Goal: Task Accomplishment & Management: Manage account settings

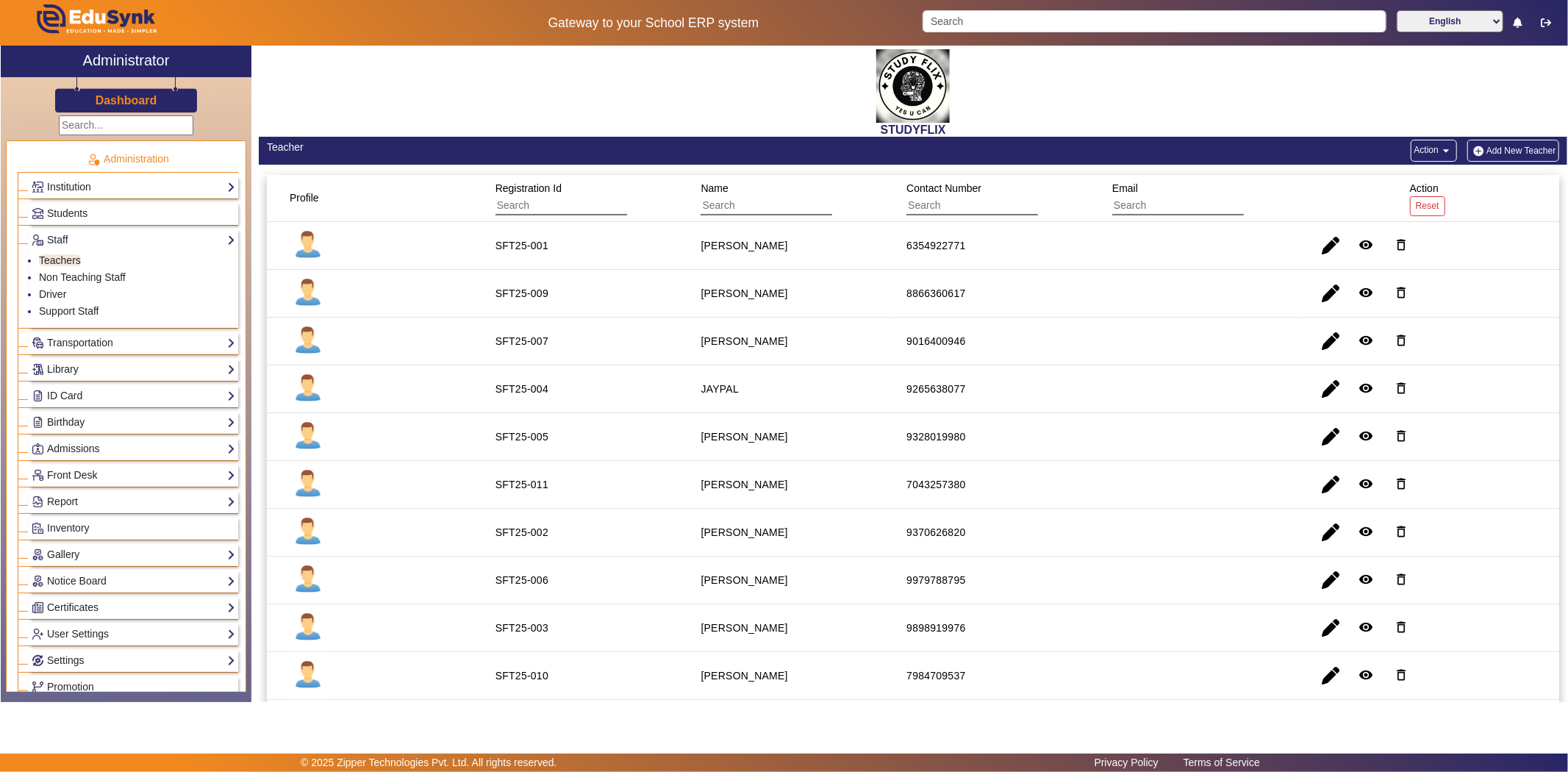
click at [81, 128] on input "text" at bounding box center [126, 125] width 134 height 20
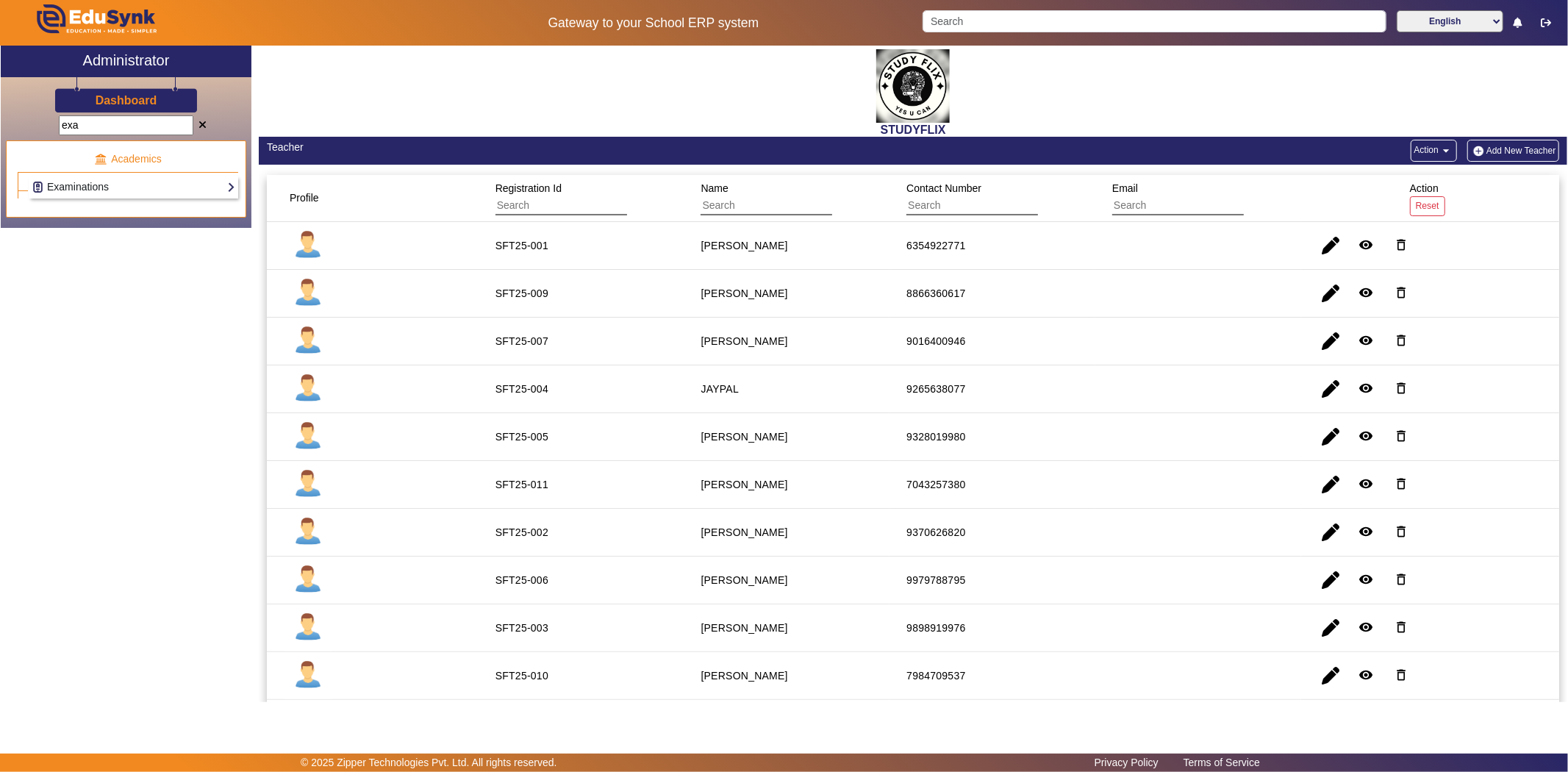
type input "exa"
click at [61, 179] on link "Examinations" at bounding box center [133, 187] width 204 height 17
click at [59, 204] on link "Exam Structure" at bounding box center [75, 207] width 71 height 12
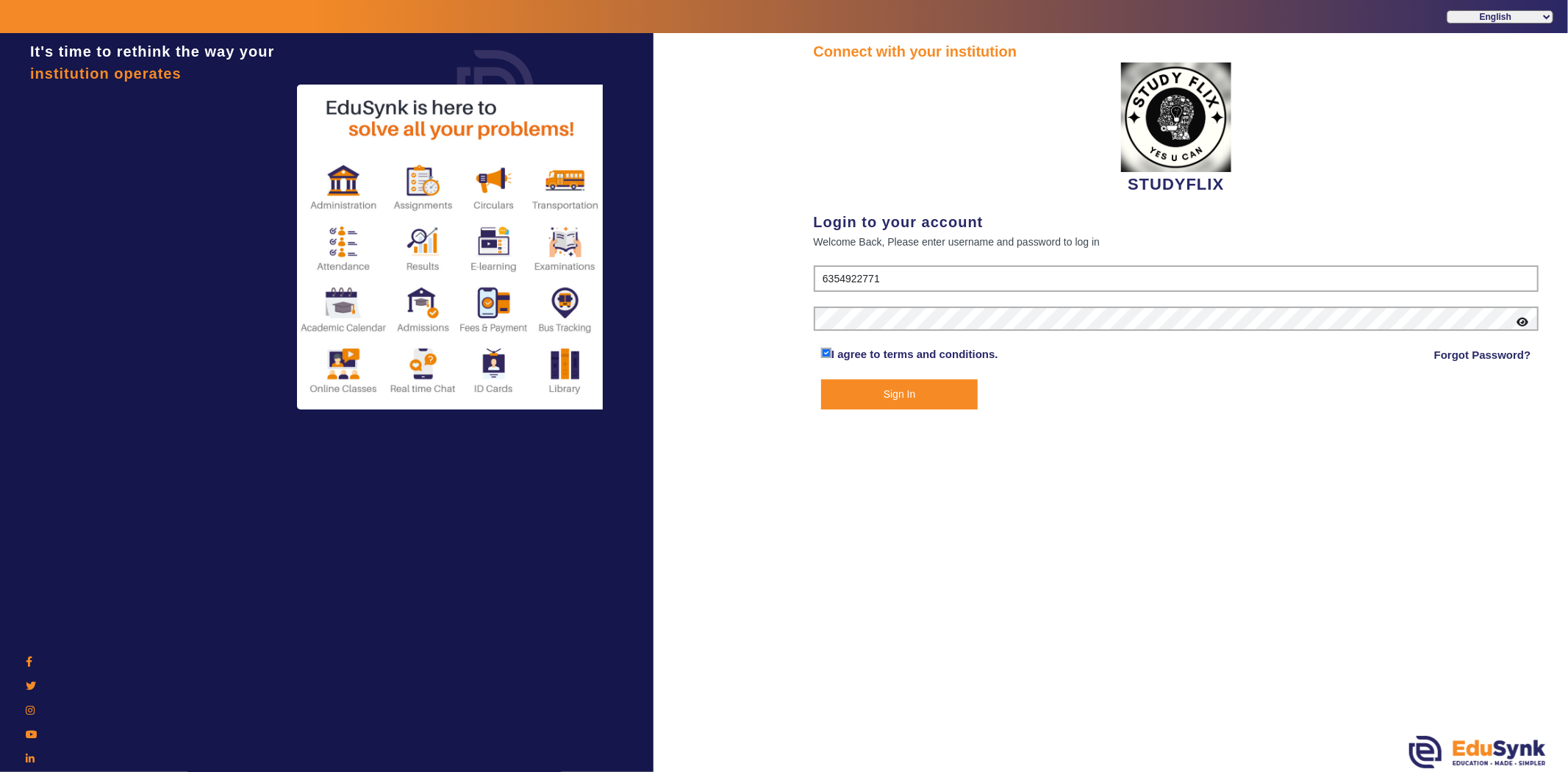
click at [839, 402] on button "Sign In" at bounding box center [900, 394] width 157 height 30
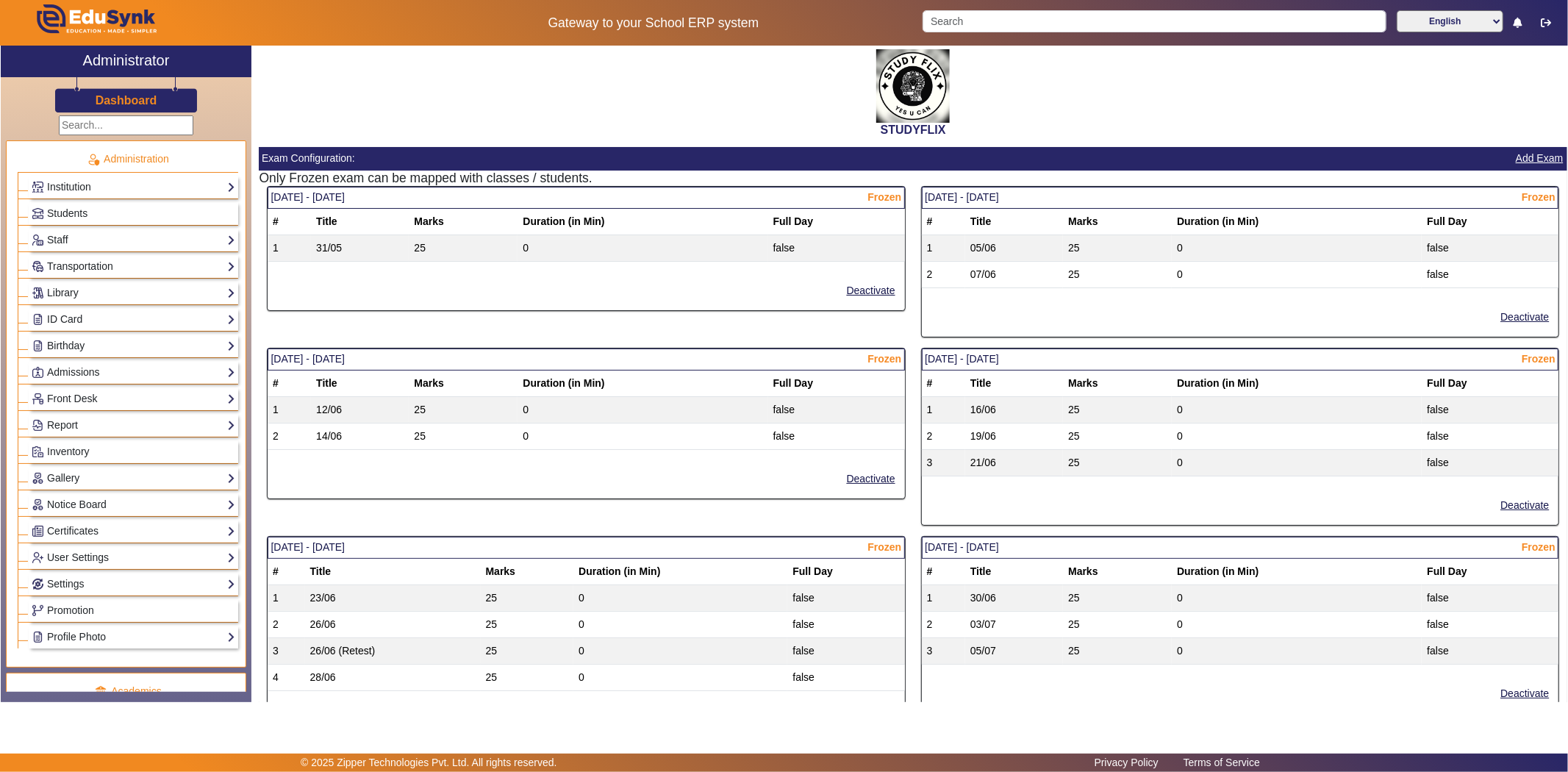
click at [126, 122] on input "text" at bounding box center [126, 125] width 134 height 20
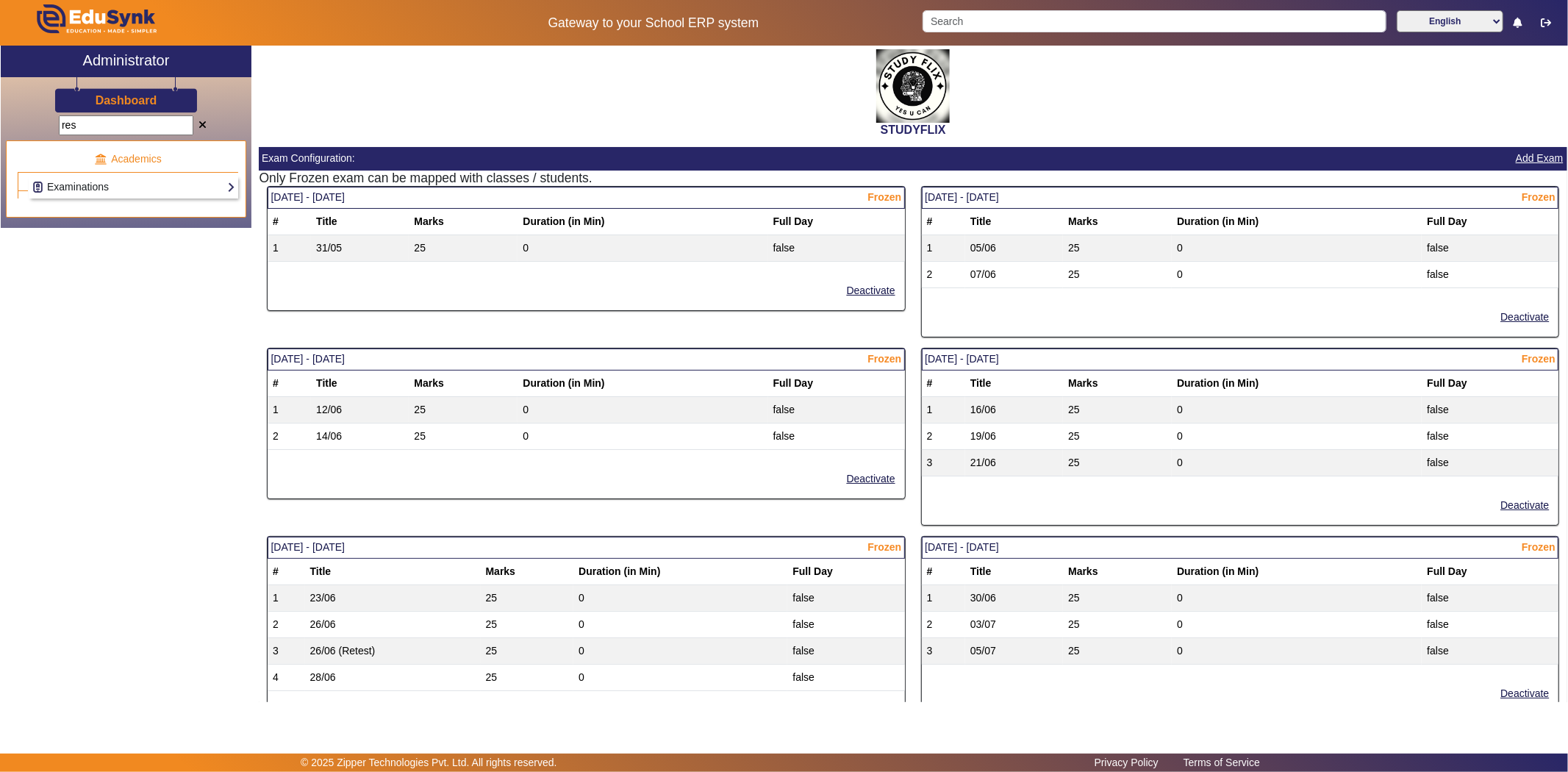
type input "res"
click at [91, 186] on link "Examinations" at bounding box center [133, 187] width 204 height 17
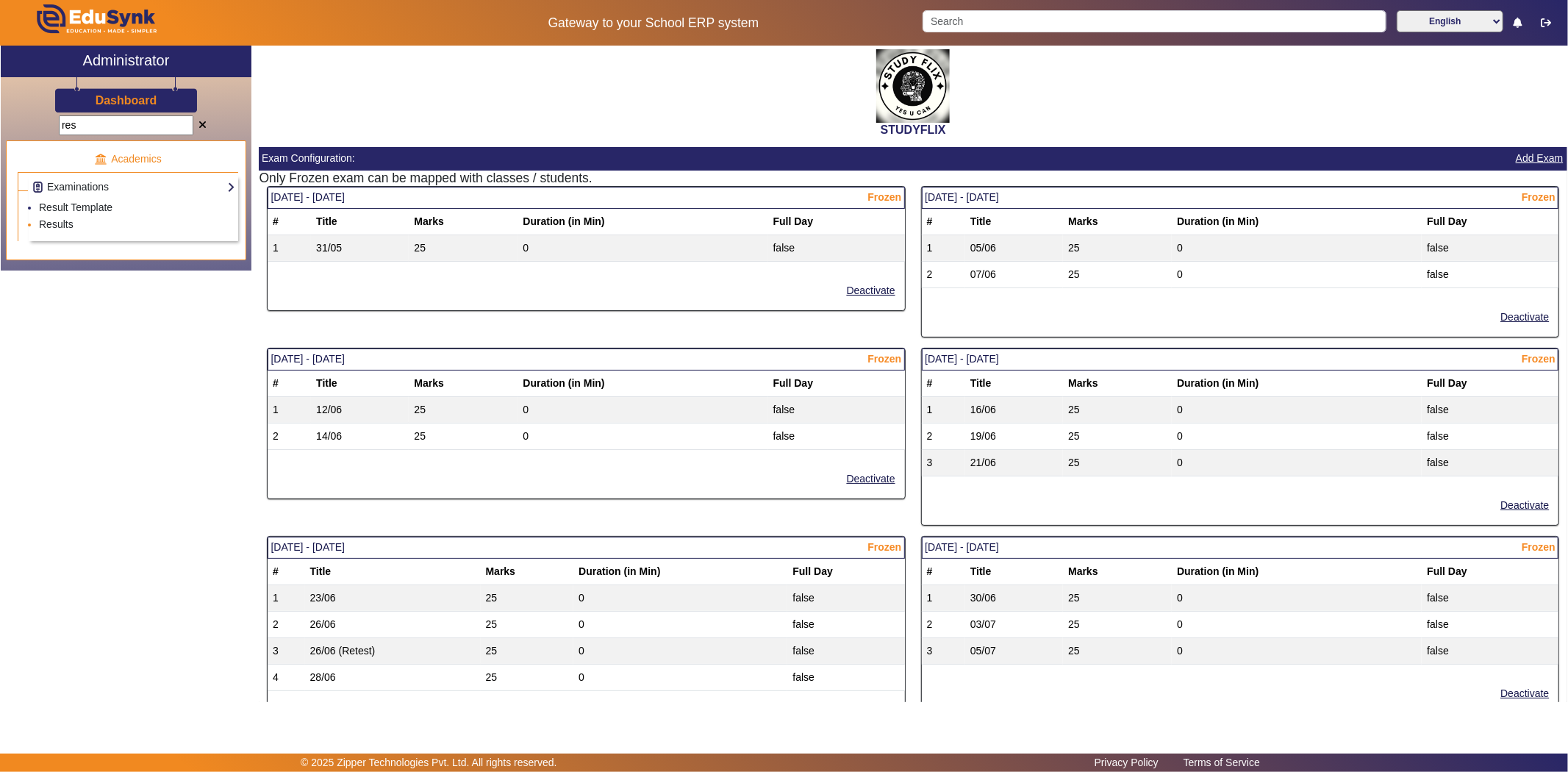
click at [78, 217] on li "Results" at bounding box center [137, 225] width 196 height 17
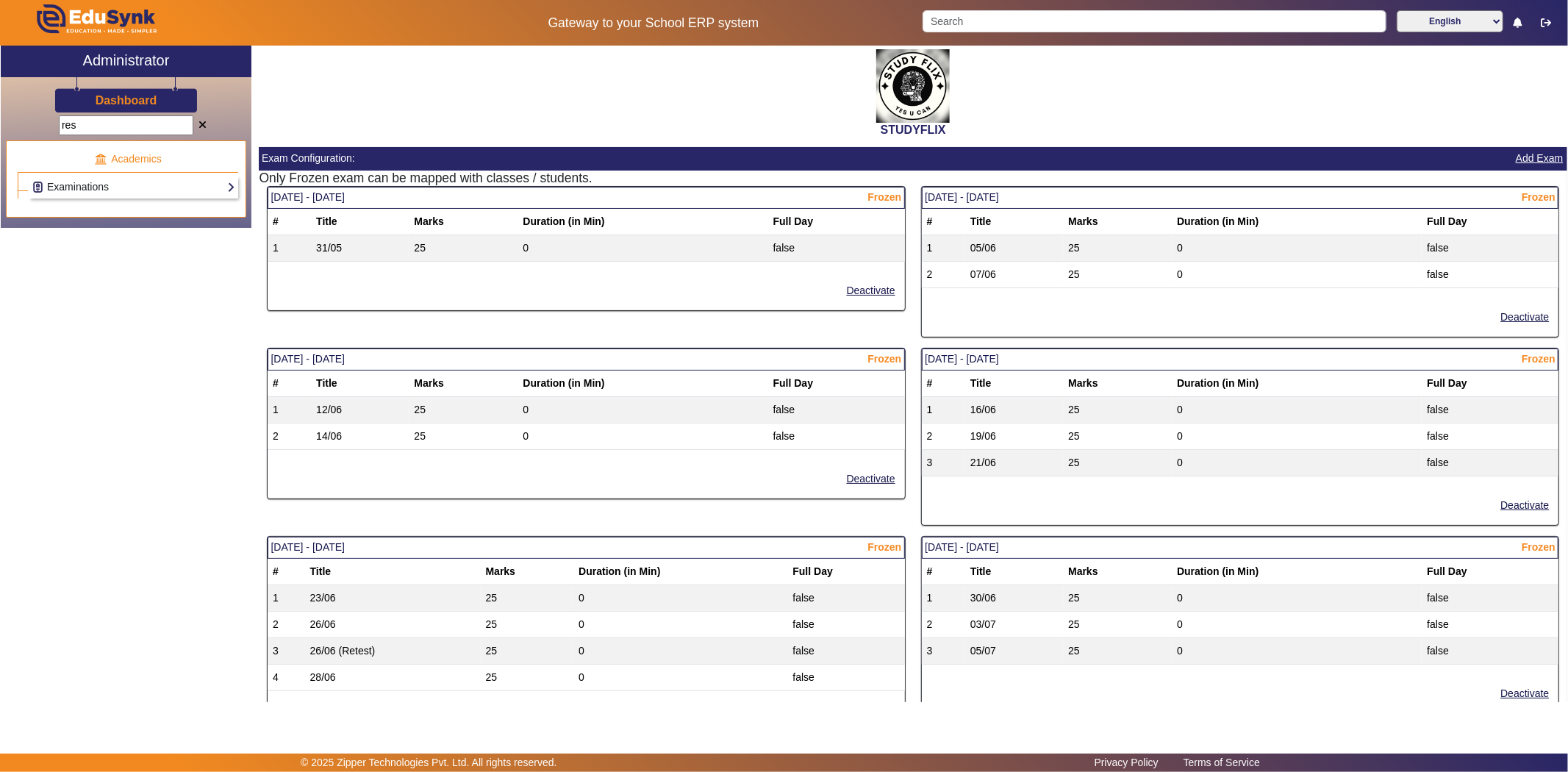
click at [76, 186] on link "Examinations" at bounding box center [133, 187] width 204 height 17
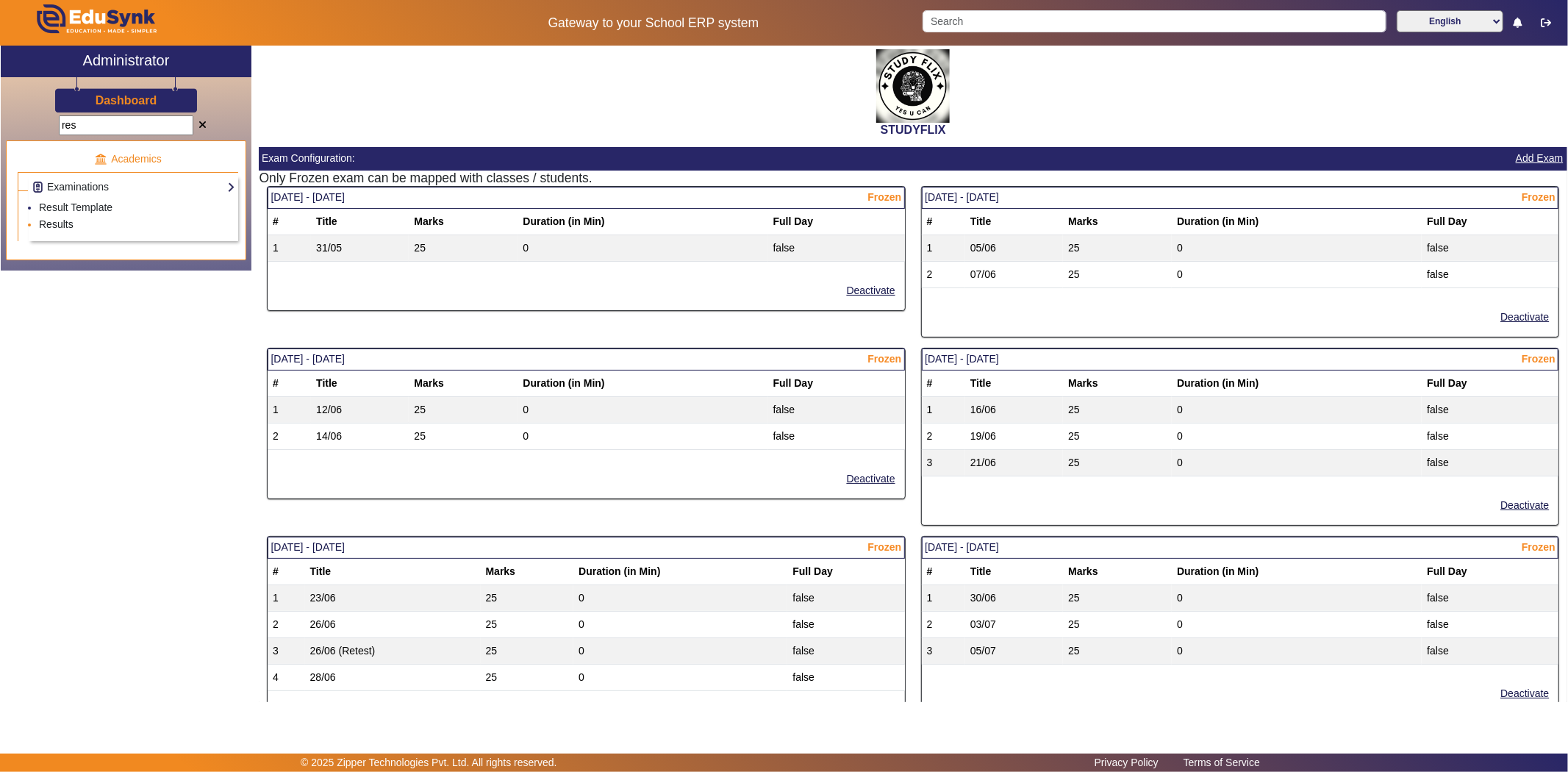
click at [48, 221] on link "Results" at bounding box center [56, 224] width 35 height 12
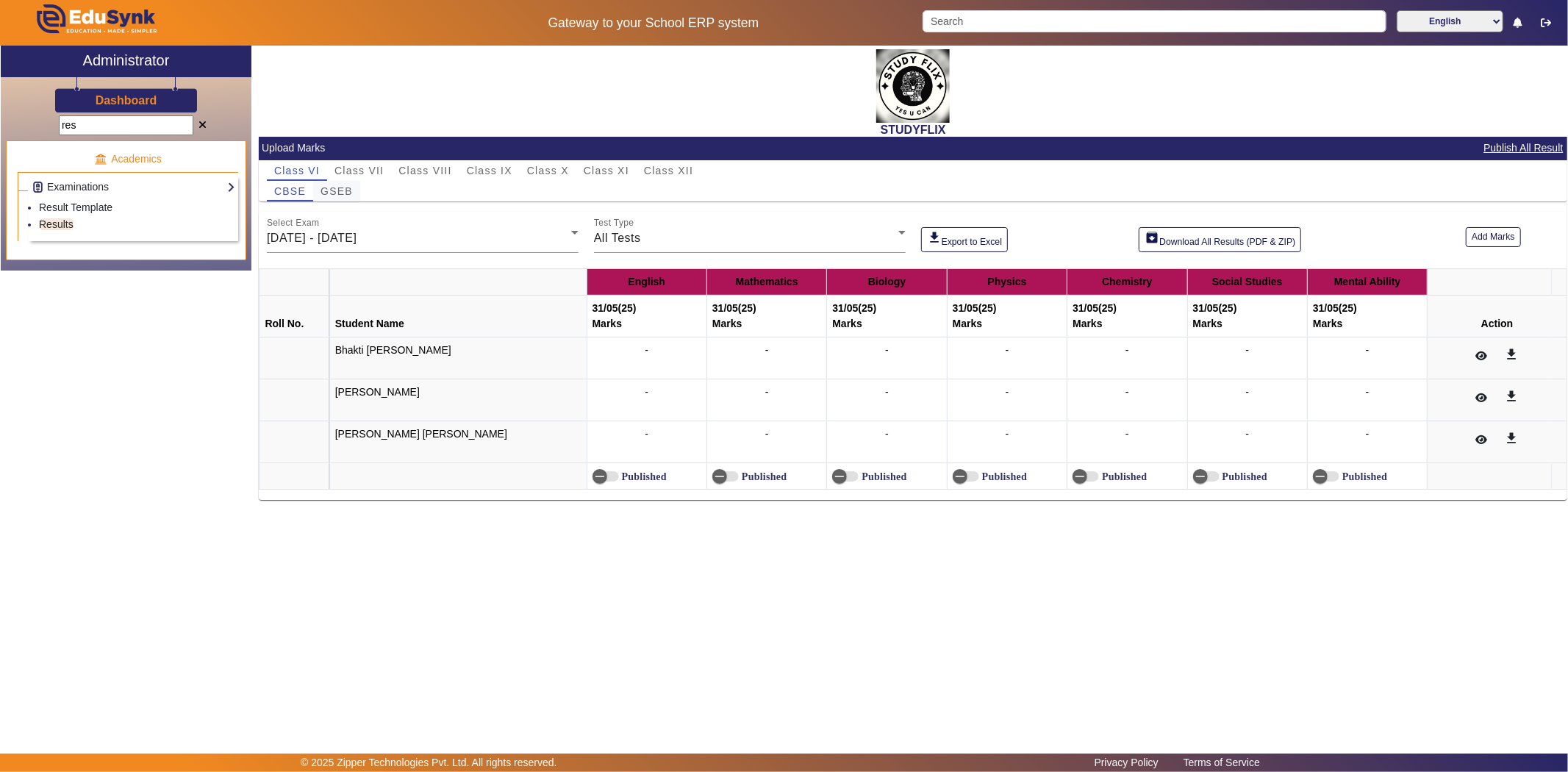
click at [338, 186] on span "GSEB" at bounding box center [336, 191] width 32 height 10
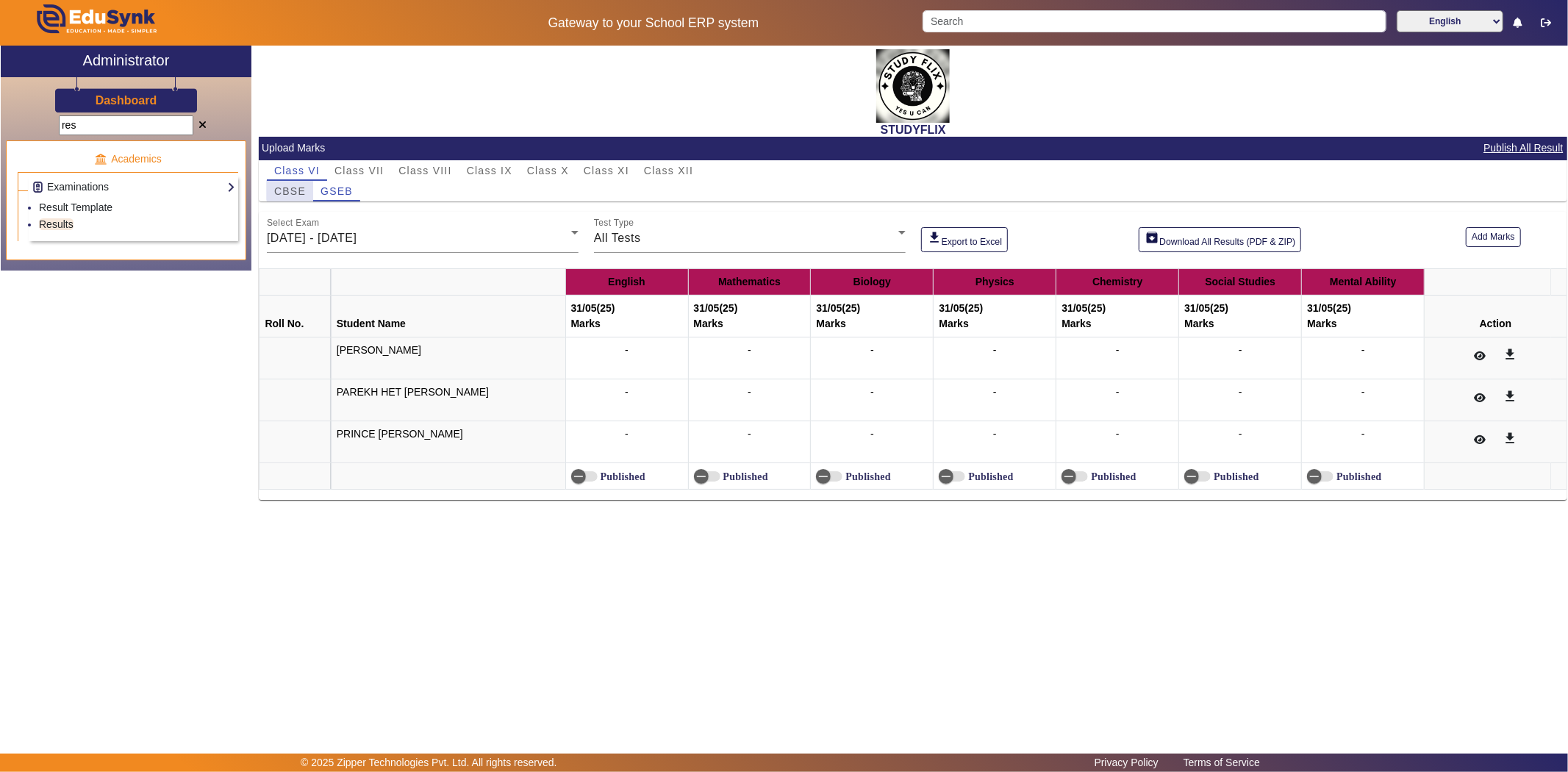
click at [302, 190] on span "CBSE" at bounding box center [290, 191] width 31 height 10
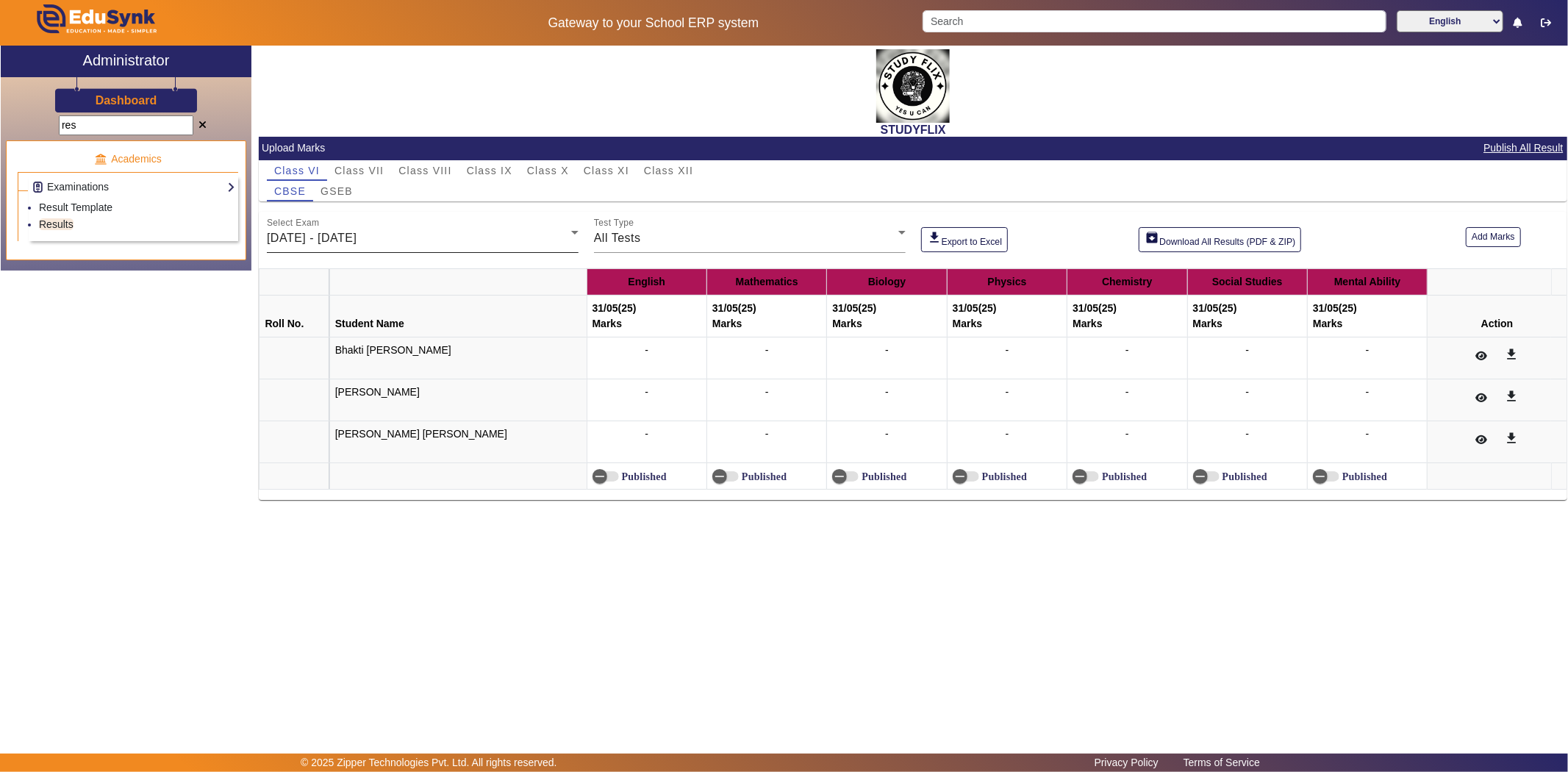
click at [562, 230] on div "[DATE] - [DATE]" at bounding box center [419, 238] width 304 height 18
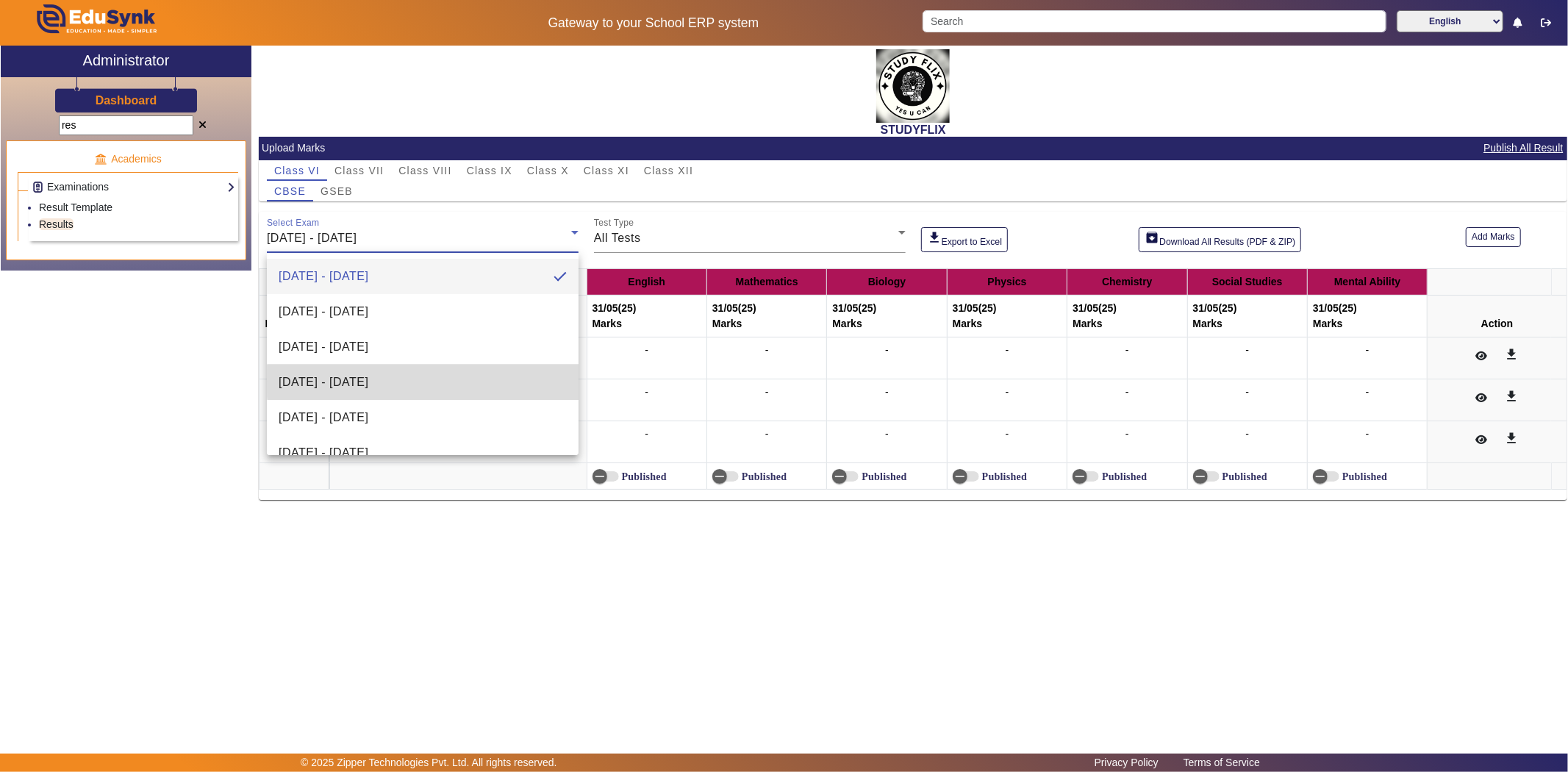
click at [442, 381] on mat-option "[DATE] - [DATE]" at bounding box center [423, 383] width 312 height 35
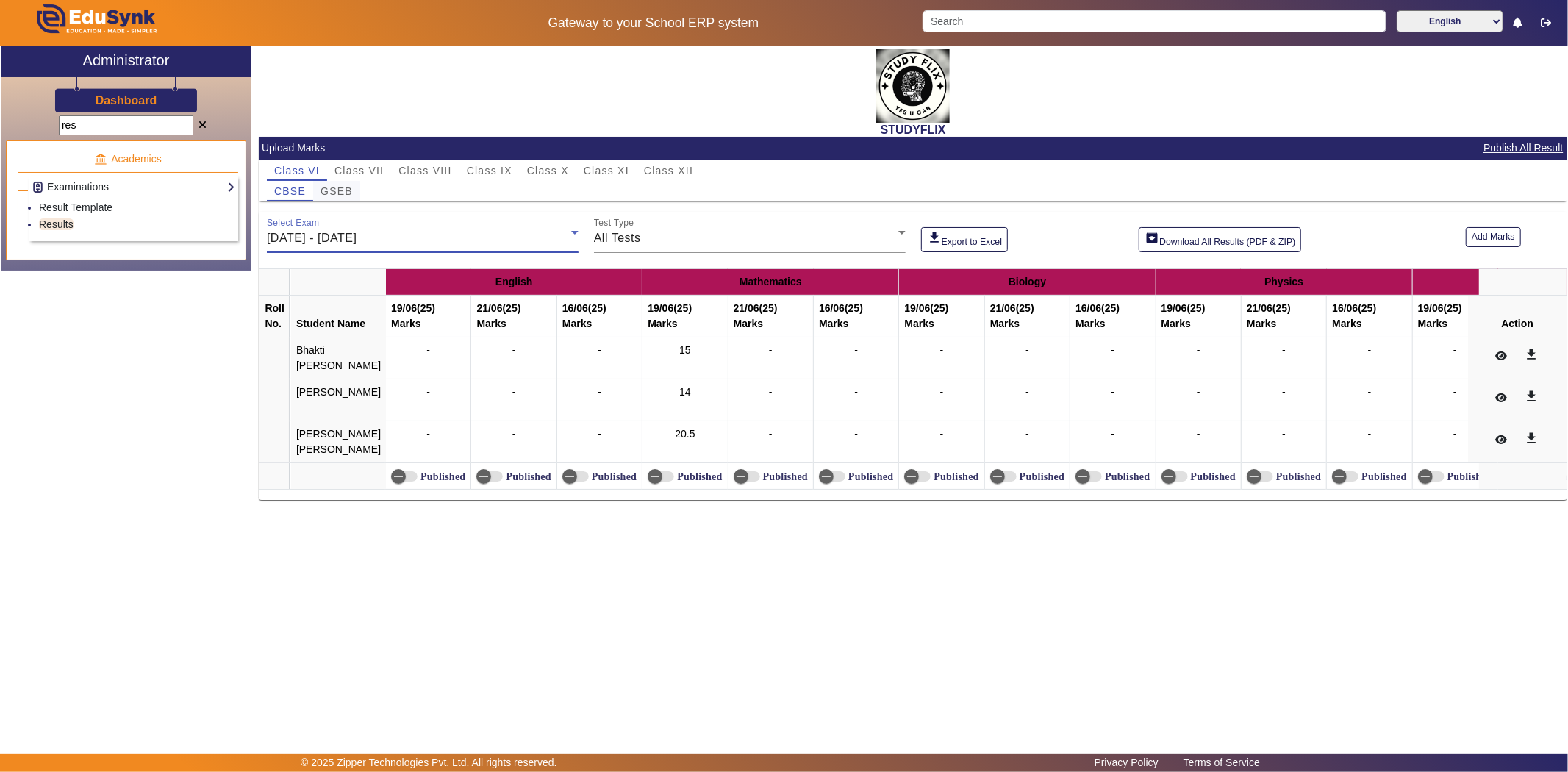
click at [329, 186] on span "GSEB" at bounding box center [336, 191] width 32 height 10
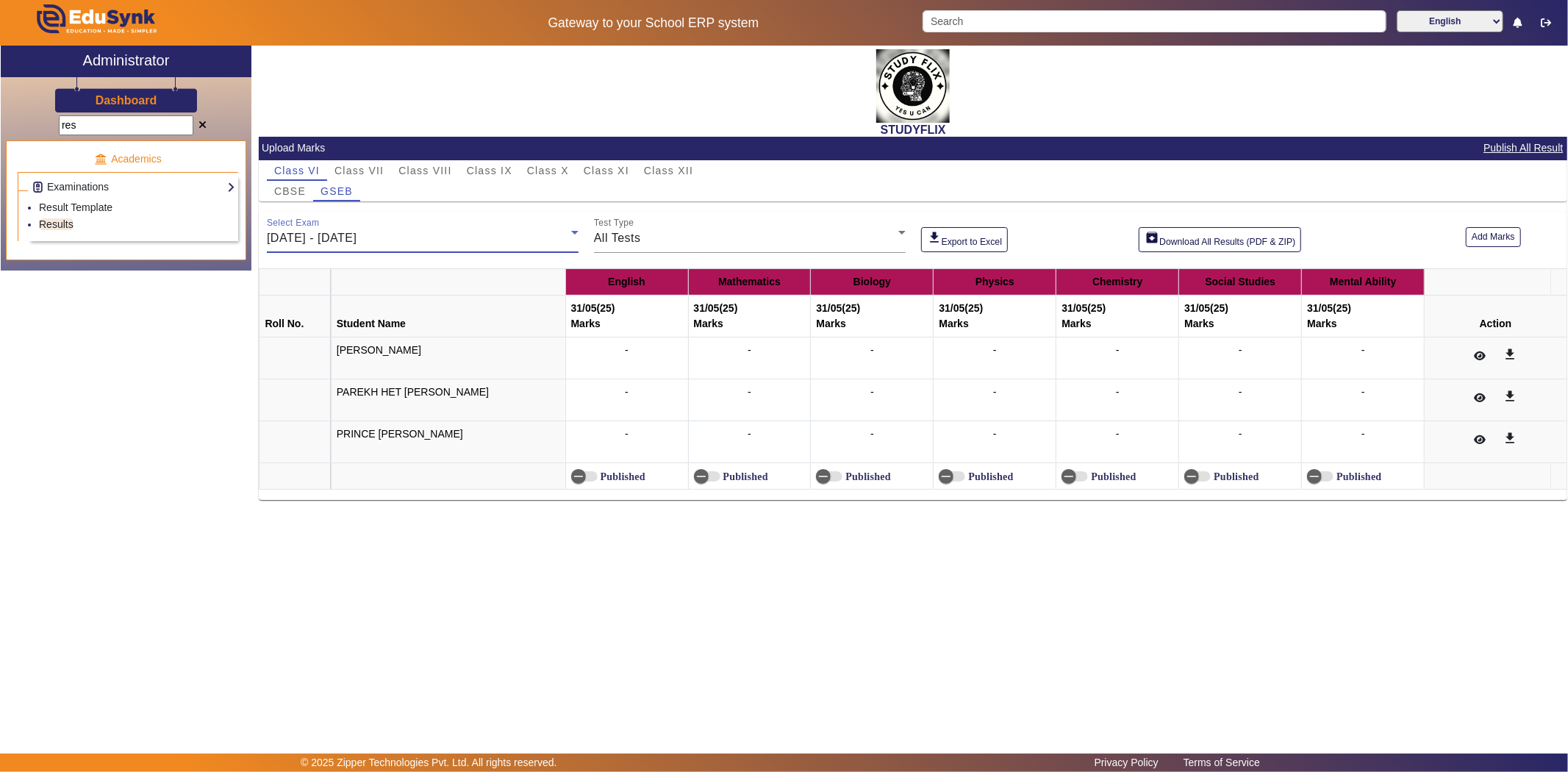
click at [327, 237] on span "[DATE] - [DATE]" at bounding box center [311, 237] width 90 height 12
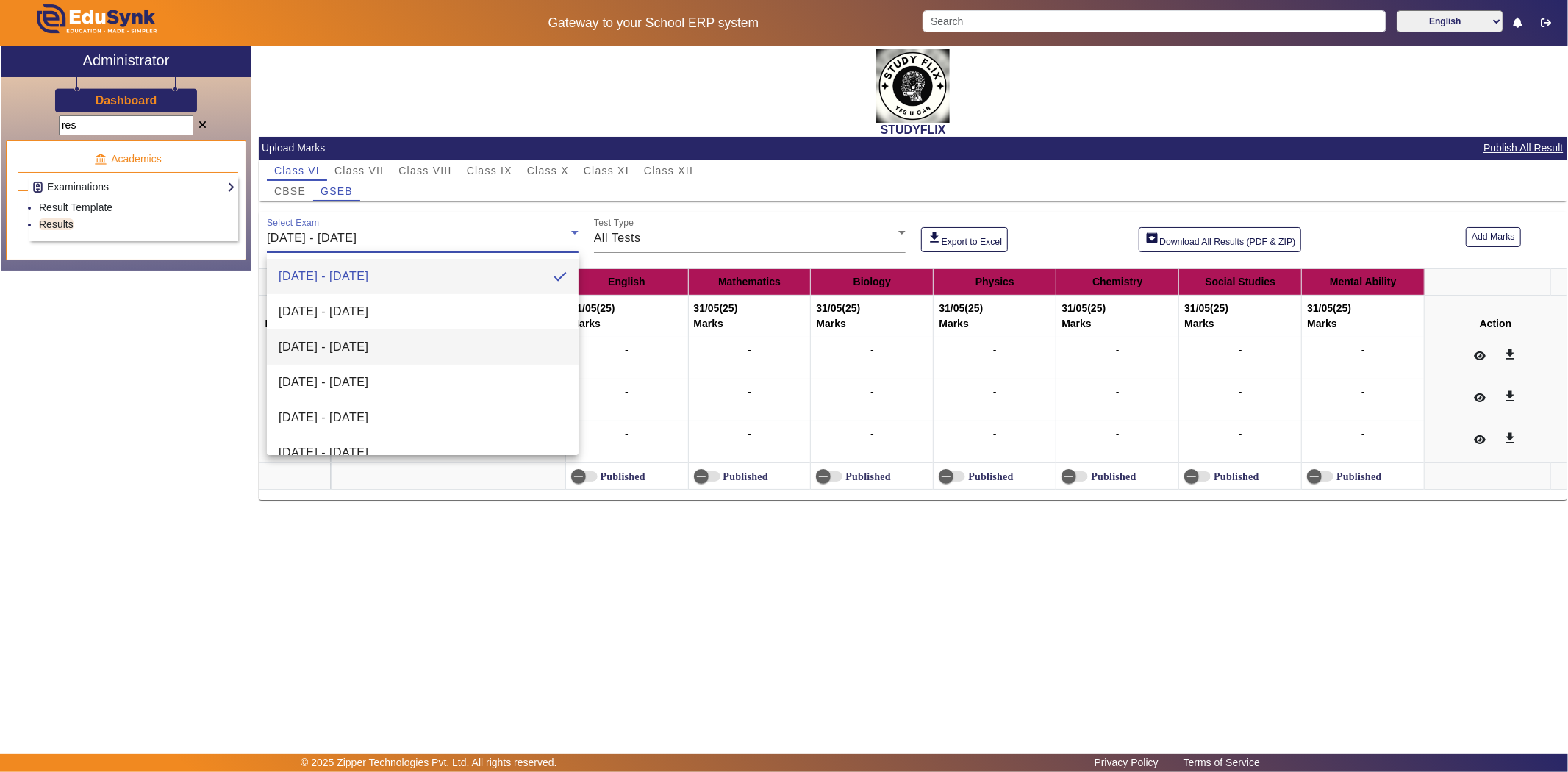
click at [302, 342] on span "[DATE] - [DATE]" at bounding box center [323, 346] width 90 height 18
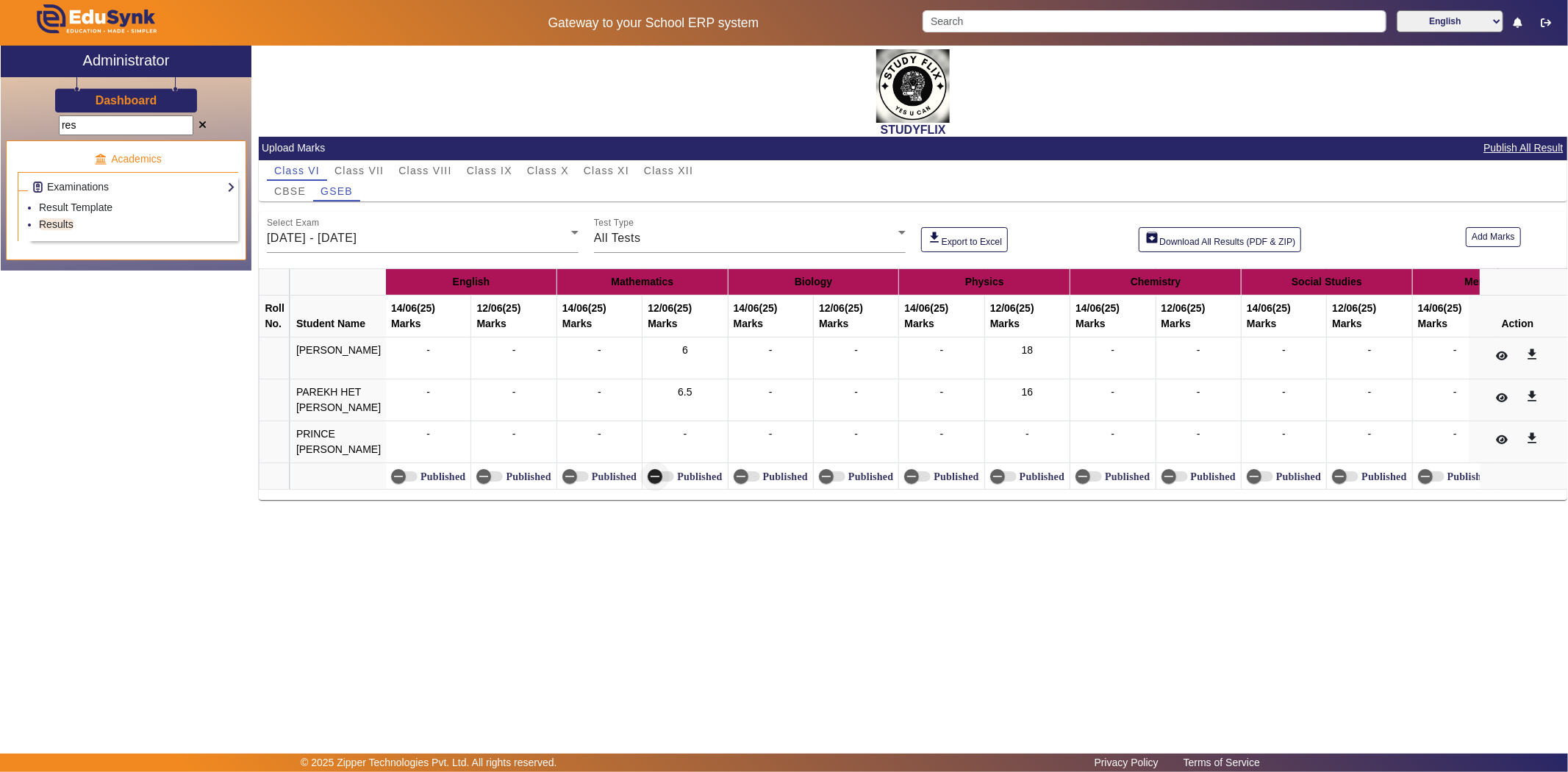
click at [656, 476] on span "button" at bounding box center [655, 475] width 15 height 15
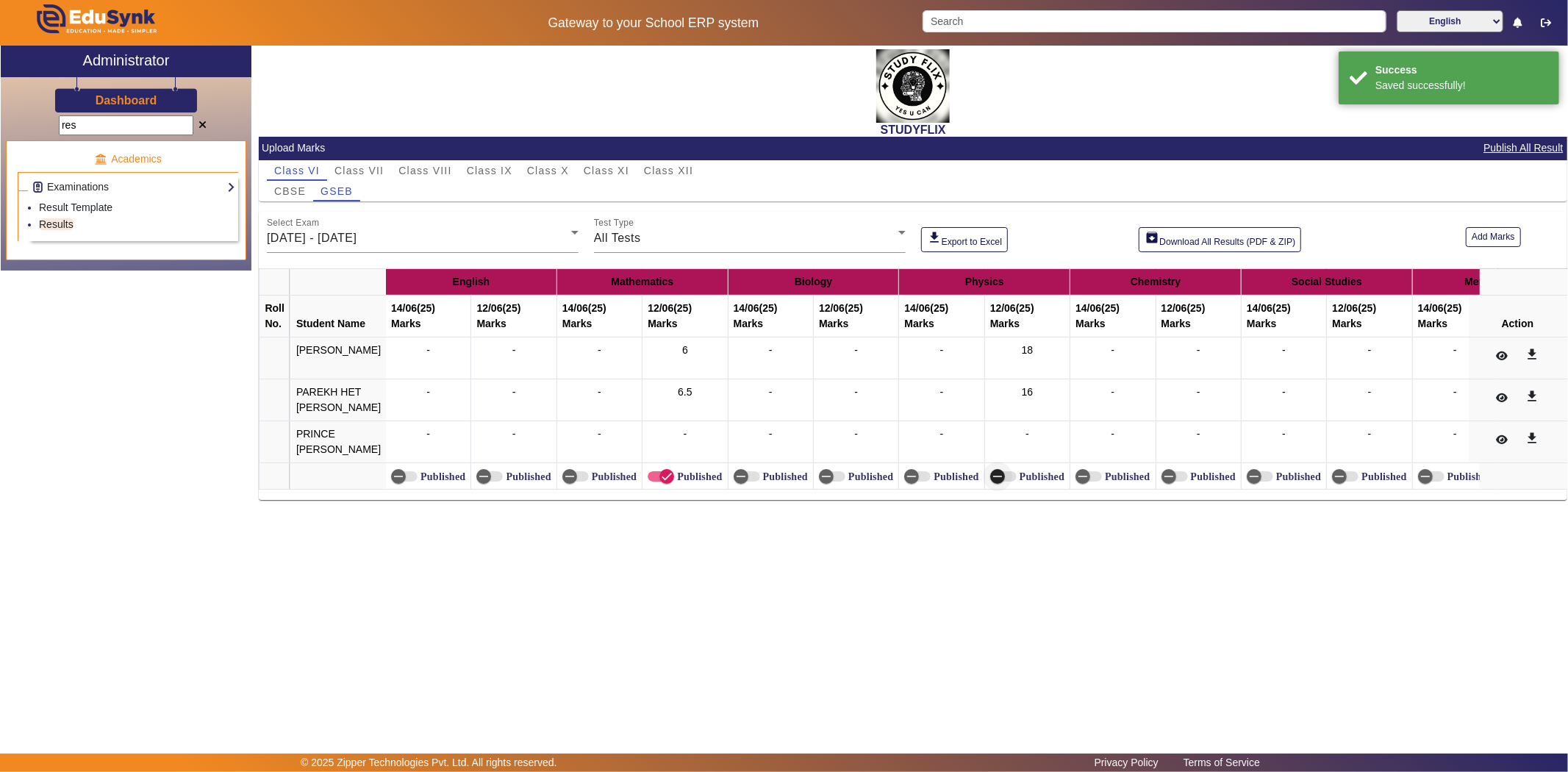
click at [991, 472] on icon "button" at bounding box center [997, 475] width 13 height 13
click at [356, 234] on span "[DATE] - [DATE]" at bounding box center [311, 237] width 90 height 12
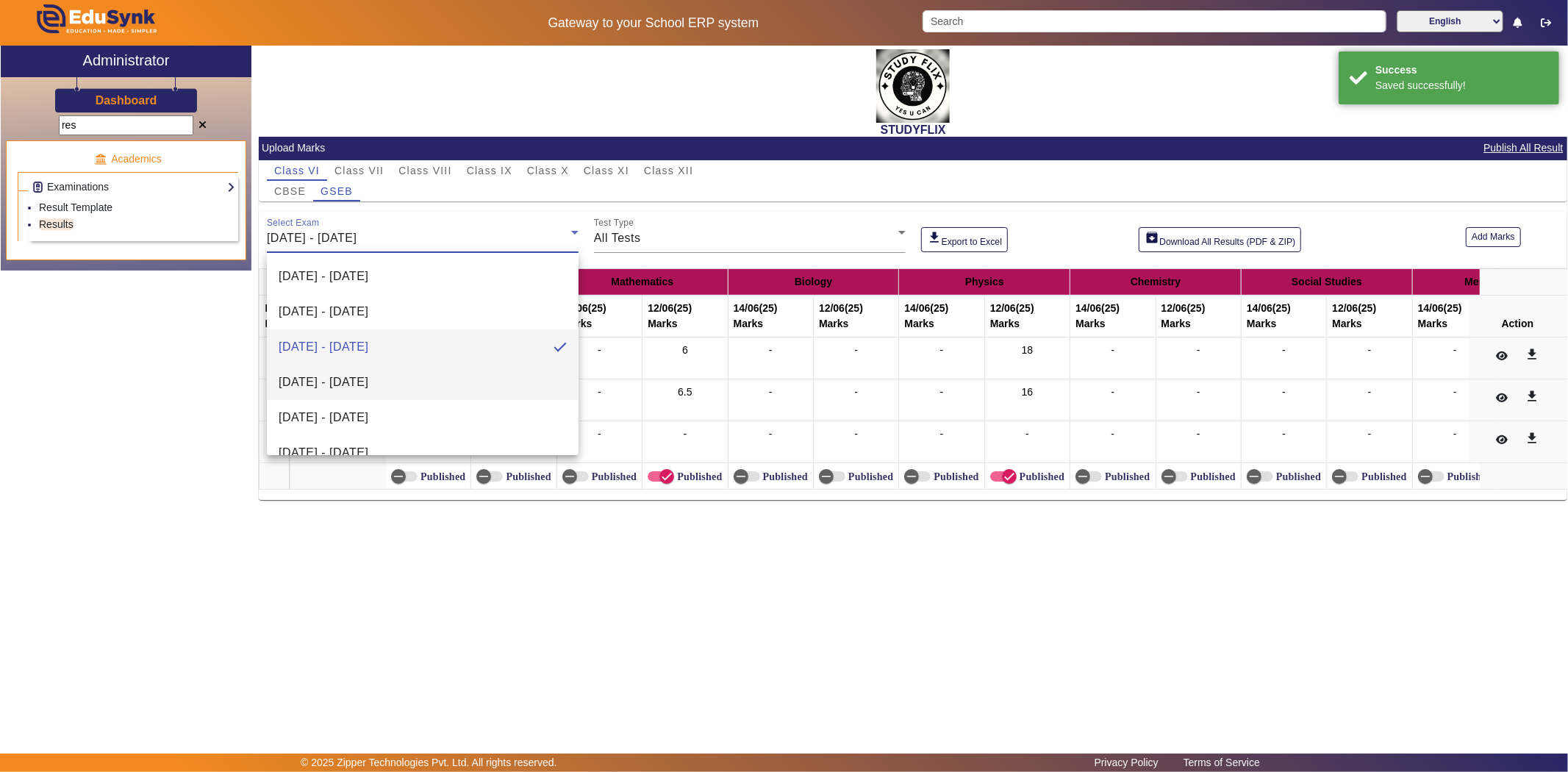
click at [323, 376] on span "[DATE] - [DATE]" at bounding box center [323, 382] width 90 height 18
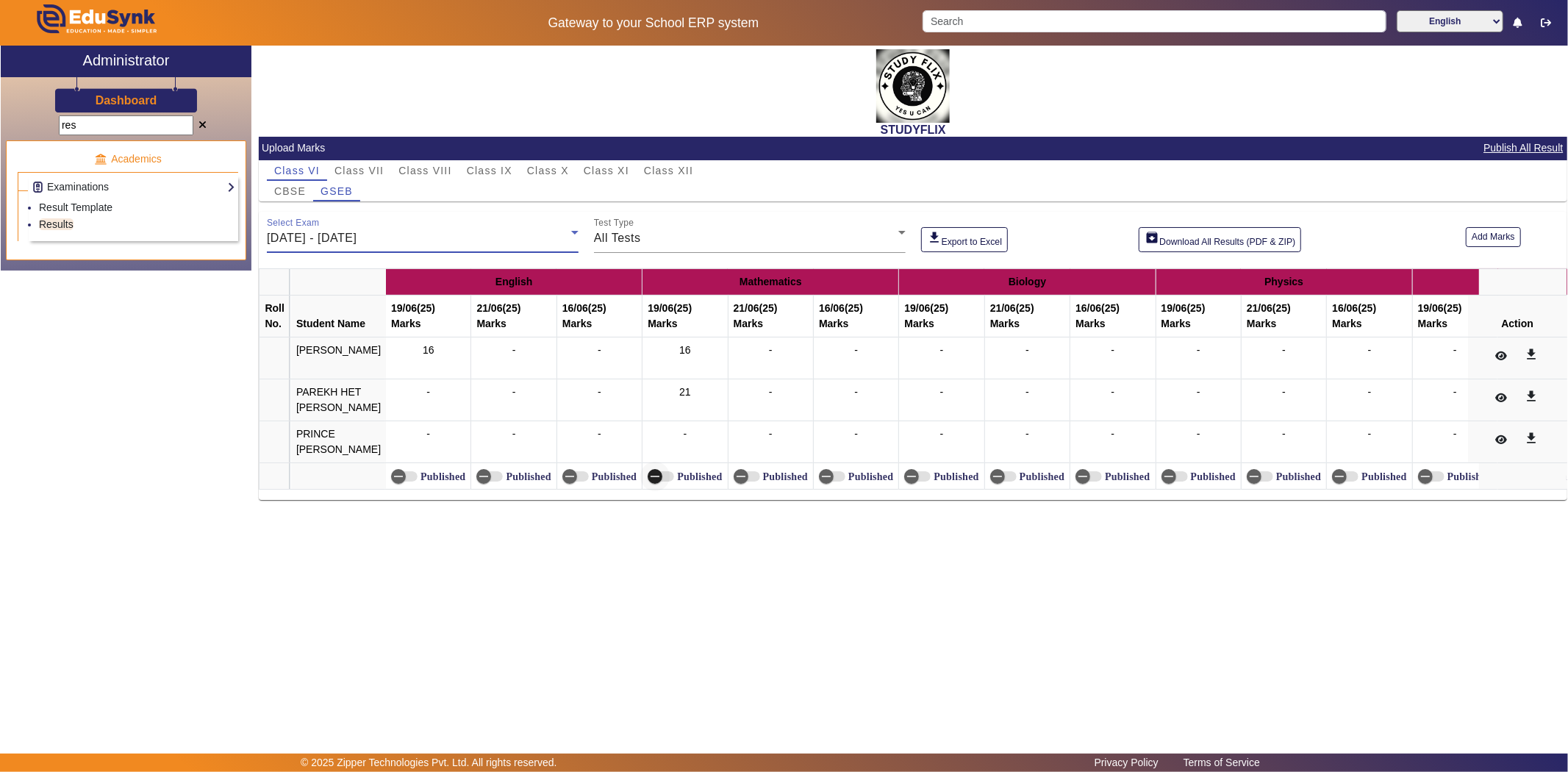
click at [657, 476] on span "button" at bounding box center [655, 476] width 29 height 29
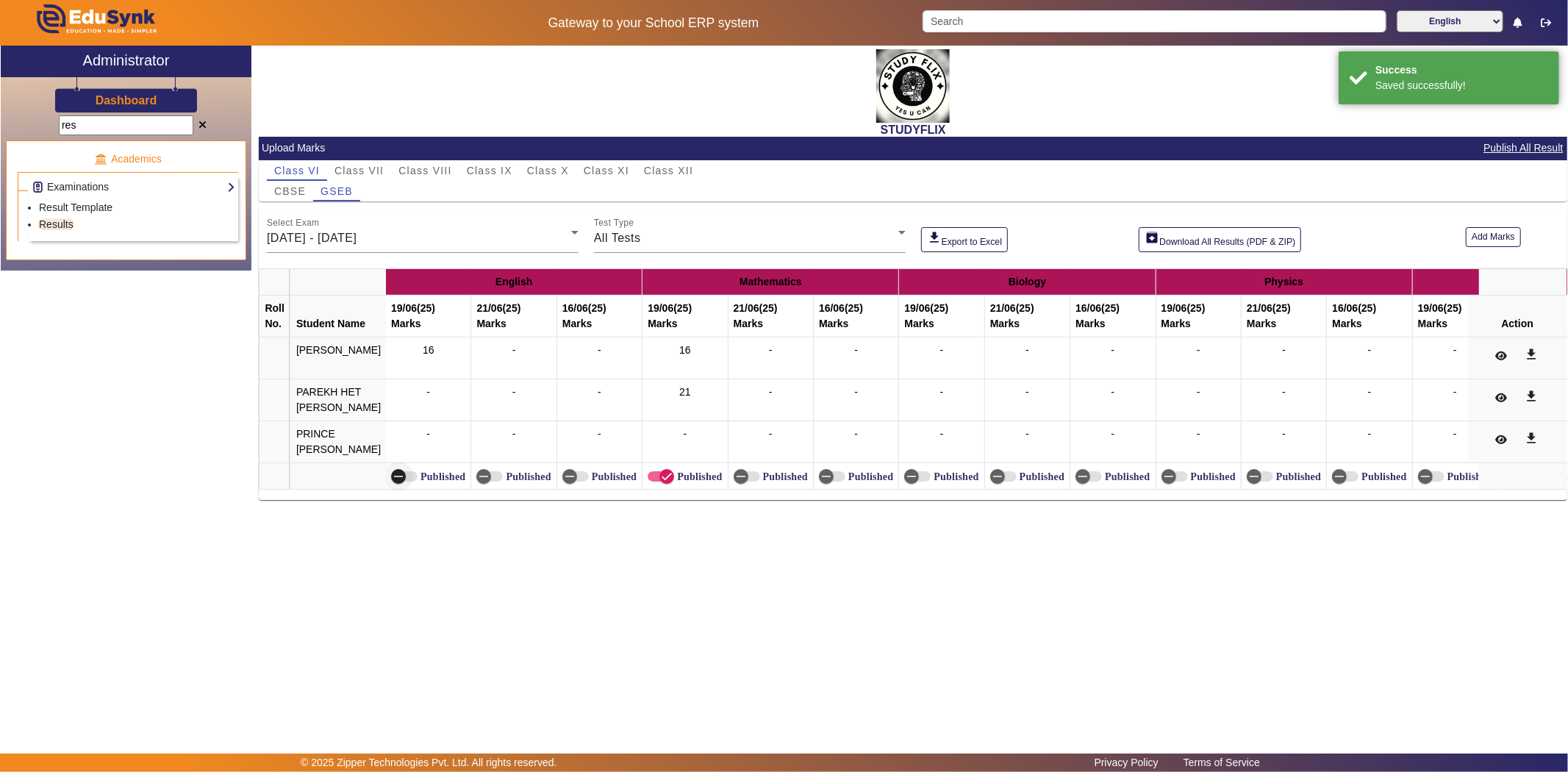
click at [402, 475] on span "button" at bounding box center [398, 476] width 29 height 29
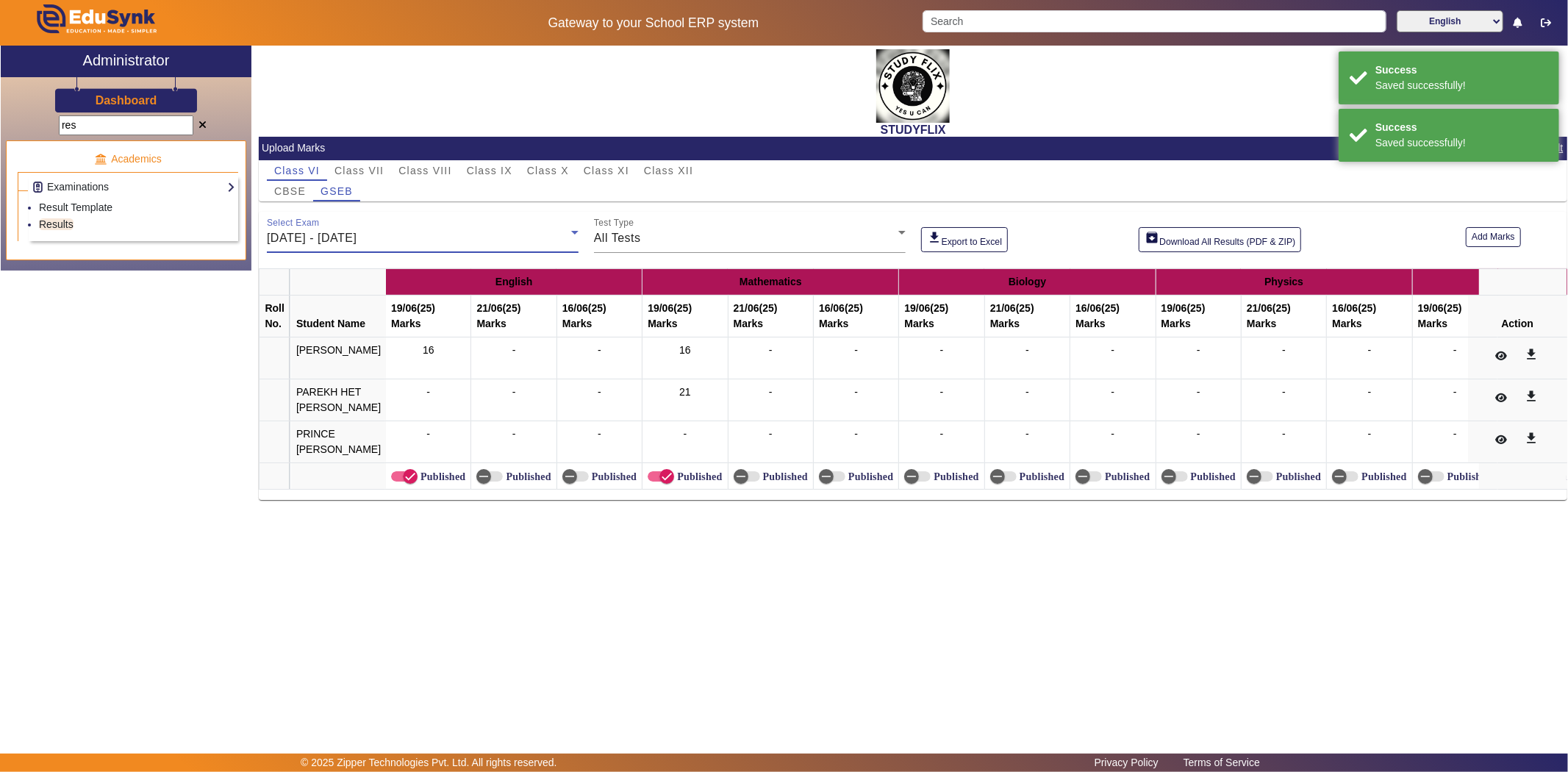
click at [314, 238] on span "[DATE] - [DATE]" at bounding box center [311, 237] width 90 height 12
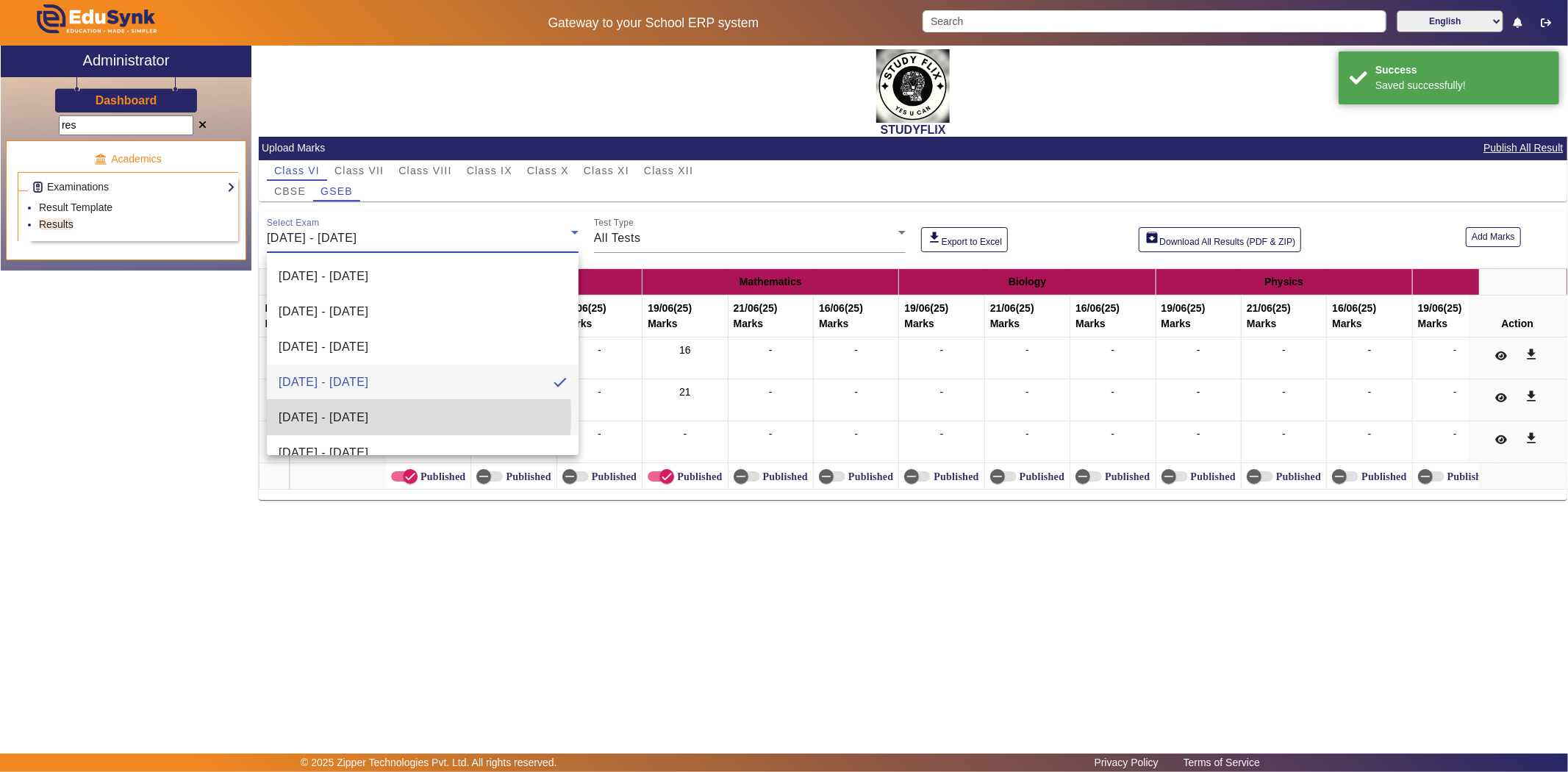
click at [307, 416] on span "[DATE] - [DATE]" at bounding box center [323, 417] width 90 height 18
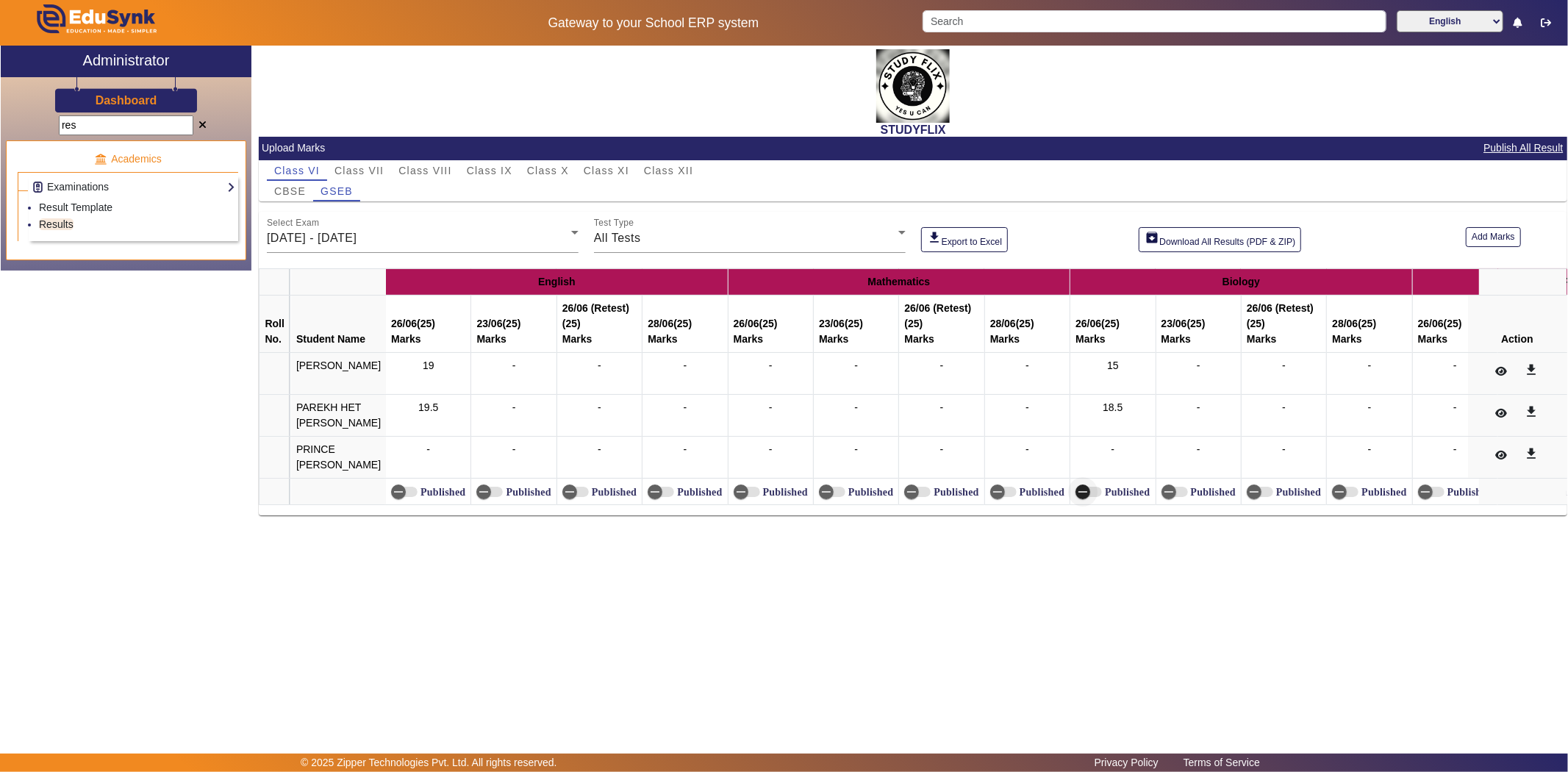
click at [1076, 495] on icon "button" at bounding box center [1082, 492] width 13 height 13
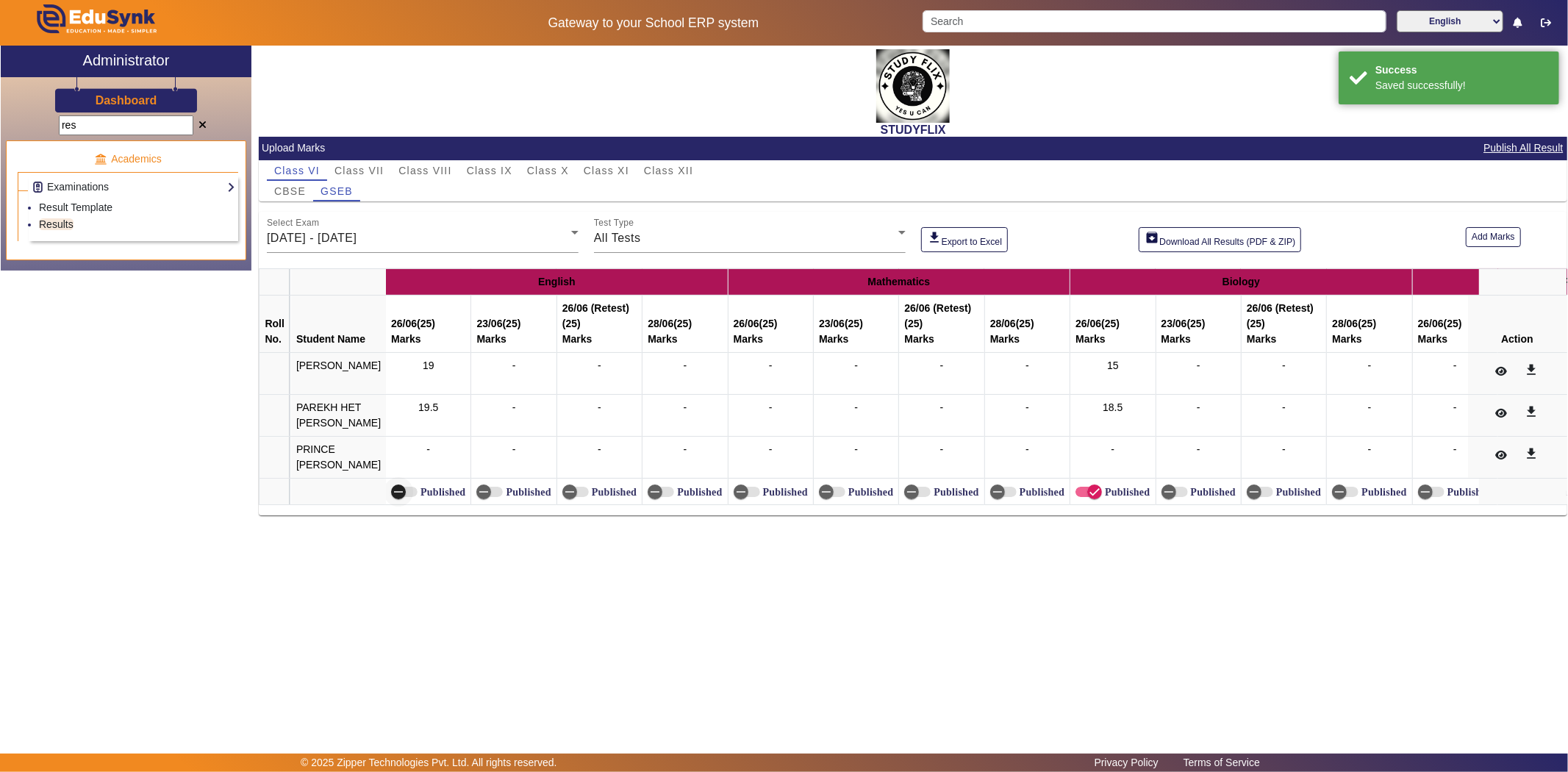
click at [383, 485] on span "button" at bounding box center [398, 492] width 29 height 29
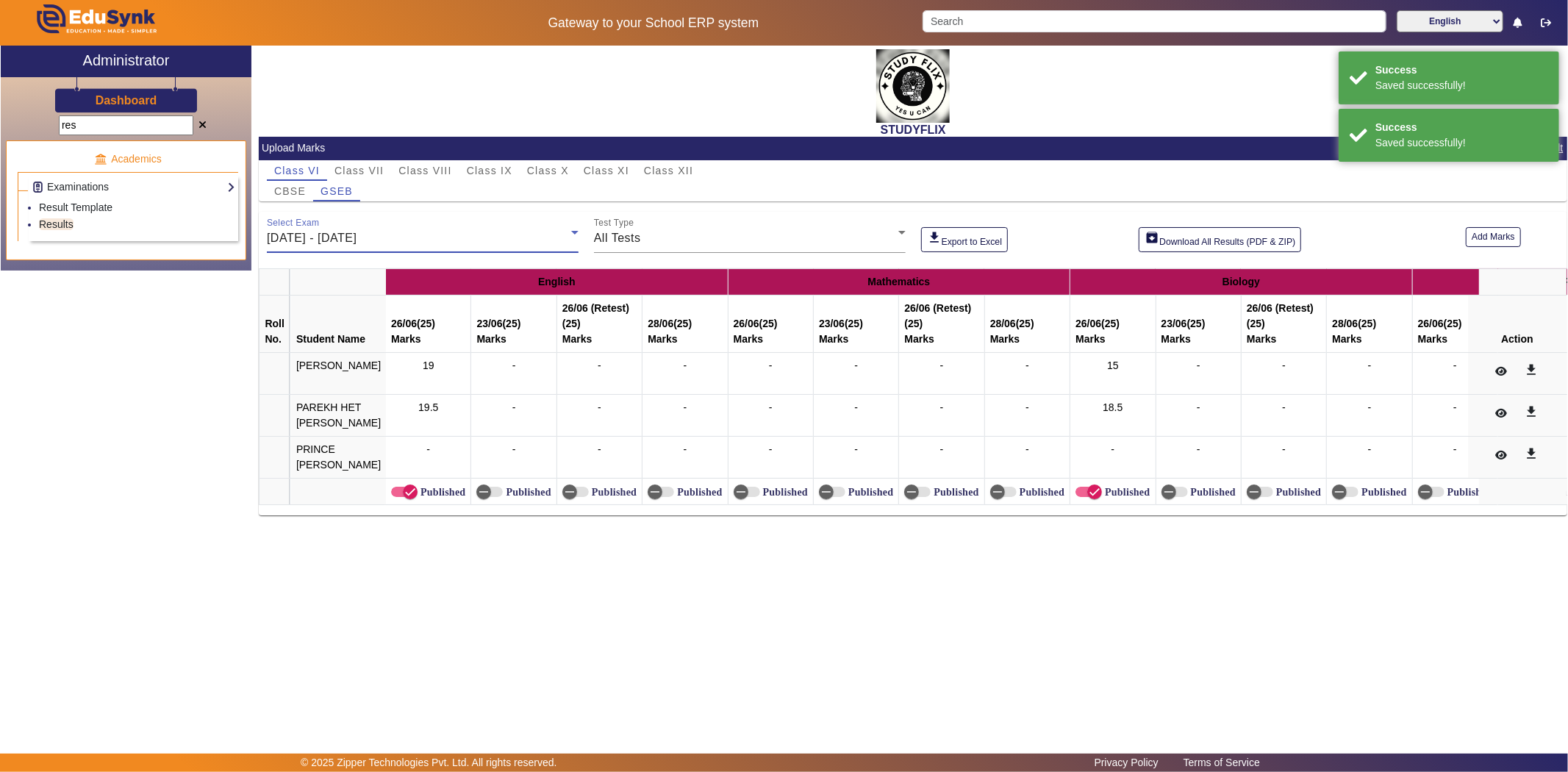
click at [291, 243] on span "[DATE] - [DATE]" at bounding box center [311, 237] width 90 height 12
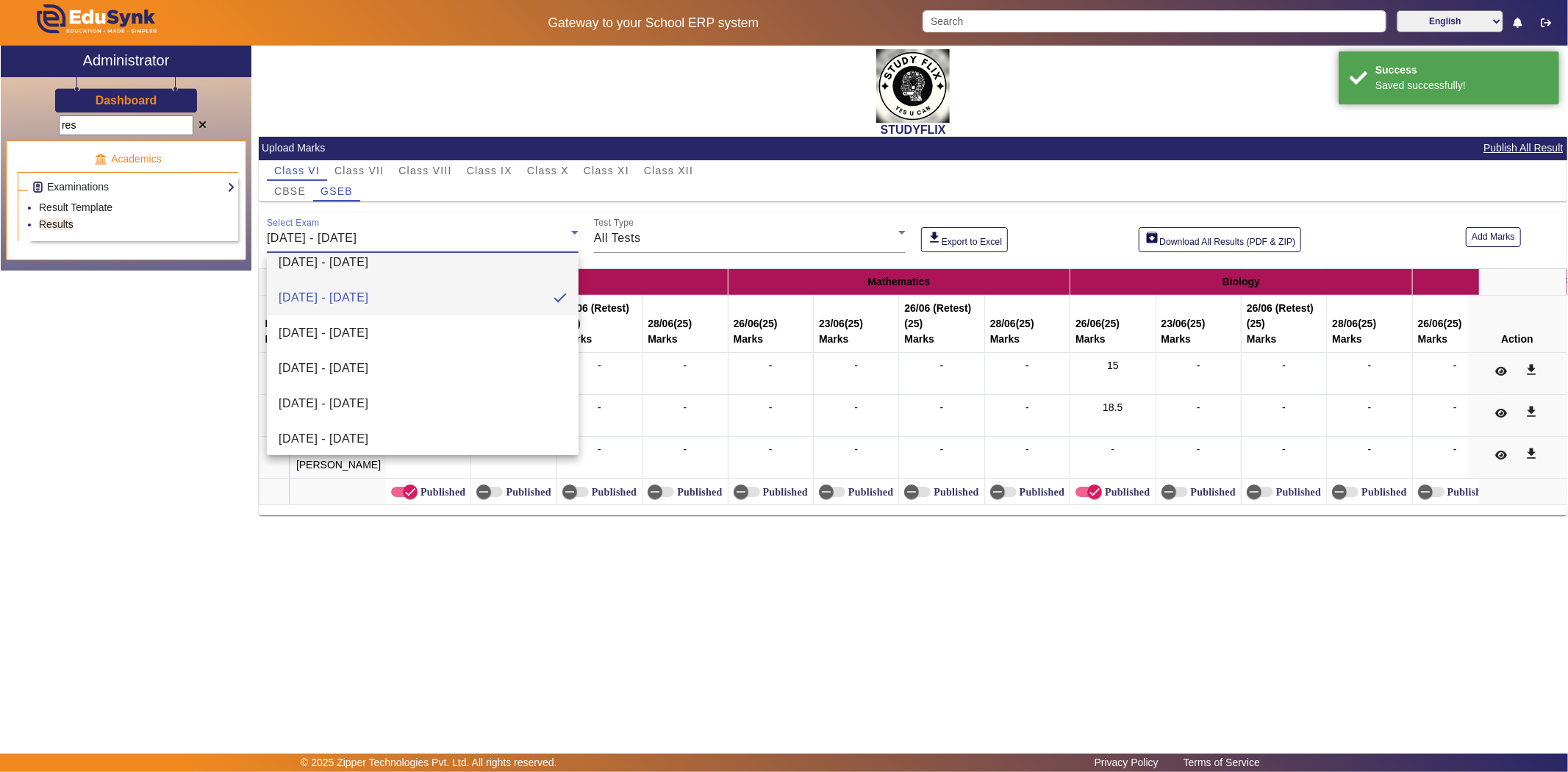
scroll to position [162, 0]
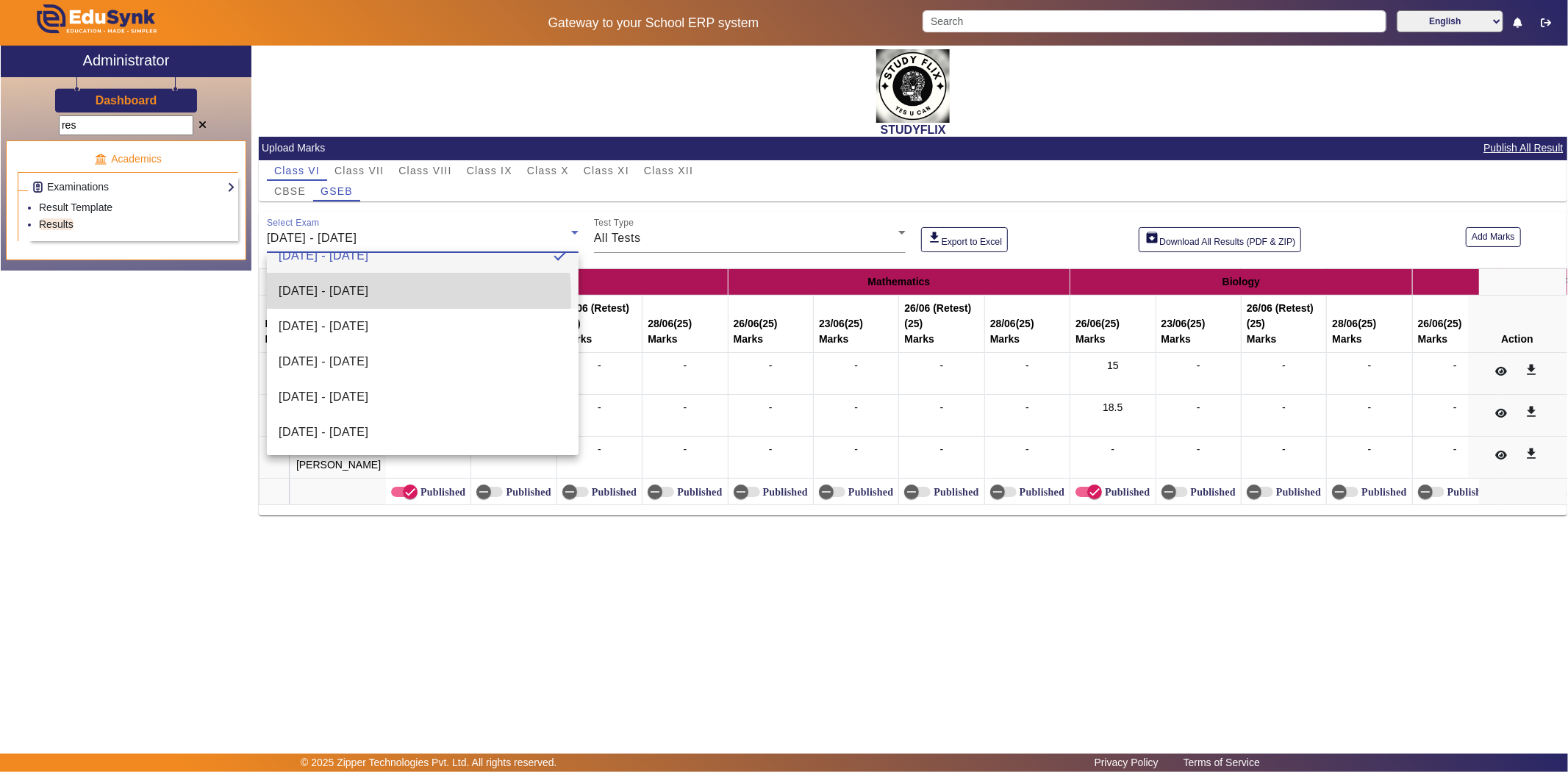
click at [366, 296] on span "[DATE] - [DATE]" at bounding box center [323, 290] width 90 height 18
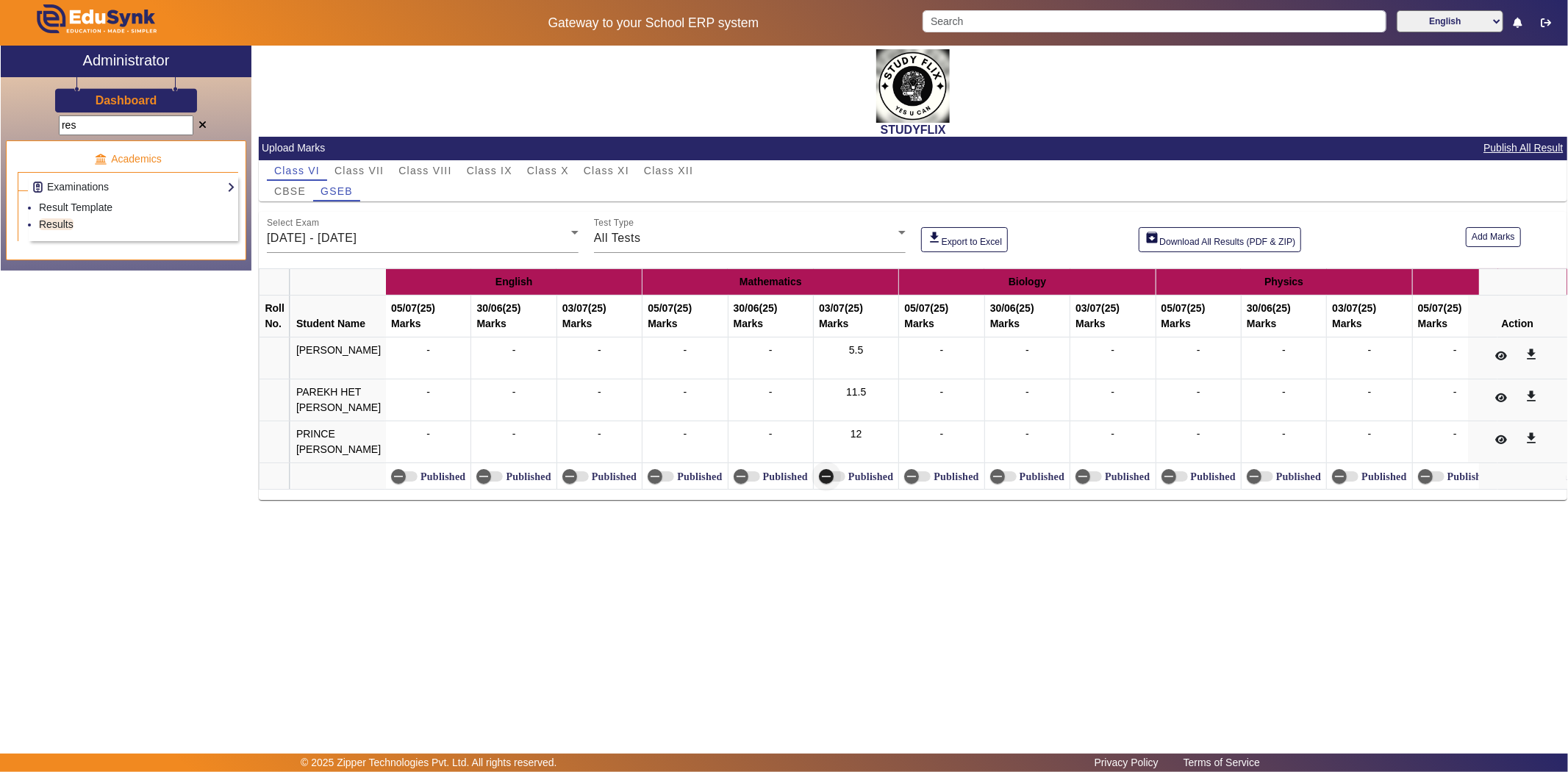
click at [825, 479] on icon "button" at bounding box center [826, 475] width 13 height 13
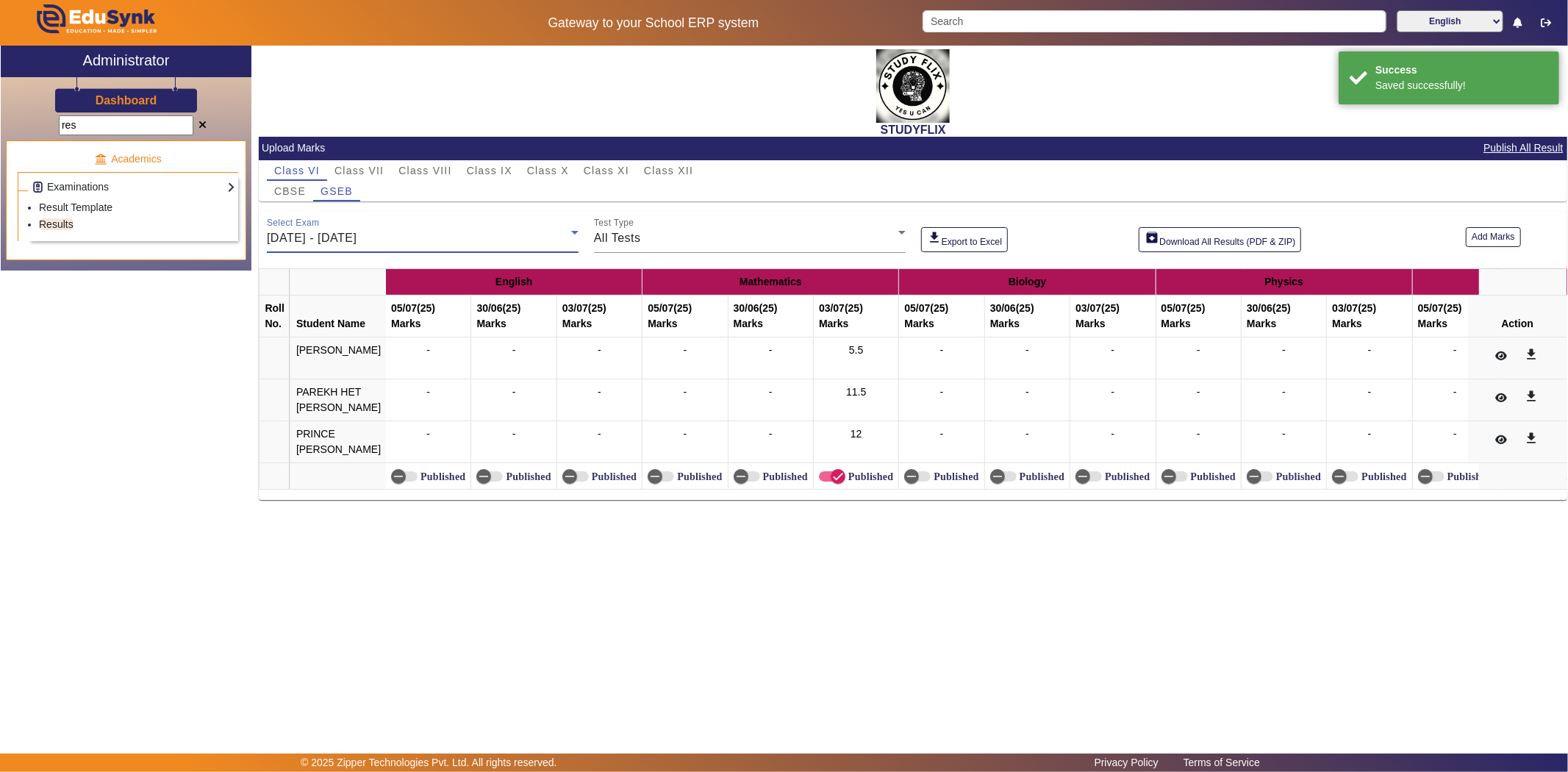
click at [356, 240] on span "[DATE] - [DATE]" at bounding box center [311, 237] width 90 height 12
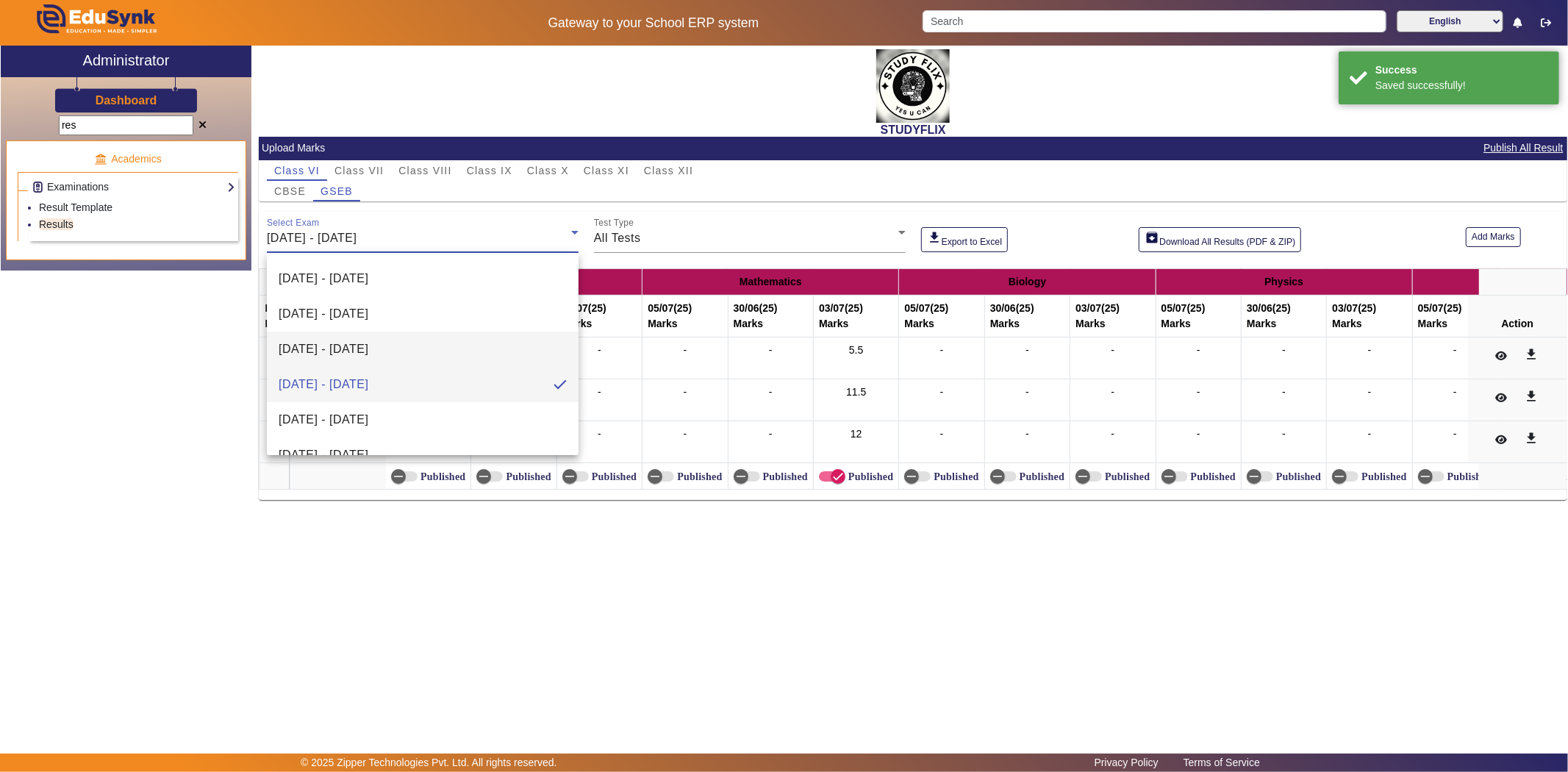
scroll to position [97, 0]
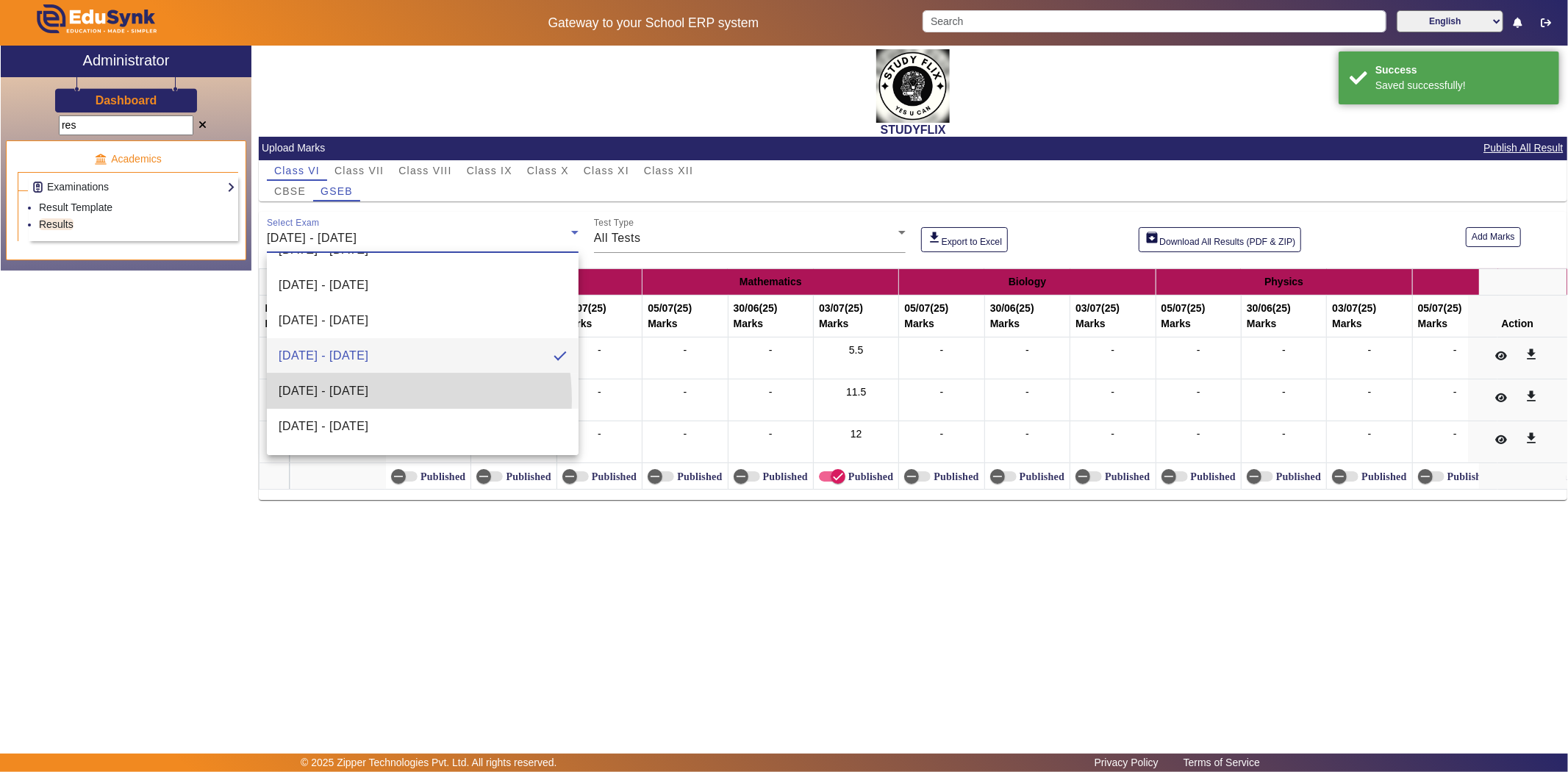
click at [343, 400] on mat-option "[DATE] - [DATE]" at bounding box center [423, 391] width 312 height 35
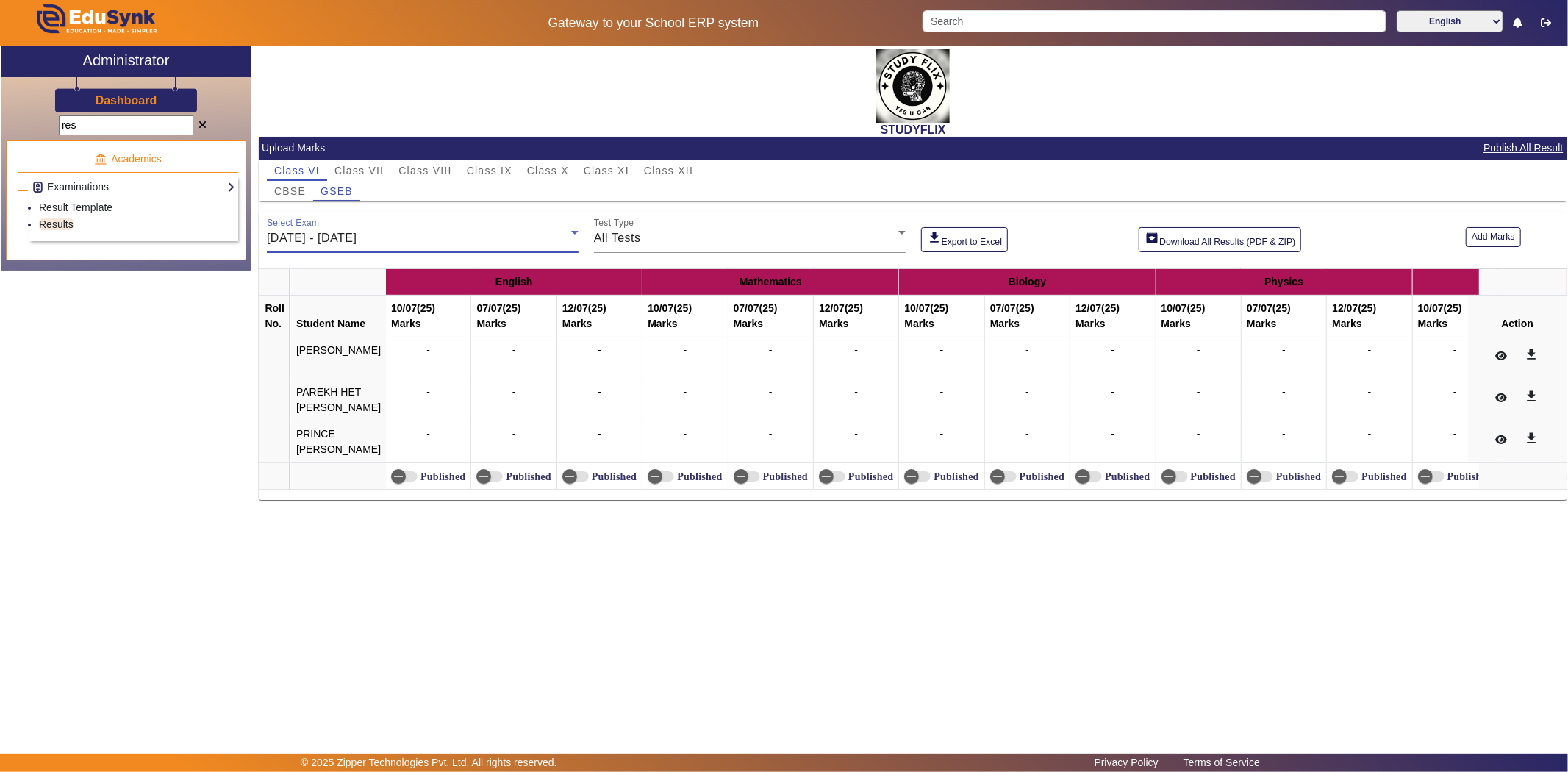
click at [326, 238] on span "[DATE] - [DATE]" at bounding box center [311, 237] width 90 height 12
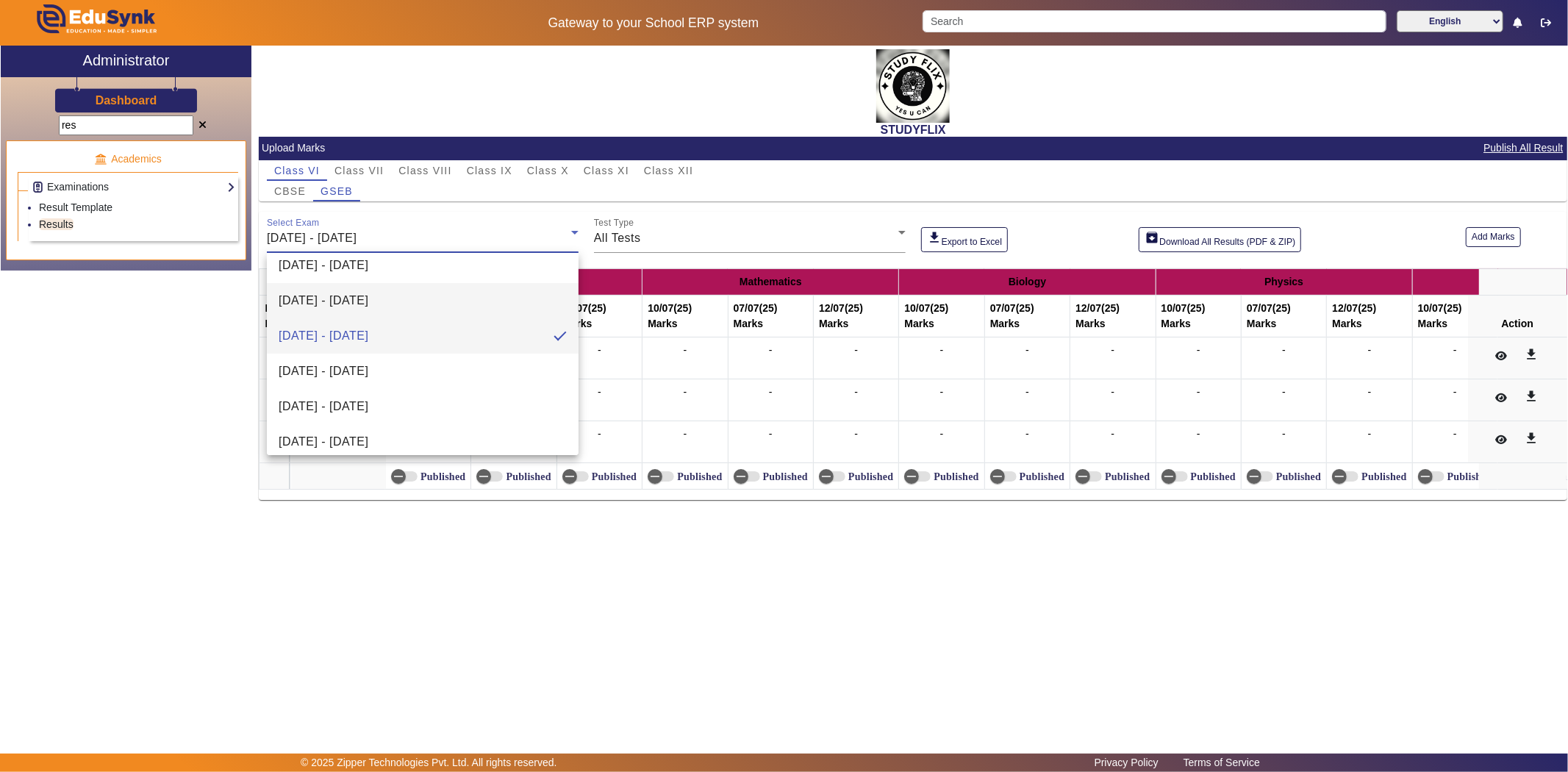
scroll to position [162, 0]
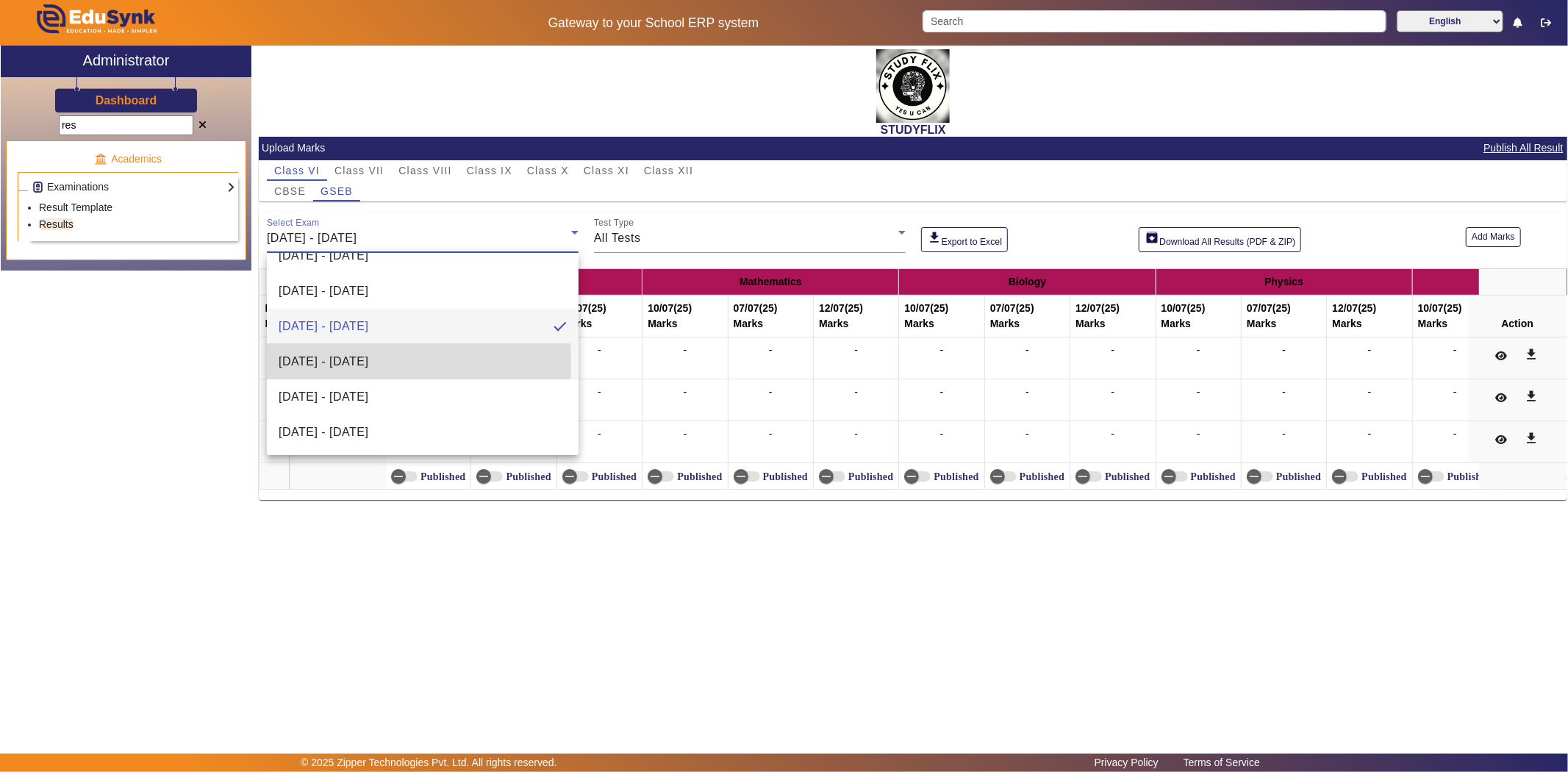
click at [366, 363] on span "[DATE] - [DATE]" at bounding box center [323, 361] width 90 height 18
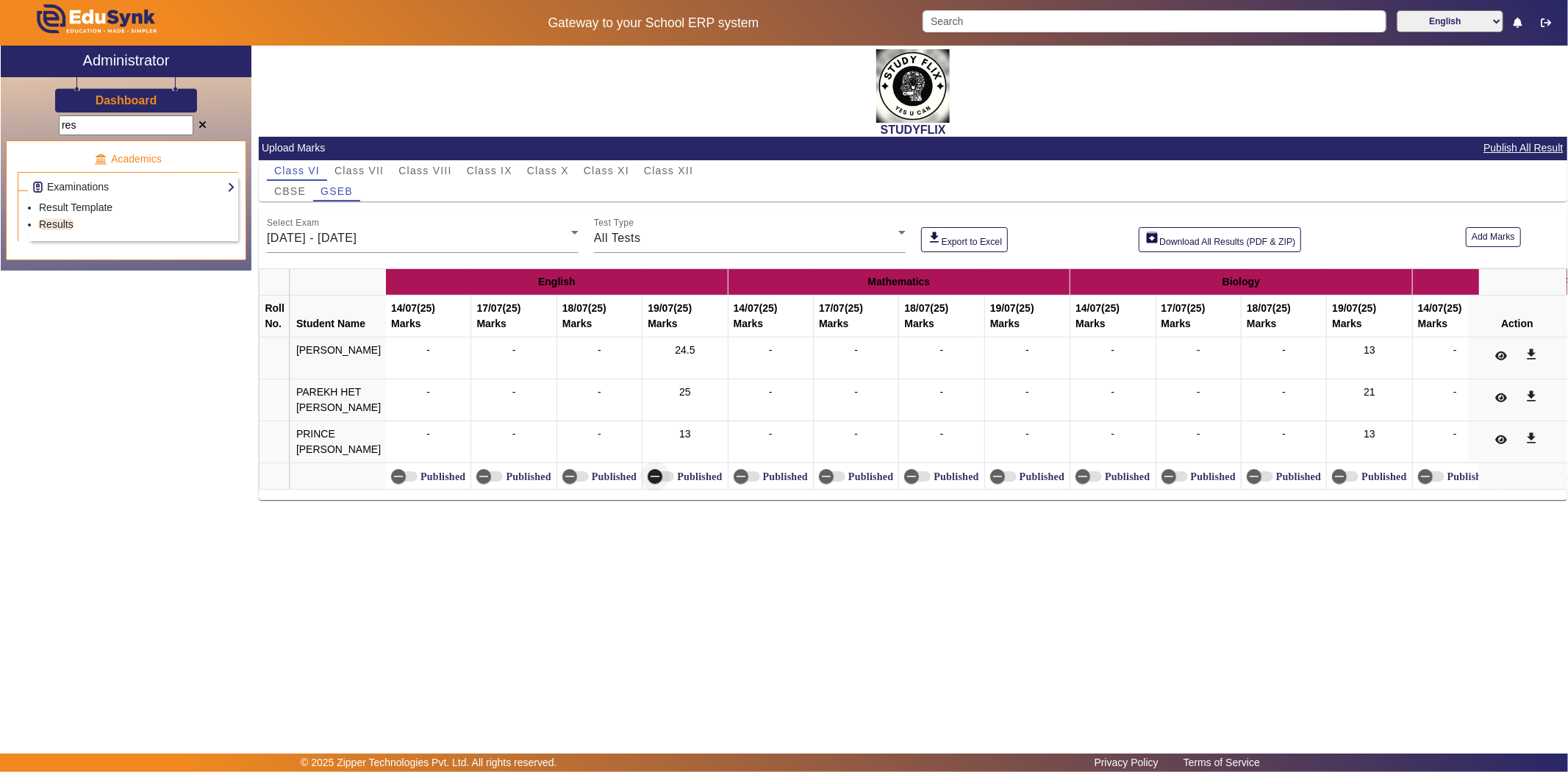
click at [667, 475] on span "button" at bounding box center [661, 475] width 26 height 10
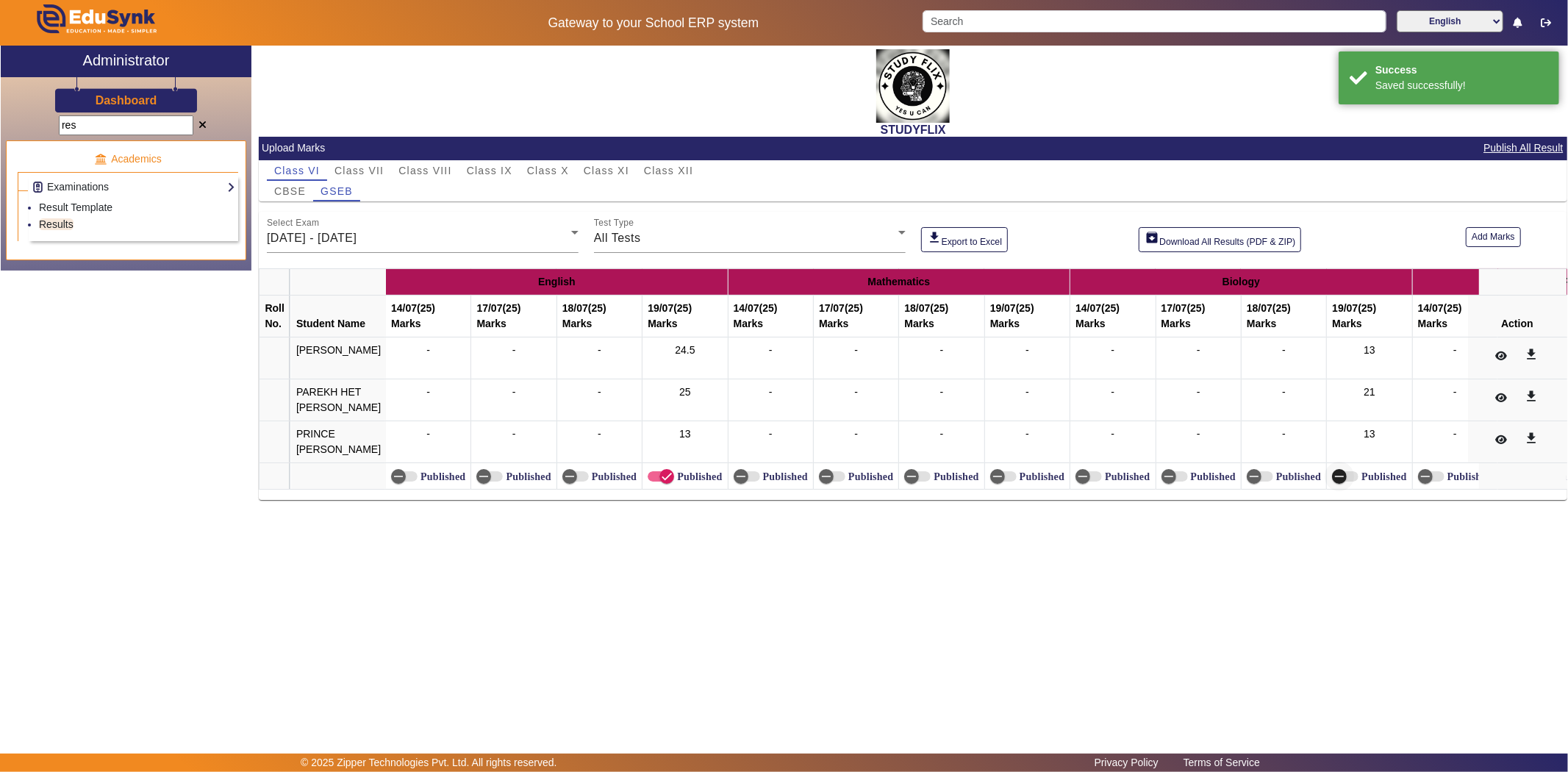
click at [1333, 479] on icon "button" at bounding box center [1339, 475] width 13 height 13
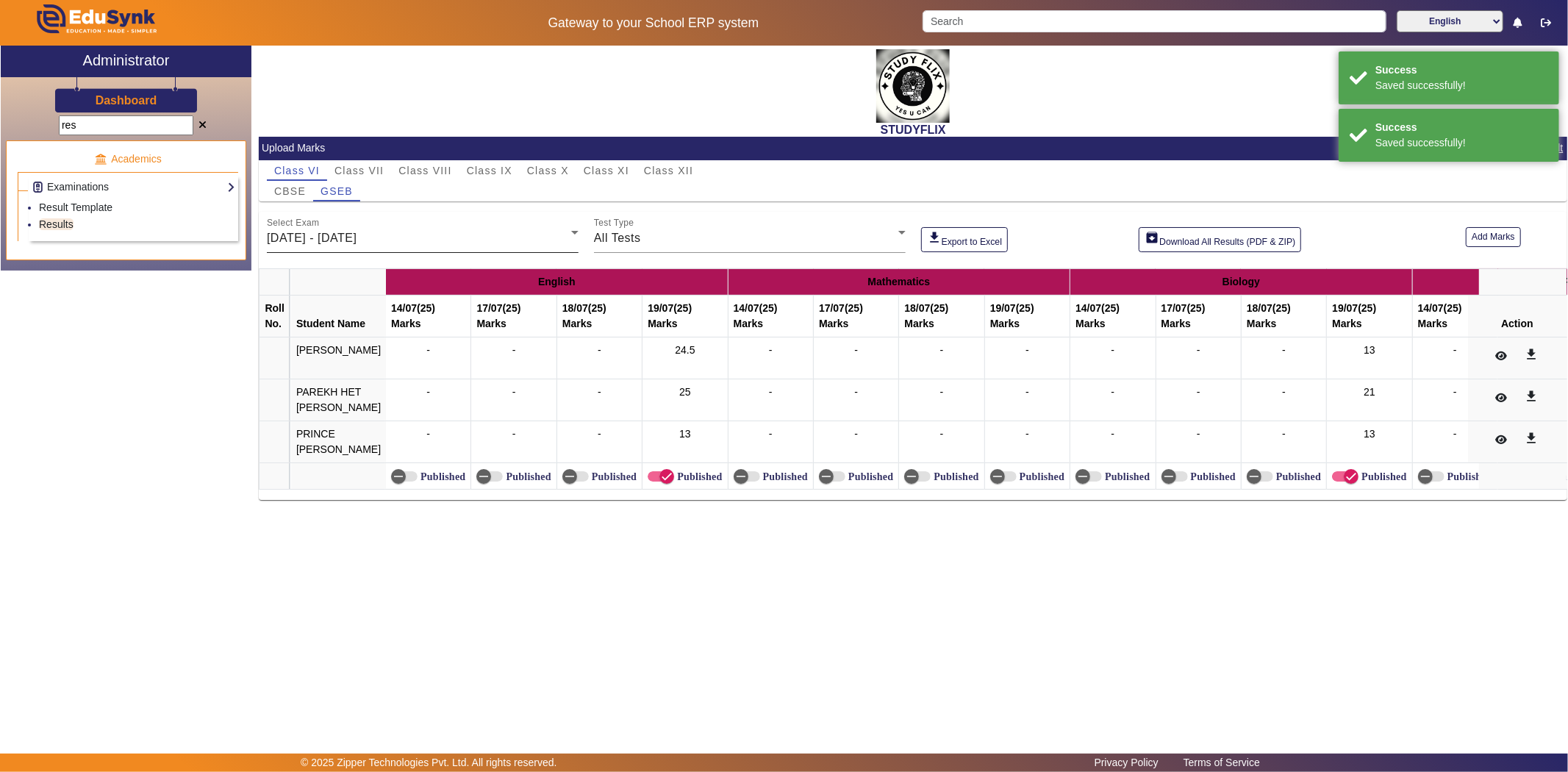
click at [356, 240] on span "[DATE] - [DATE]" at bounding box center [311, 237] width 90 height 12
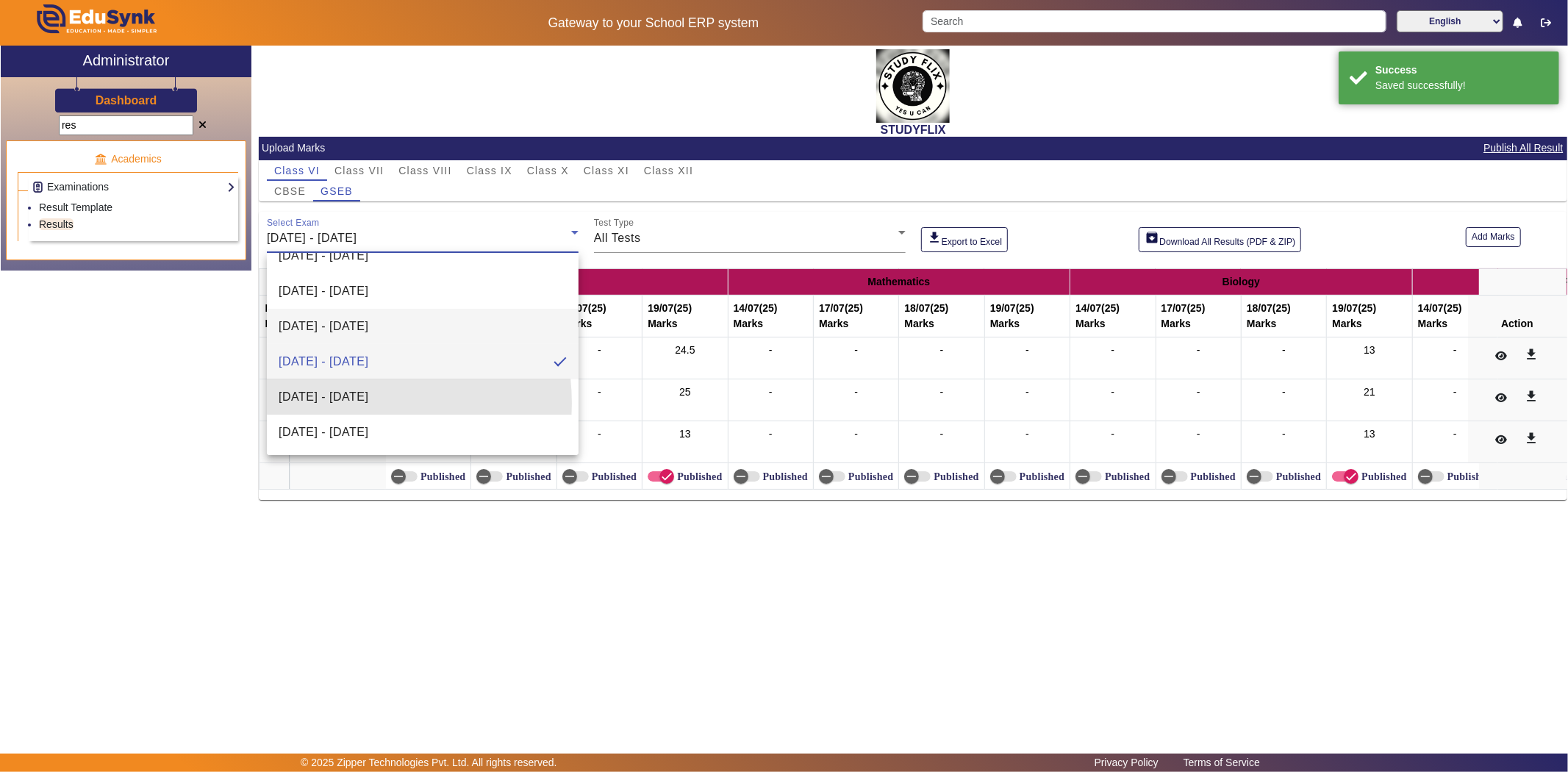
click at [342, 403] on span "[DATE] - [DATE]" at bounding box center [323, 396] width 90 height 18
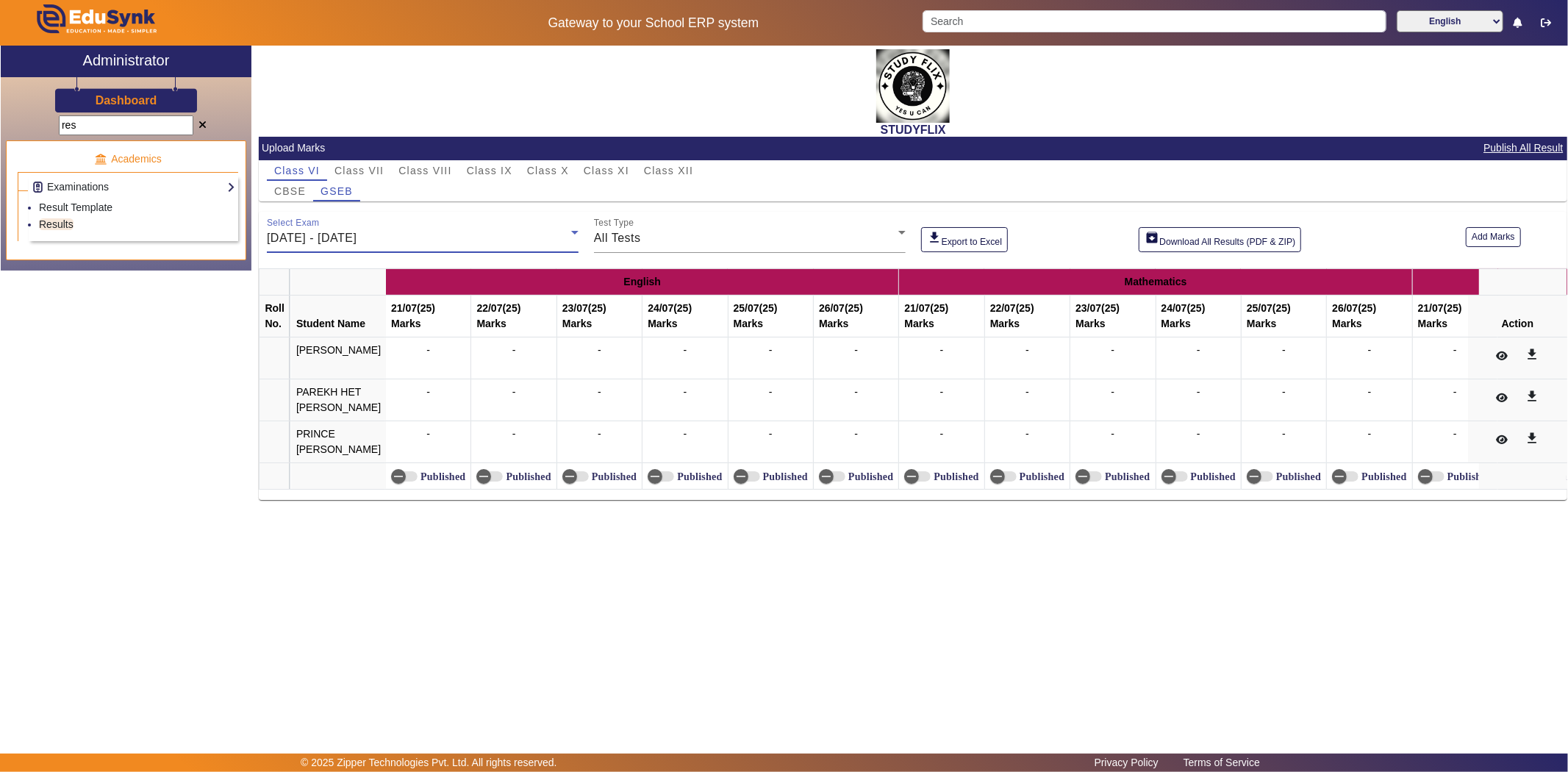
click at [356, 237] on span "[DATE] - [DATE]" at bounding box center [311, 237] width 90 height 12
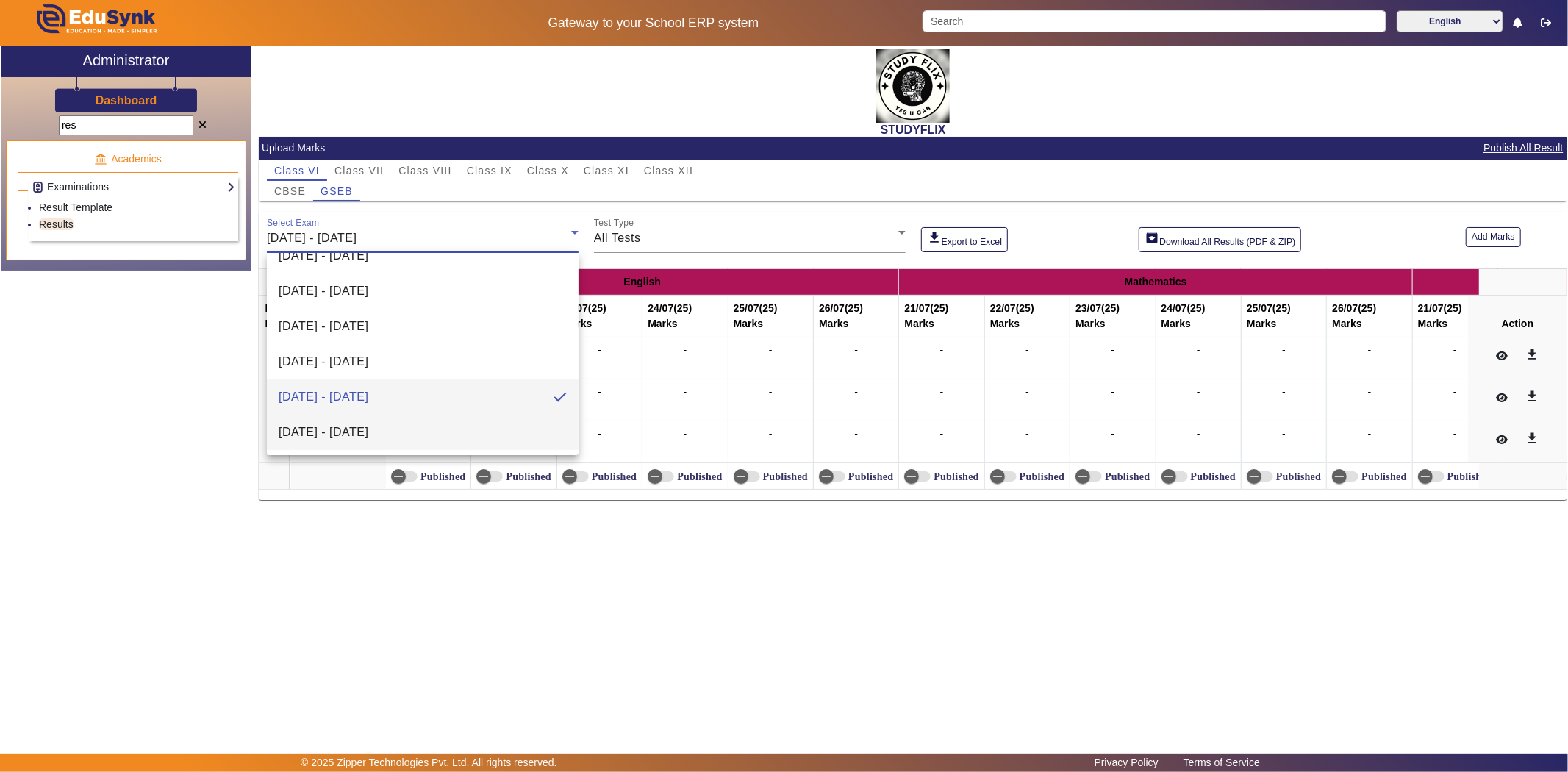
click at [332, 435] on span "[DATE] - [DATE]" at bounding box center [323, 432] width 90 height 18
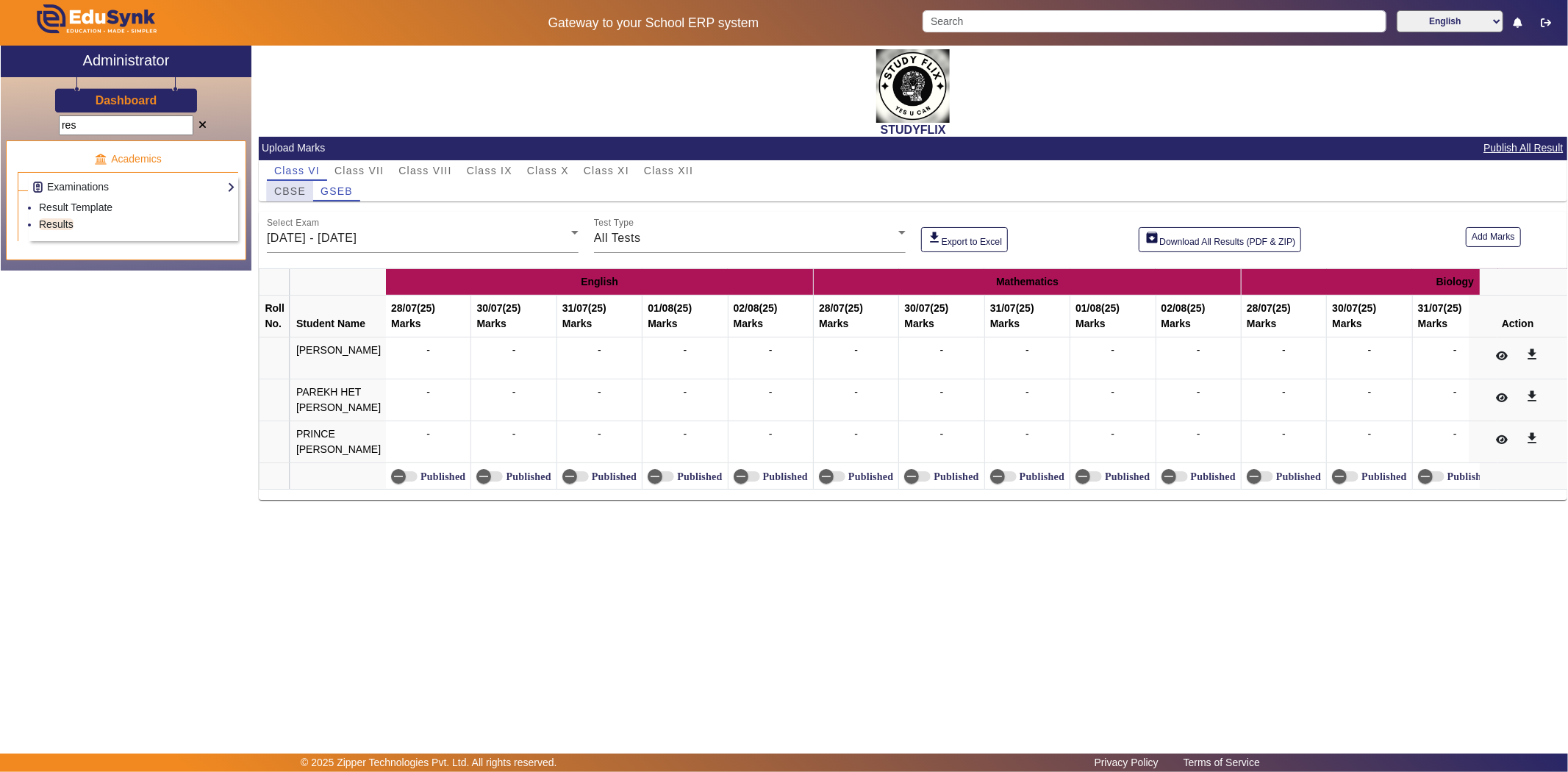
click at [291, 194] on span "CBSE" at bounding box center [290, 191] width 31 height 10
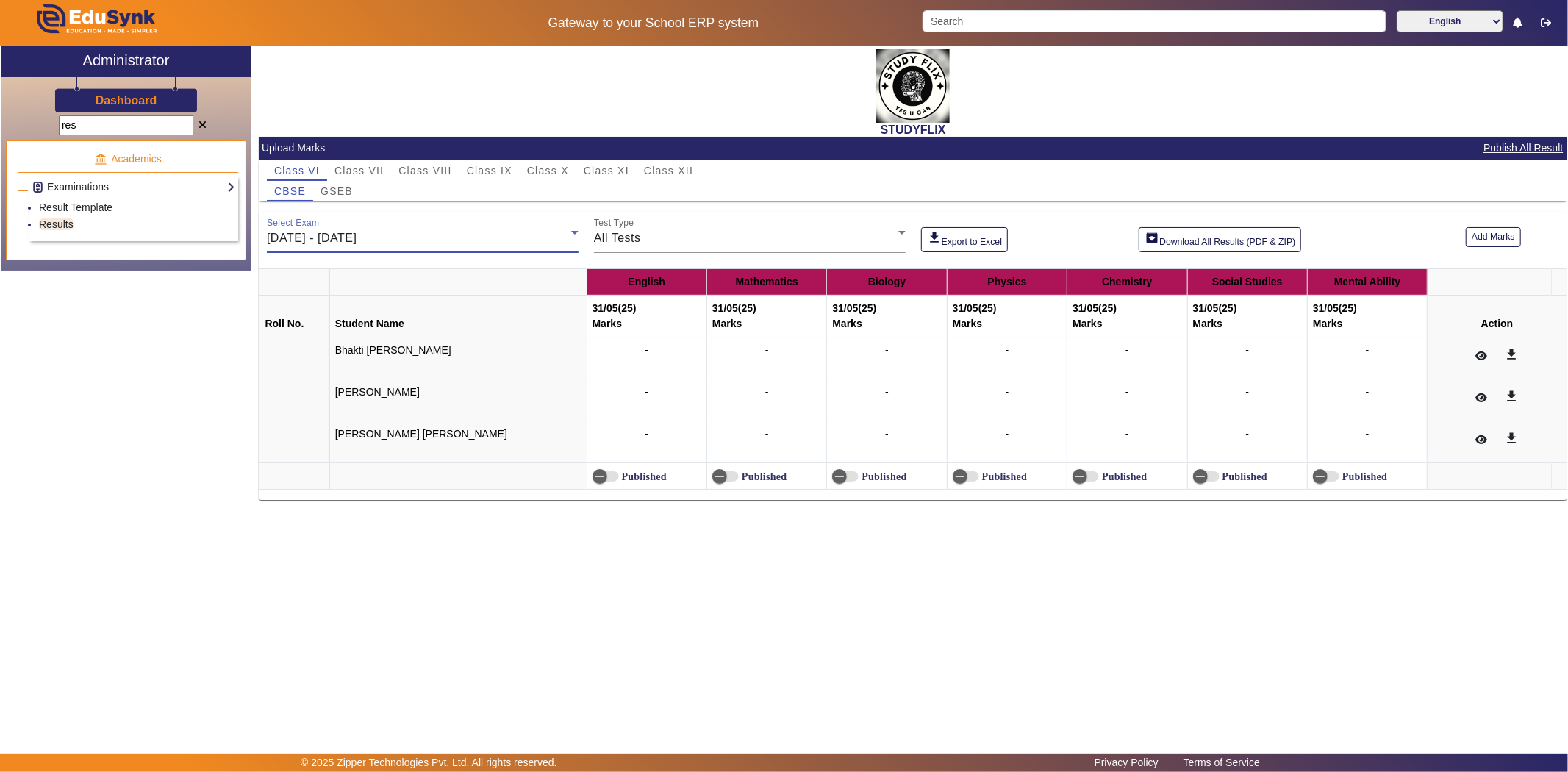
click at [333, 236] on span "[DATE] - [DATE]" at bounding box center [311, 237] width 90 height 12
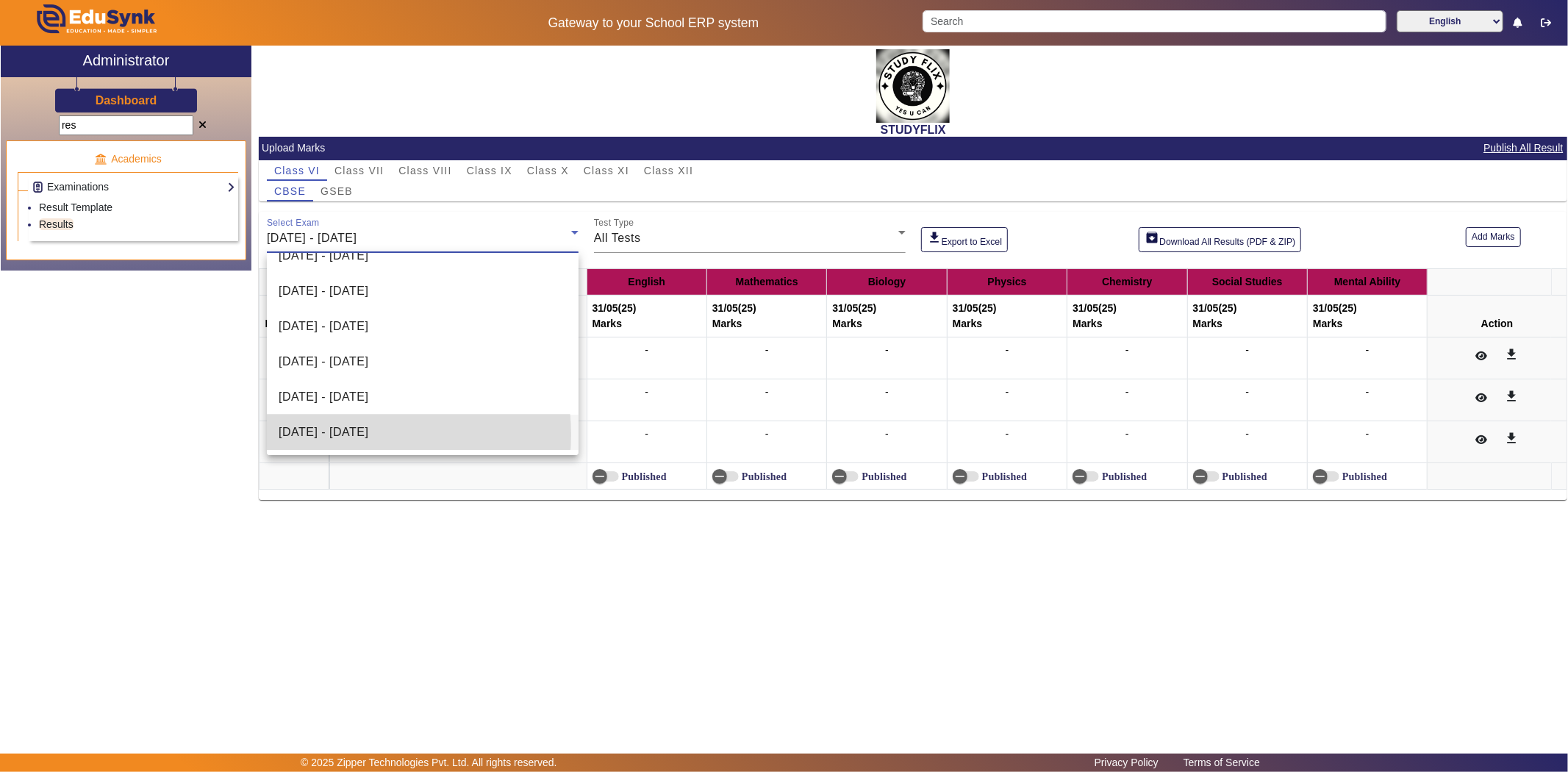
click at [348, 435] on span "[DATE] - [DATE]" at bounding box center [323, 432] width 90 height 18
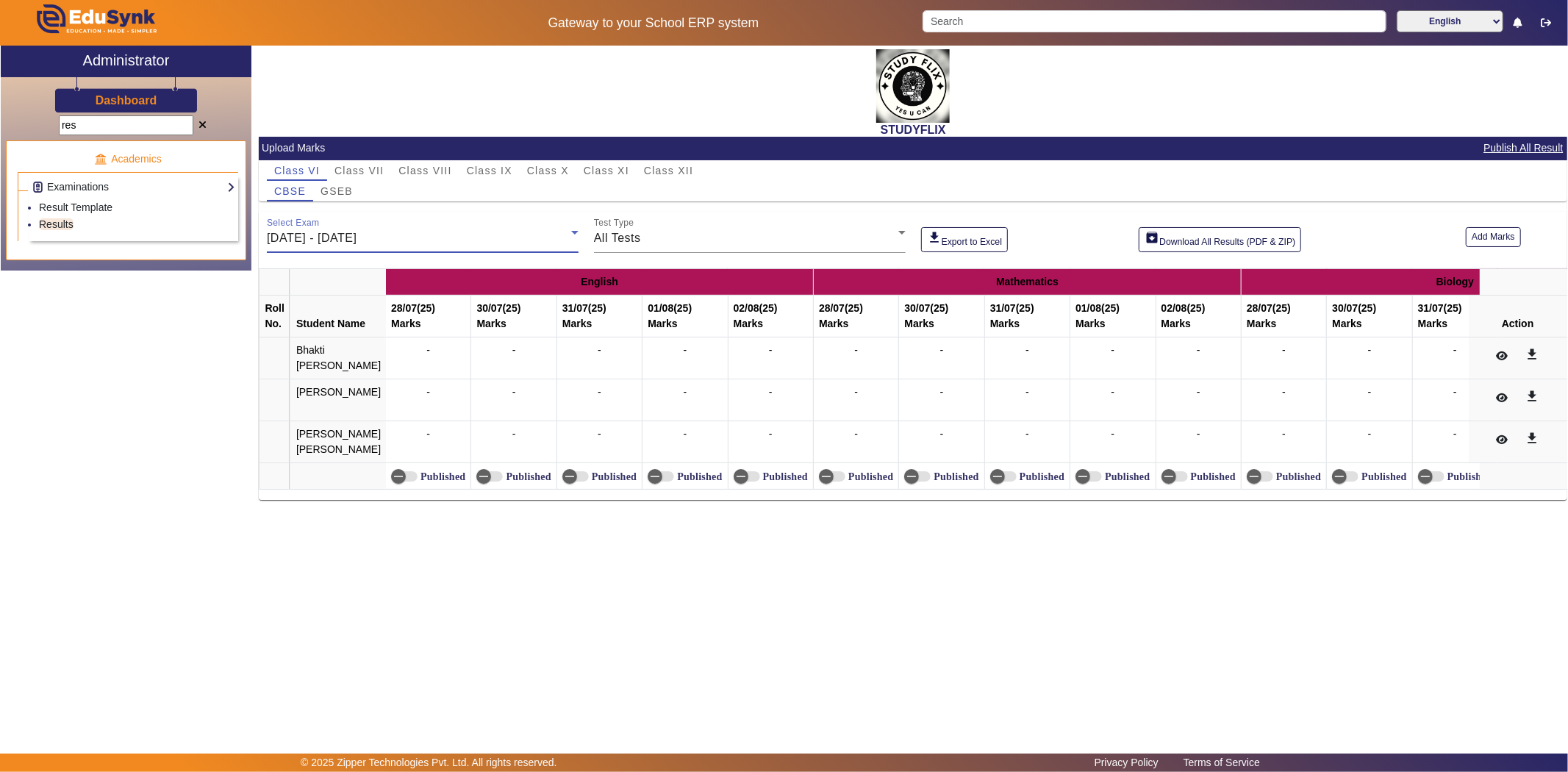
click at [356, 233] on span "[DATE] - [DATE]" at bounding box center [311, 237] width 90 height 12
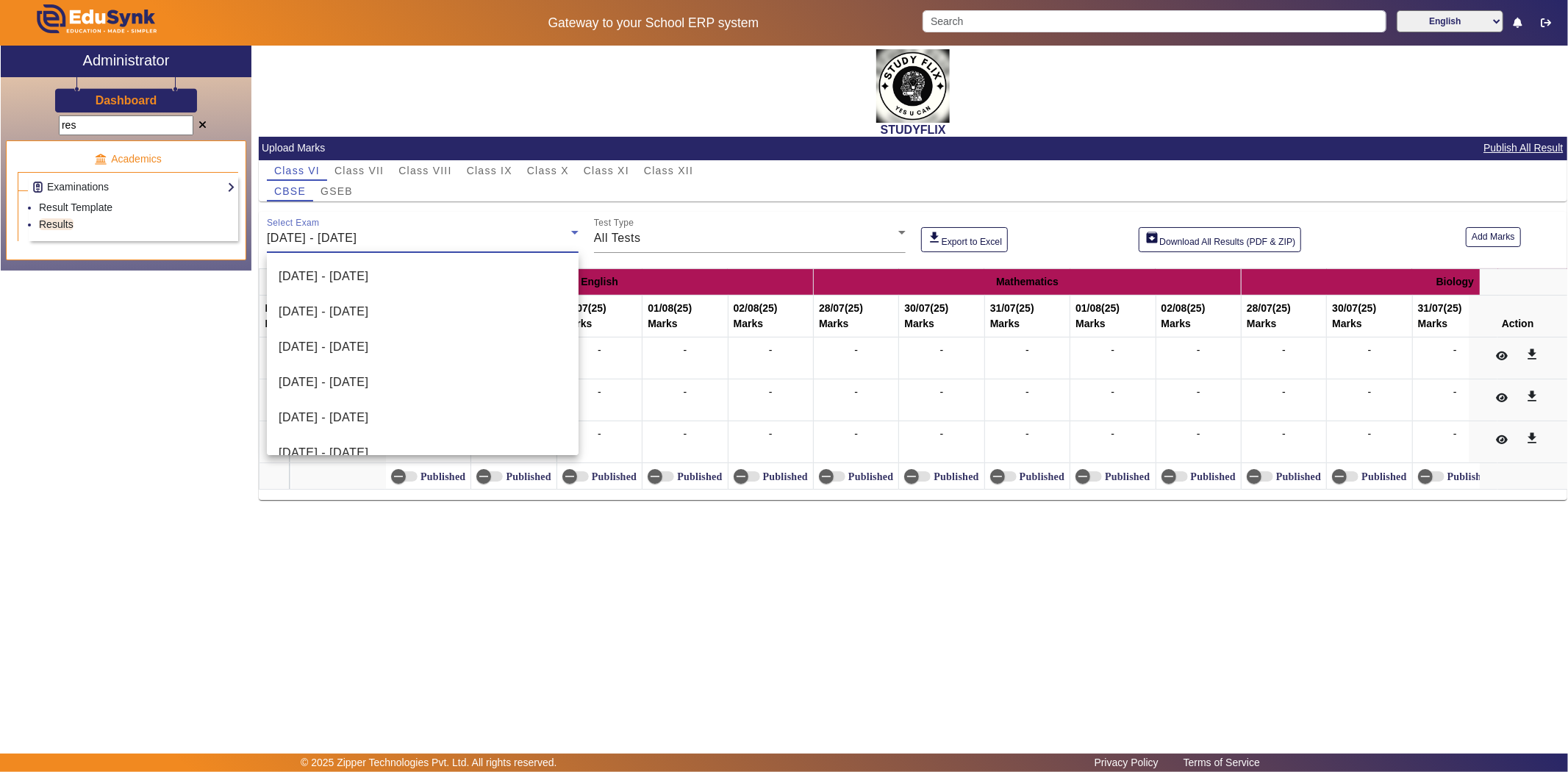
scroll to position [157, 0]
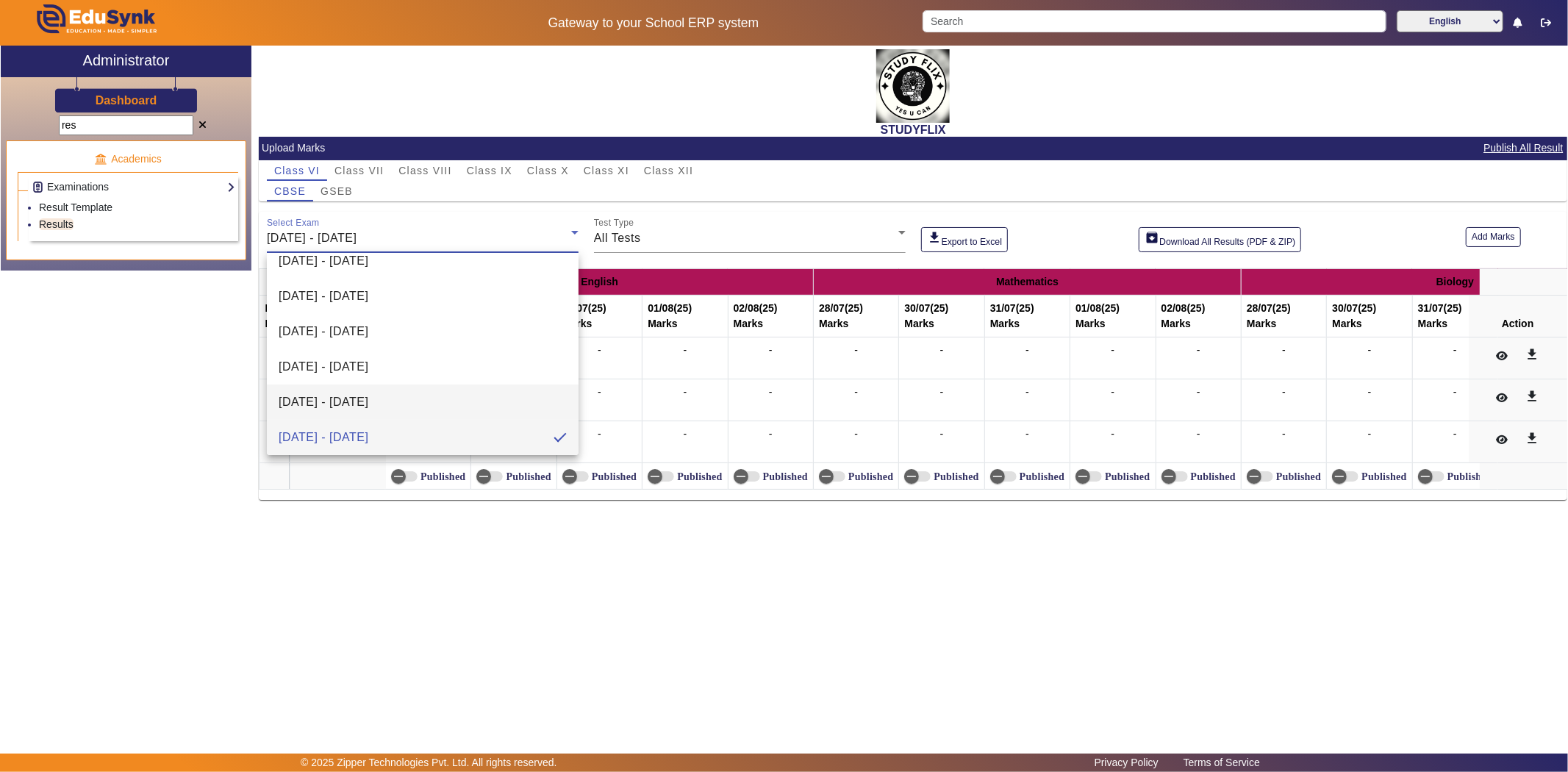
click at [357, 393] on span "[DATE] - [DATE]" at bounding box center [323, 402] width 90 height 18
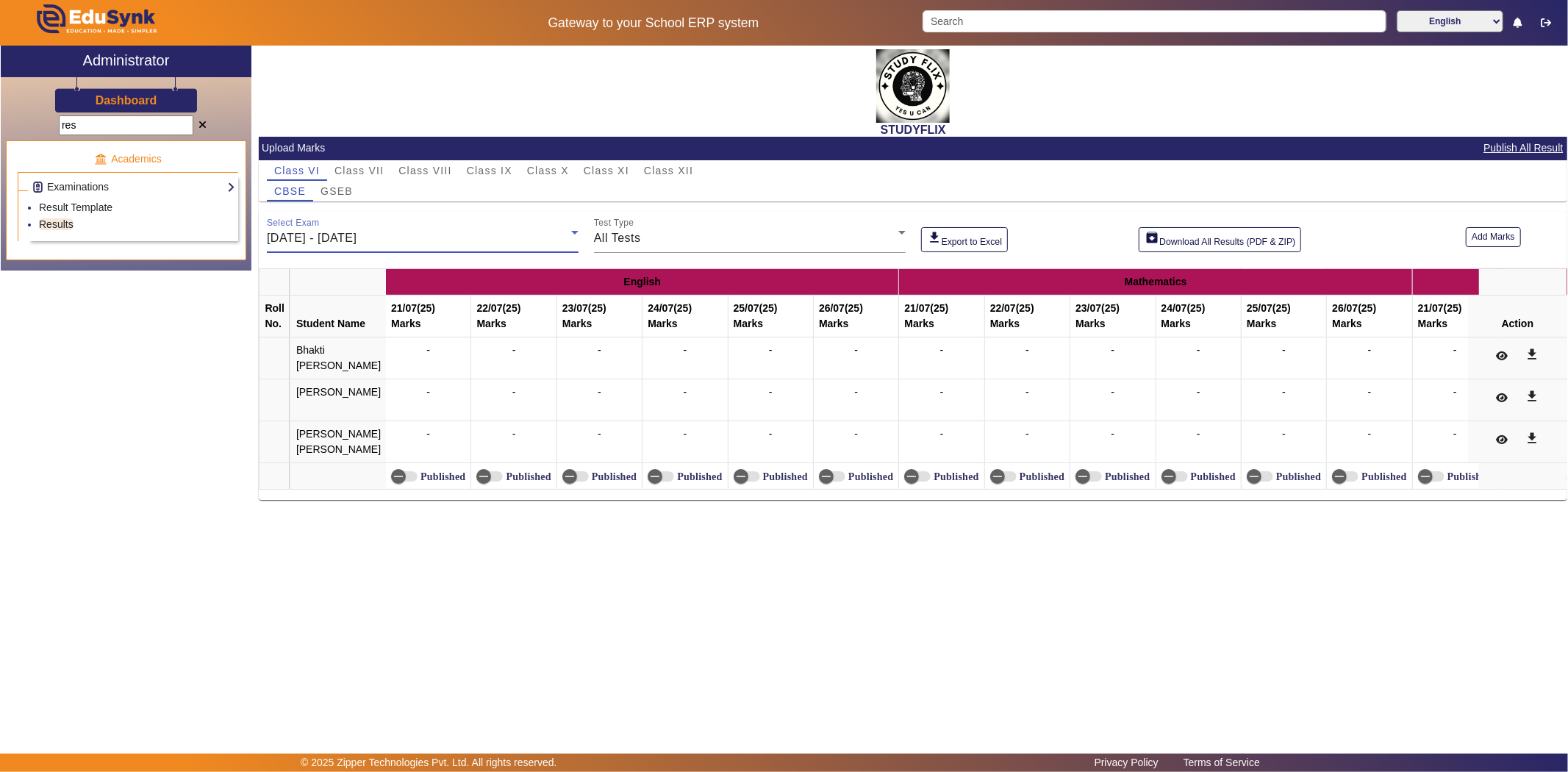
click at [324, 231] on span "[DATE] - [DATE]" at bounding box center [311, 237] width 90 height 12
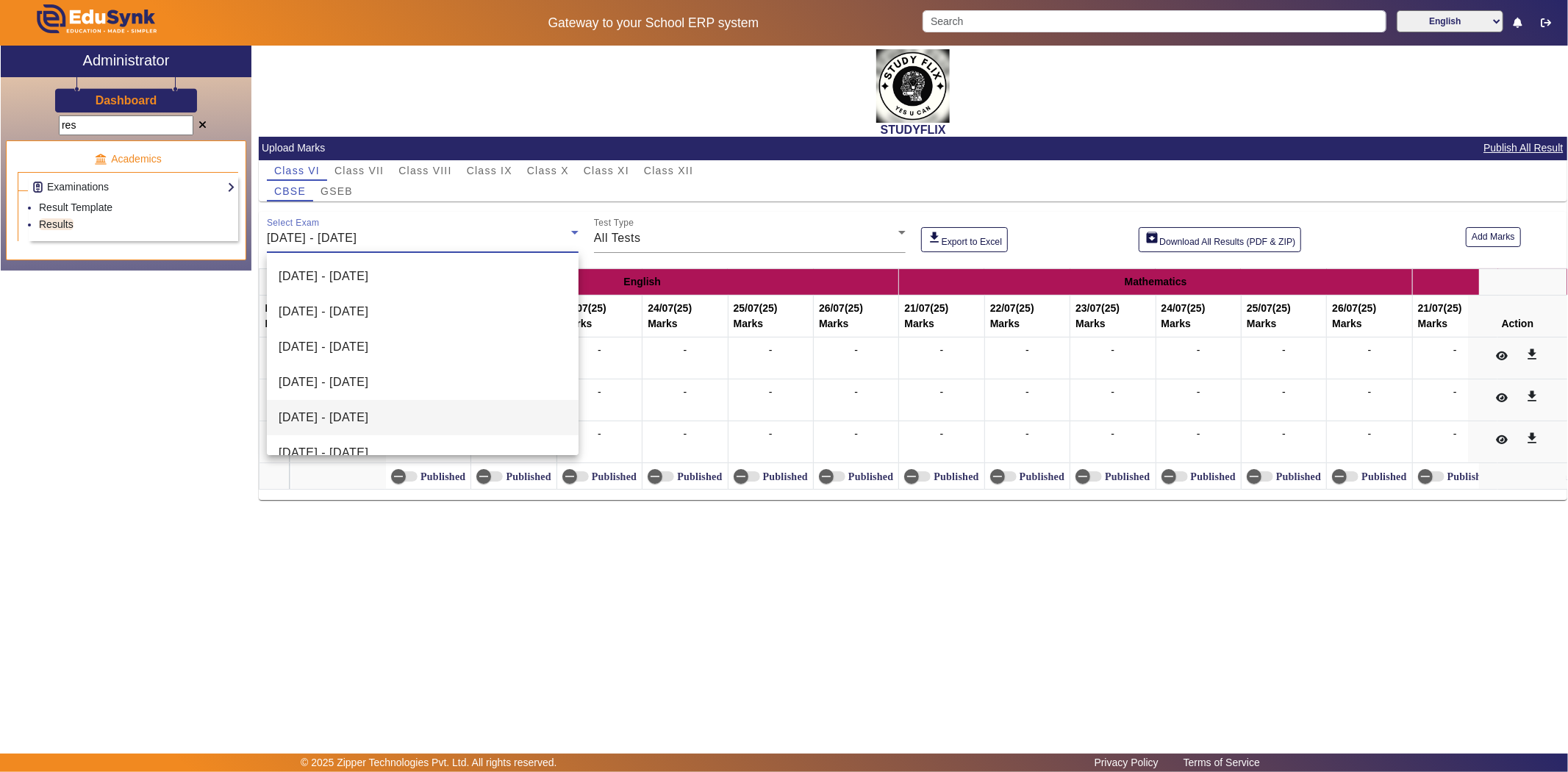
scroll to position [121, 0]
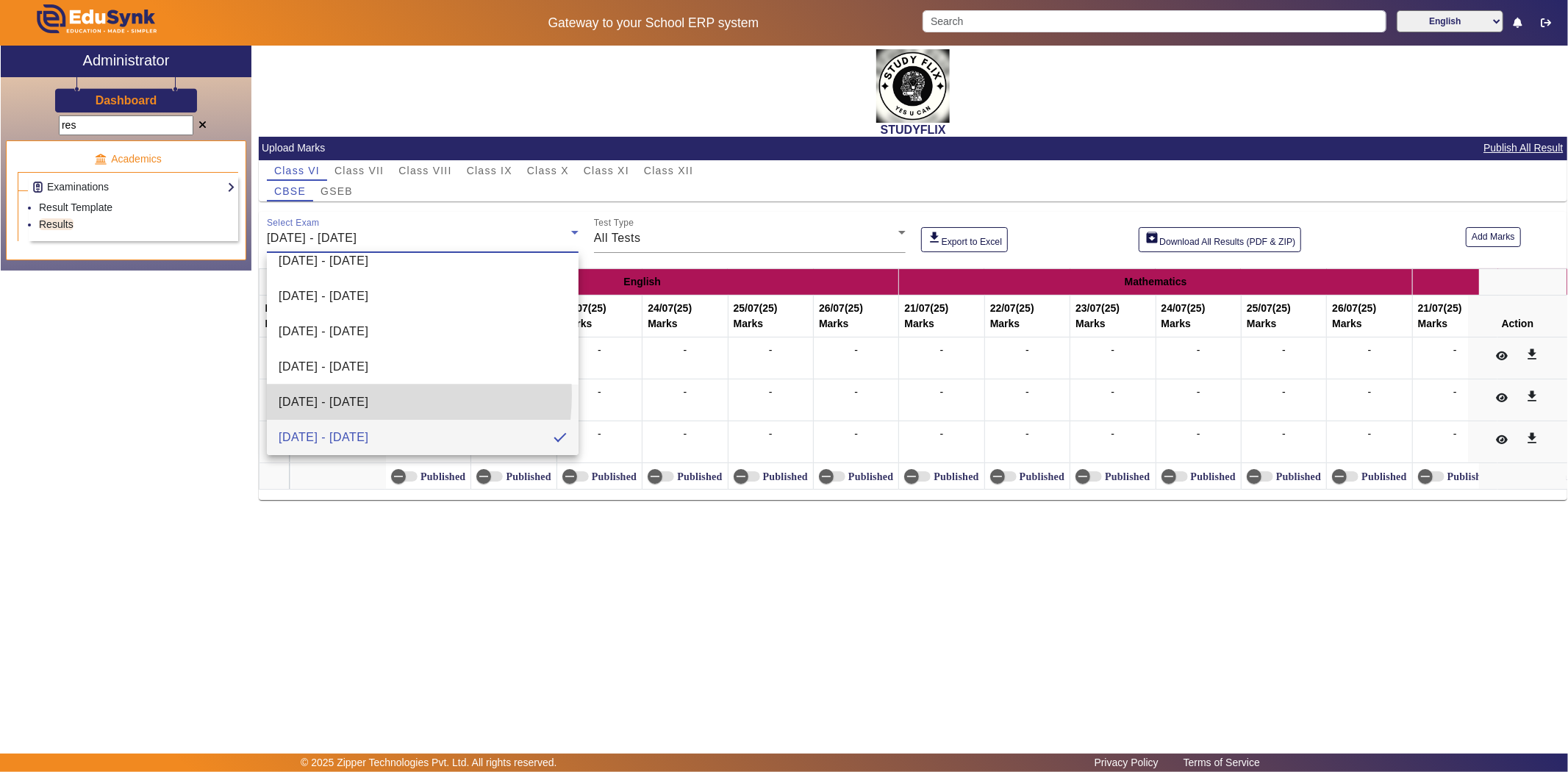
click at [334, 394] on span "[DATE] - [DATE]" at bounding box center [323, 402] width 90 height 18
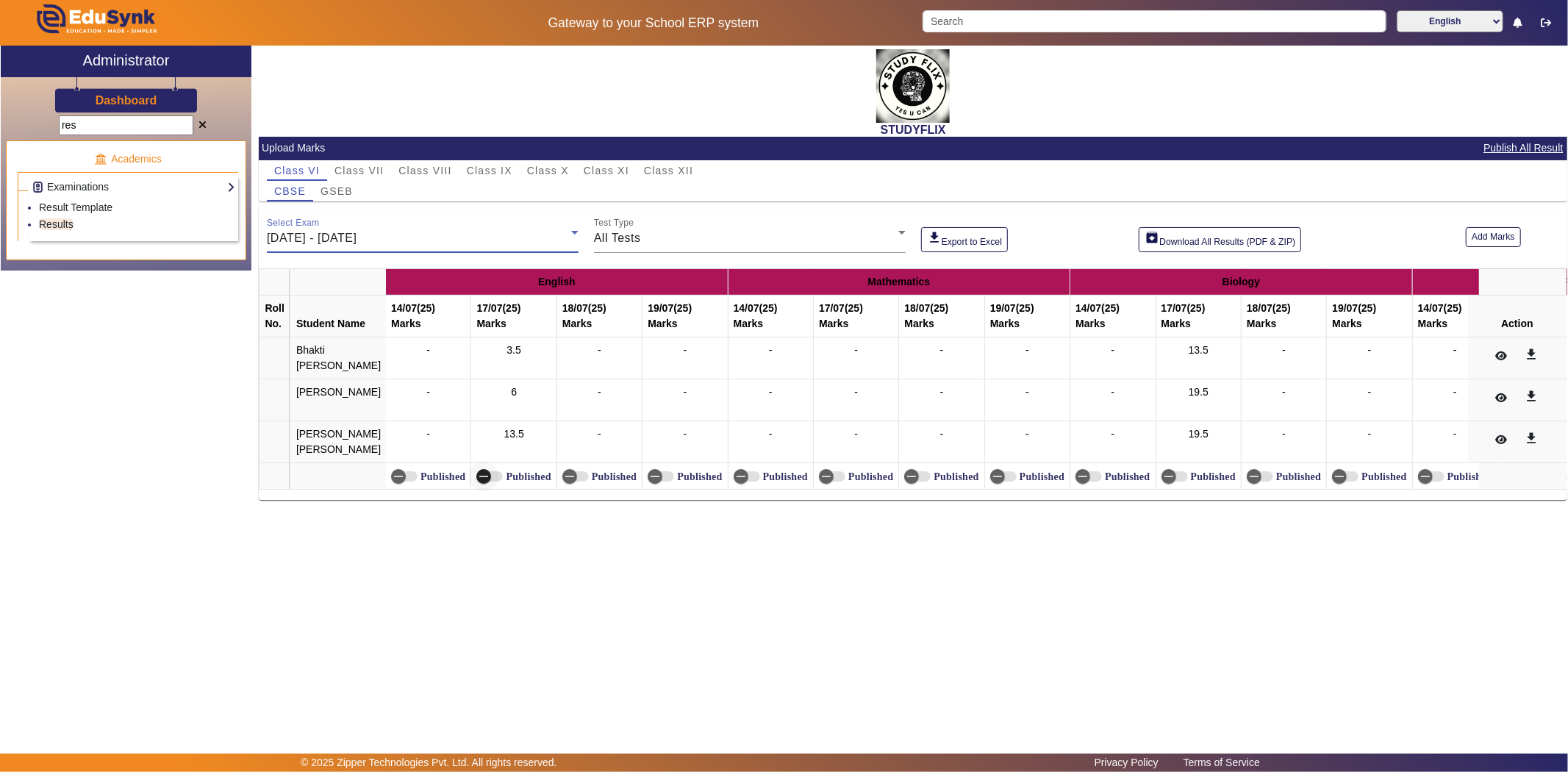
click at [482, 491] on span "button" at bounding box center [483, 476] width 29 height 29
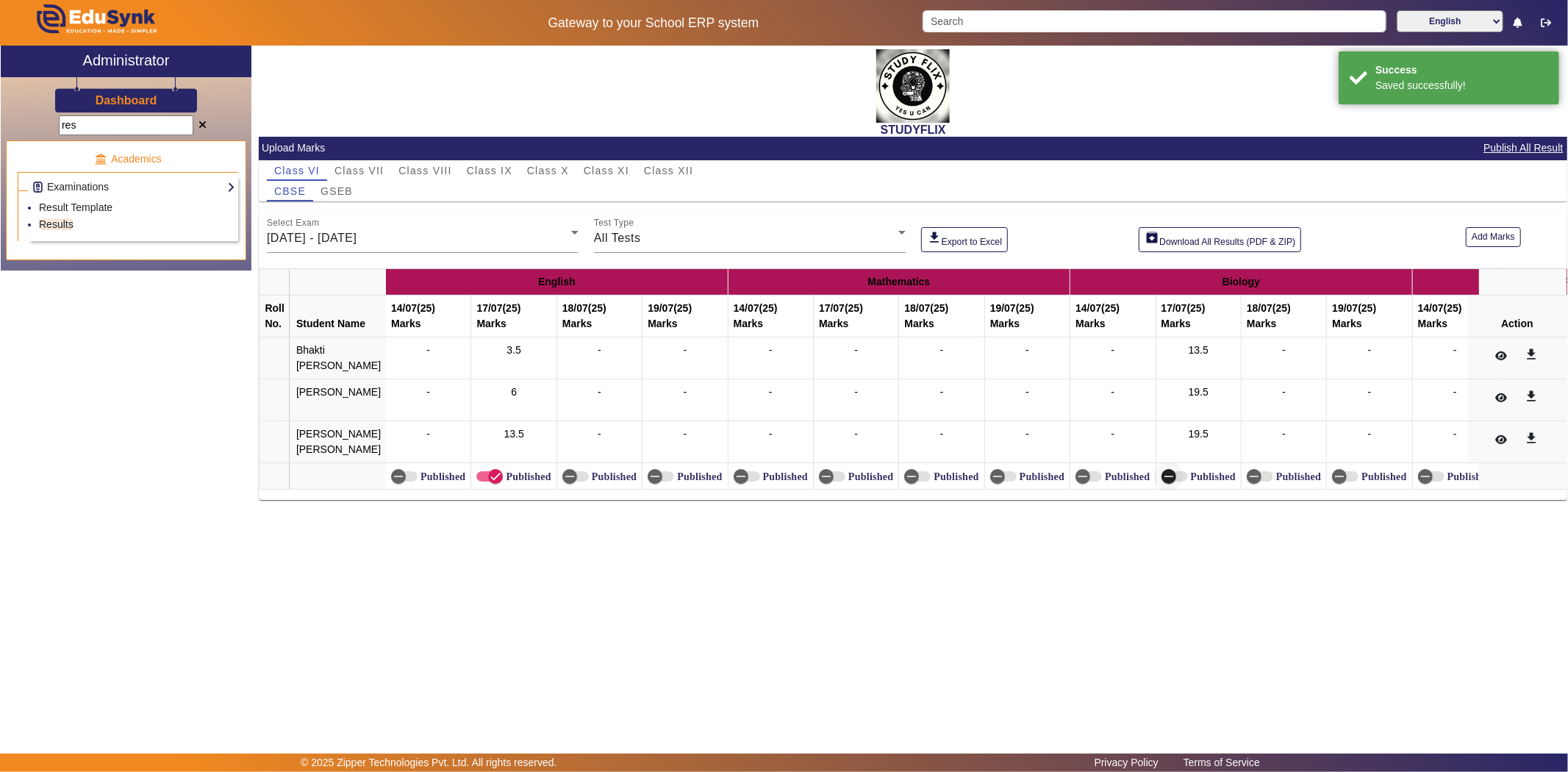
click at [1162, 483] on icon "button" at bounding box center [1169, 475] width 13 height 13
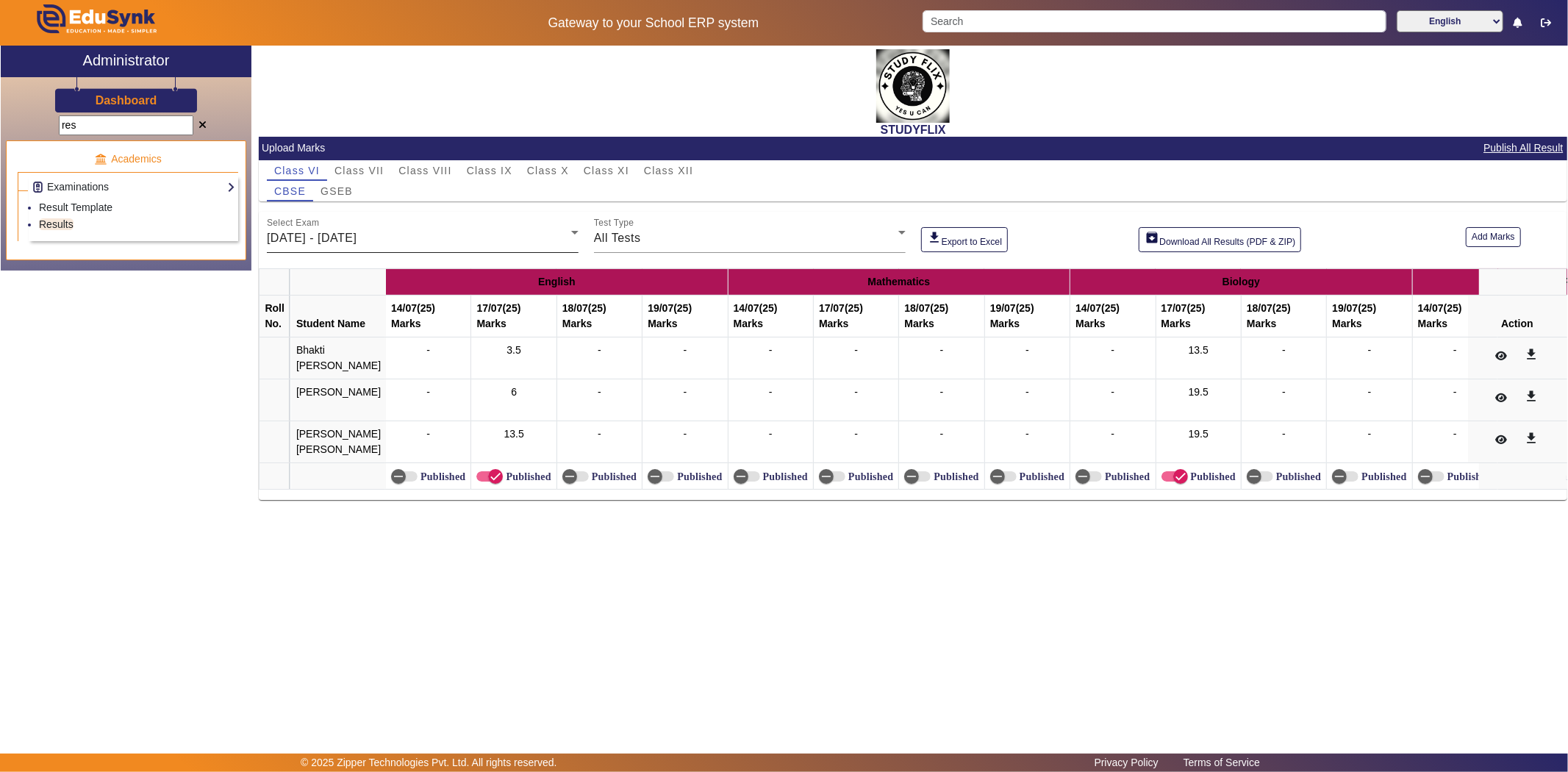
click at [281, 228] on mat-label "Select Exam" at bounding box center [293, 223] width 52 height 9
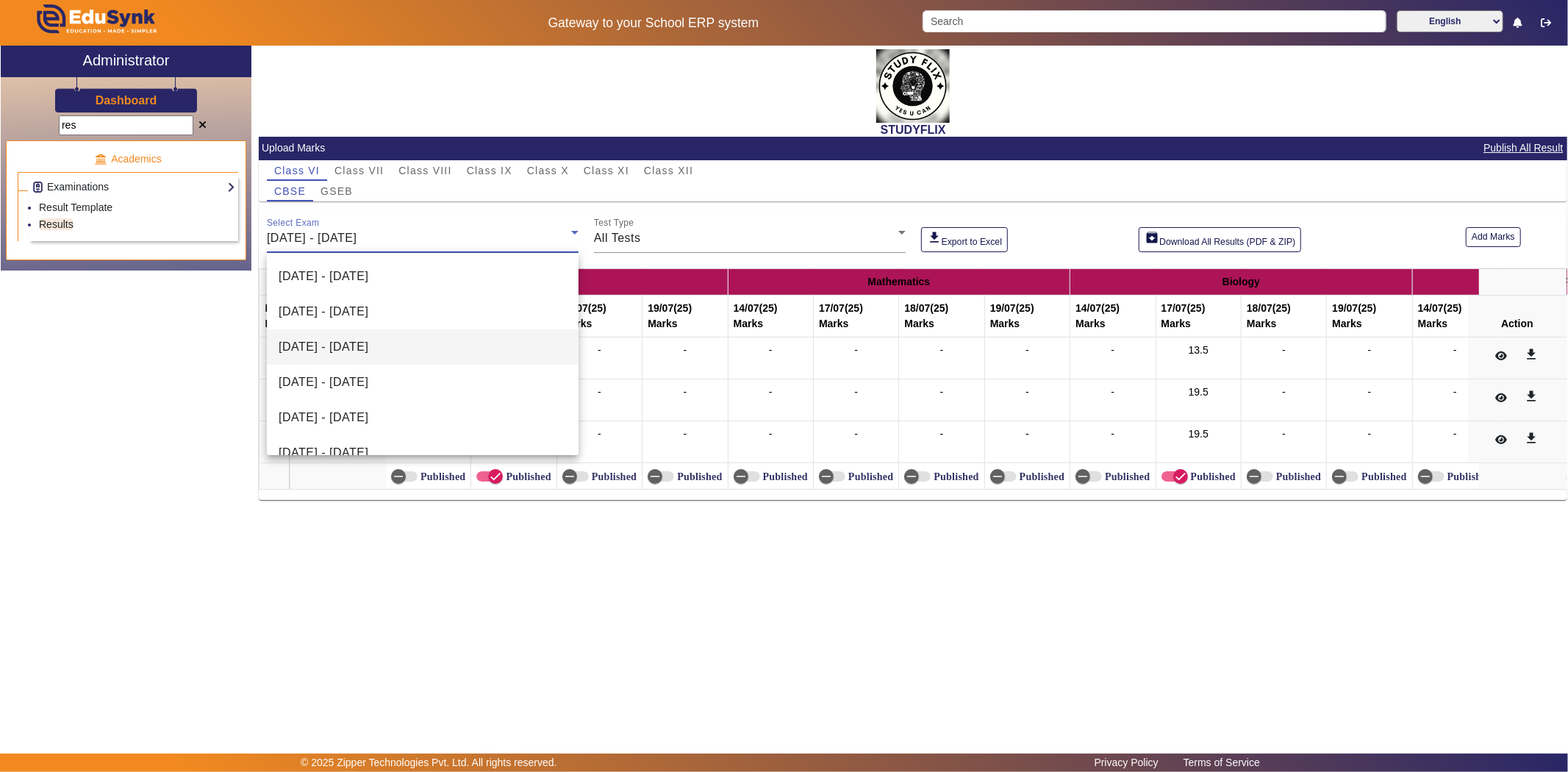
scroll to position [85, 0]
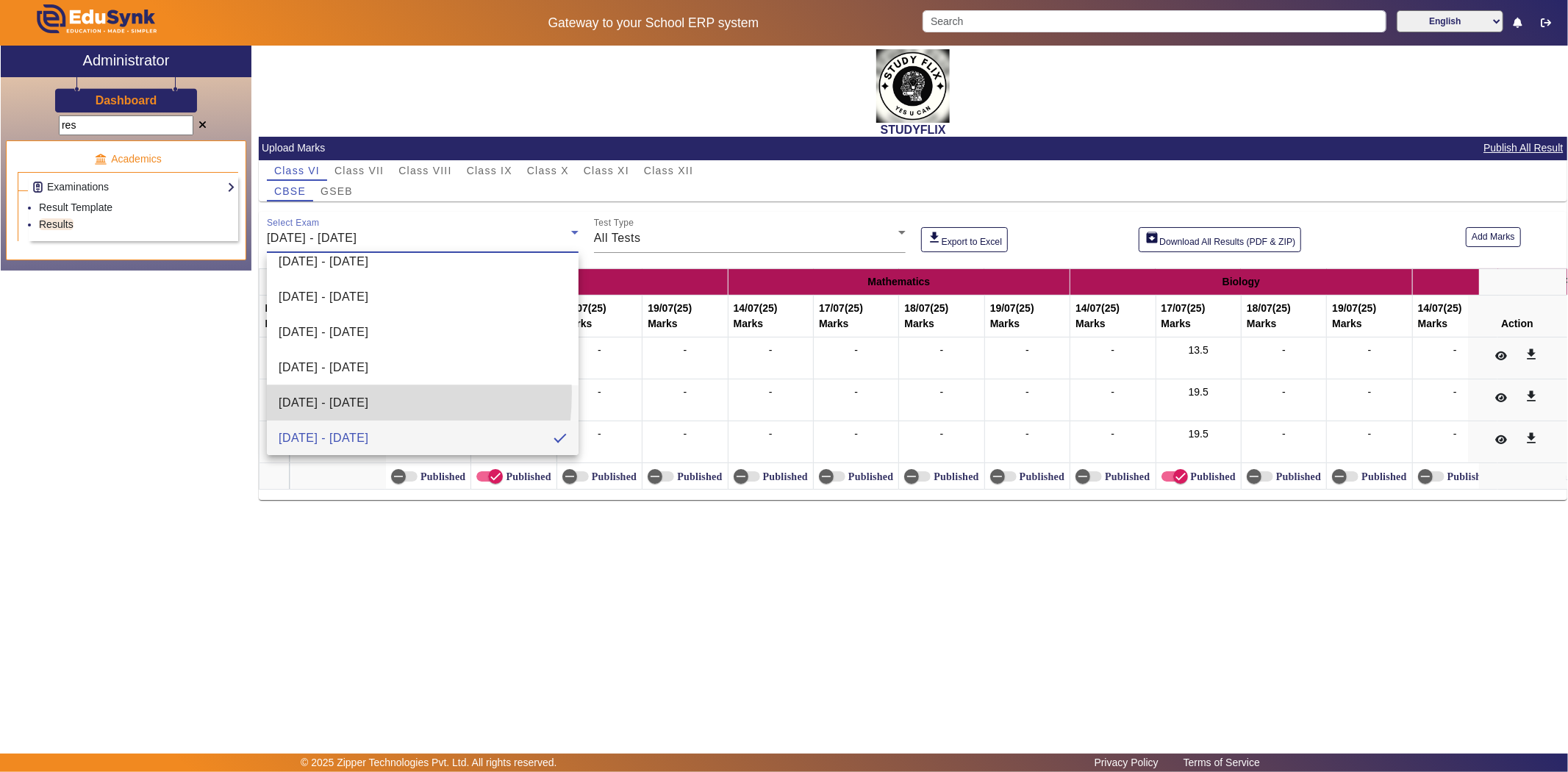
click at [284, 392] on mat-option "[DATE] - [DATE]" at bounding box center [423, 403] width 312 height 35
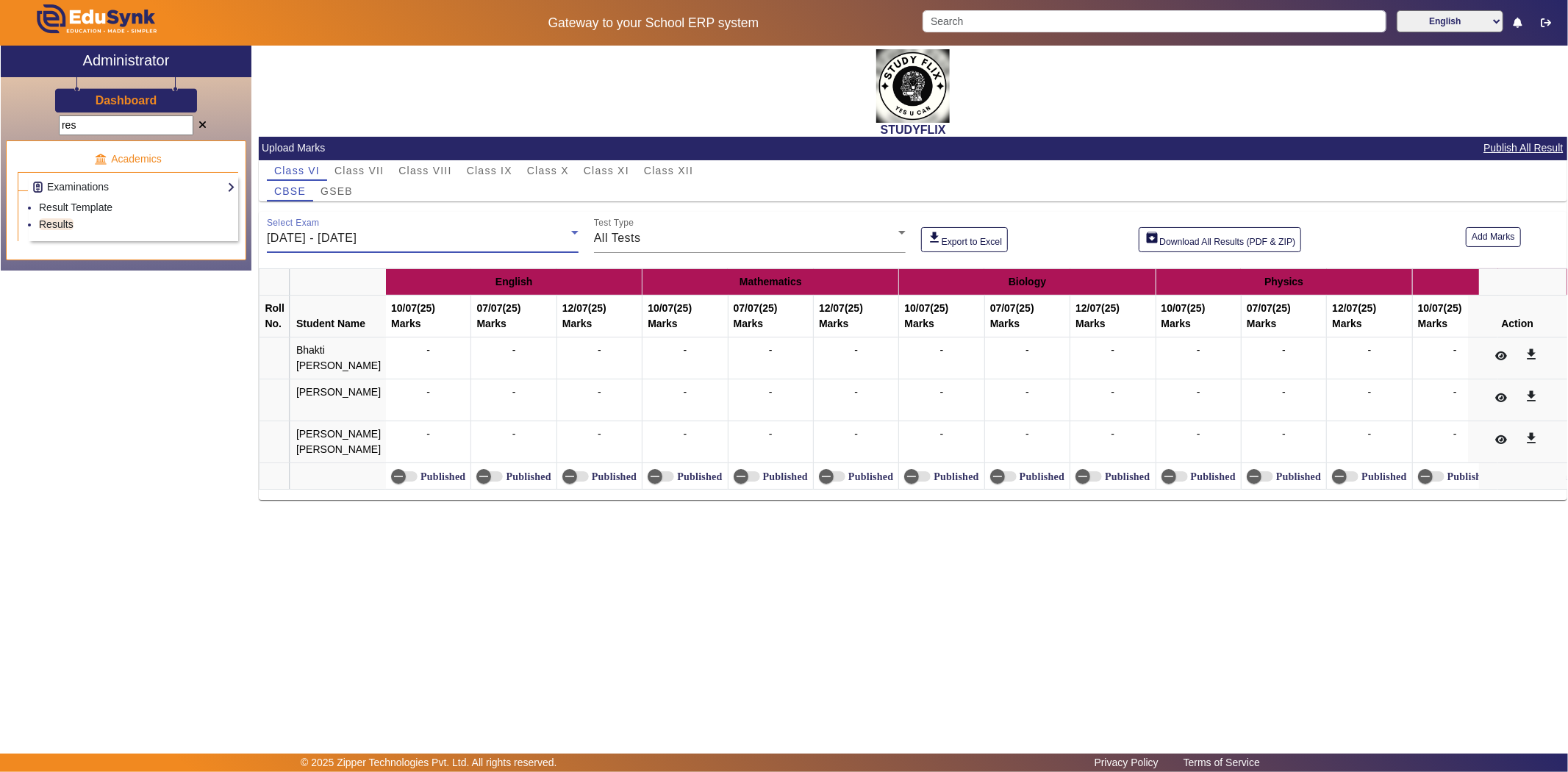
click at [321, 237] on span "[DATE] - [DATE]" at bounding box center [311, 237] width 90 height 12
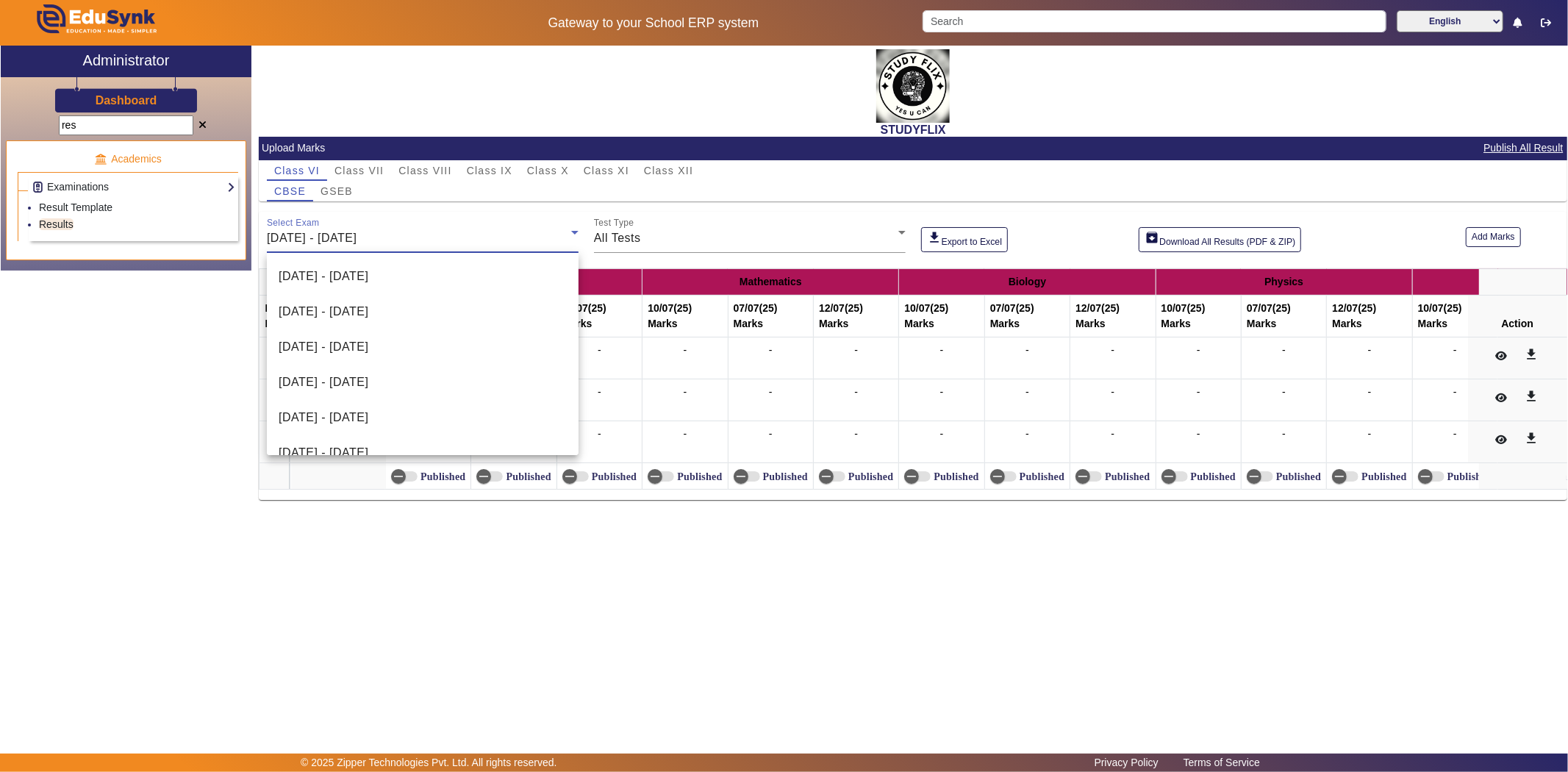
scroll to position [50, 0]
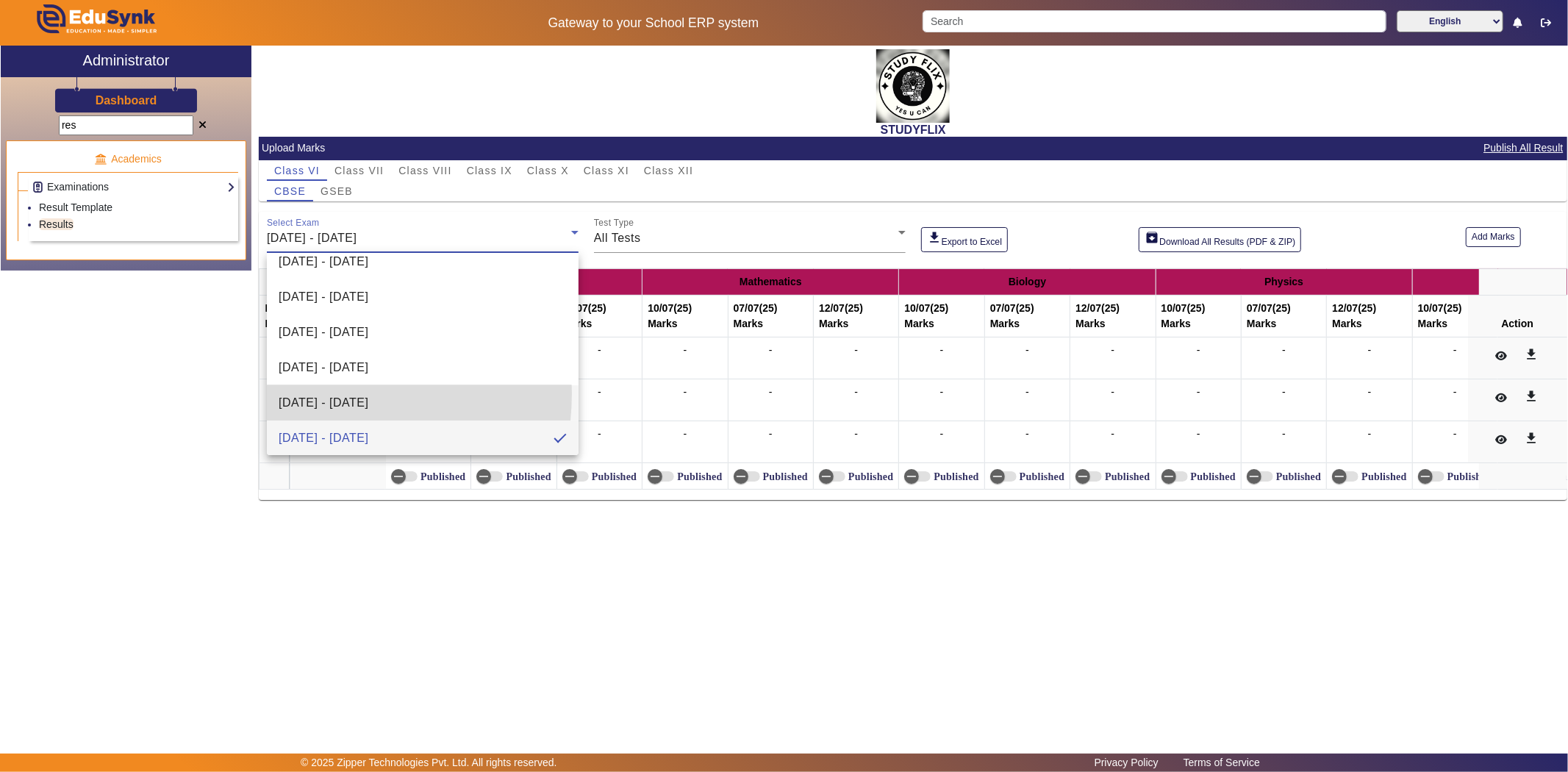
click at [303, 394] on span "[DATE] - [DATE]" at bounding box center [323, 403] width 90 height 18
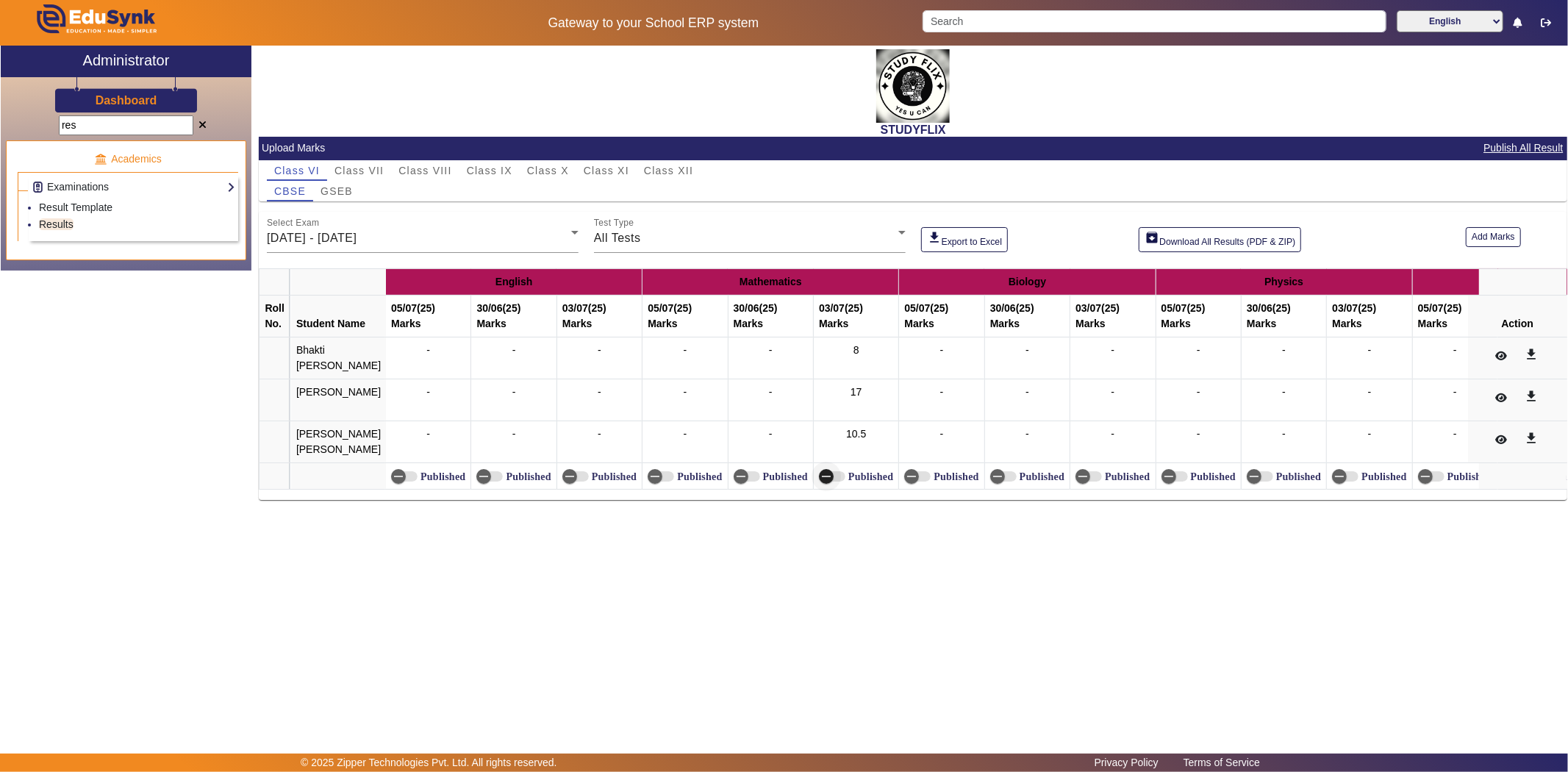
click at [822, 477] on icon "button" at bounding box center [826, 476] width 8 height 2
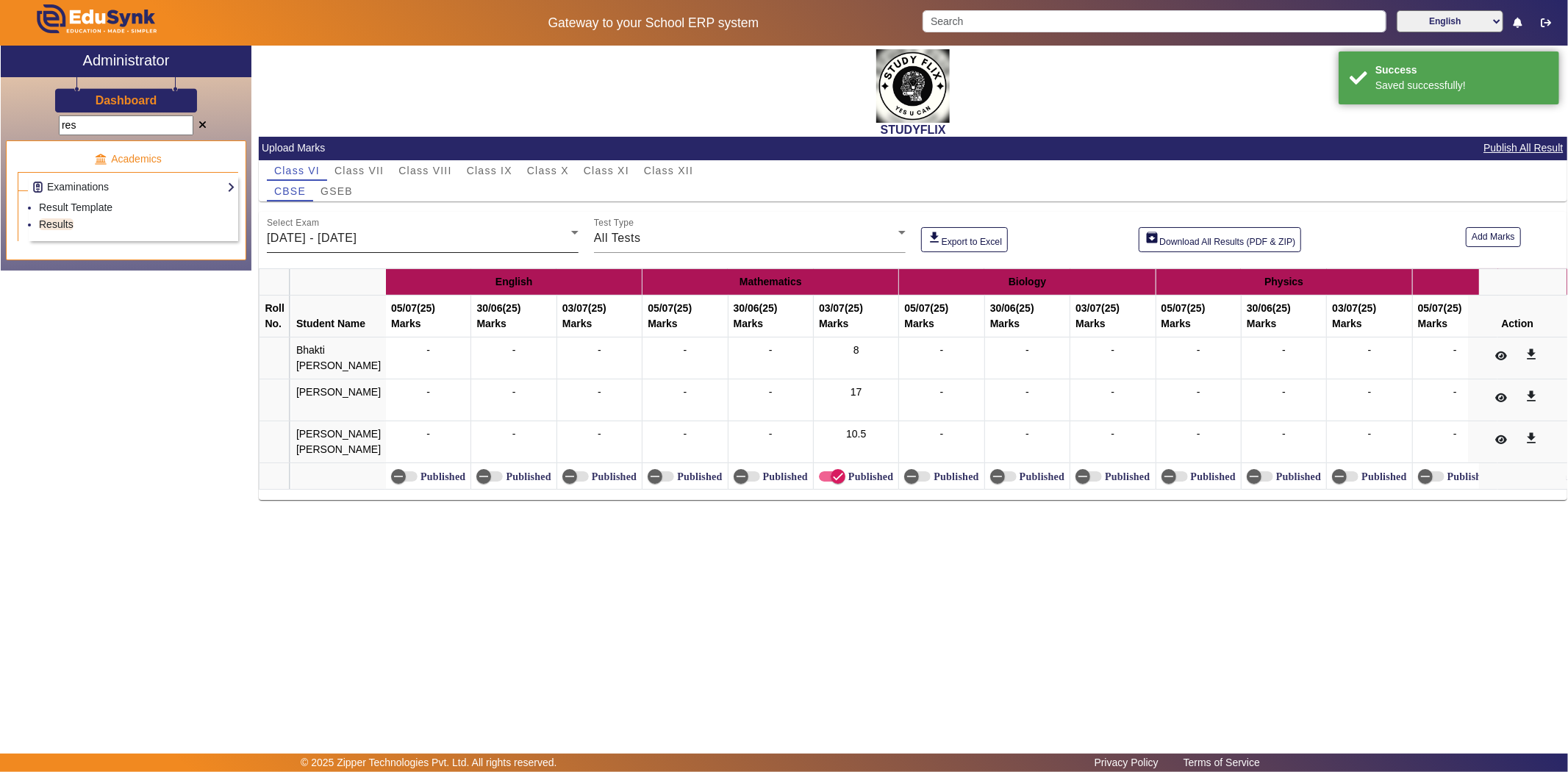
click at [289, 228] on mat-label "Select Exam" at bounding box center [293, 223] width 52 height 9
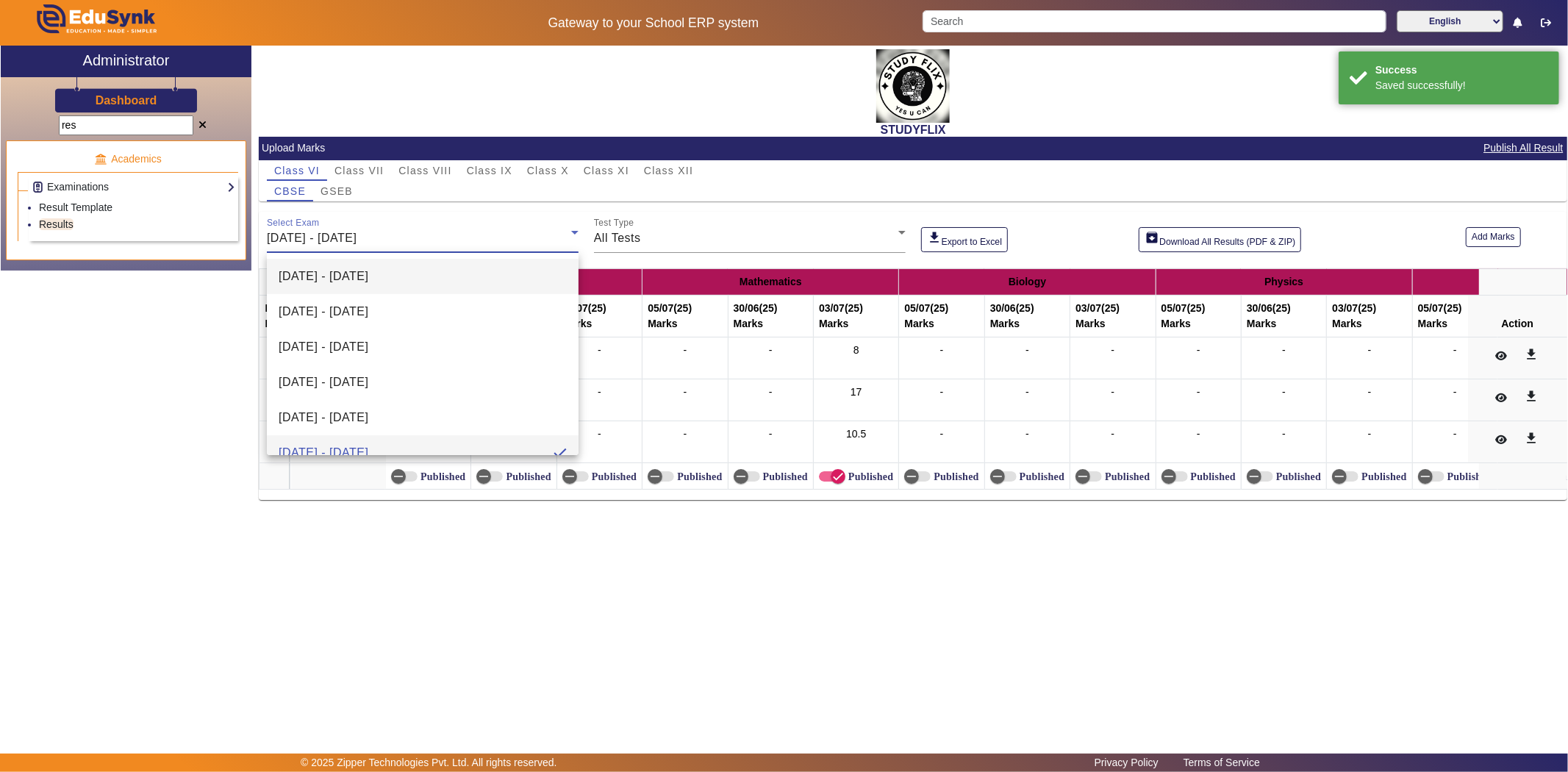
scroll to position [15, 0]
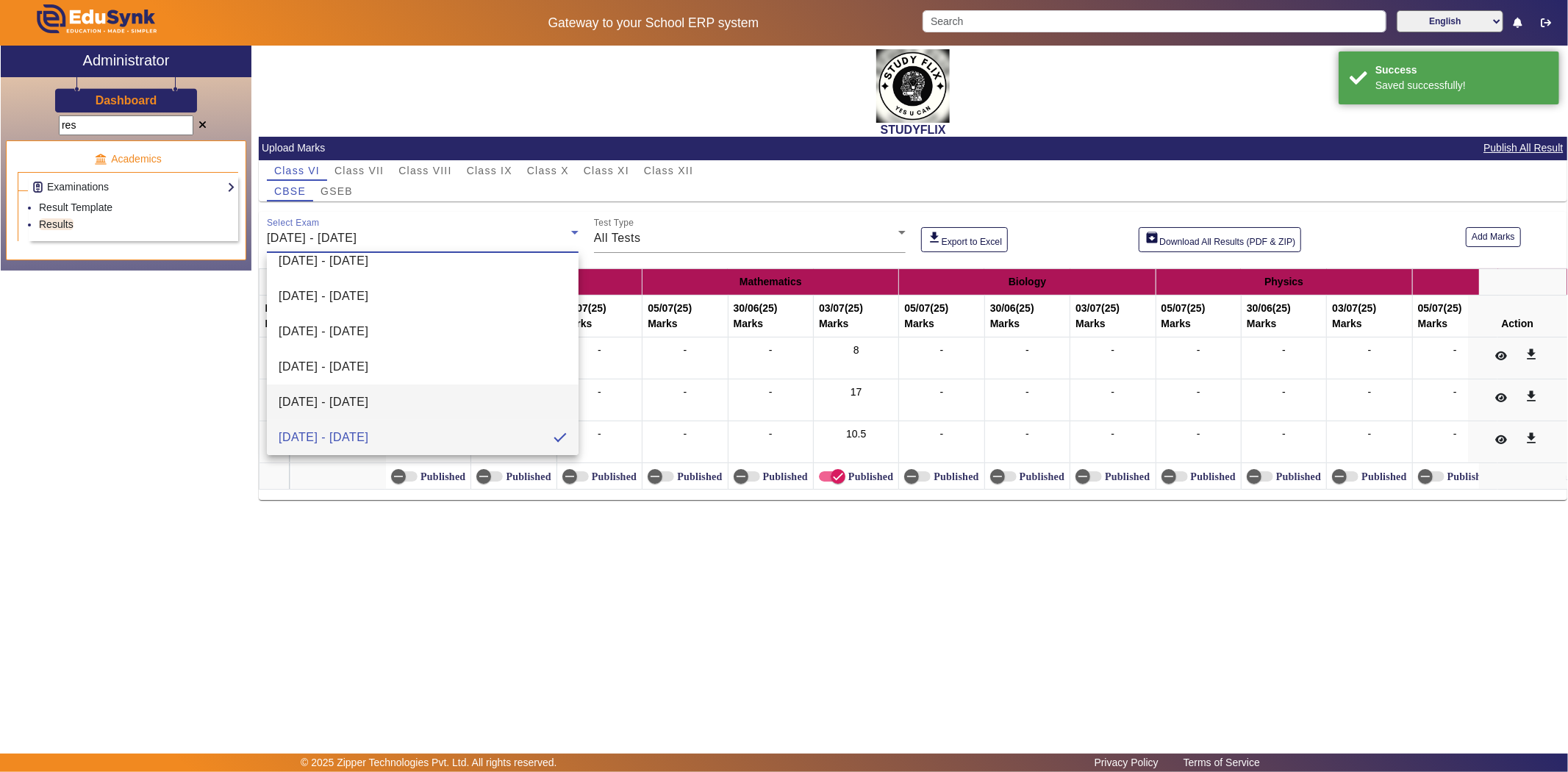
click at [317, 407] on span "[DATE] - [DATE]" at bounding box center [323, 402] width 90 height 18
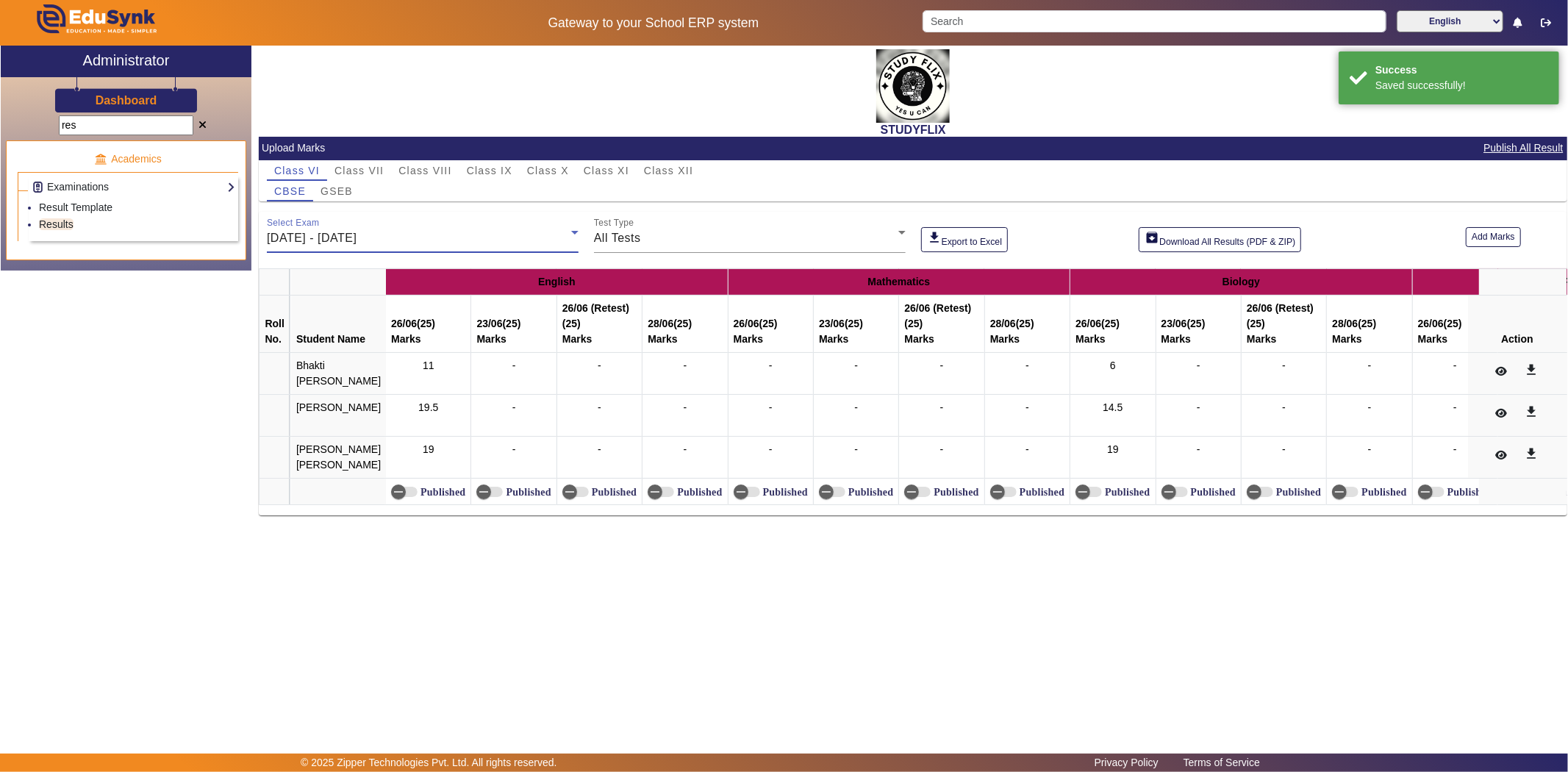
click at [418, 499] on label "Published" at bounding box center [442, 492] width 48 height 12
click at [416, 497] on button "Published" at bounding box center [404, 491] width 26 height 10
click at [1079, 506] on span "button" at bounding box center [1082, 492] width 29 height 29
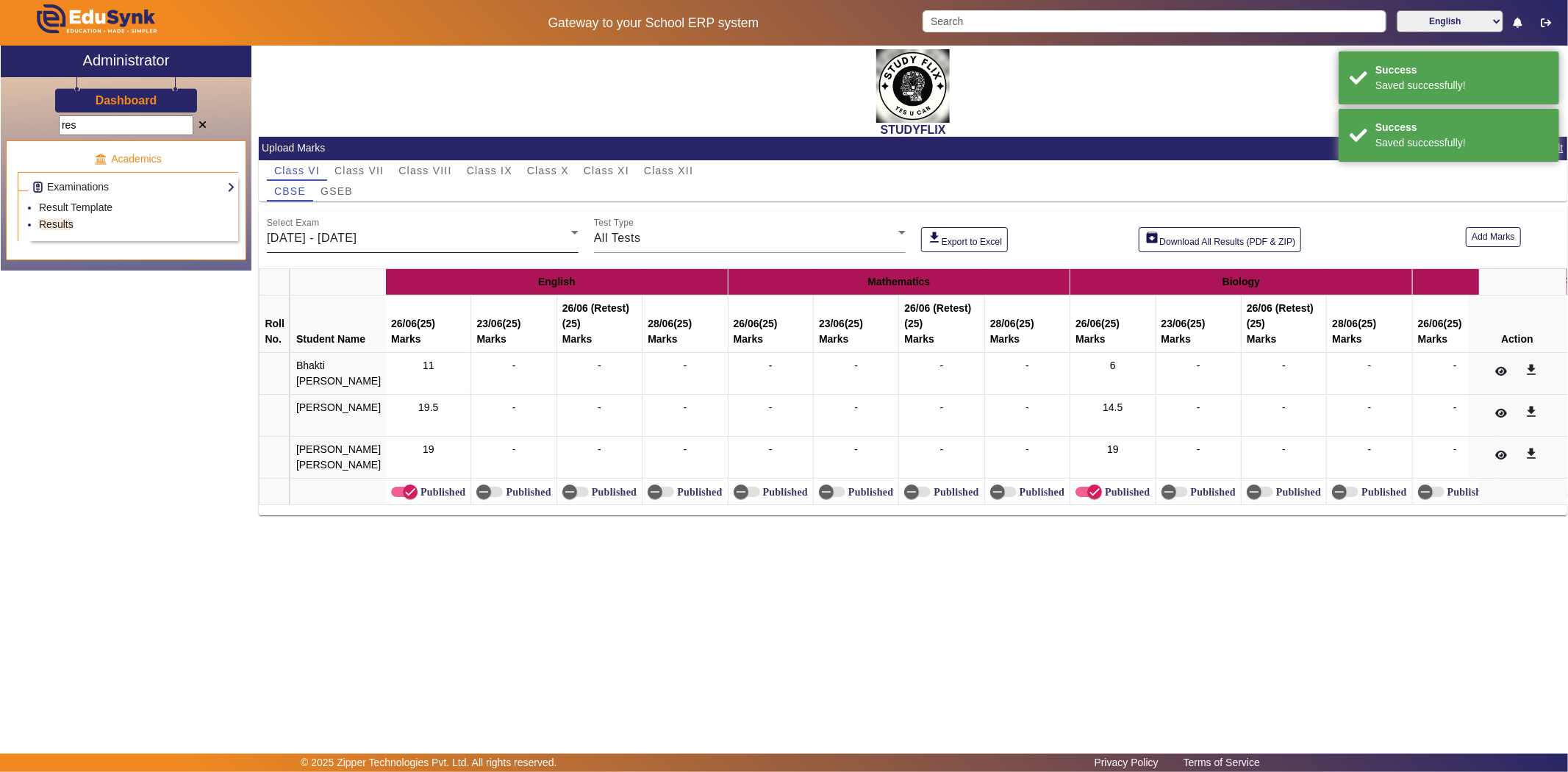
click at [314, 228] on mat-label "Select Exam" at bounding box center [293, 223] width 52 height 9
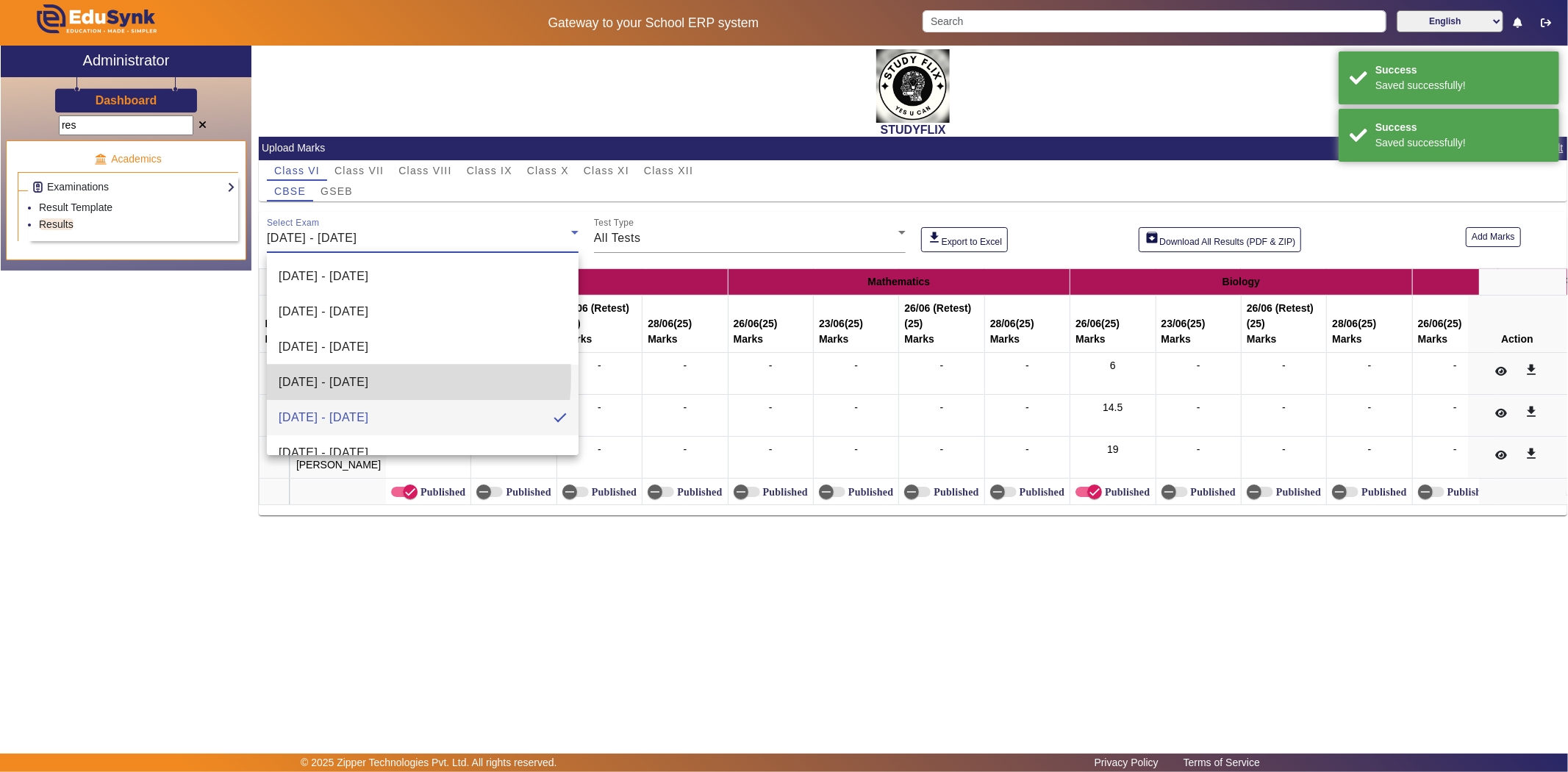
click at [316, 375] on span "[DATE] - [DATE]" at bounding box center [323, 382] width 90 height 18
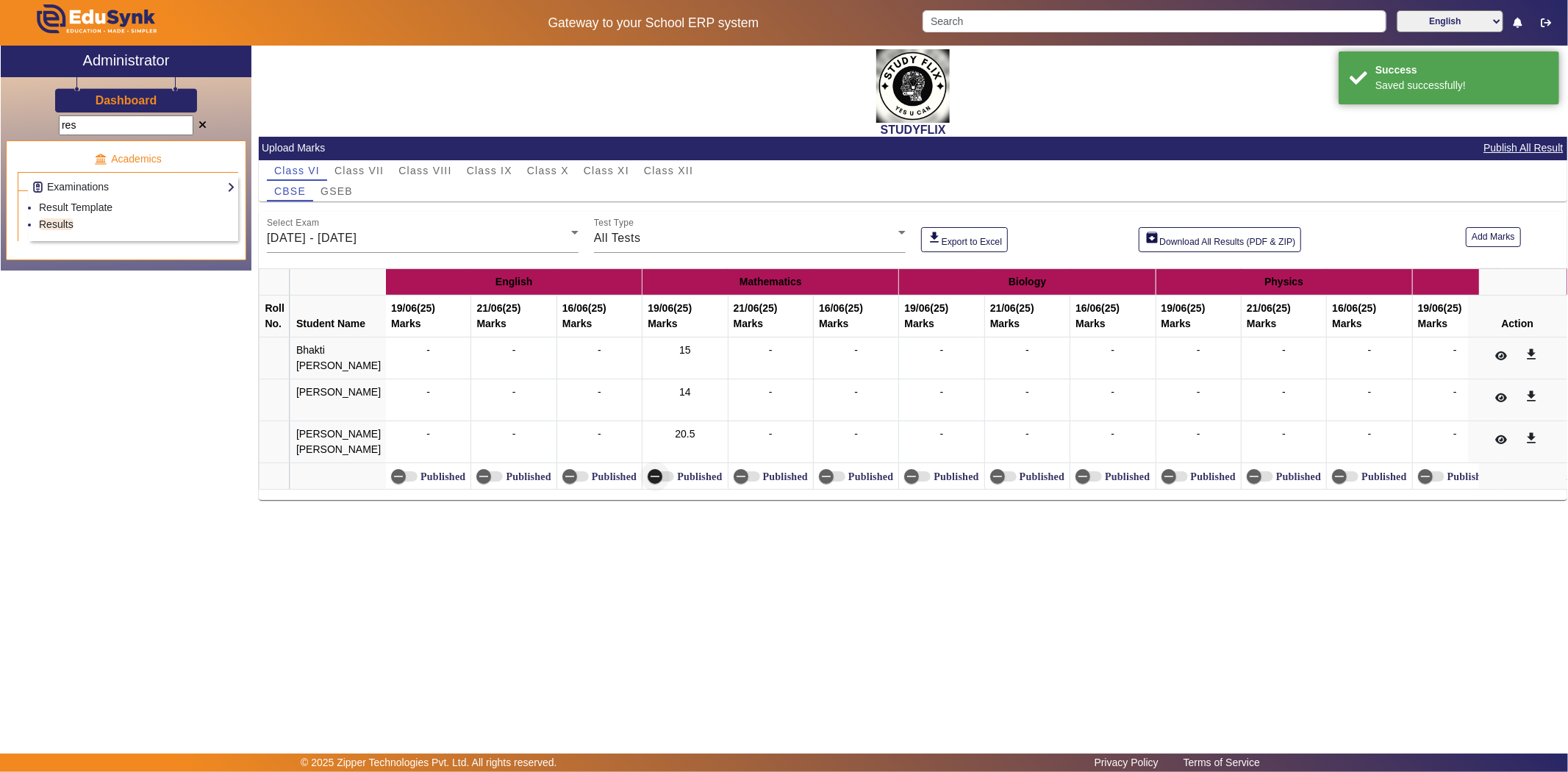
click at [648, 483] on icon "button" at bounding box center [655, 475] width 13 height 13
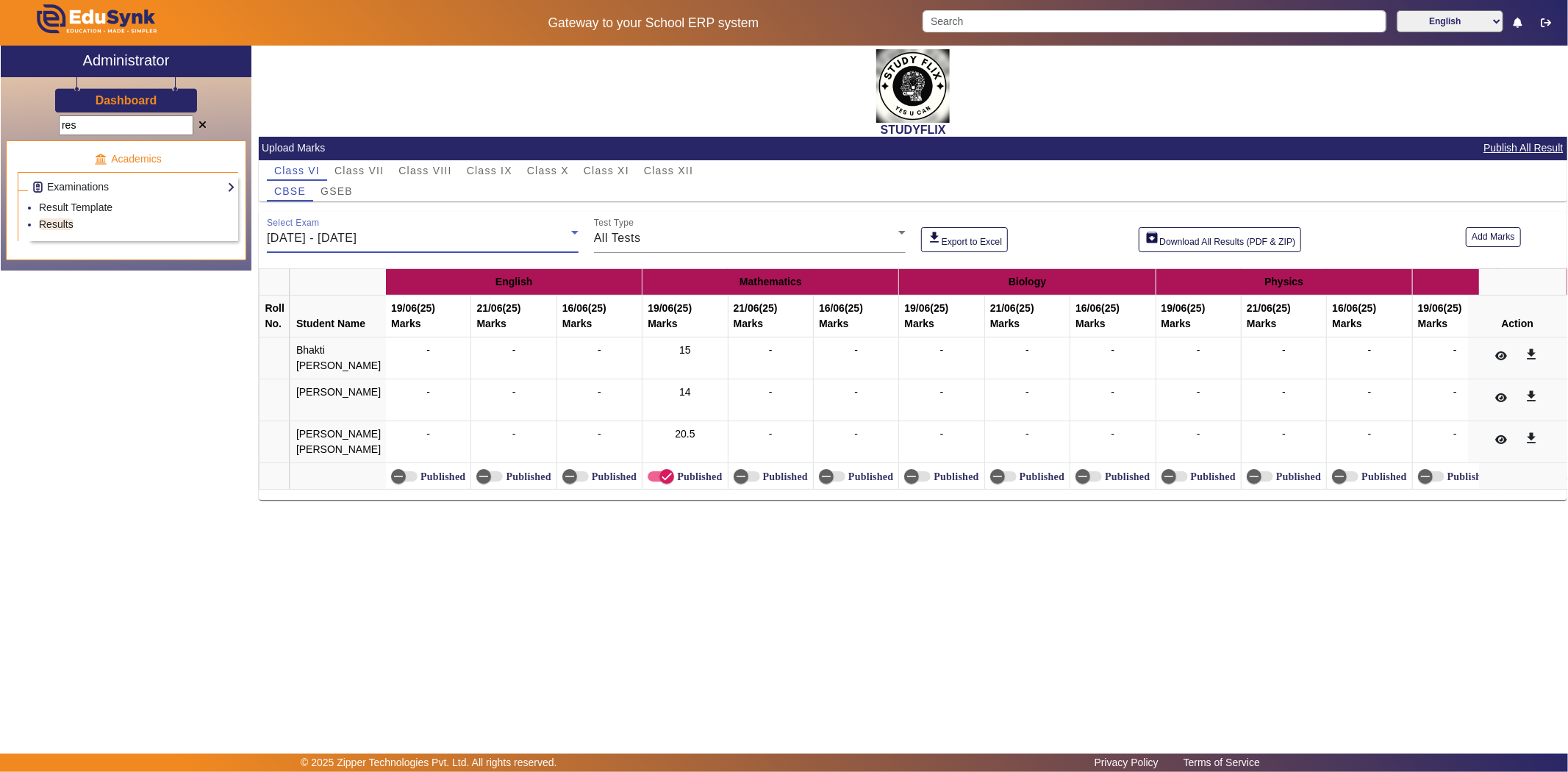
click at [361, 247] on div "[DATE] - [DATE]" at bounding box center [419, 238] width 304 height 18
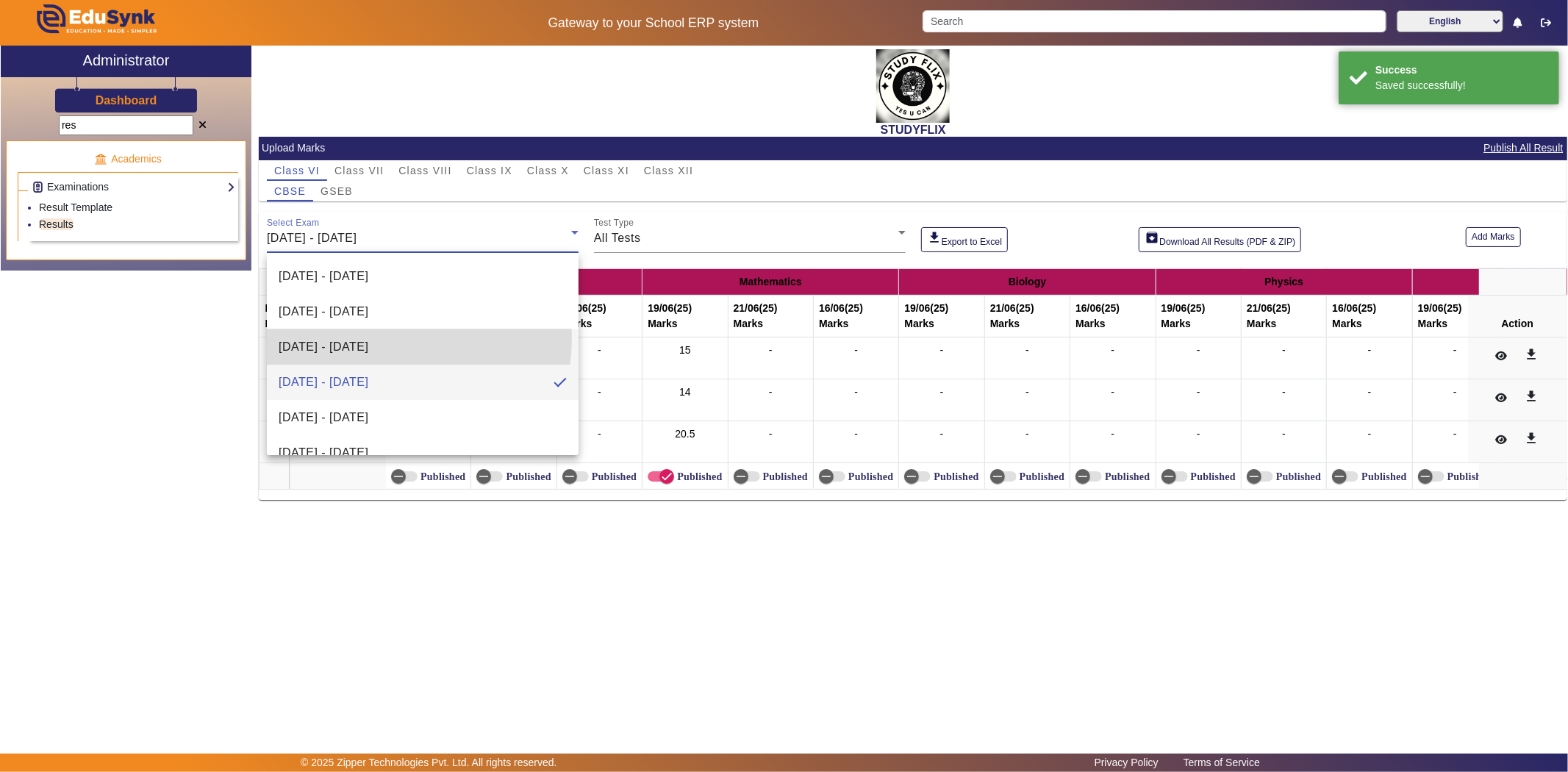
click at [340, 340] on span "[DATE] - [DATE]" at bounding box center [323, 346] width 90 height 18
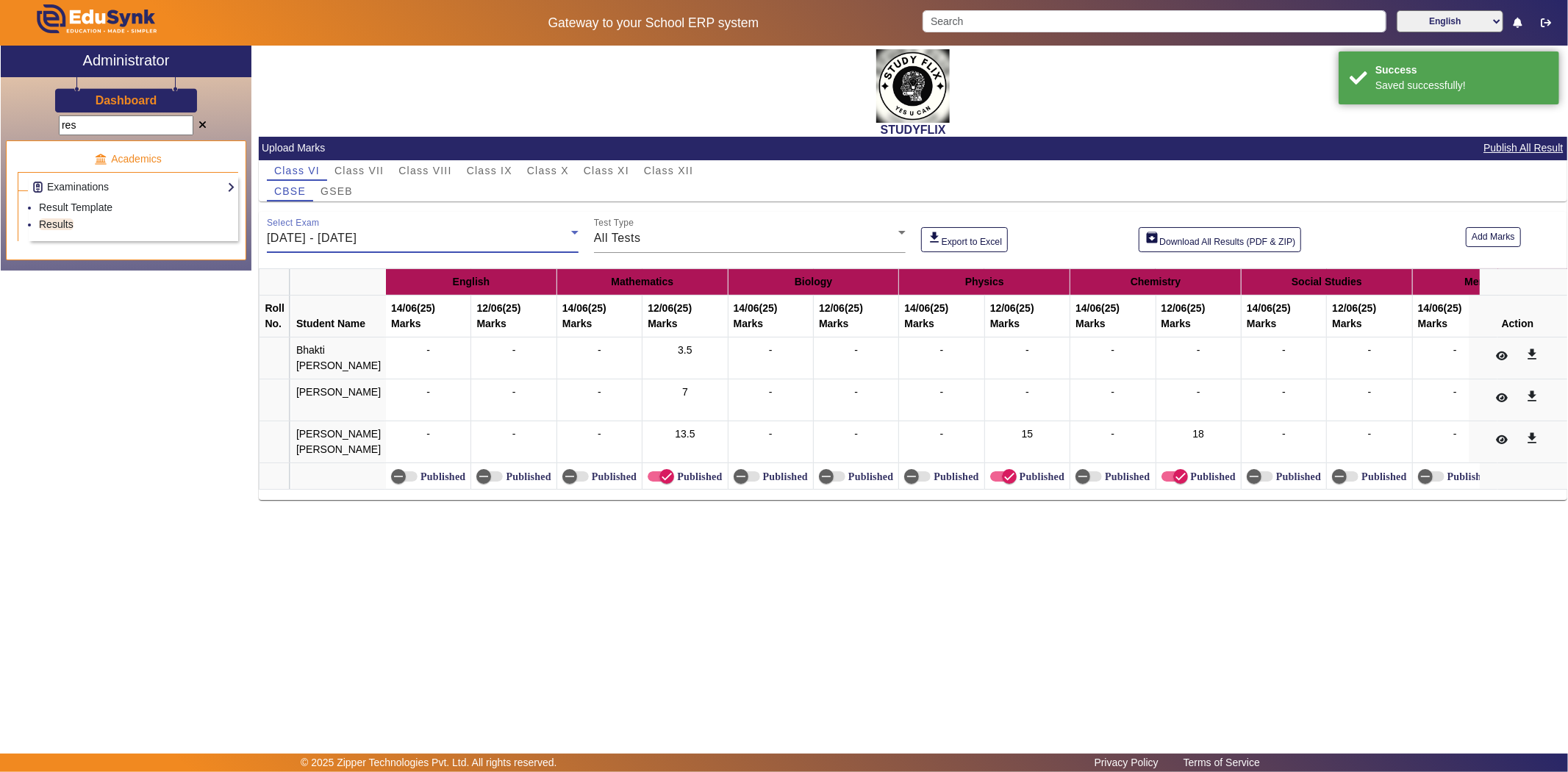
click at [356, 232] on span "[DATE] - [DATE]" at bounding box center [311, 237] width 90 height 12
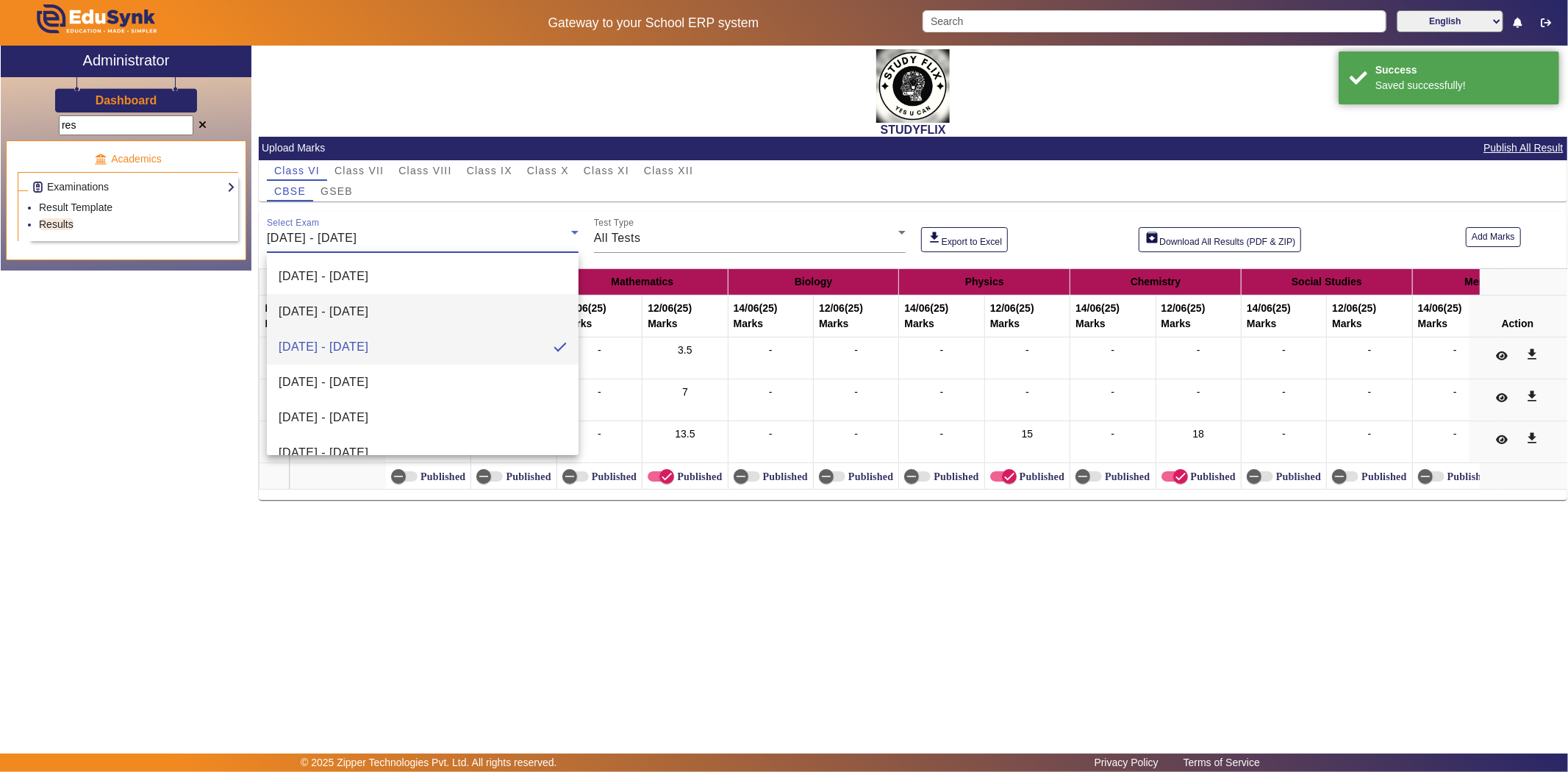
click at [368, 319] on span "[DATE] - [DATE]" at bounding box center [323, 311] width 90 height 18
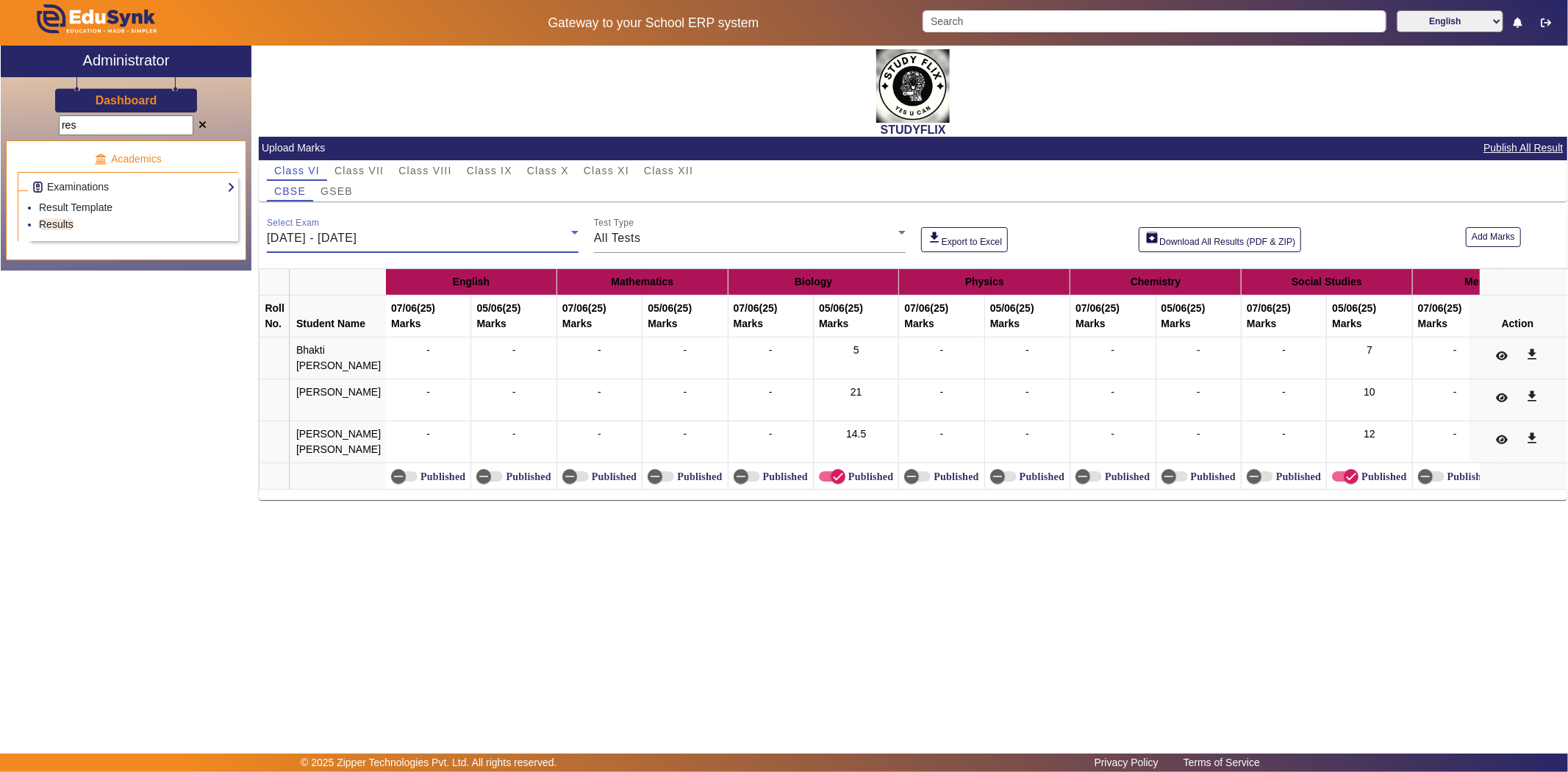
click at [333, 120] on div "STUDYFLIX" at bounding box center [913, 91] width 1308 height 91
click at [344, 171] on span "Class VII" at bounding box center [359, 170] width 49 height 10
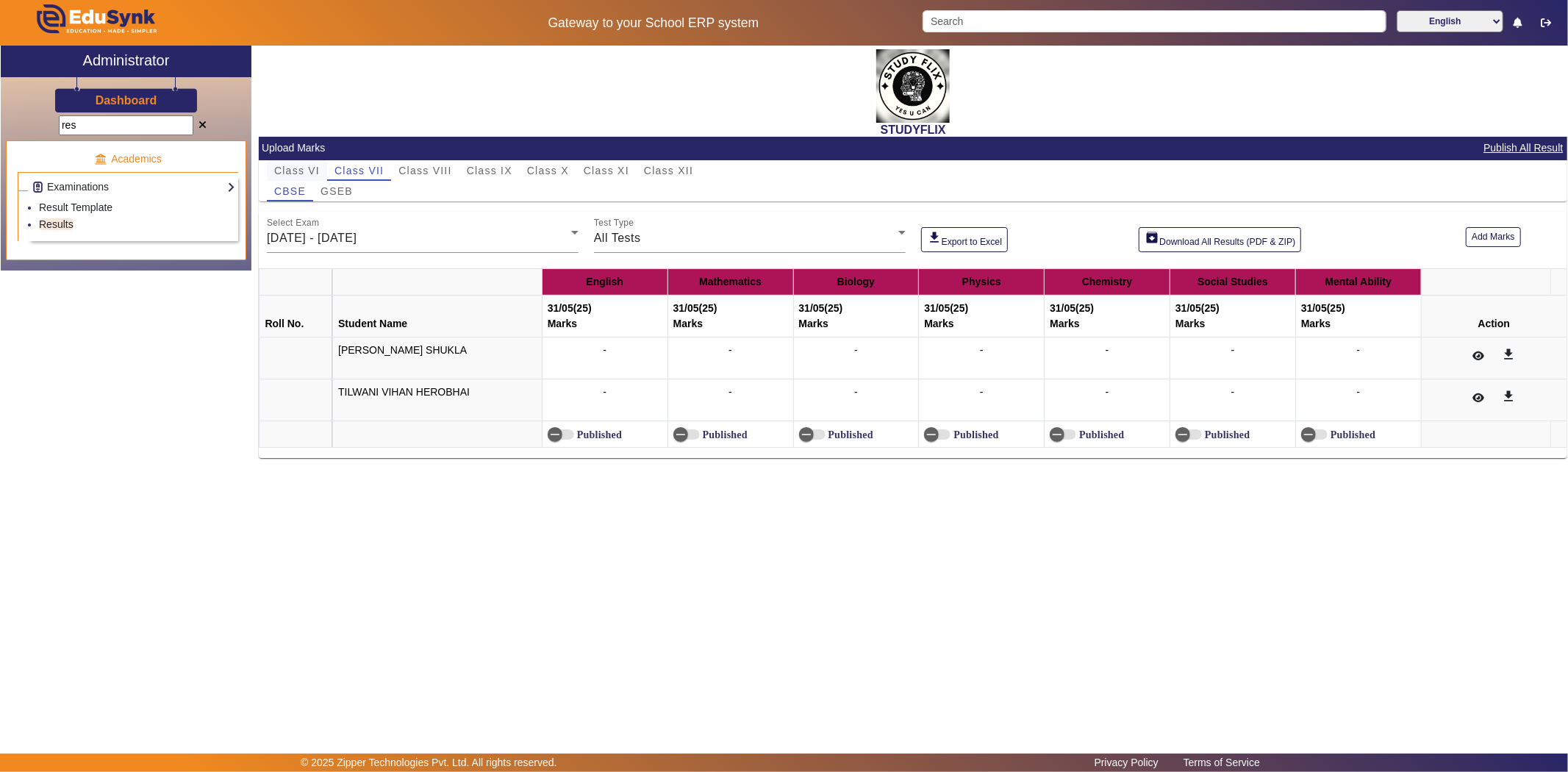
click at [302, 171] on span "Class VI" at bounding box center [297, 170] width 45 height 10
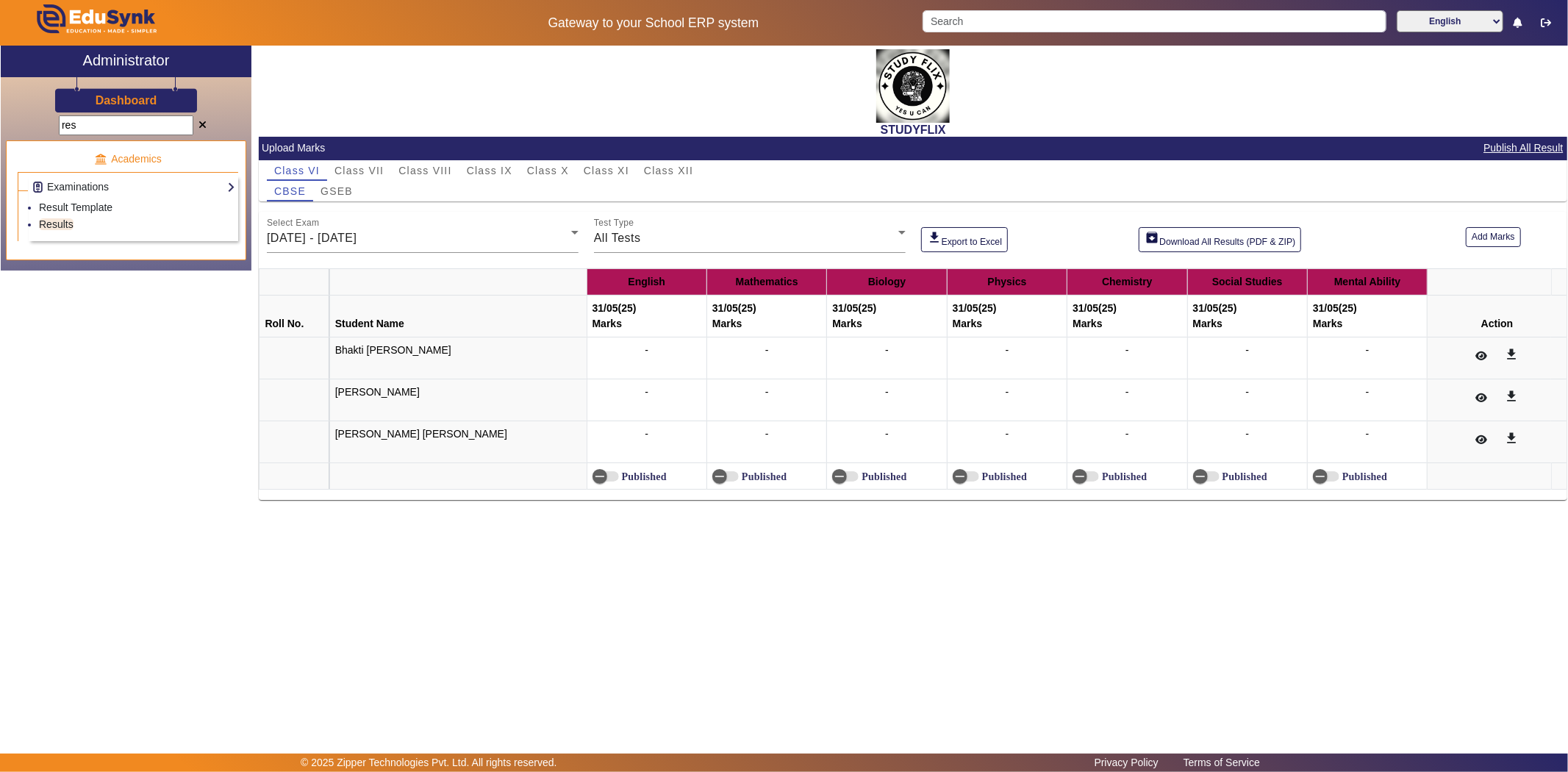
click at [685, 194] on div "CBSE GSEB" at bounding box center [913, 191] width 1293 height 21
click at [199, 121] on span at bounding box center [202, 125] width 8 height 10
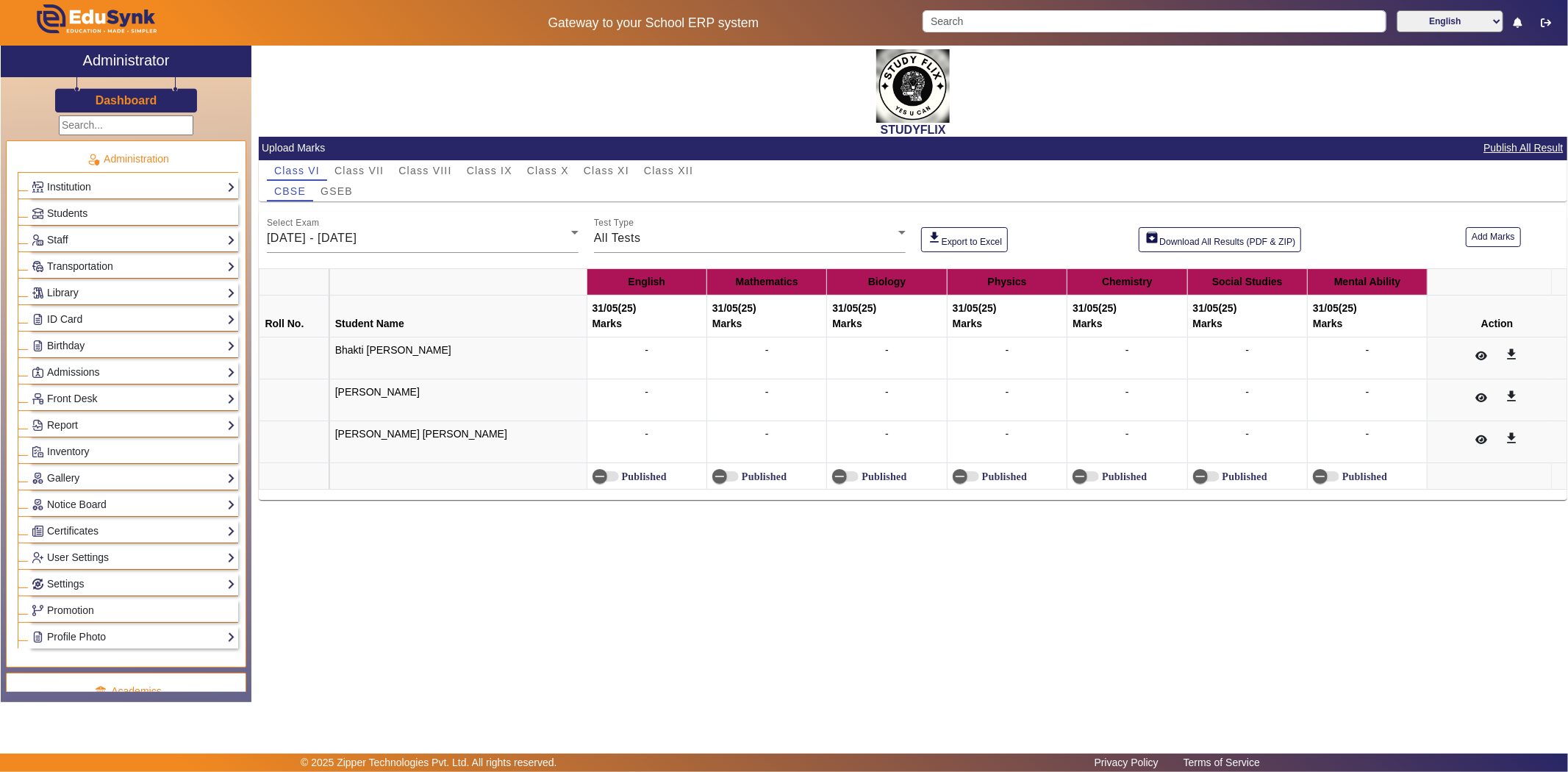
click at [141, 124] on input "text" at bounding box center [126, 125] width 134 height 20
click at [364, 125] on h2 "STUDYFLIX" at bounding box center [913, 130] width 1308 height 14
drag, startPoint x: 257, startPoint y: 134, endPoint x: 273, endPoint y: 141, distance: 17.5
click at [273, 141] on div "STUDYFLIX Upload Marks Publish All Result Class VI Class VII Class VIII Class I…" at bounding box center [909, 366] width 1316 height 641
click at [297, 118] on div "STUDYFLIX" at bounding box center [913, 91] width 1308 height 91
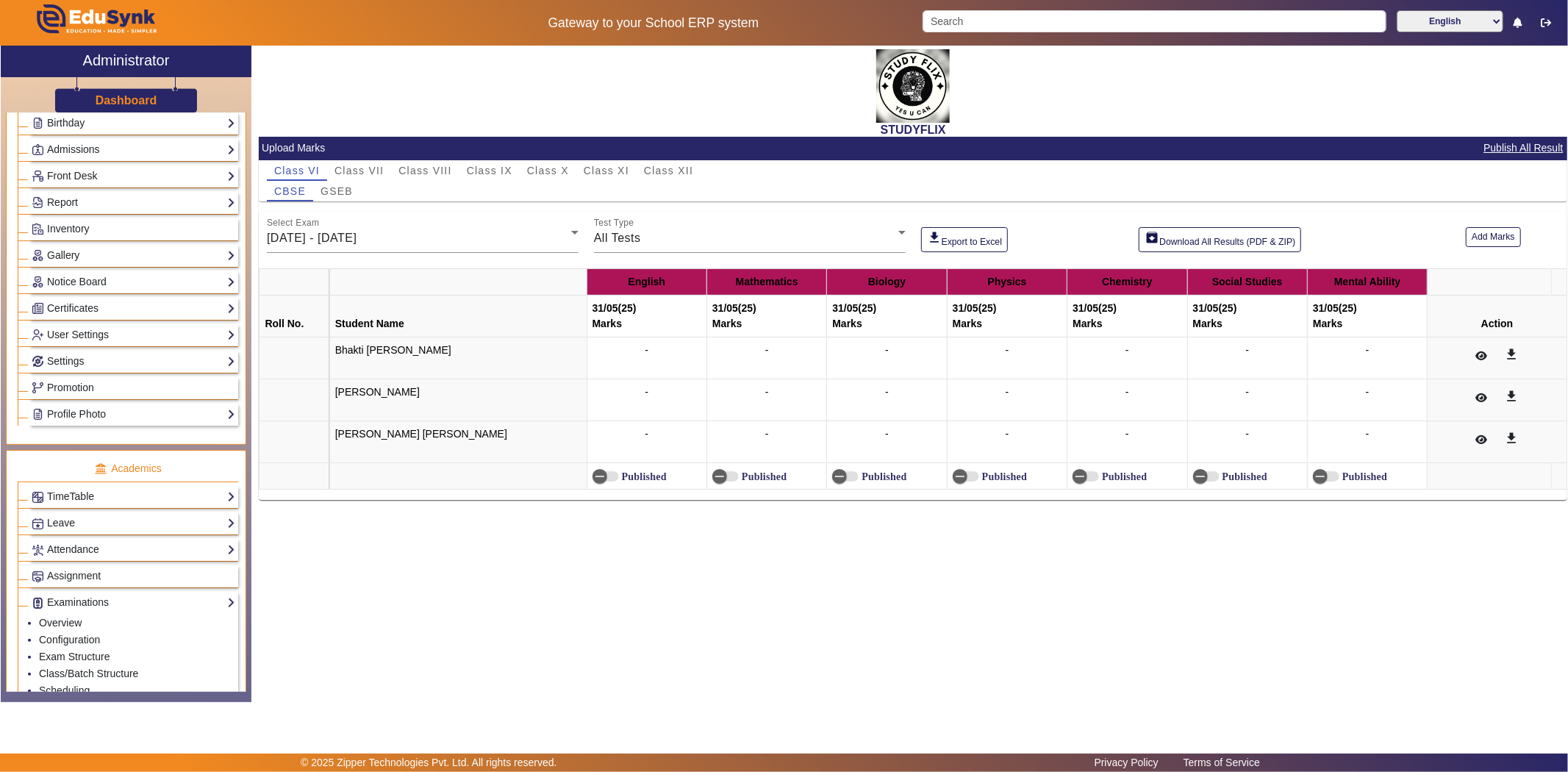
scroll to position [245, 0]
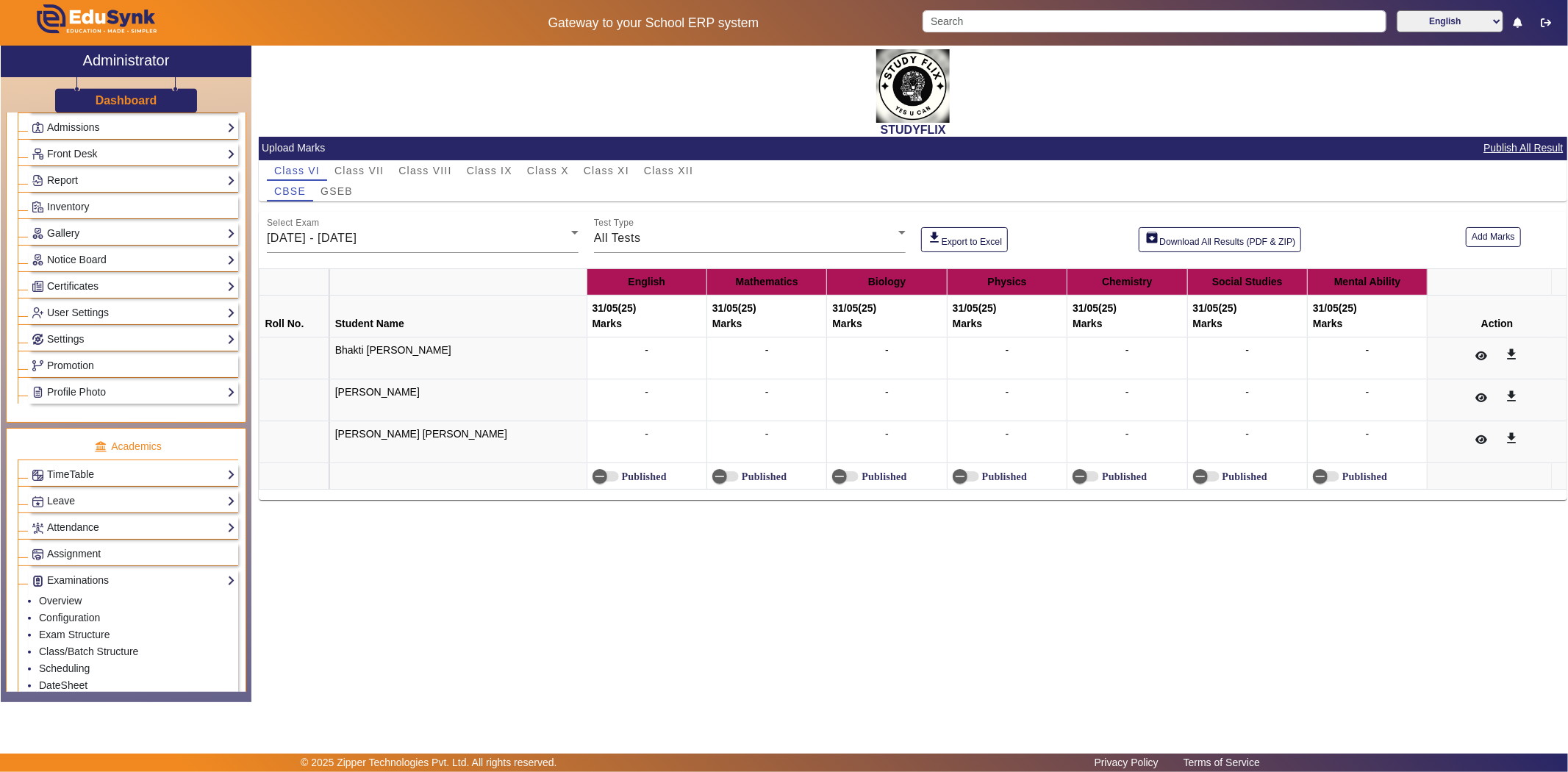
click at [65, 556] on span "Assignment" at bounding box center [74, 553] width 54 height 12
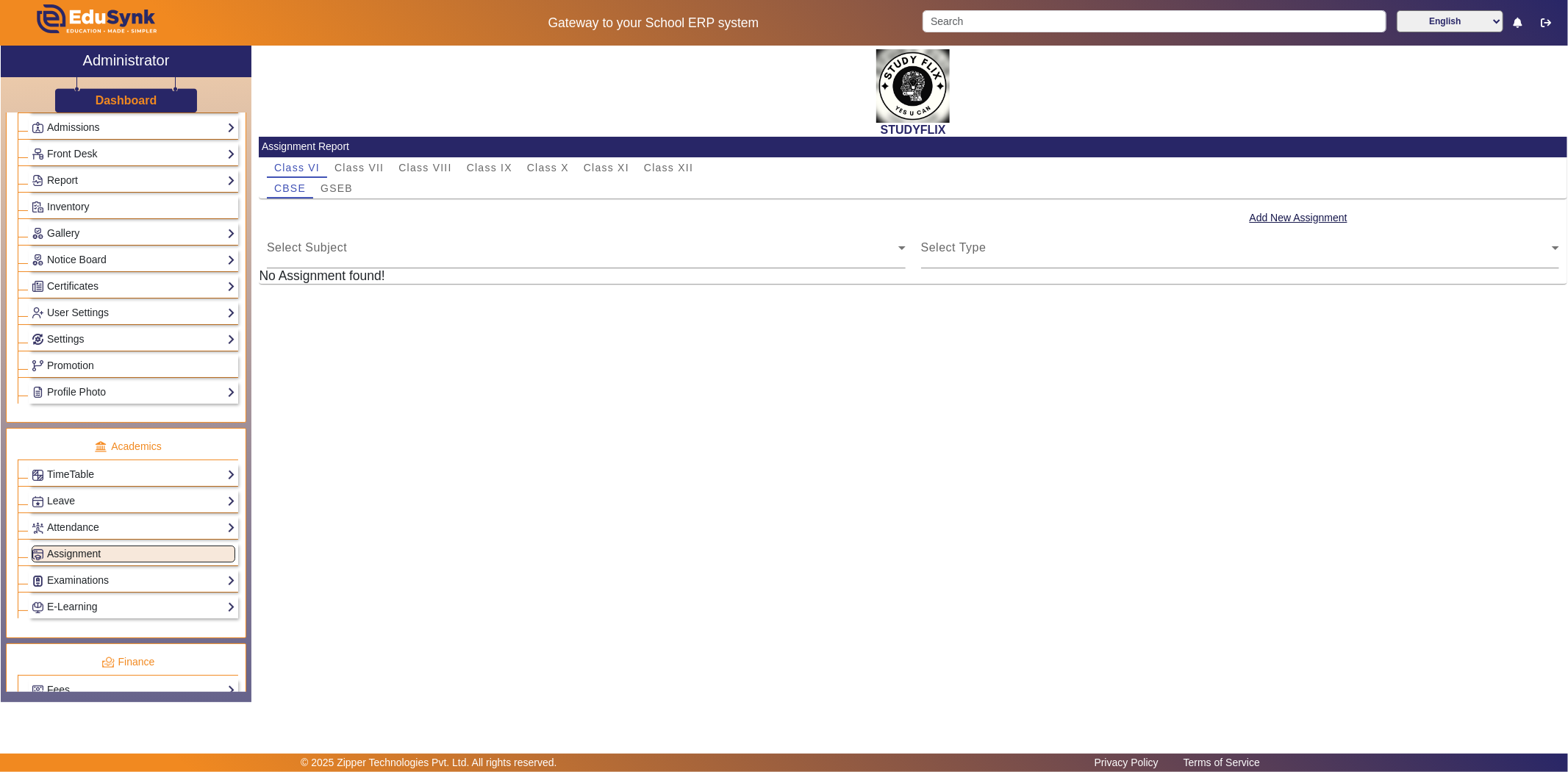
click at [76, 562] on link "Assignment" at bounding box center [133, 554] width 204 height 17
click at [333, 251] on span "Select Subject" at bounding box center [307, 253] width 80 height 12
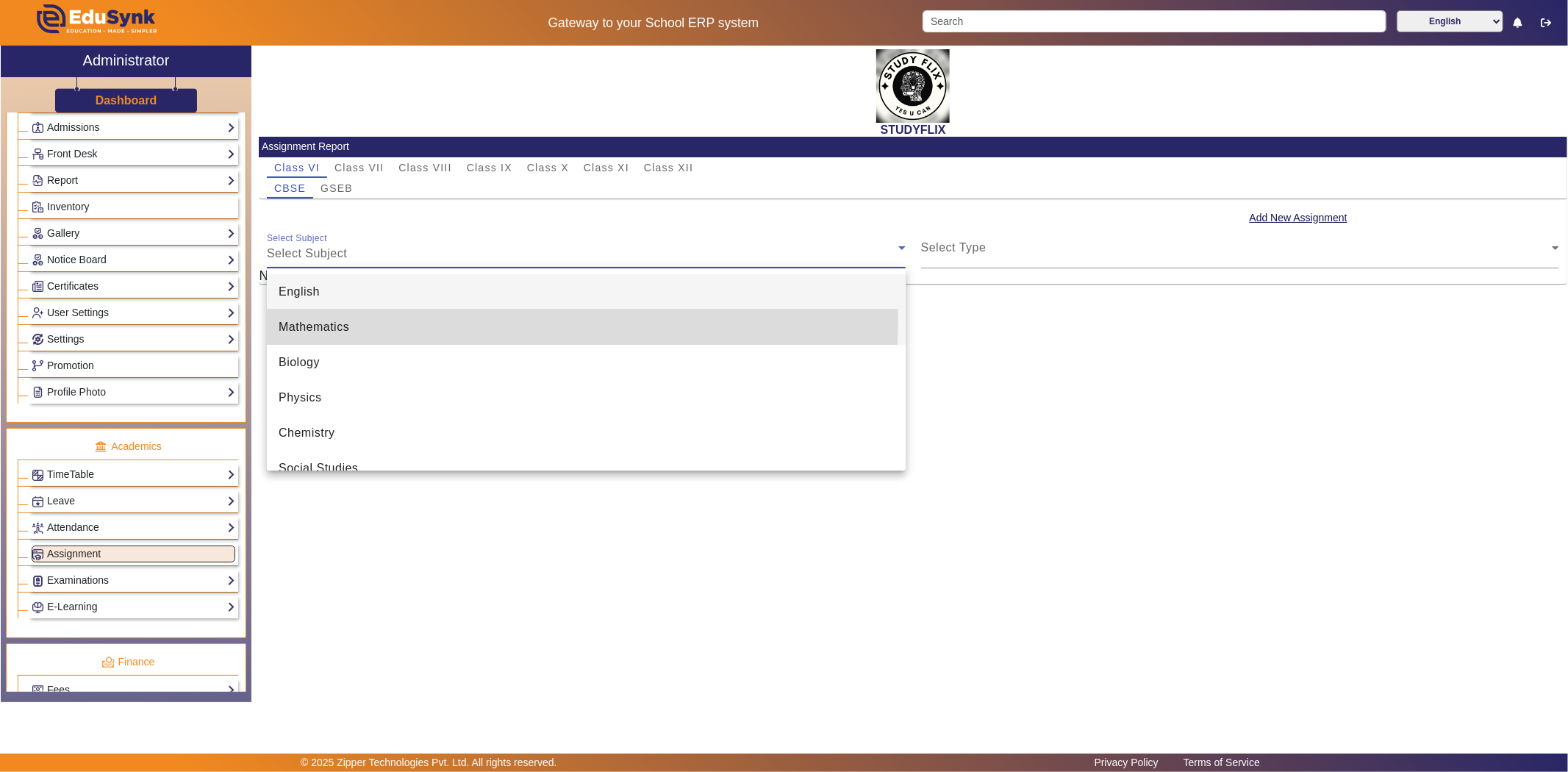
click at [298, 313] on mat-option "Mathematics" at bounding box center [586, 327] width 639 height 35
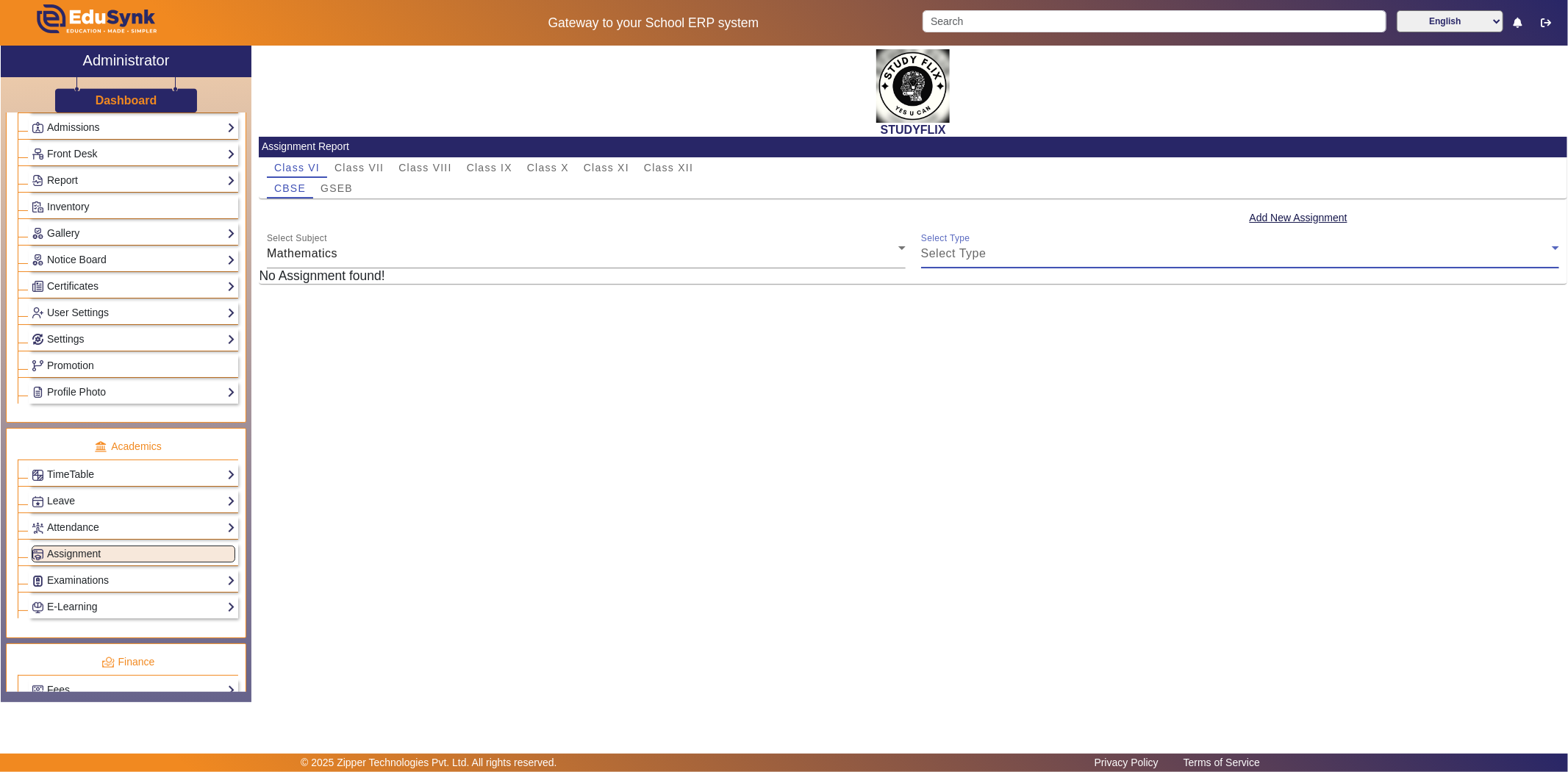
click at [999, 260] on div "Select Type" at bounding box center [1237, 253] width 632 height 18
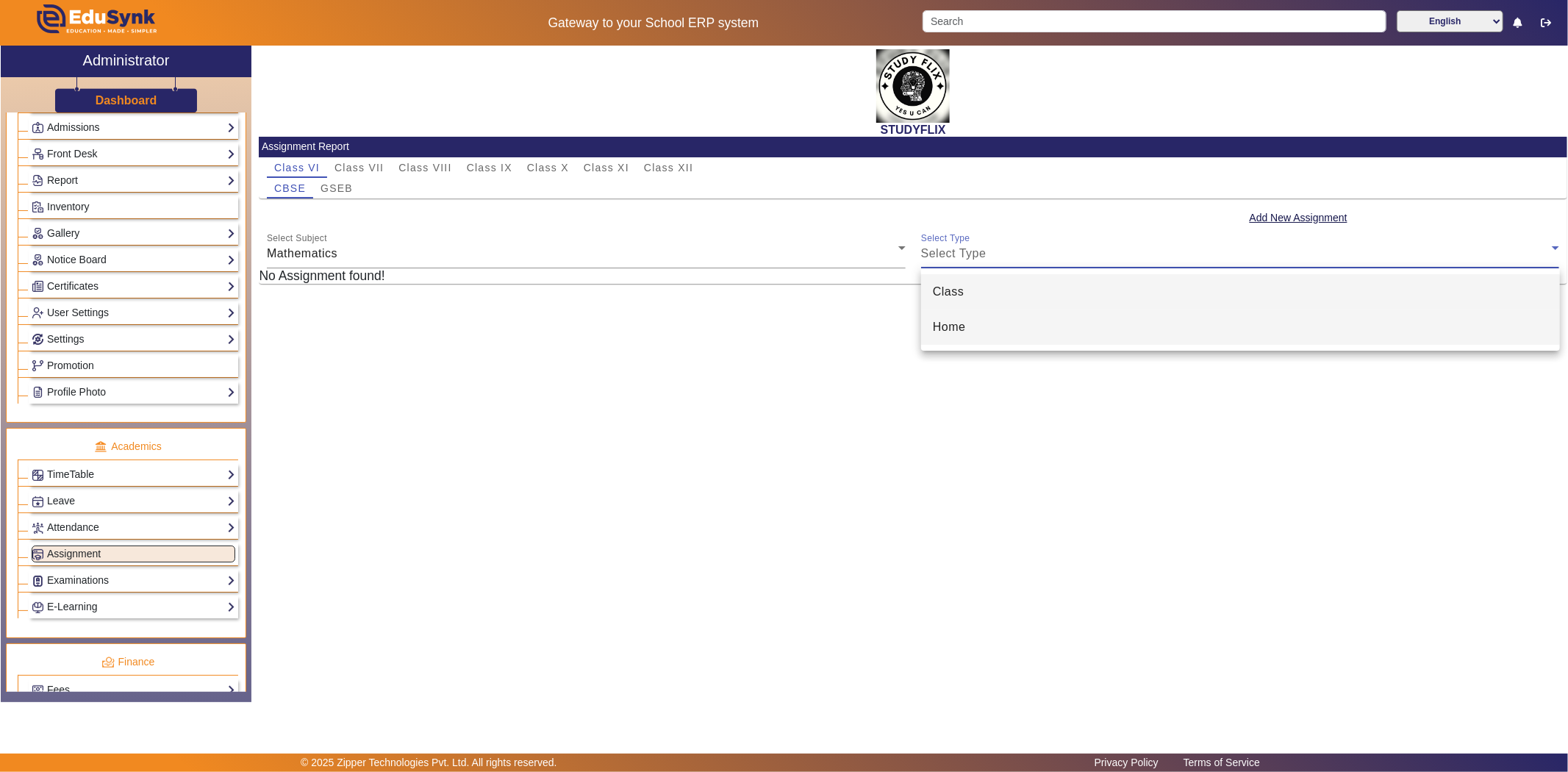
click at [972, 319] on mat-option "Home" at bounding box center [1241, 327] width 639 height 35
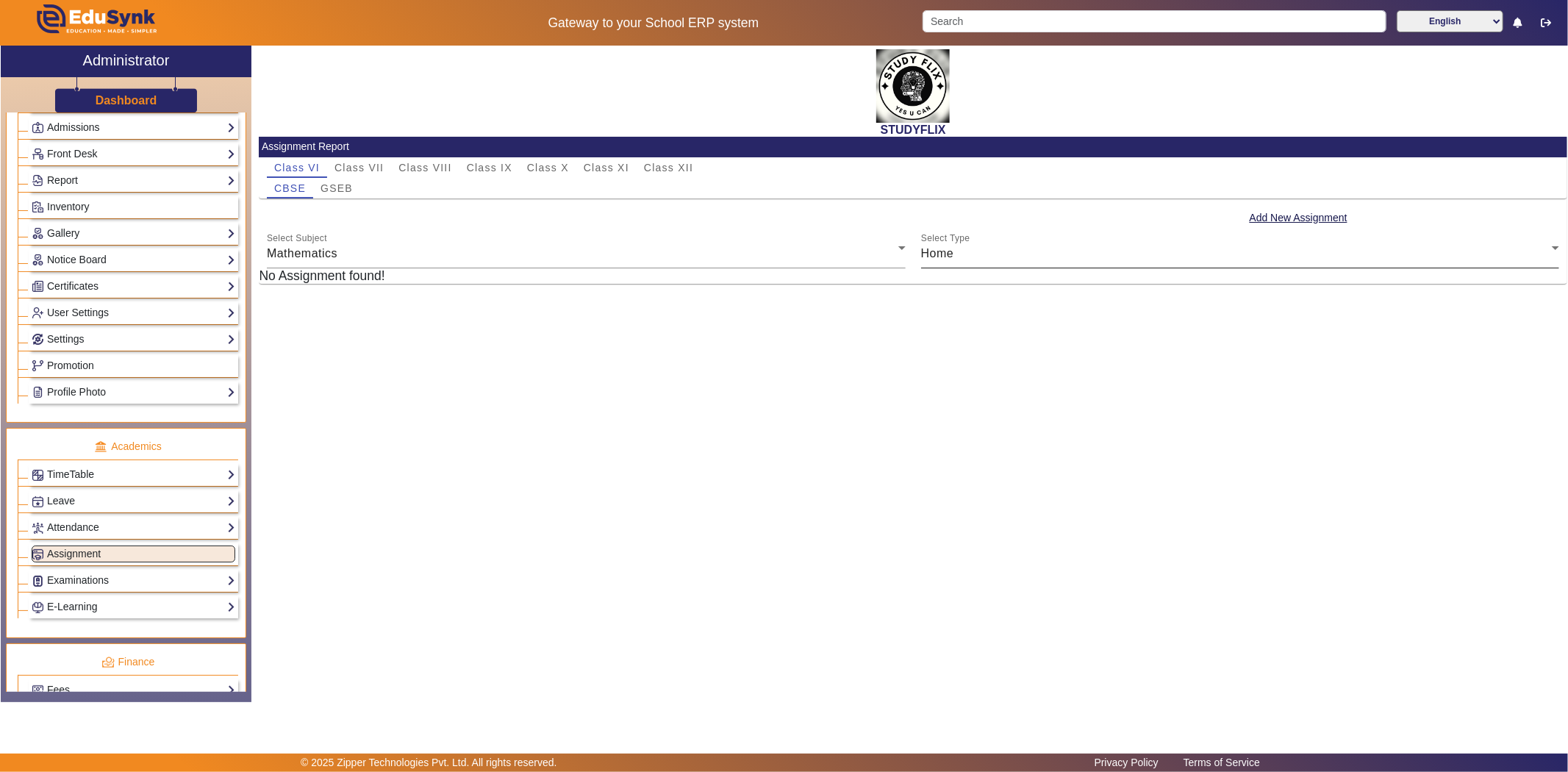
click at [1268, 235] on div "Select Type Home" at bounding box center [1241, 248] width 639 height 41
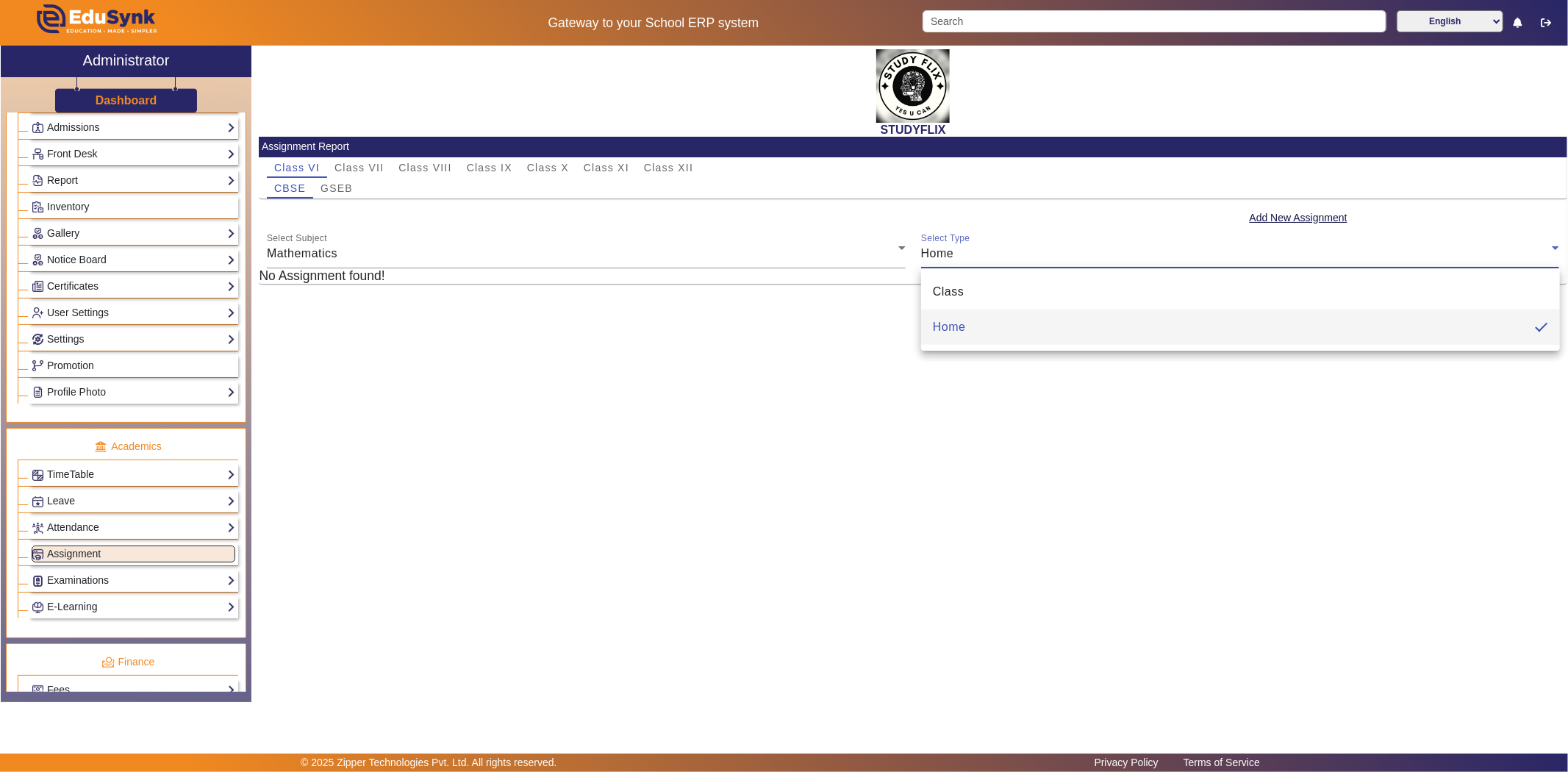
click at [1247, 240] on div at bounding box center [784, 386] width 1568 height 772
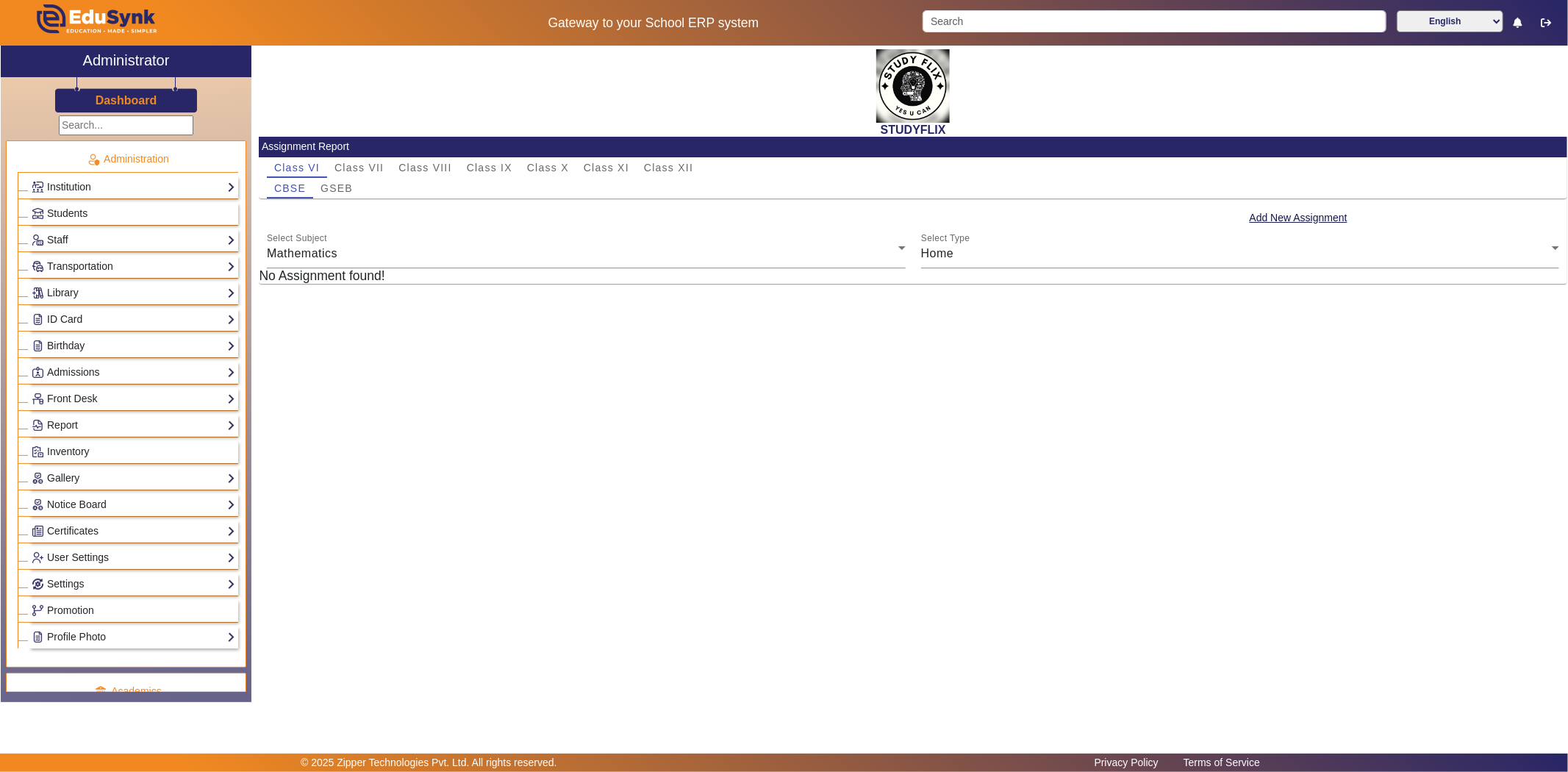
click at [114, 123] on input "text" at bounding box center [126, 125] width 134 height 20
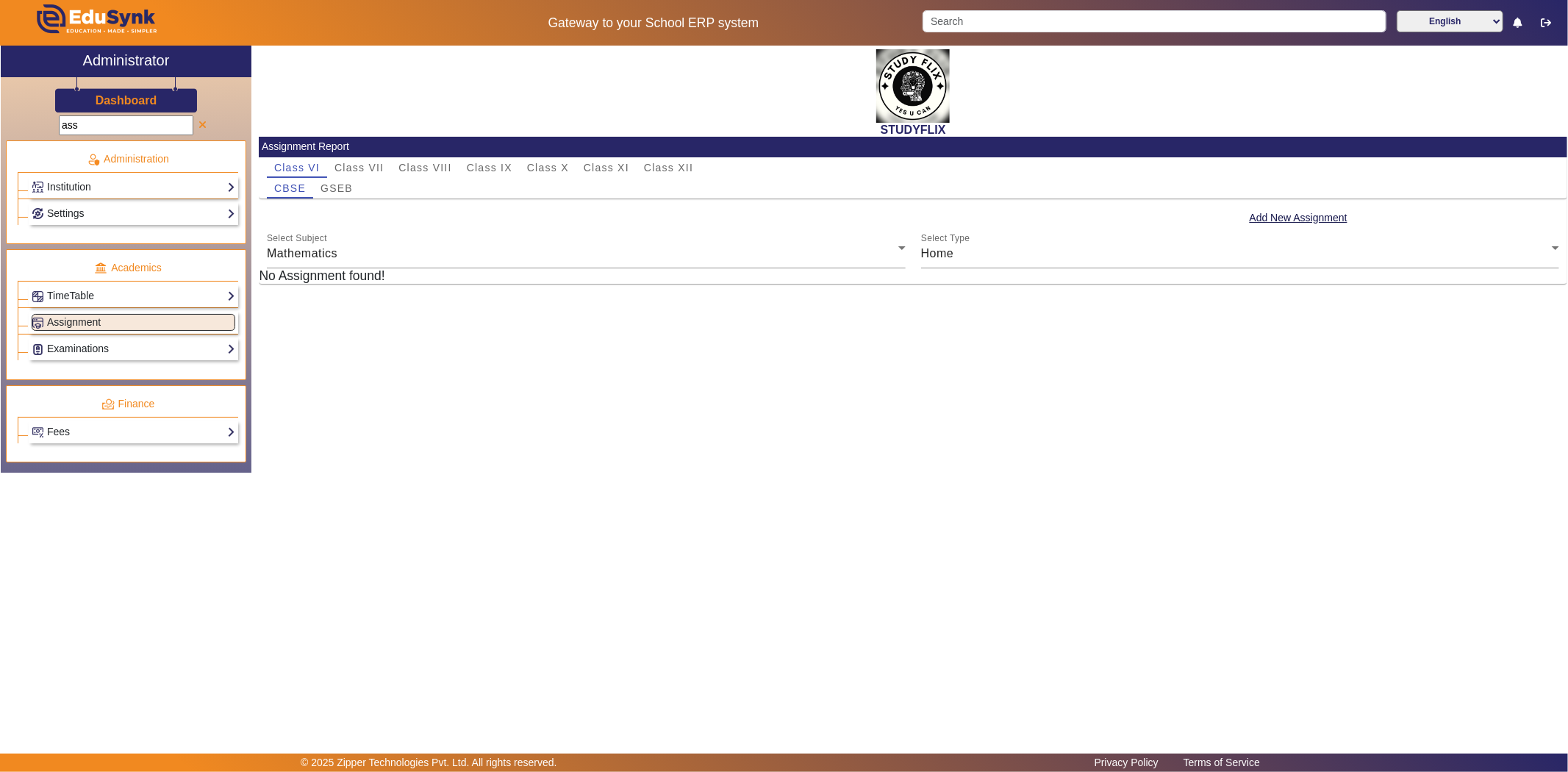
type input "ass"
click at [198, 124] on span at bounding box center [202, 125] width 8 height 10
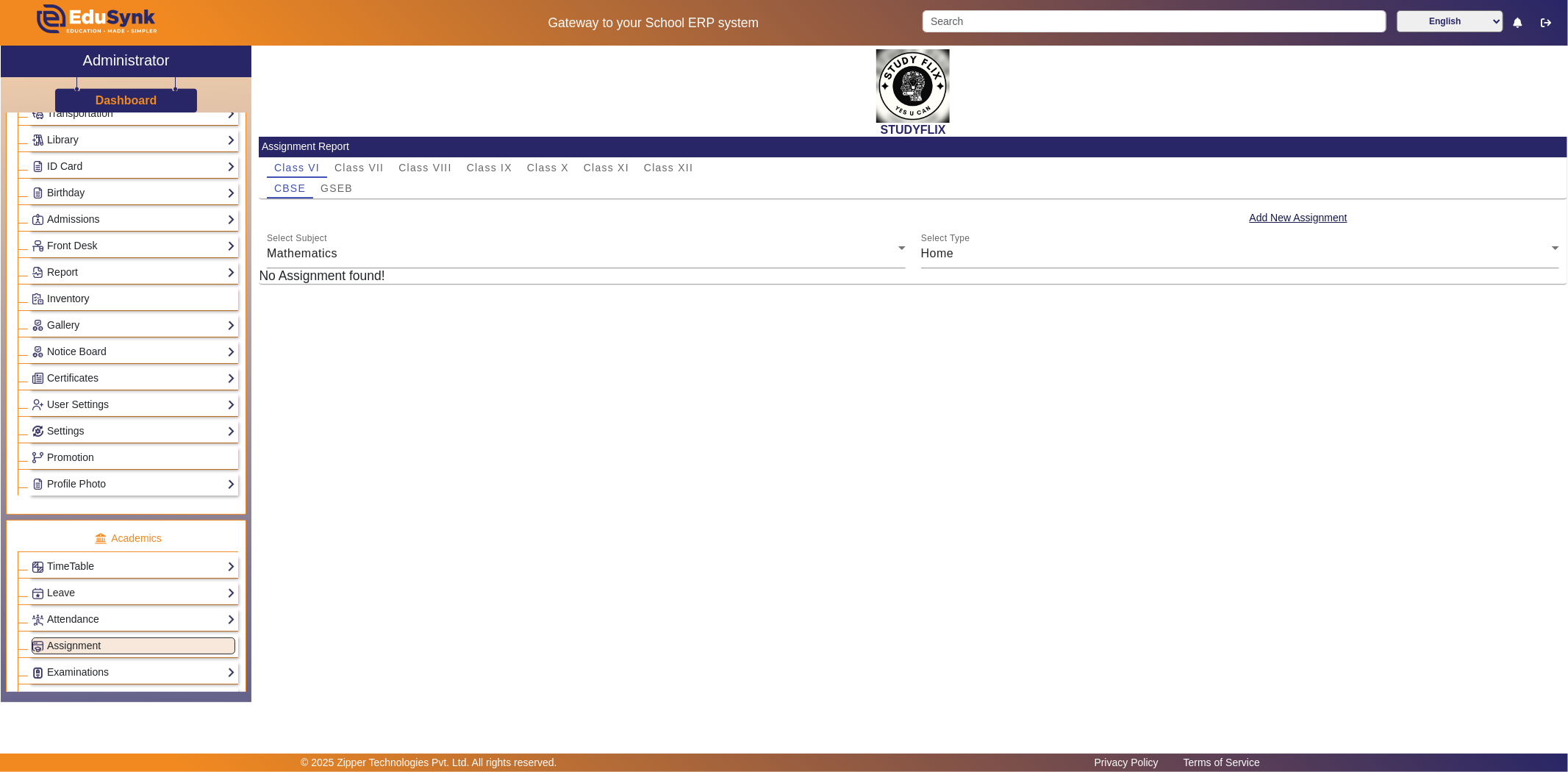
scroll to position [163, 0]
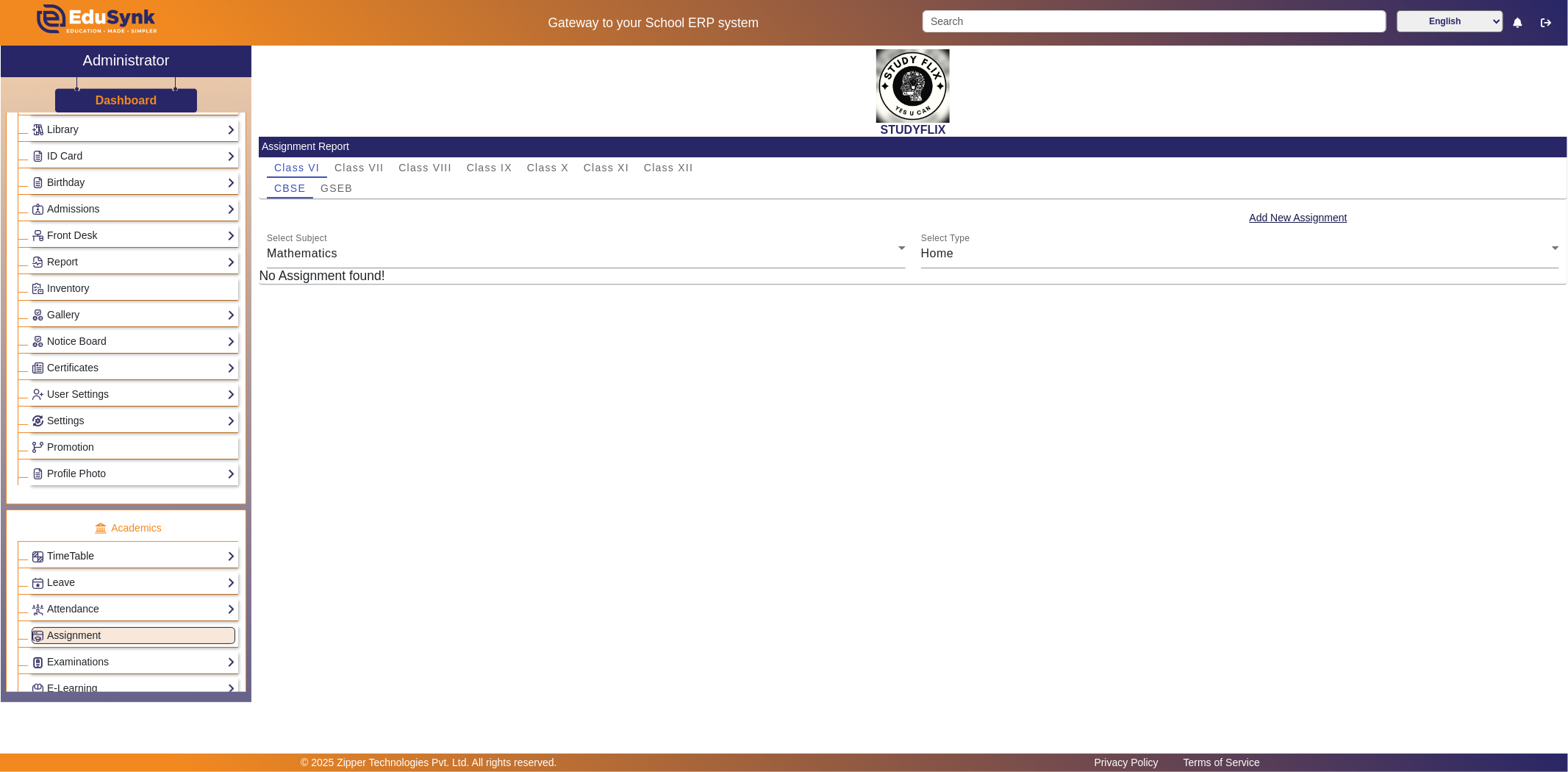
click at [81, 563] on link "TimeTable" at bounding box center [133, 556] width 204 height 17
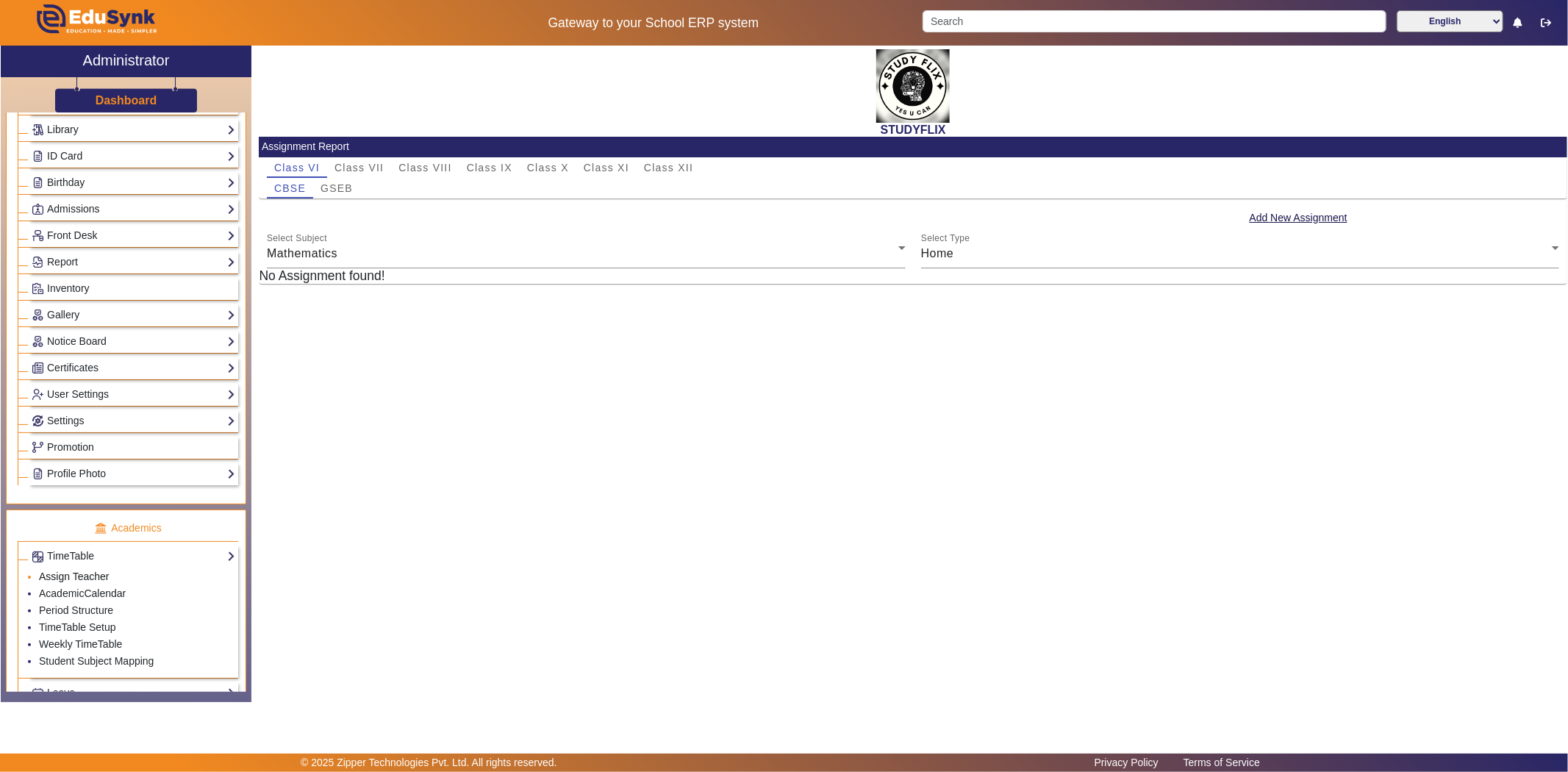
click at [77, 576] on link "Assign Teacher" at bounding box center [74, 576] width 70 height 12
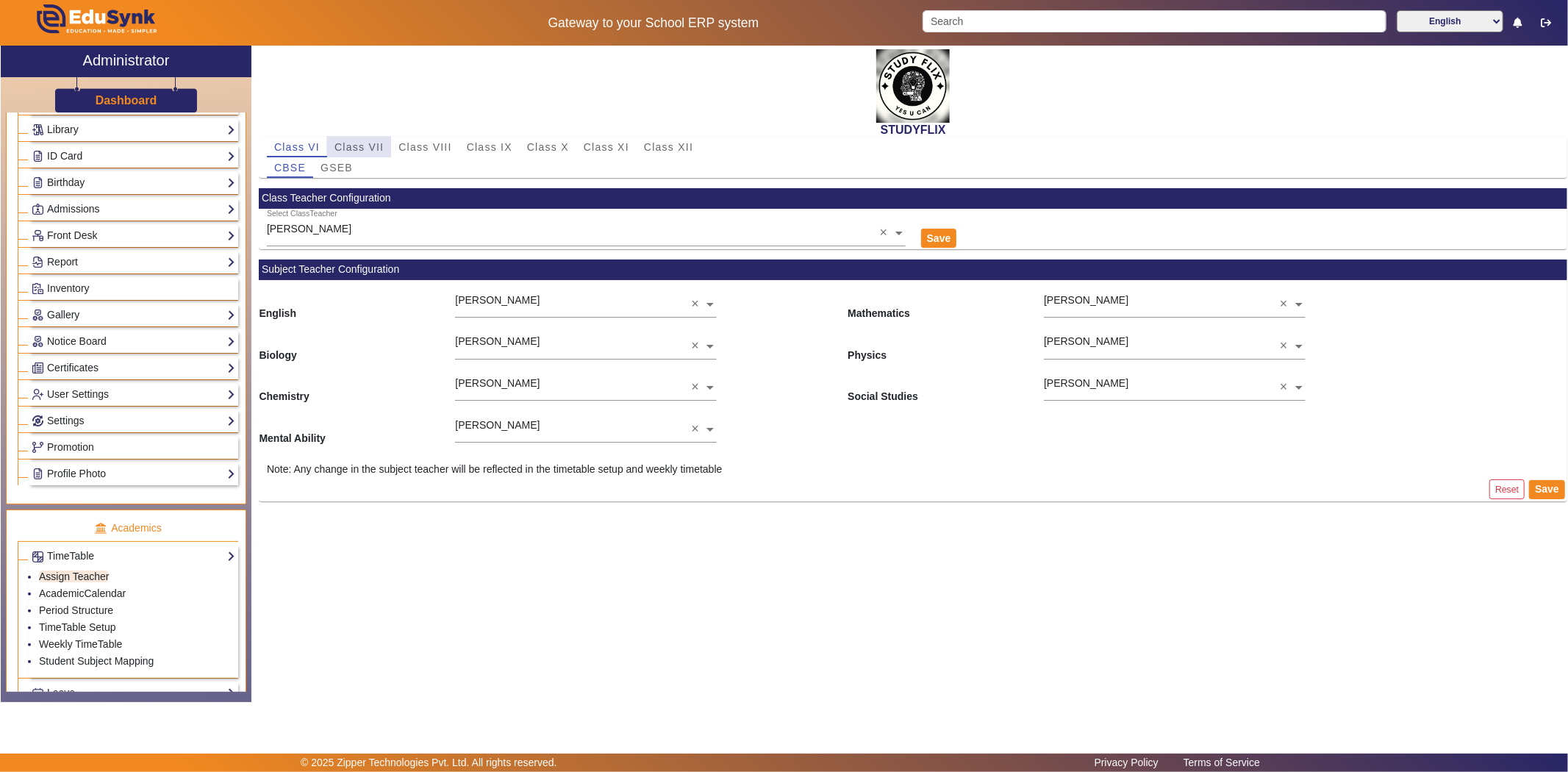
click at [341, 145] on span "Class VII" at bounding box center [359, 147] width 49 height 10
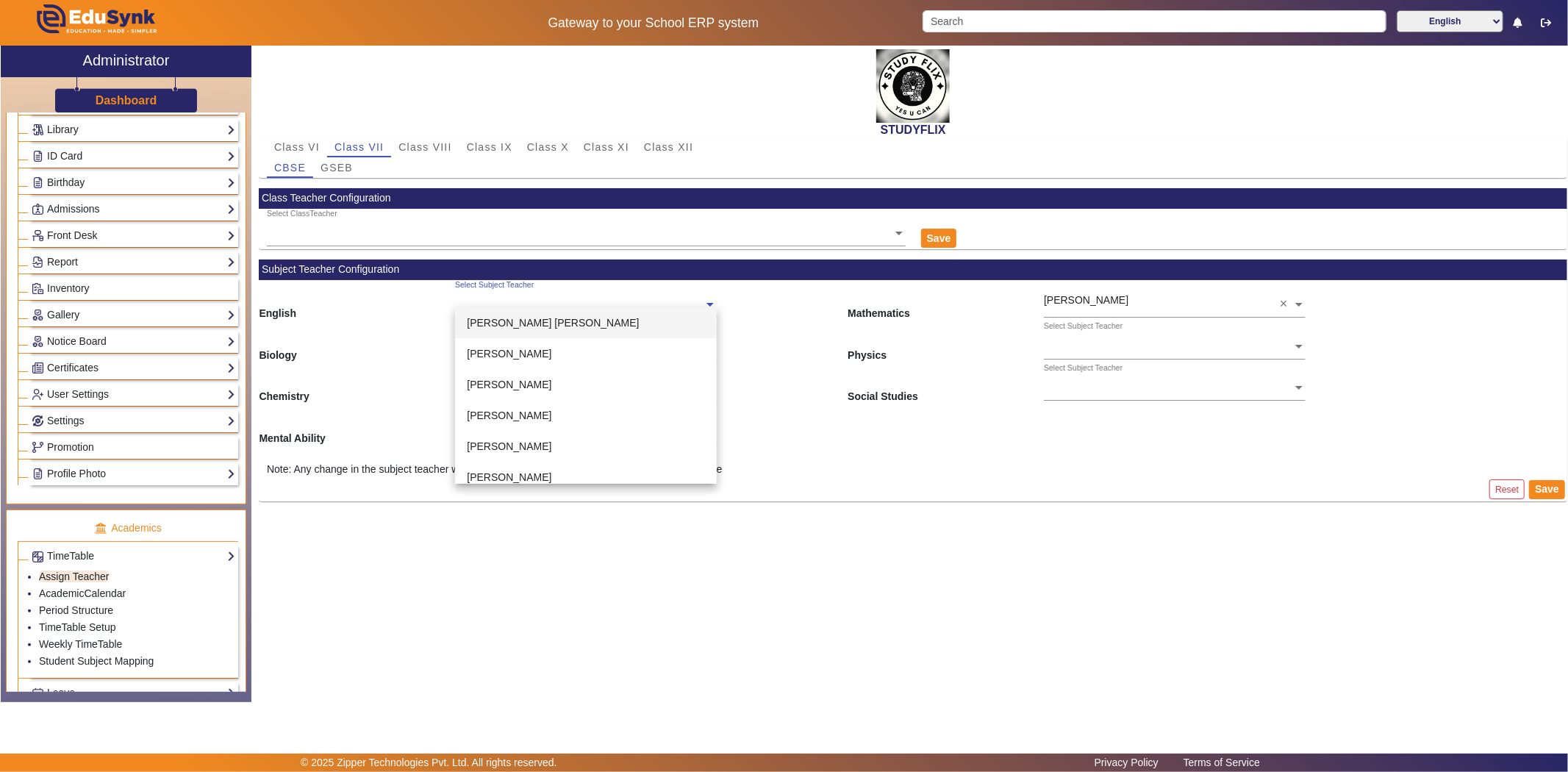
click at [517, 295] on div "Select Subject Teacher" at bounding box center [578, 289] width 248 height 17
click at [827, 512] on div "STUDYFLIX Class VI Class VII Class VIII Class IX Class X Class XI Class XII CBS…" at bounding box center [909, 366] width 1316 height 641
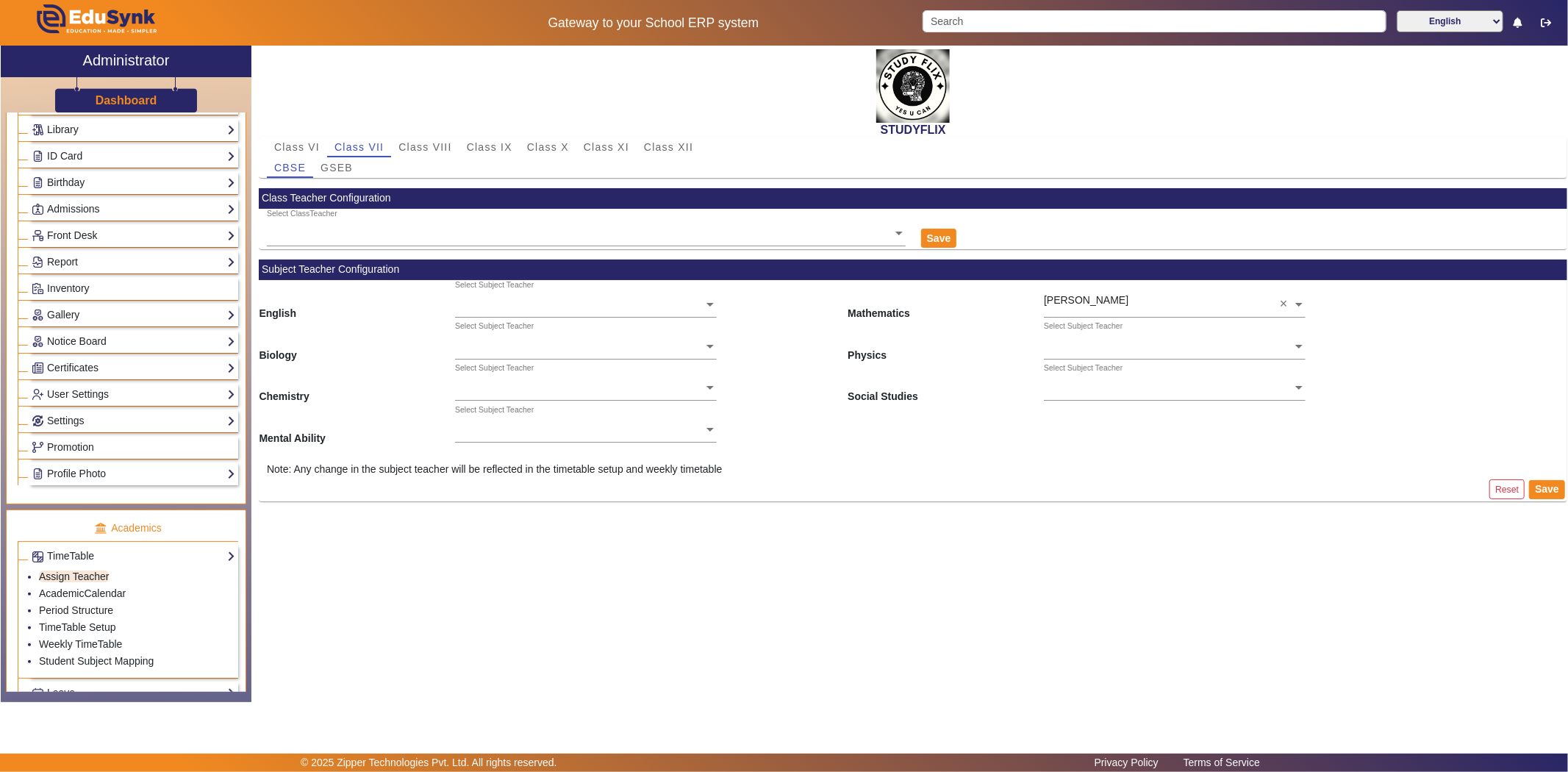
click at [539, 434] on ng-select "Select Subject Teacher" at bounding box center [585, 424] width 262 height 41
click at [1065, 344] on input "text" at bounding box center [1175, 347] width 262 height 15
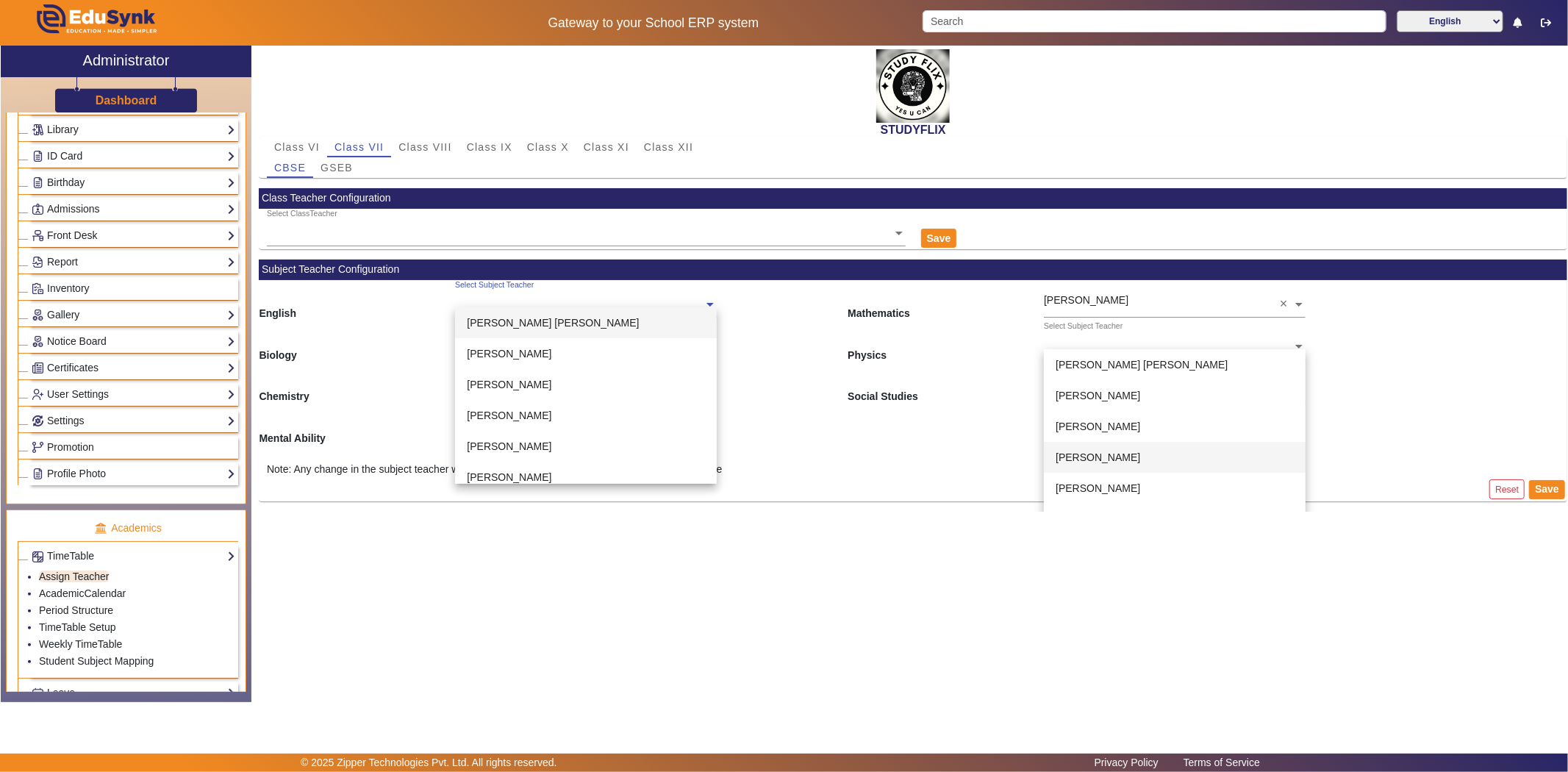
click at [517, 304] on input "text" at bounding box center [585, 306] width 262 height 15
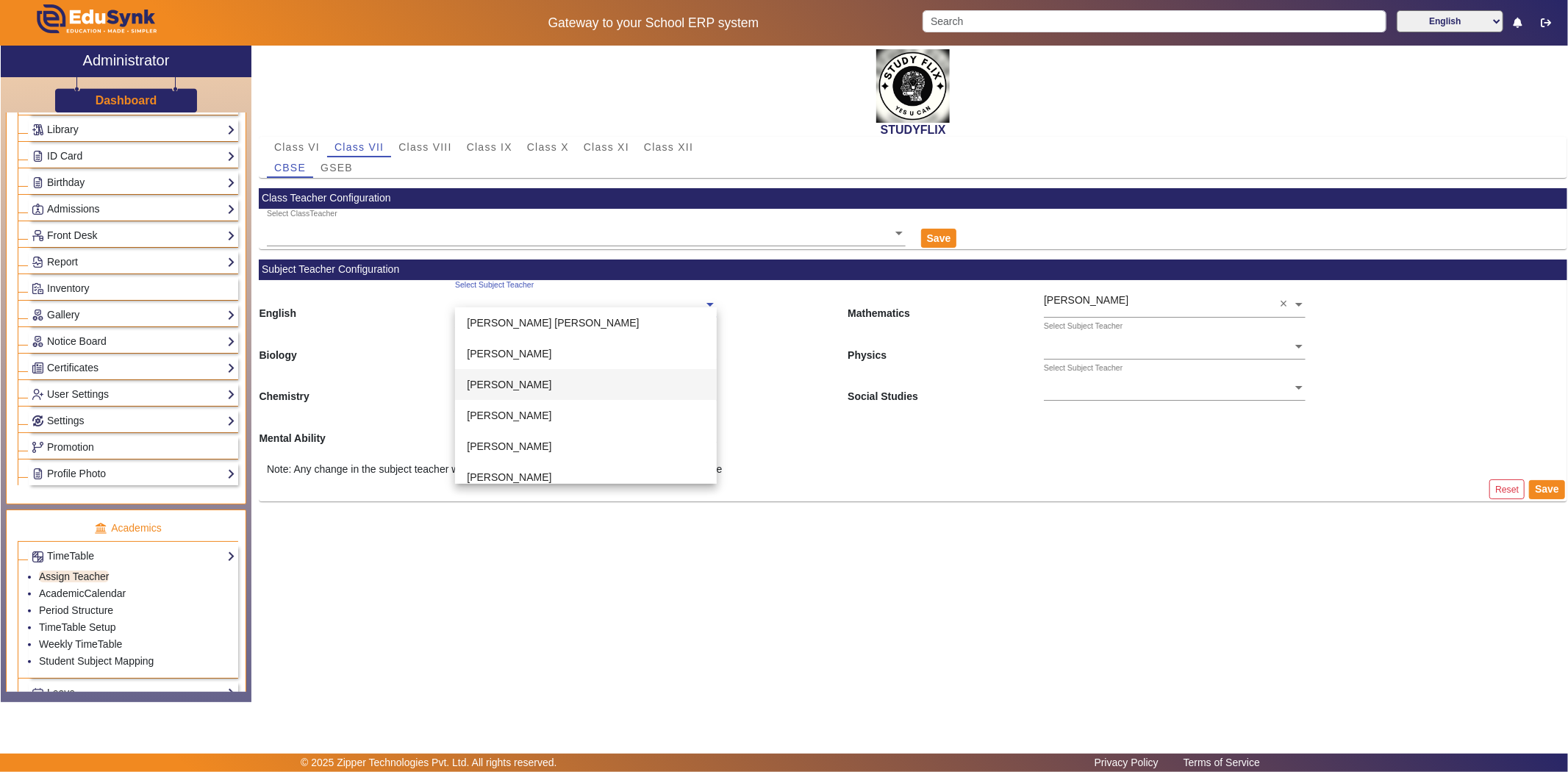
click at [523, 379] on span "[PERSON_NAME]" at bounding box center [509, 384] width 85 height 12
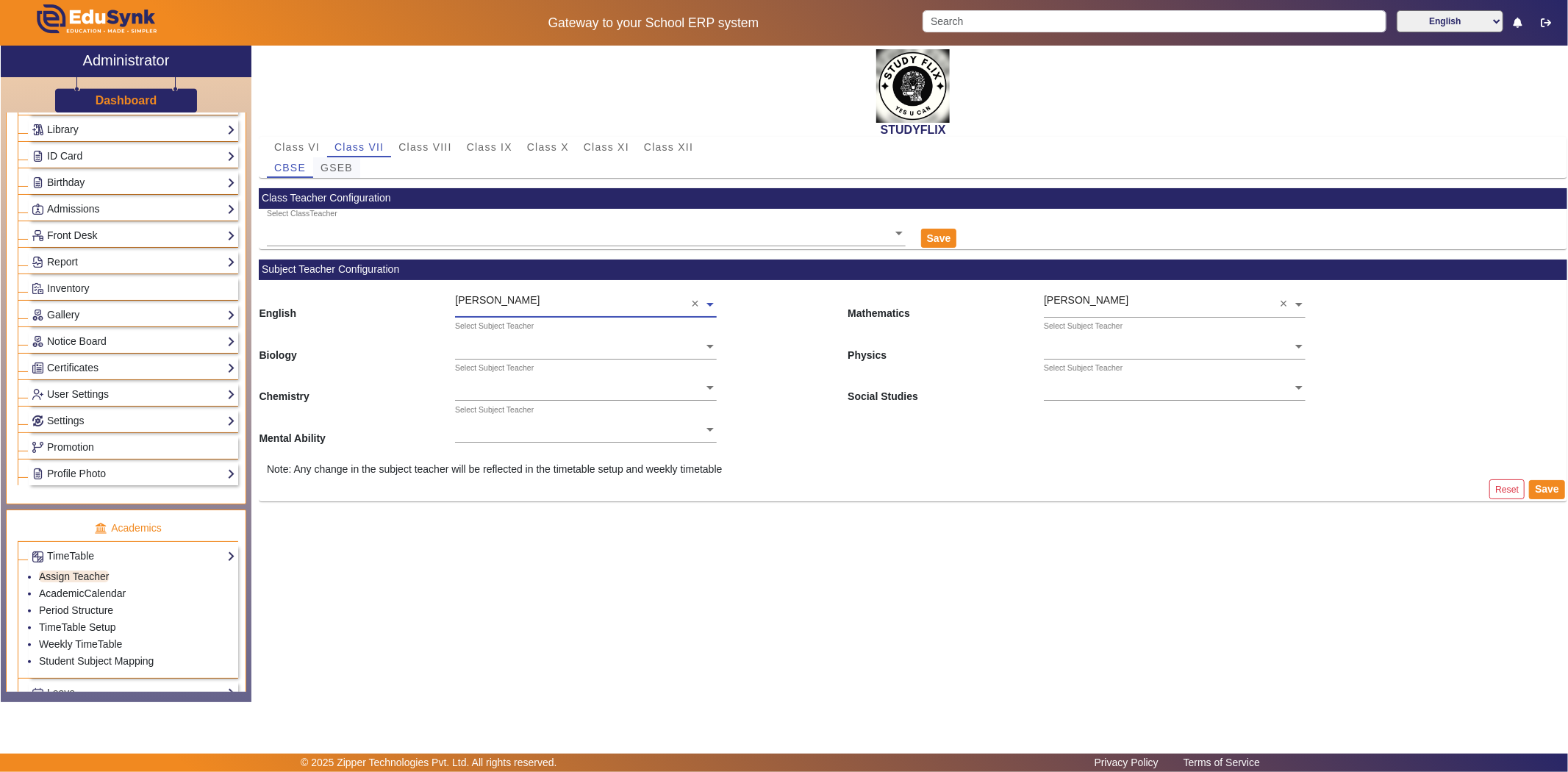
click at [343, 163] on span "GSEB" at bounding box center [336, 167] width 32 height 10
click at [284, 162] on span "CBSE" at bounding box center [290, 167] width 31 height 10
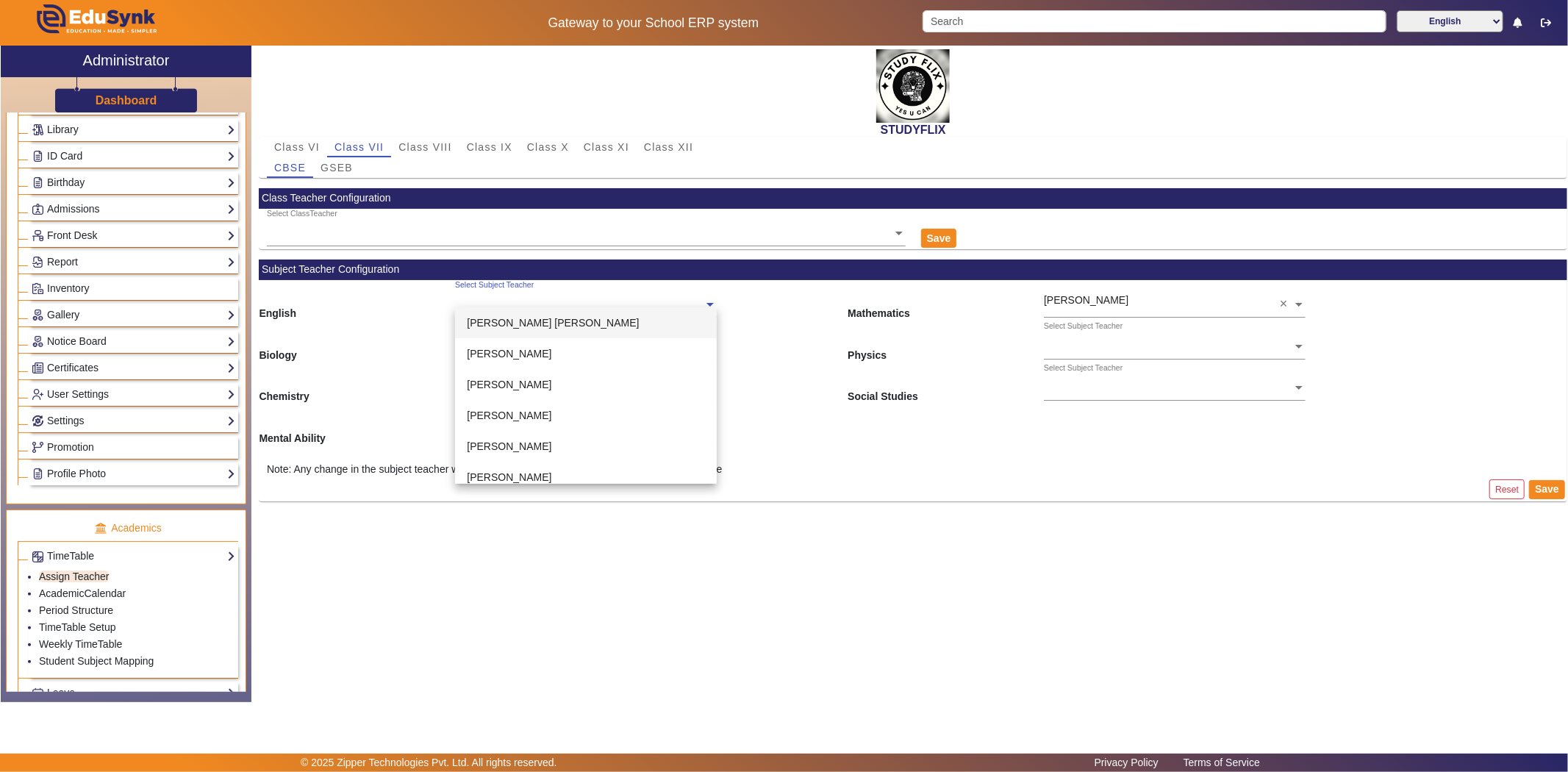
click at [506, 306] on ng-select "Select Subject Teacher [PERSON_NAME] [PERSON_NAME] [PERSON_NAME] [PERSON_NAME] …" at bounding box center [585, 300] width 262 height 41
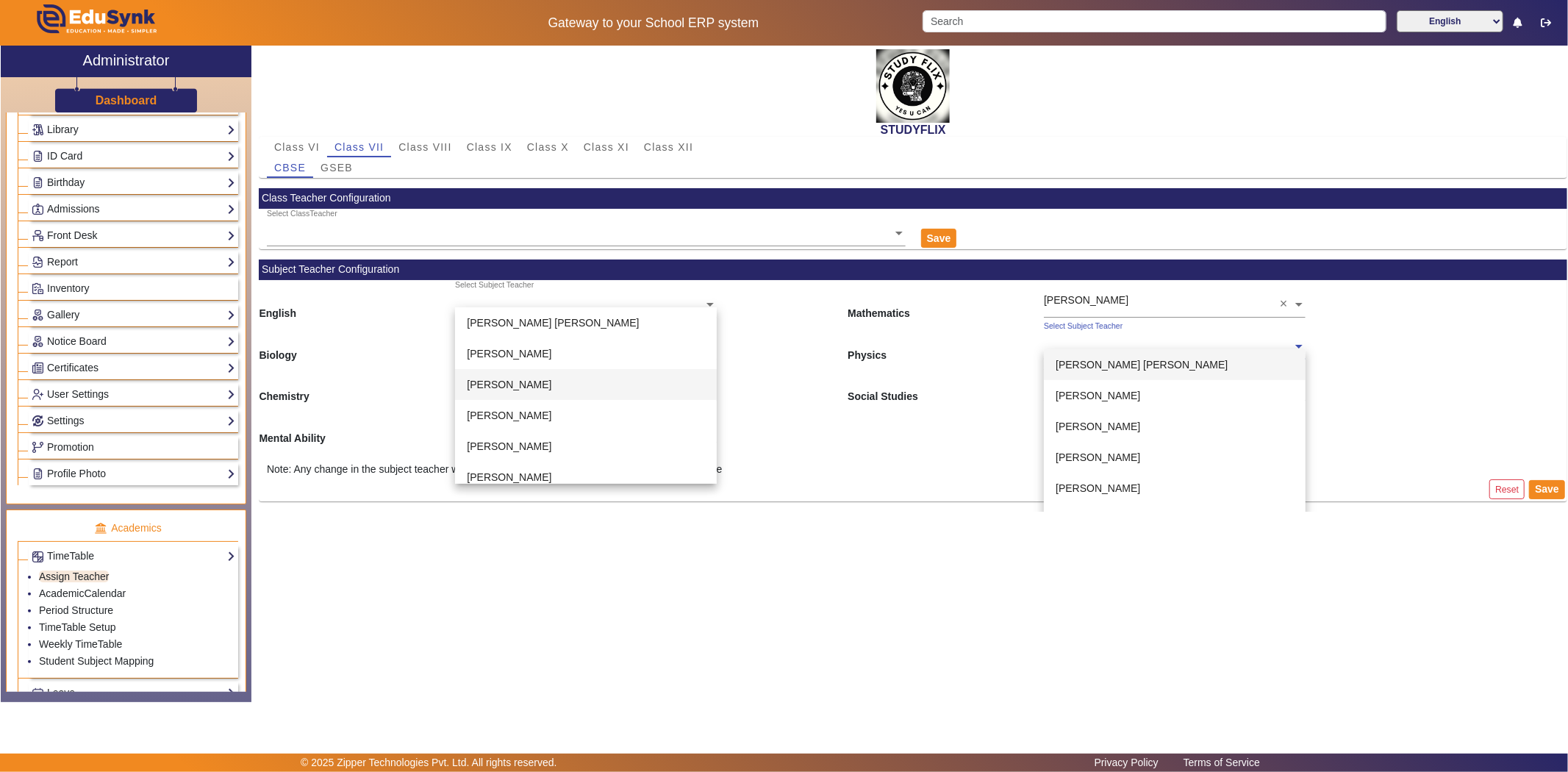
click at [1081, 333] on div "Select Subject Teacher" at bounding box center [1168, 330] width 248 height 17
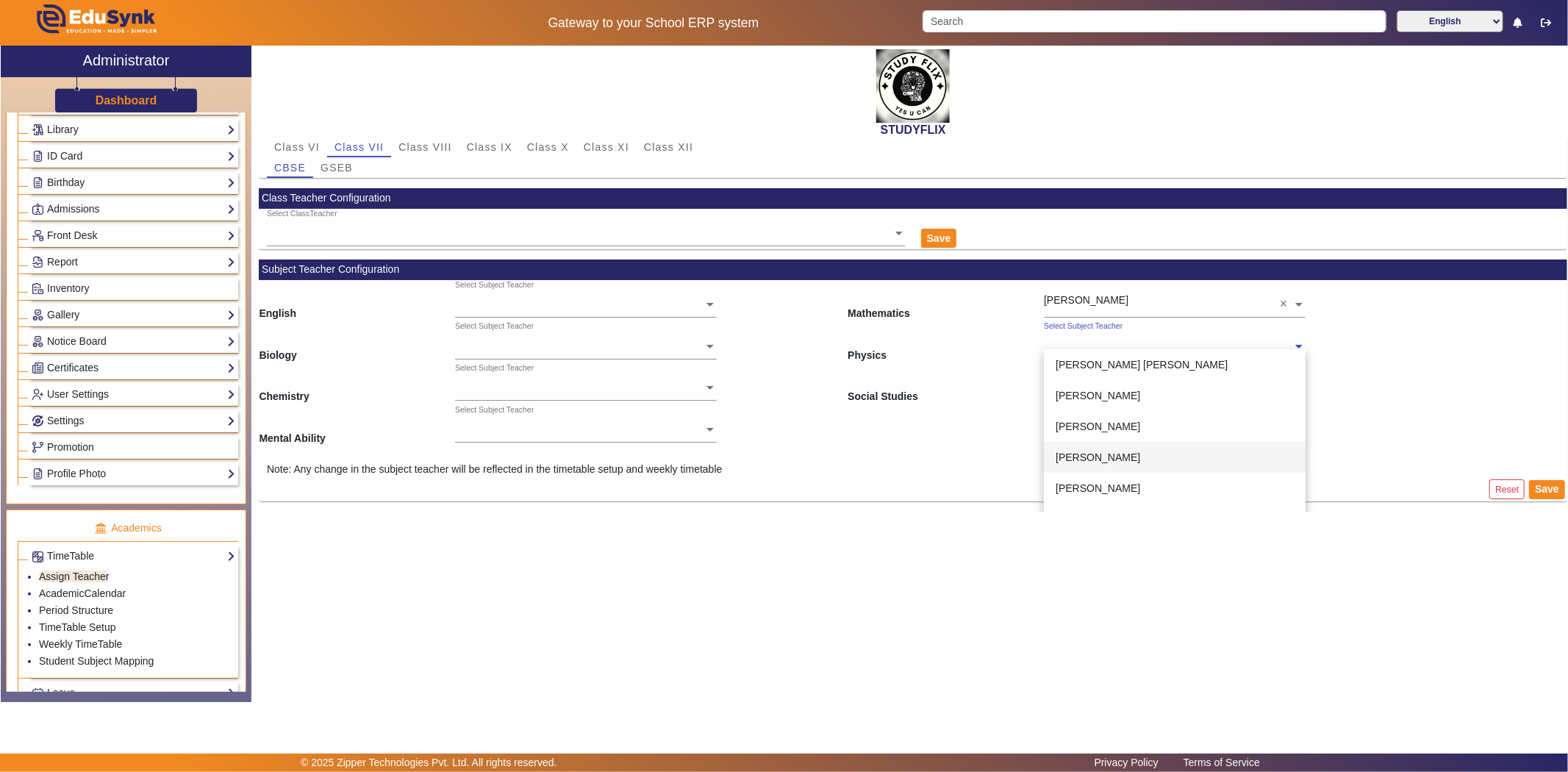
click at [1071, 447] on div "[PERSON_NAME]" at bounding box center [1175, 457] width 262 height 31
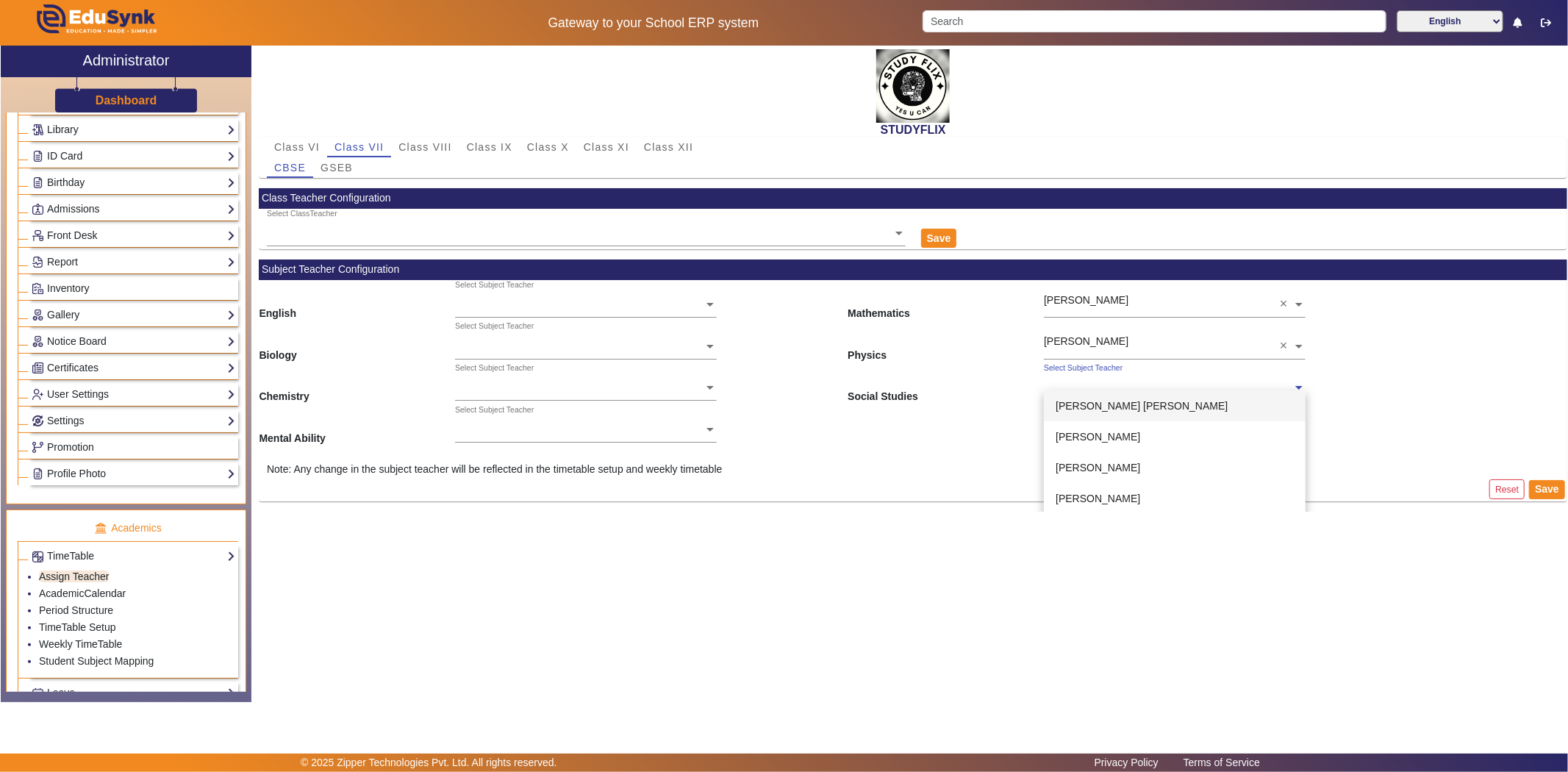
click at [1075, 376] on div "Select Subject Teacher" at bounding box center [1168, 372] width 248 height 17
click at [1082, 444] on span "[PERSON_NAME]" at bounding box center [1098, 447] width 85 height 12
click at [482, 420] on div "Select Subject Teacher" at bounding box center [578, 413] width 248 height 17
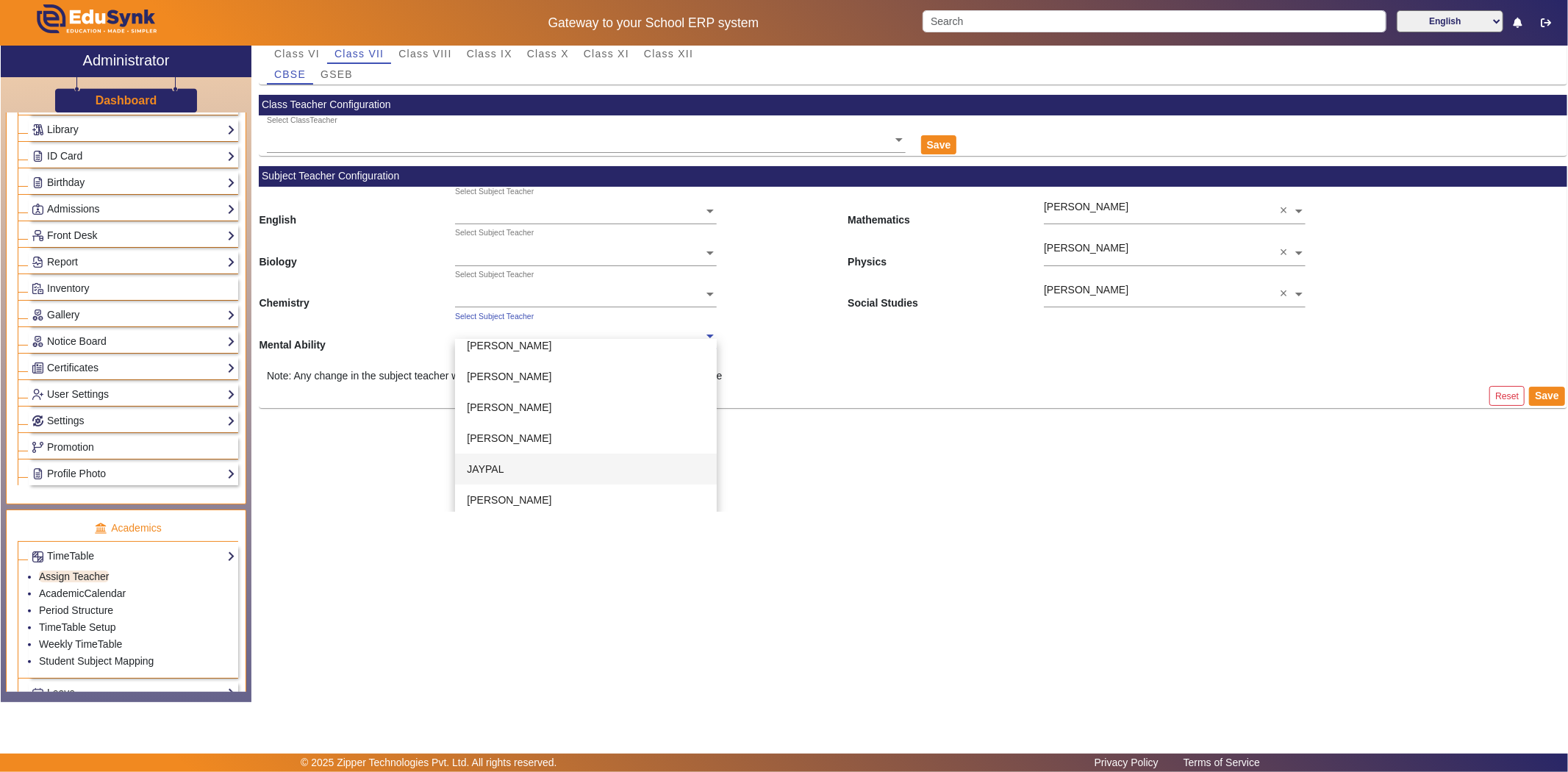
scroll to position [96, 0]
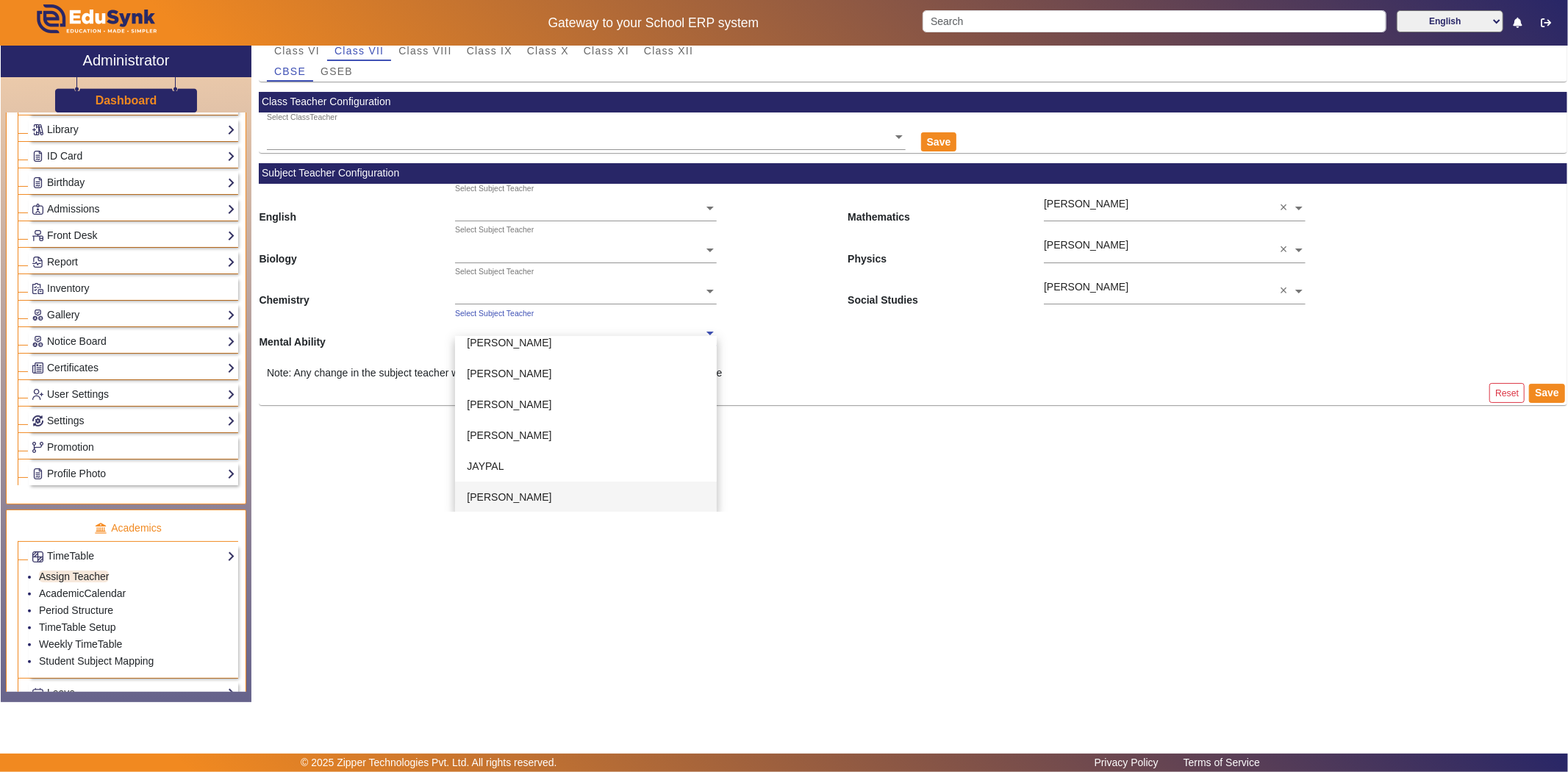
click at [506, 482] on div "[PERSON_NAME]" at bounding box center [585, 497] width 262 height 31
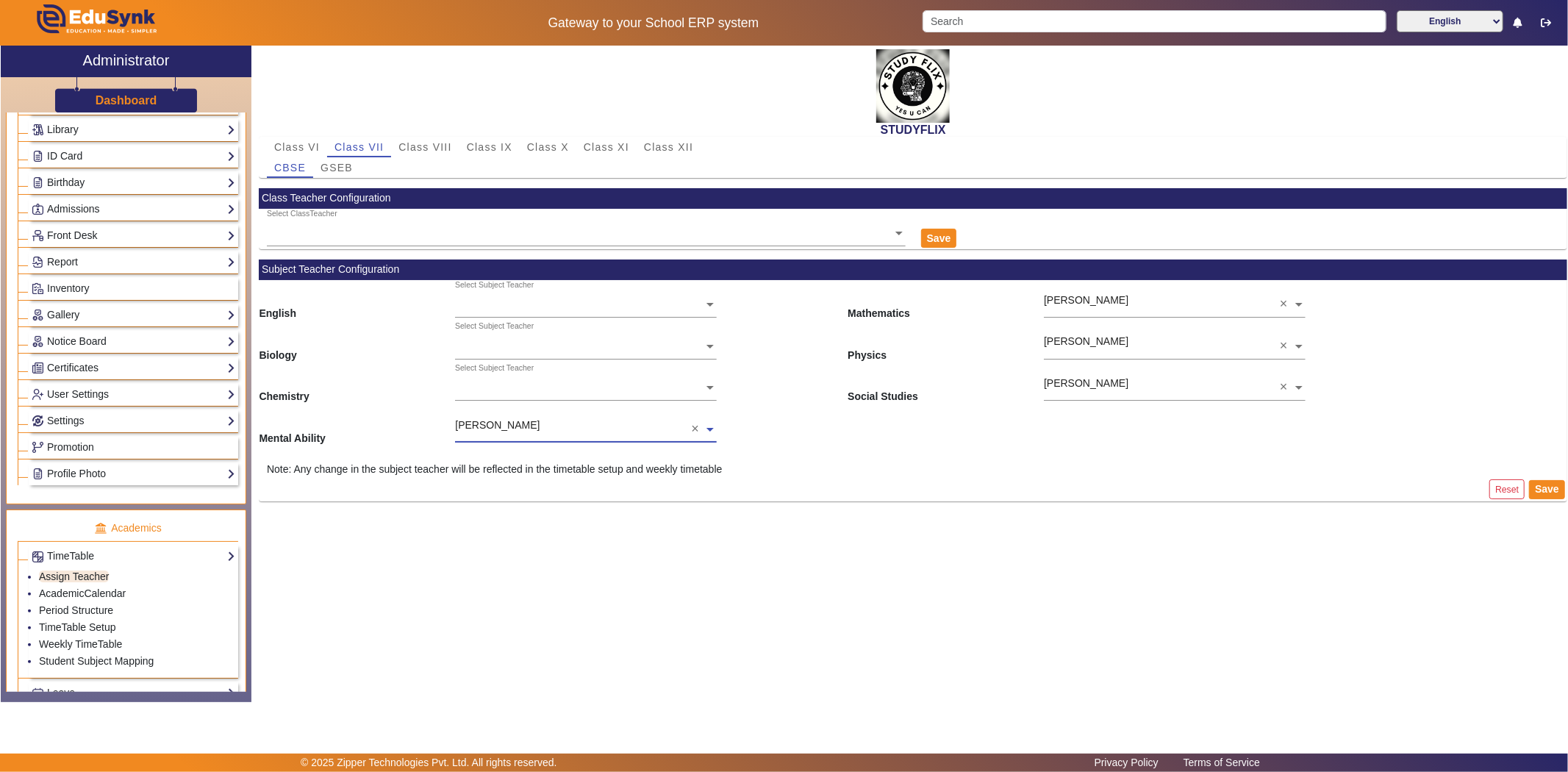
click at [506, 388] on input "text" at bounding box center [585, 389] width 262 height 15
type input "n"
click at [497, 501] on span "[PERSON_NAME]" at bounding box center [509, 498] width 85 height 12
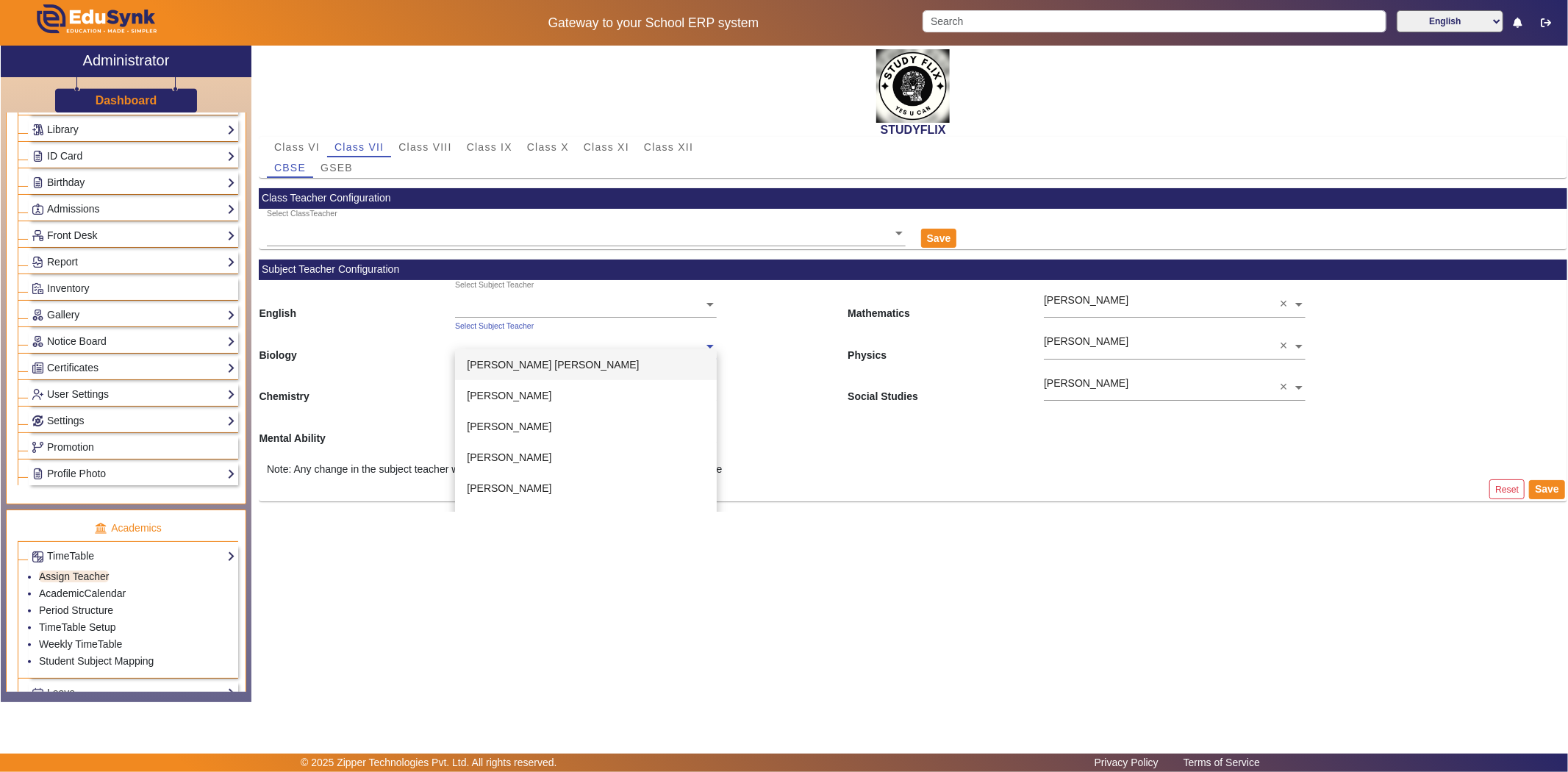
click at [508, 338] on div "Select Subject Teacher" at bounding box center [578, 330] width 248 height 17
click at [520, 449] on span "[PERSON_NAME]" at bounding box center [509, 448] width 85 height 12
click at [476, 287] on div "Select Subject Teacher" at bounding box center [494, 285] width 78 height 12
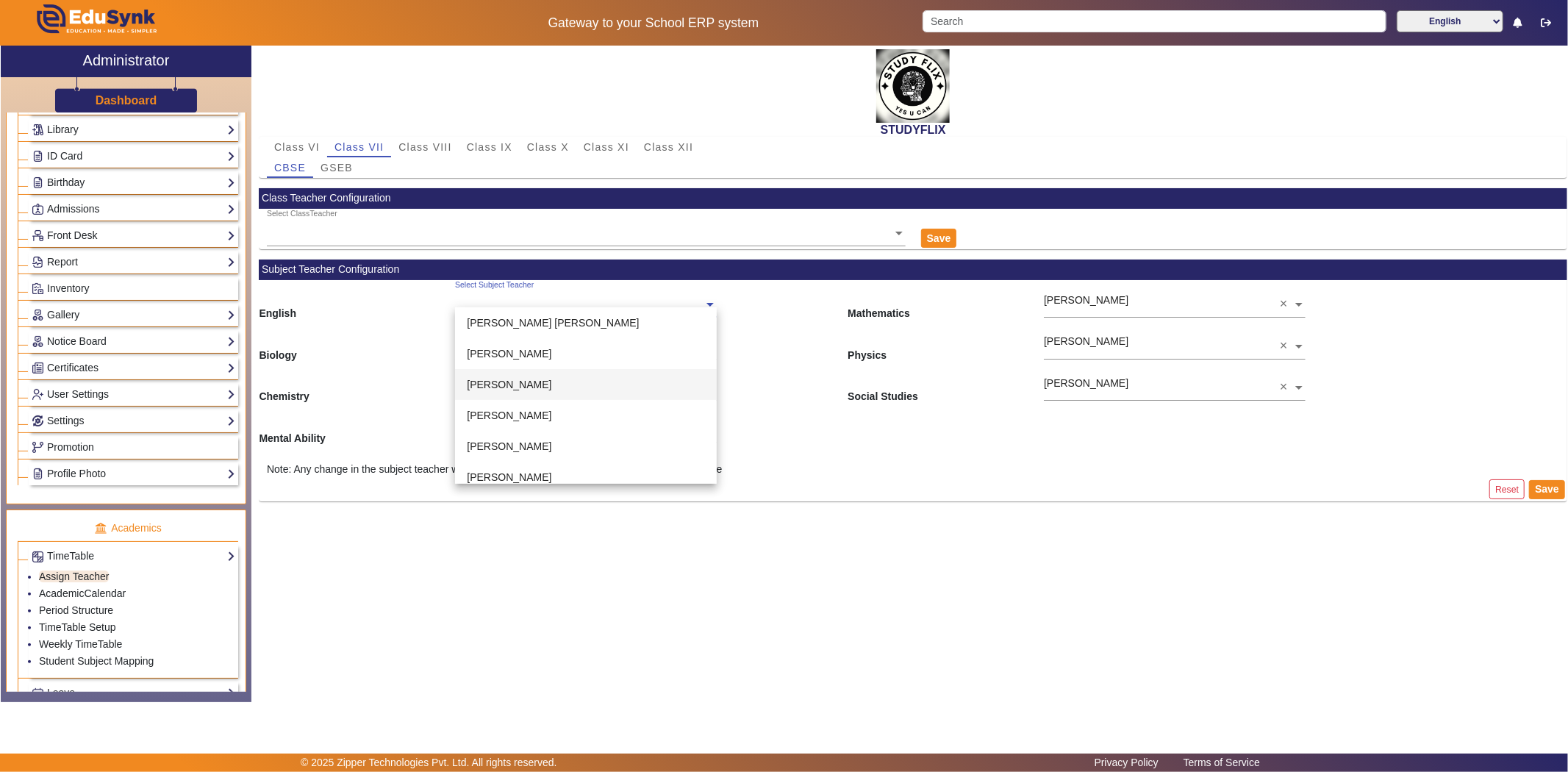
click at [509, 385] on span "[PERSON_NAME]" at bounding box center [509, 384] width 85 height 12
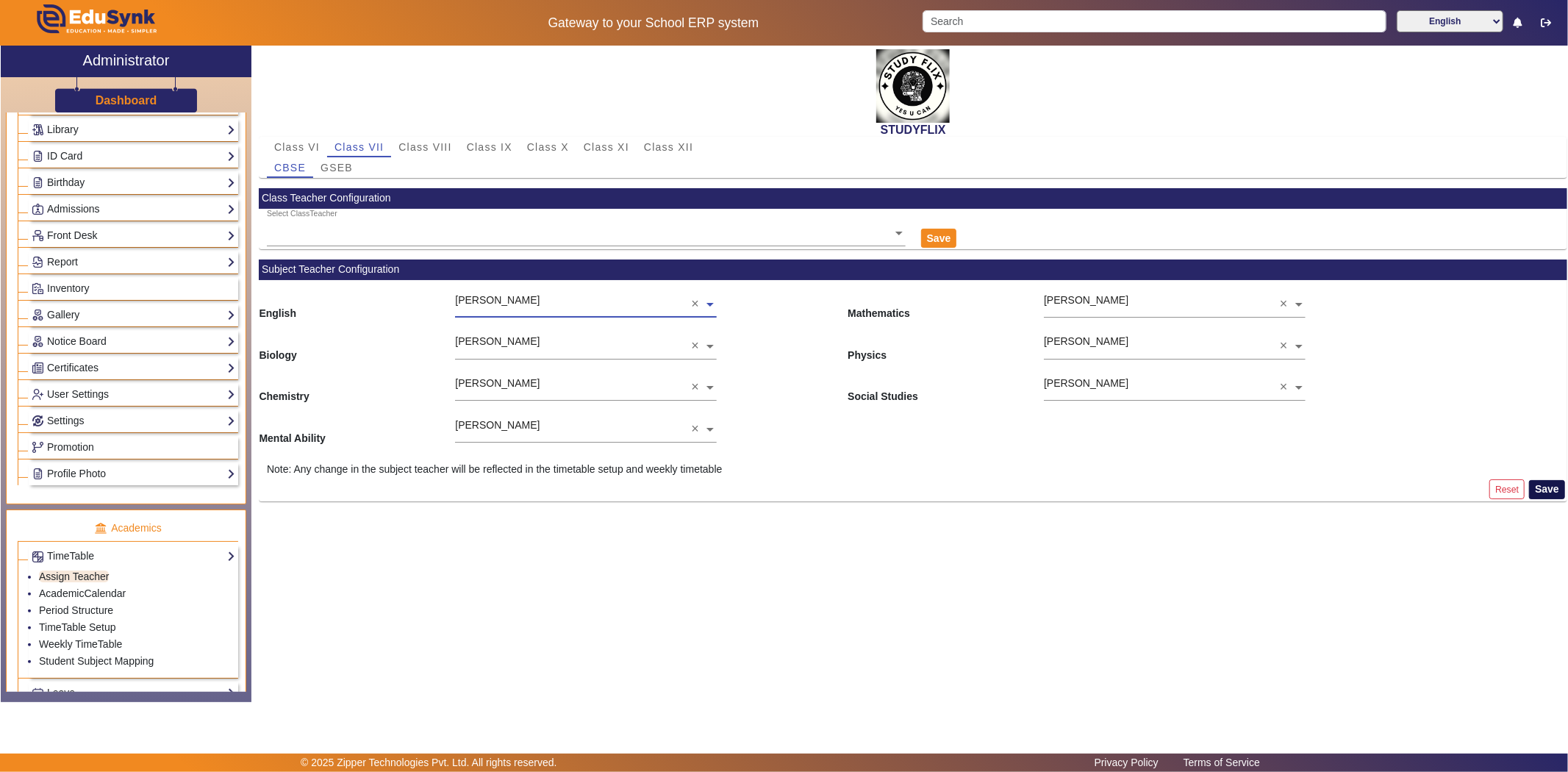
click at [1533, 489] on button "Save" at bounding box center [1546, 489] width 36 height 19
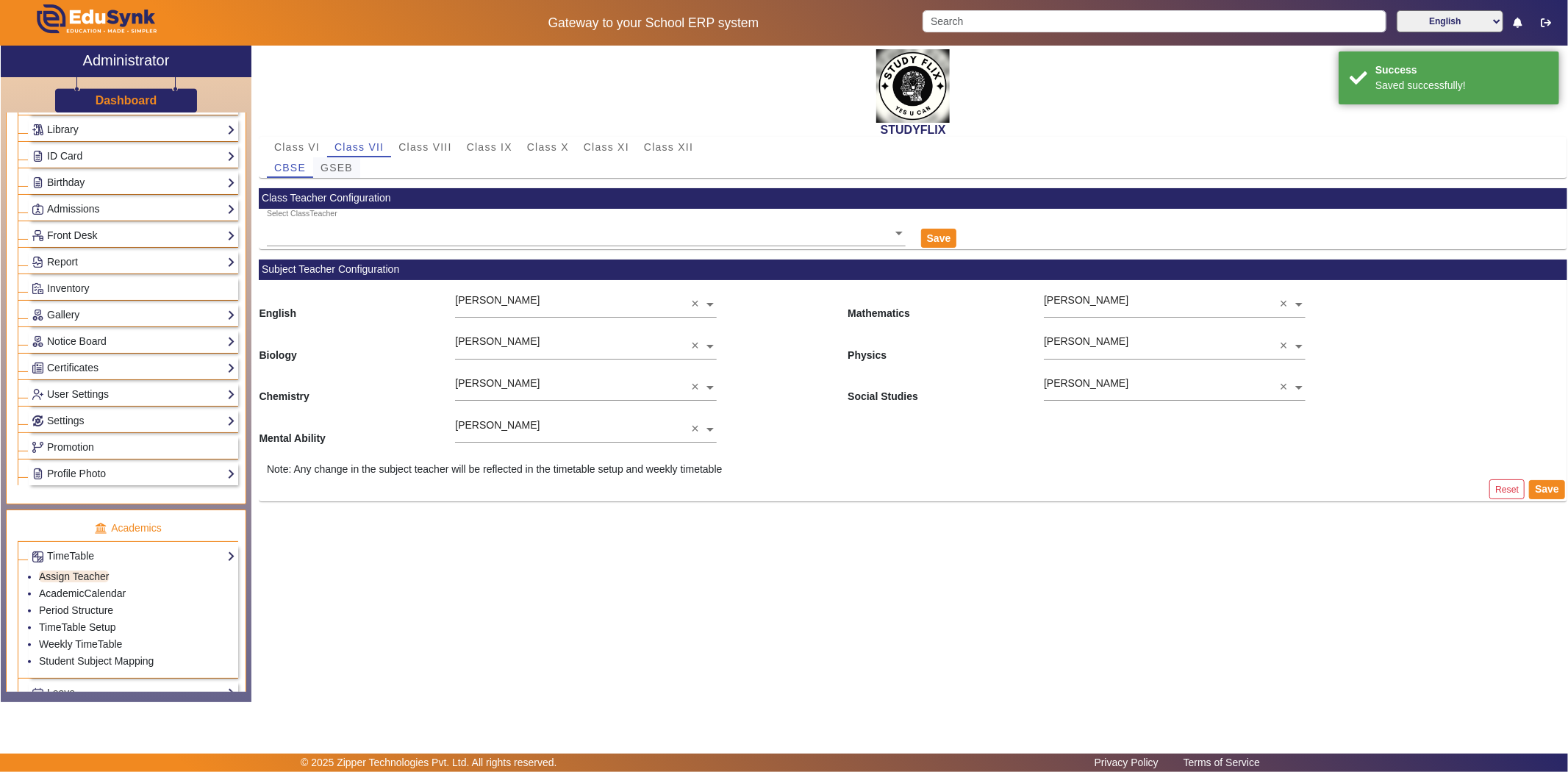
click at [346, 175] on span "GSEB" at bounding box center [336, 167] width 32 height 21
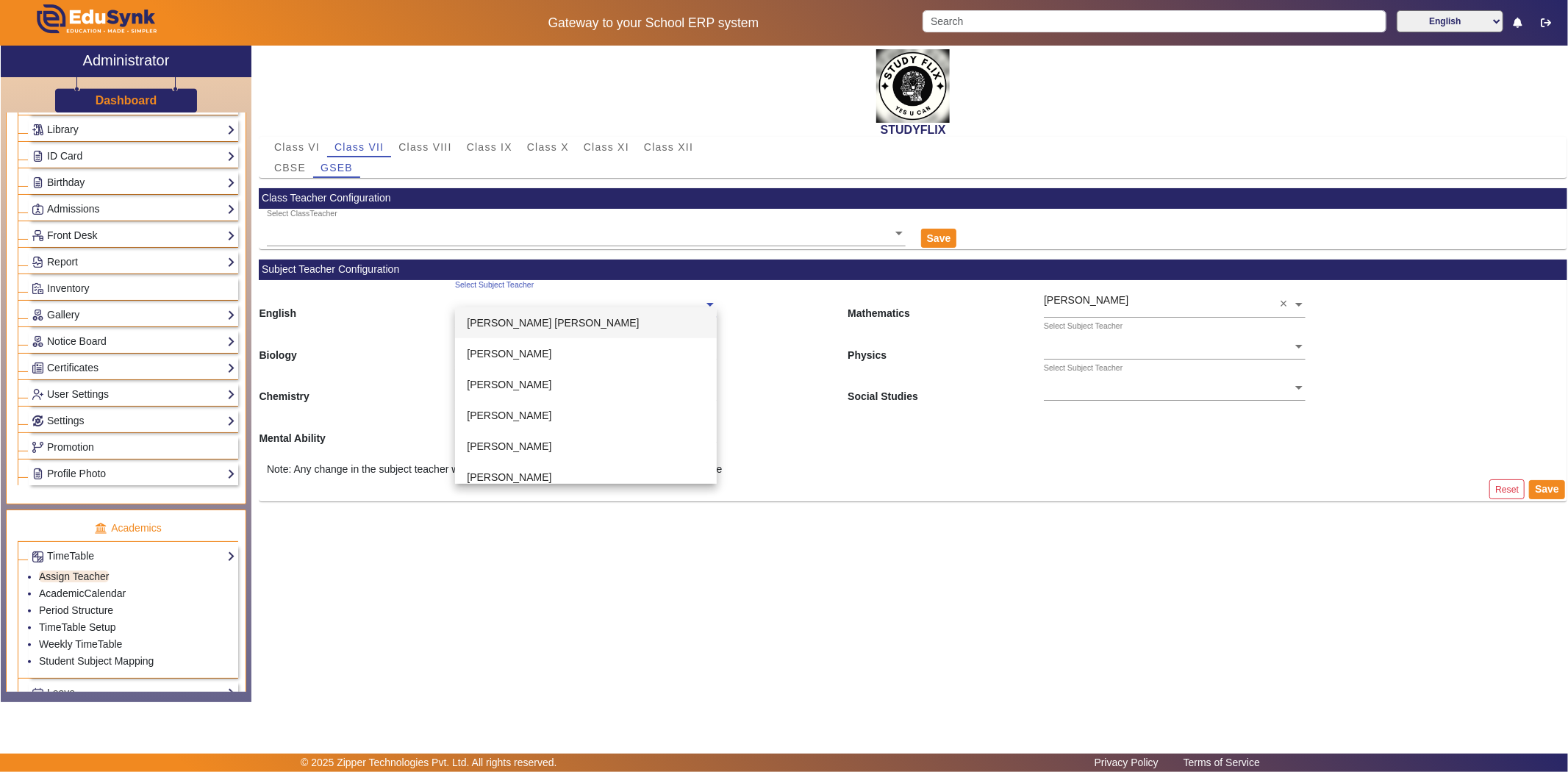
click at [512, 289] on div "Select Subject Teacher" at bounding box center [494, 285] width 78 height 12
click at [503, 379] on span "[PERSON_NAME]" at bounding box center [509, 384] width 85 height 12
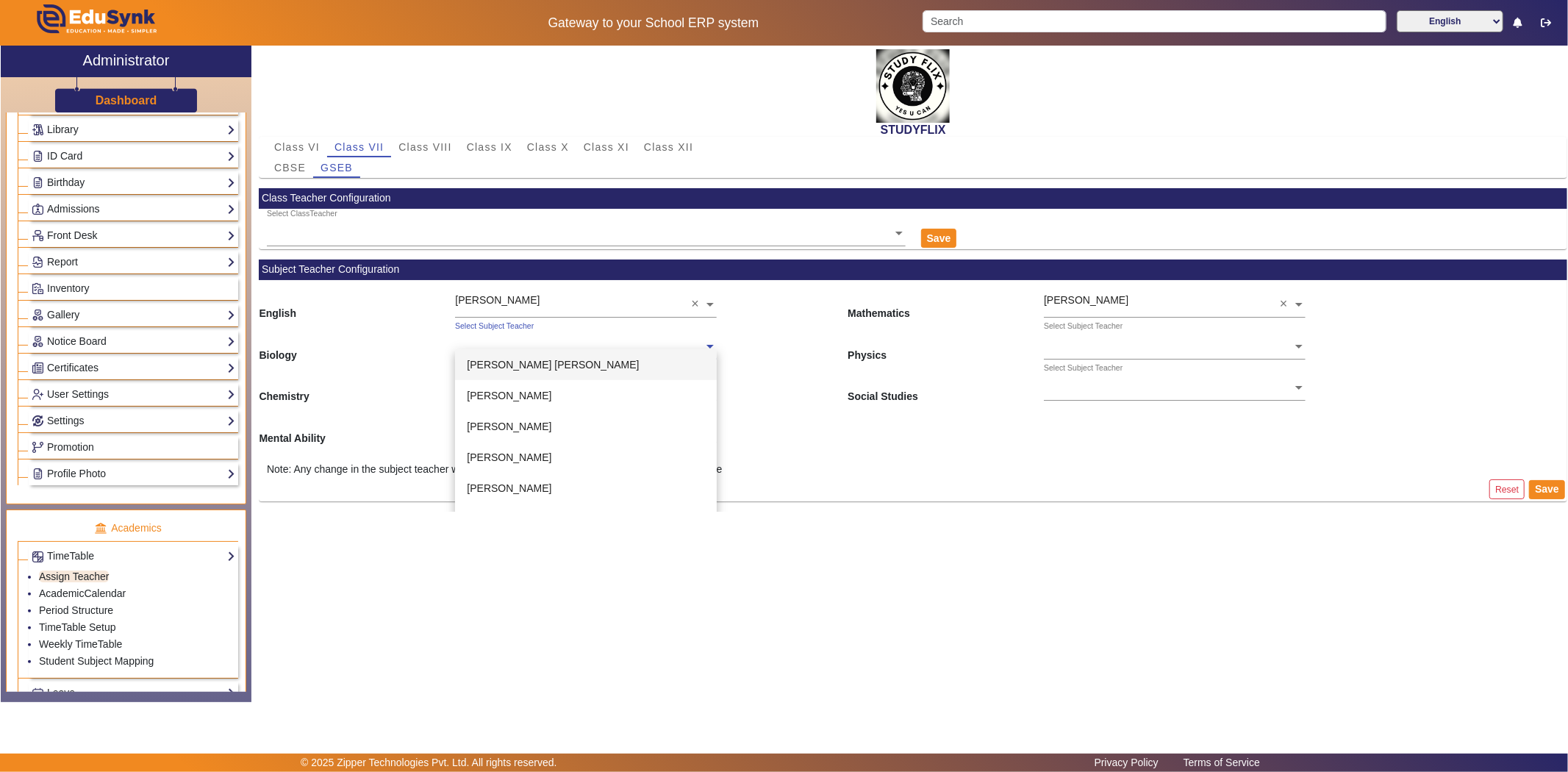
click at [488, 344] on input "text" at bounding box center [585, 347] width 262 height 15
click at [515, 442] on span "[PERSON_NAME]" at bounding box center [509, 448] width 85 height 12
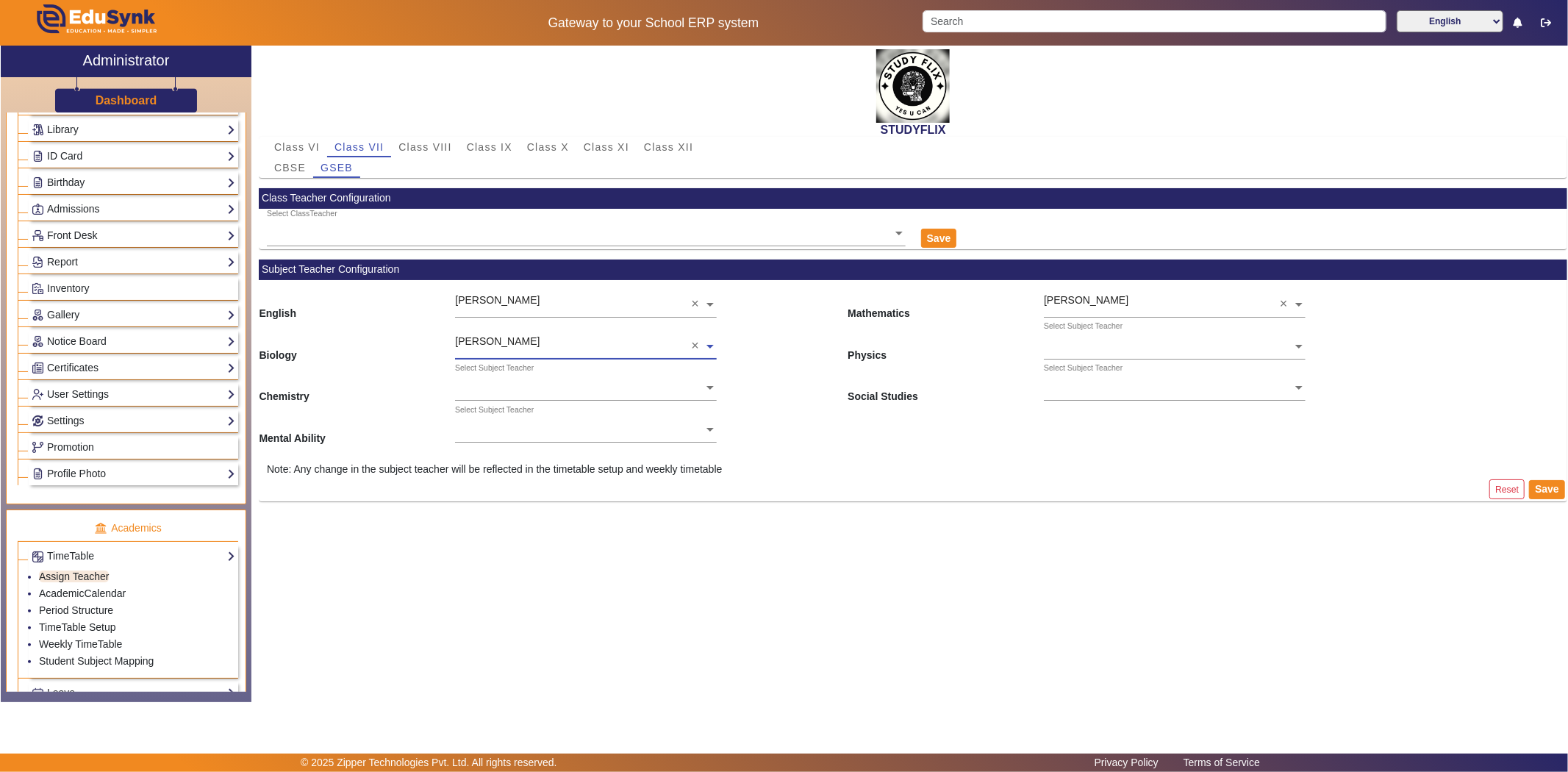
click at [508, 383] on input "text" at bounding box center [585, 389] width 262 height 15
type input "n"
click at [504, 499] on span "[PERSON_NAME]" at bounding box center [509, 498] width 85 height 12
click at [503, 418] on div "Select Subject Teacher" at bounding box center [578, 413] width 248 height 17
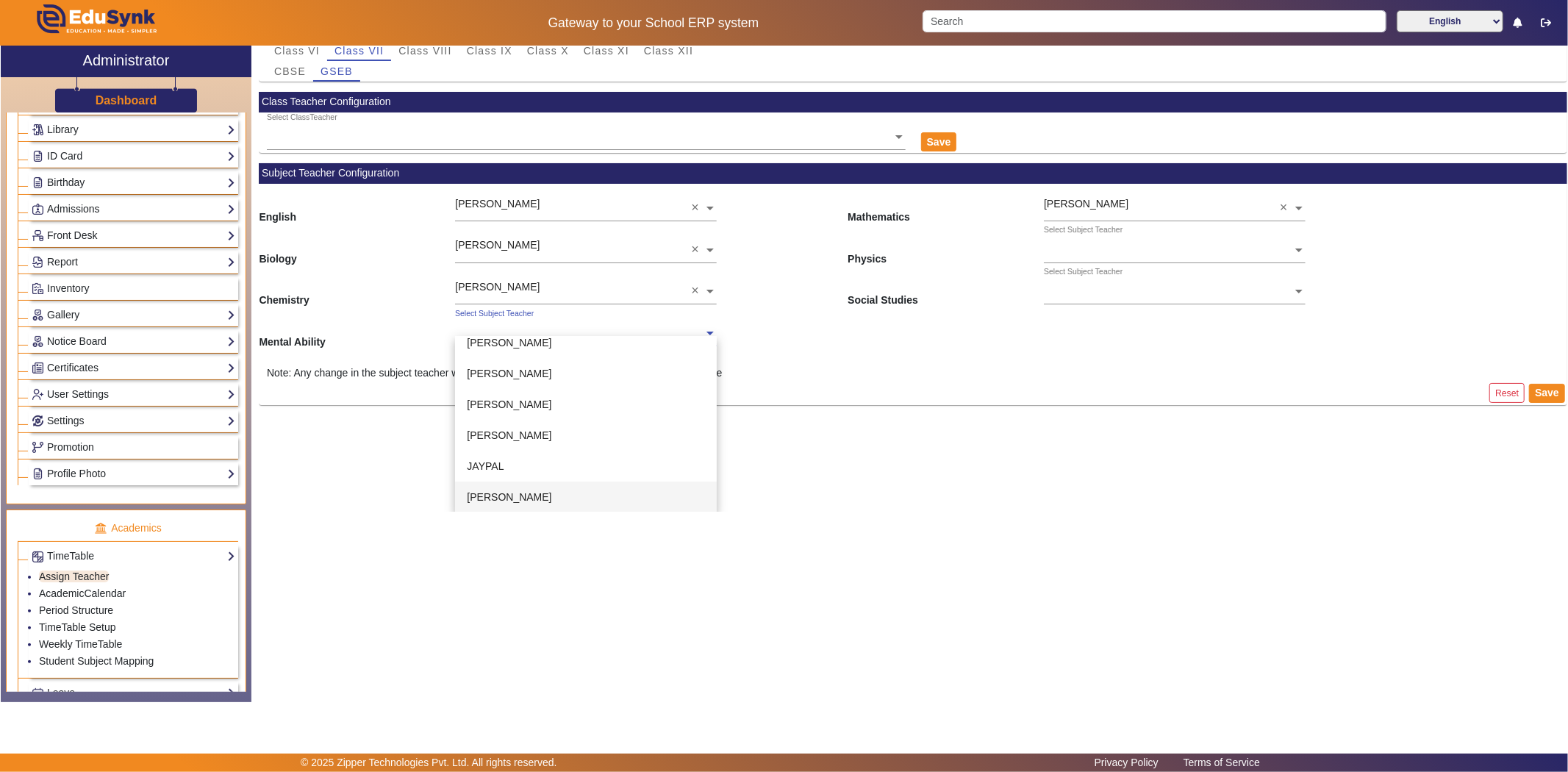
click at [505, 491] on span "[PERSON_NAME]" at bounding box center [509, 496] width 85 height 12
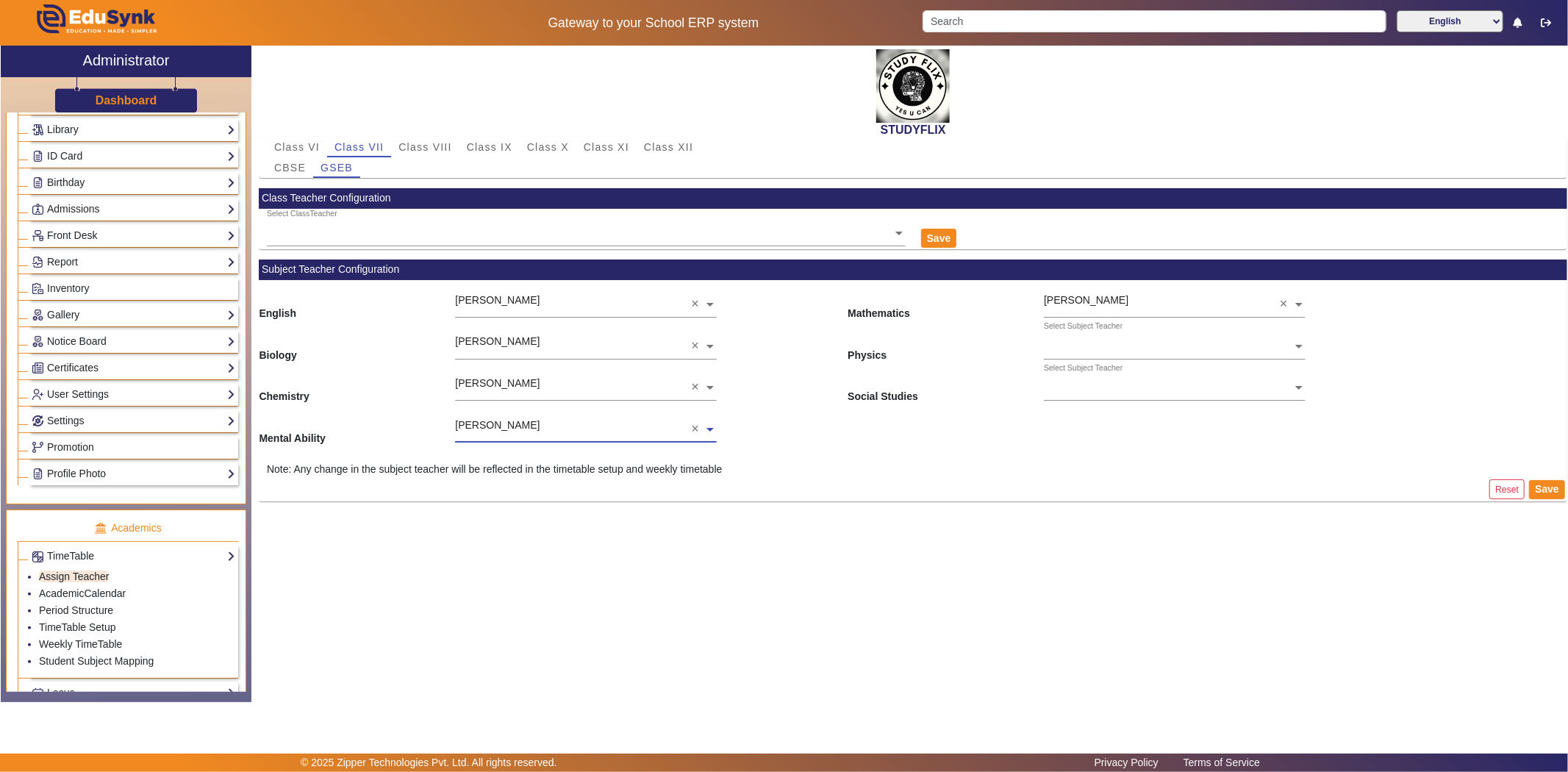
scroll to position [0, 0]
click at [1067, 340] on input "text" at bounding box center [1175, 347] width 262 height 15
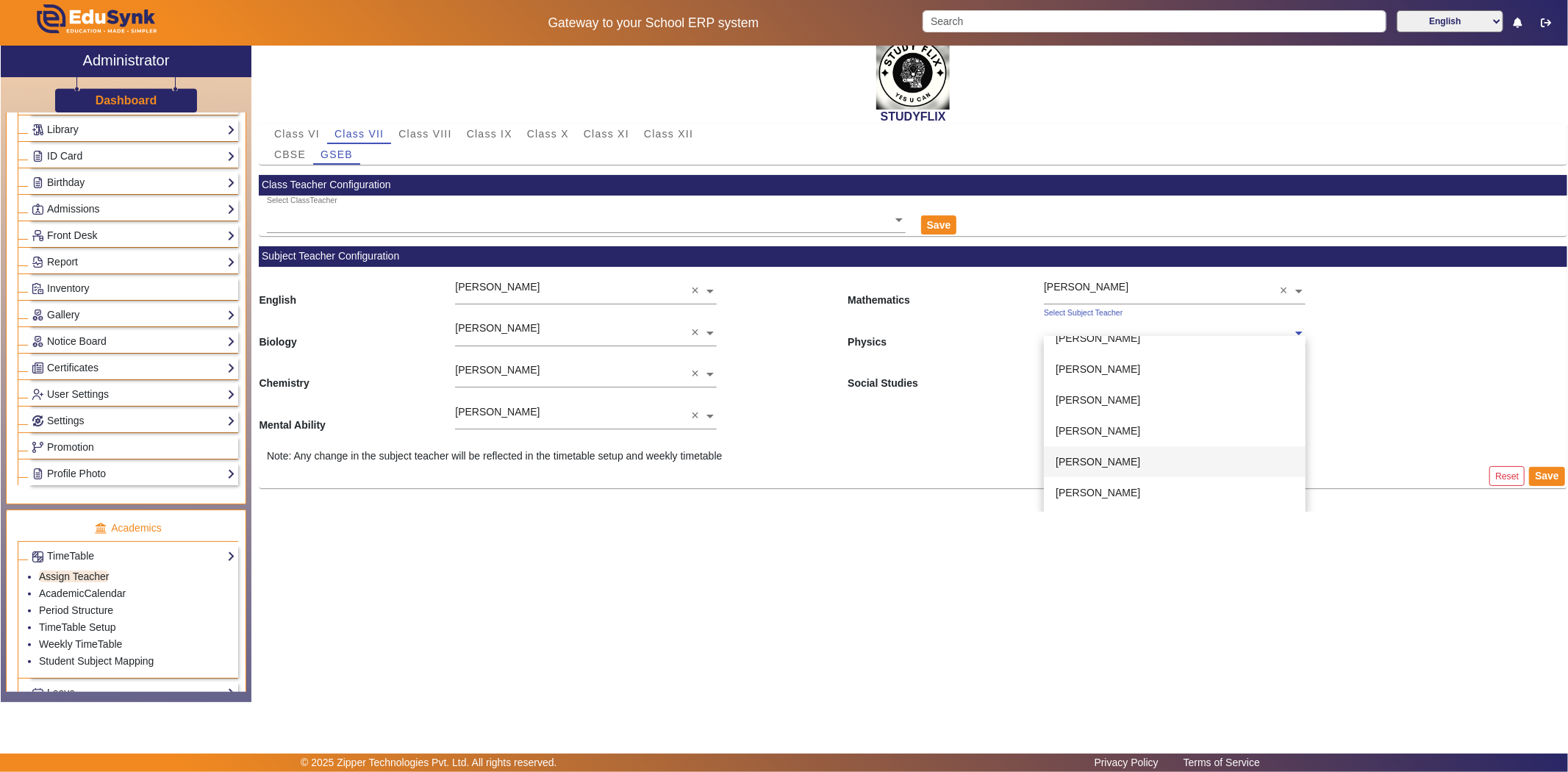
scroll to position [81, 0]
click at [1090, 366] on div "[PERSON_NAME]" at bounding box center [1175, 363] width 262 height 31
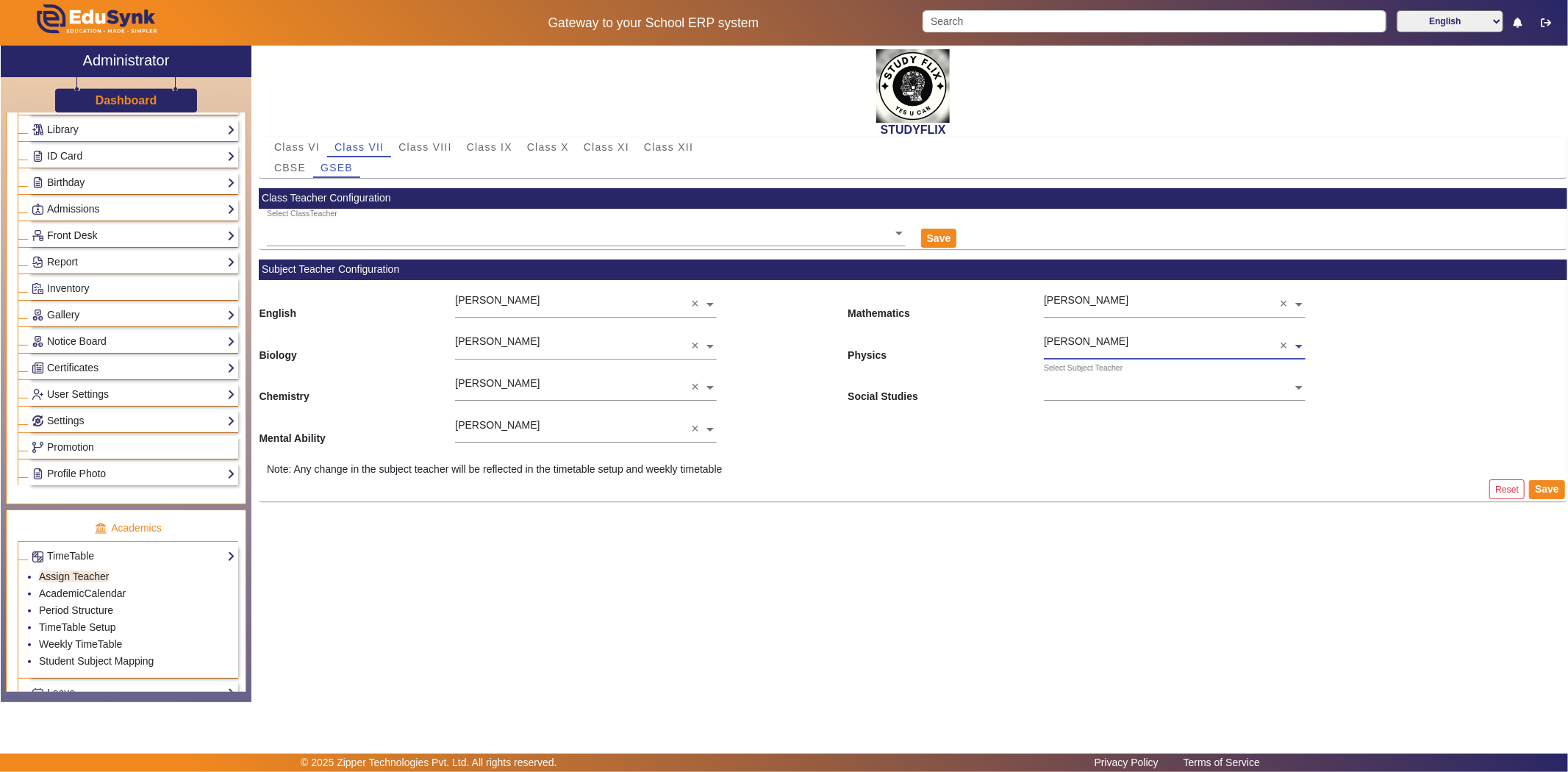
scroll to position [0, 0]
click at [1072, 377] on div "Select Subject Teacher" at bounding box center [1168, 372] width 248 height 17
click at [1081, 437] on div "[PERSON_NAME]" at bounding box center [1175, 448] width 262 height 31
click at [1541, 492] on button "Save" at bounding box center [1546, 489] width 36 height 19
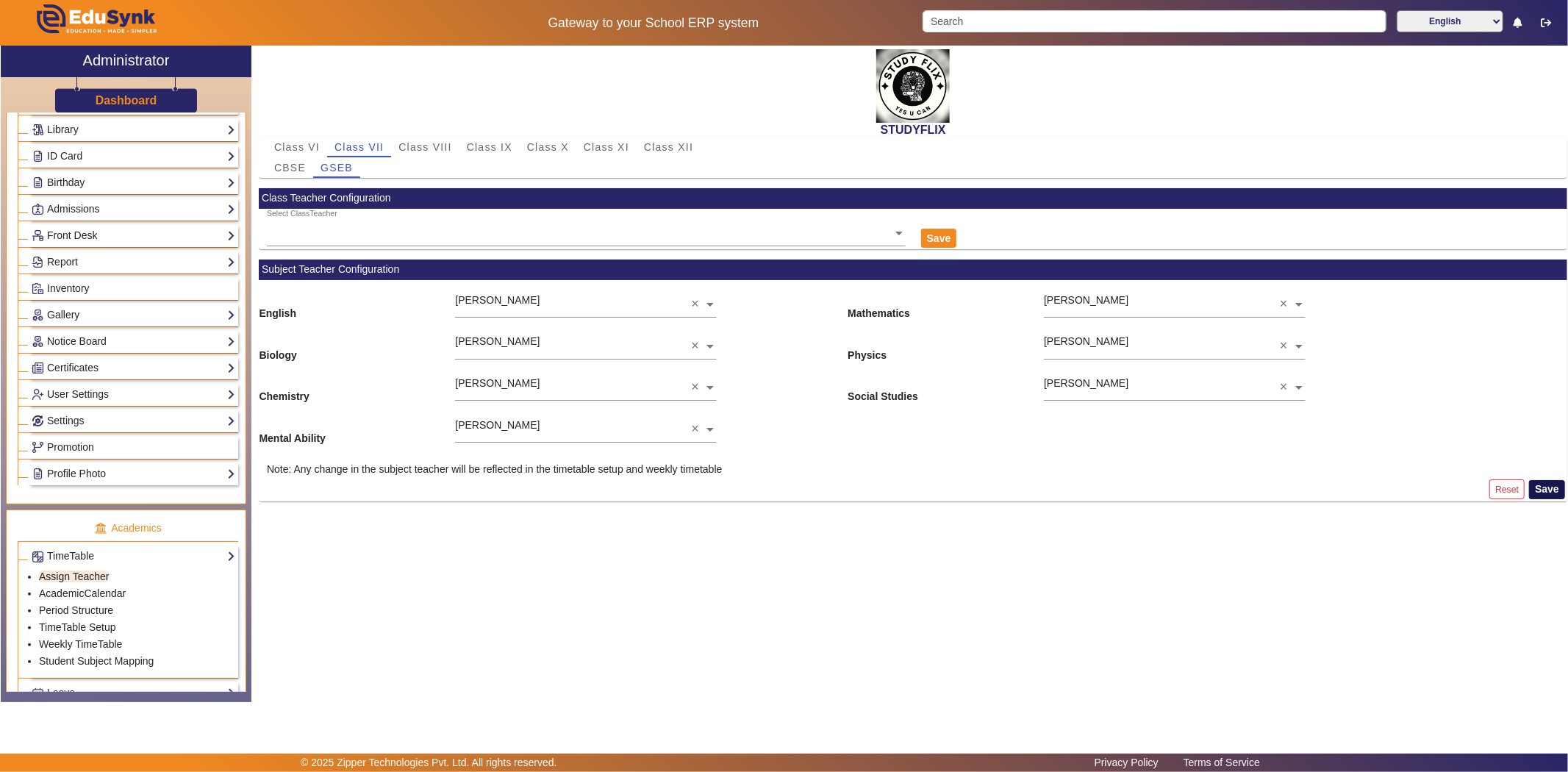
click at [1548, 490] on button "Save" at bounding box center [1546, 489] width 36 height 19
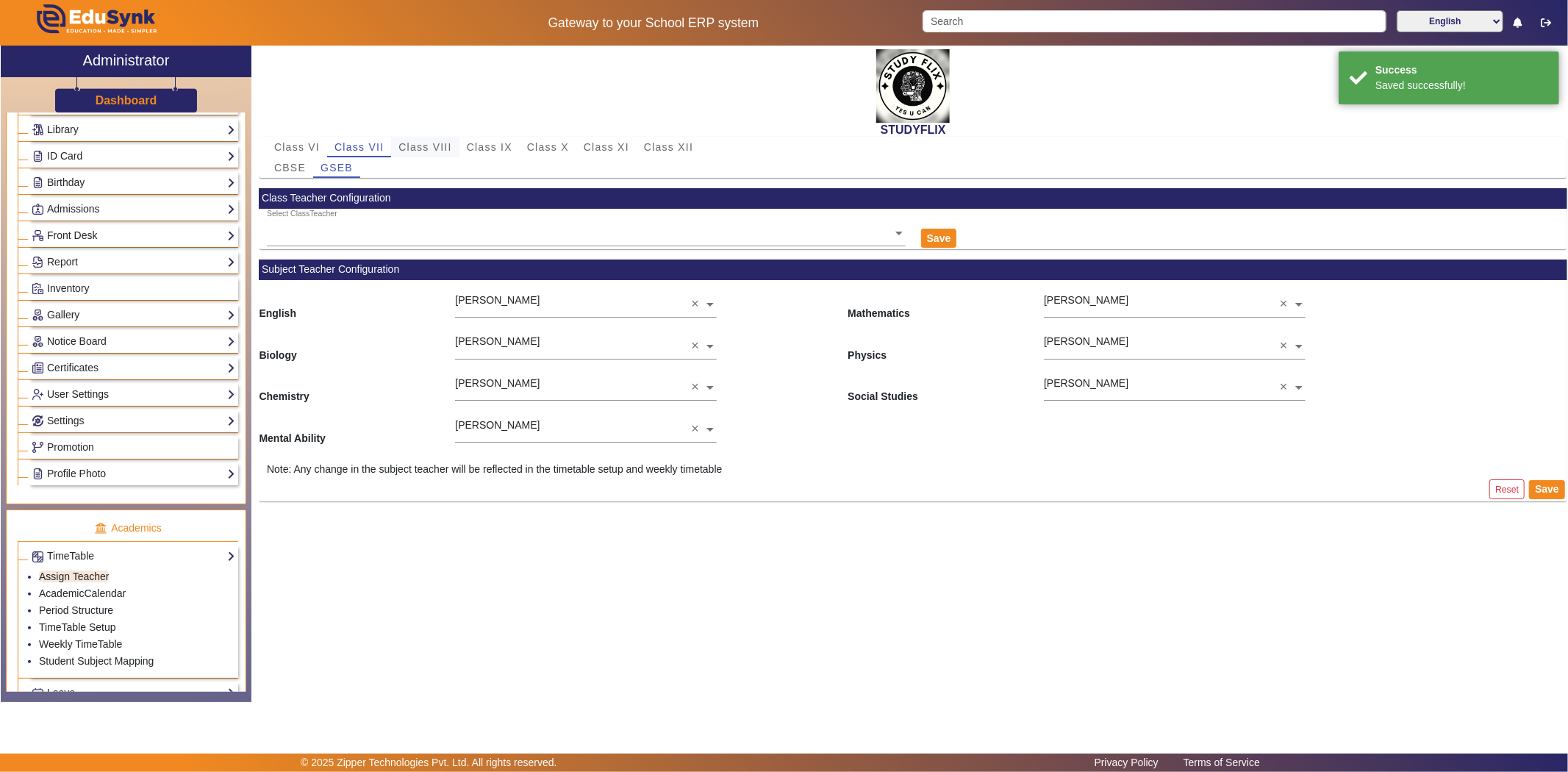
click at [432, 145] on span "Class VIII" at bounding box center [425, 147] width 53 height 10
click at [504, 294] on div "Select Subject Teacher" at bounding box center [578, 289] width 248 height 17
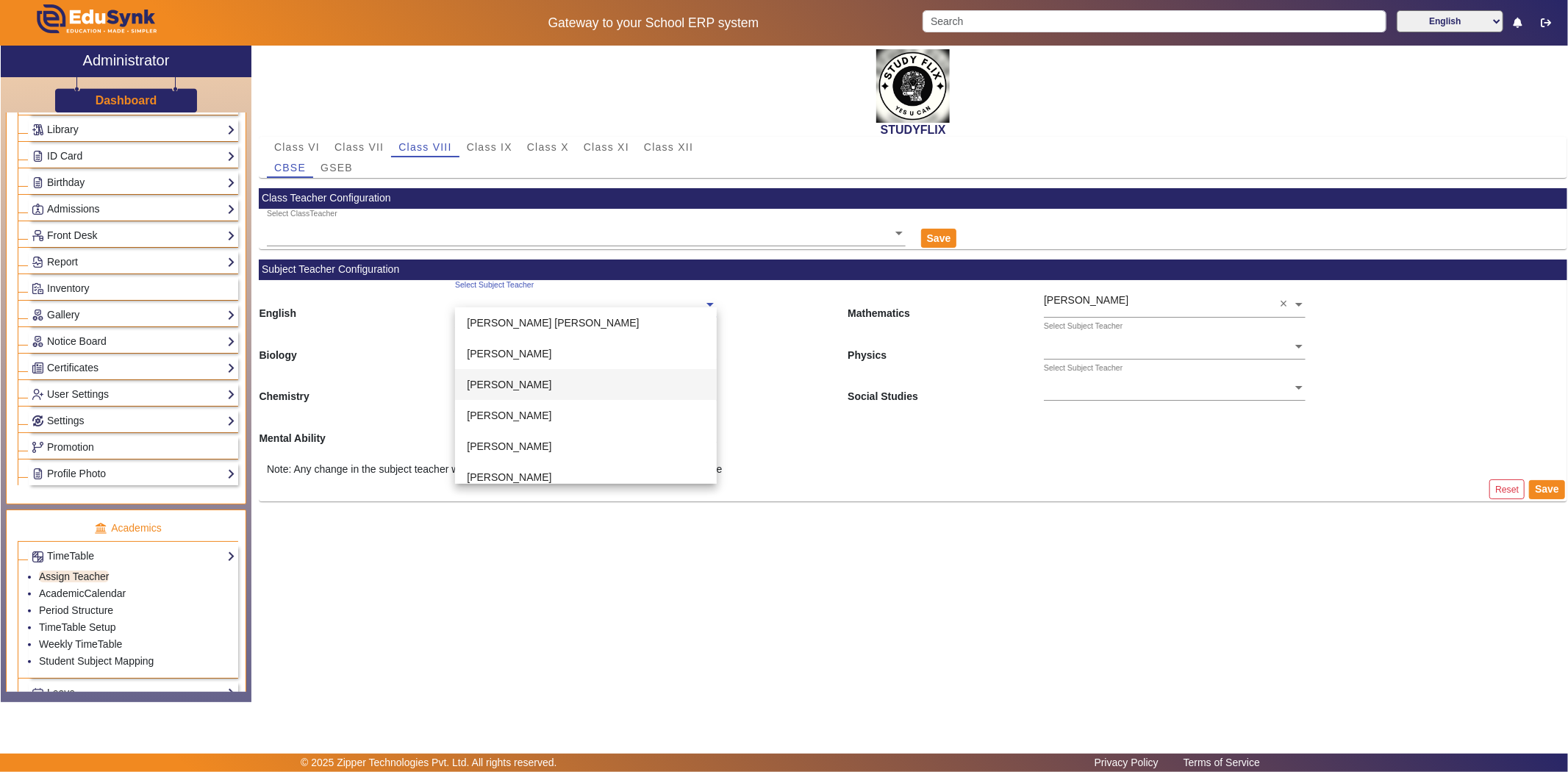
click at [515, 373] on div "[PERSON_NAME]" at bounding box center [585, 384] width 262 height 31
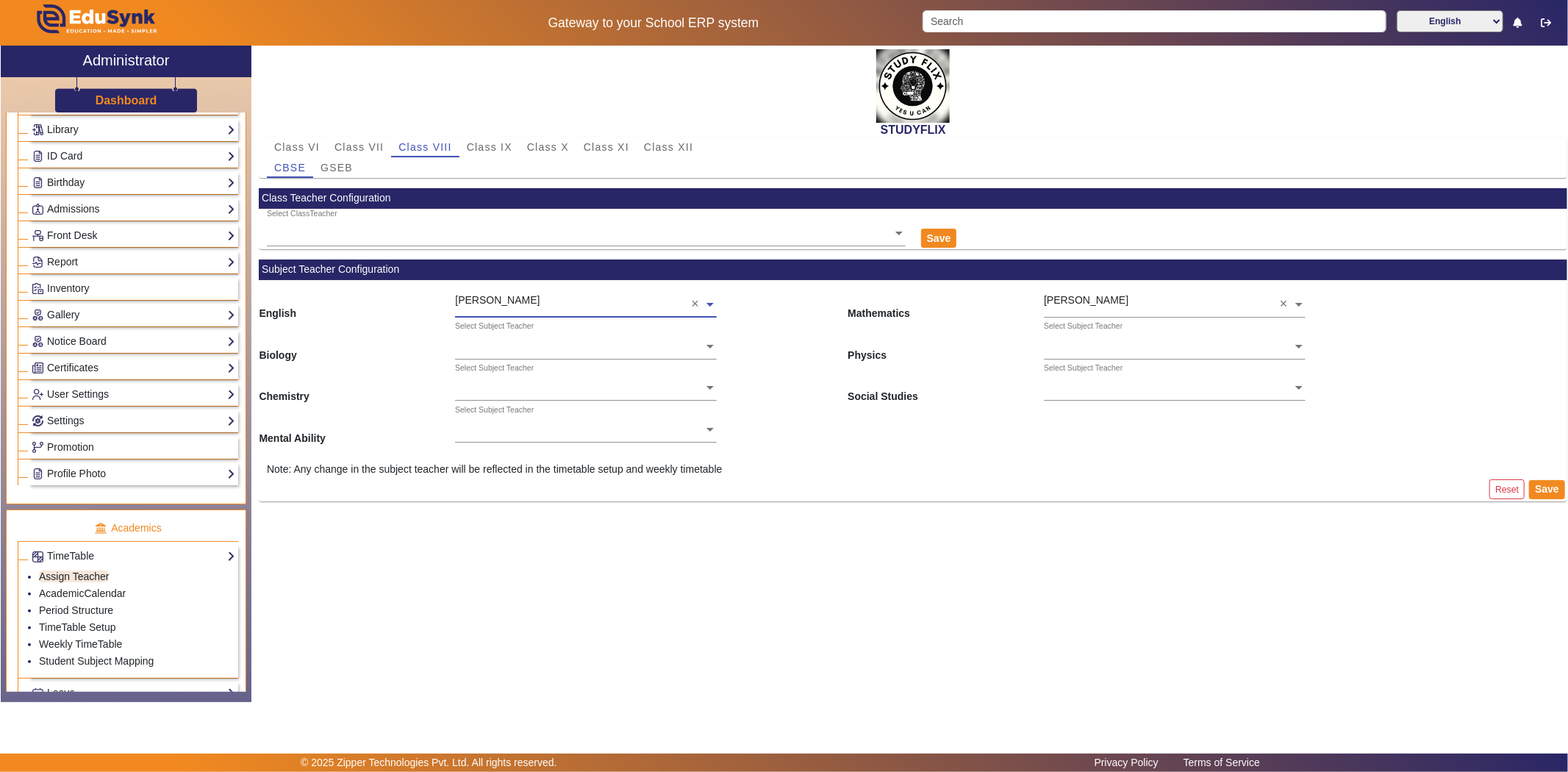
click at [528, 332] on div "Select Subject Teacher" at bounding box center [494, 326] width 78 height 12
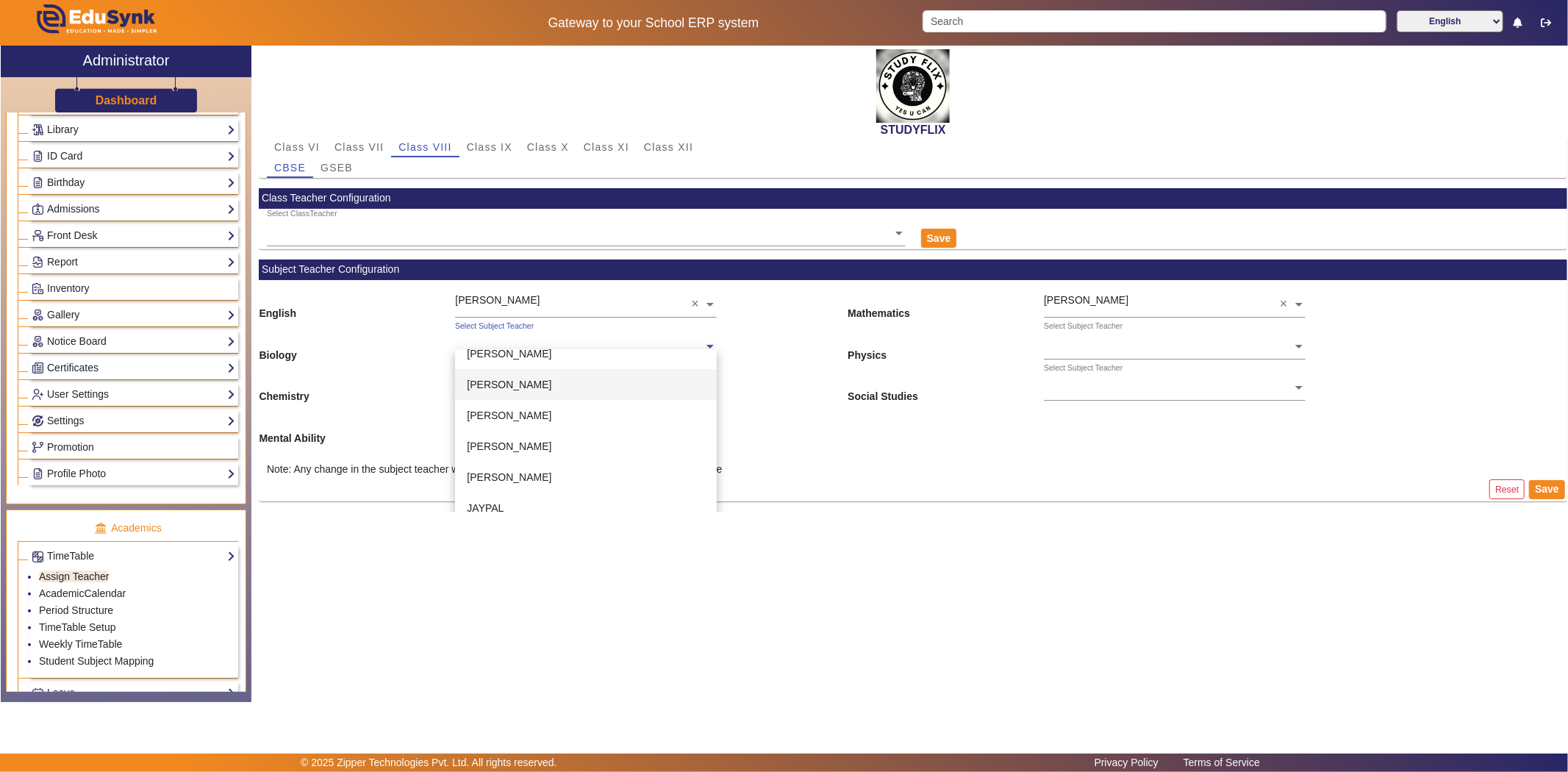
scroll to position [163, 0]
click at [517, 446] on span "[PERSON_NAME]" at bounding box center [509, 448] width 85 height 12
click at [523, 370] on div "Select Subject Teacher" at bounding box center [494, 368] width 78 height 12
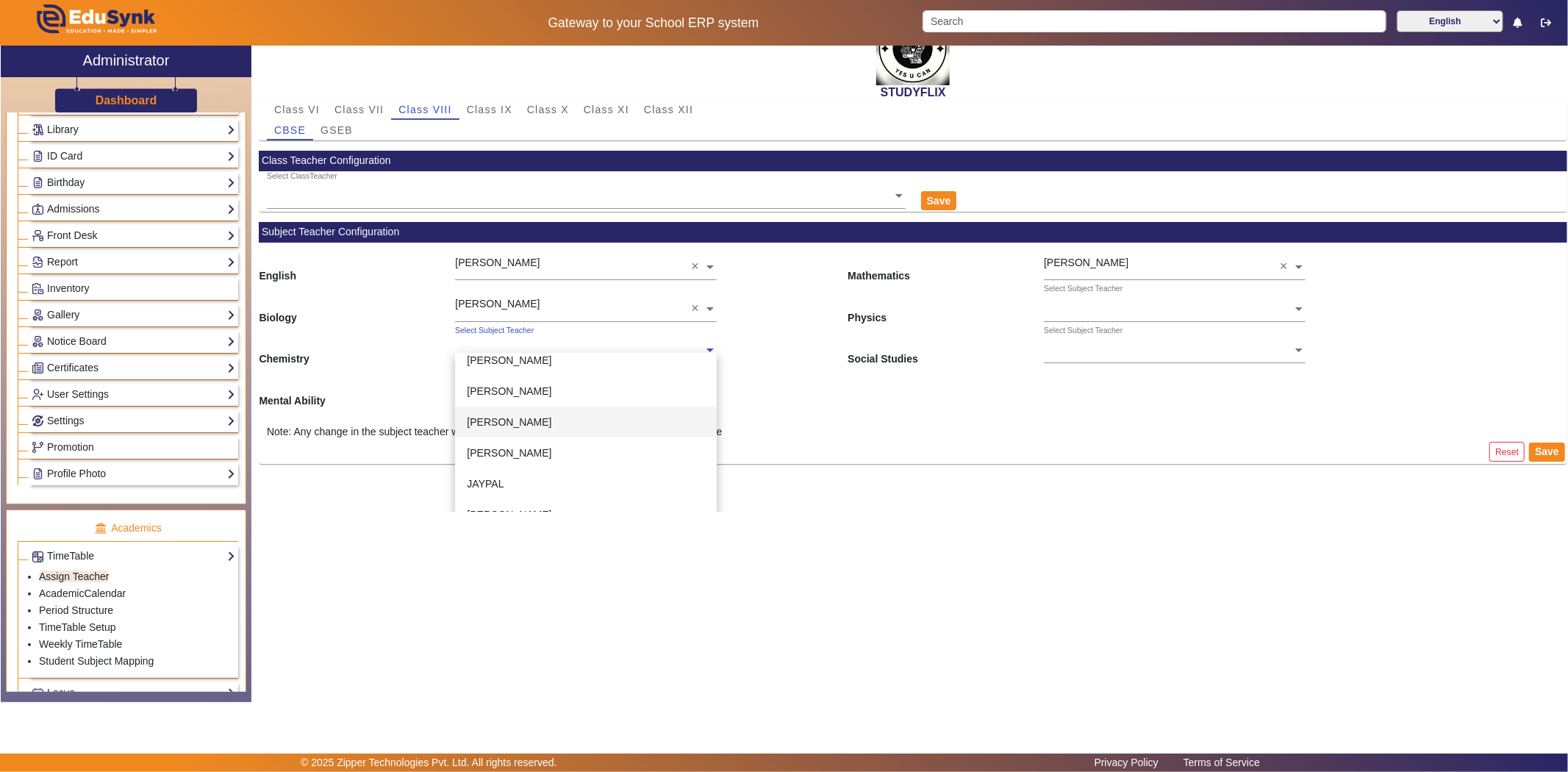
scroll to position [55, 0]
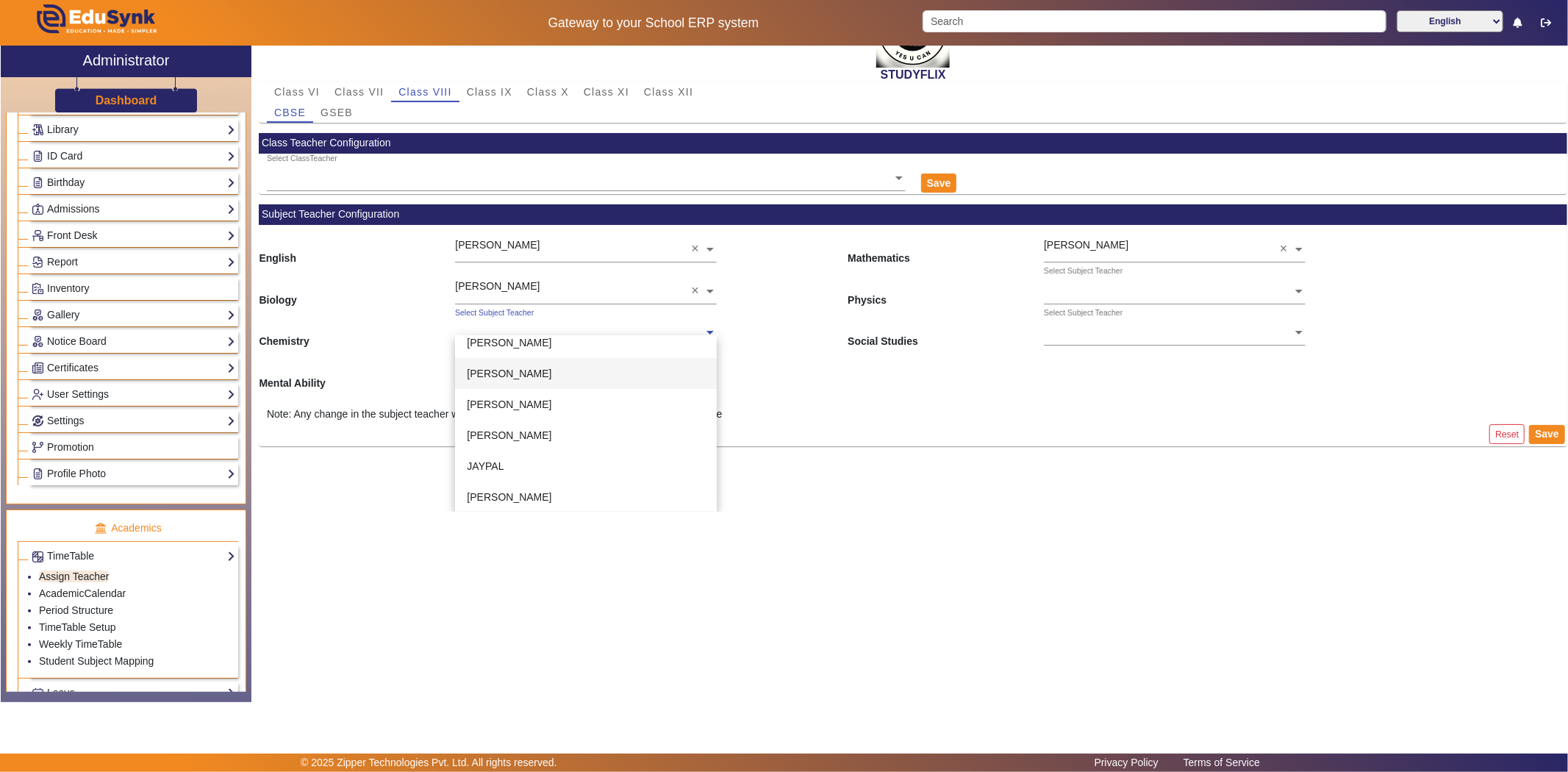
click at [518, 371] on span "[PERSON_NAME]" at bounding box center [509, 373] width 85 height 12
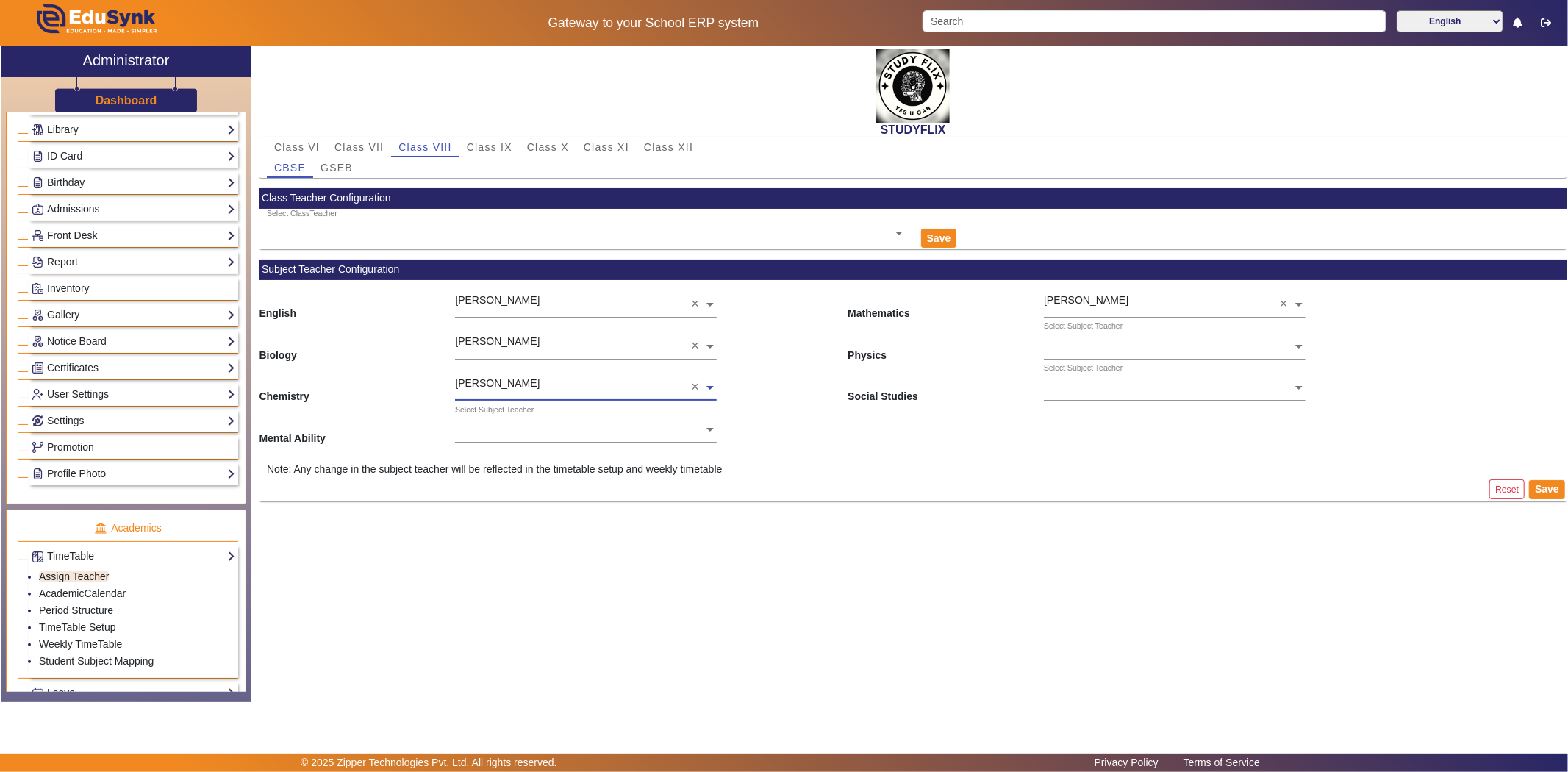
scroll to position [0, 0]
click at [507, 419] on div "Select Subject Teacher" at bounding box center [578, 413] width 248 height 17
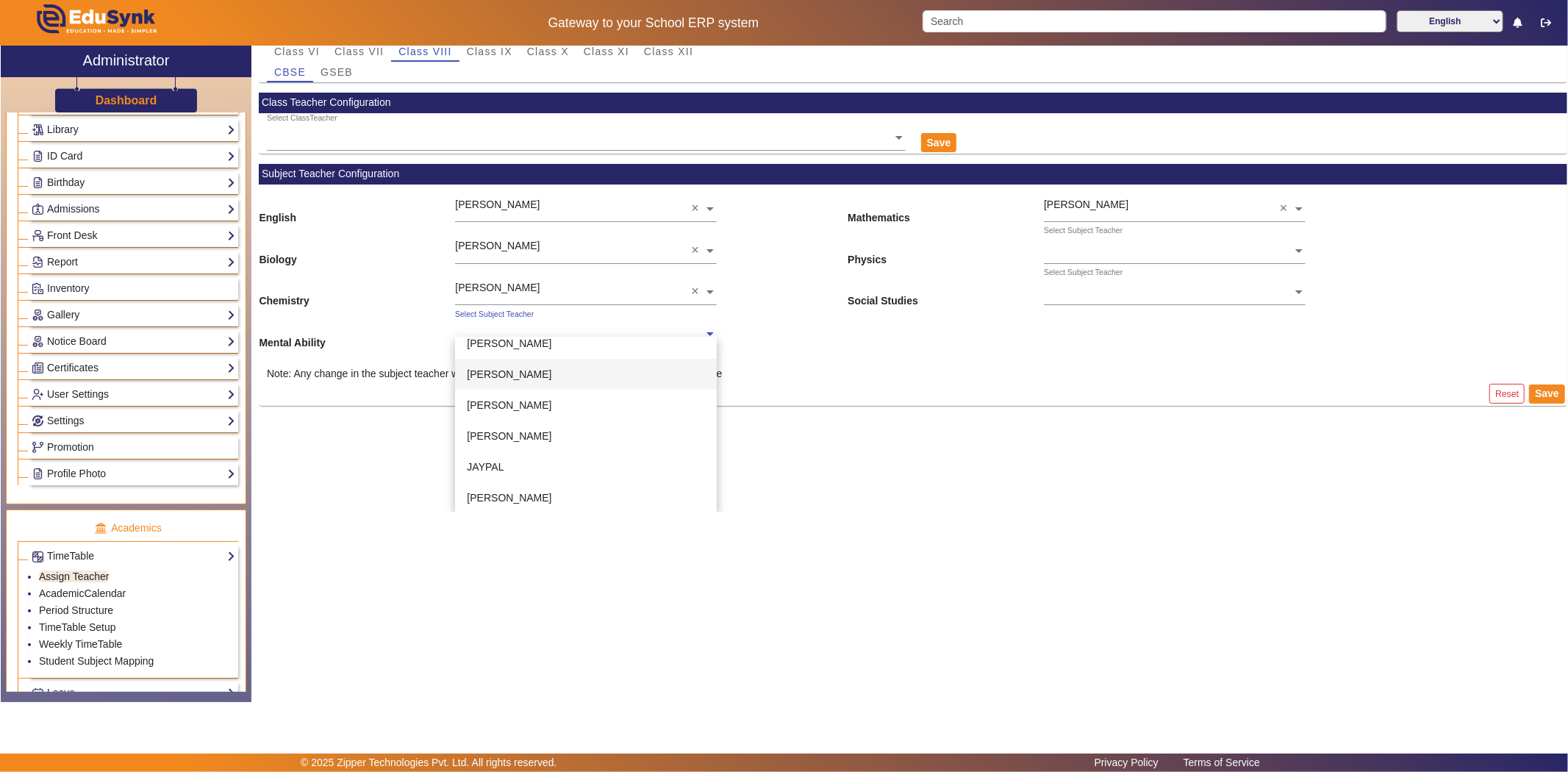
scroll to position [96, 0]
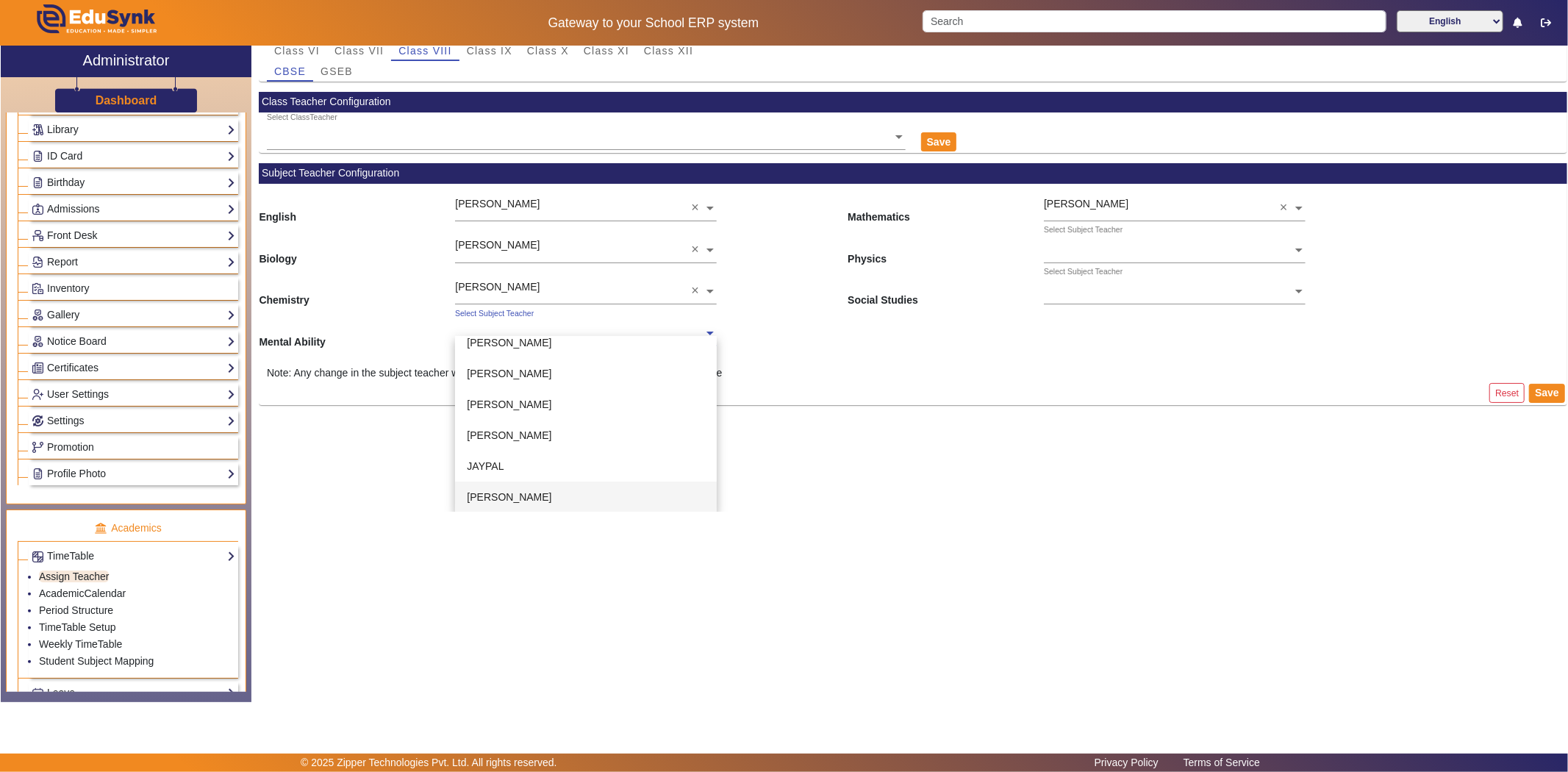
click at [500, 484] on div "[PERSON_NAME]" at bounding box center [585, 497] width 262 height 31
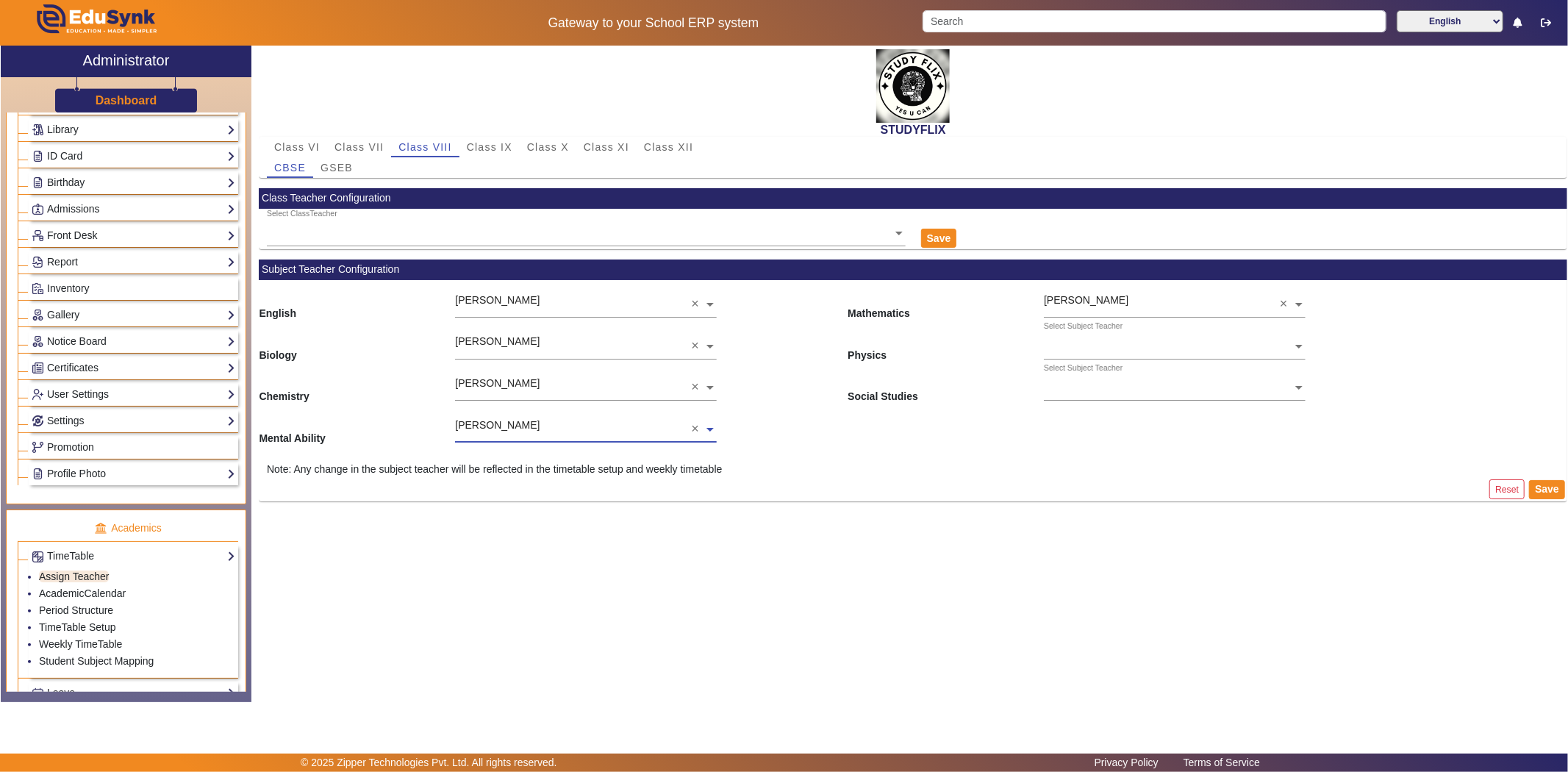
scroll to position [0, 0]
click at [1086, 343] on input "text" at bounding box center [1175, 347] width 262 height 15
click at [1068, 452] on span "[PERSON_NAME]" at bounding box center [1098, 457] width 85 height 12
click at [1092, 383] on input "text" at bounding box center [1175, 389] width 262 height 15
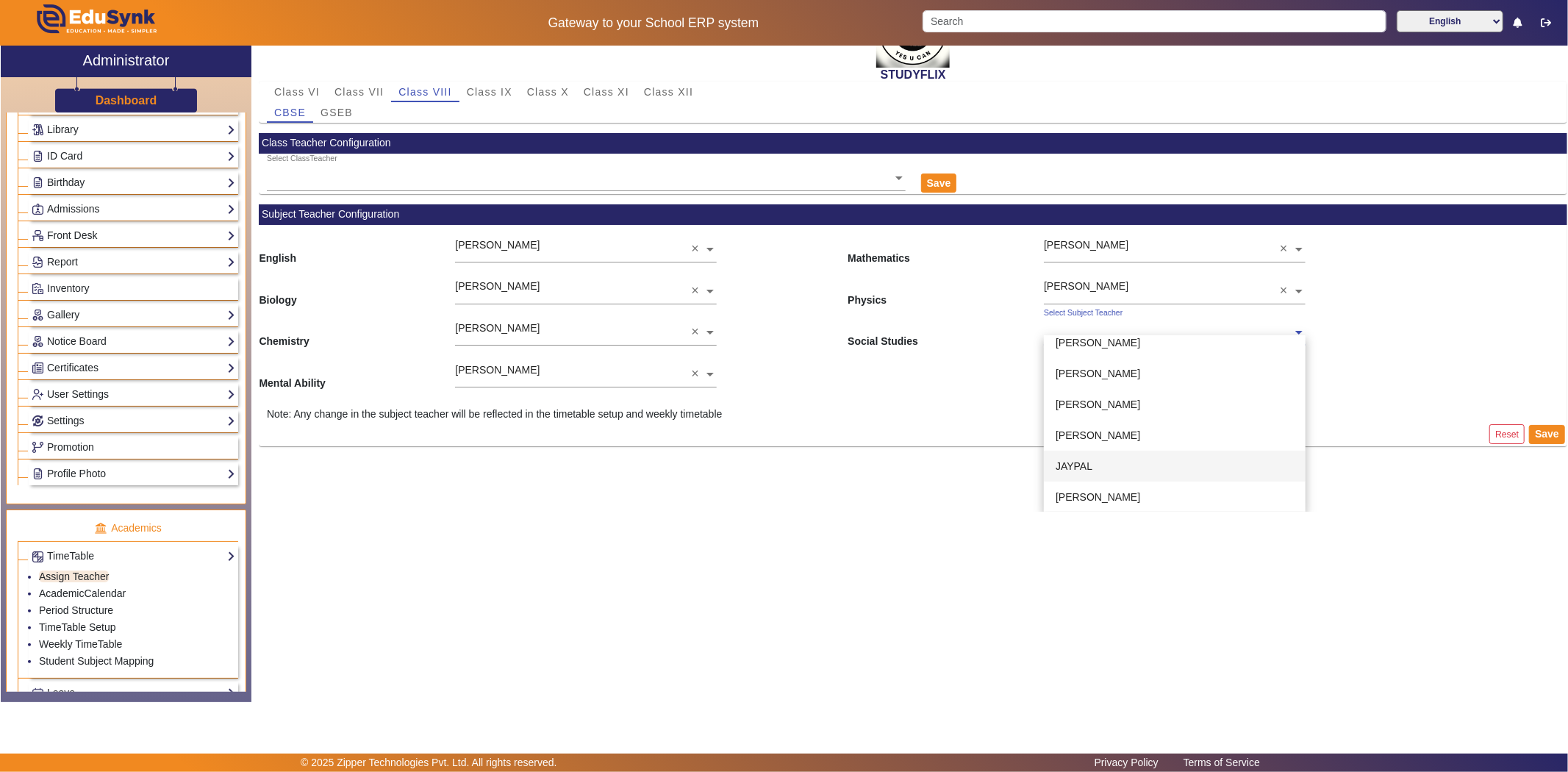
scroll to position [81, 0]
click at [1082, 395] on span "[PERSON_NAME]" at bounding box center [1098, 393] width 85 height 12
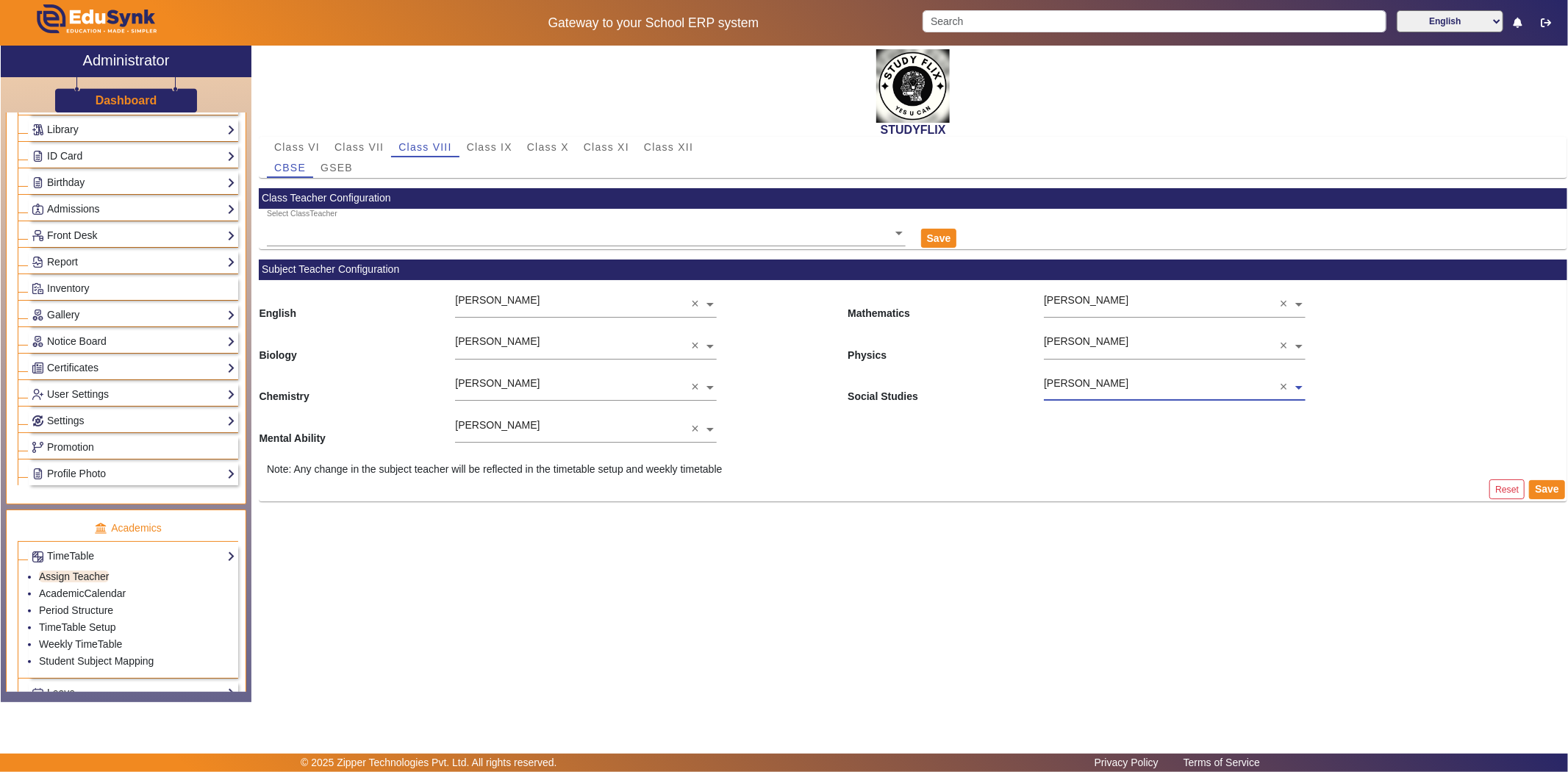
scroll to position [0, 0]
click at [1530, 495] on button "Save" at bounding box center [1546, 489] width 36 height 19
click at [1560, 480] on button "Save" at bounding box center [1546, 489] width 36 height 19
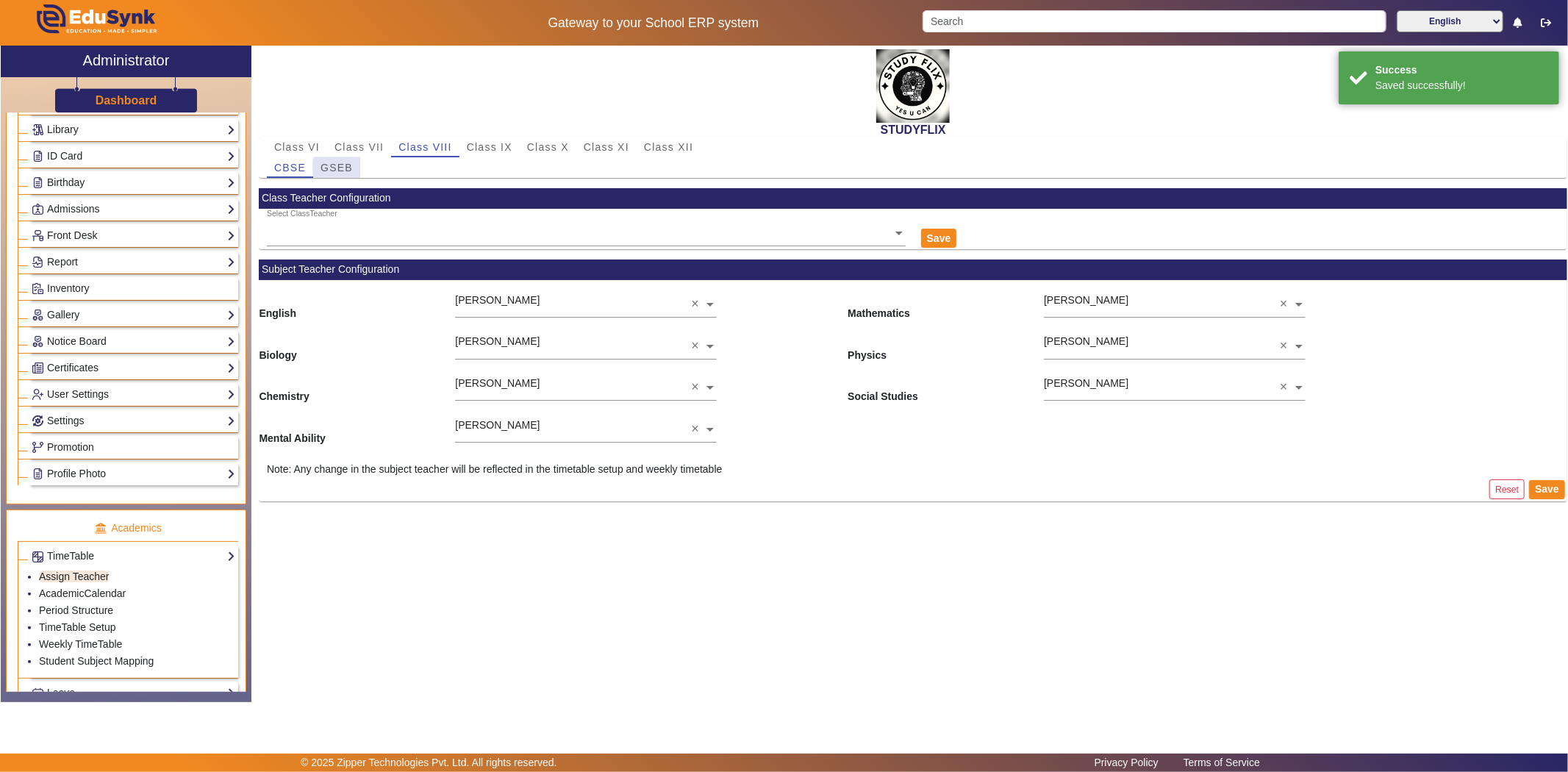
click at [342, 167] on span "GSEB" at bounding box center [336, 167] width 32 height 10
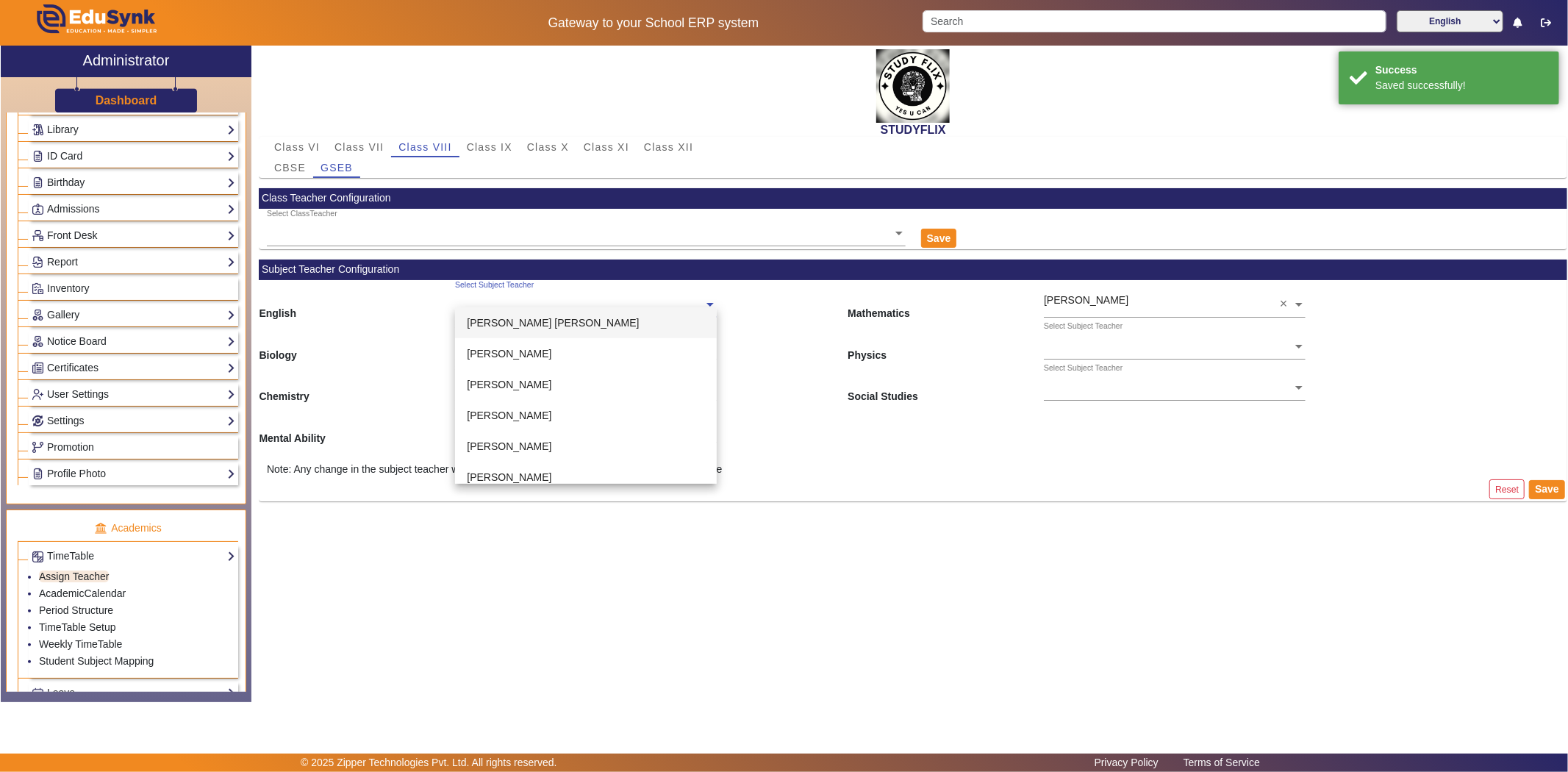
click at [561, 298] on input "text" at bounding box center [585, 306] width 262 height 15
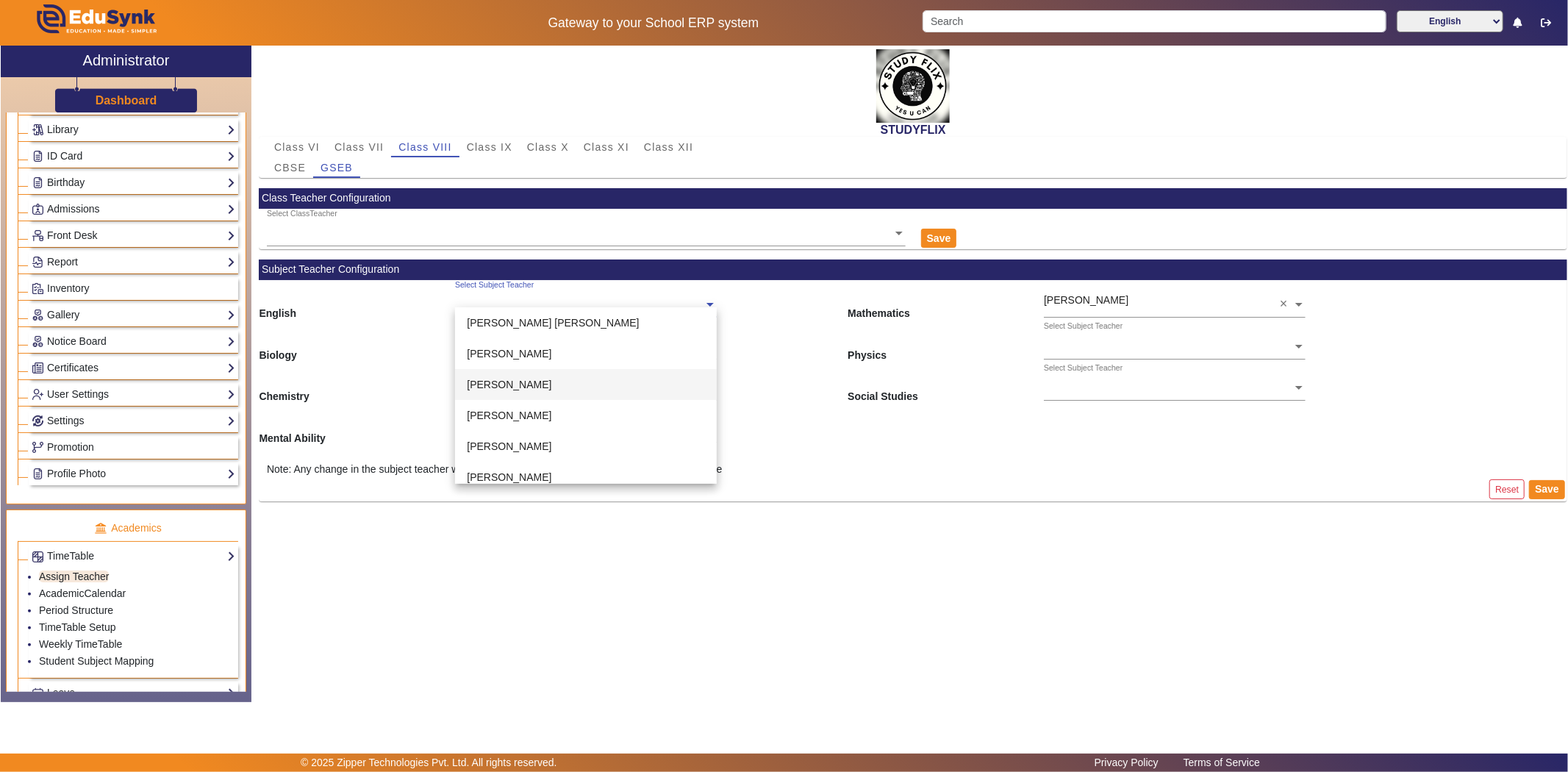
click at [520, 391] on div "[PERSON_NAME]" at bounding box center [585, 384] width 262 height 31
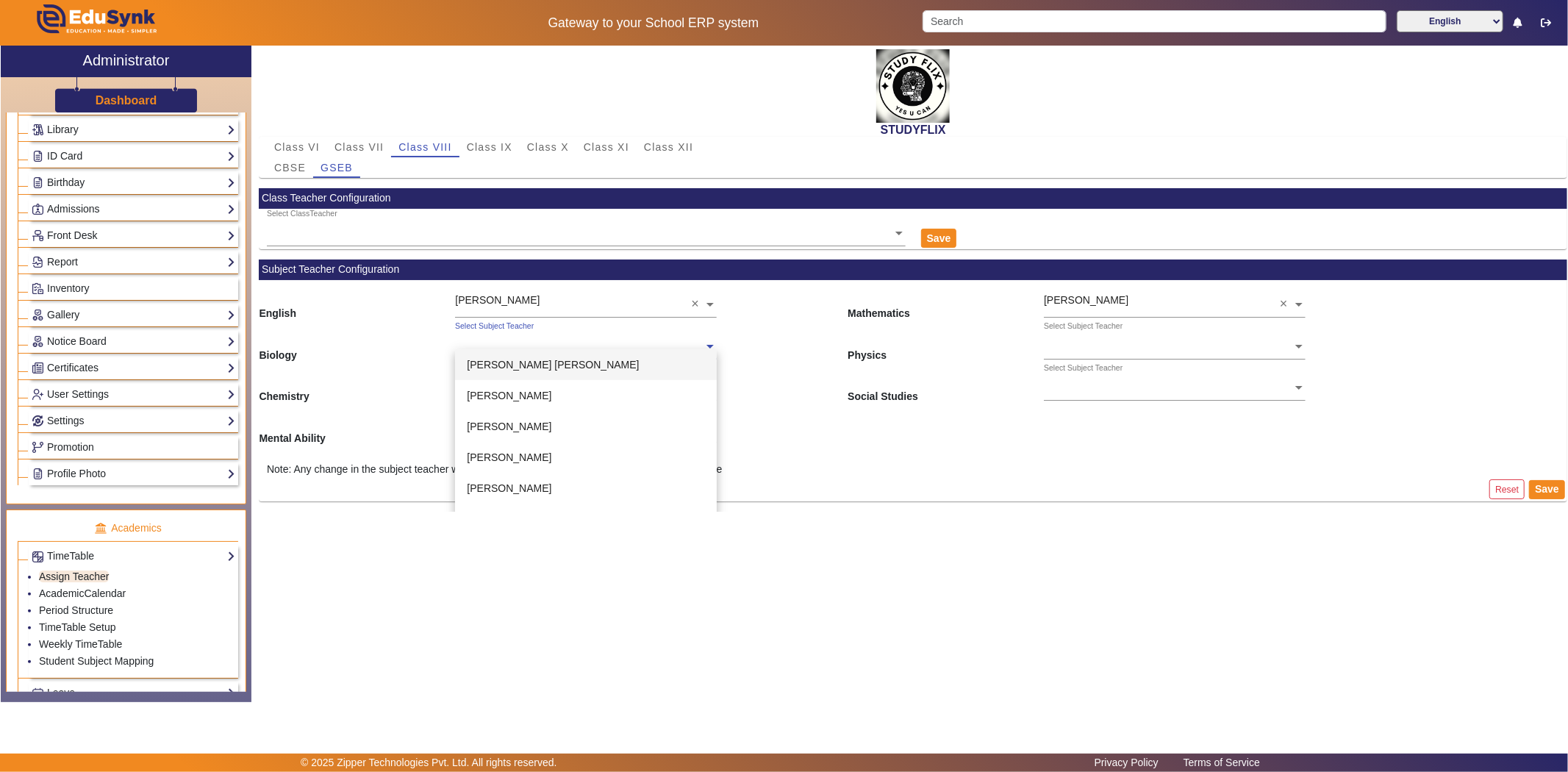
click at [483, 350] on ng-select "Select Subject Teacher [PERSON_NAME] [PERSON_NAME] [PERSON_NAME] [PERSON_NAME] …" at bounding box center [585, 341] width 262 height 41
click at [520, 439] on div "[PERSON_NAME]" at bounding box center [585, 449] width 262 height 31
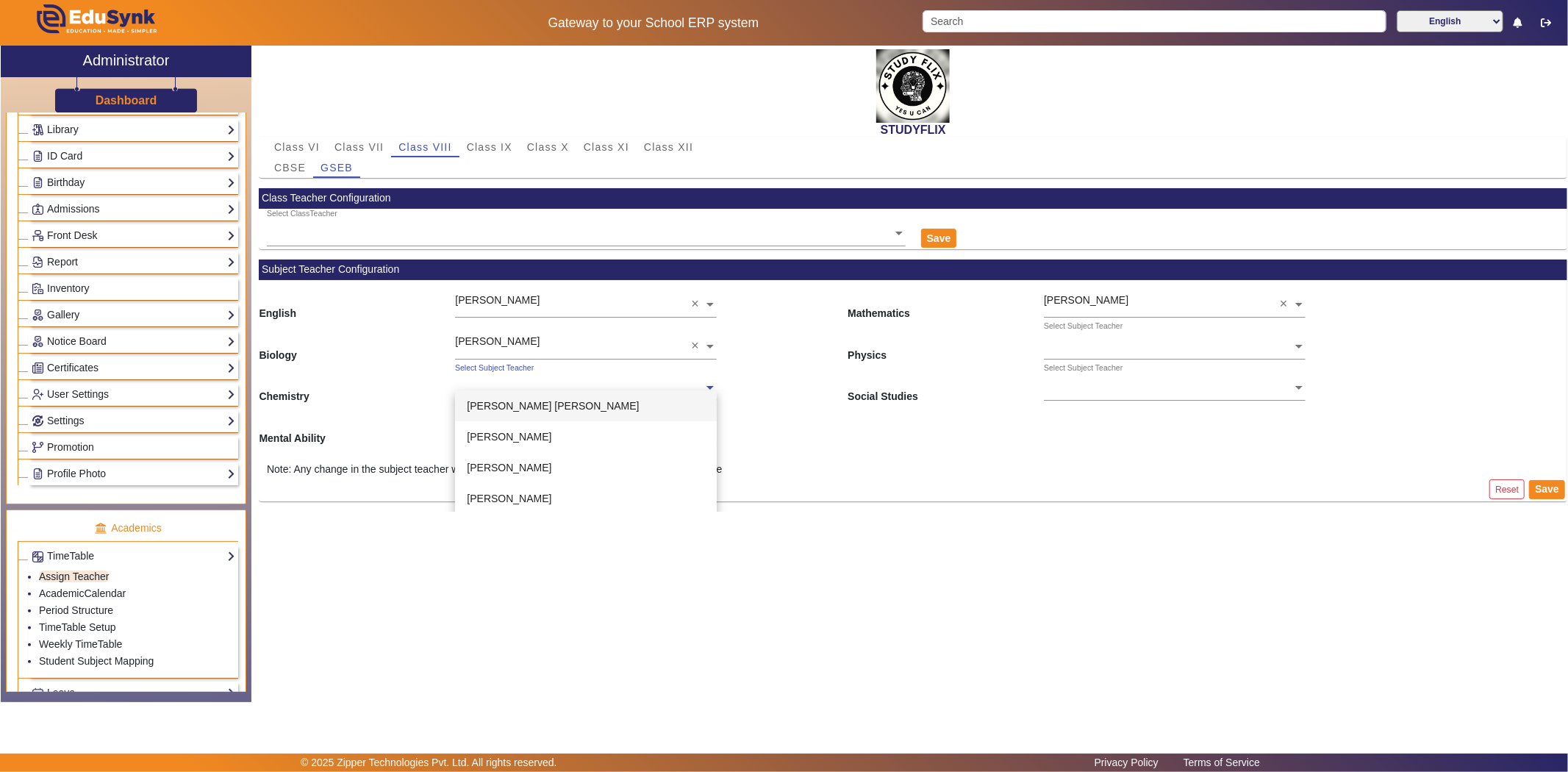
click at [510, 383] on input "text" at bounding box center [585, 389] width 262 height 15
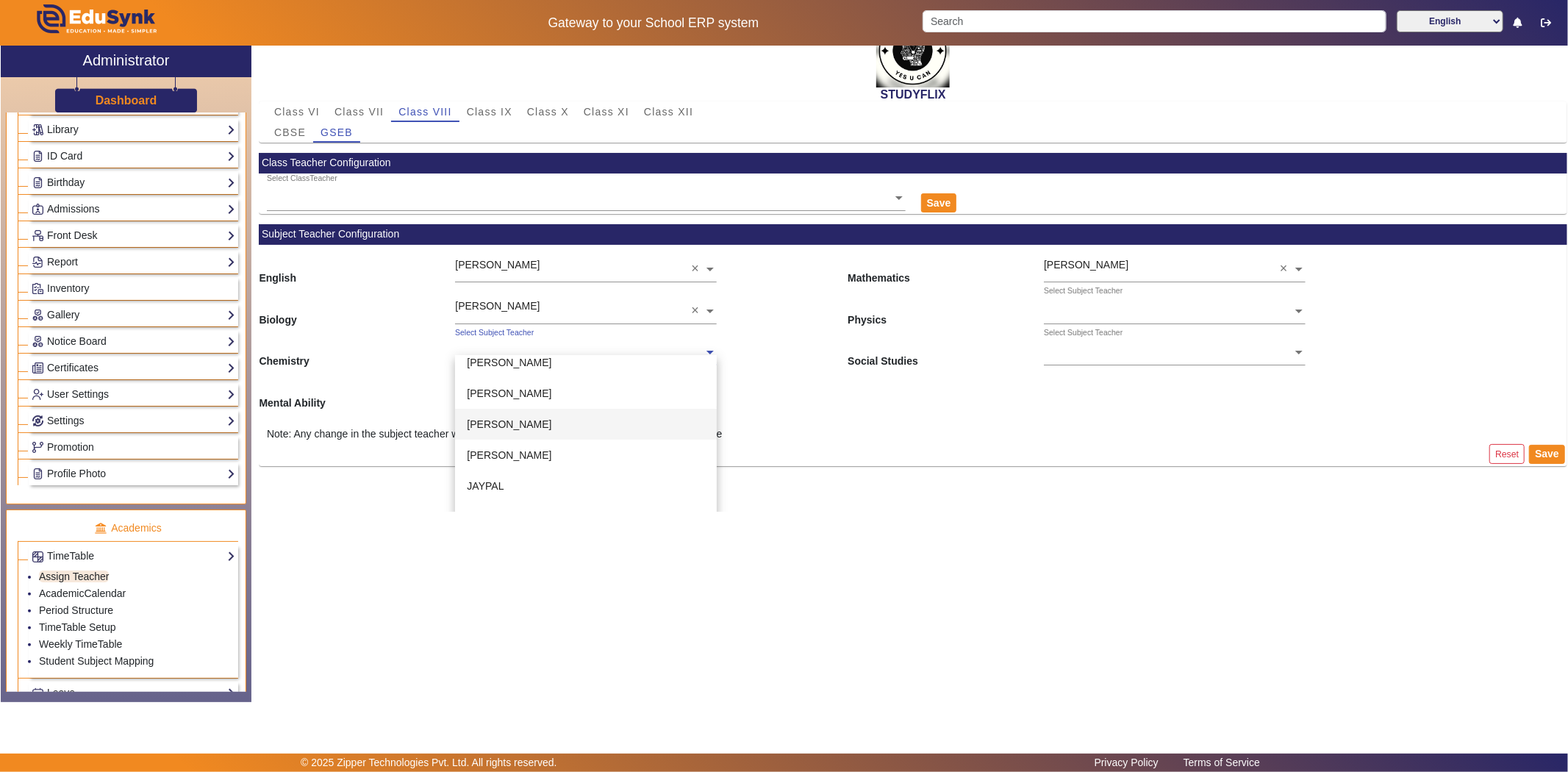
scroll to position [55, 0]
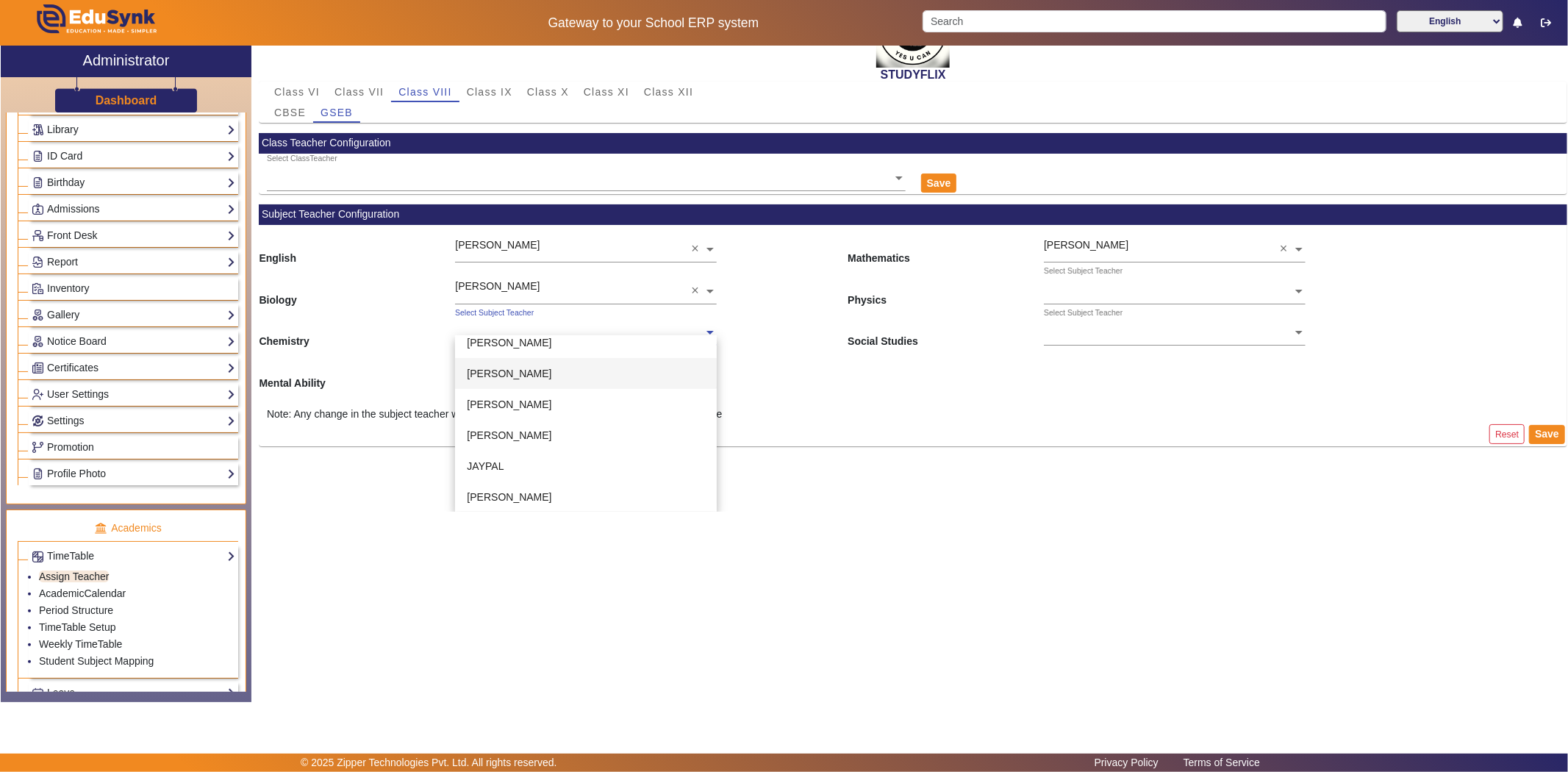
click at [513, 381] on div "[PERSON_NAME]" at bounding box center [585, 373] width 262 height 31
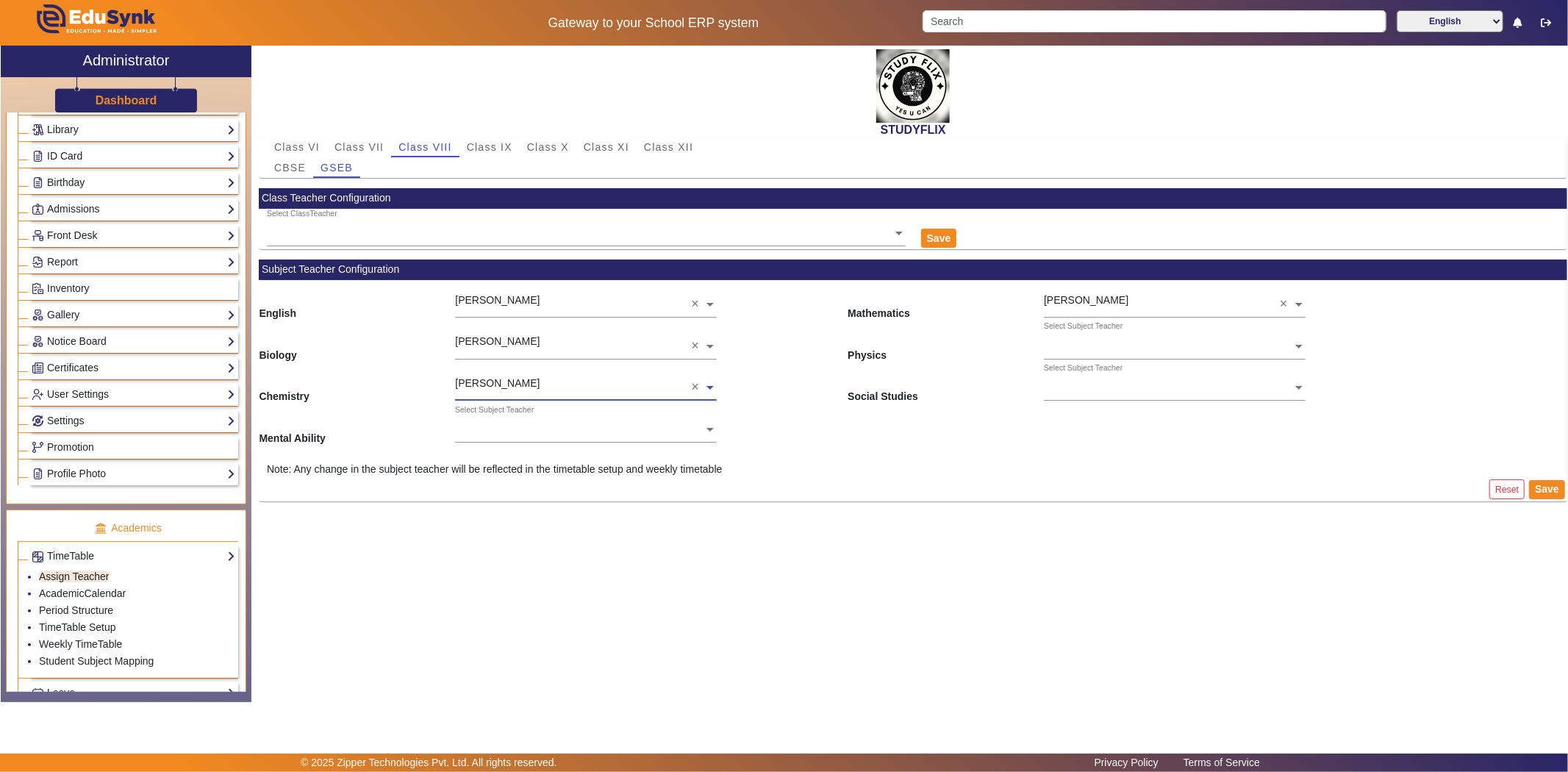
scroll to position [0, 0]
click at [479, 413] on div "Select Subject Teacher" at bounding box center [494, 409] width 78 height 12
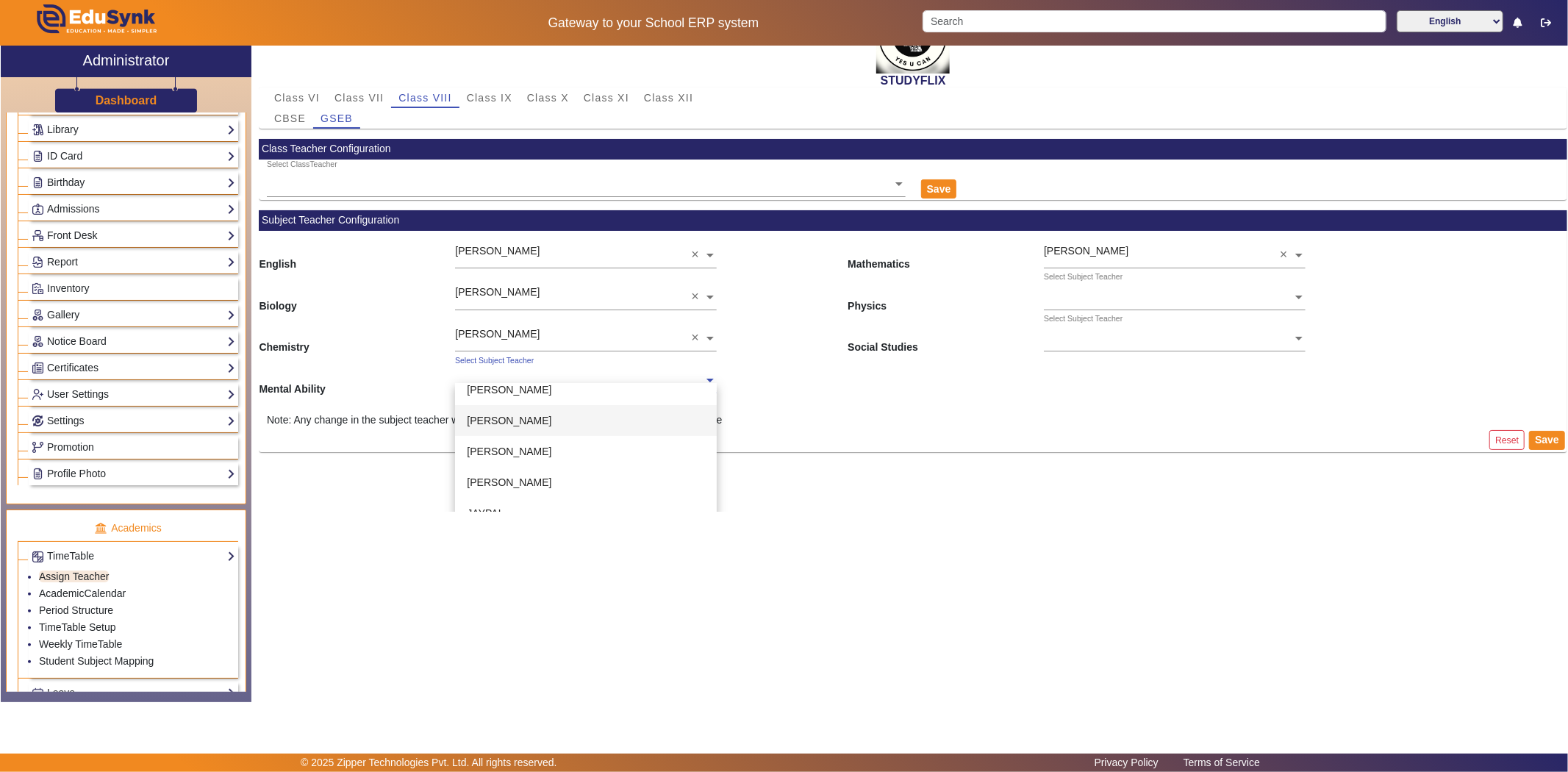
scroll to position [96, 0]
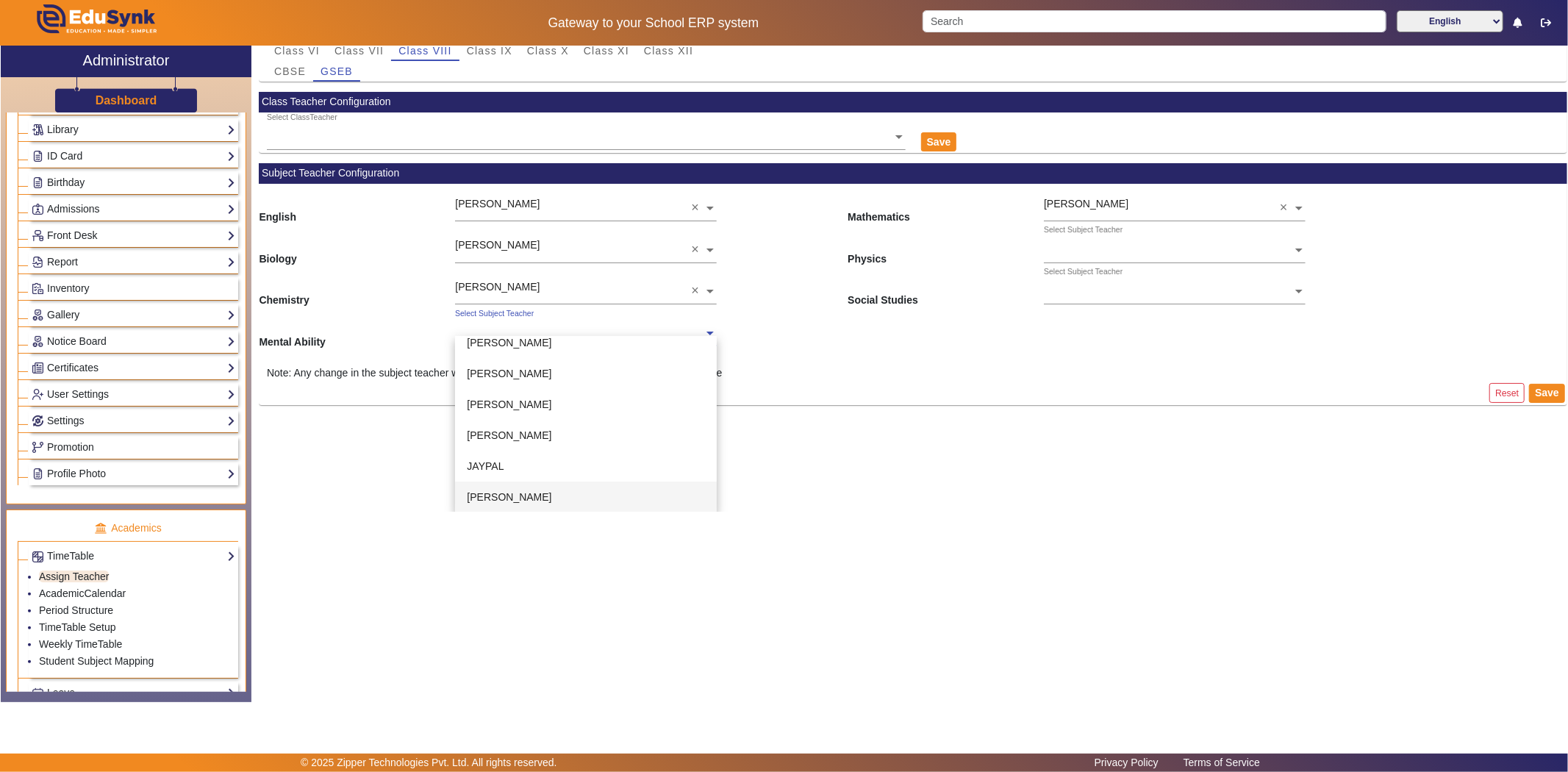
click at [509, 495] on span "[PERSON_NAME]" at bounding box center [509, 496] width 85 height 12
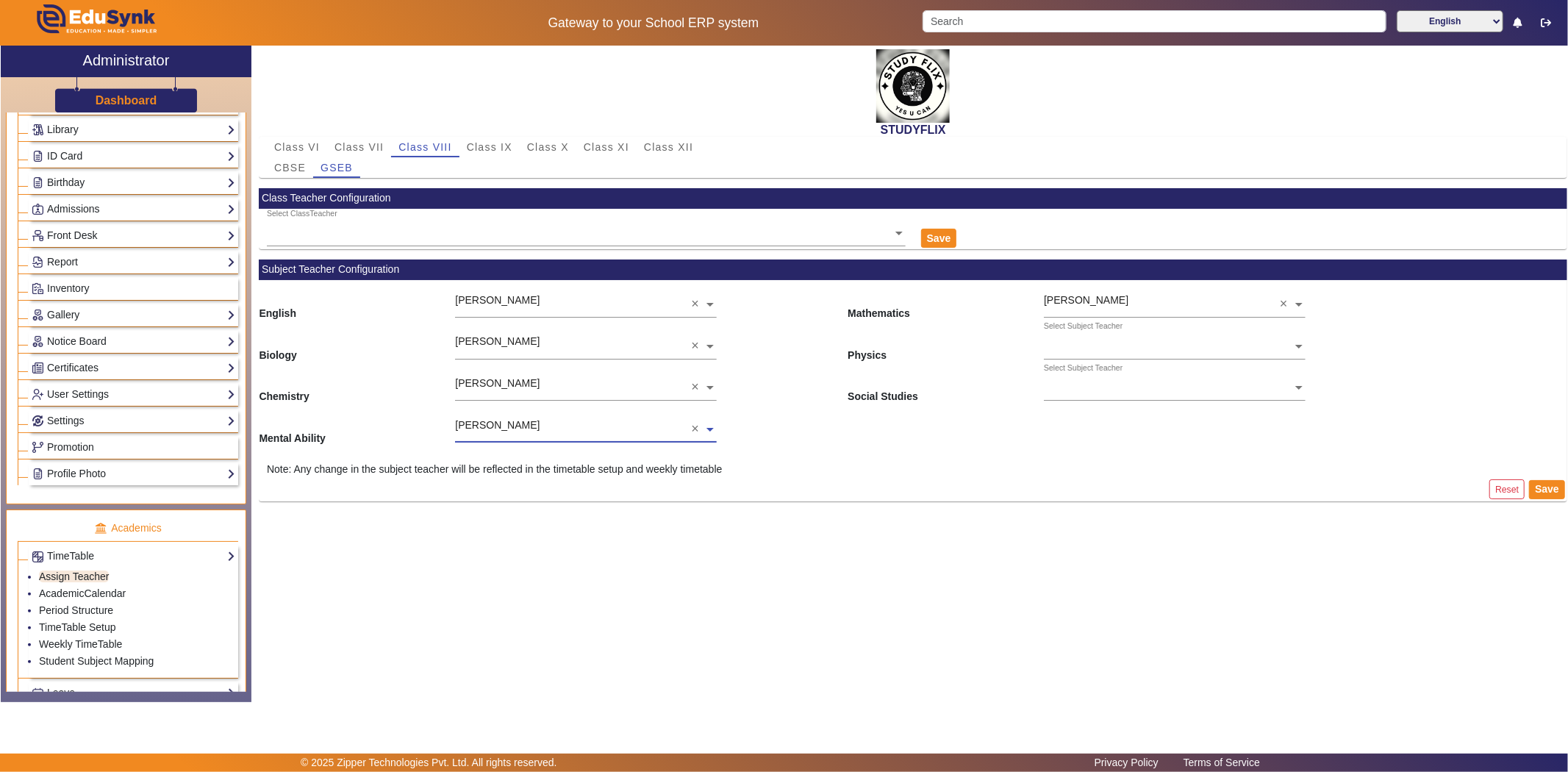
click at [1108, 391] on ng-select "Select Subject Teacher" at bounding box center [1175, 383] width 262 height 41
click at [1088, 442] on span "[PERSON_NAME]" at bounding box center [1098, 447] width 85 height 12
click at [1089, 328] on div "Select Subject Teacher" at bounding box center [1083, 326] width 78 height 12
click at [1067, 447] on div "[PERSON_NAME]" at bounding box center [1175, 457] width 262 height 31
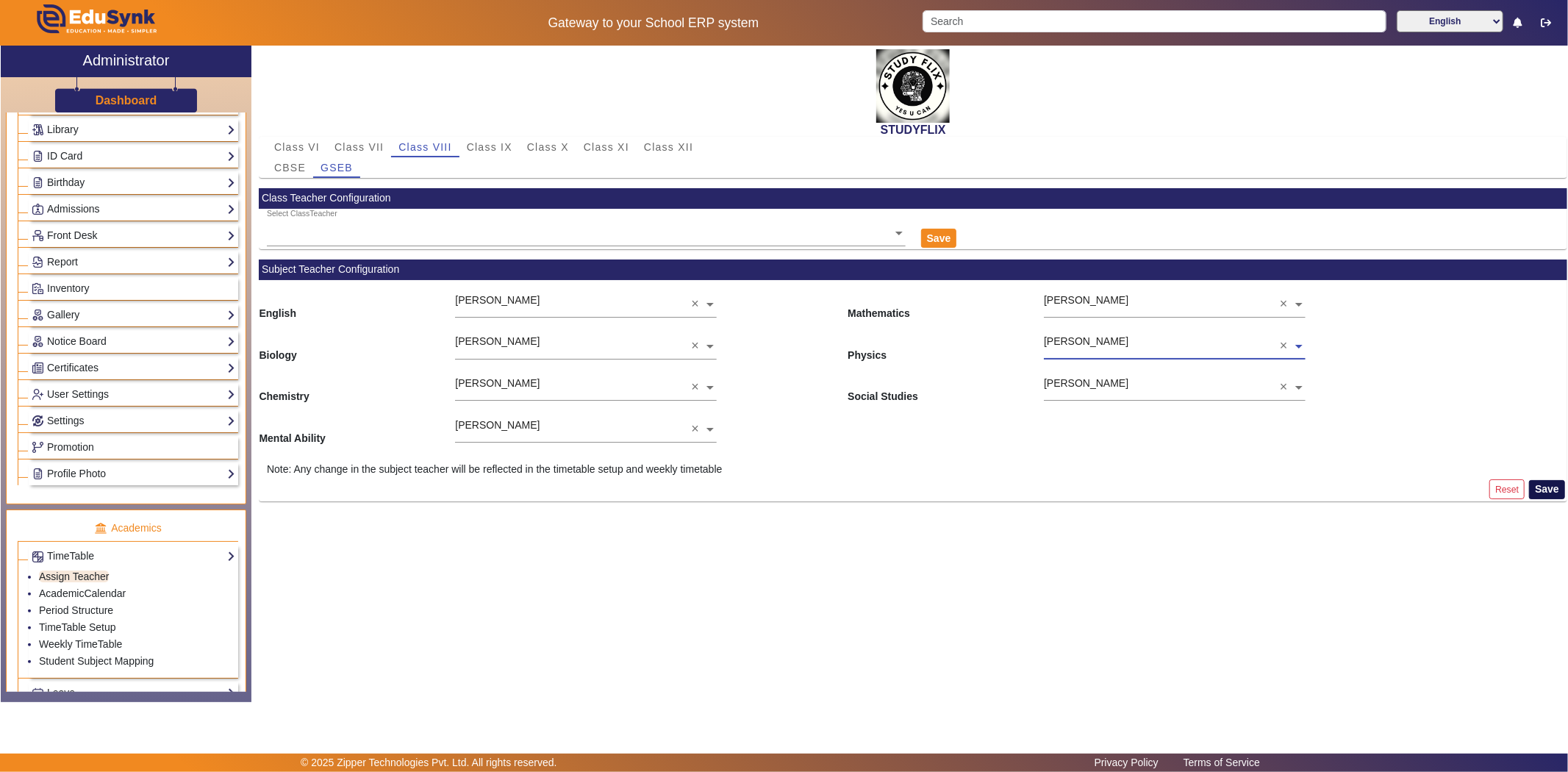
click at [1542, 488] on button "Save" at bounding box center [1546, 489] width 36 height 19
click at [56, 318] on link "Gallery" at bounding box center [133, 315] width 204 height 17
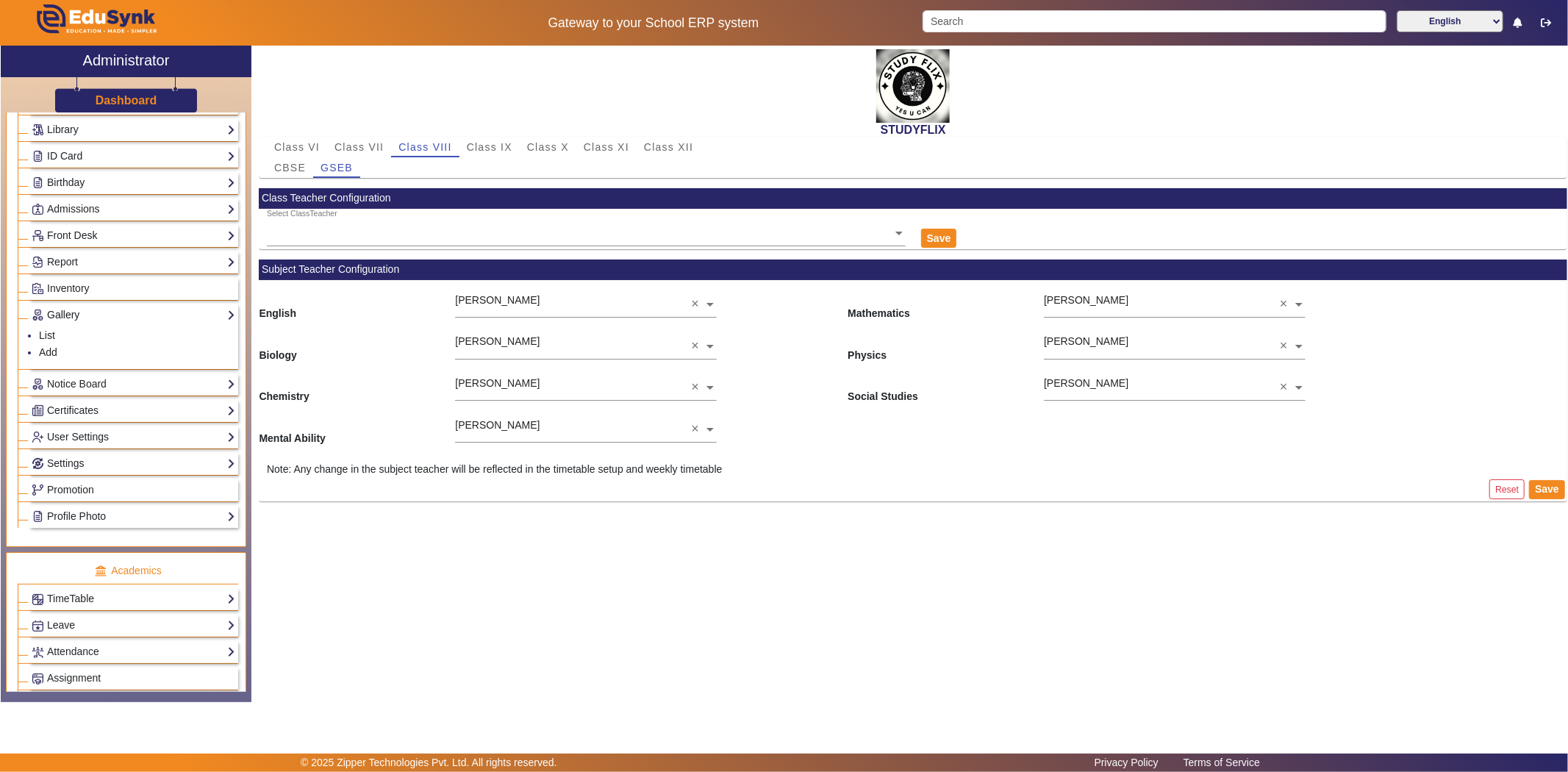
click at [61, 320] on link "Gallery" at bounding box center [133, 315] width 204 height 17
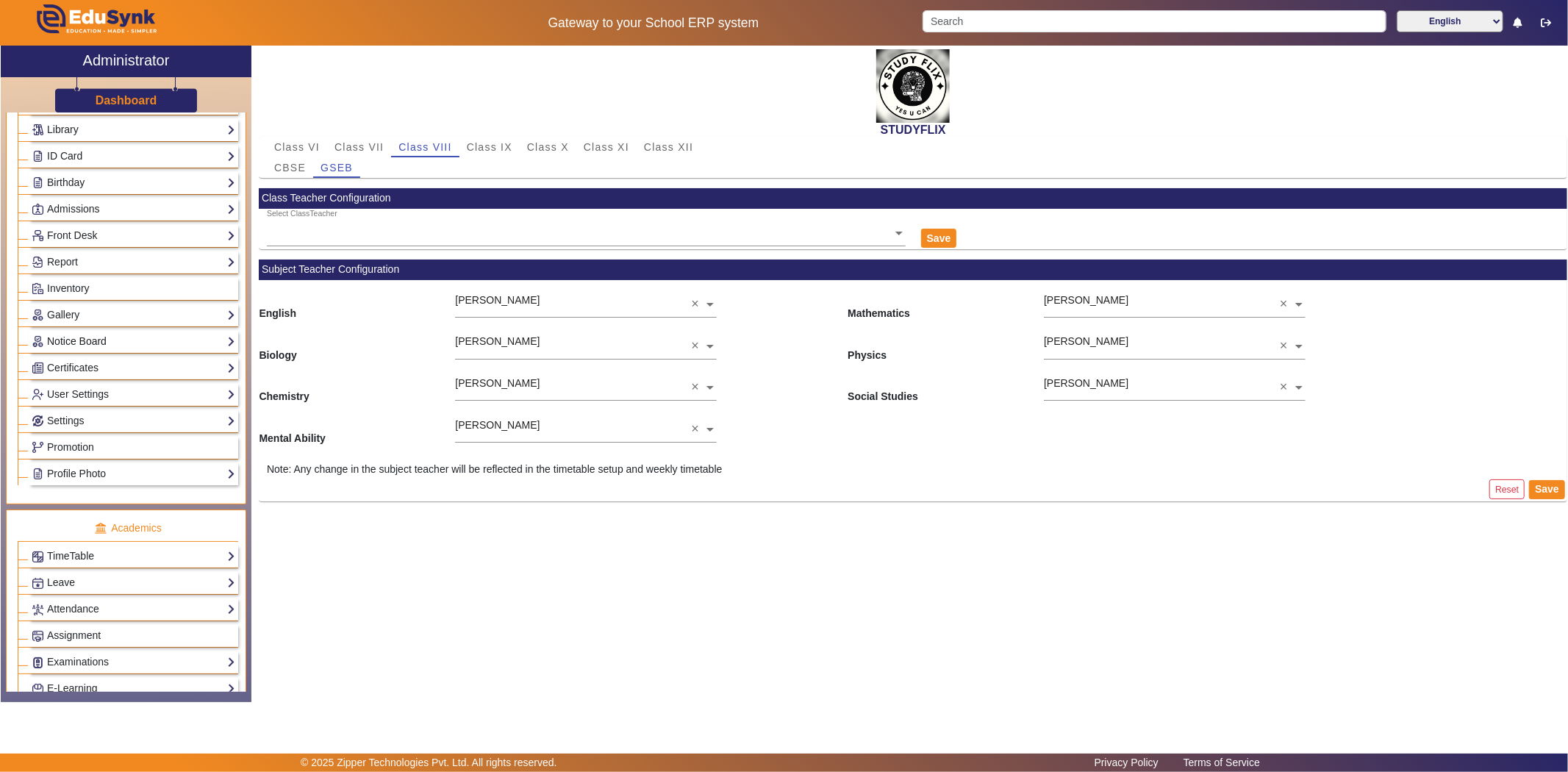
click at [53, 349] on link "Notice Board" at bounding box center [133, 341] width 204 height 17
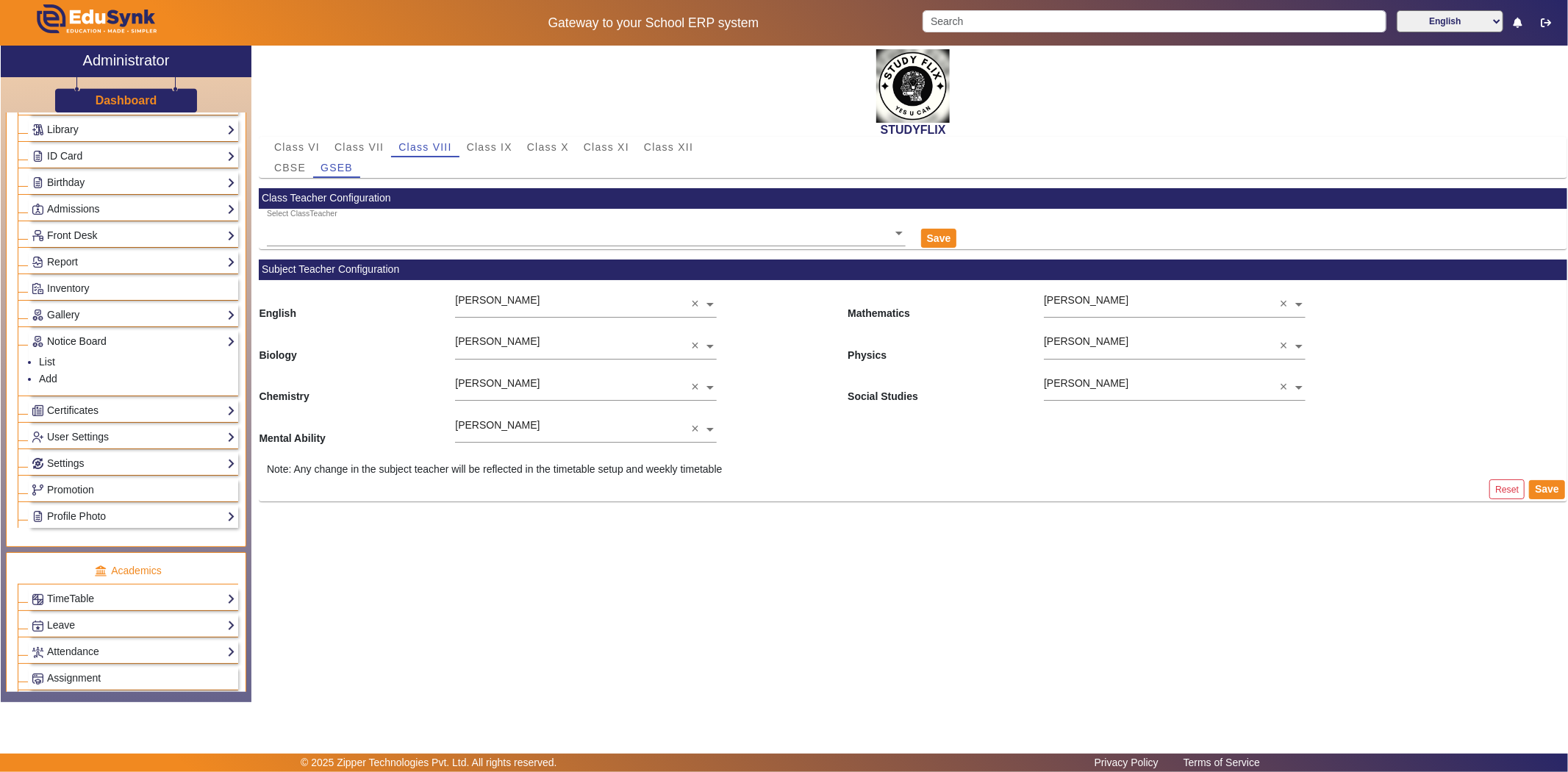
click at [53, 349] on link "Notice Board" at bounding box center [133, 341] width 204 height 17
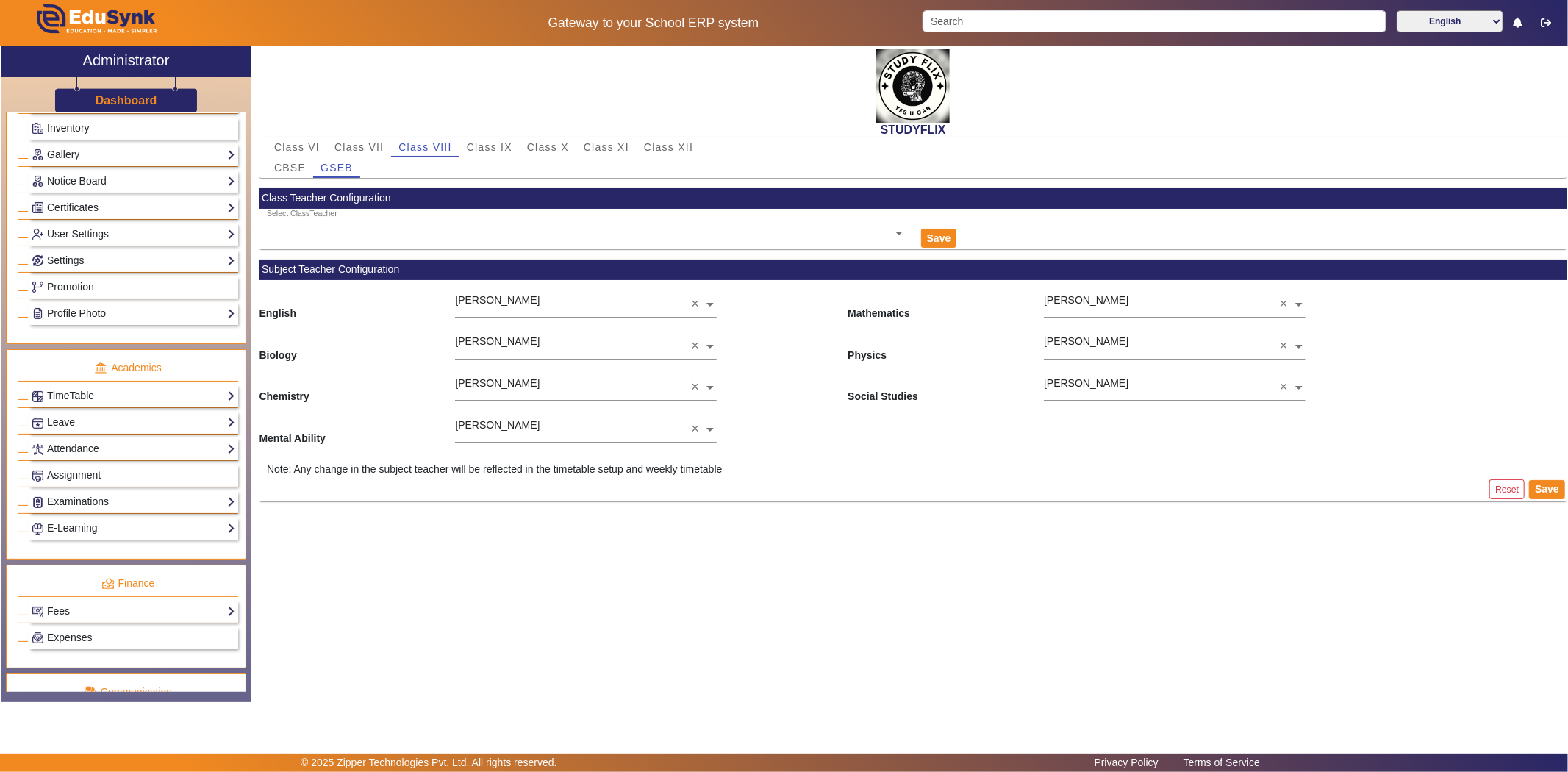
scroll to position [326, 0]
click at [71, 316] on link "Profile Photo" at bounding box center [133, 310] width 204 height 17
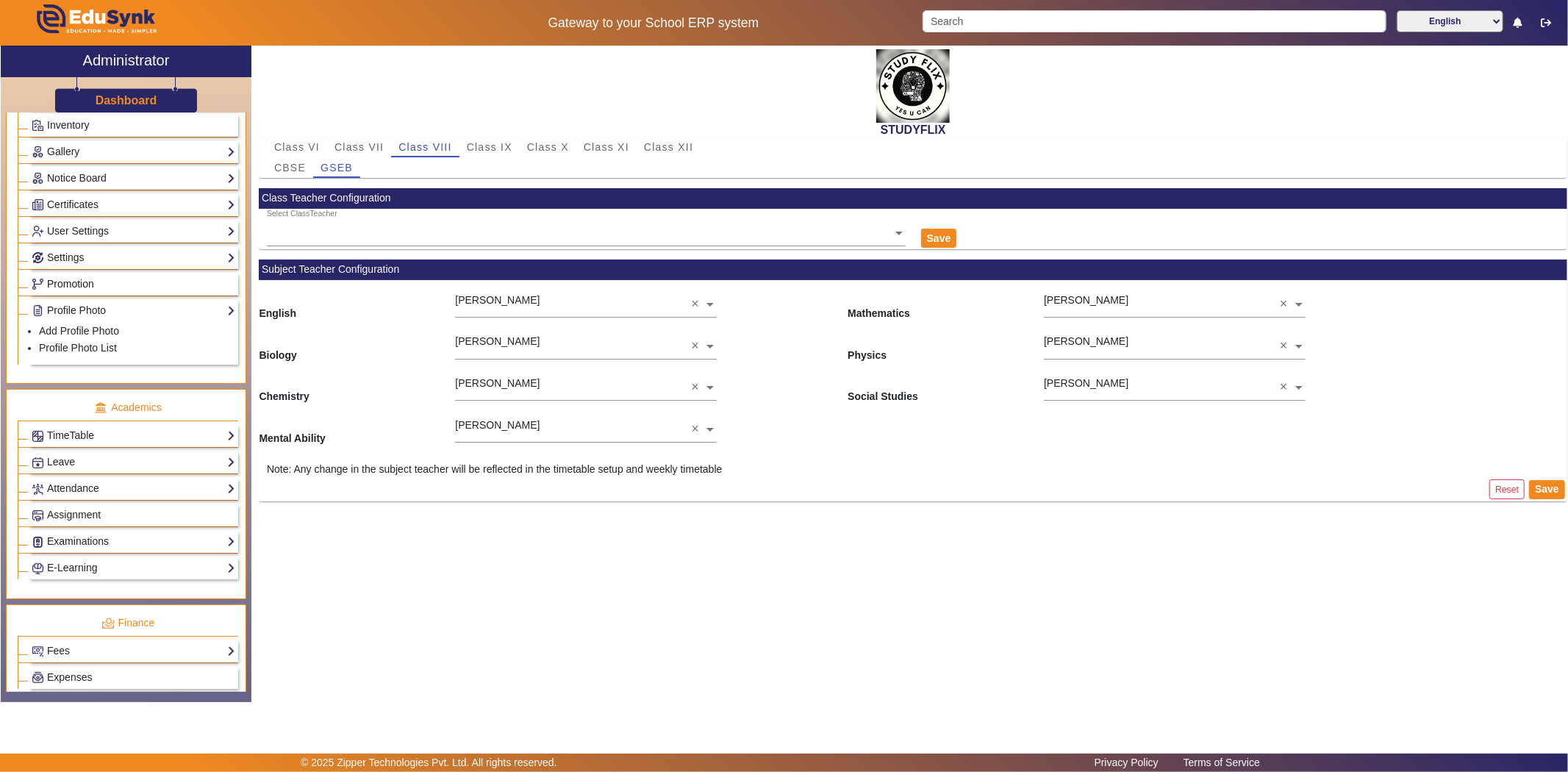
click at [83, 284] on span "Promotion" at bounding box center [70, 283] width 47 height 12
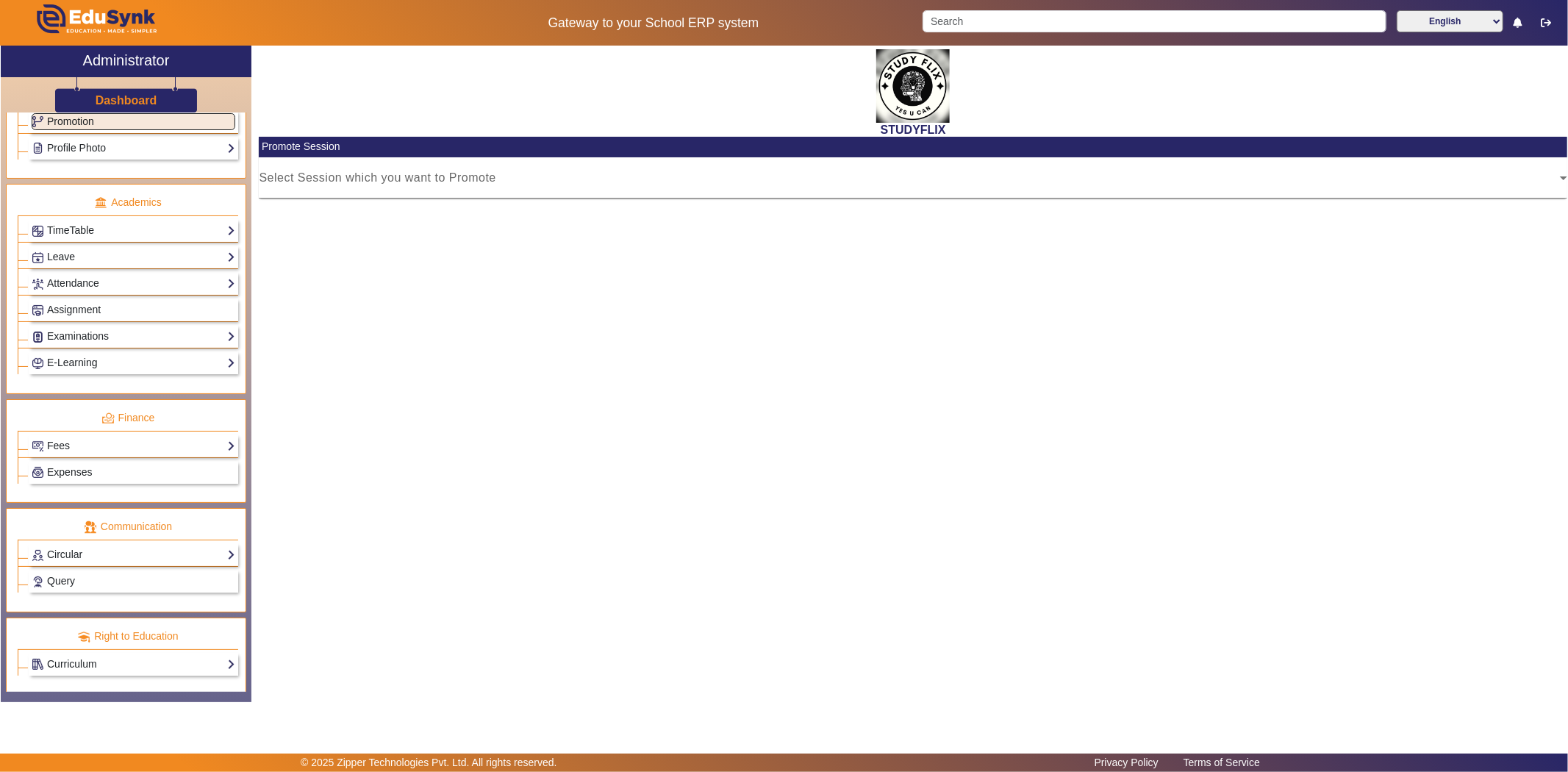
scroll to position [489, 0]
click at [75, 453] on link "Fees" at bounding box center [133, 445] width 204 height 17
click at [69, 464] on link "Institution Fee Setup" at bounding box center [86, 465] width 94 height 12
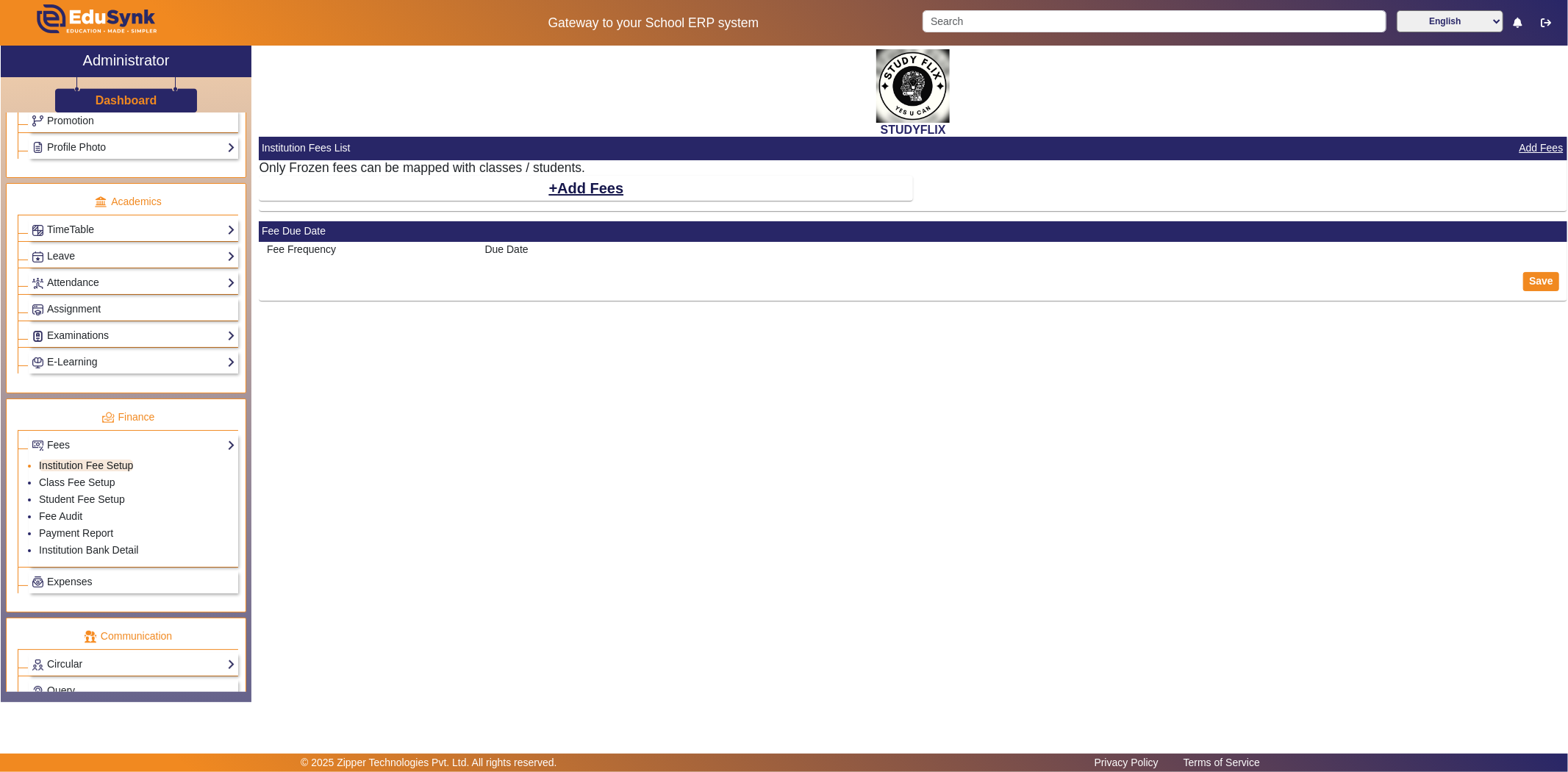
select select "10"
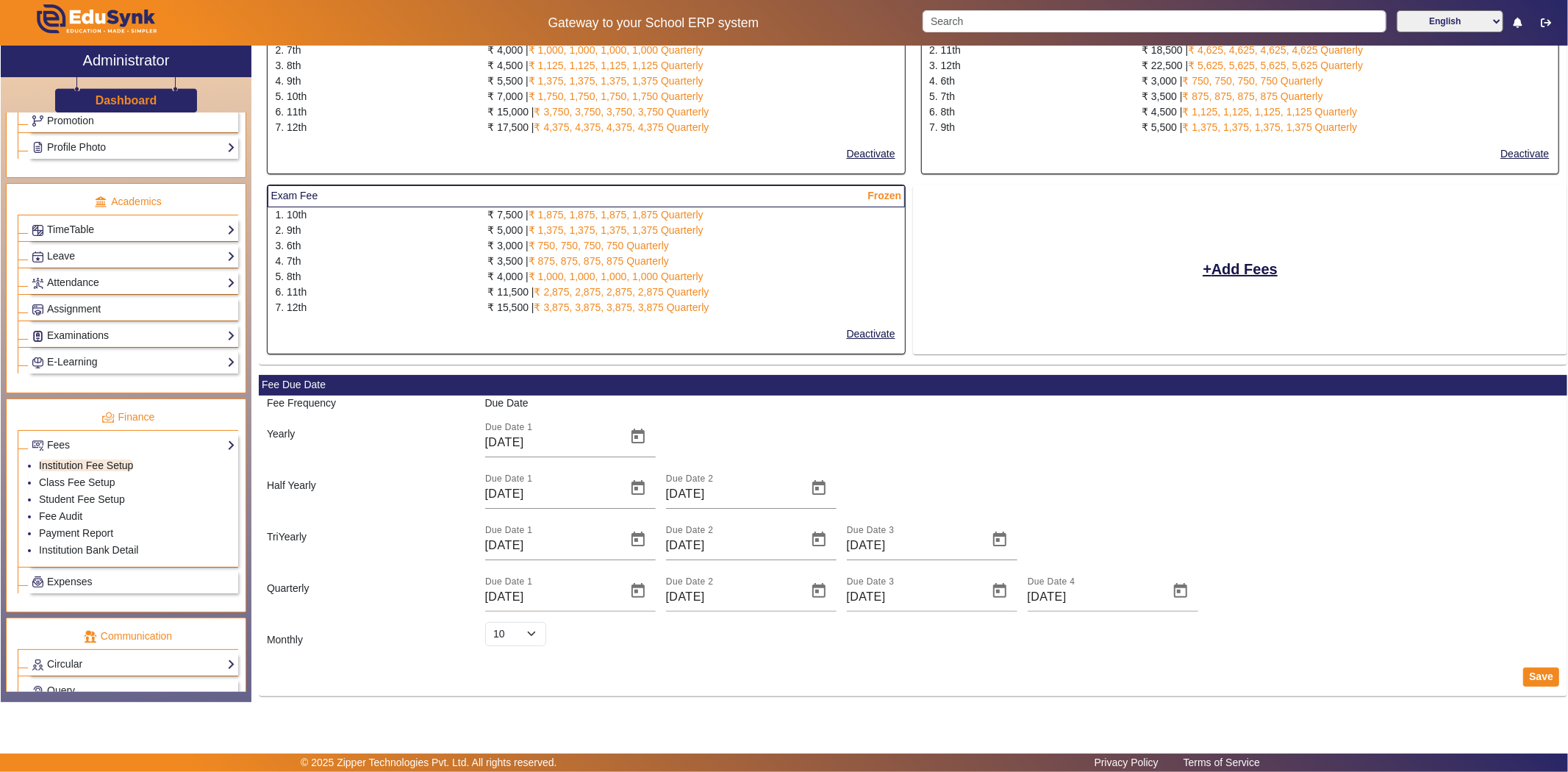
scroll to position [366, 0]
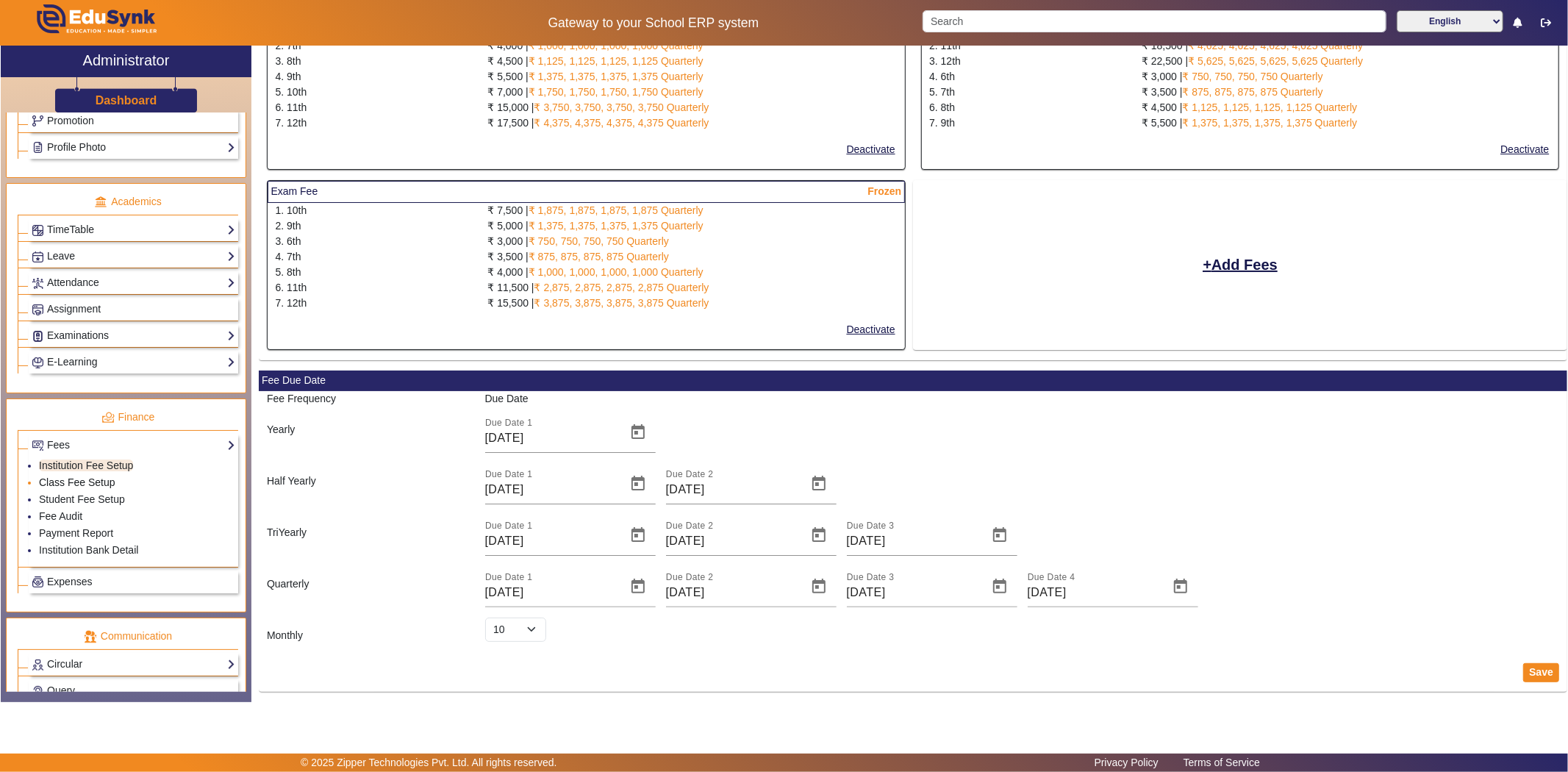
click at [108, 488] on link "Class Fee Setup" at bounding box center [78, 482] width 77 height 12
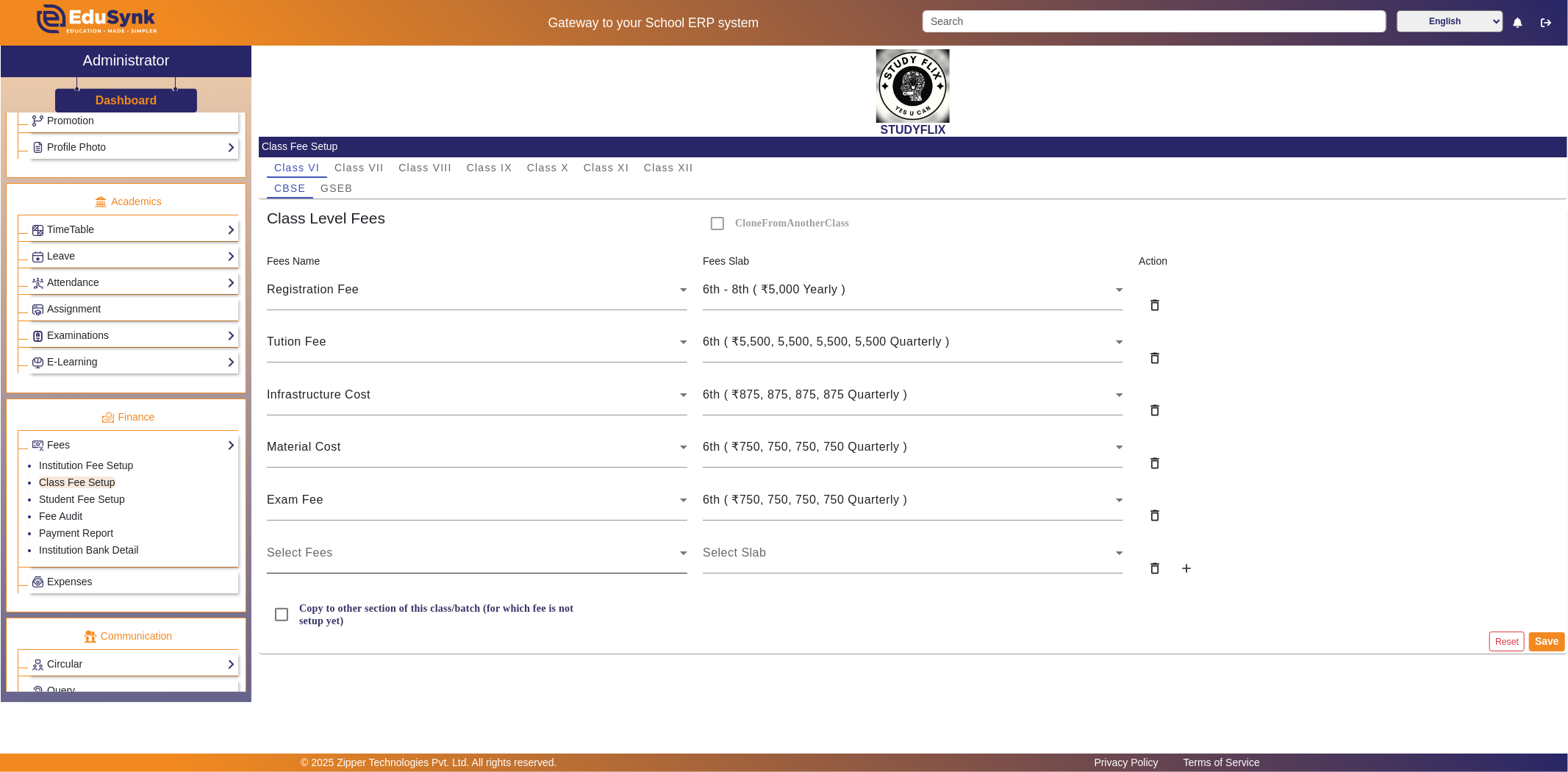
click at [385, 555] on div "Select Fees" at bounding box center [473, 552] width 413 height 18
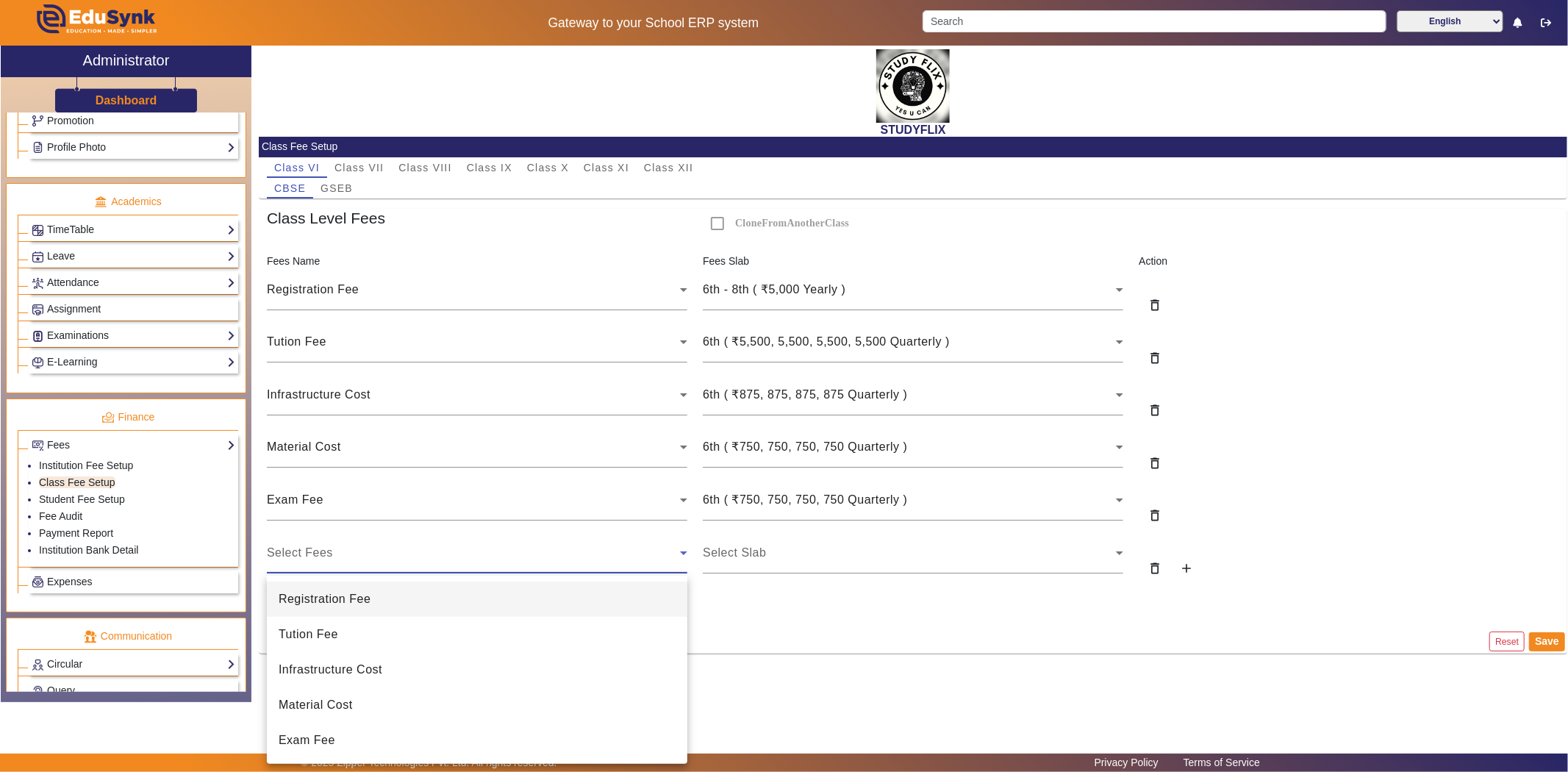
click at [754, 562] on div at bounding box center [784, 386] width 1568 height 772
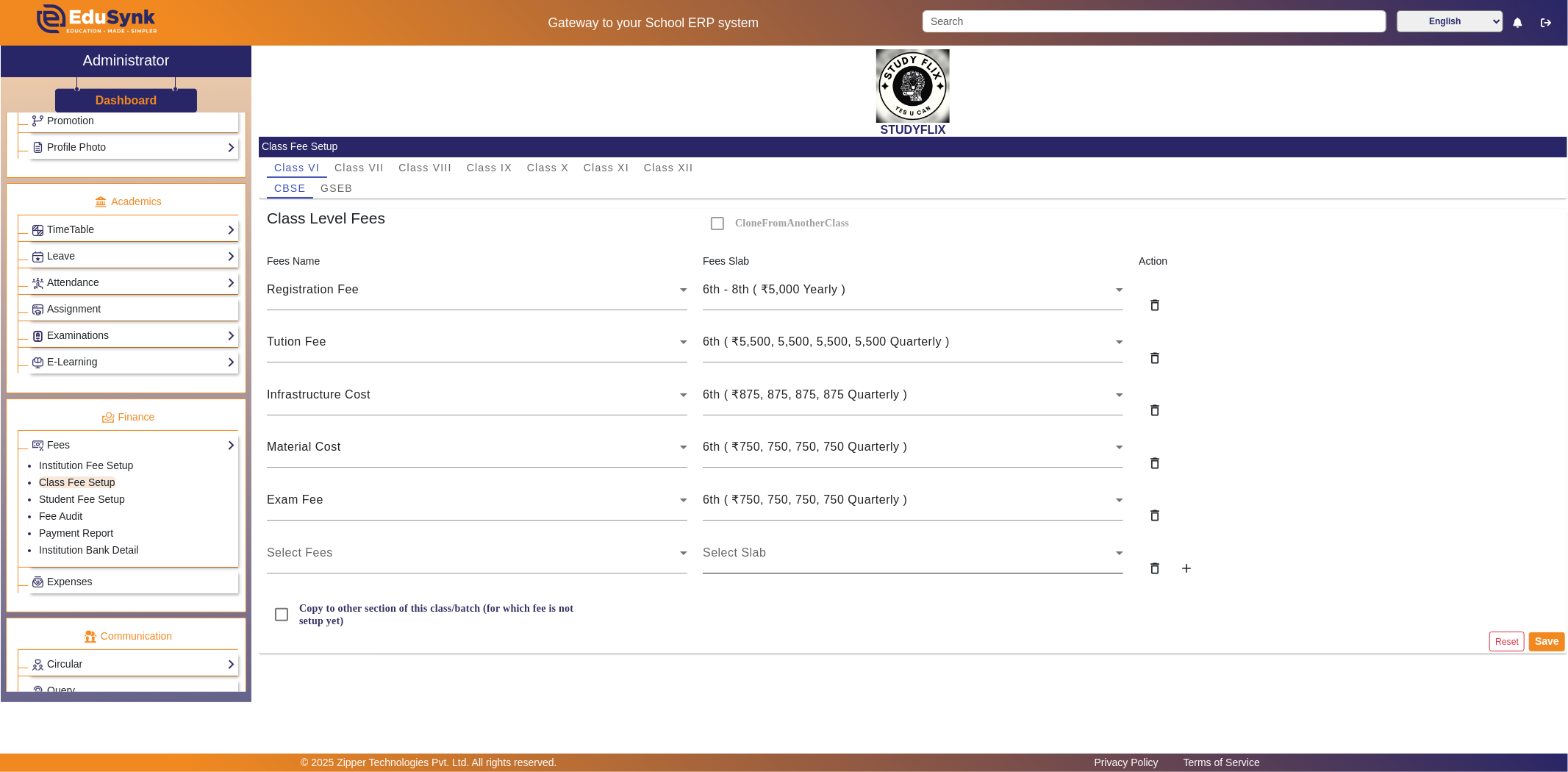
click at [754, 558] on span "Select Slab" at bounding box center [734, 552] width 63 height 12
click at [755, 552] on span "Select Slab" at bounding box center [734, 552] width 63 height 12
click at [753, 553] on span "Select Slab" at bounding box center [734, 552] width 63 height 12
click at [1117, 555] on icon at bounding box center [1119, 552] width 18 height 18
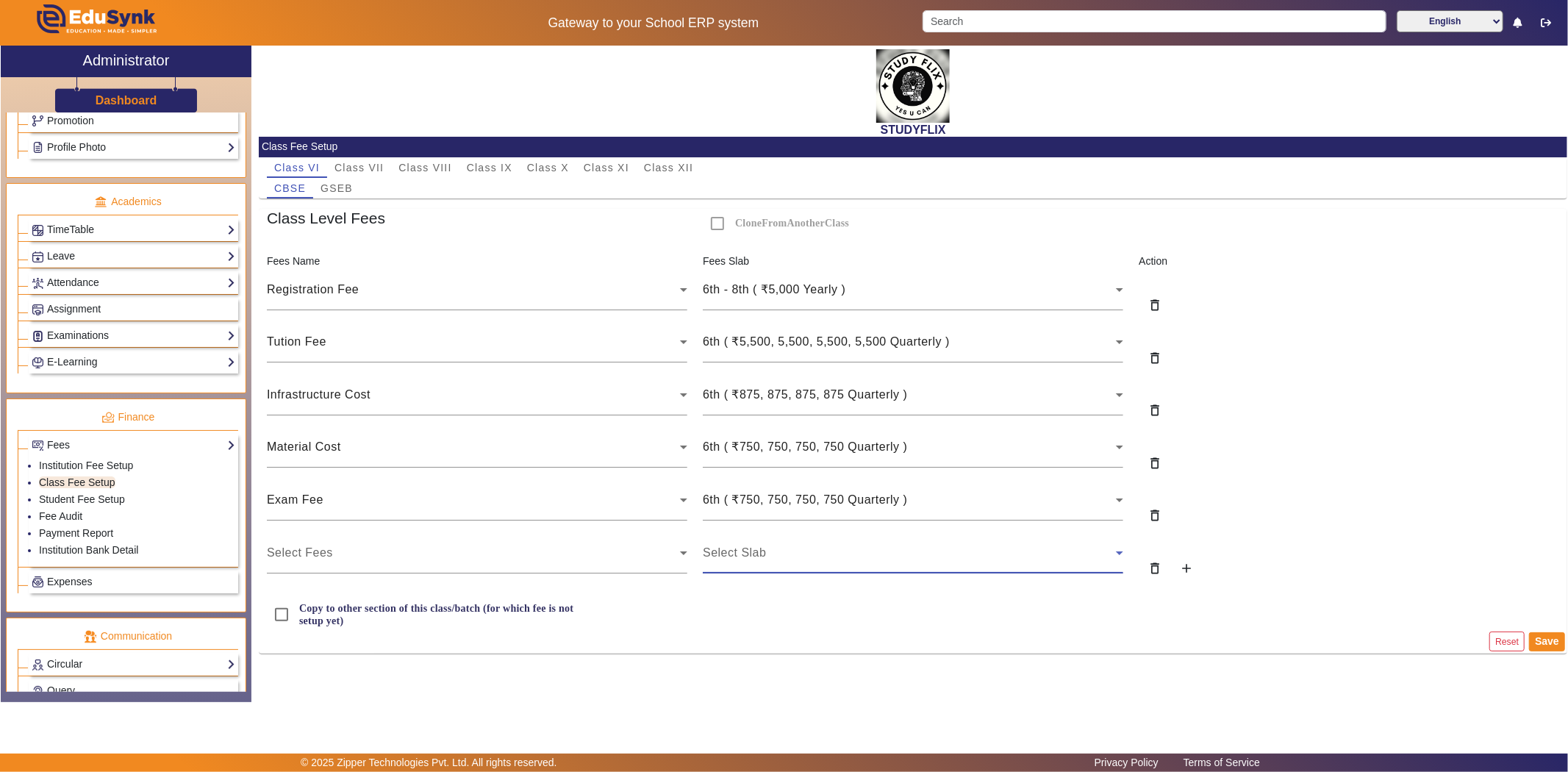
click at [1117, 555] on icon at bounding box center [1119, 552] width 18 height 18
click at [1097, 554] on div "Select Slab" at bounding box center [910, 552] width 413 height 18
click at [905, 537] on div "Select Slab" at bounding box center [913, 553] width 420 height 41
click at [301, 618] on label "Copy to other section of this class/batch (for which fee is not setup yet)" at bounding box center [437, 615] width 282 height 25
click at [297, 618] on input "Copy to other section of this class/batch (for which fee is not setup yet)" at bounding box center [281, 615] width 29 height 29
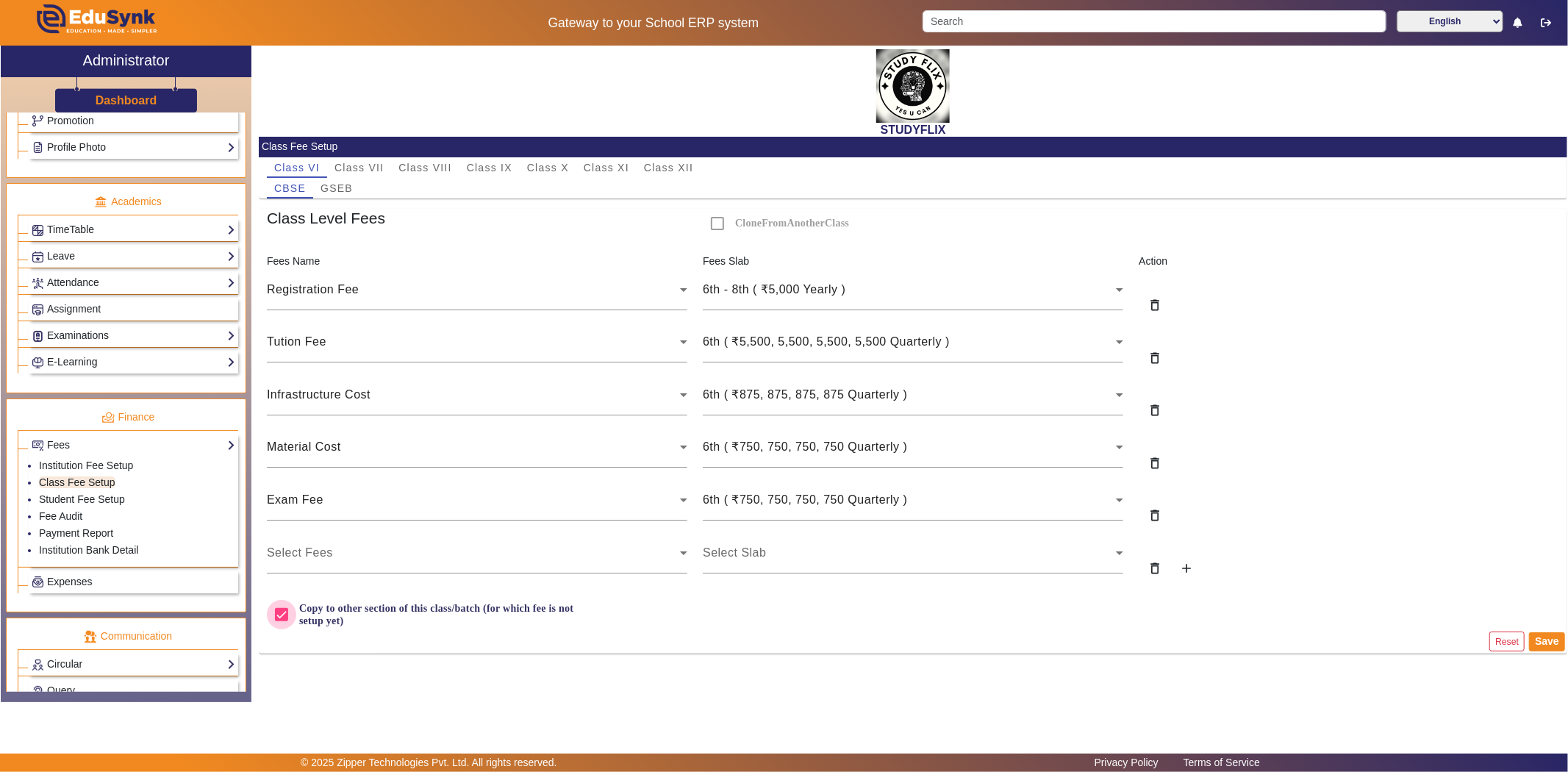
click at [290, 612] on input "Copy to other section of this class/batch (for which fee is not setup yet)" at bounding box center [281, 615] width 29 height 29
checkbox input "false"
click at [298, 562] on div "Select Fees" at bounding box center [473, 552] width 413 height 18
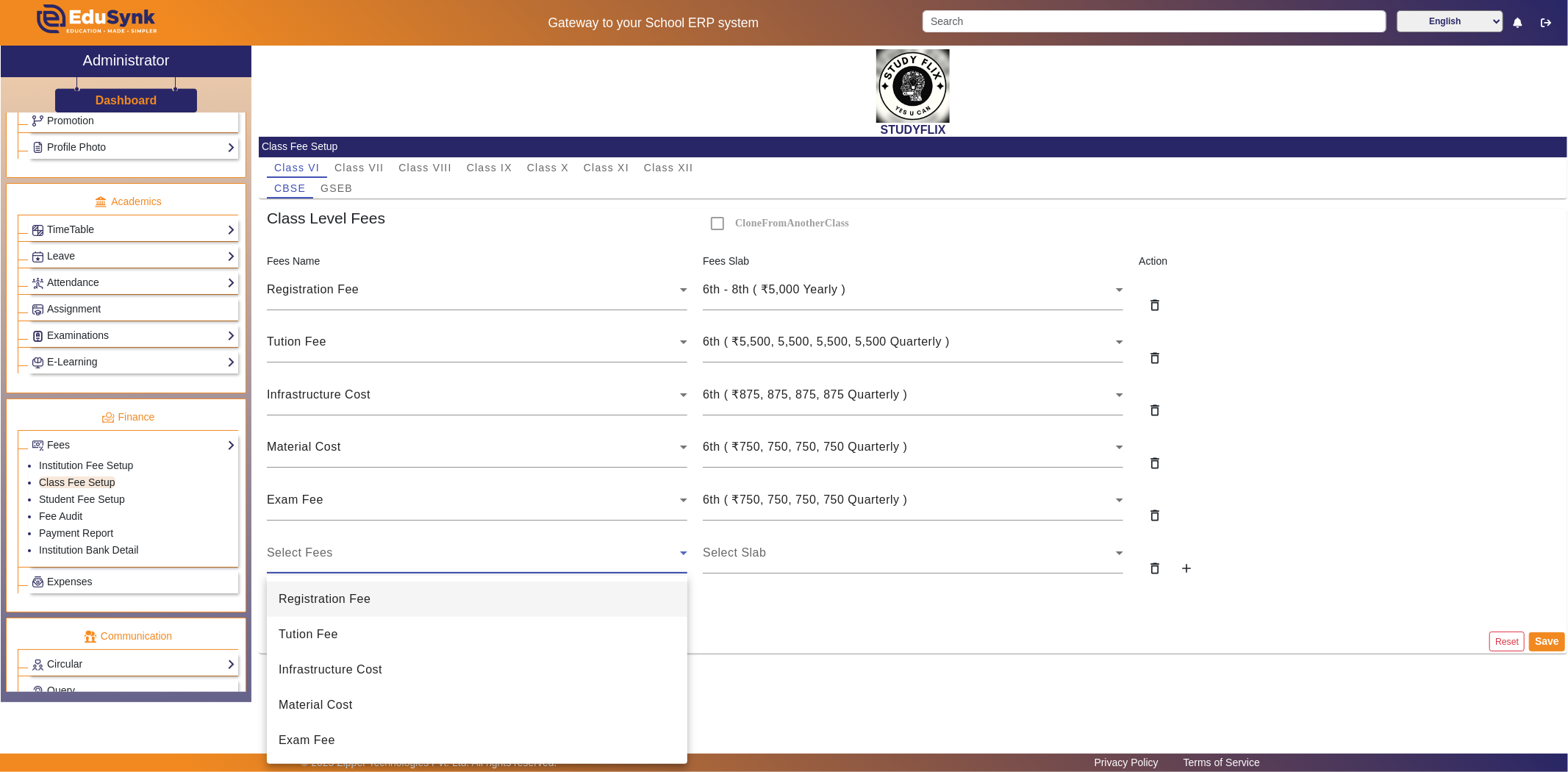
click at [1118, 555] on div at bounding box center [784, 386] width 1568 height 772
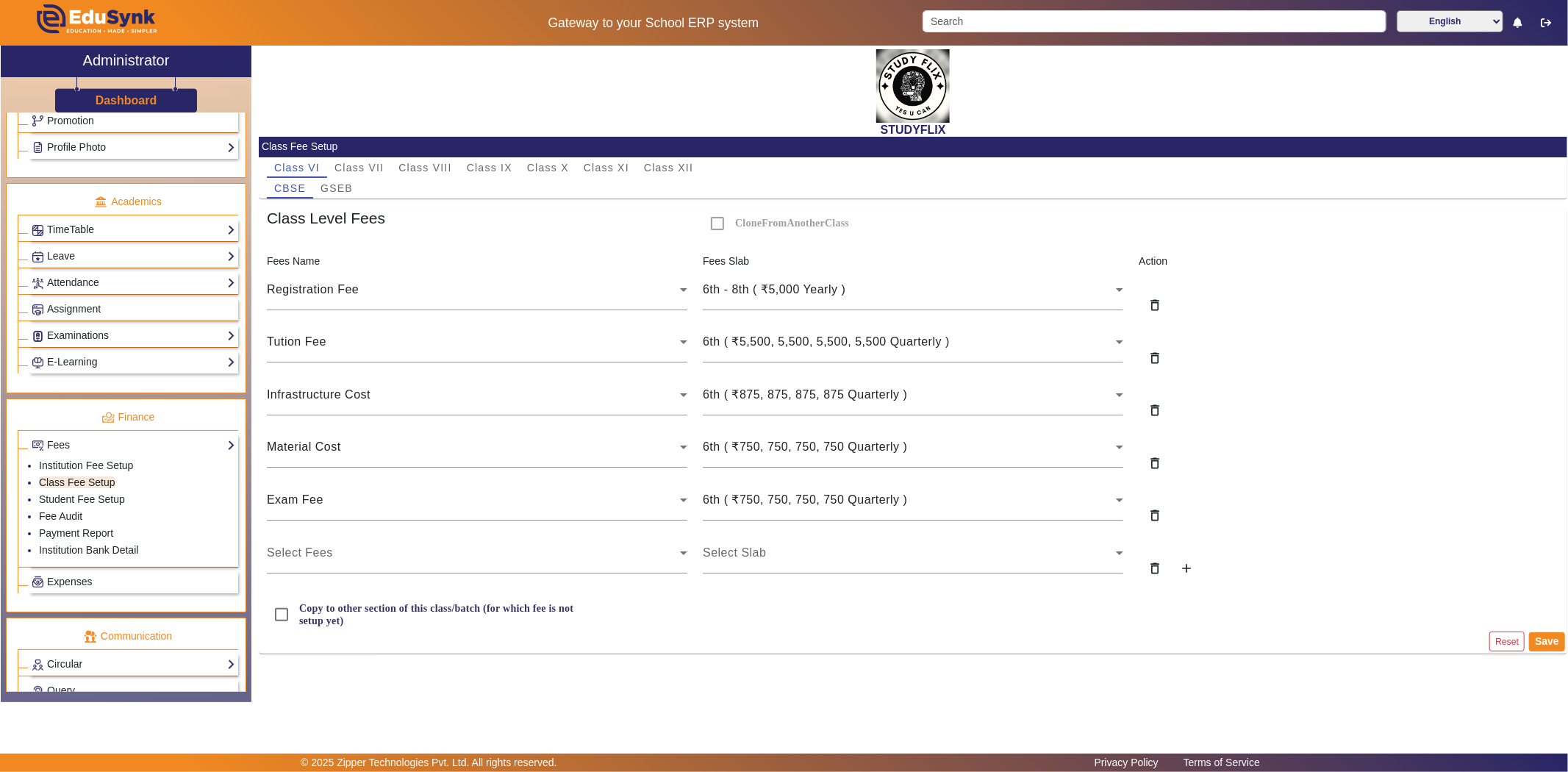
click at [1118, 555] on icon at bounding box center [1120, 553] width 8 height 4
click at [753, 557] on span "Select Slab" at bounding box center [734, 552] width 63 height 12
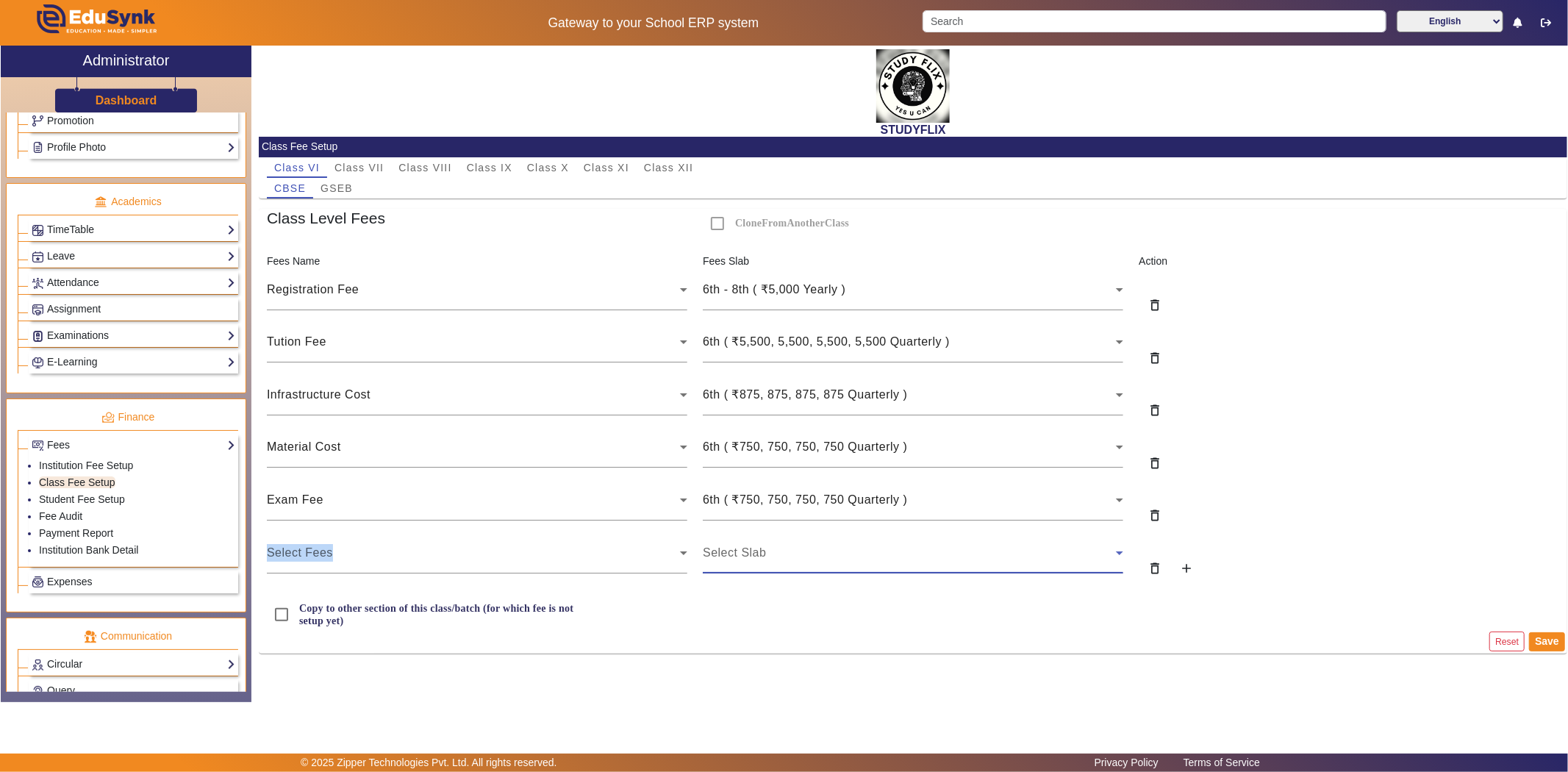
click at [753, 557] on span "Select Slab" at bounding box center [734, 552] width 63 height 12
click at [822, 555] on div "Select Slab" at bounding box center [910, 552] width 413 height 18
click at [1116, 515] on div "6th ( ₹750, 750, 750, 750 Quarterly )" at bounding box center [913, 500] width 420 height 41
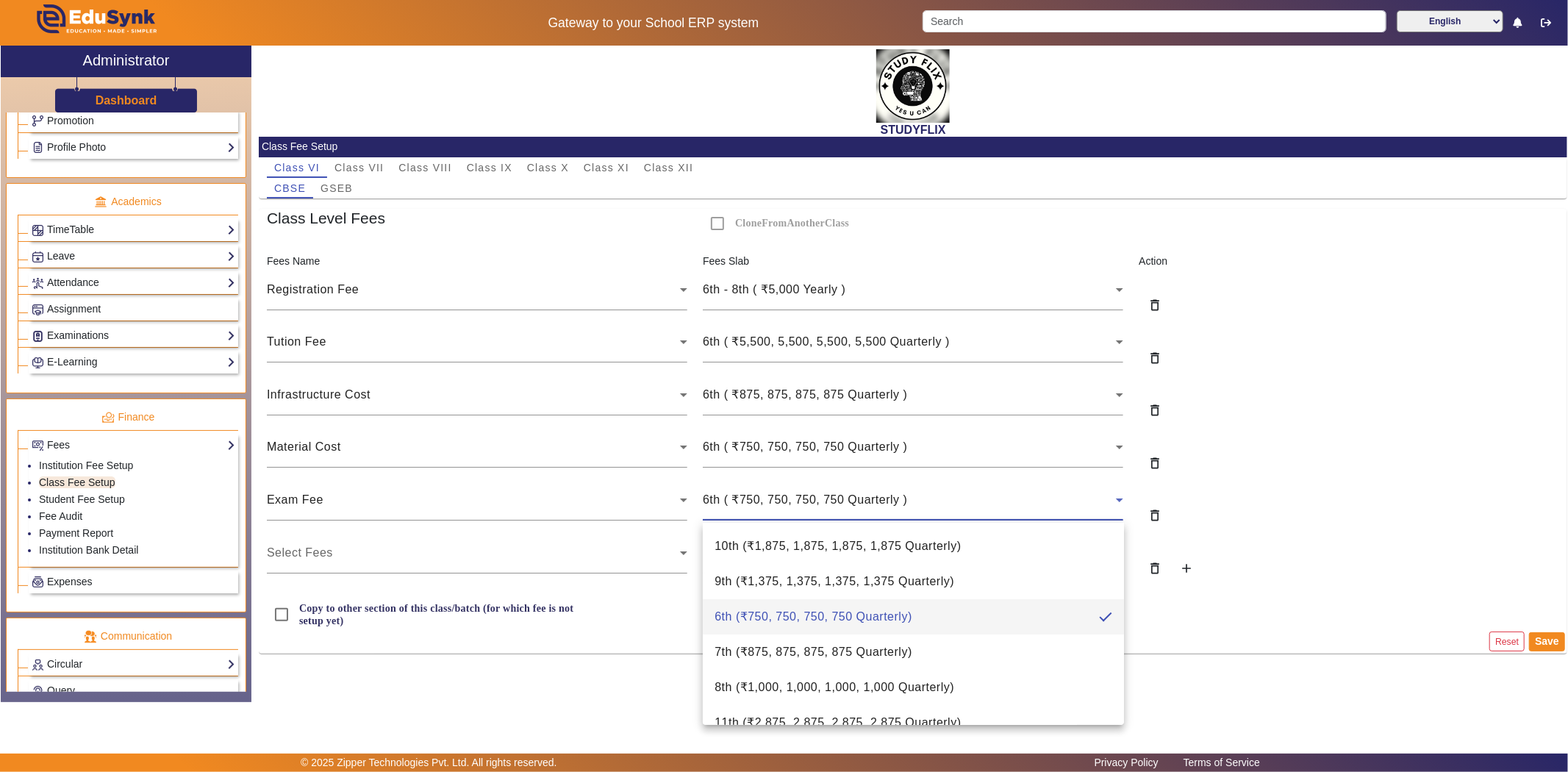
click at [1393, 519] on div at bounding box center [784, 386] width 1568 height 772
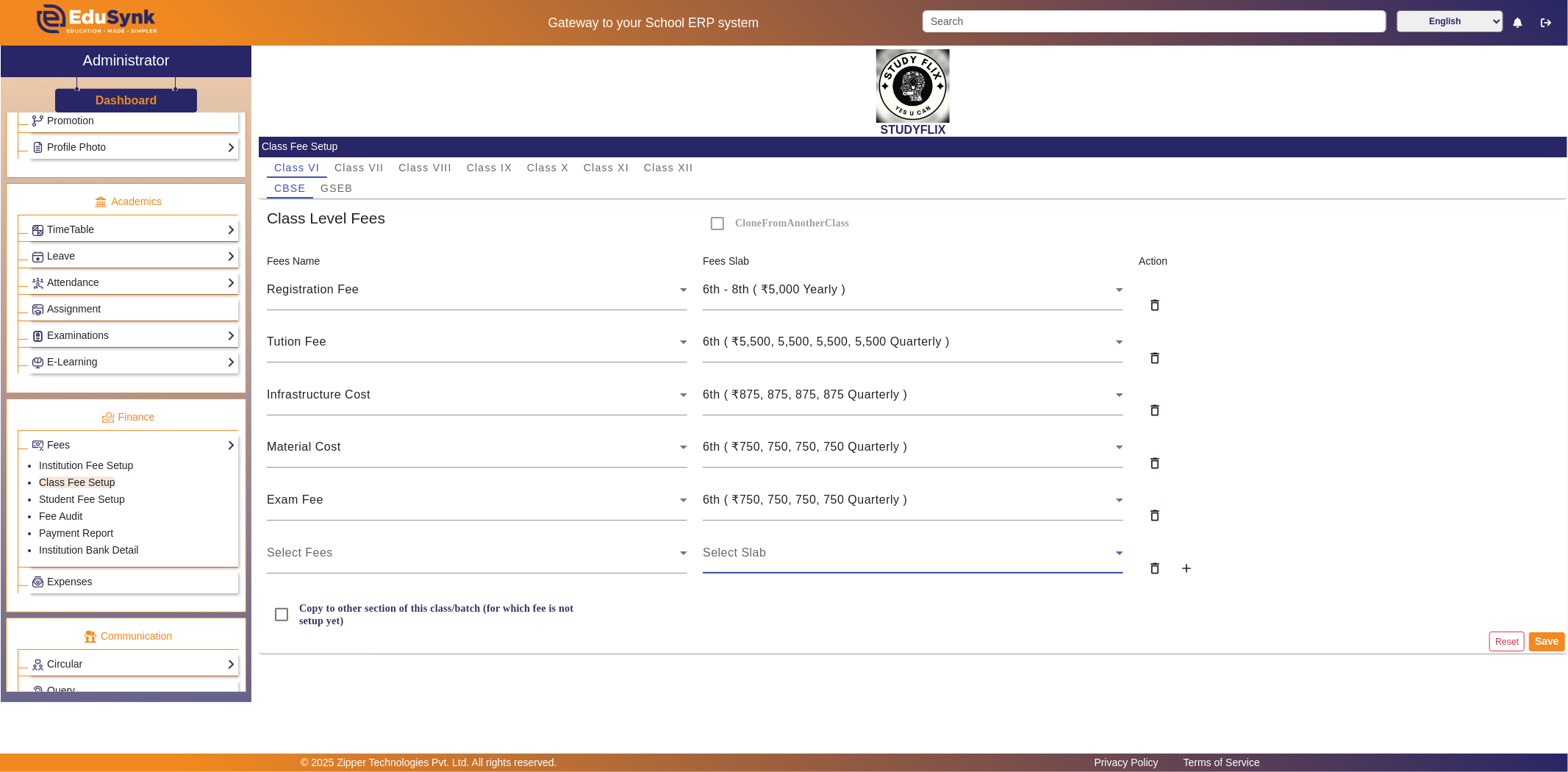
click at [1013, 558] on div "Select Slab" at bounding box center [910, 552] width 413 height 18
click at [811, 538] on div "Select Slab" at bounding box center [913, 553] width 420 height 41
click at [783, 538] on div "Select Slab" at bounding box center [913, 553] width 420 height 41
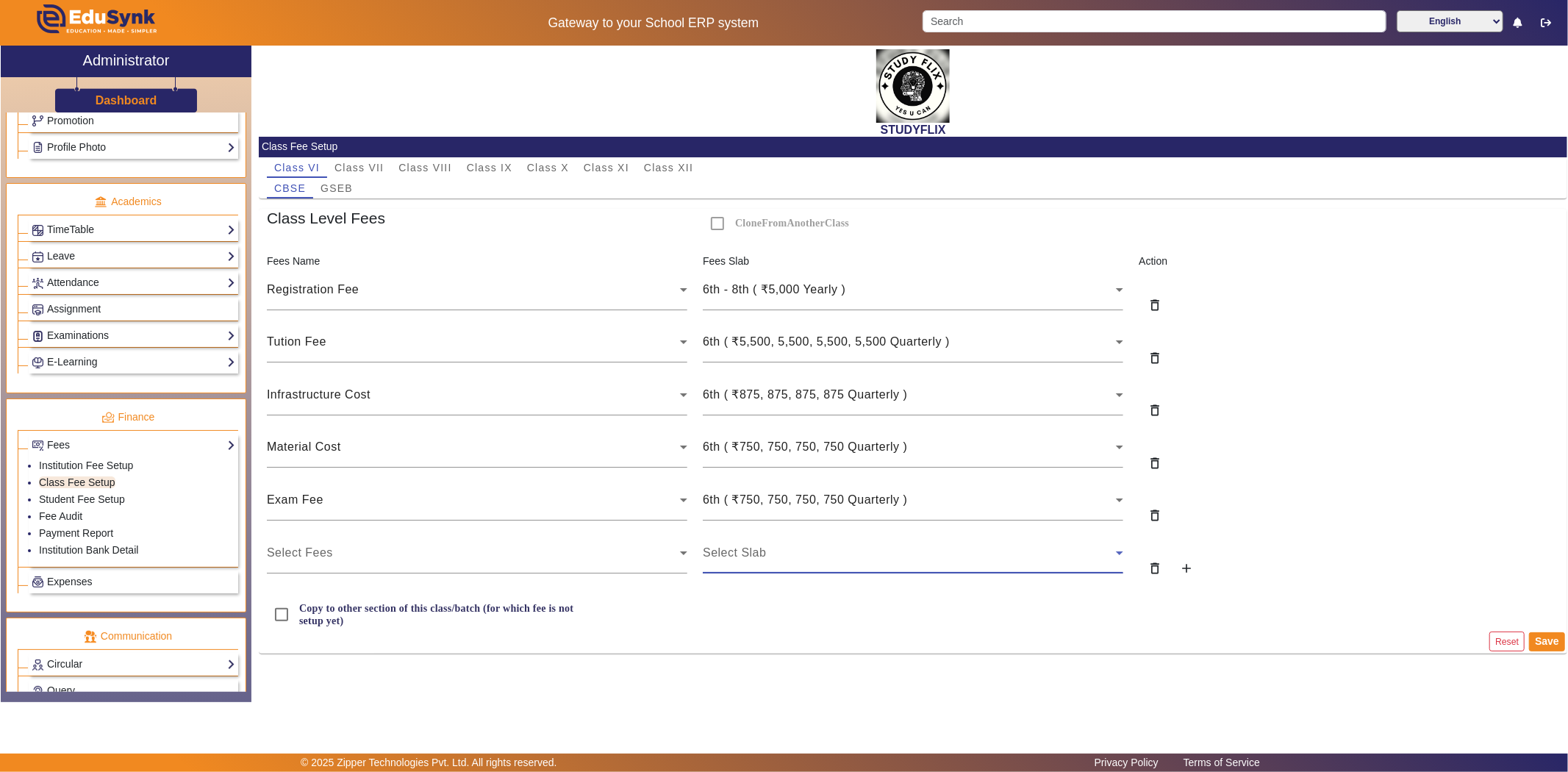
click at [773, 547] on div "Select Slab" at bounding box center [910, 552] width 413 height 18
click at [771, 548] on div "Select Slab" at bounding box center [910, 552] width 413 height 18
click at [767, 555] on div "Select Slab" at bounding box center [910, 552] width 413 height 18
click at [78, 281] on link "Attendance" at bounding box center [133, 283] width 204 height 17
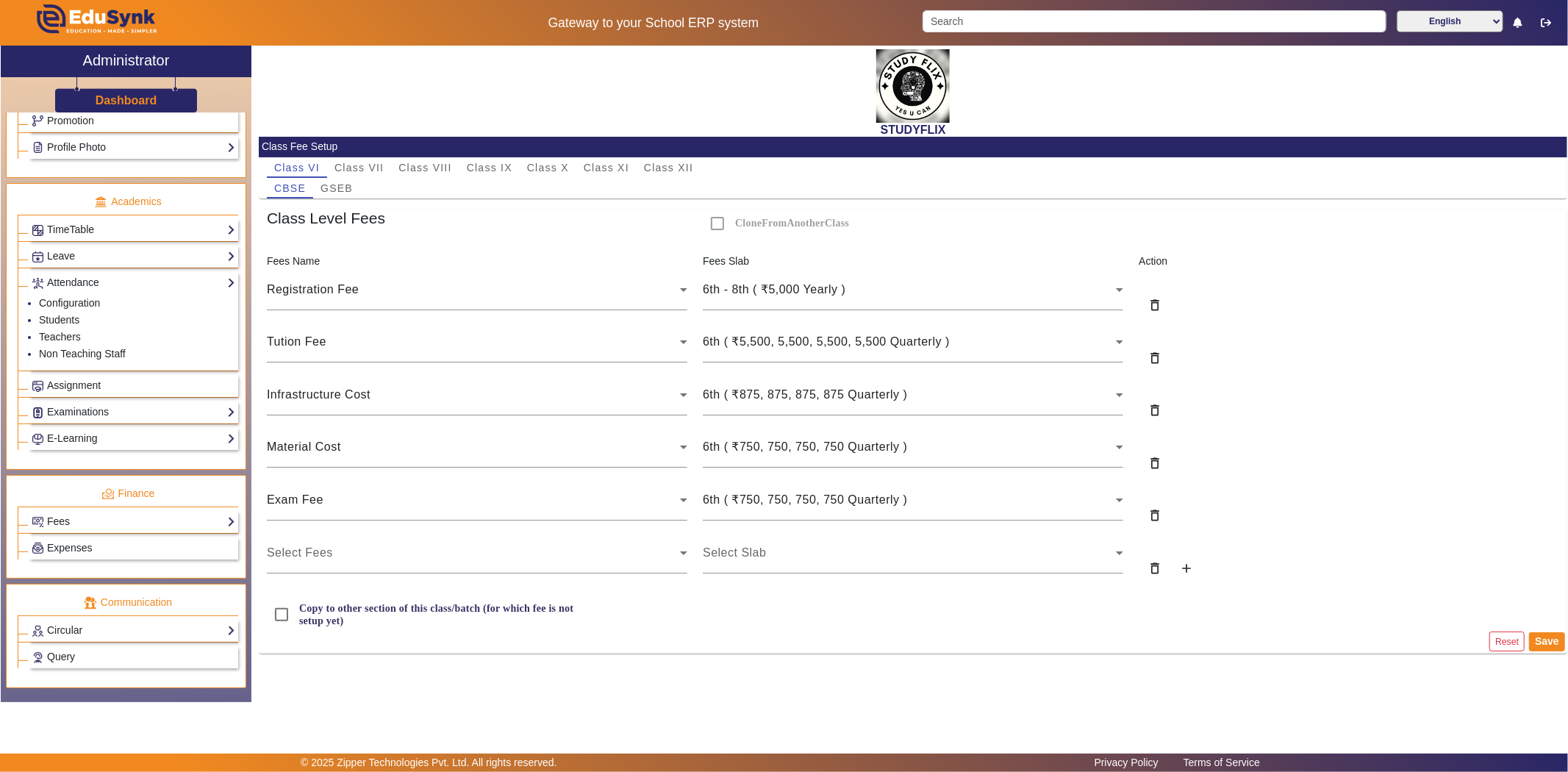
scroll to position [574, 0]
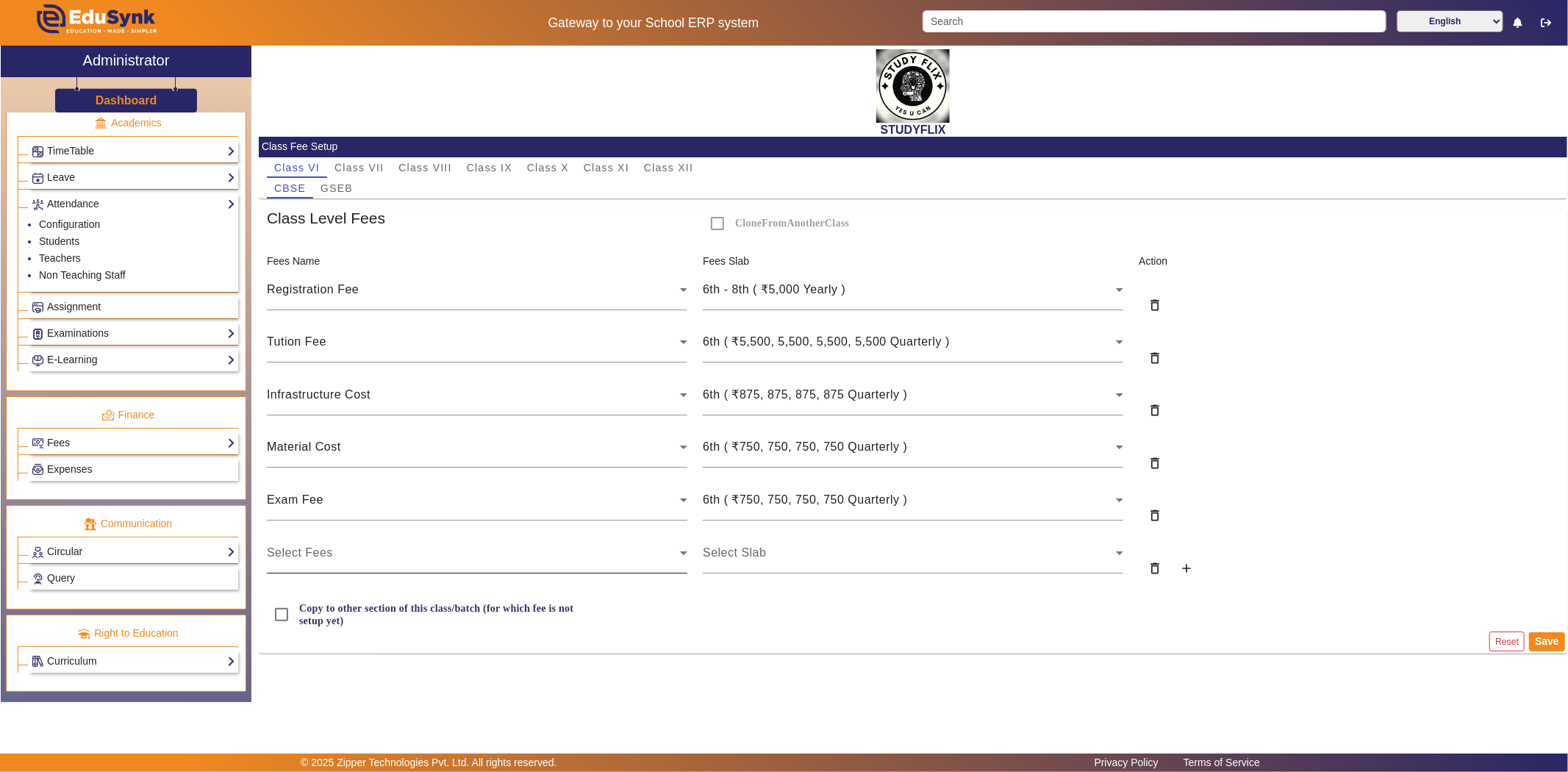
click at [365, 544] on div "Select Fees" at bounding box center [476, 553] width 420 height 41
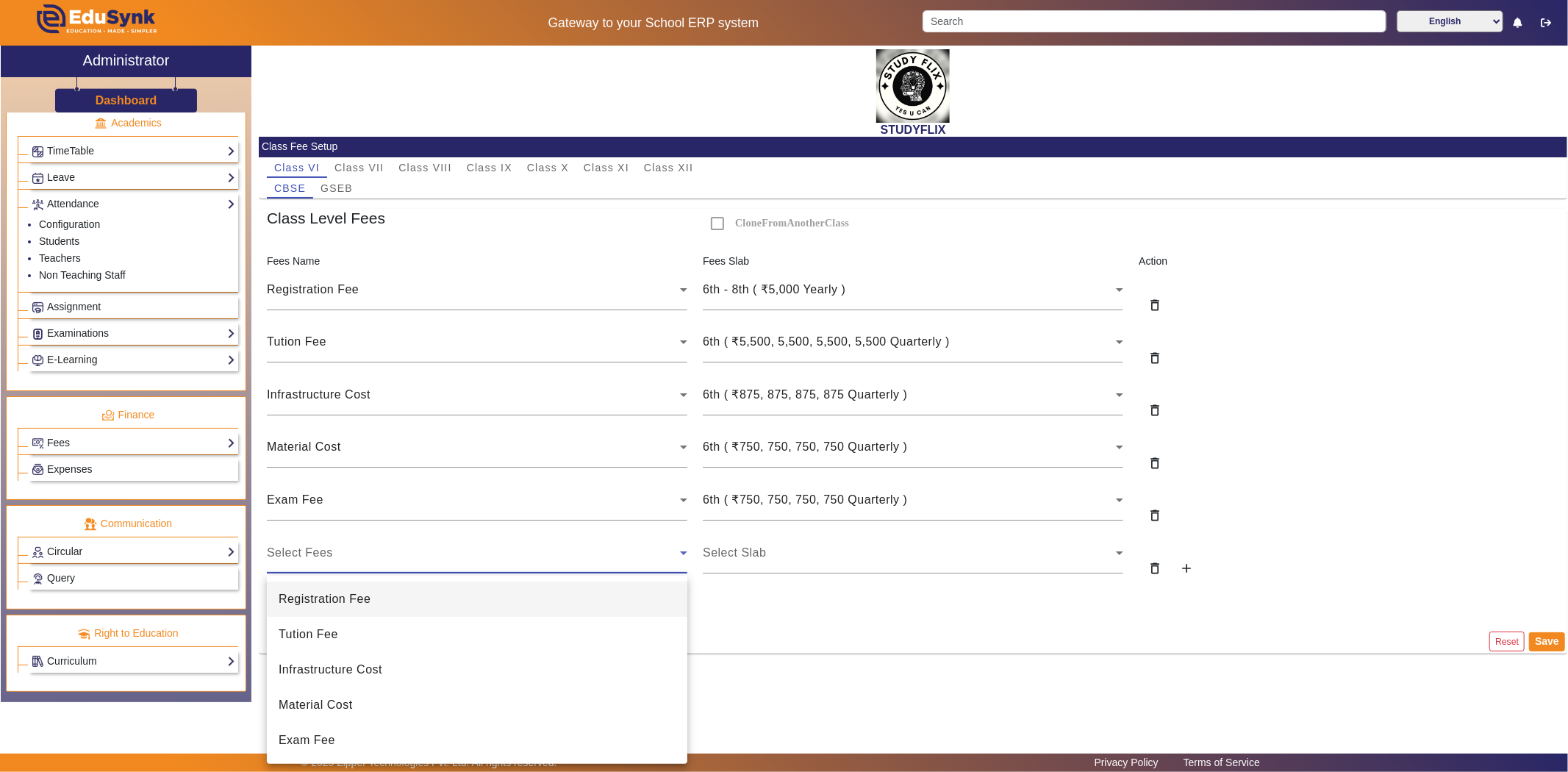
click at [355, 547] on div at bounding box center [784, 386] width 1568 height 772
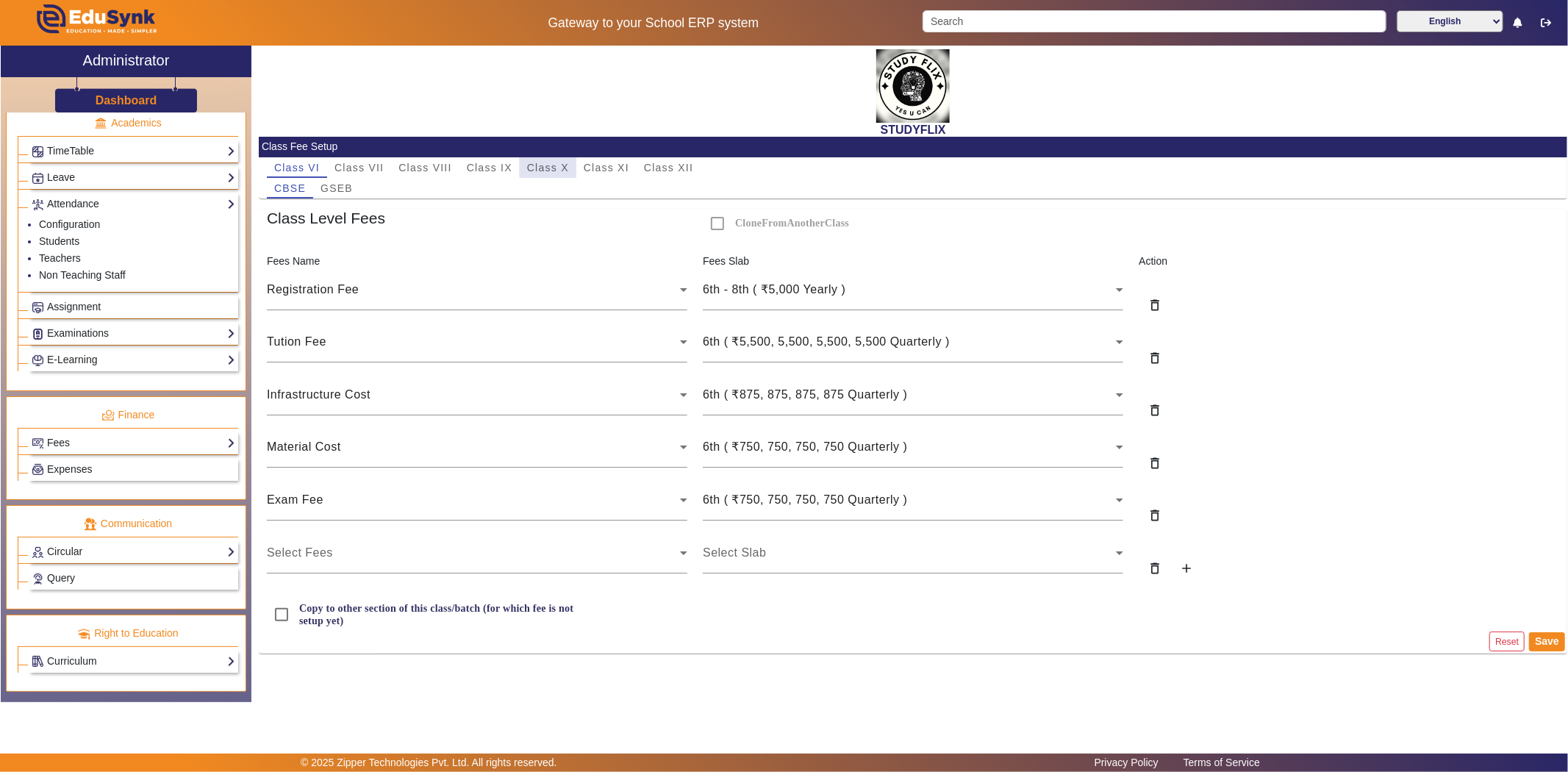
click at [553, 166] on span "Class X" at bounding box center [548, 167] width 42 height 10
click at [333, 195] on span "GSEB" at bounding box center [336, 188] width 32 height 21
click at [672, 160] on span "Class XII" at bounding box center [668, 167] width 49 height 21
click at [314, 166] on span "Class VI" at bounding box center [297, 167] width 45 height 10
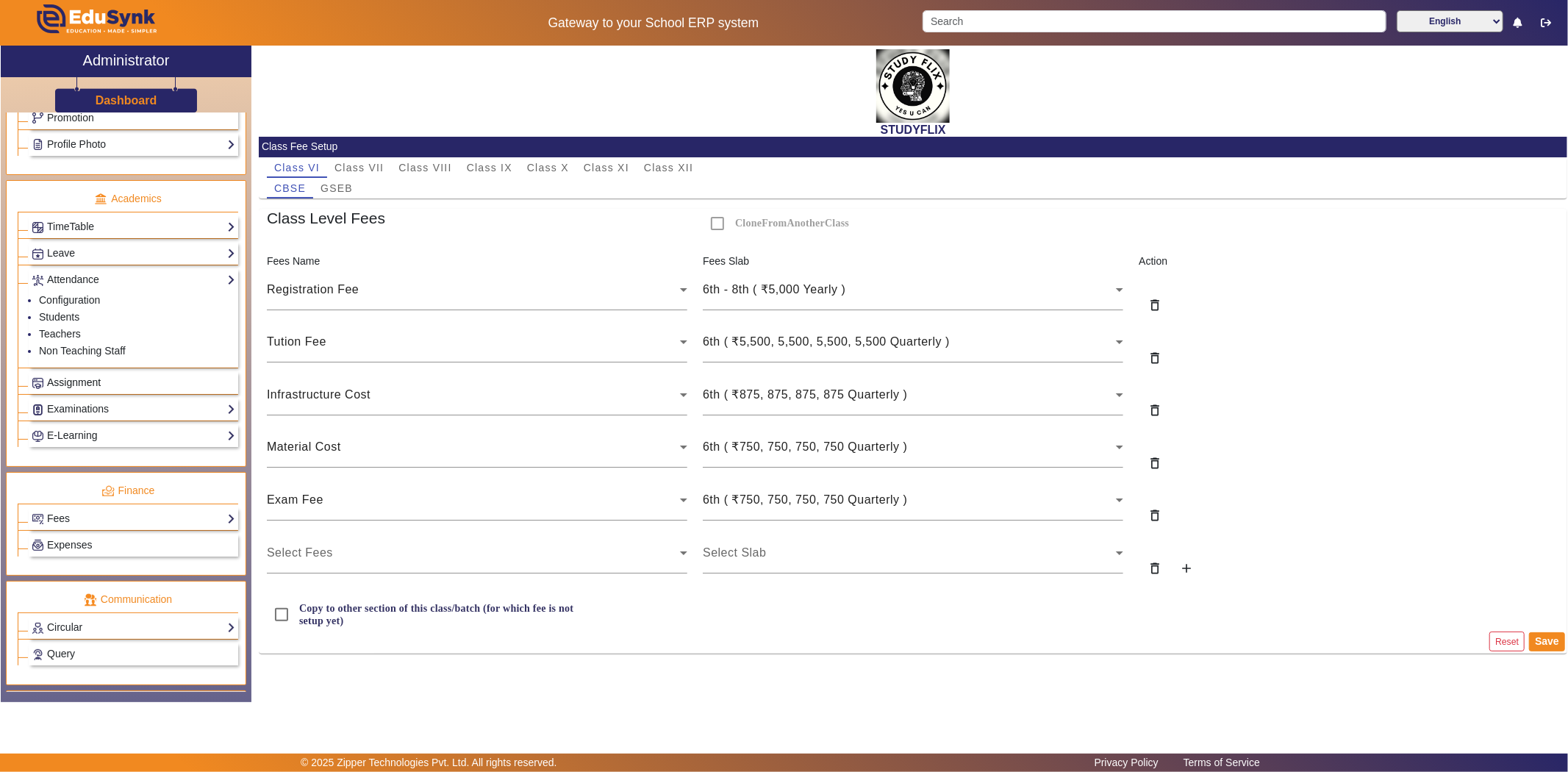
click at [82, 388] on span "Assignment" at bounding box center [74, 382] width 54 height 12
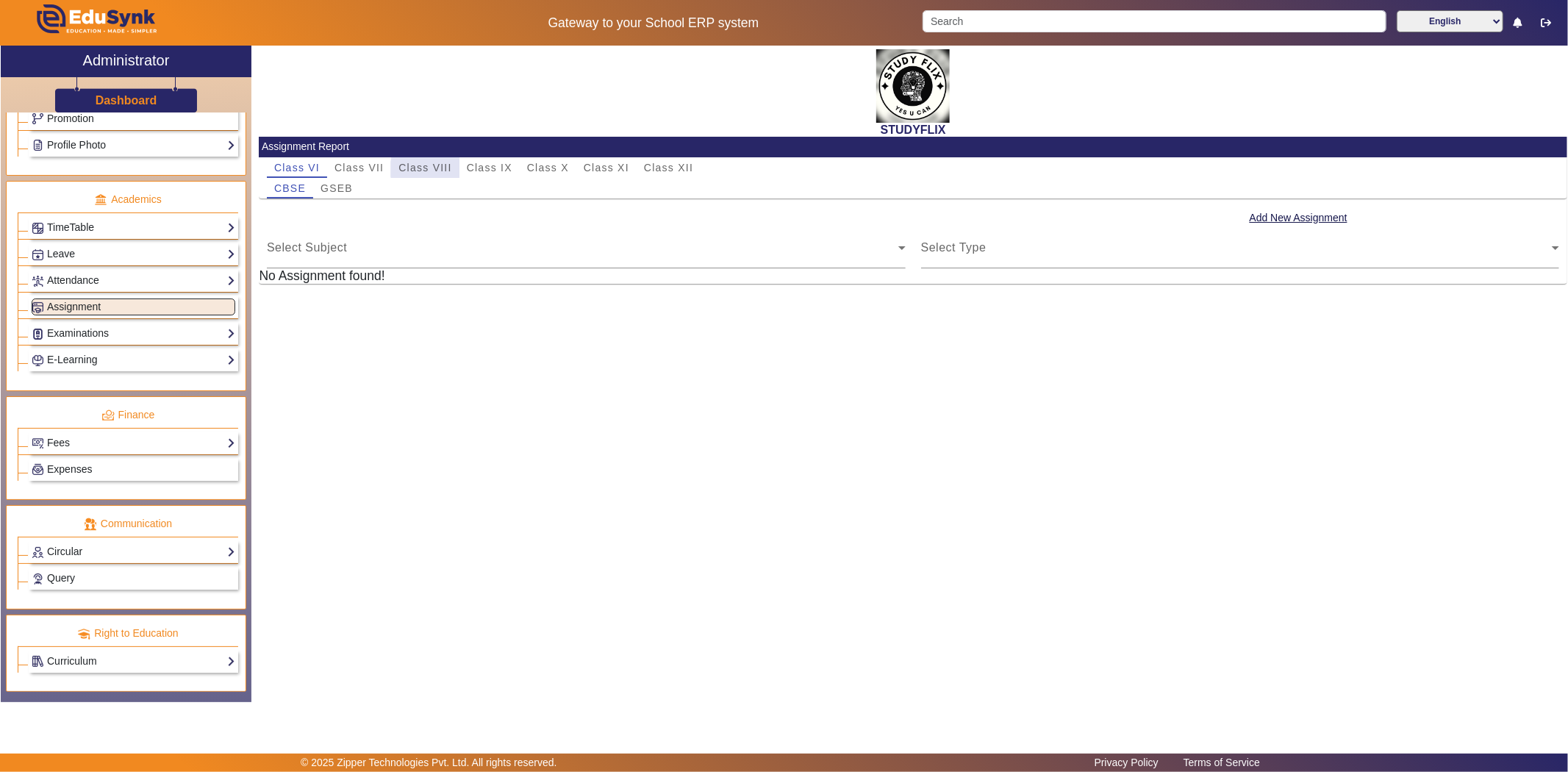
click at [426, 169] on span "Class VIII" at bounding box center [425, 167] width 53 height 10
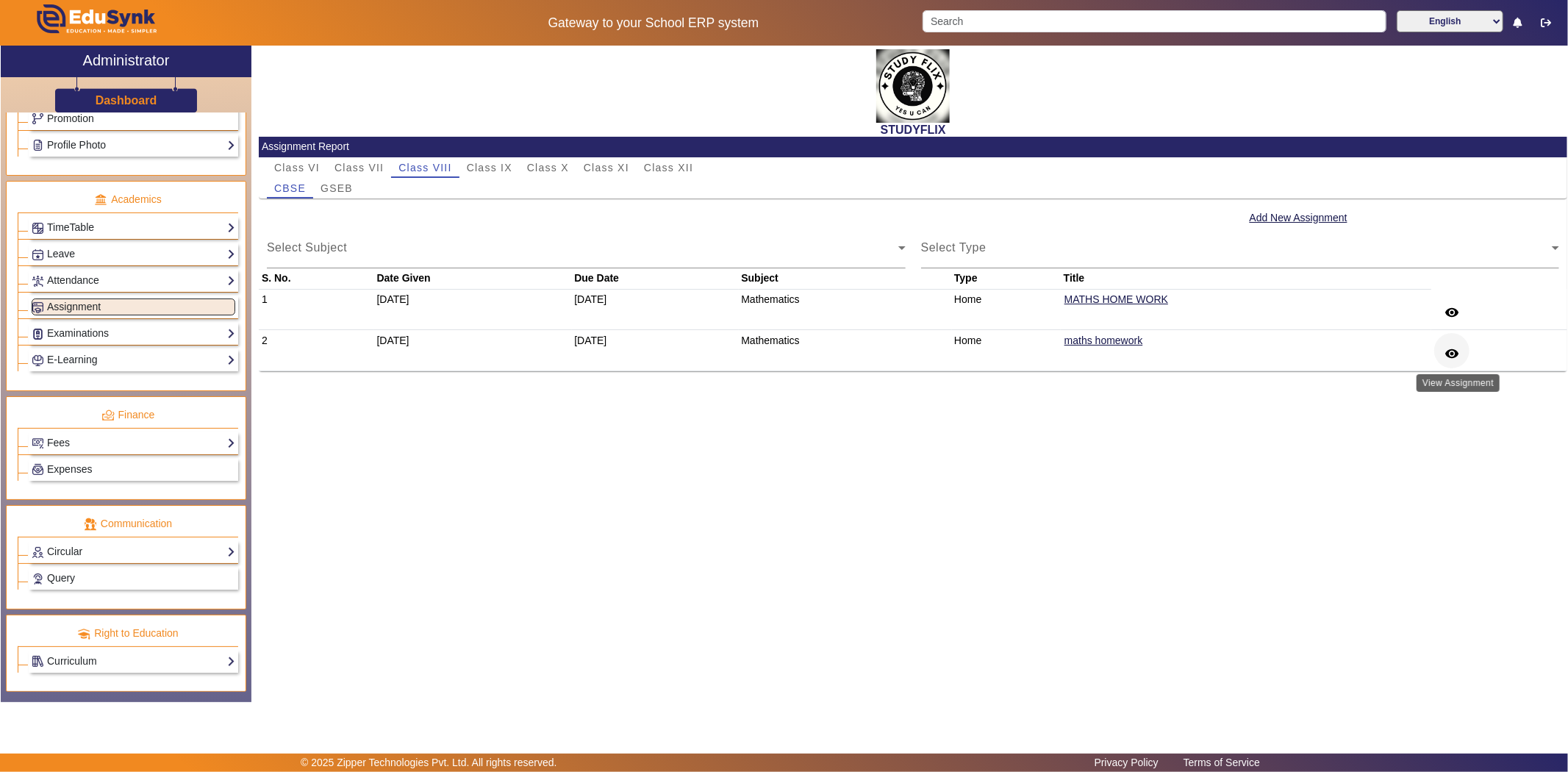
click at [1456, 353] on mat-icon "remove_red_eye" at bounding box center [1451, 353] width 15 height 15
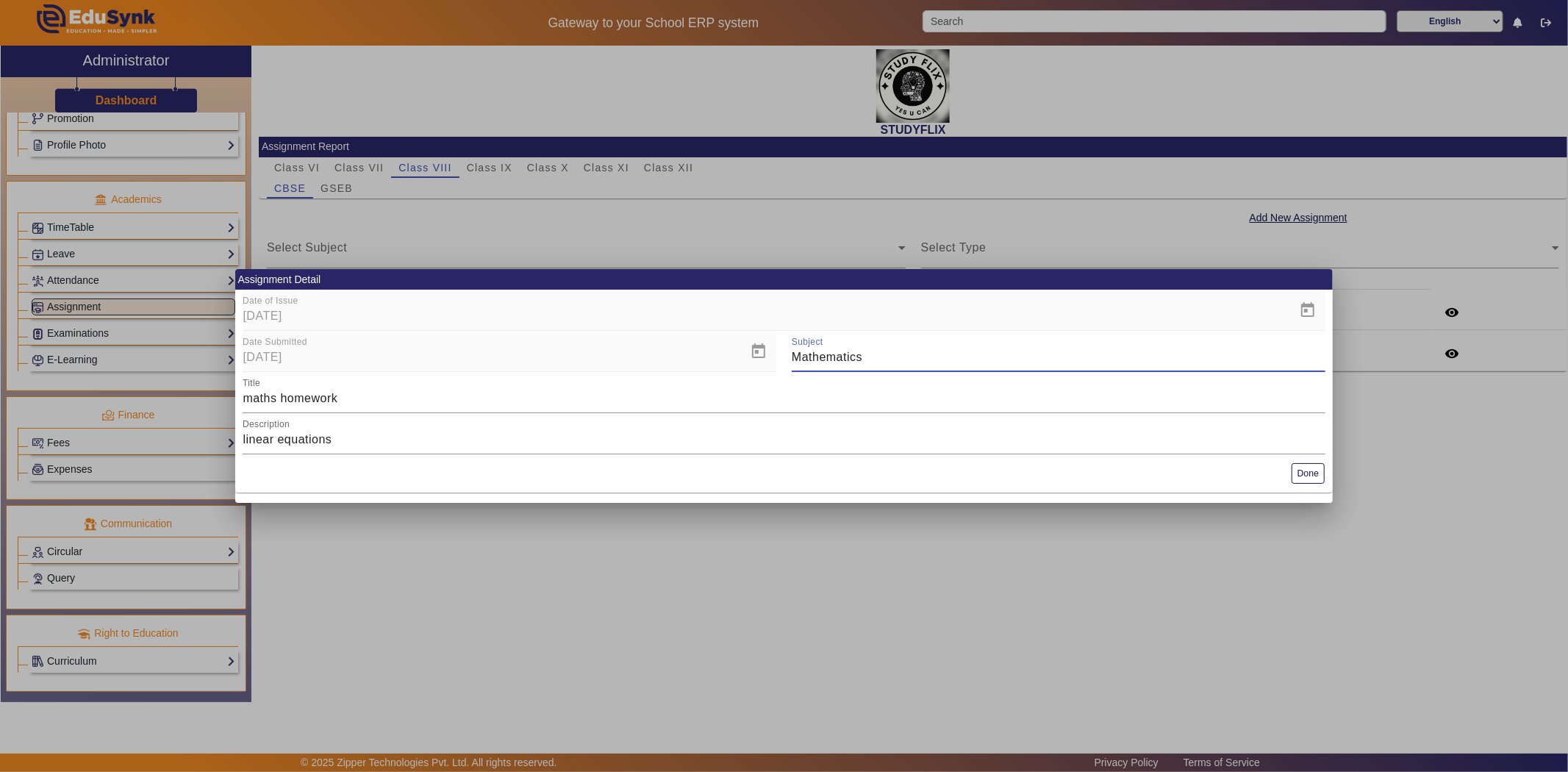
click at [1414, 395] on div at bounding box center [784, 386] width 1568 height 772
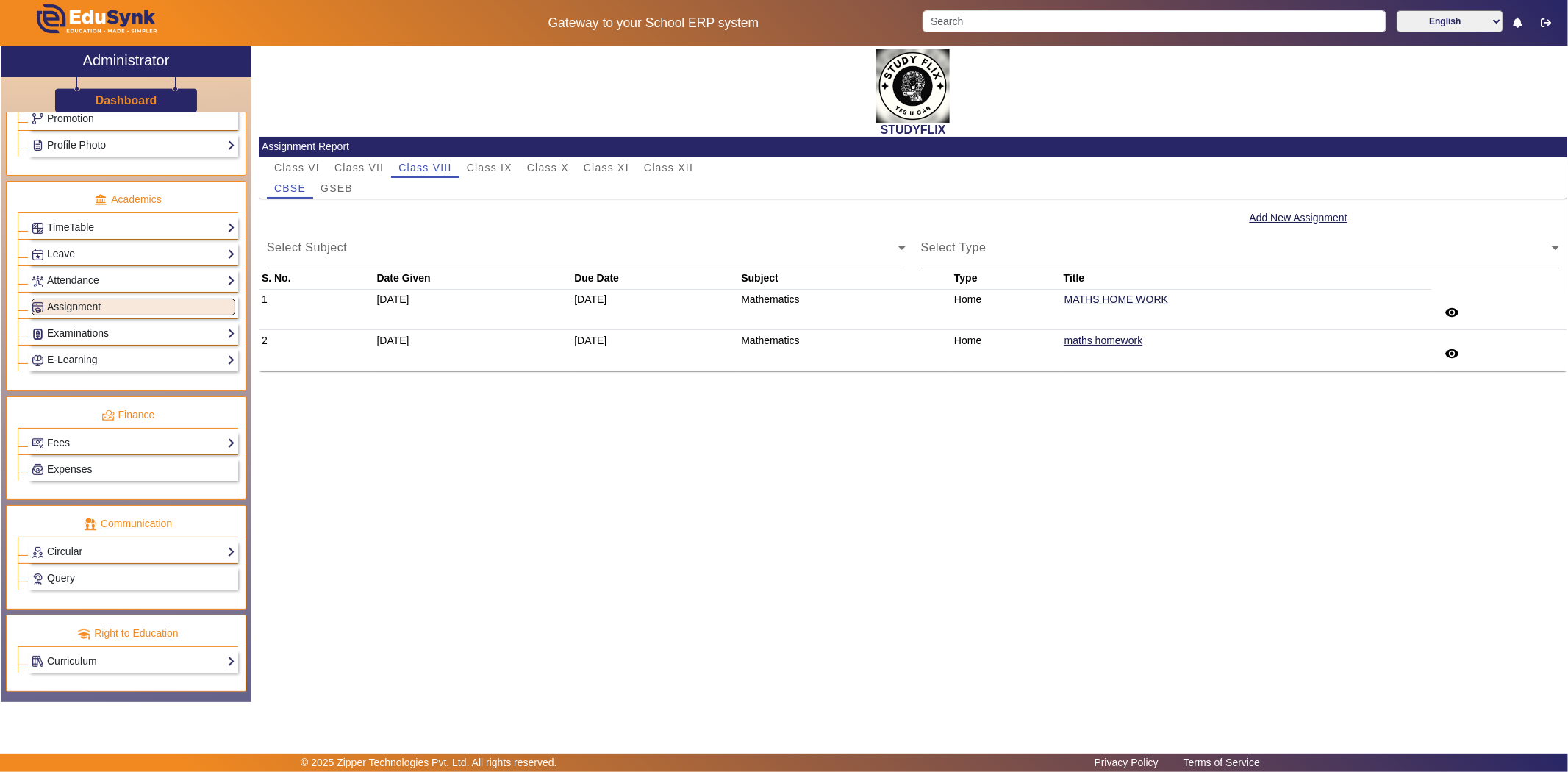
click at [83, 340] on link "Examinations" at bounding box center [133, 333] width 204 height 17
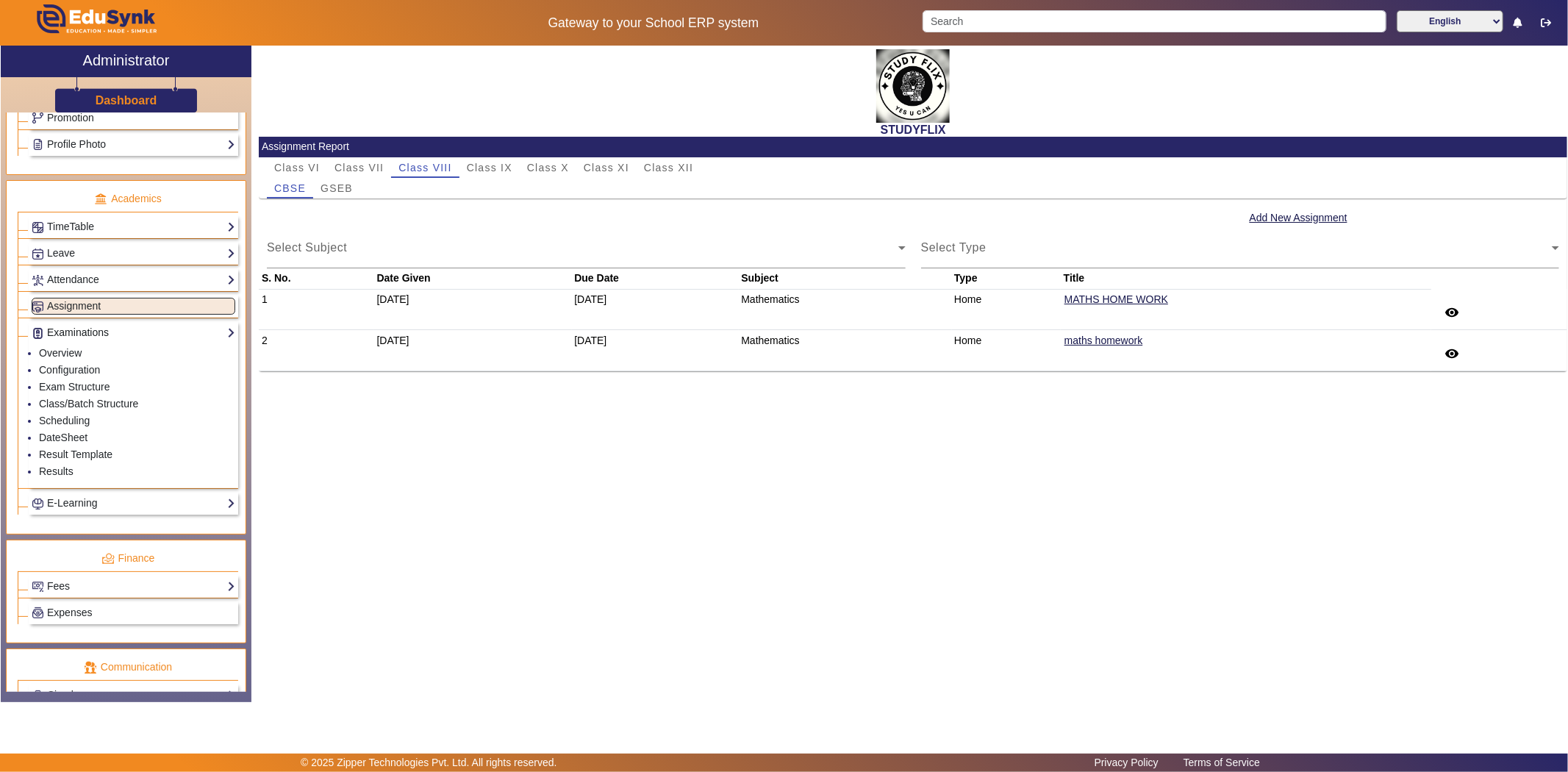
click at [83, 340] on link "Examinations" at bounding box center [133, 333] width 204 height 17
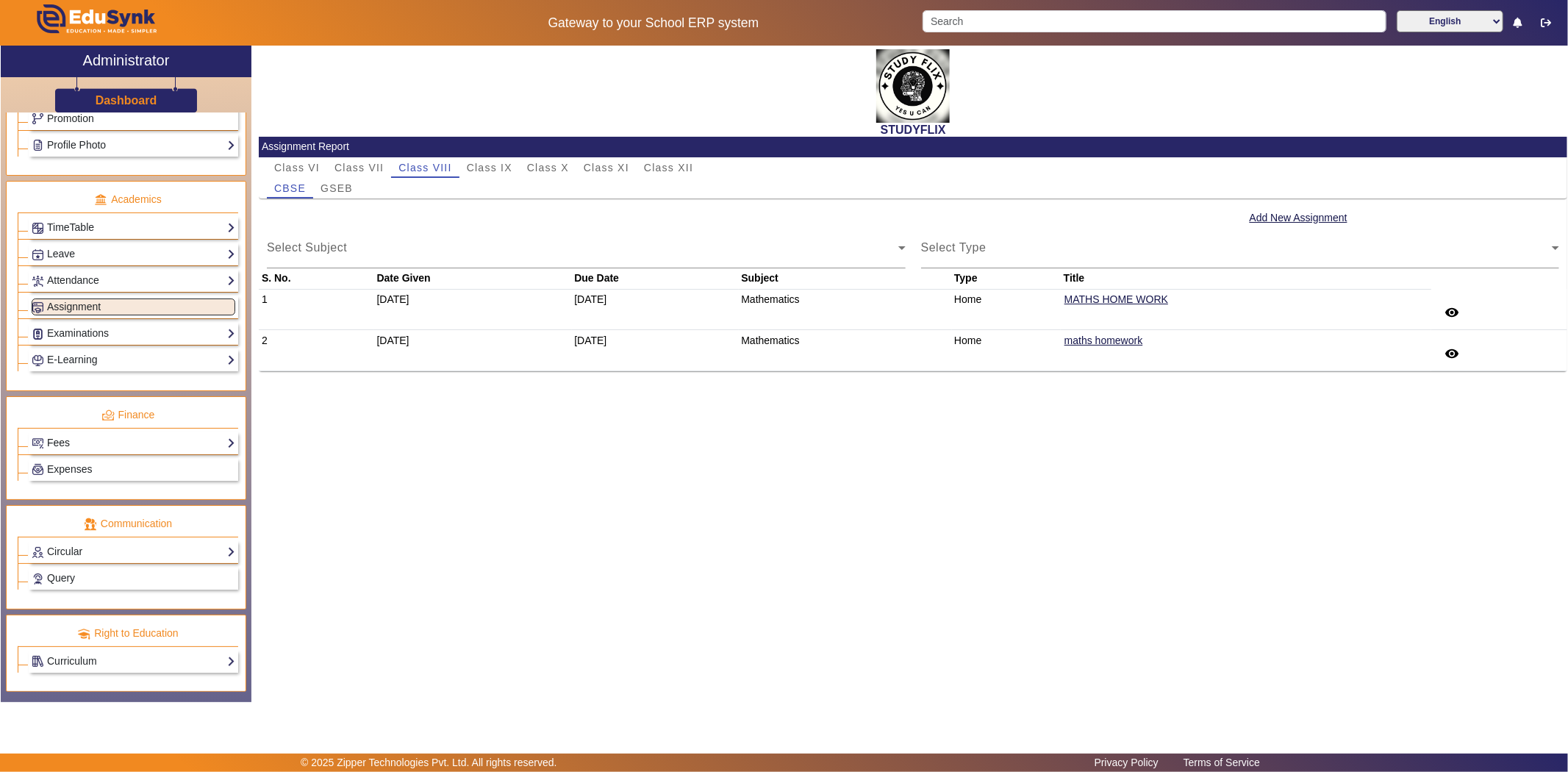
click at [72, 451] on link "Fees" at bounding box center [133, 443] width 204 height 17
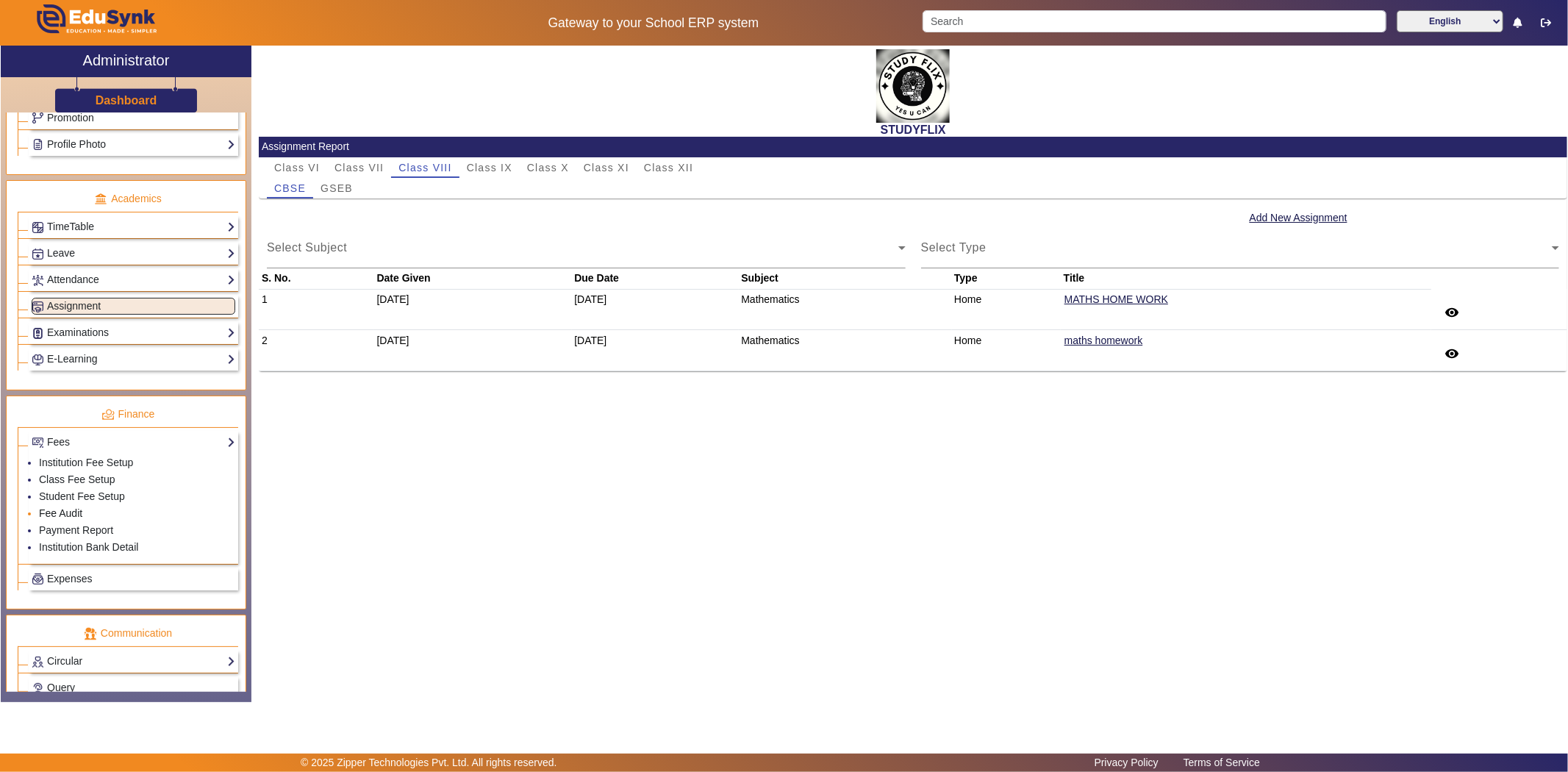
click at [68, 513] on link "Fee Audit" at bounding box center [61, 512] width 43 height 12
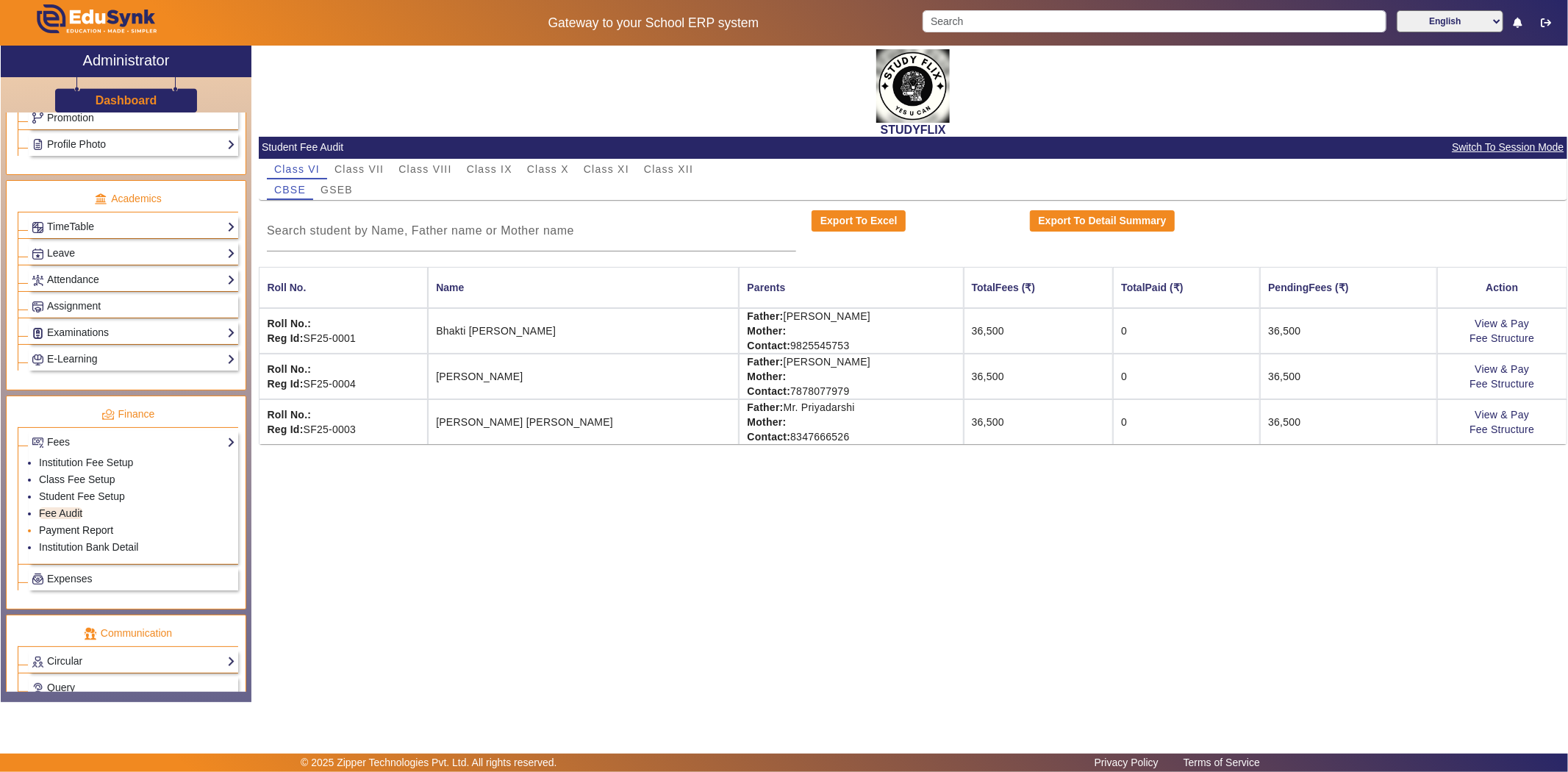
click at [78, 532] on link "Payment Report" at bounding box center [76, 529] width 75 height 12
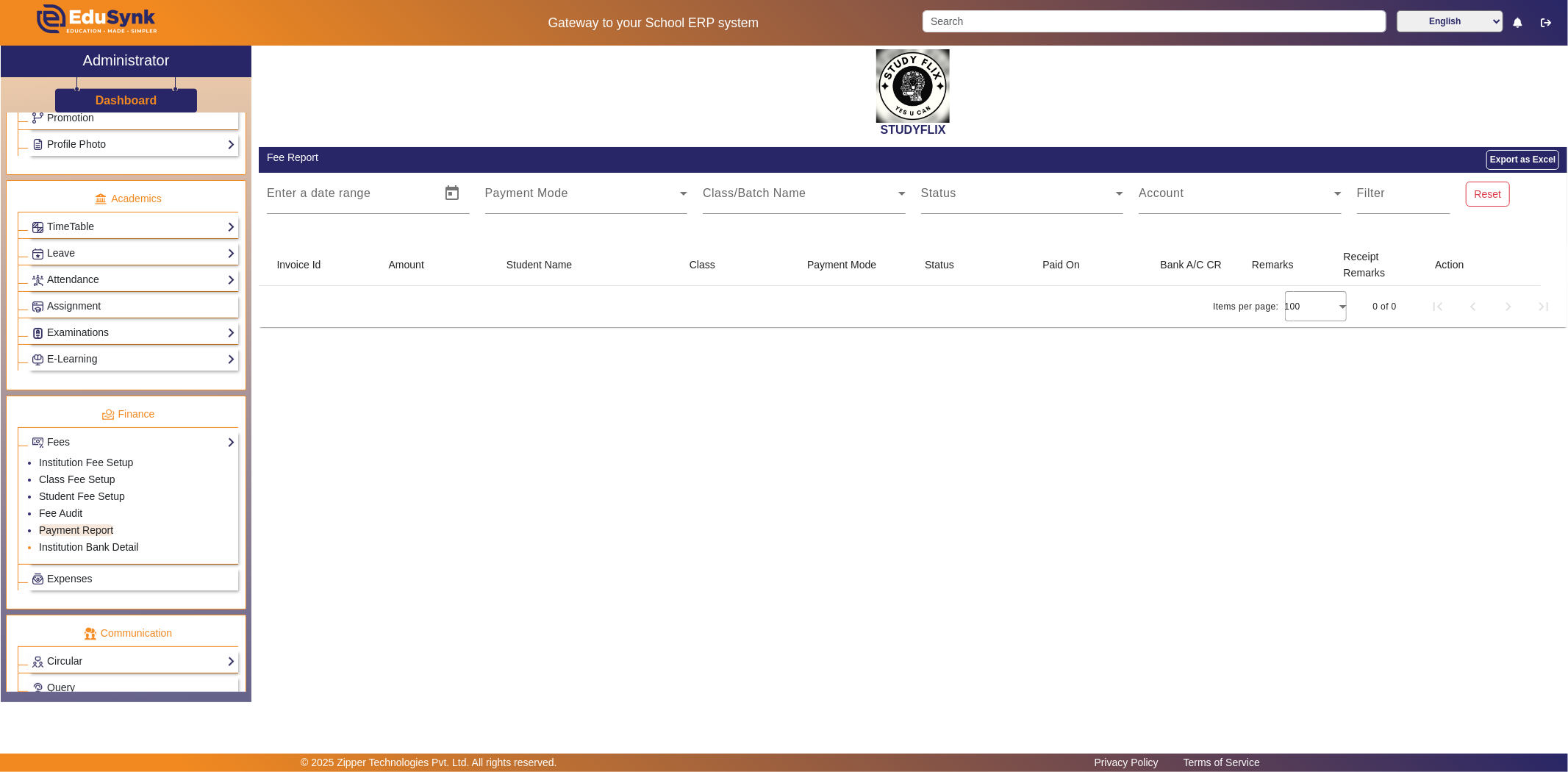
click at [71, 548] on link "Institution Bank Detail" at bounding box center [88, 546] width 99 height 12
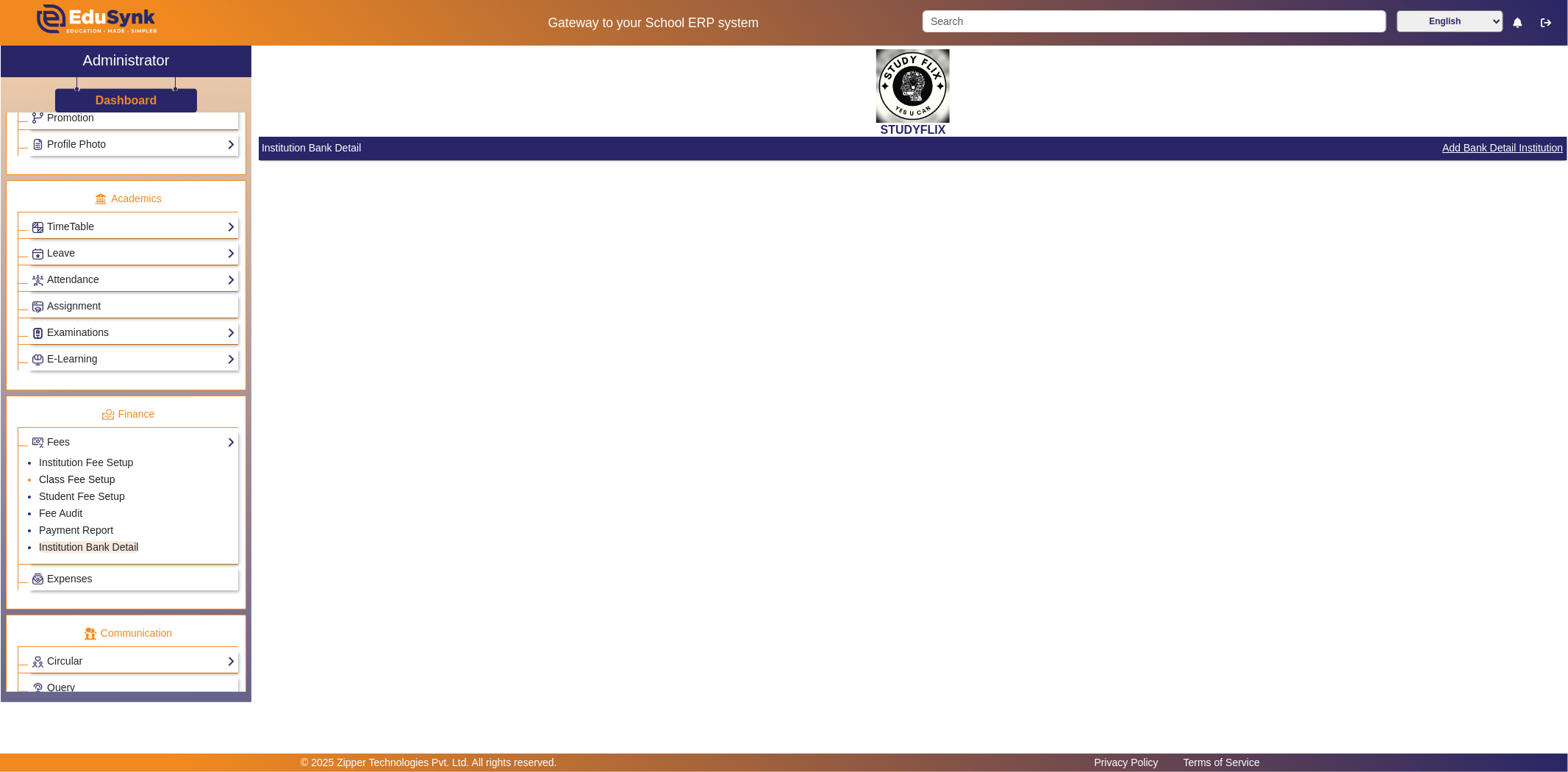
click at [63, 485] on link "Class Fee Setup" at bounding box center [78, 479] width 77 height 12
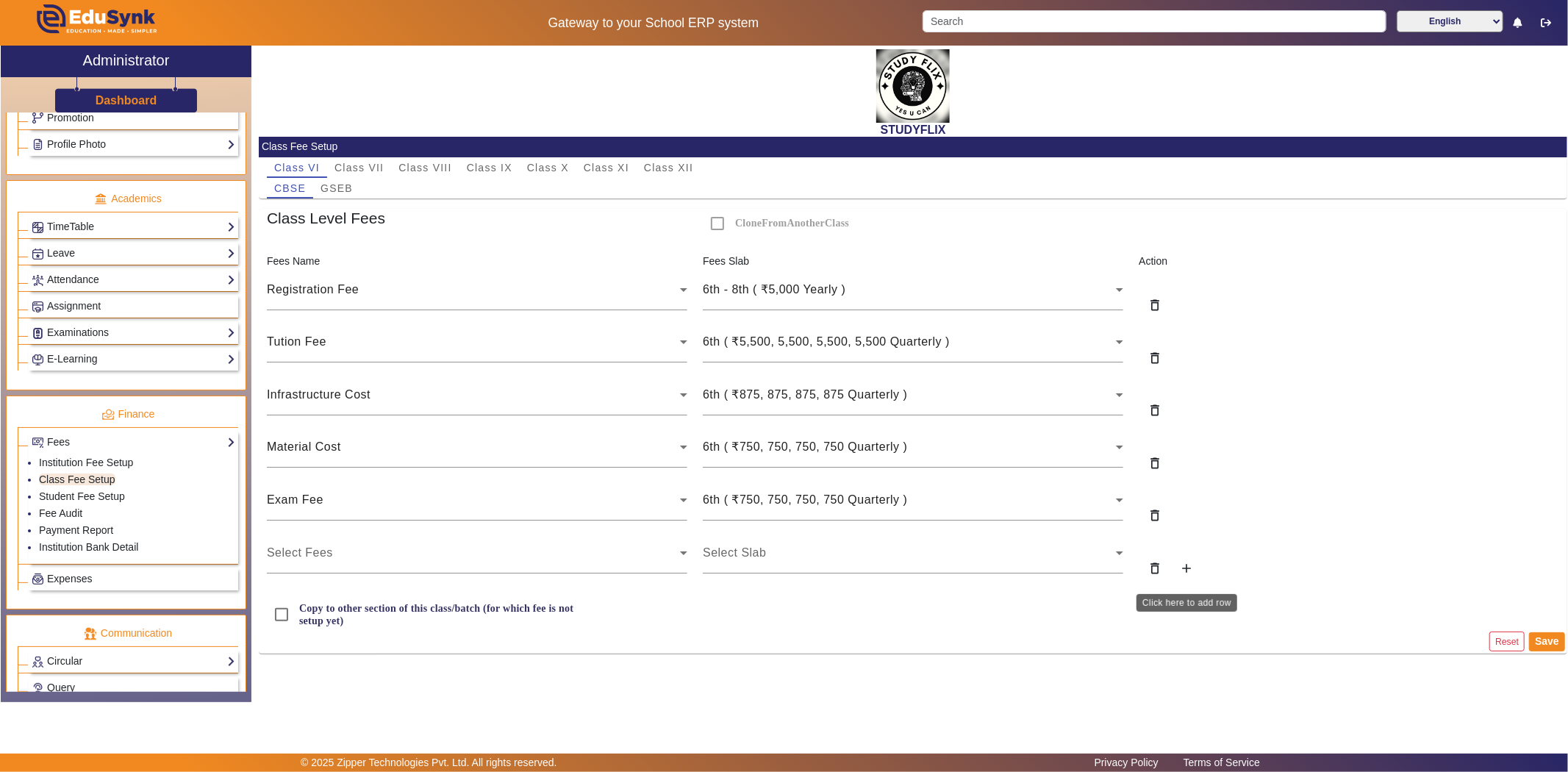
click at [1185, 571] on mat-icon "add" at bounding box center [1186, 568] width 15 height 15
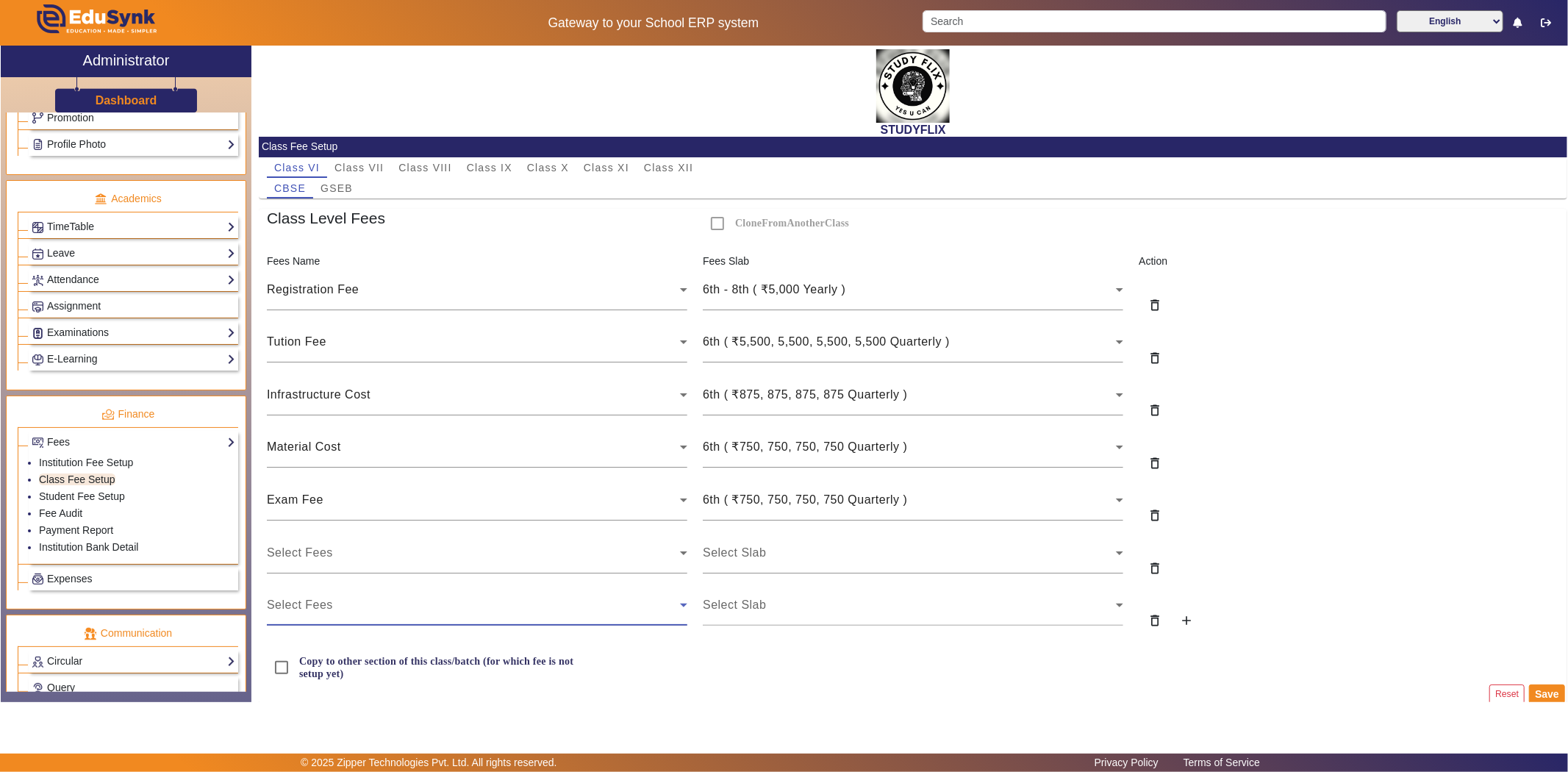
click at [284, 611] on span "Select Fees" at bounding box center [300, 605] width 66 height 12
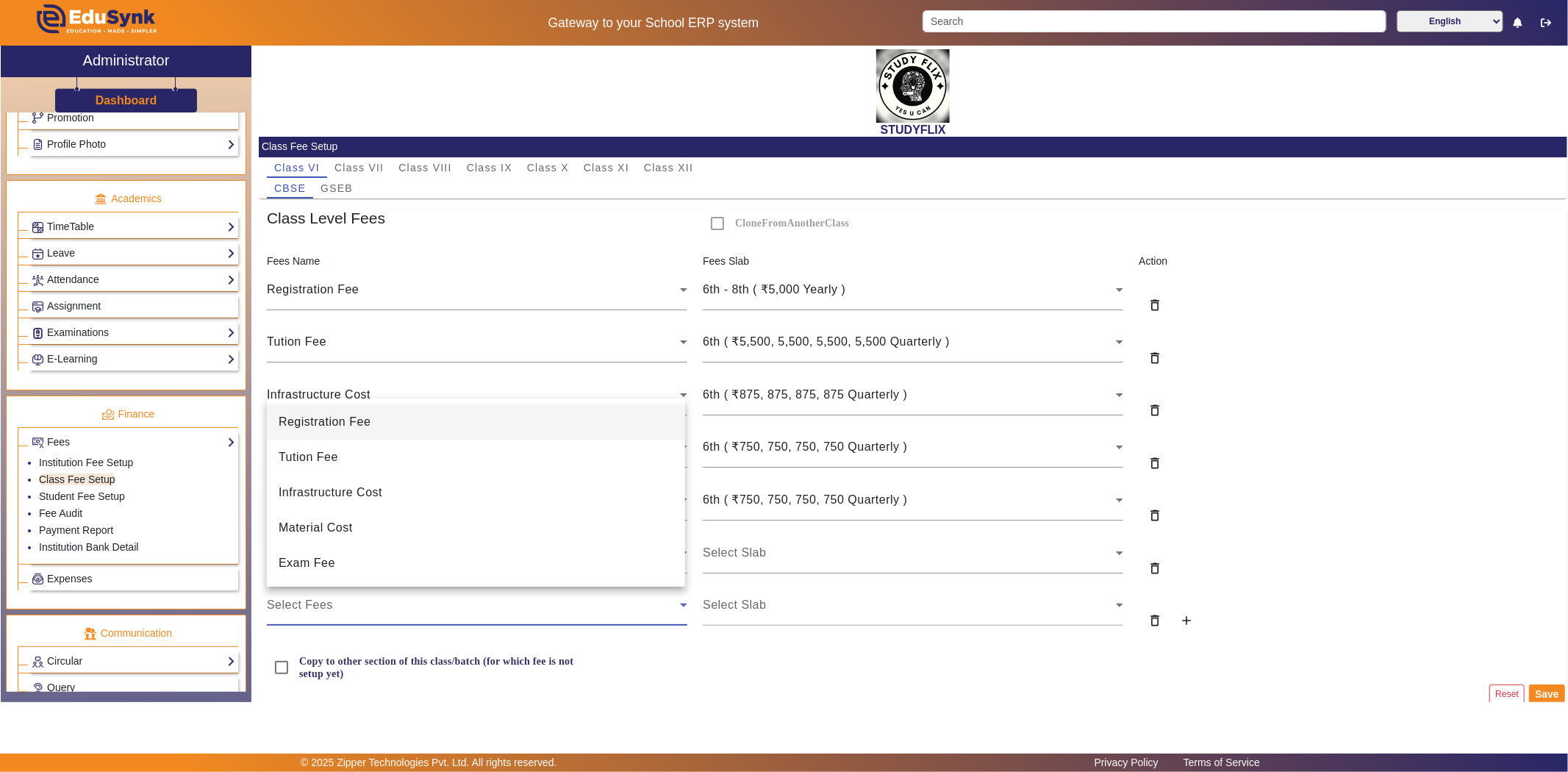
click at [0, 488] on div at bounding box center [784, 386] width 1568 height 772
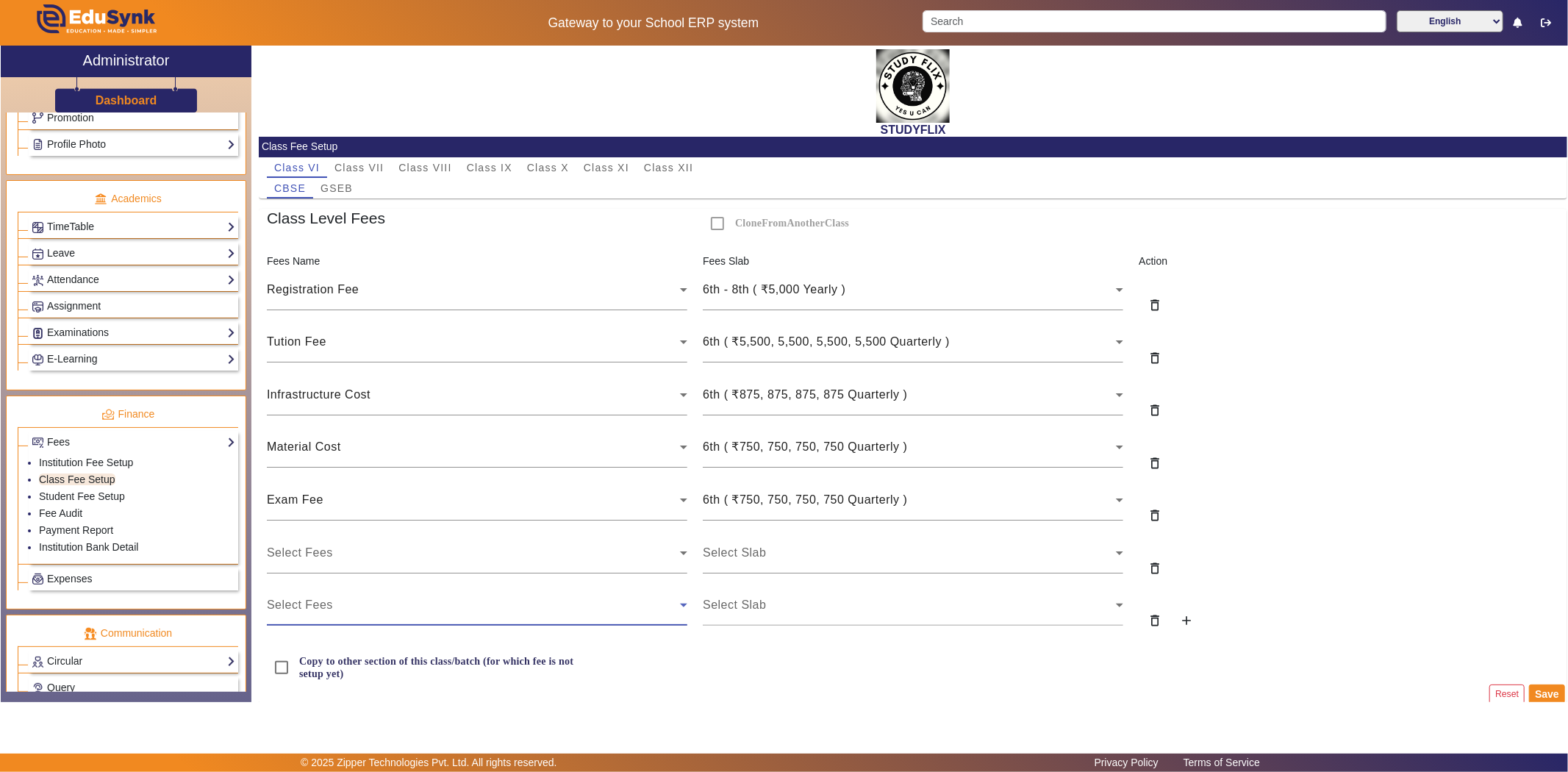
click at [384, 610] on div "Select Fees" at bounding box center [473, 605] width 413 height 18
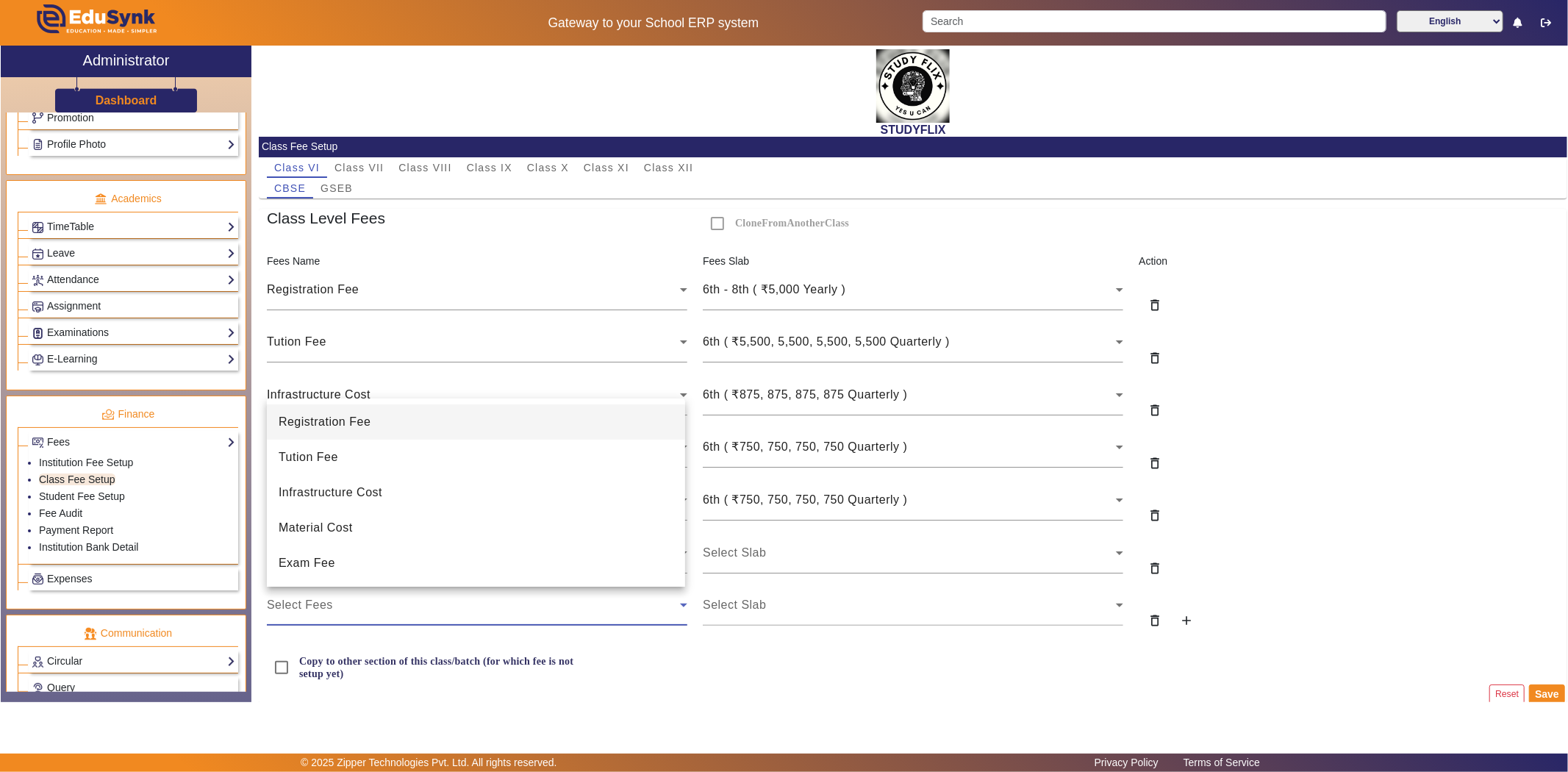
click at [691, 676] on div at bounding box center [784, 386] width 1568 height 772
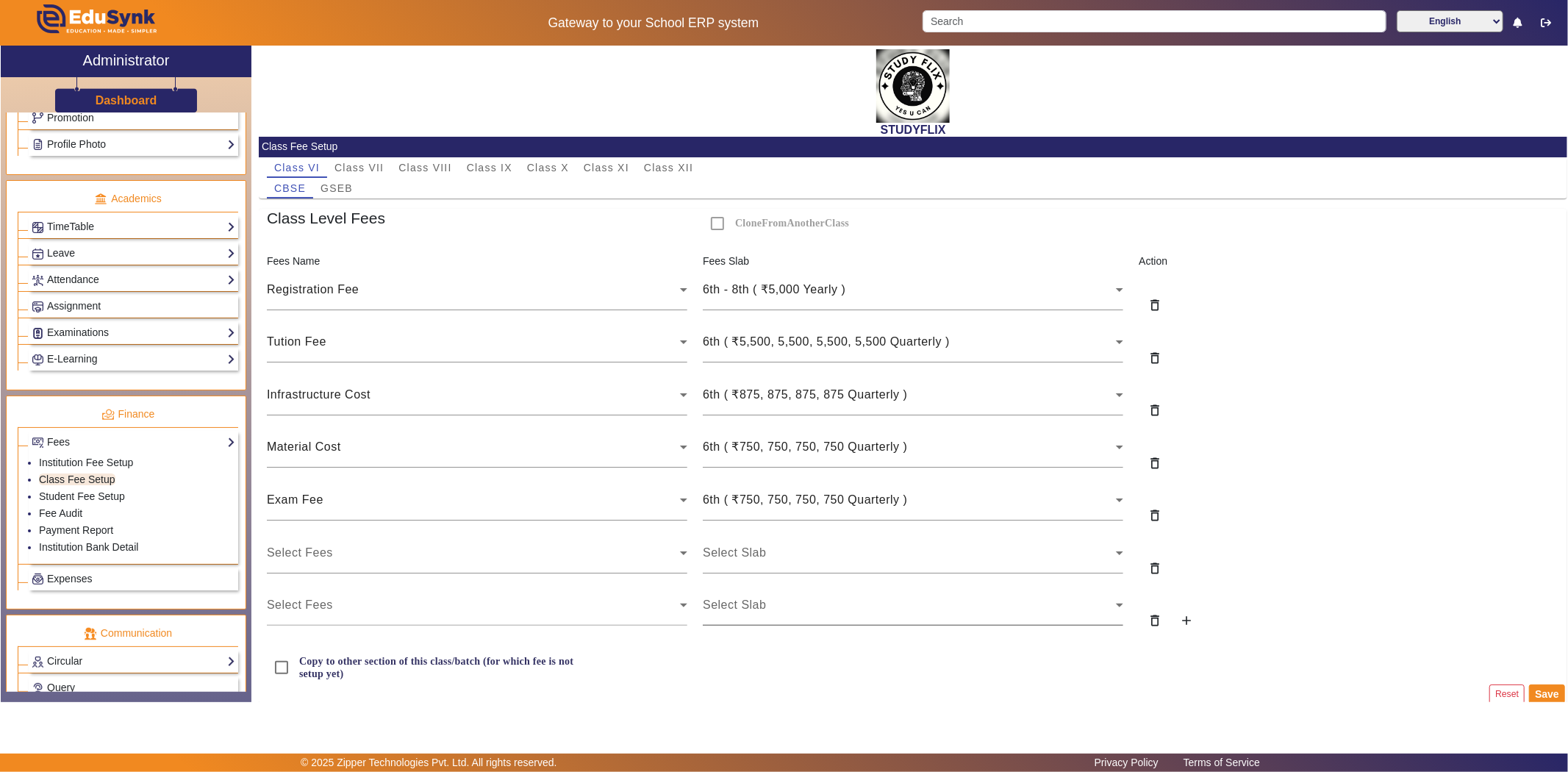
click at [787, 612] on div "Select Slab" at bounding box center [910, 605] width 413 height 18
click at [787, 611] on div "Select Slab" at bounding box center [910, 605] width 413 height 18
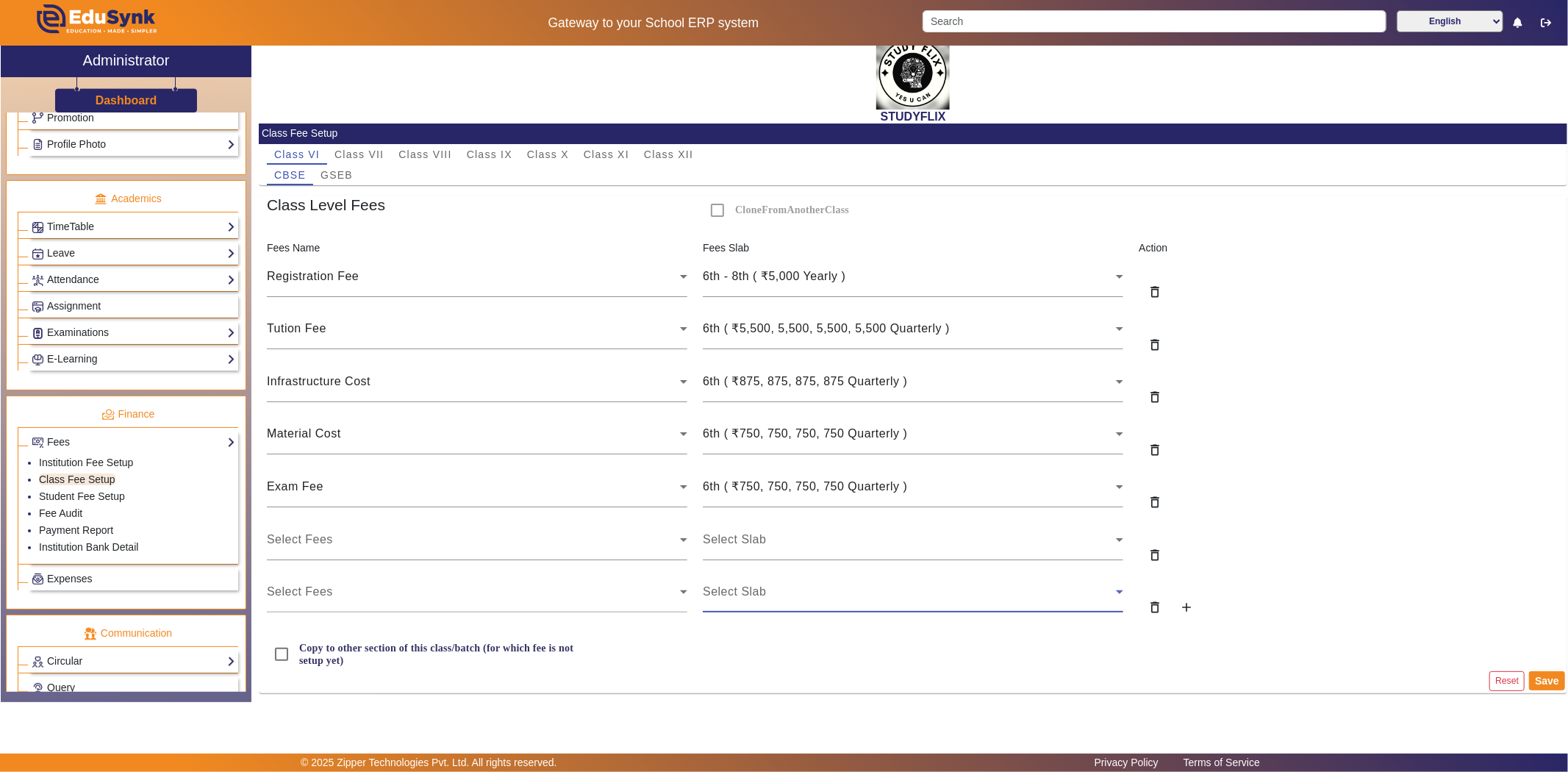
scroll to position [18, 0]
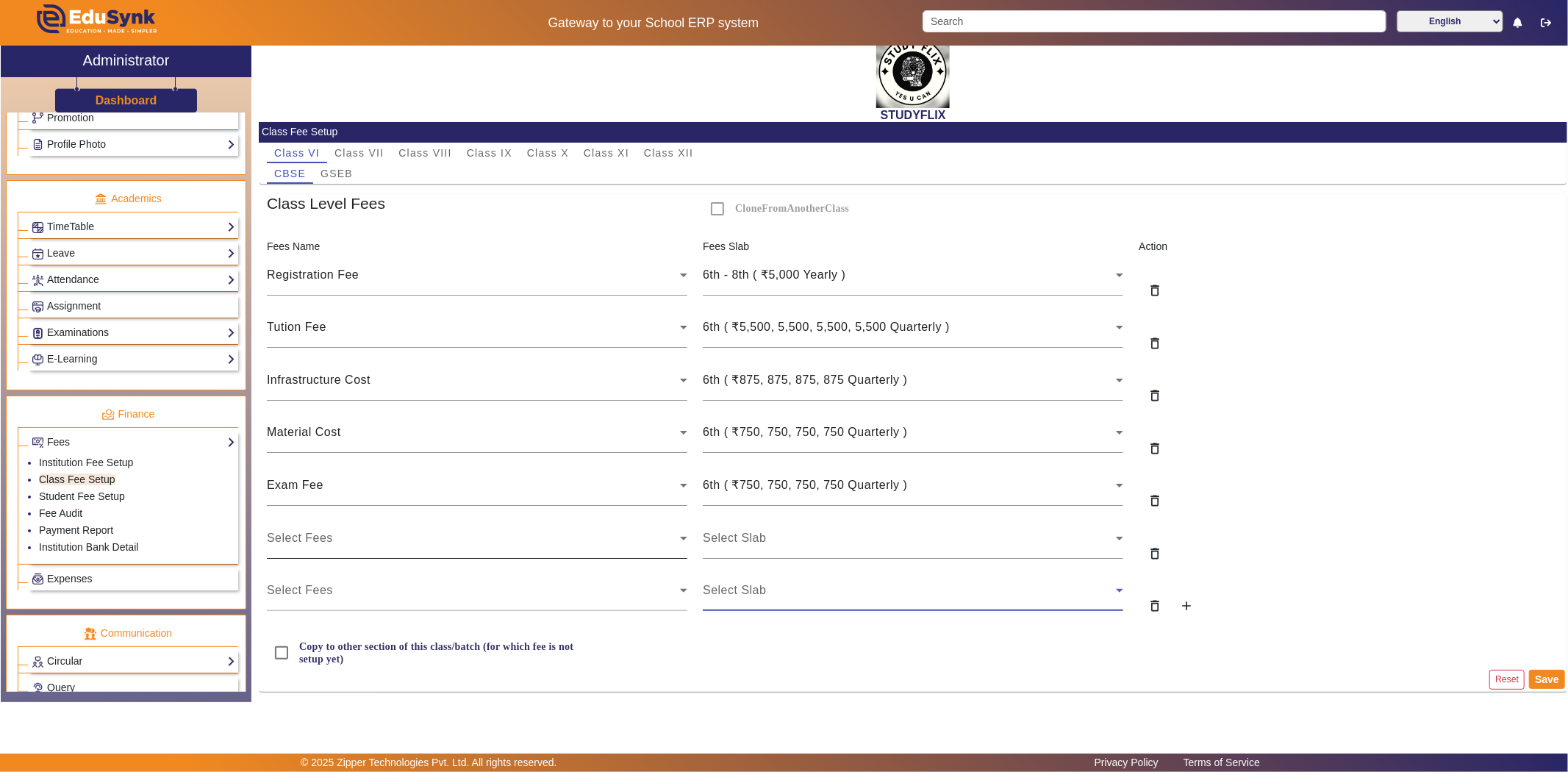
click at [350, 537] on div "Select Fees" at bounding box center [473, 538] width 413 height 18
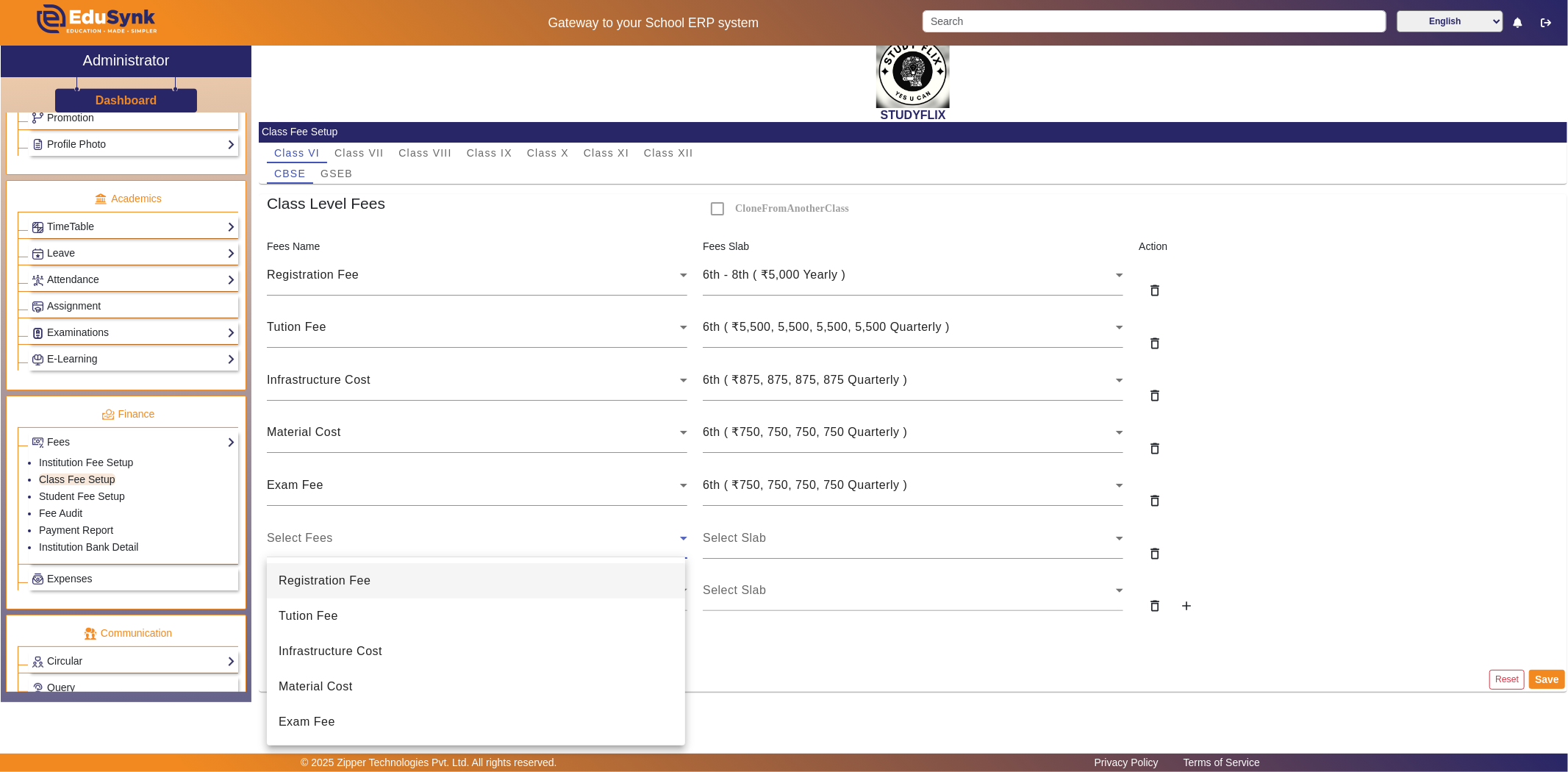
click at [760, 709] on div at bounding box center [784, 386] width 1568 height 772
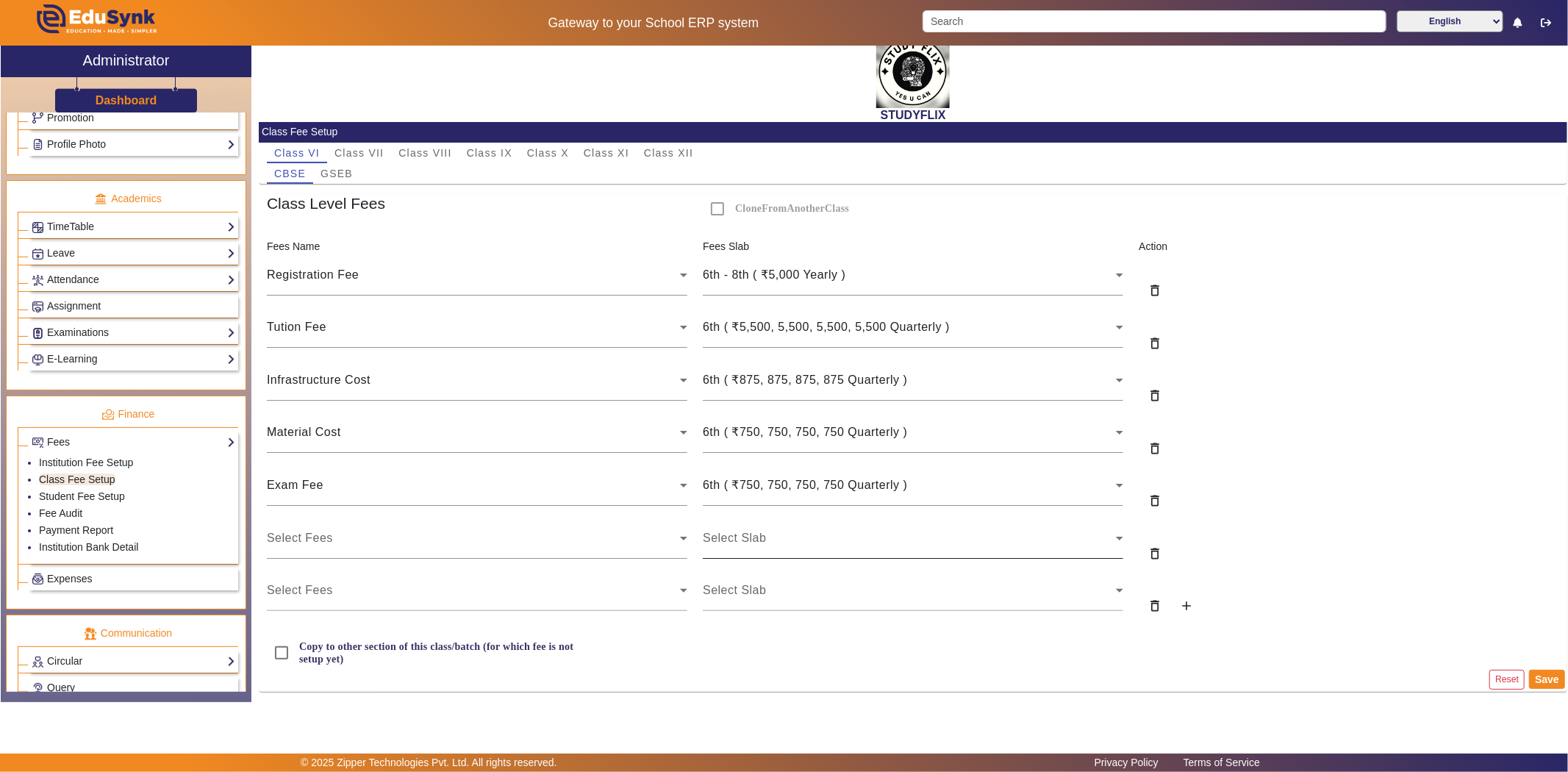
click at [762, 538] on div "Select Slab" at bounding box center [910, 538] width 413 height 18
click at [1150, 604] on mat-icon "delete_outline" at bounding box center [1155, 605] width 15 height 15
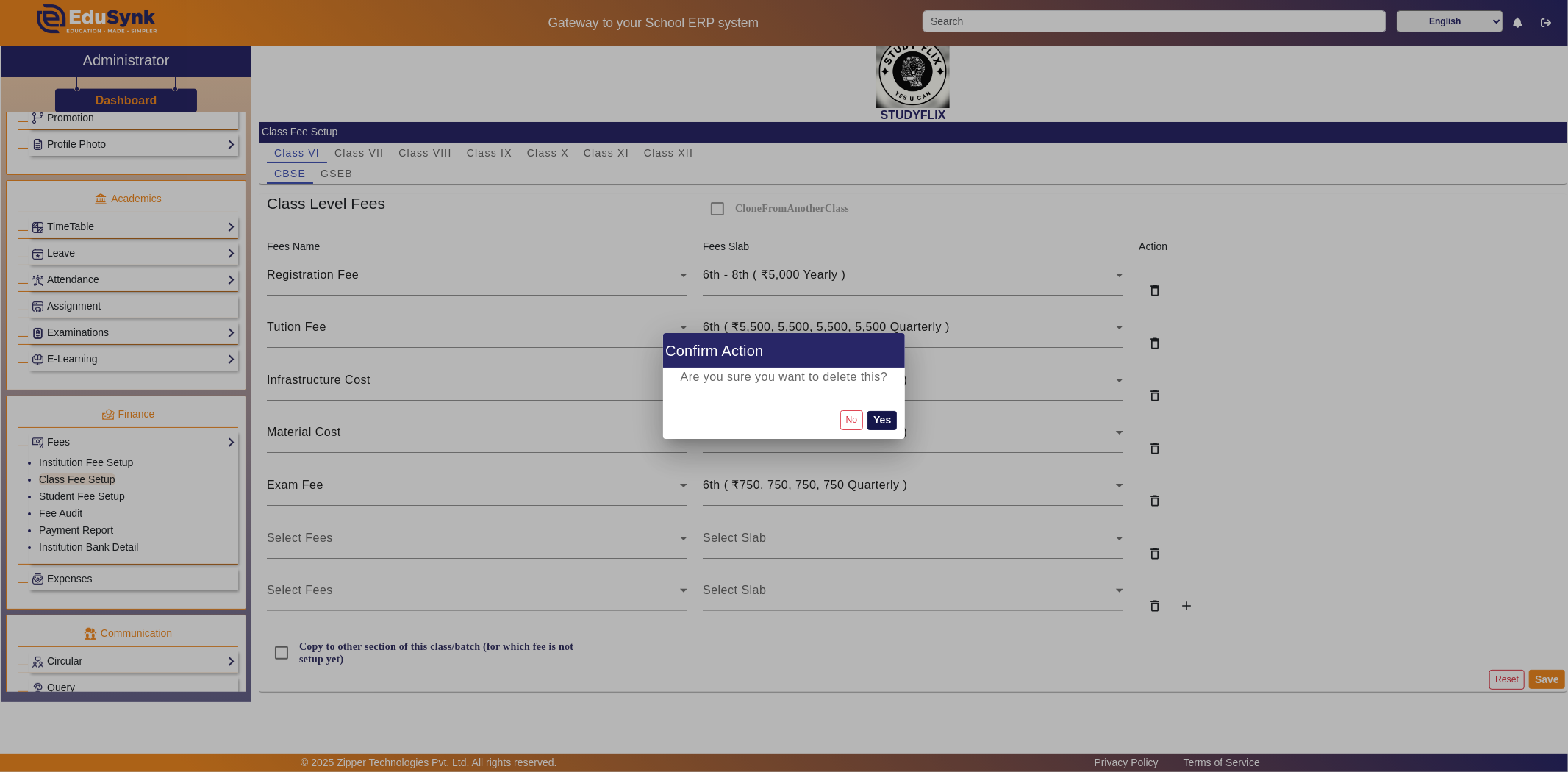
click at [868, 422] on button "Yes" at bounding box center [882, 420] width 29 height 19
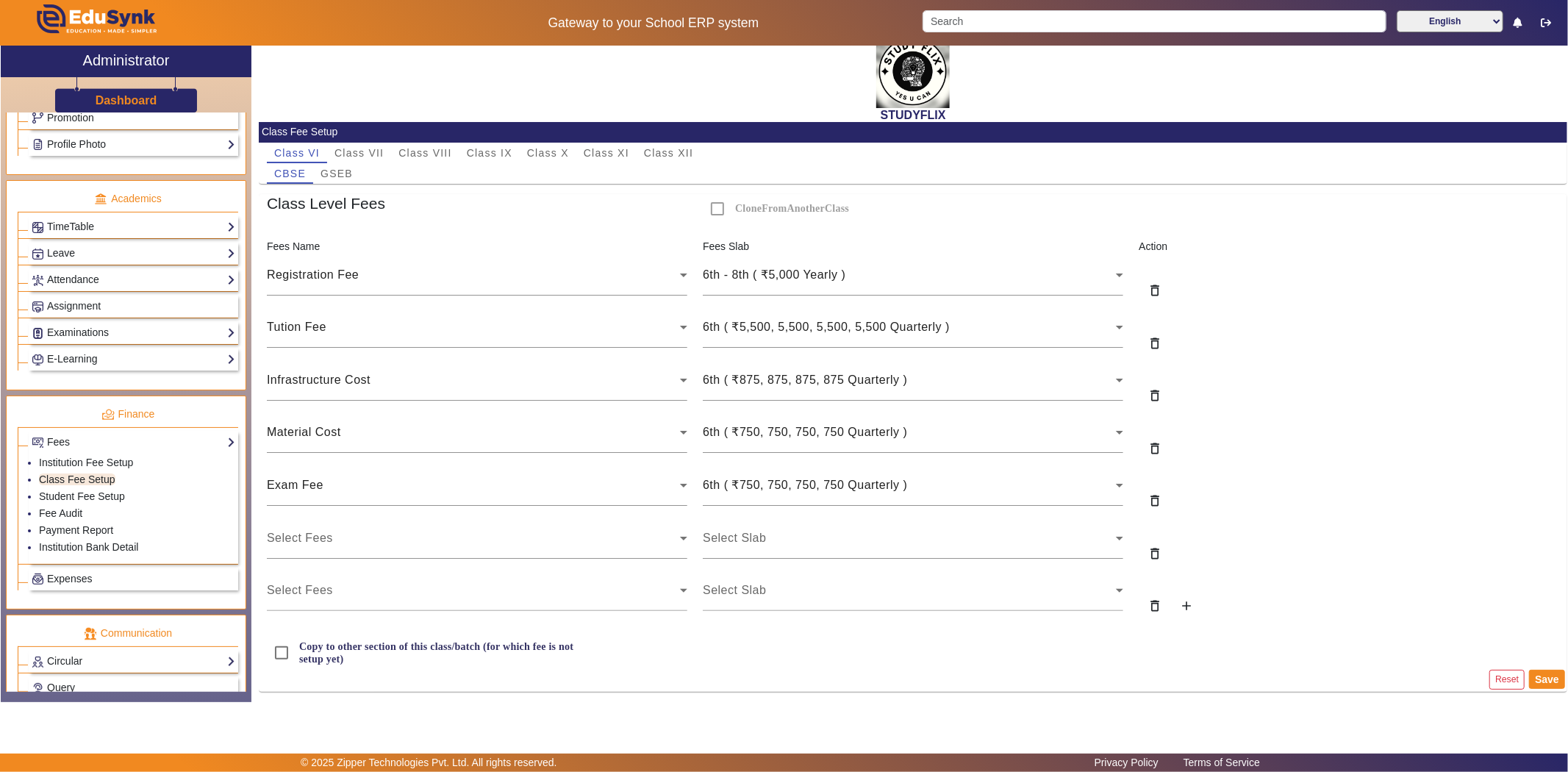
scroll to position [0, 0]
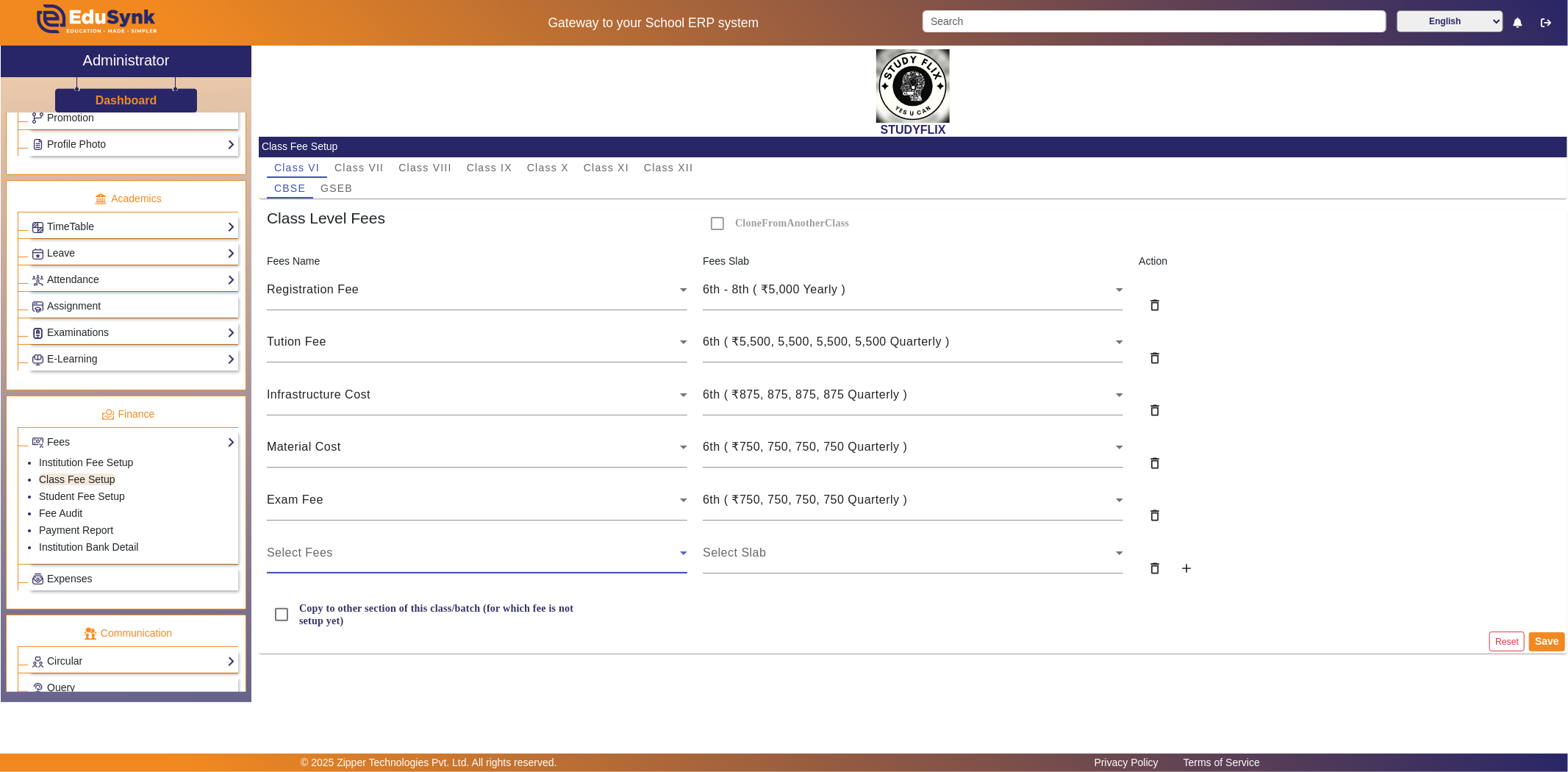
click at [452, 562] on div "Select Fees" at bounding box center [473, 552] width 413 height 18
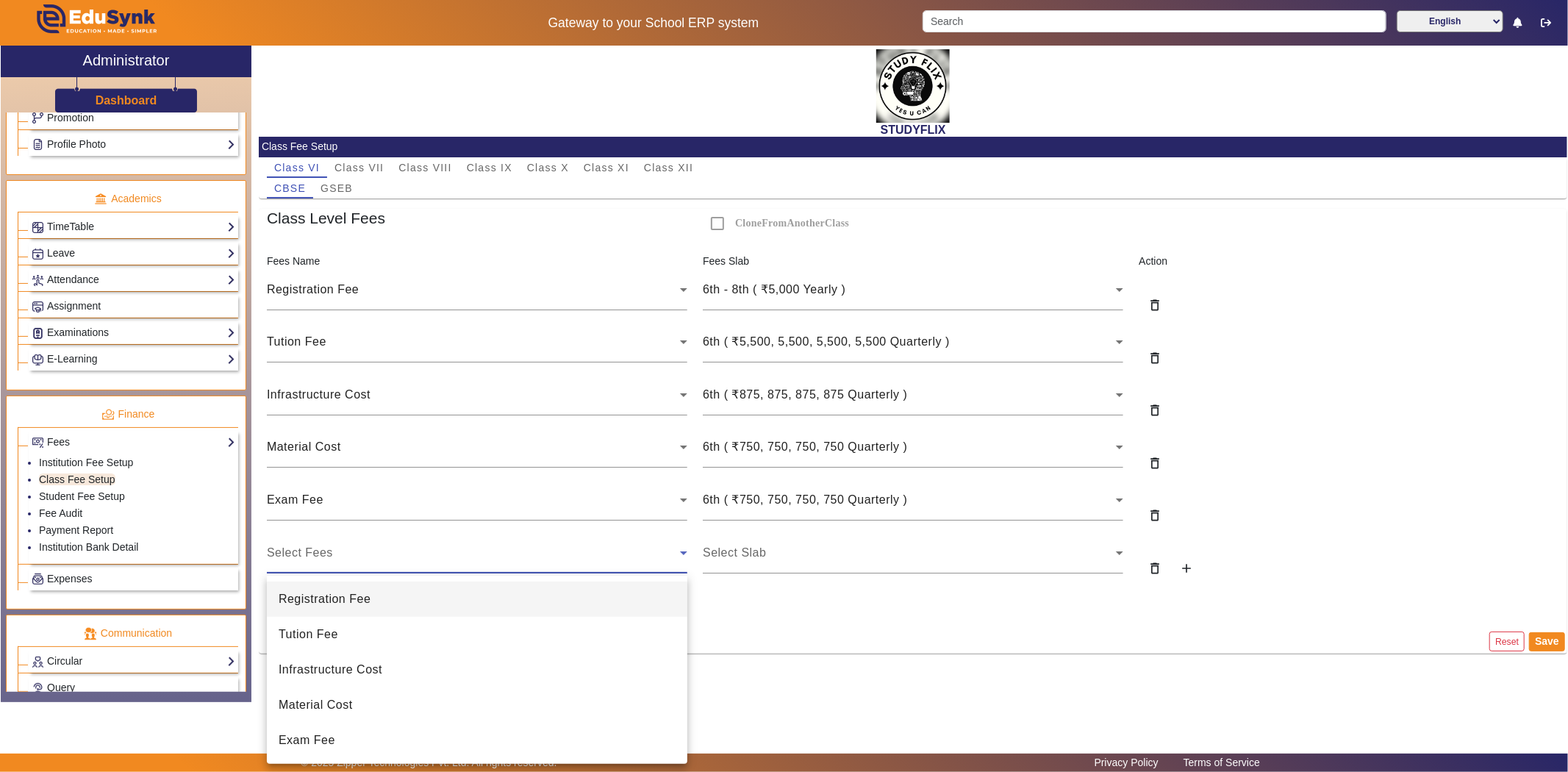
click at [813, 669] on div at bounding box center [784, 386] width 1568 height 772
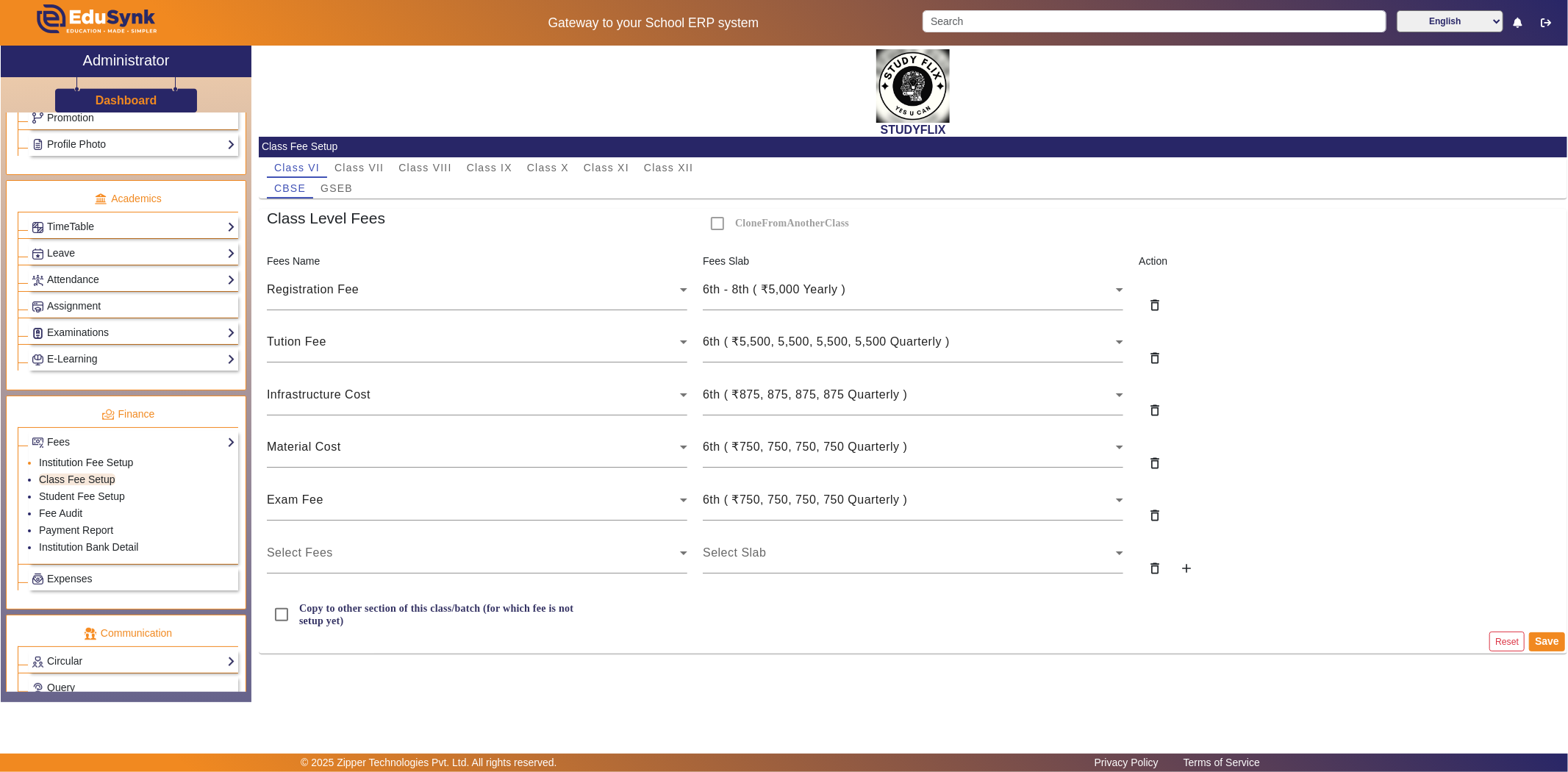
click at [55, 461] on link "Institution Fee Setup" at bounding box center [86, 462] width 94 height 12
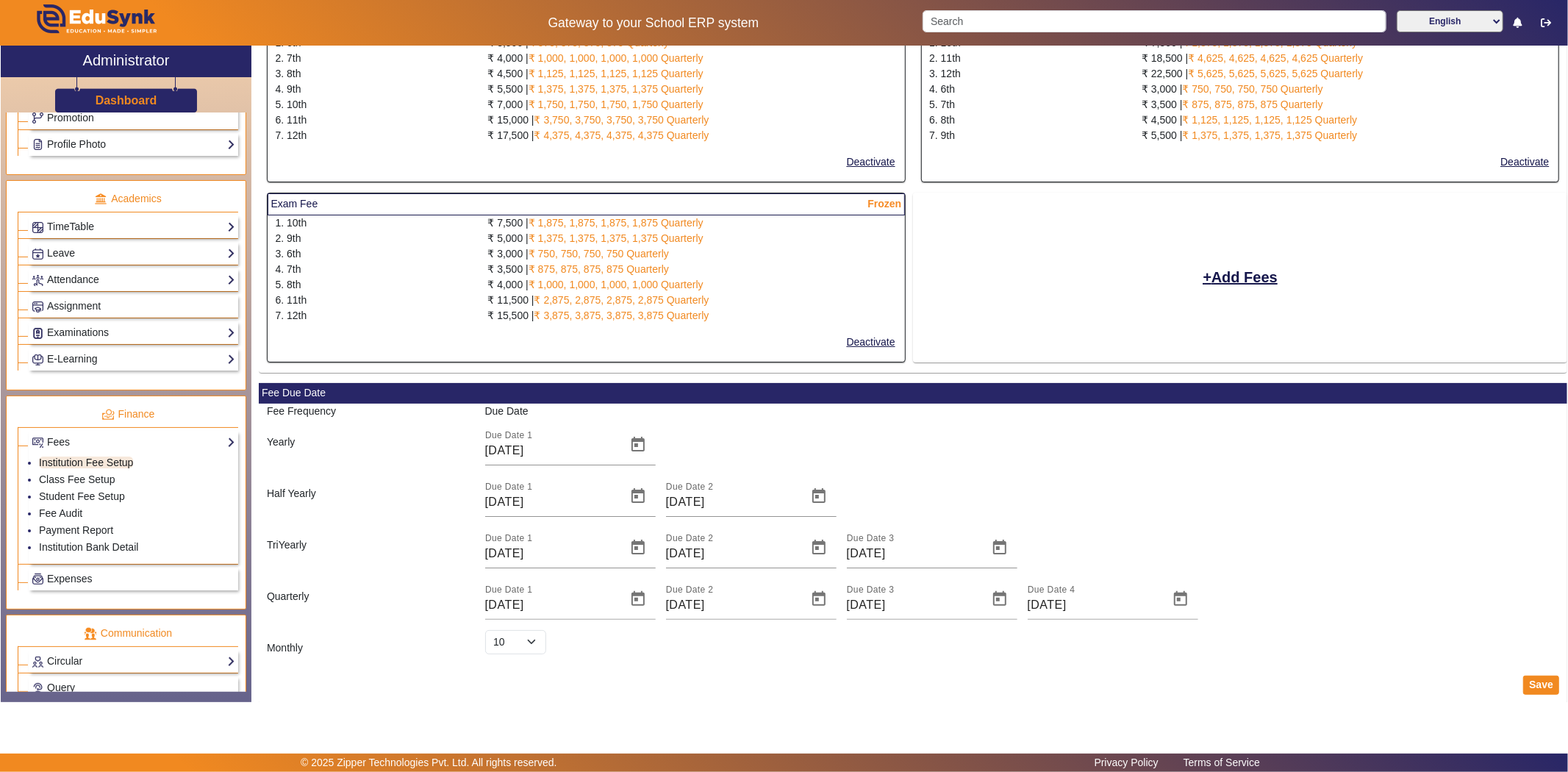
scroll to position [366, 0]
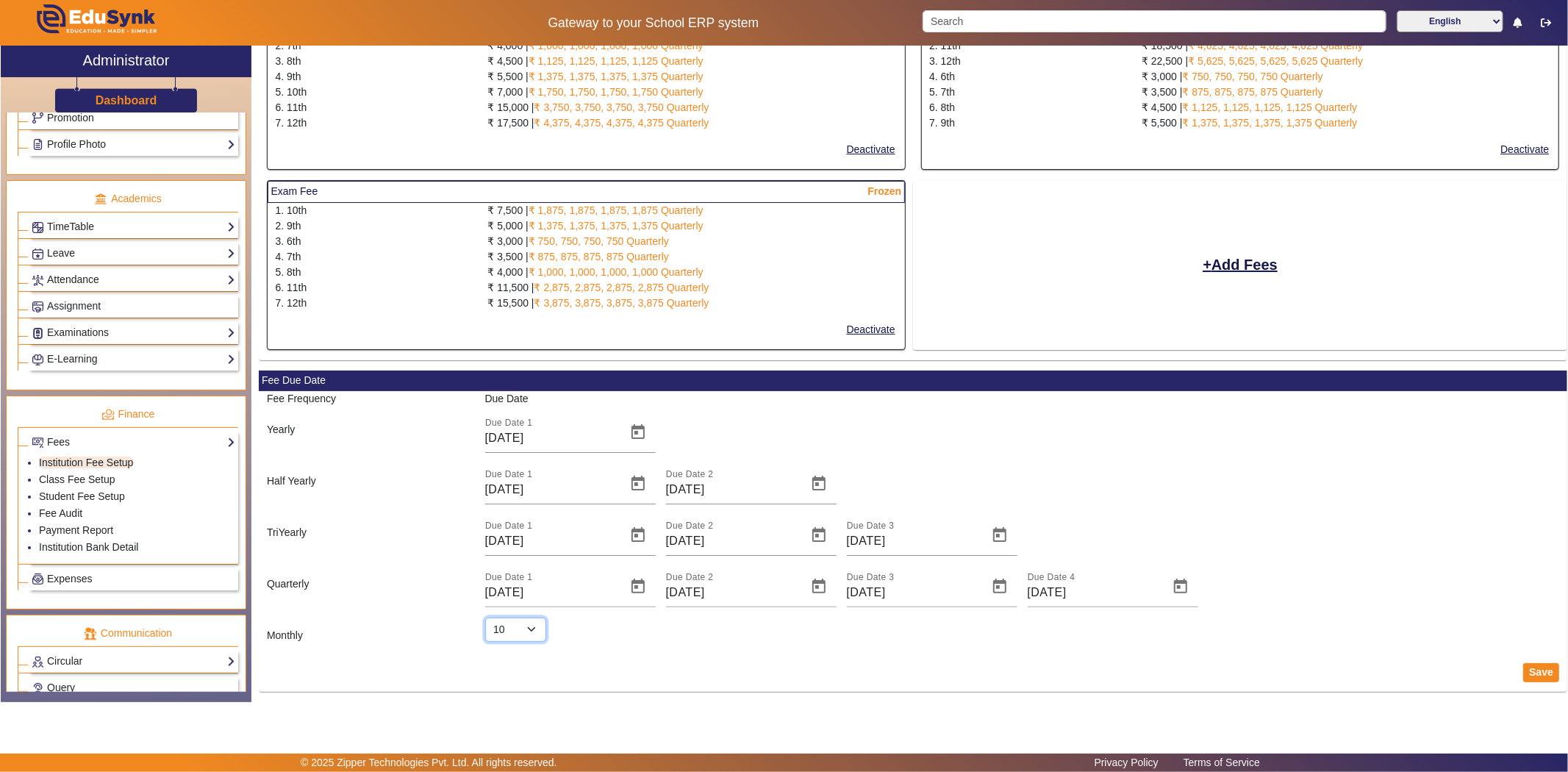
click at [530, 626] on select "Select 1 2 3 4 5 6 7 8 9 10 11 12 13 14 15 16 17 18 19 20 21 22 23 24 25 26 27 …" at bounding box center [515, 630] width 61 height 25
click at [533, 627] on select "Select 1 2 3 4 5 6 7 8 9 10 11 12 13 14 15 16 17 18 19 20 21 22 23 24 25 26 27 …" at bounding box center [515, 630] width 61 height 25
click at [486, 618] on select "Select 1 2 3 4 5 6 7 8 9 10 11 12 13 14 15 16 17 18 19 20 21 22 23 24 25 26 27 …" at bounding box center [515, 630] width 61 height 25
click at [532, 633] on select "Select 1 2 3 4 5 6 7 8 9 10 11 12 13 14 15 16 17 18 19 20 21 22 23 24 25 26 27 …" at bounding box center [515, 630] width 61 height 25
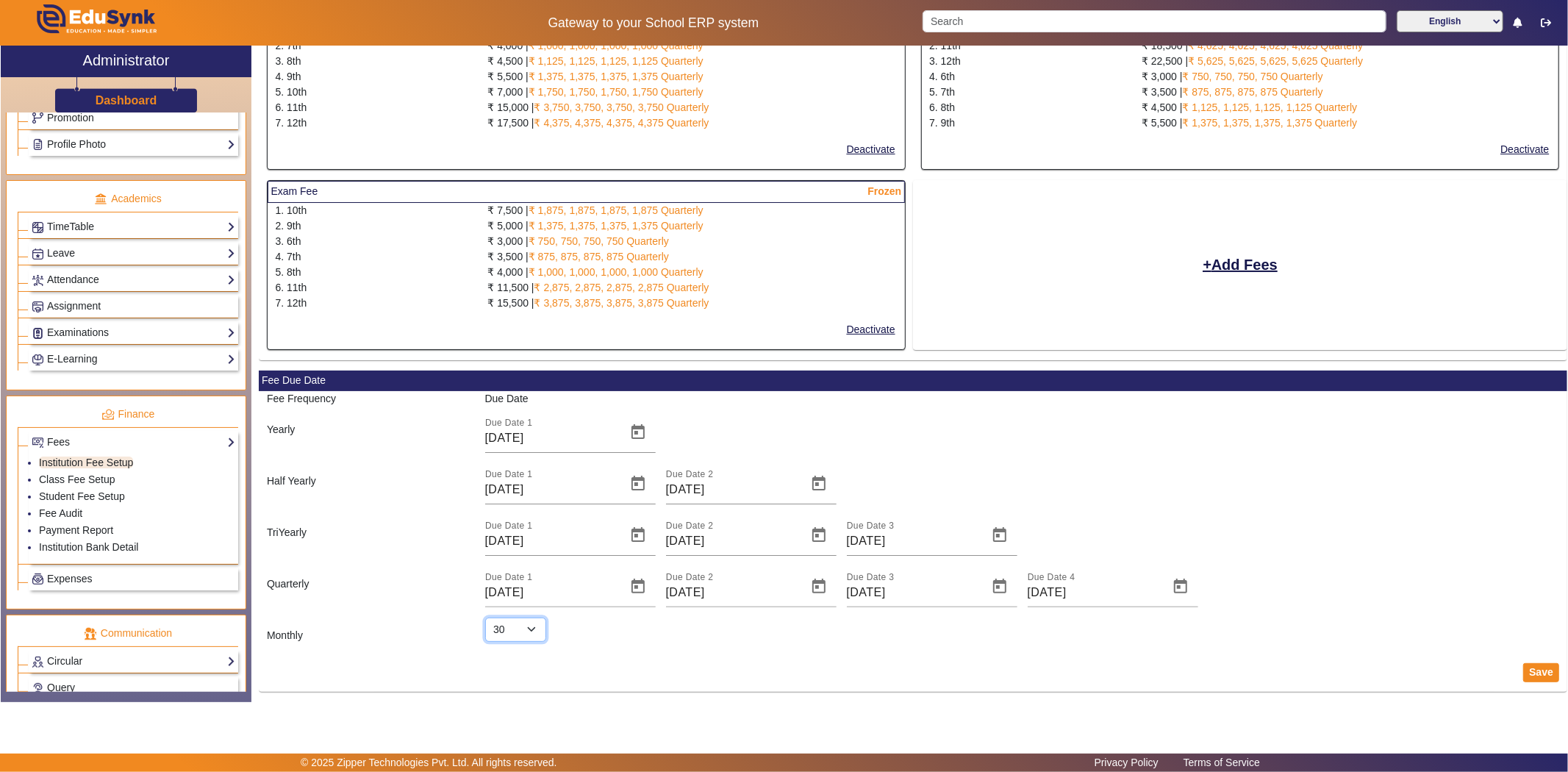
select select "10"
click at [486, 618] on select "Select 1 2 3 4 5 6 7 8 9 10 11 12 13 14 15 16 17 18 19 20 21 22 23 24 25 26 27 …" at bounding box center [515, 630] width 61 height 25
click at [602, 643] on mat-card-content "Fee Frequency Due Date Yearly Due Date 1 [DATE] Half Yearly Due Date 1 [DATE] D…" at bounding box center [913, 522] width 1308 height 263
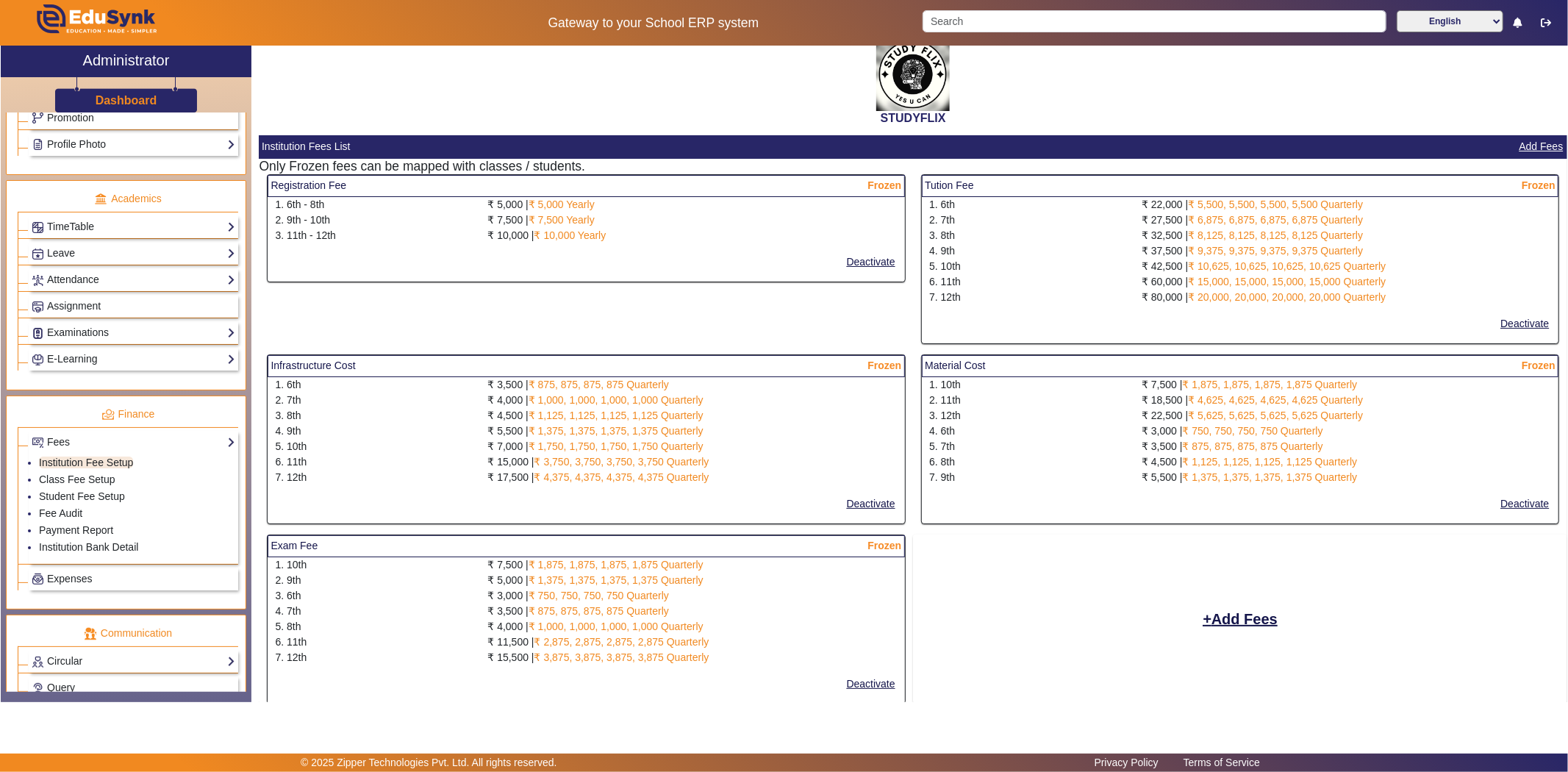
scroll to position [0, 0]
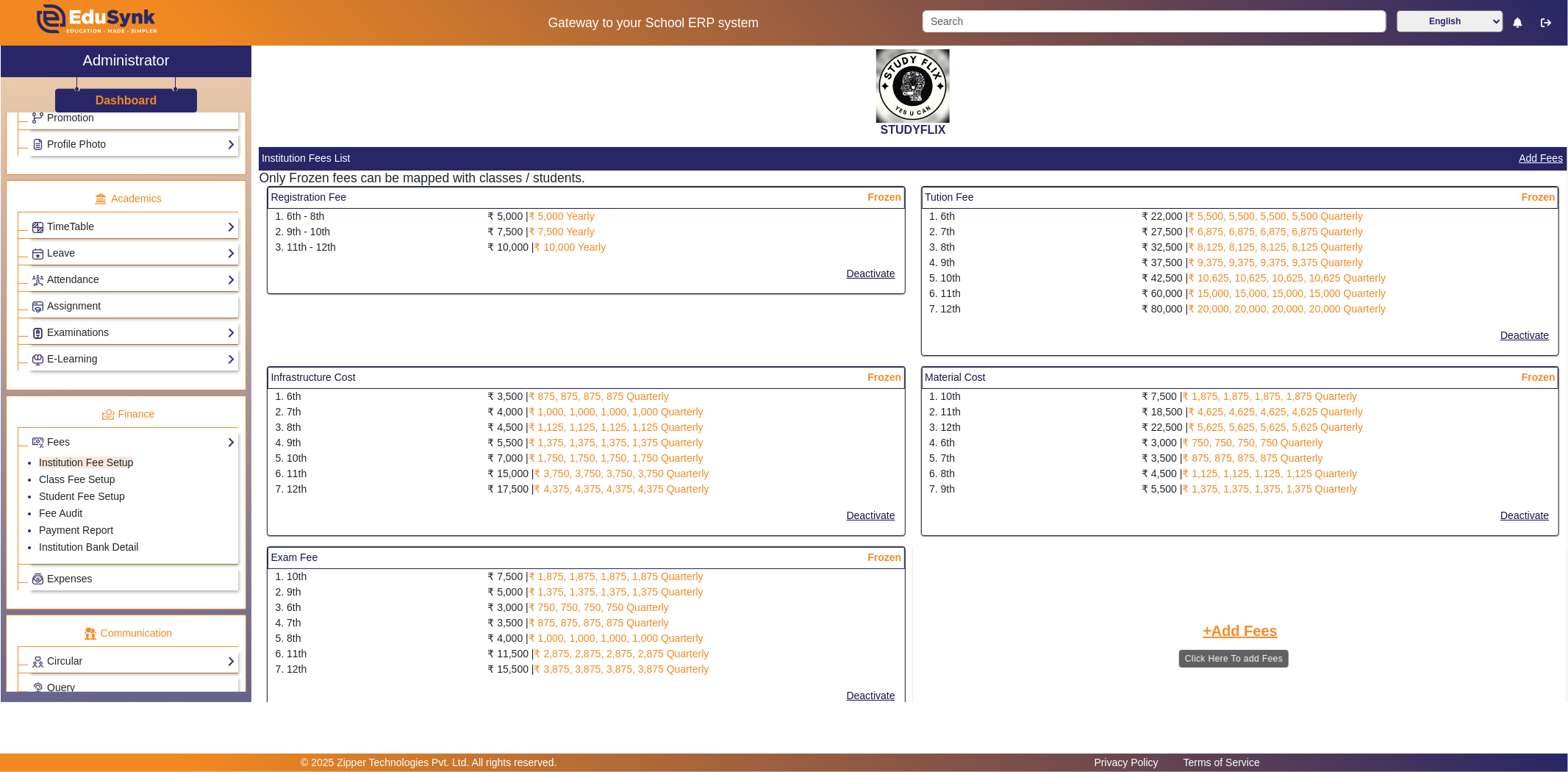
click at [1234, 637] on button "Add Fees" at bounding box center [1240, 631] width 78 height 25
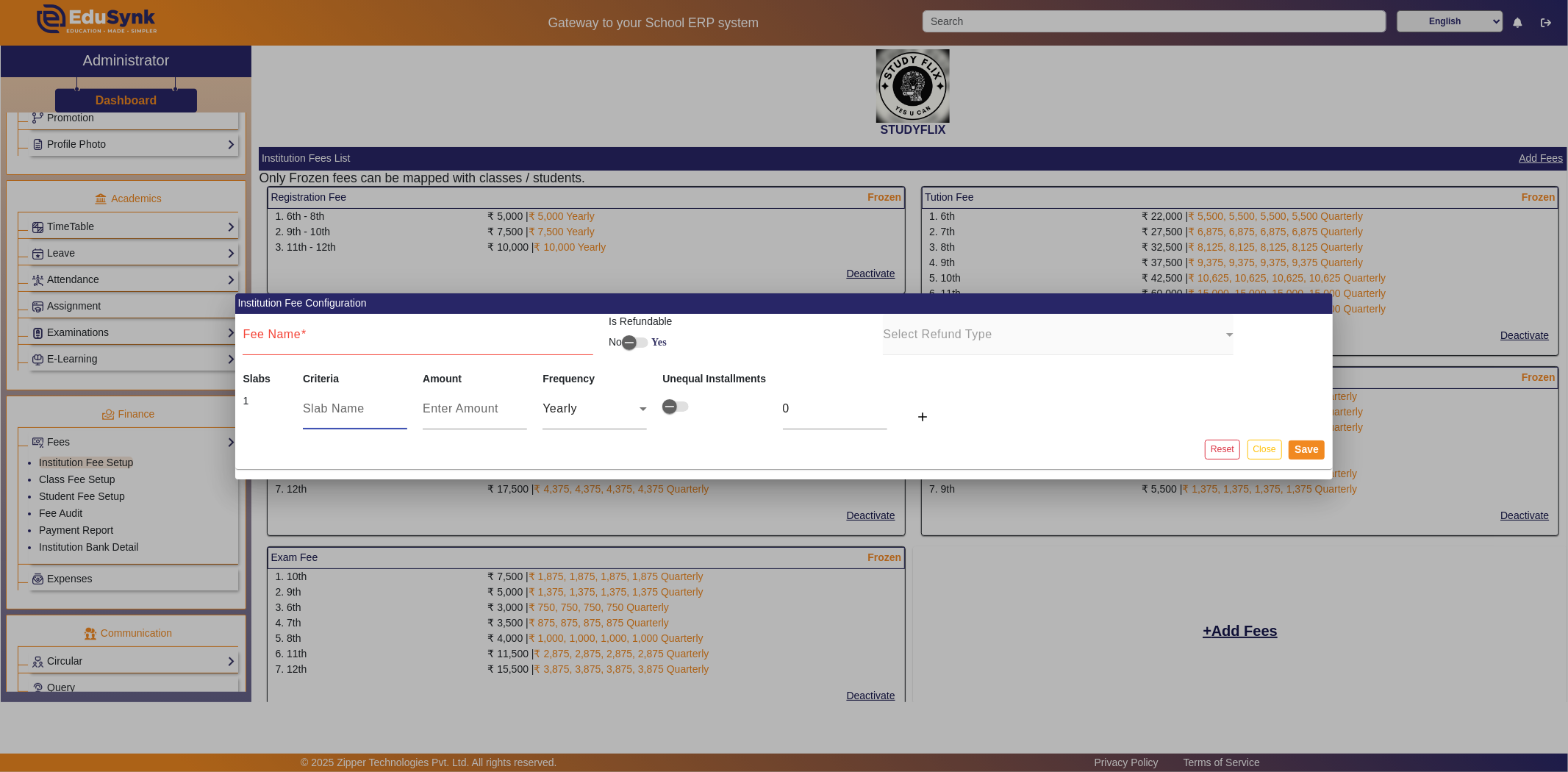
click at [350, 402] on input "text" at bounding box center [355, 409] width 104 height 18
click at [313, 342] on input "Fee Name" at bounding box center [418, 340] width 350 height 18
click at [923, 336] on mat-label "Select Refund Type" at bounding box center [937, 334] width 109 height 12
click at [1265, 457] on button "Close" at bounding box center [1265, 449] width 35 height 20
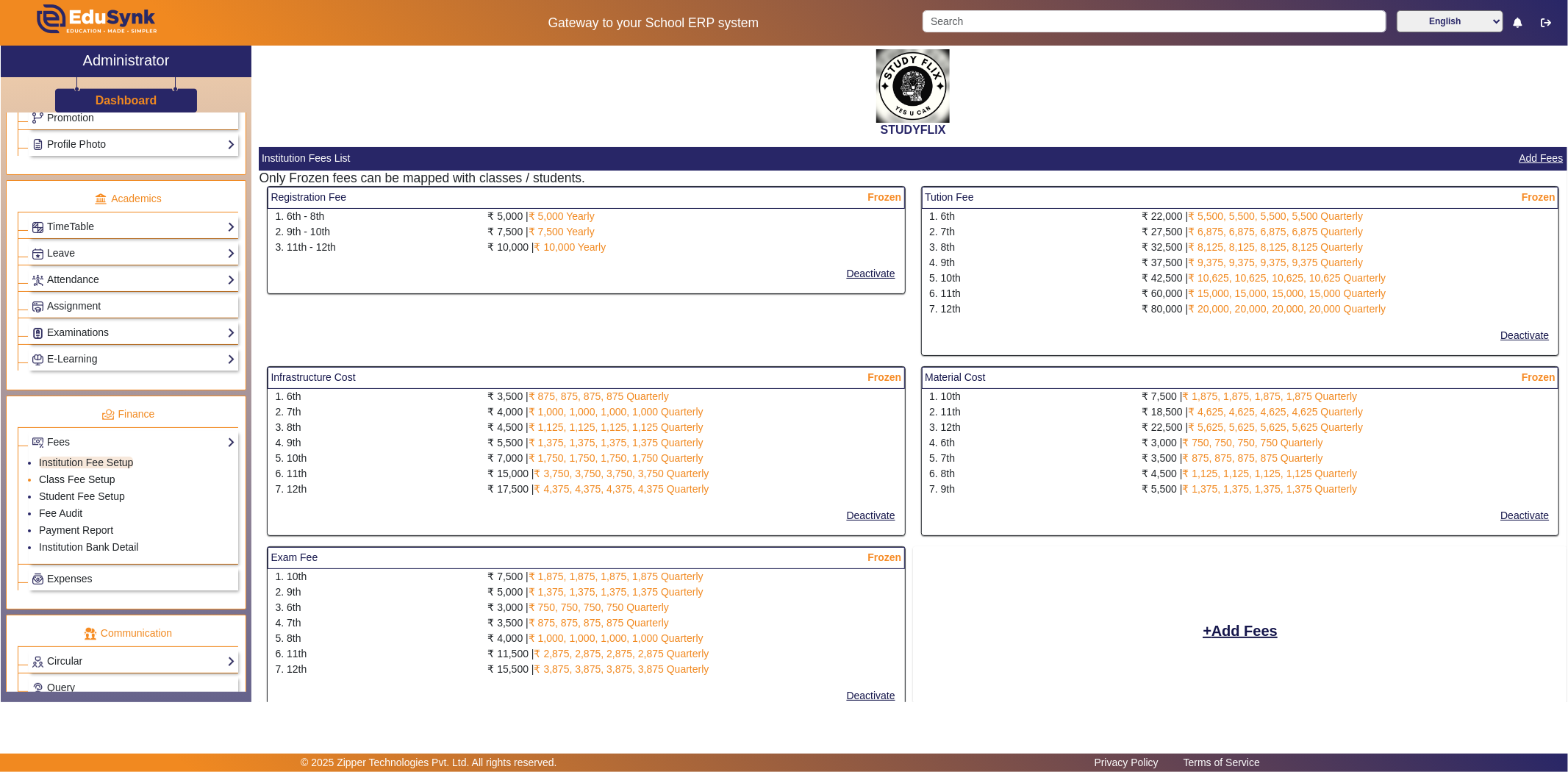
click at [84, 482] on link "Class Fee Setup" at bounding box center [78, 479] width 77 height 12
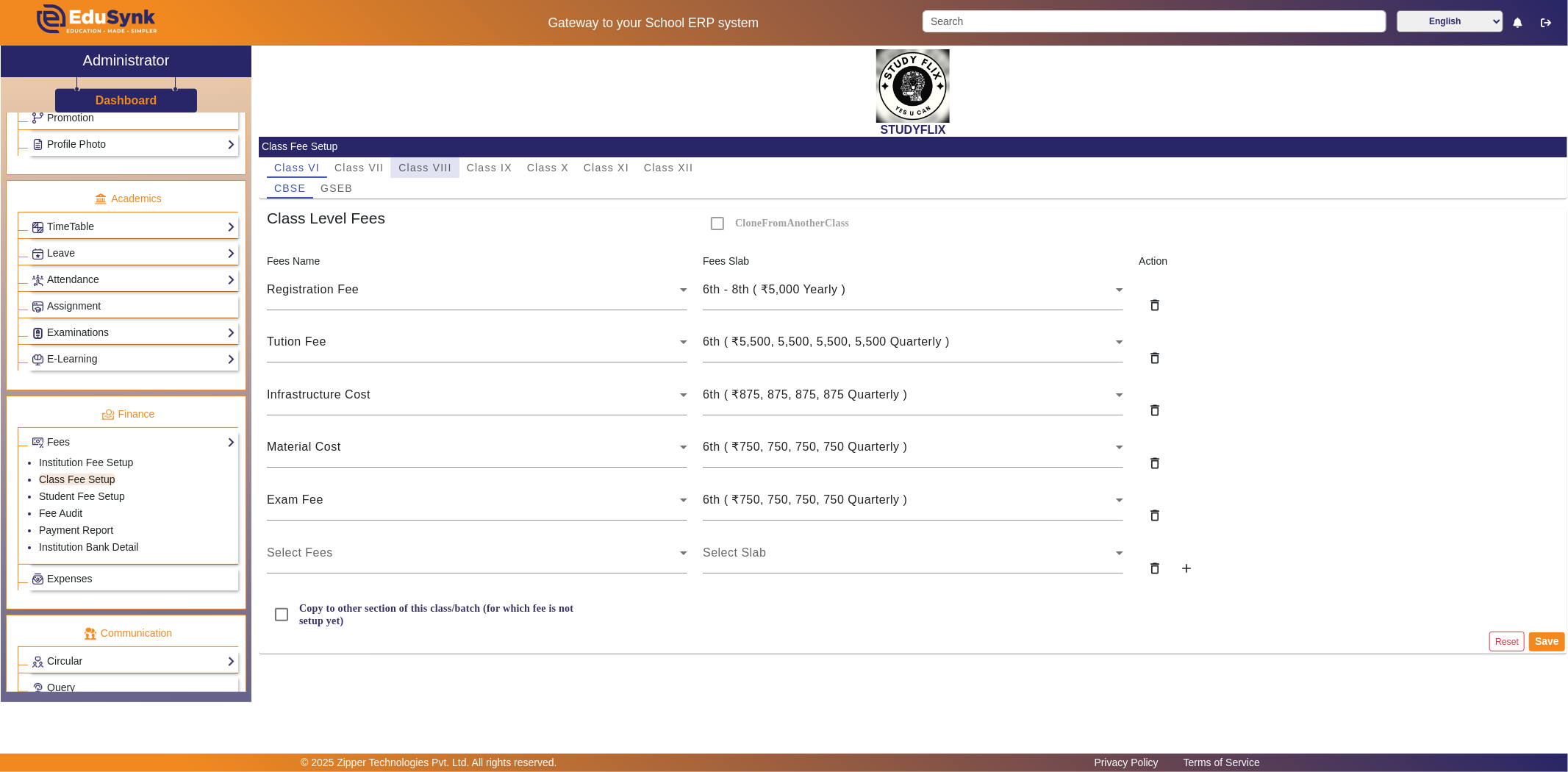
click at [416, 159] on span "Class VIII" at bounding box center [425, 167] width 53 height 21
click at [295, 163] on span "Class VI" at bounding box center [297, 167] width 45 height 10
click at [390, 555] on div "Select Fees" at bounding box center [473, 552] width 413 height 18
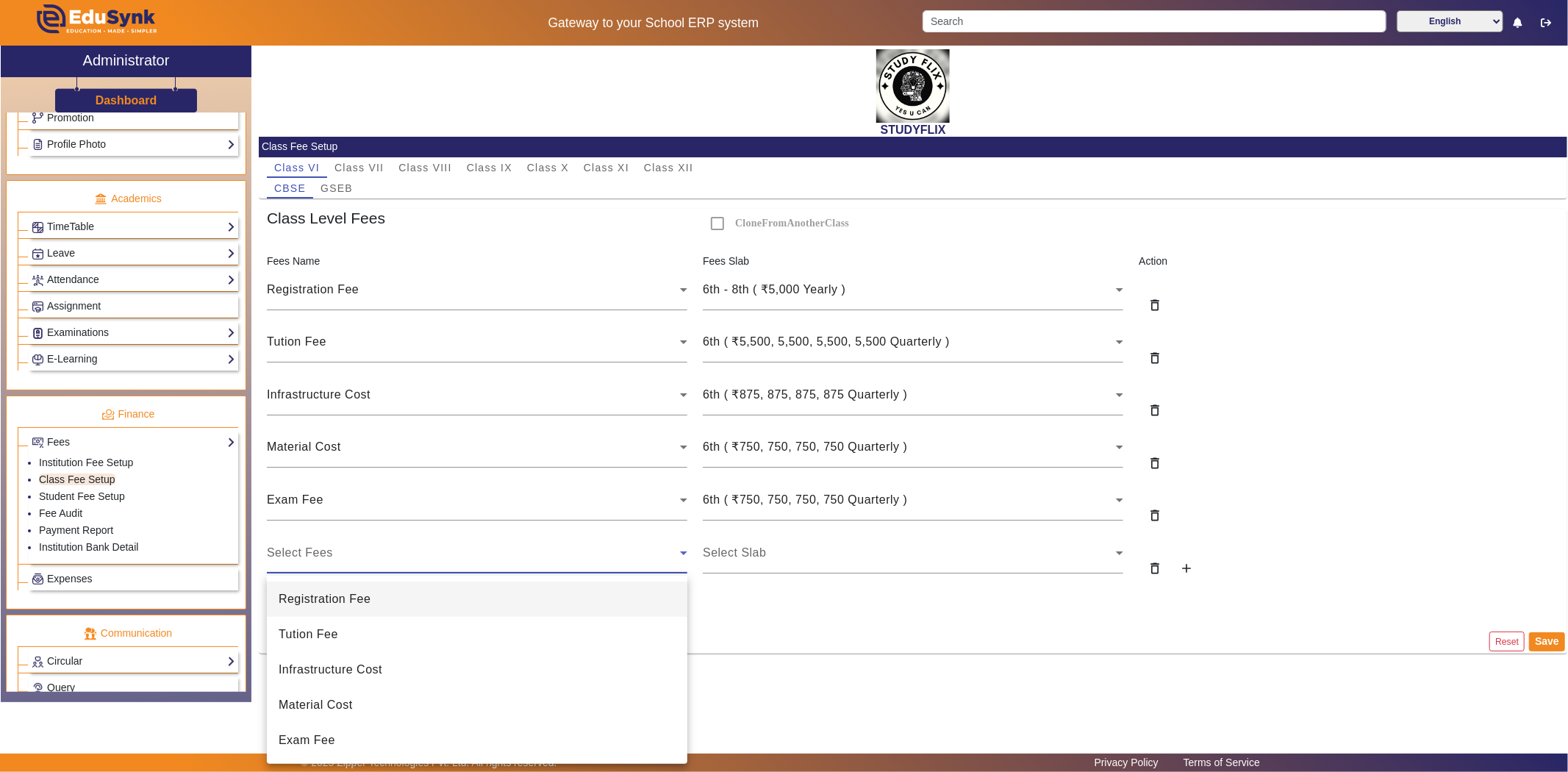
click at [390, 555] on div at bounding box center [784, 386] width 1568 height 772
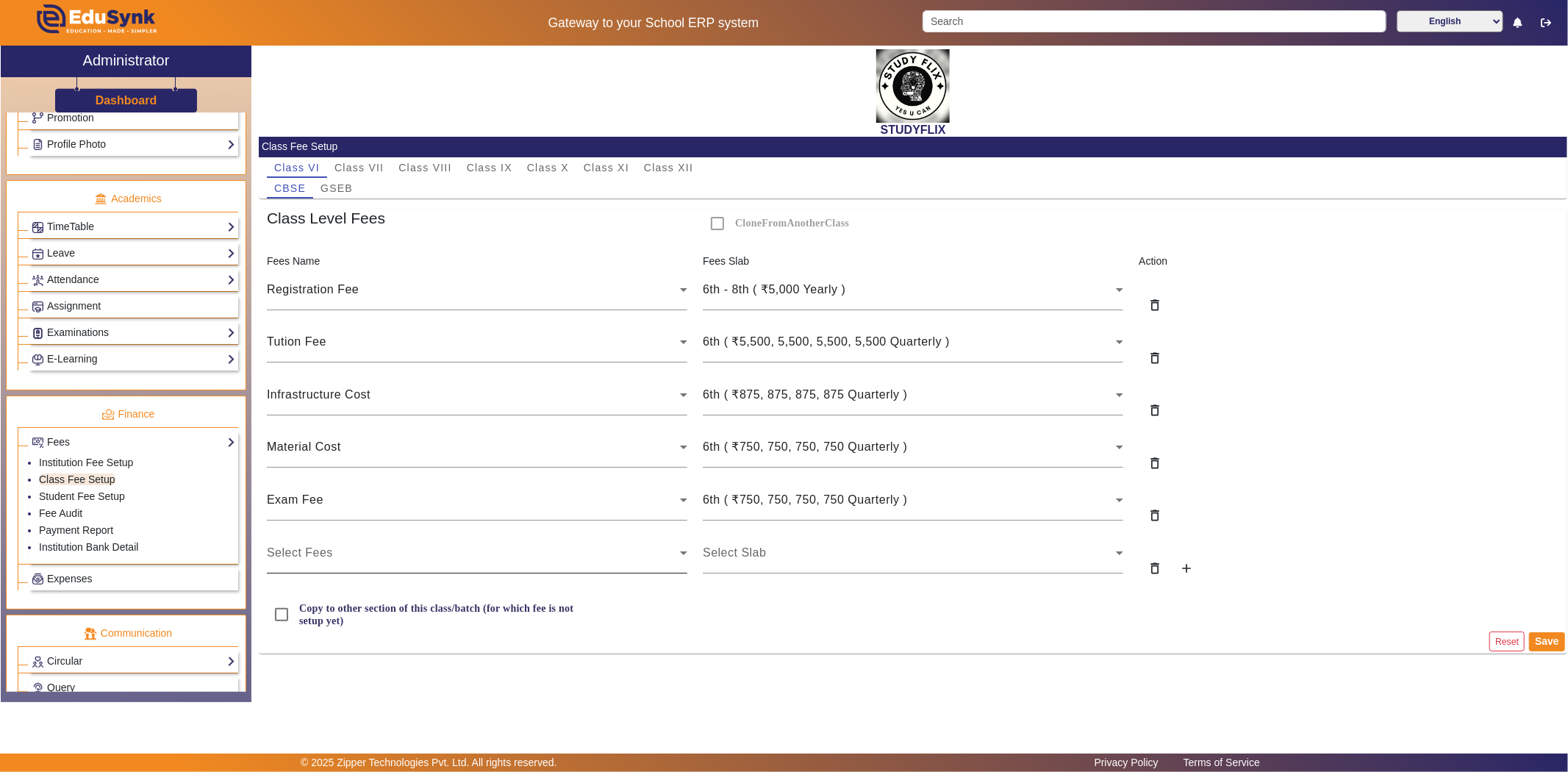
click at [390, 555] on div "Select Fees" at bounding box center [473, 552] width 413 height 18
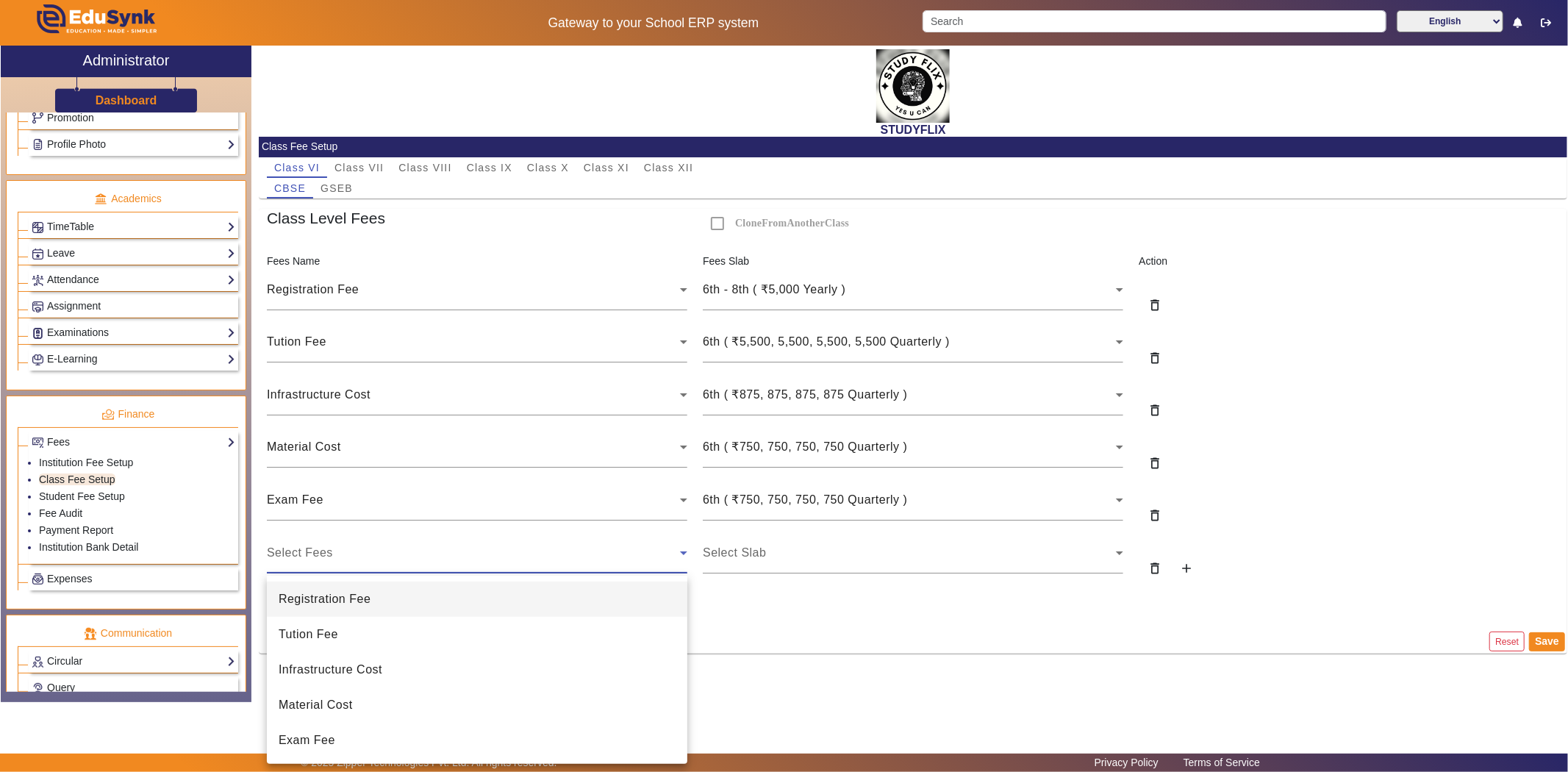
click at [130, 548] on div at bounding box center [784, 386] width 1568 height 772
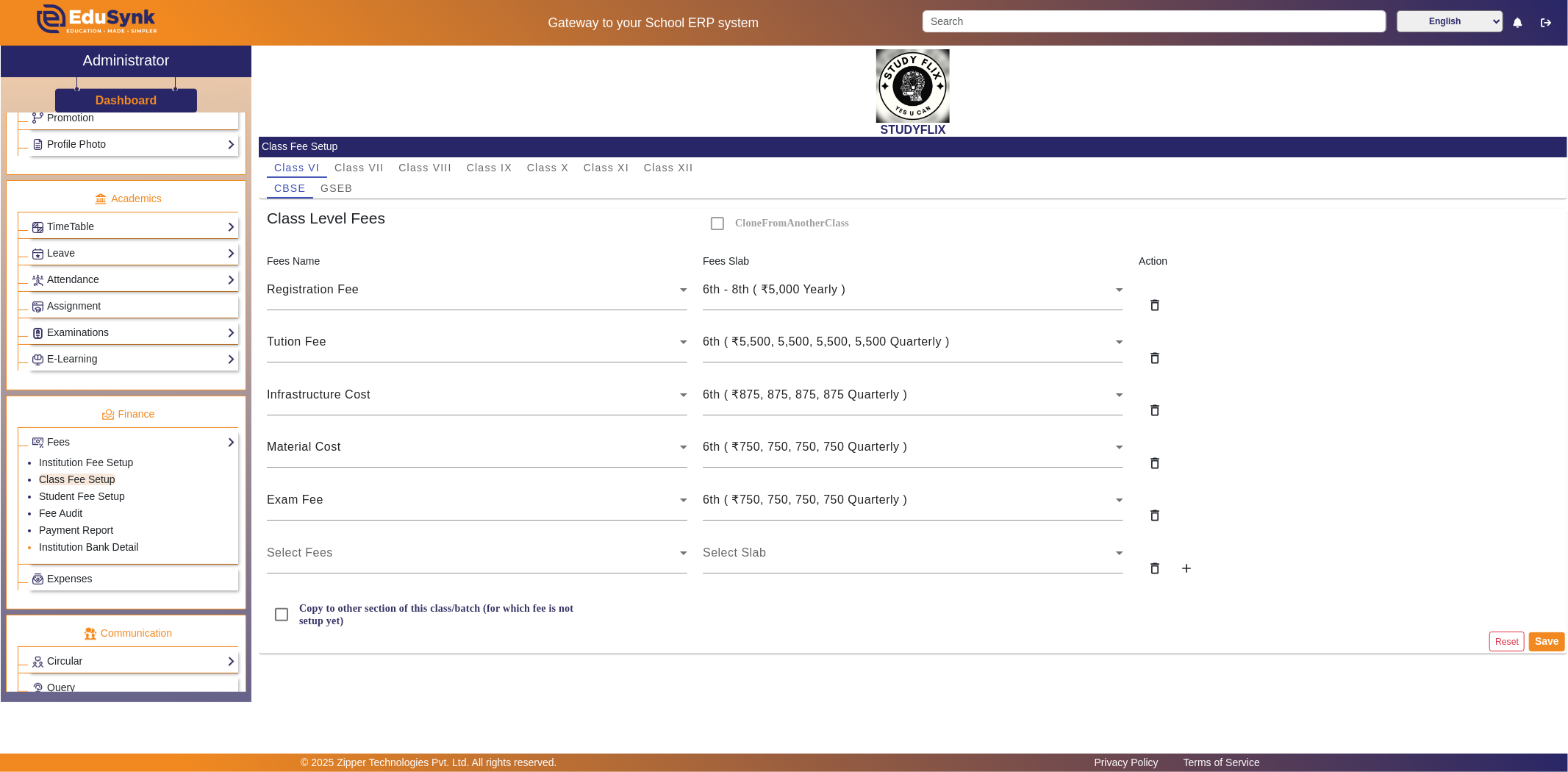
click at [130, 548] on link "Institution Bank Detail" at bounding box center [88, 546] width 99 height 12
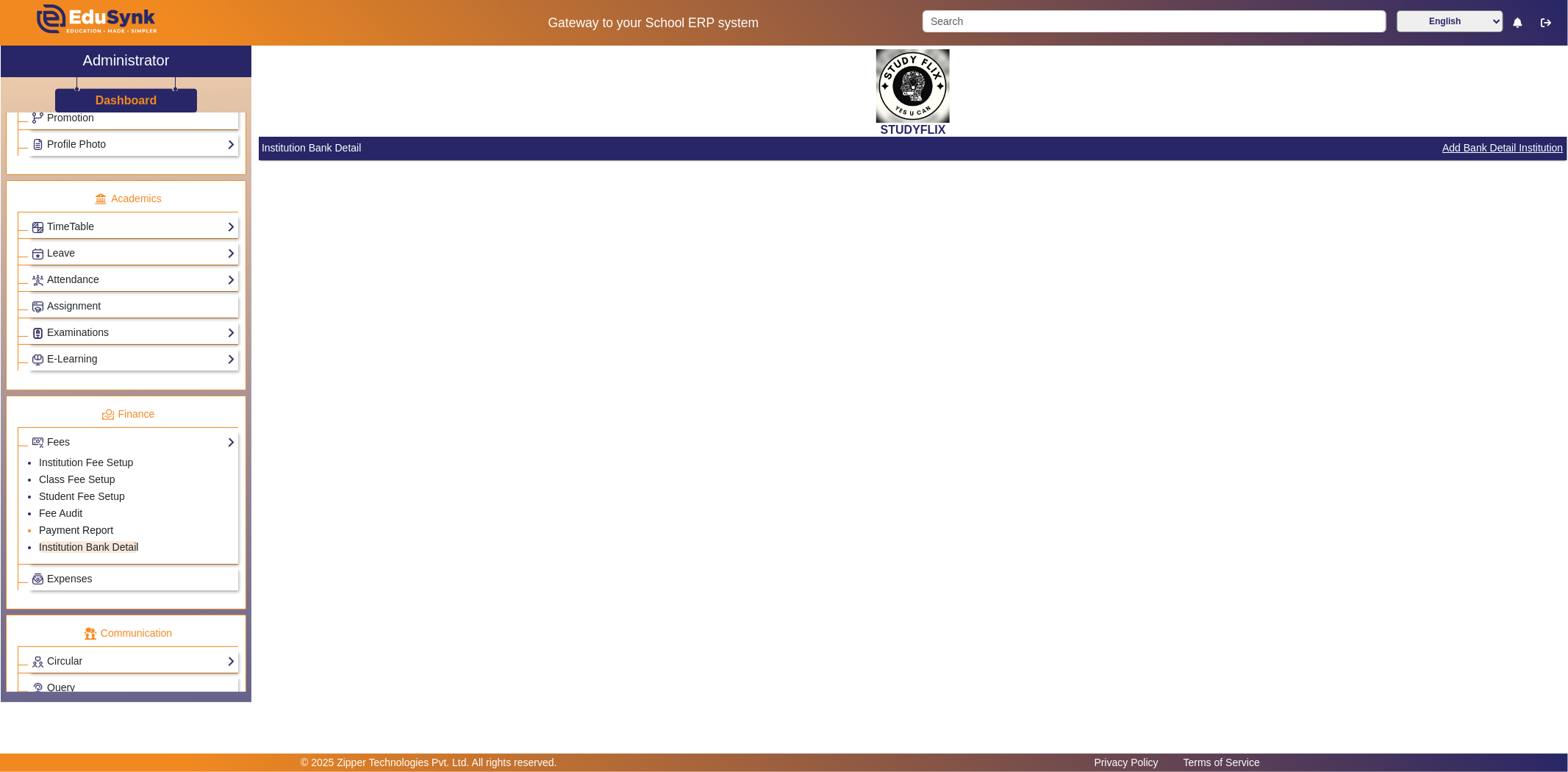
click at [92, 529] on link "Payment Report" at bounding box center [76, 529] width 75 height 12
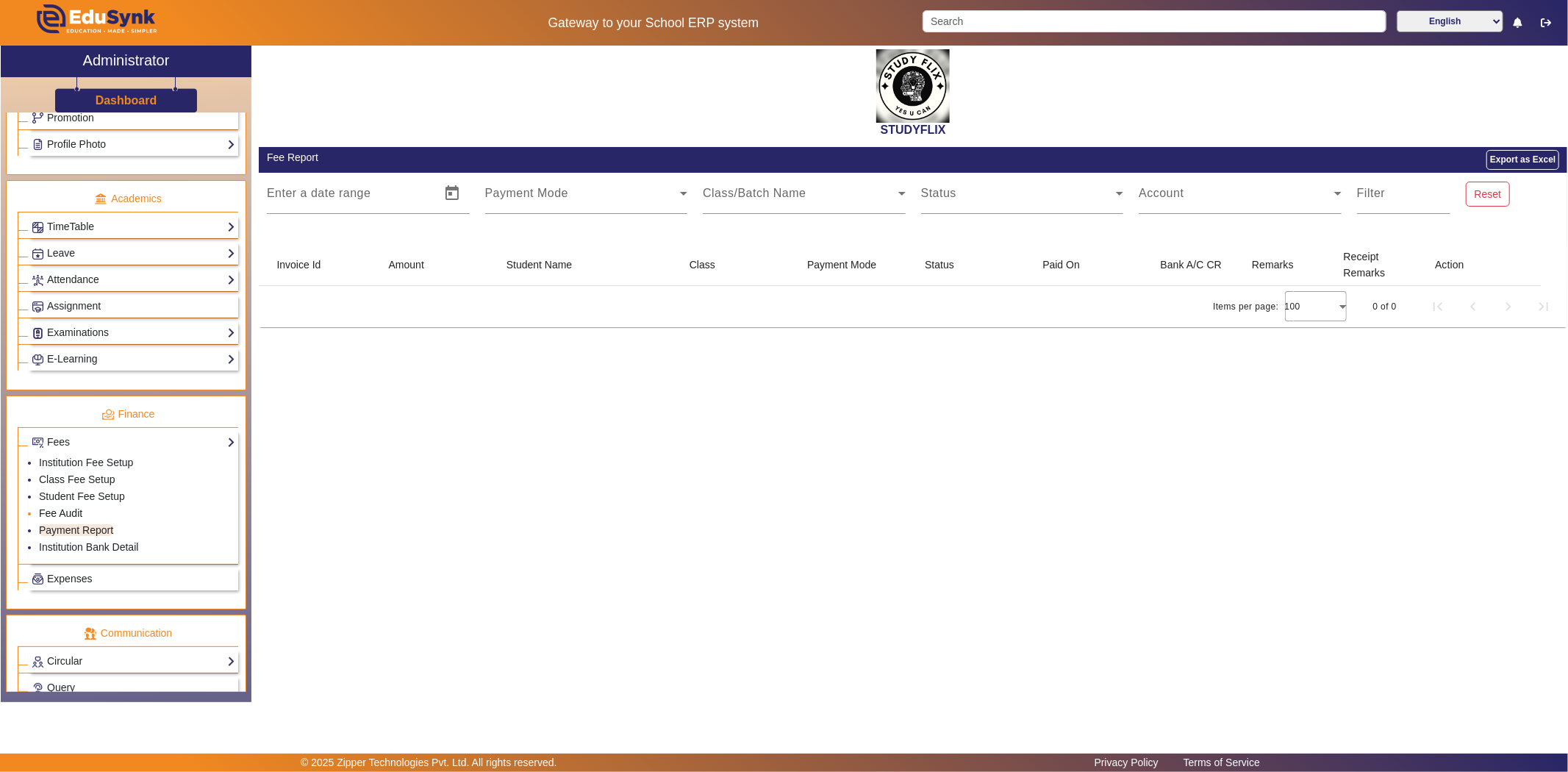
click at [81, 513] on link "Fee Audit" at bounding box center [61, 512] width 43 height 12
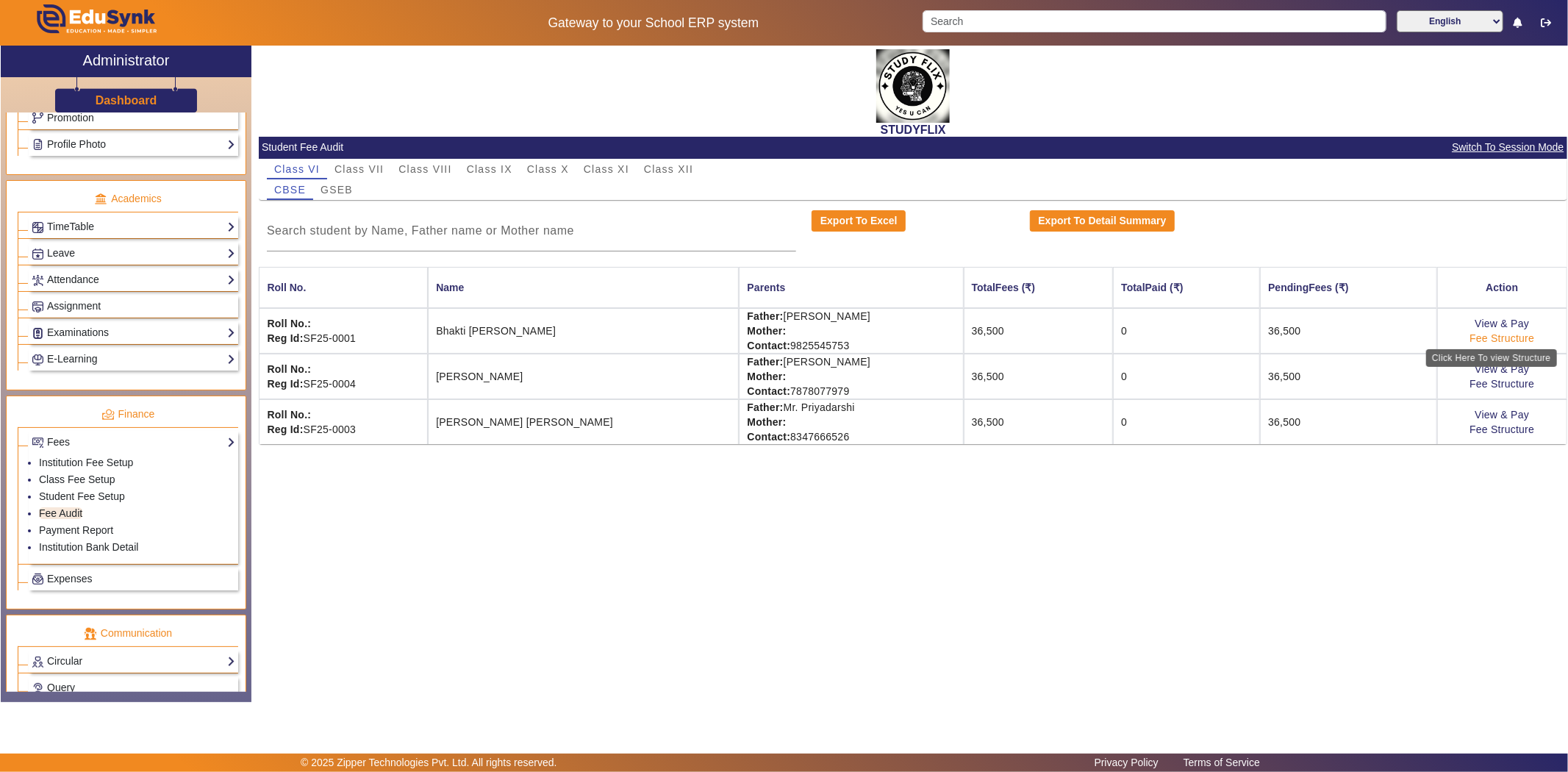
click at [1515, 334] on link "Fee Structure" at bounding box center [1502, 338] width 65 height 12
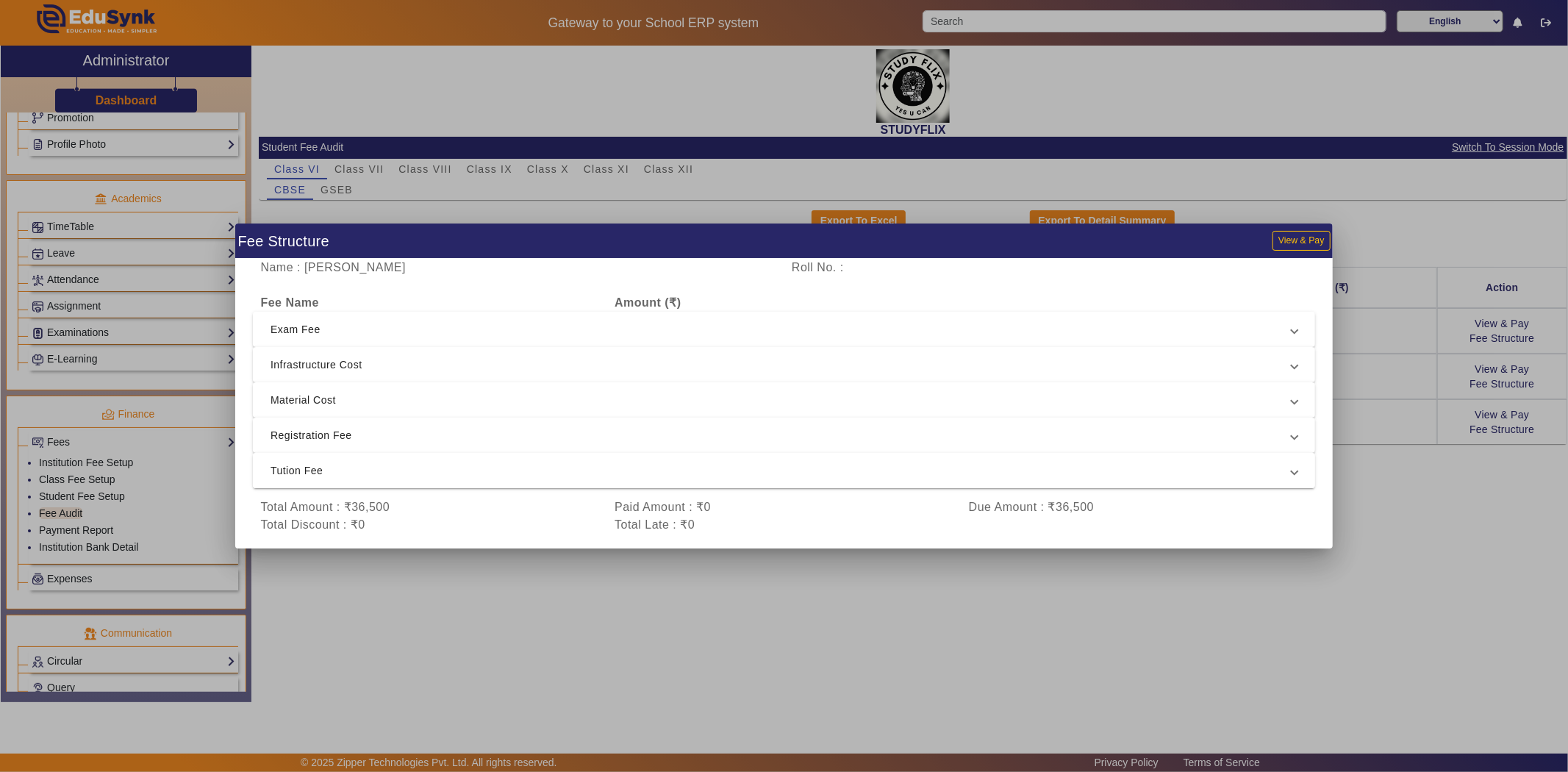
click at [1295, 473] on span at bounding box center [1295, 470] width 6 height 18
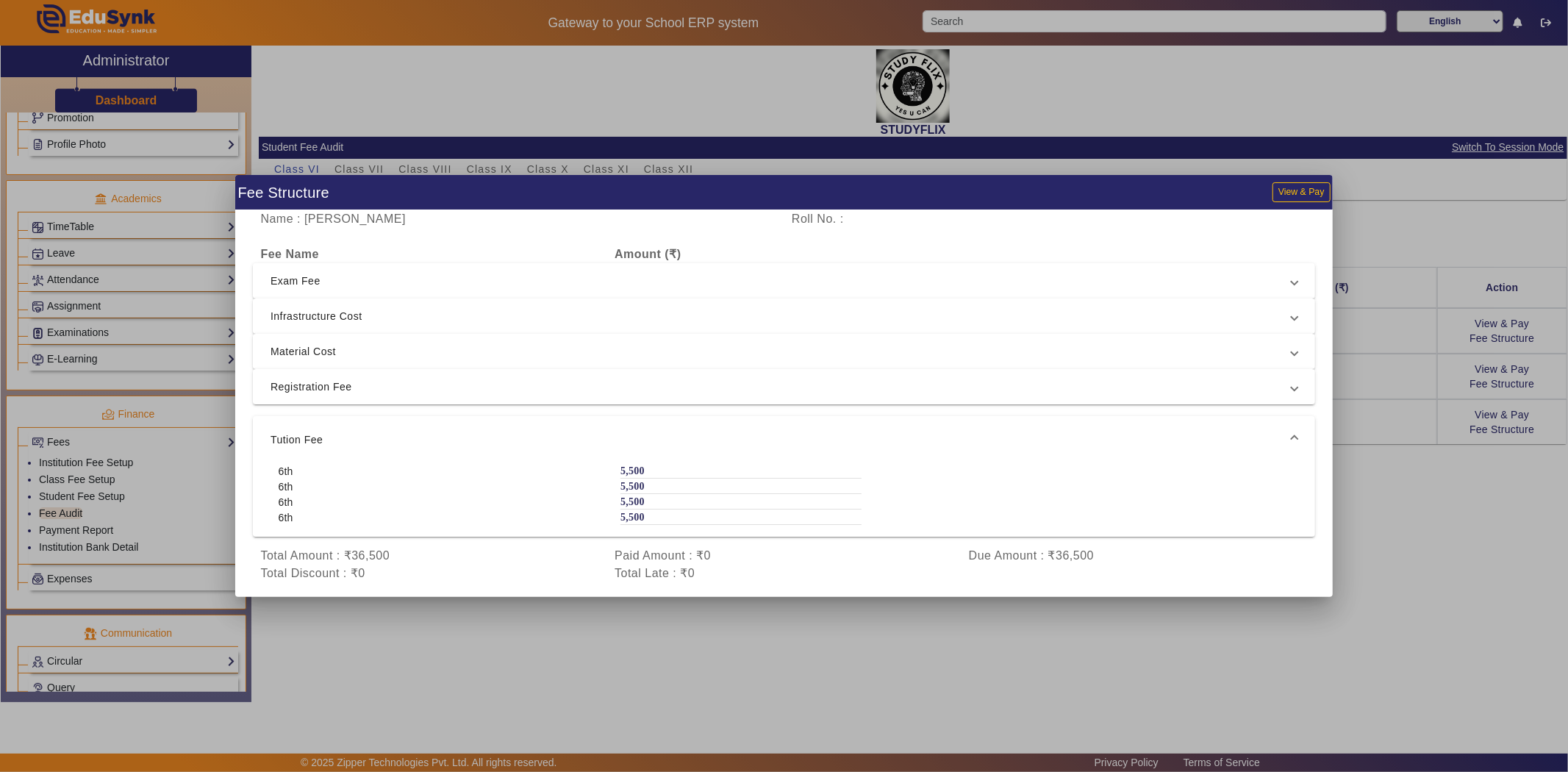
click at [1275, 476] on div "6th 5,500" at bounding box center [784, 471] width 1027 height 15
click at [1321, 474] on div "Name : [PERSON_NAME] Roll No. : Fee Name Amount (₹) Exam Fee 6th 750 6th 750 6t…" at bounding box center [784, 403] width 1098 height 386
click at [1294, 437] on span at bounding box center [1295, 439] width 6 height 18
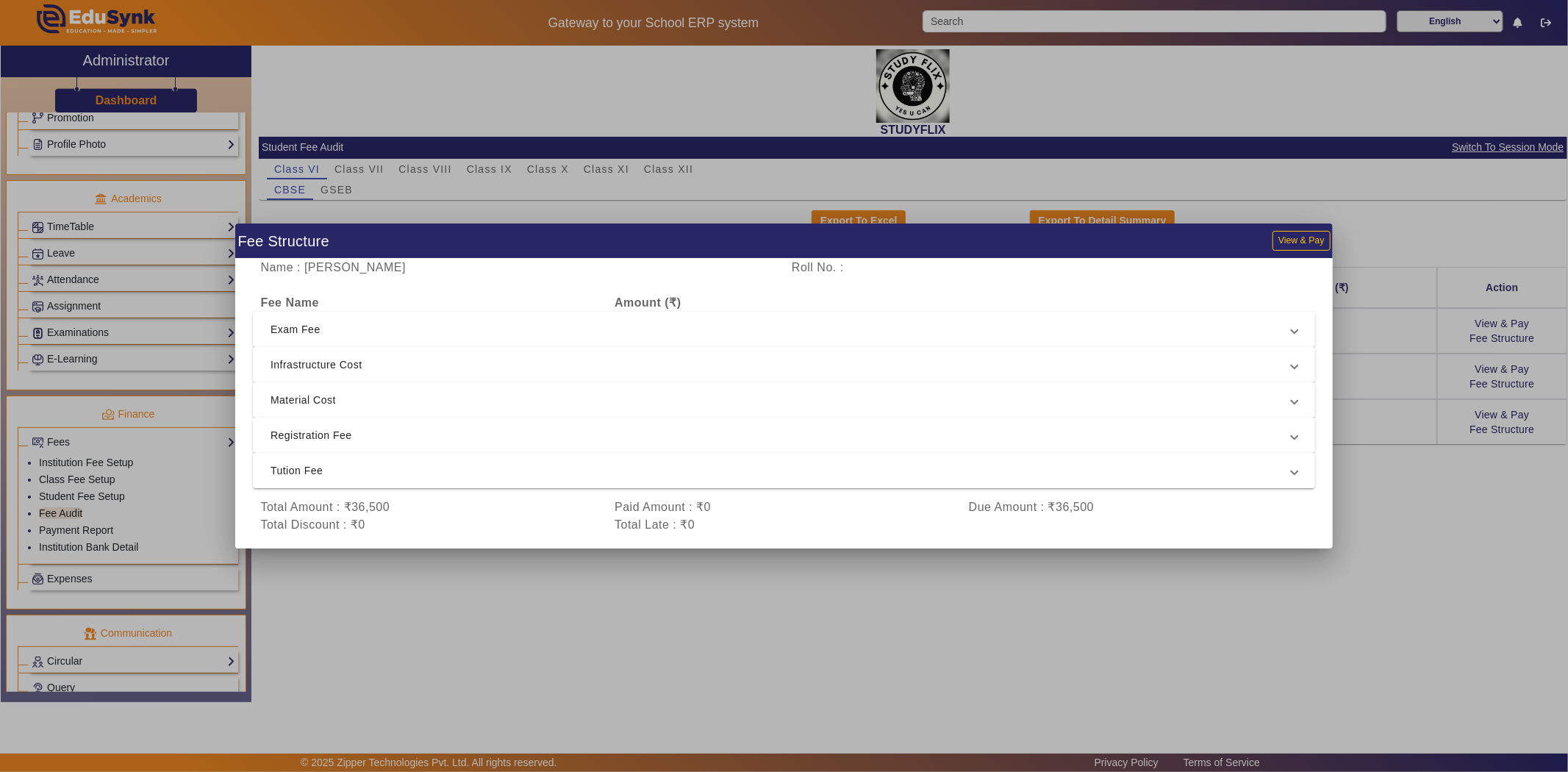
click at [336, 520] on div "Total Discount : ₹0" at bounding box center [429, 525] width 354 height 18
click at [375, 520] on div "Total Discount : ₹0" at bounding box center [429, 525] width 354 height 18
click at [370, 522] on div "Total Discount : ₹0" at bounding box center [429, 525] width 354 height 18
click at [363, 530] on div "Total Discount : ₹0" at bounding box center [429, 525] width 354 height 18
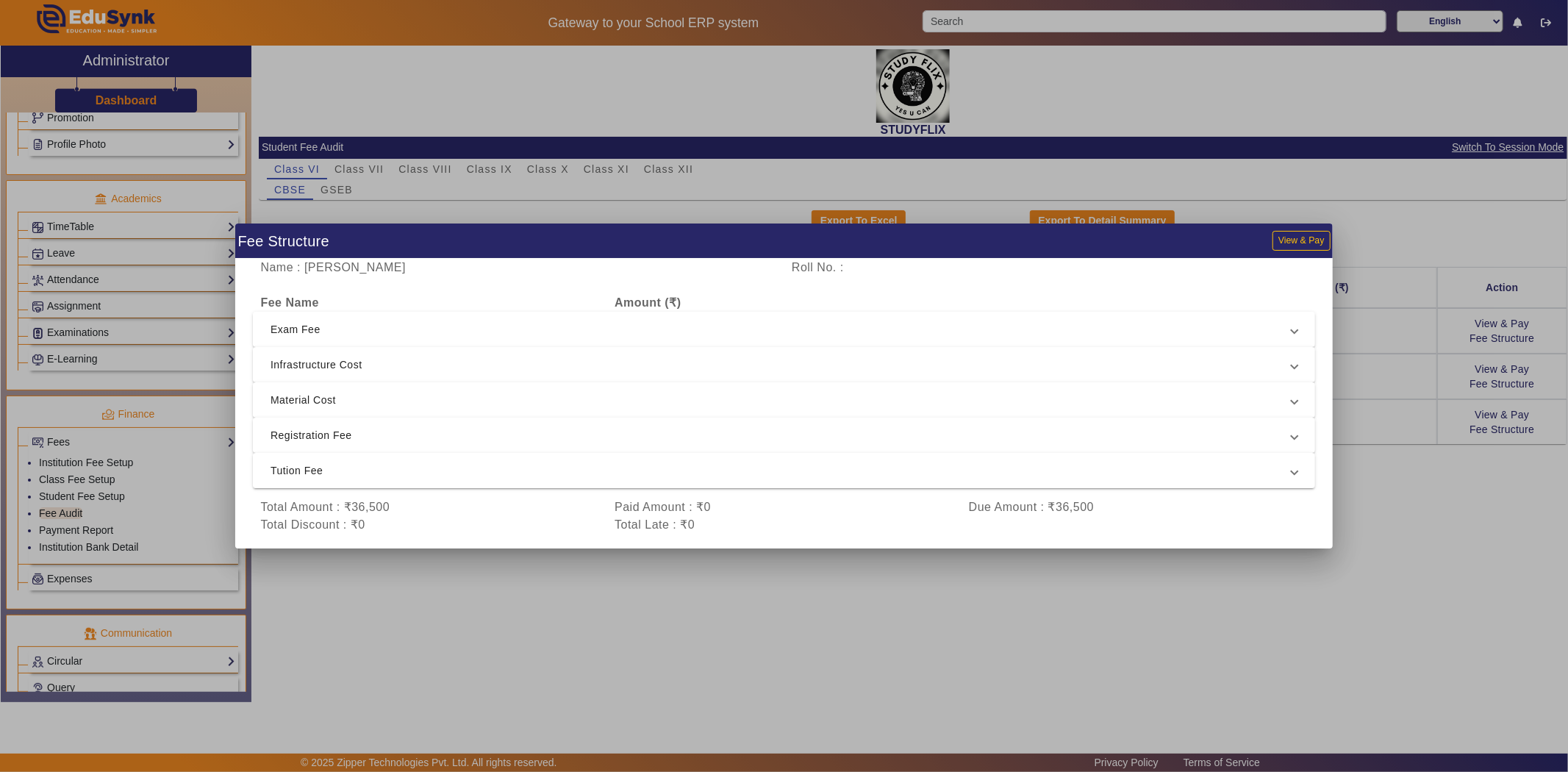
click at [363, 530] on div "Total Discount : ₹0" at bounding box center [429, 525] width 354 height 18
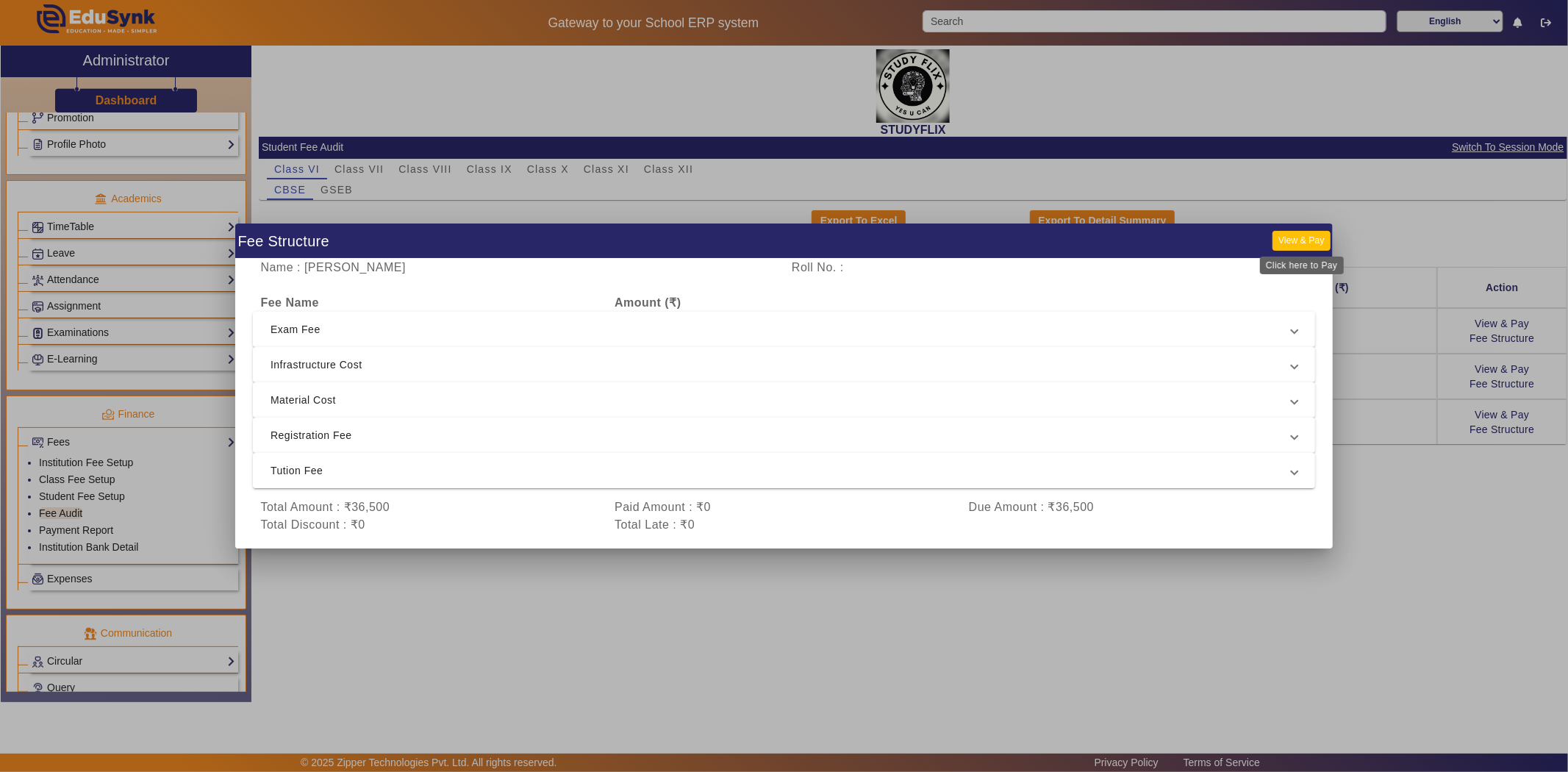
click at [1312, 244] on button "View & Pay" at bounding box center [1301, 240] width 58 height 20
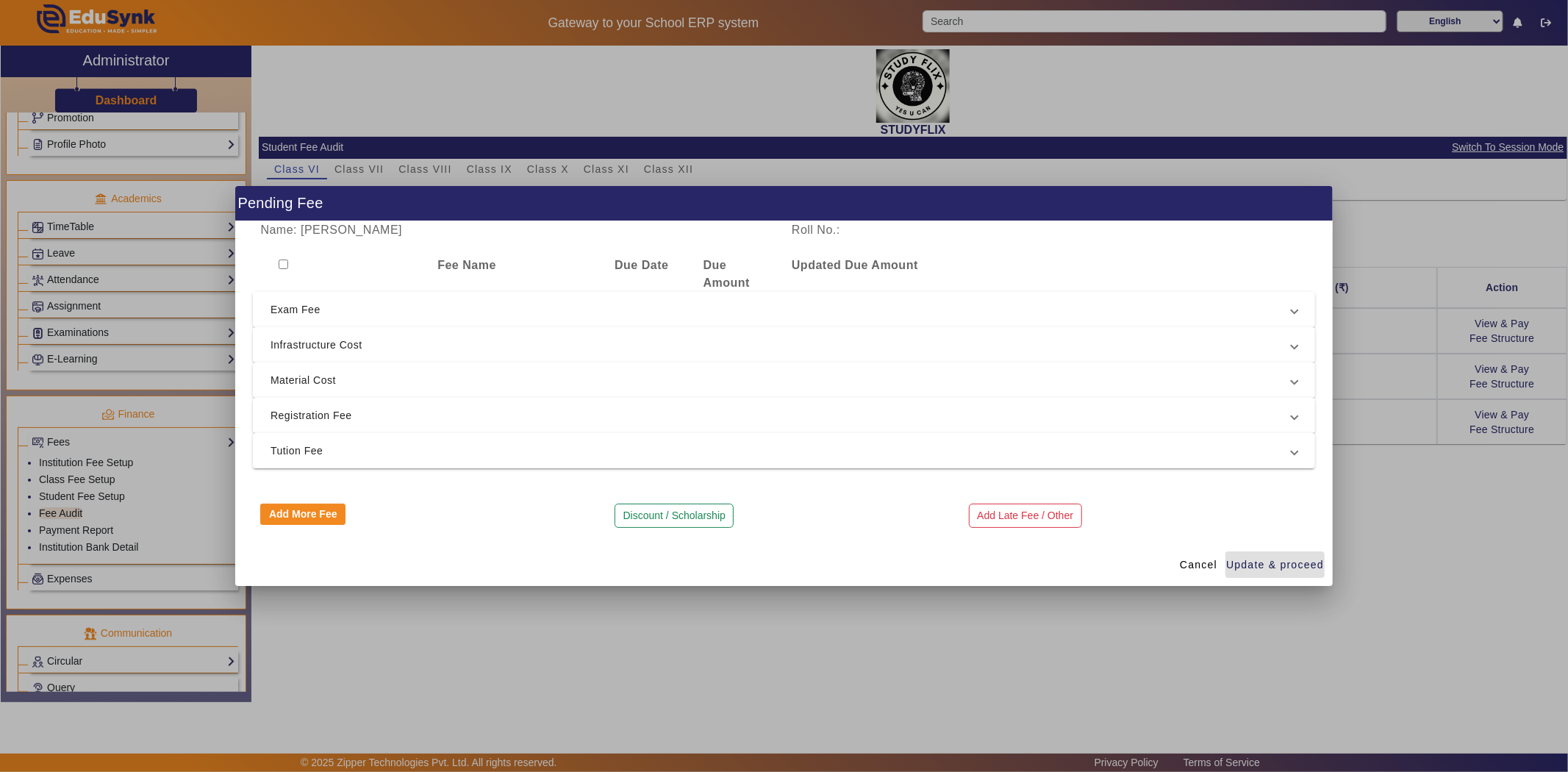
click at [282, 258] on div at bounding box center [341, 274] width 177 height 35
click at [283, 260] on input "checkbox" at bounding box center [283, 264] width 9 height 9
checkbox input "true"
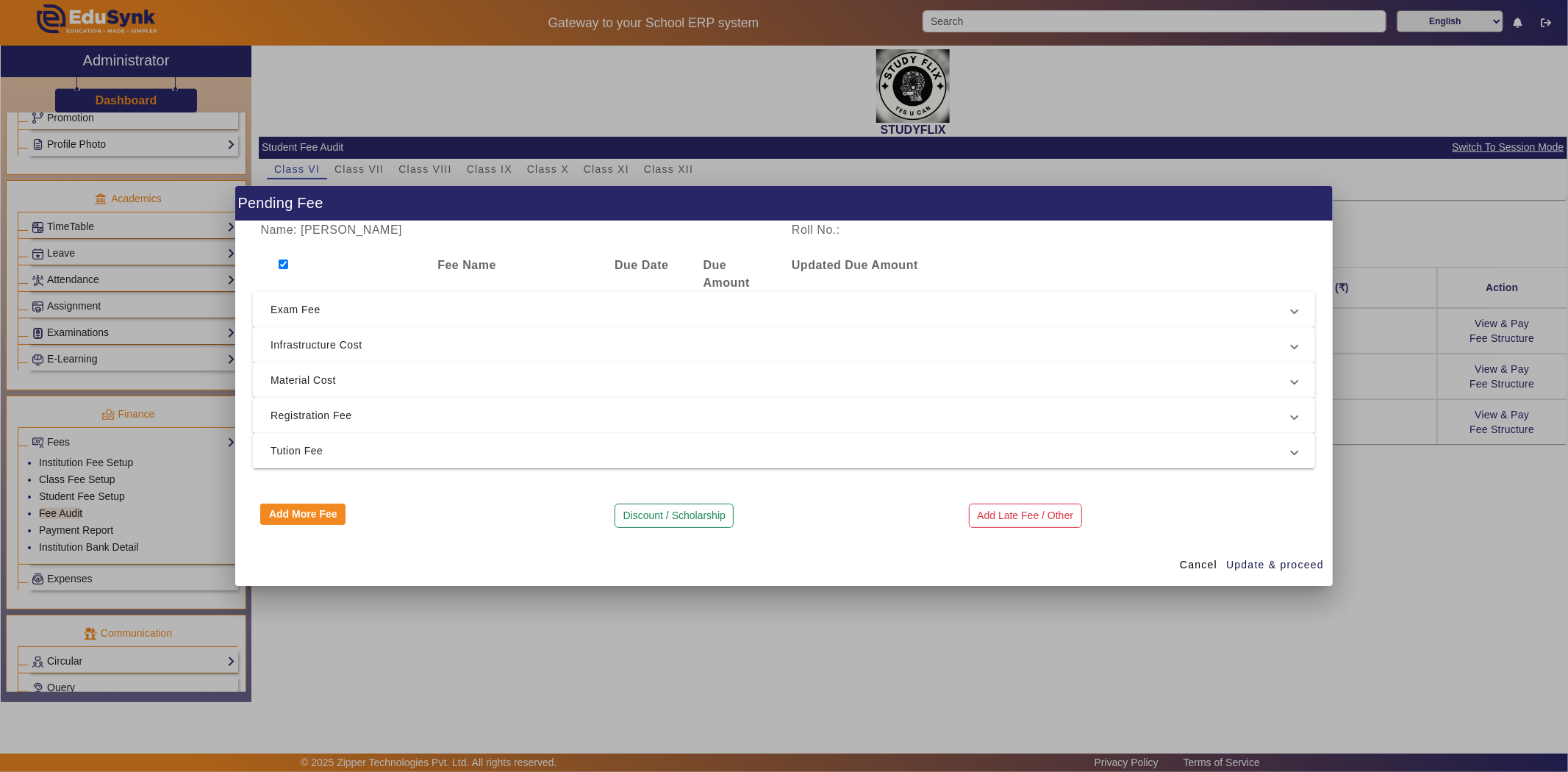
checkbox input "true"
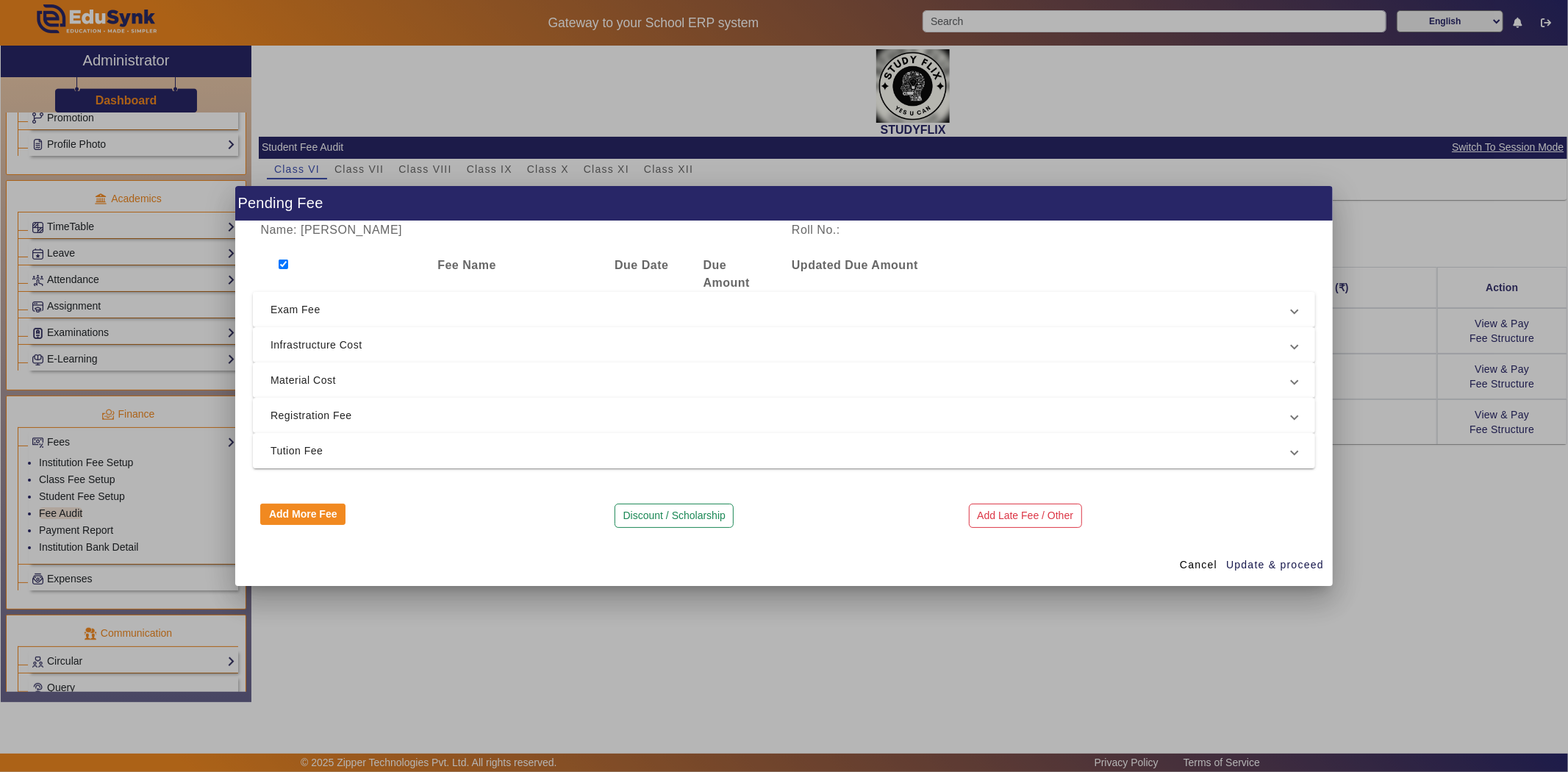
checkbox input "true"
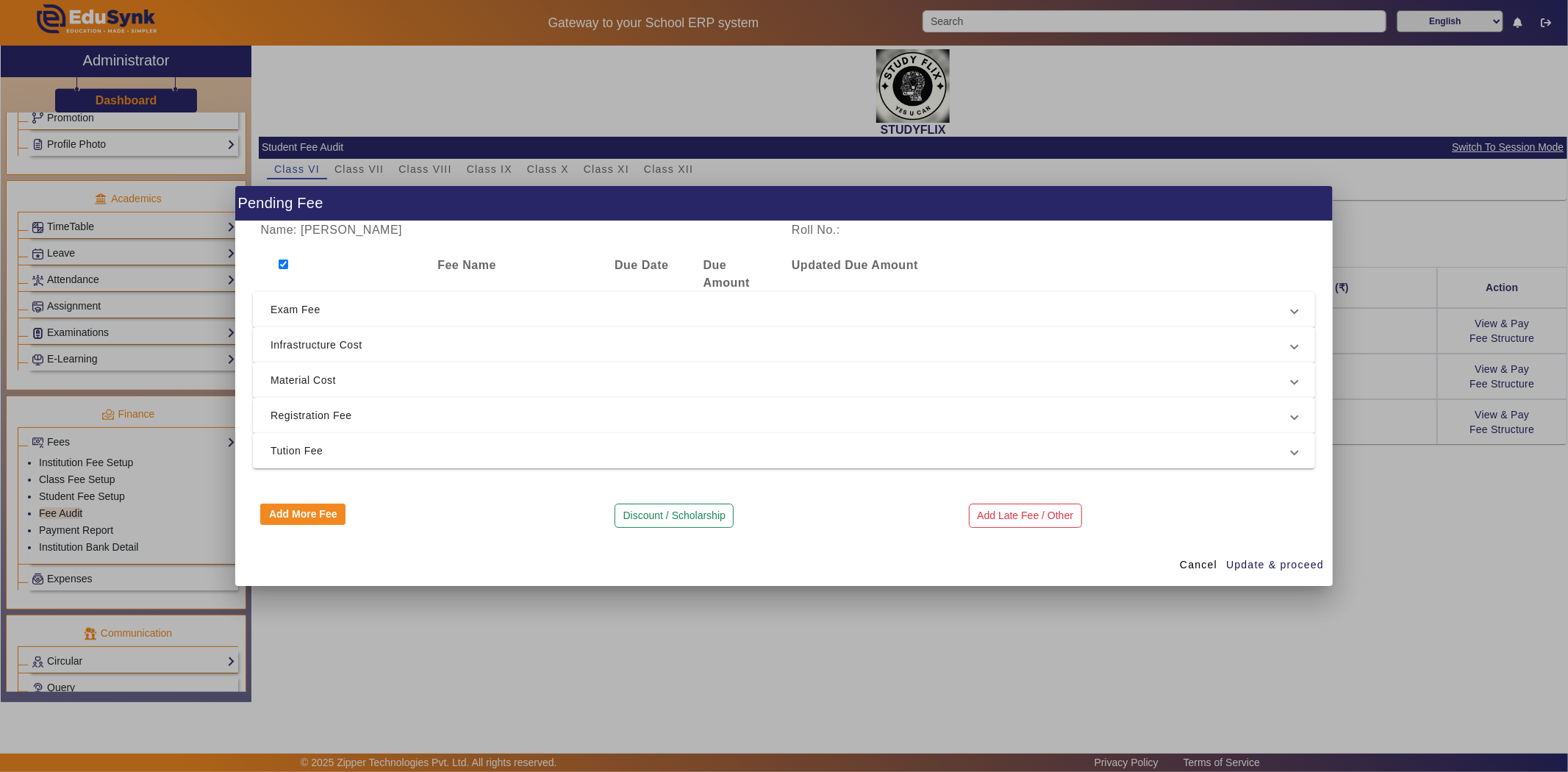
checkbox input "true"
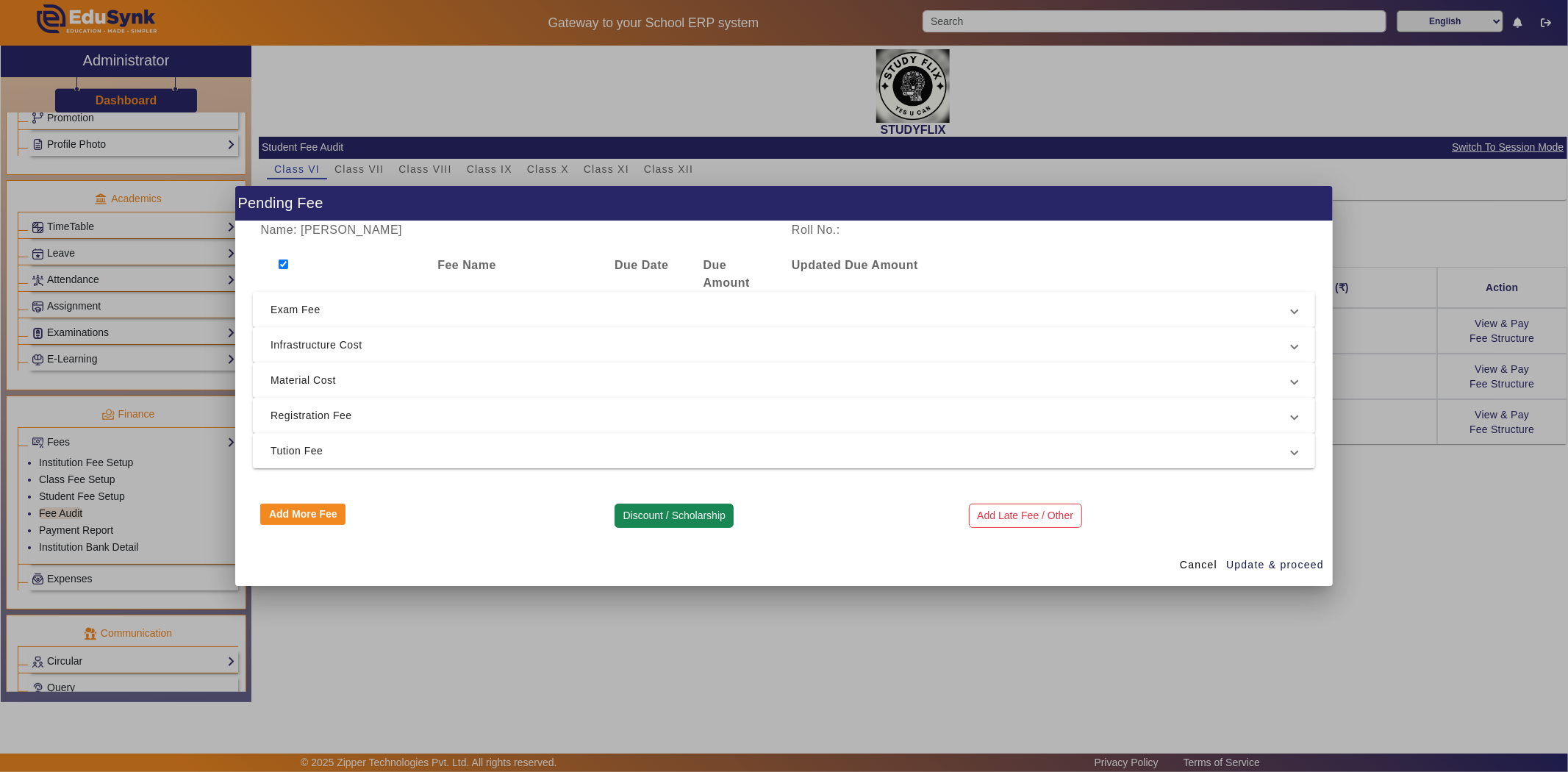
click at [676, 517] on button "Discount / Scholarship" at bounding box center [674, 515] width 119 height 25
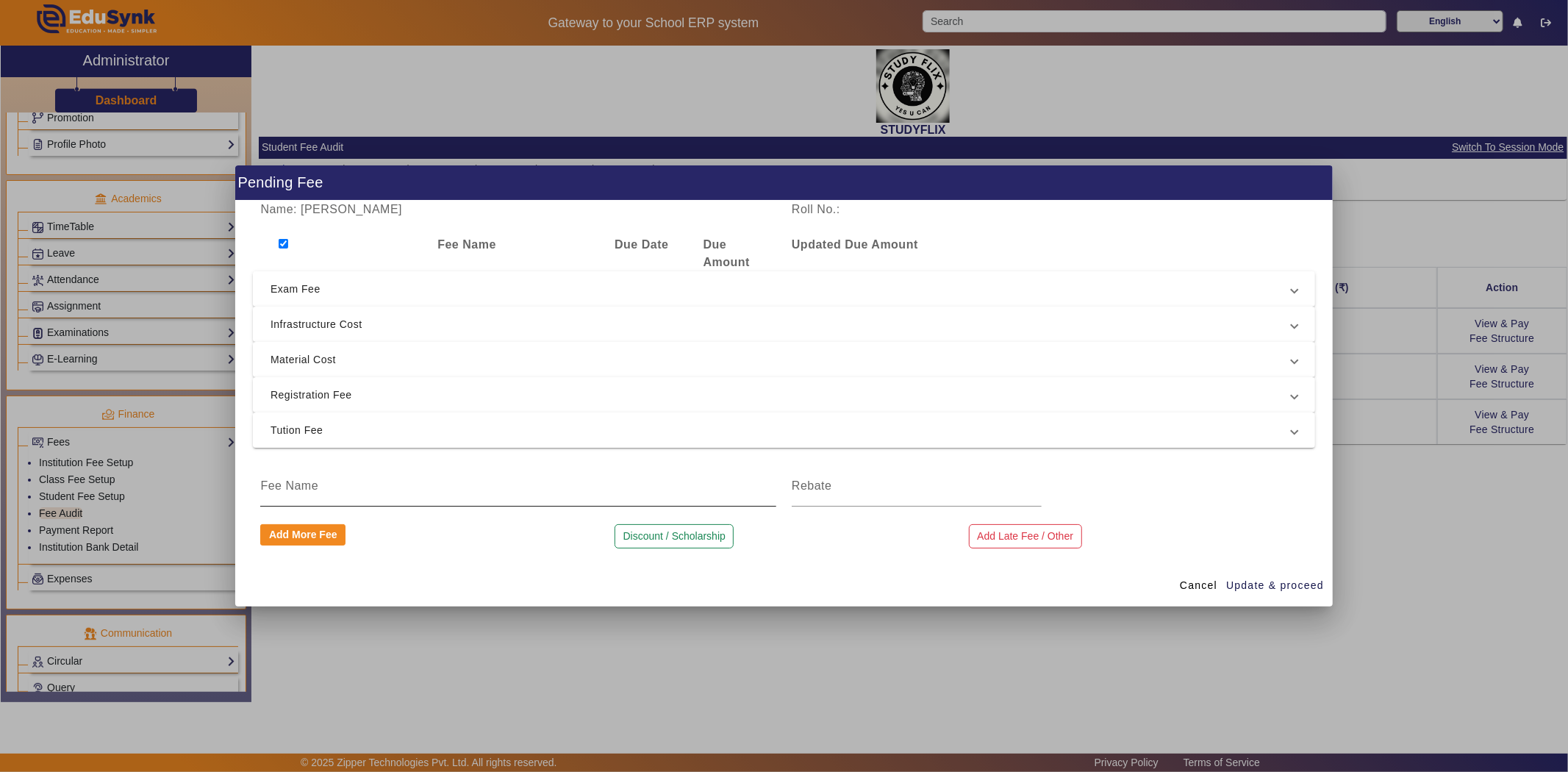
click at [341, 477] on input at bounding box center [519, 485] width 516 height 18
type input "Discount"
click at [811, 491] on input at bounding box center [917, 485] width 250 height 18
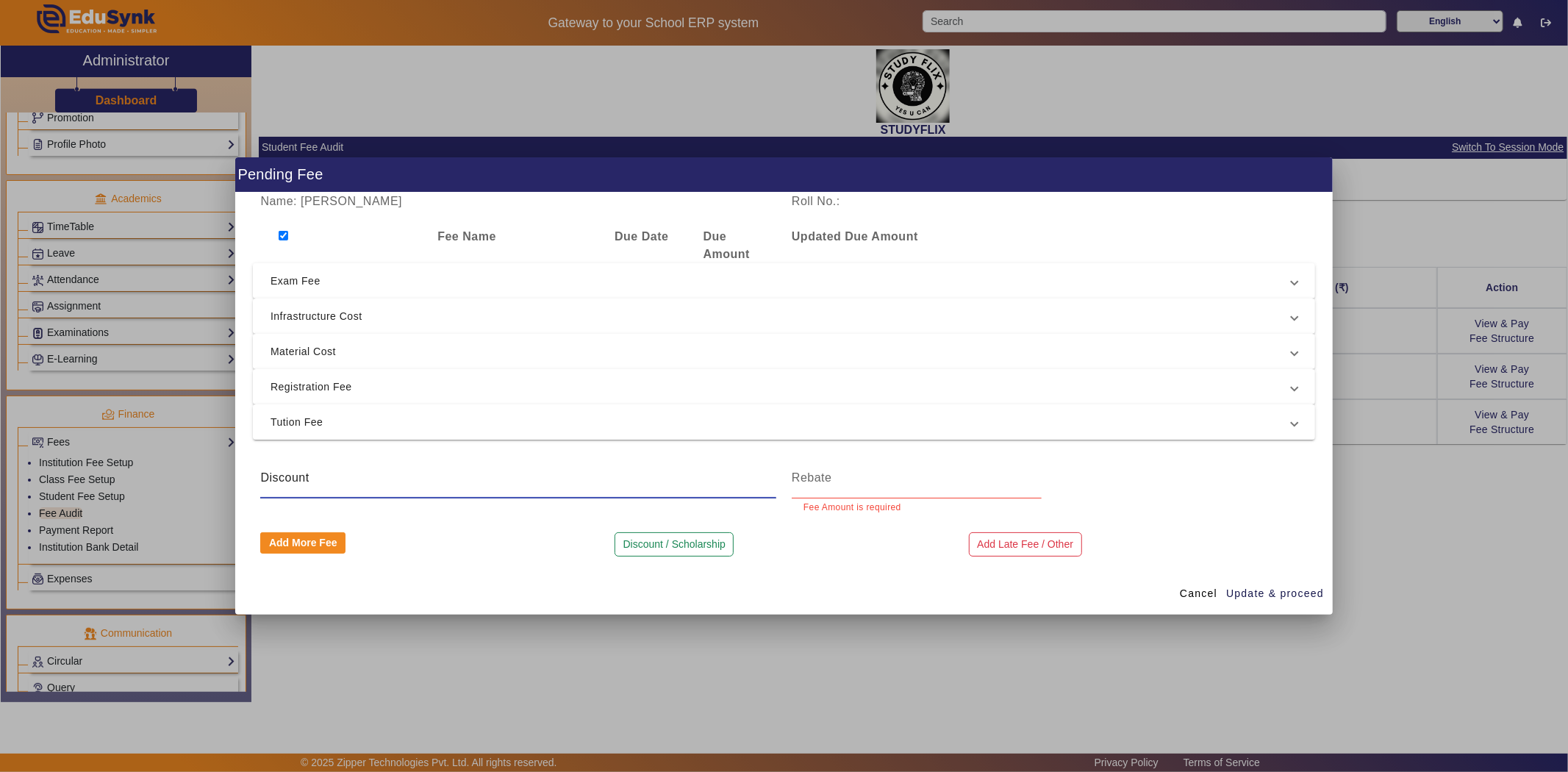
click at [329, 487] on div "Discount" at bounding box center [519, 478] width 516 height 41
click at [864, 485] on input at bounding box center [917, 477] width 250 height 18
type input "2"
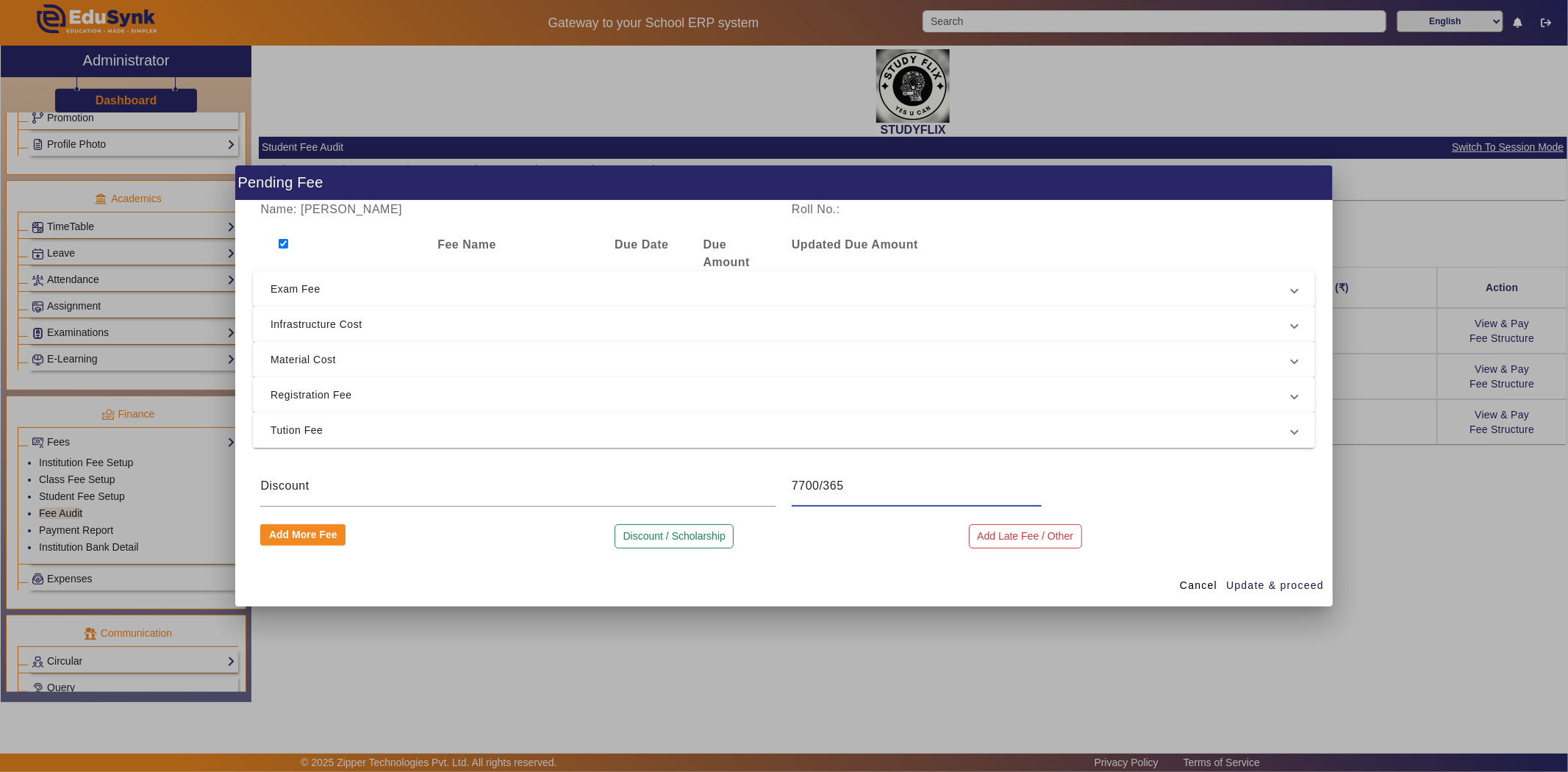
click at [824, 486] on input "7700/365" at bounding box center [917, 485] width 250 height 18
click at [1260, 587] on span "Update & proceed" at bounding box center [1275, 585] width 98 height 15
click at [834, 481] on input "7700/365" at bounding box center [917, 485] width 250 height 18
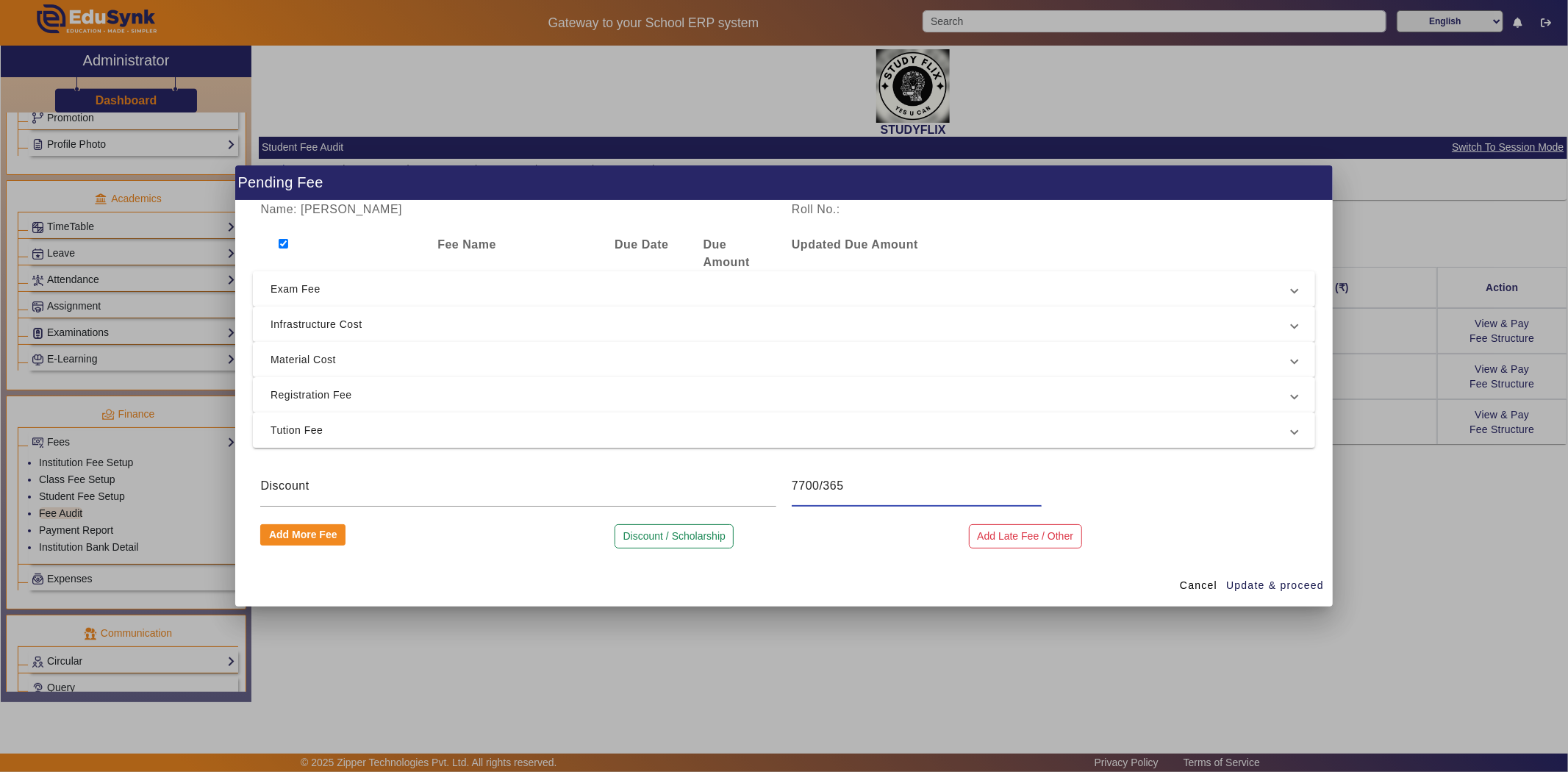
paste input "21.095890411"
type input "21.095890411"
click at [1280, 582] on span "Update & proceed" at bounding box center [1275, 585] width 98 height 15
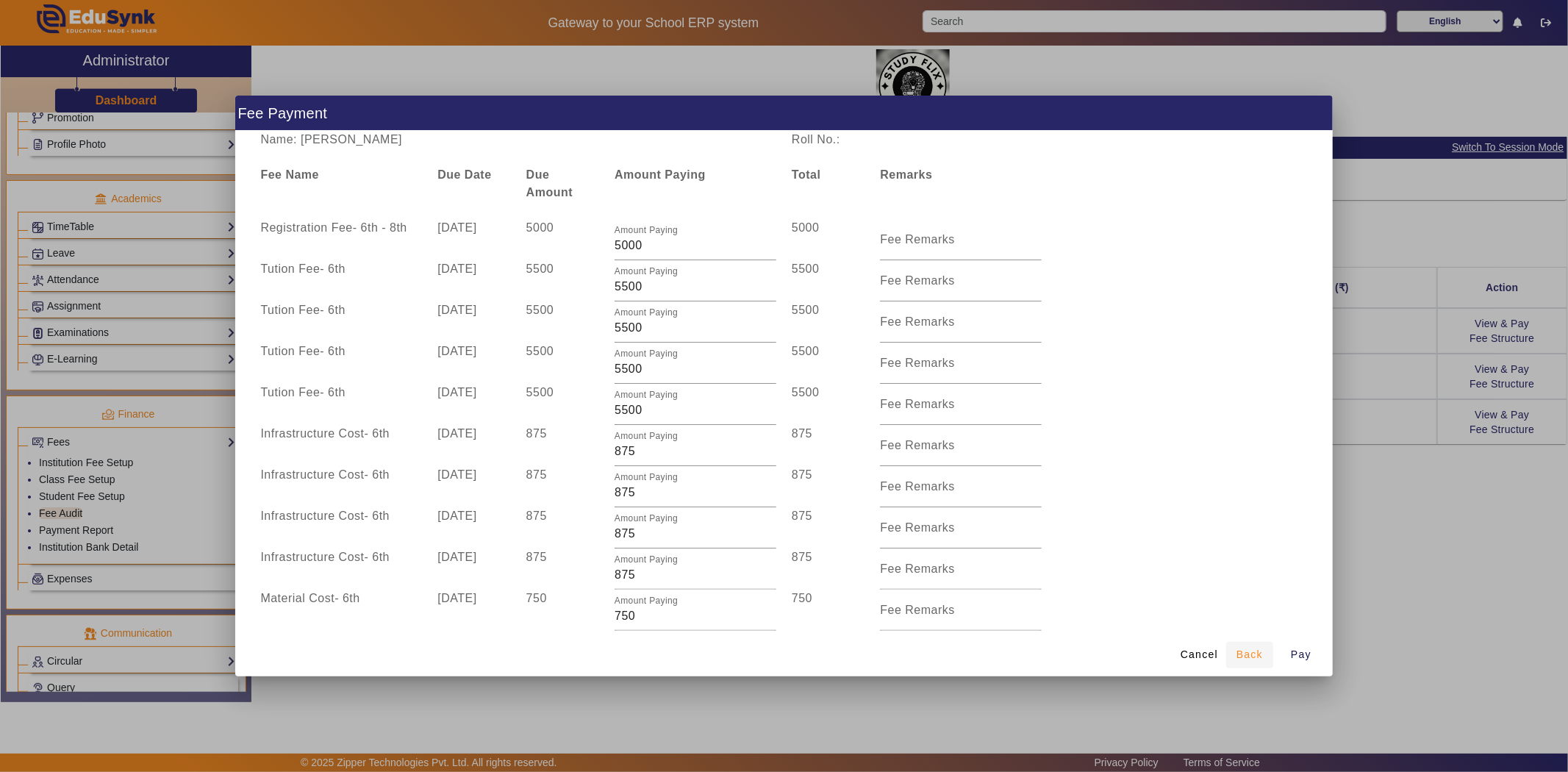
click at [1248, 657] on span "Back" at bounding box center [1249, 654] width 26 height 15
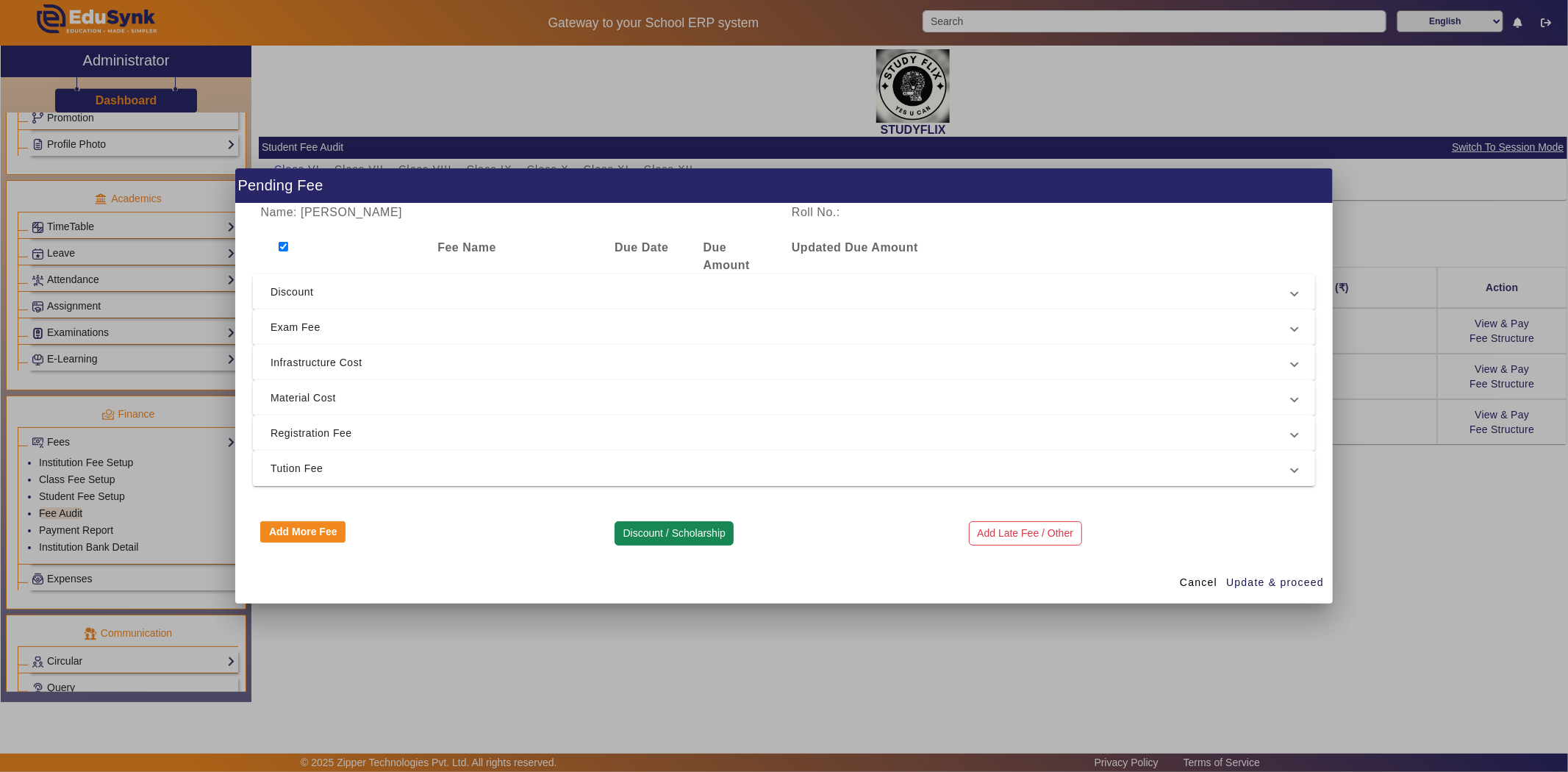
click at [635, 526] on button "Discount / Scholarship" at bounding box center [674, 533] width 119 height 25
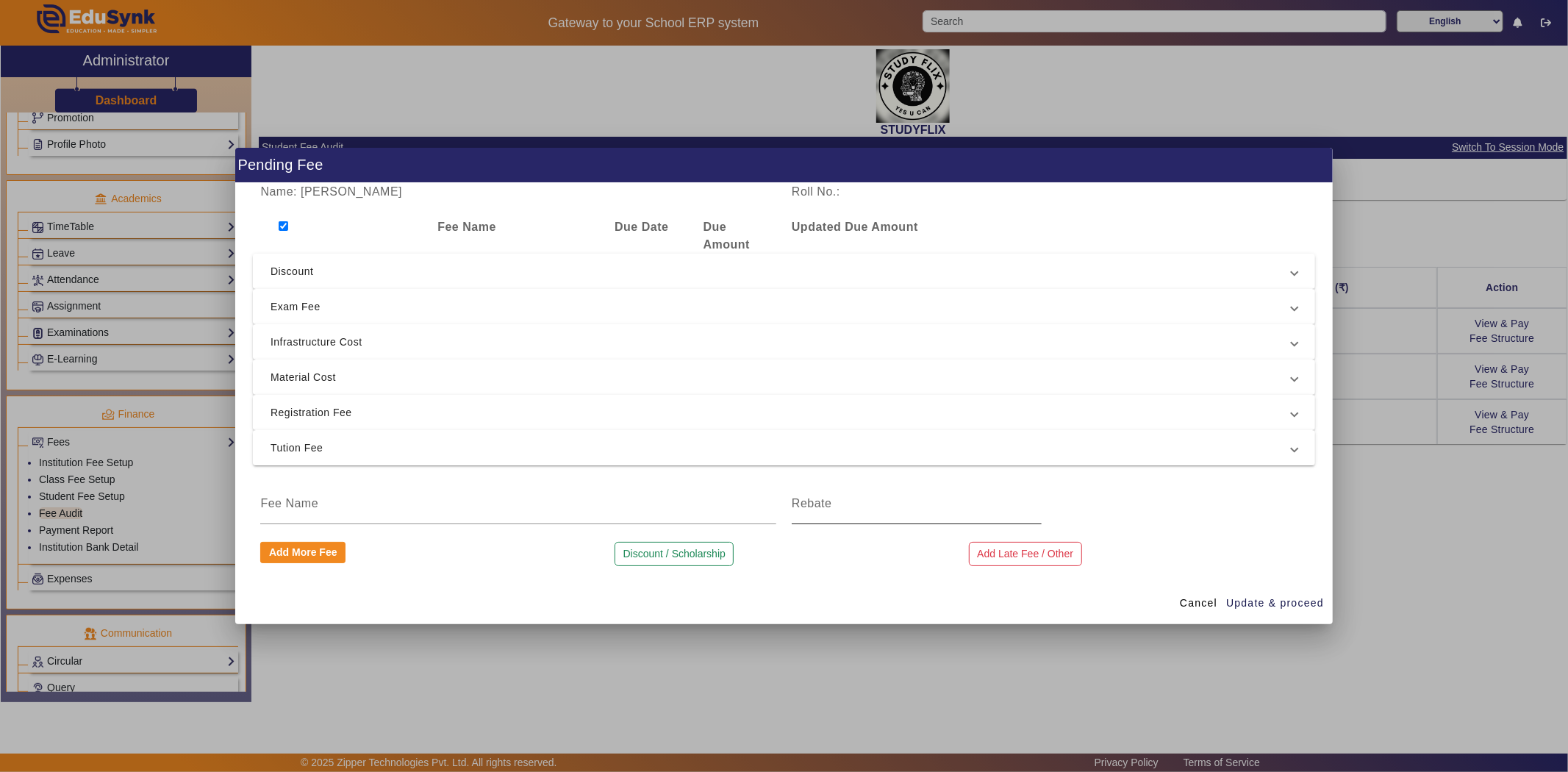
click at [816, 512] on div at bounding box center [917, 504] width 250 height 41
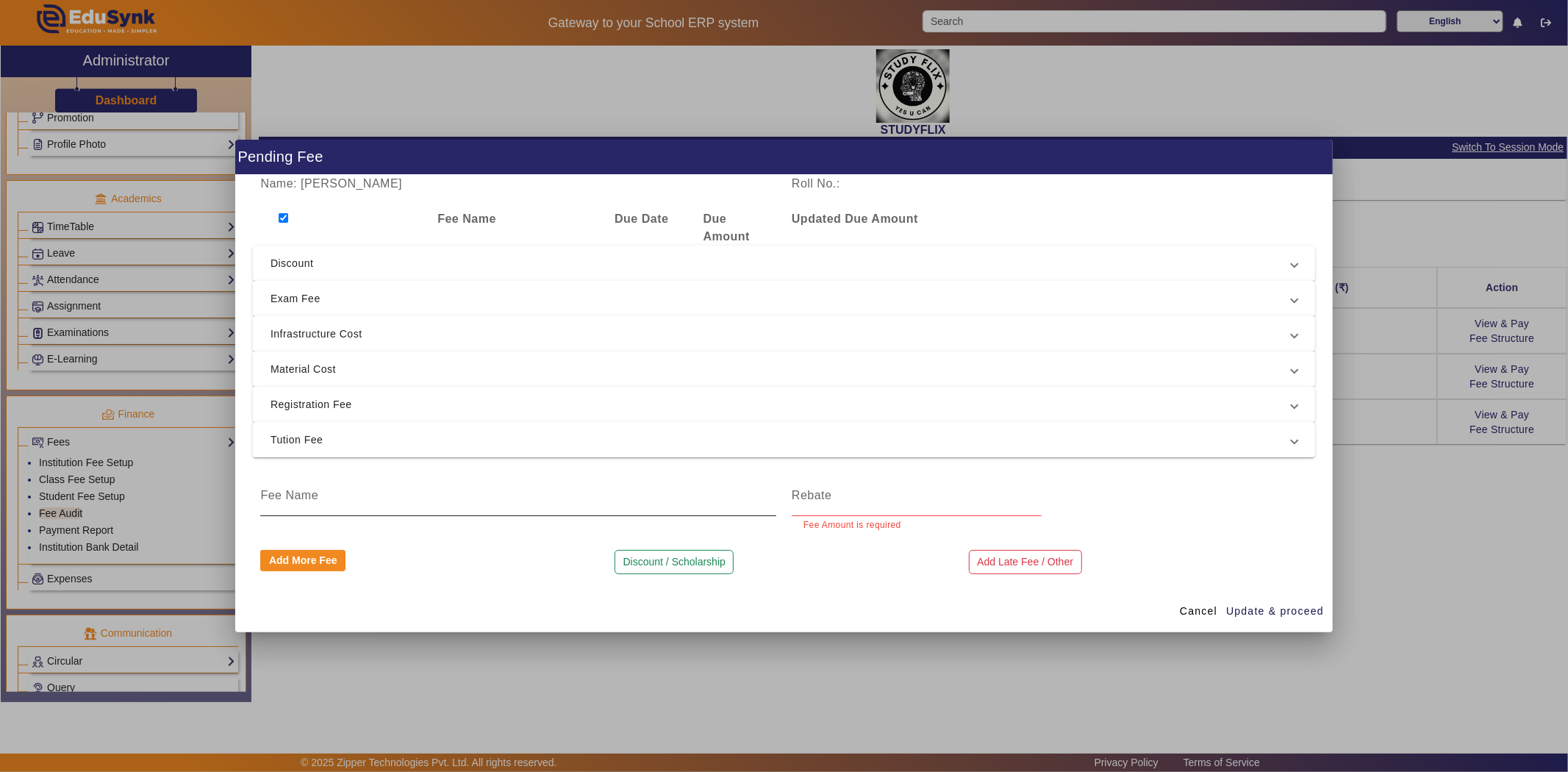
click at [329, 493] on div at bounding box center [519, 495] width 516 height 41
type input "Discount"
click at [820, 498] on input at bounding box center [917, 495] width 250 height 18
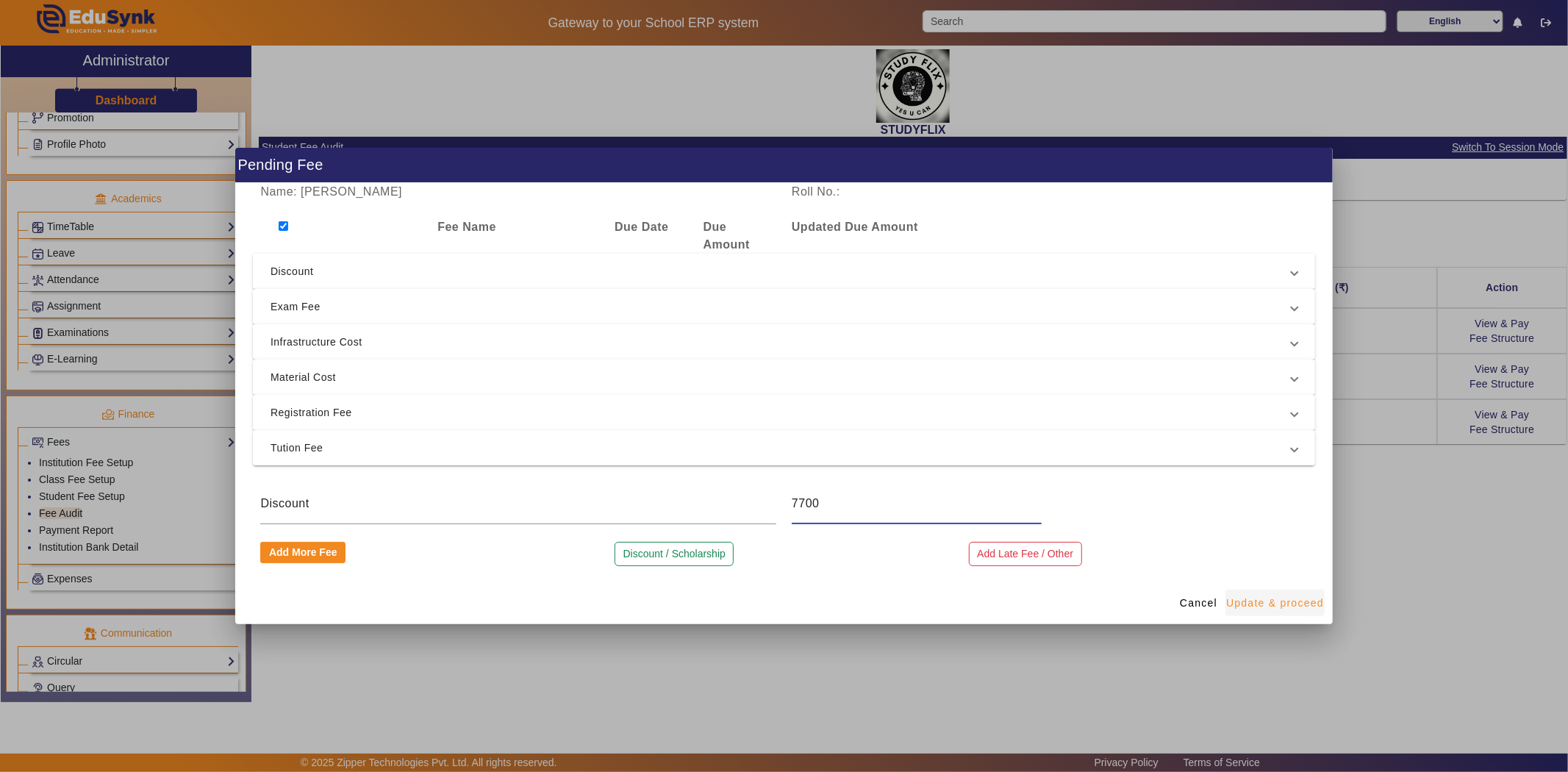
type input "7700"
click at [1265, 605] on span "Update & proceed" at bounding box center [1275, 603] width 98 height 15
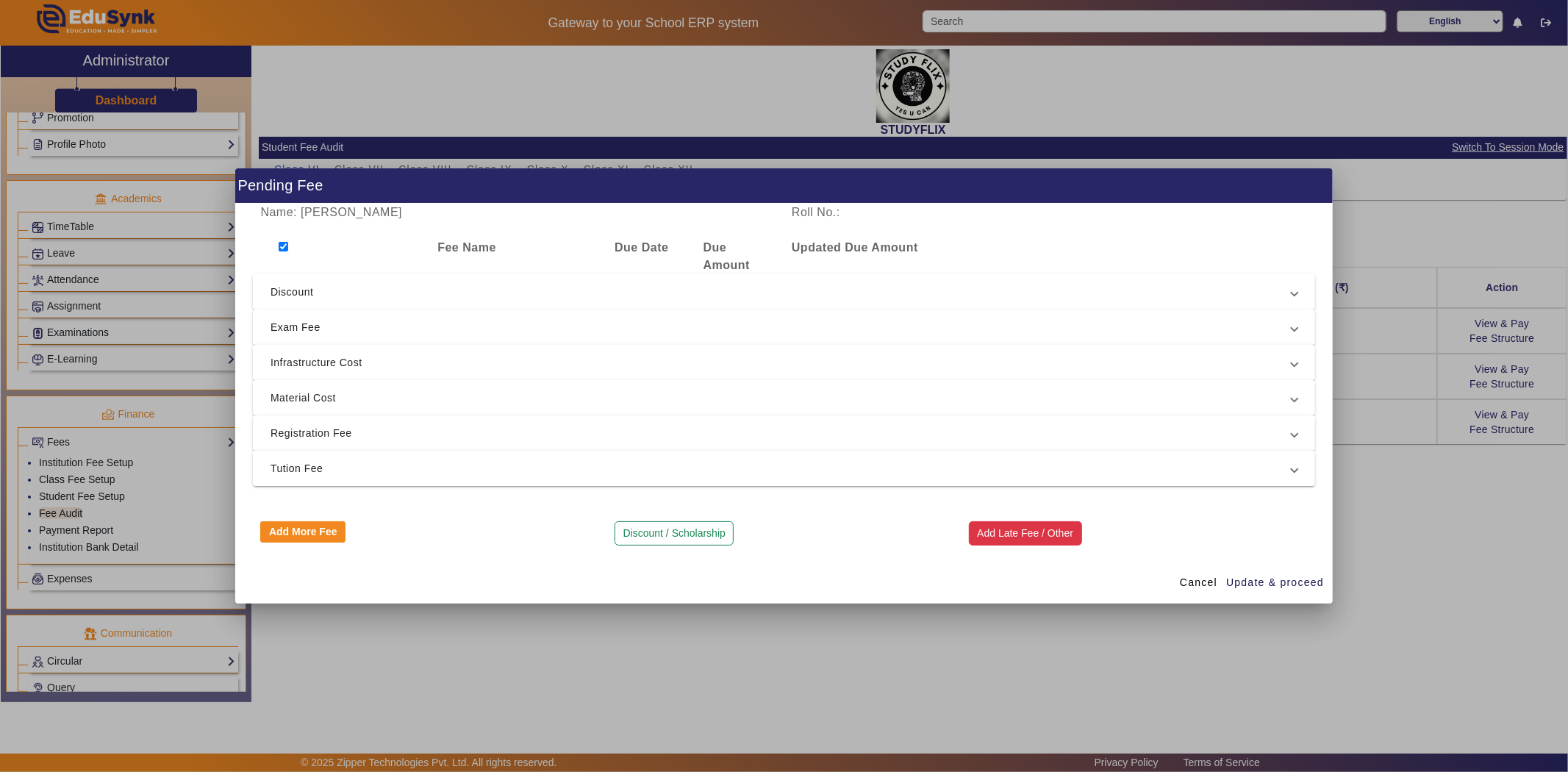
click at [1020, 530] on button "Add Late Fee / Other" at bounding box center [1025, 533] width 113 height 25
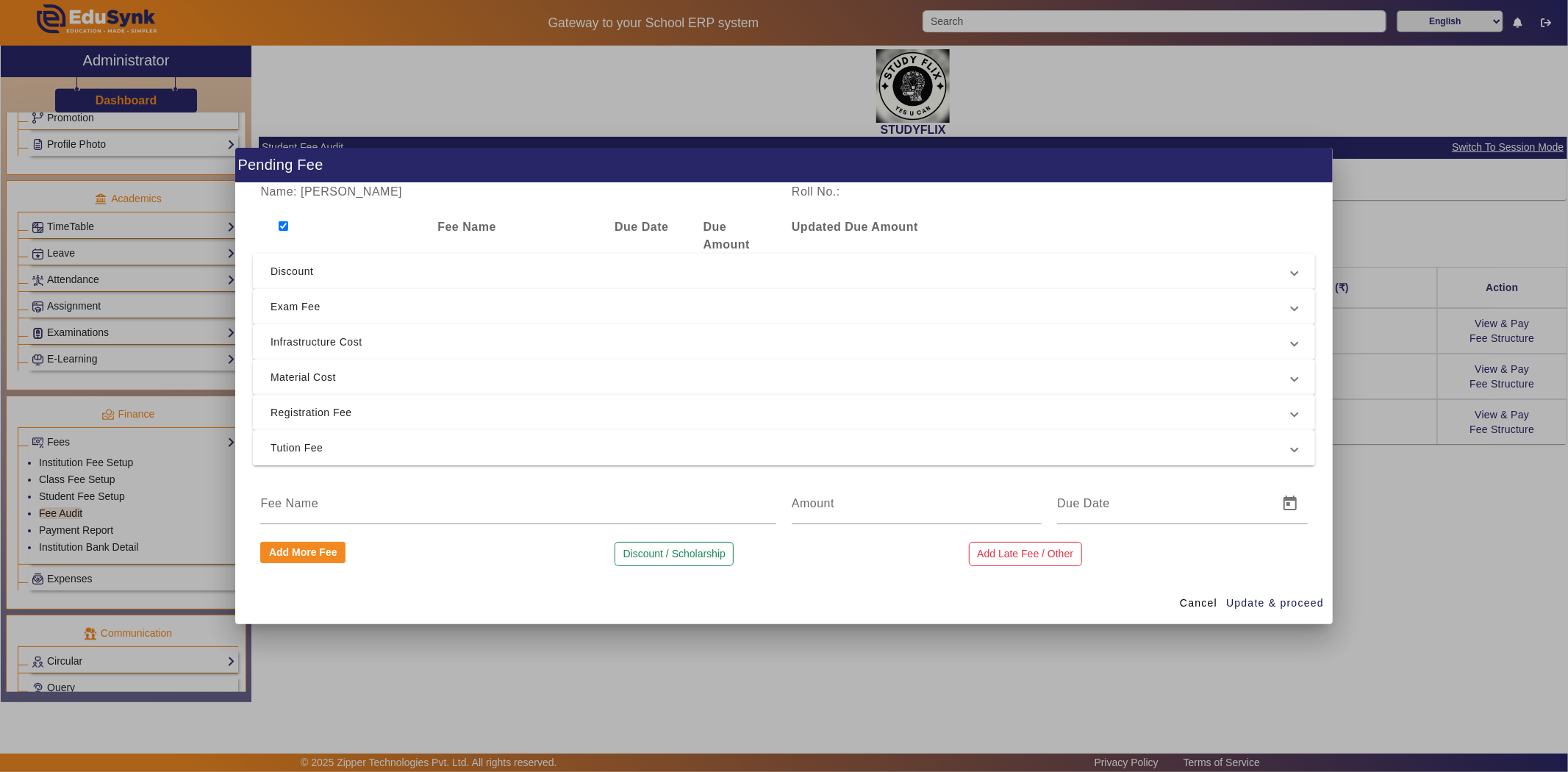
click at [443, 525] on div "Name: Bhakti [PERSON_NAME] Roll No.: Fee Name Due Date Due Amount Updated Due A…" at bounding box center [784, 382] width 1098 height 399
click at [812, 510] on input "number" at bounding box center [917, 503] width 250 height 18
click at [1152, 512] on div at bounding box center [1163, 504] width 212 height 41
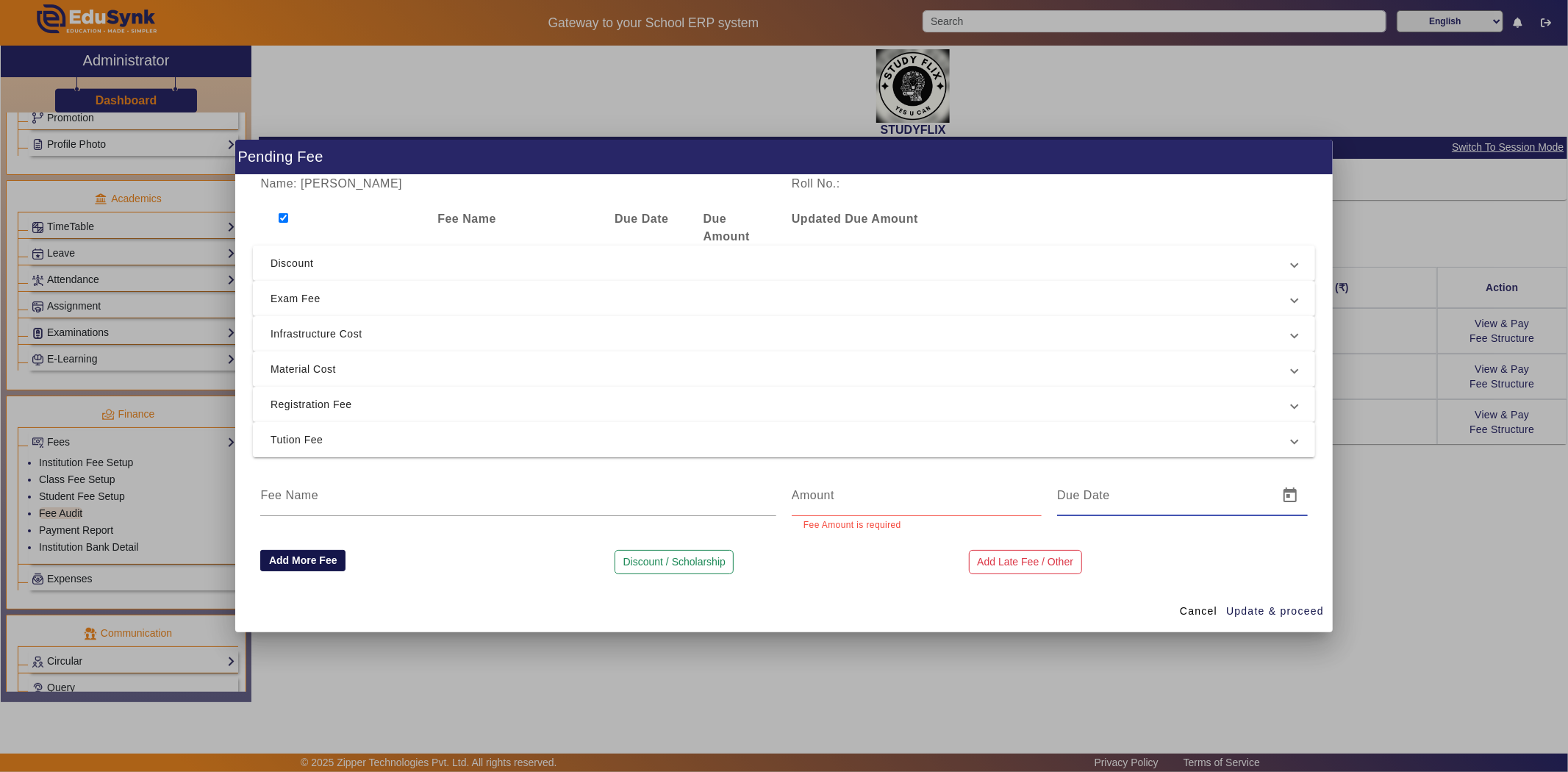
click at [333, 563] on button "Add More Fee" at bounding box center [303, 561] width 85 height 22
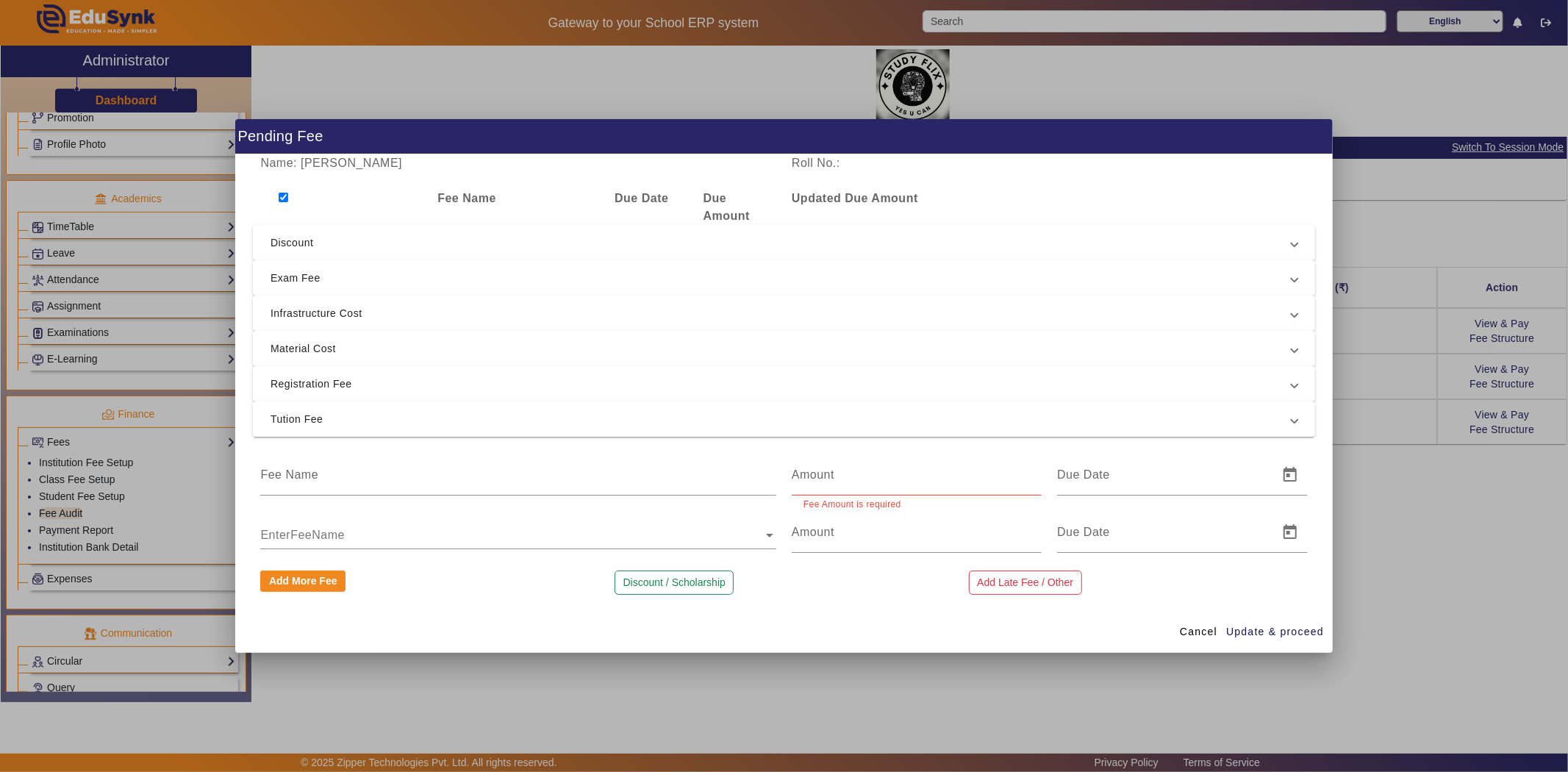
click at [1387, 228] on div at bounding box center [784, 386] width 1568 height 772
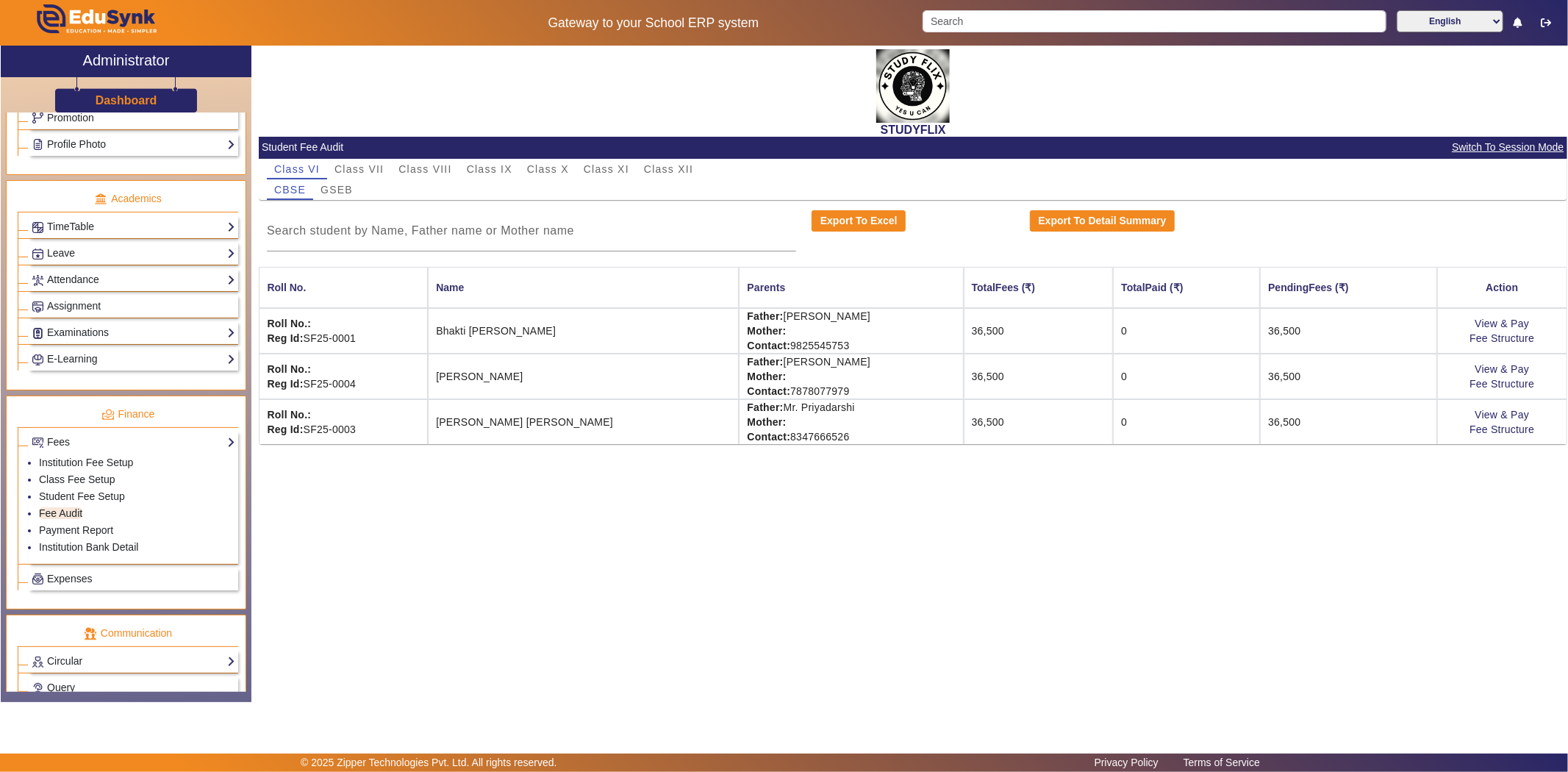
click at [1312, 330] on td "36,500" at bounding box center [1348, 330] width 177 height 45
click at [555, 244] on div at bounding box center [531, 231] width 529 height 41
click at [556, 235] on input at bounding box center [531, 230] width 529 height 18
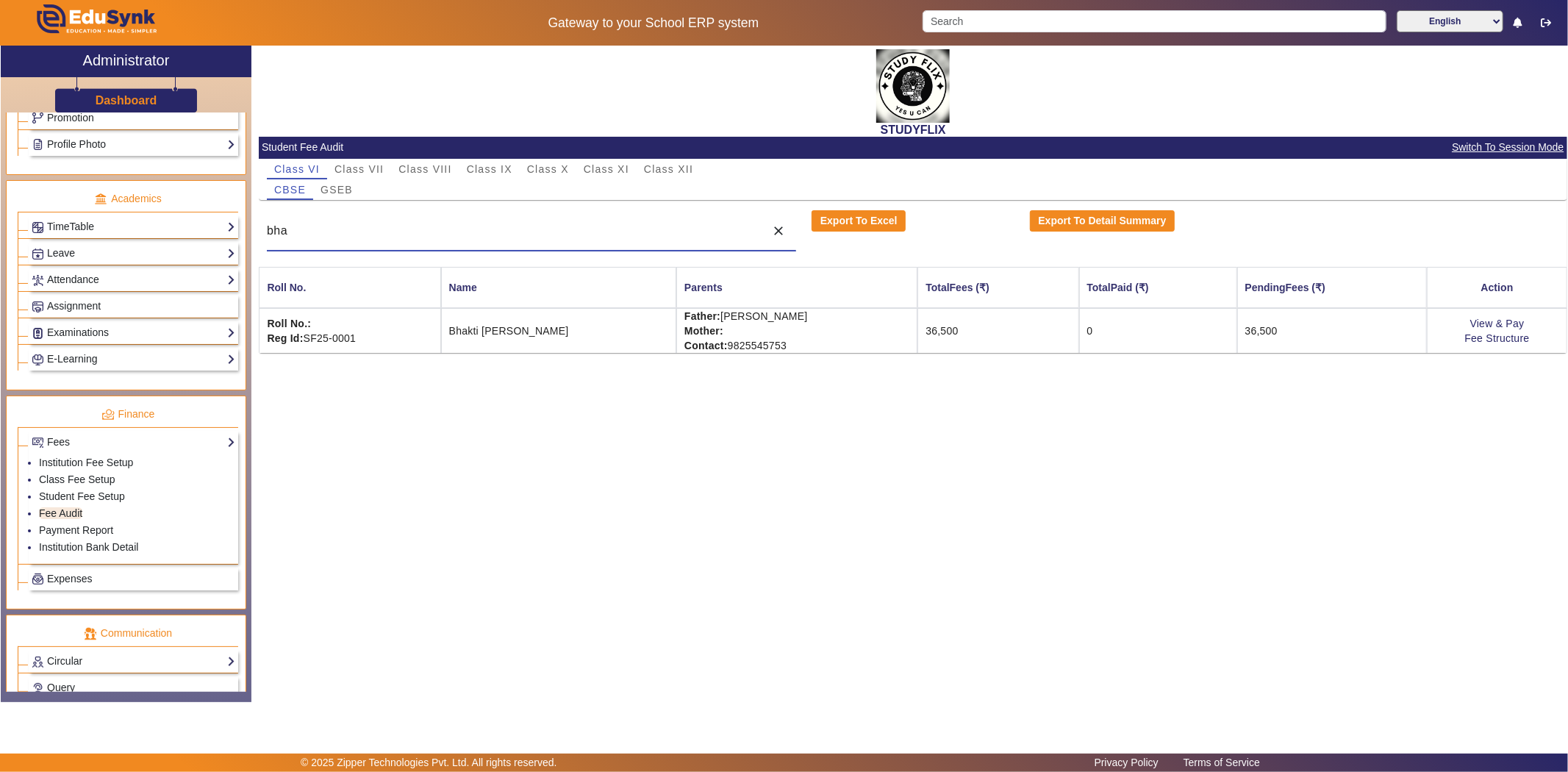
type input "bha"
click at [868, 334] on td "Father: [PERSON_NAME] Mother: Contact: [PHONE_NUMBER]" at bounding box center [797, 330] width 241 height 45
click at [1483, 331] on td "View & Pay Fee Structure" at bounding box center [1497, 330] width 141 height 45
click at [1490, 318] on link "View & Pay" at bounding box center [1497, 323] width 55 height 12
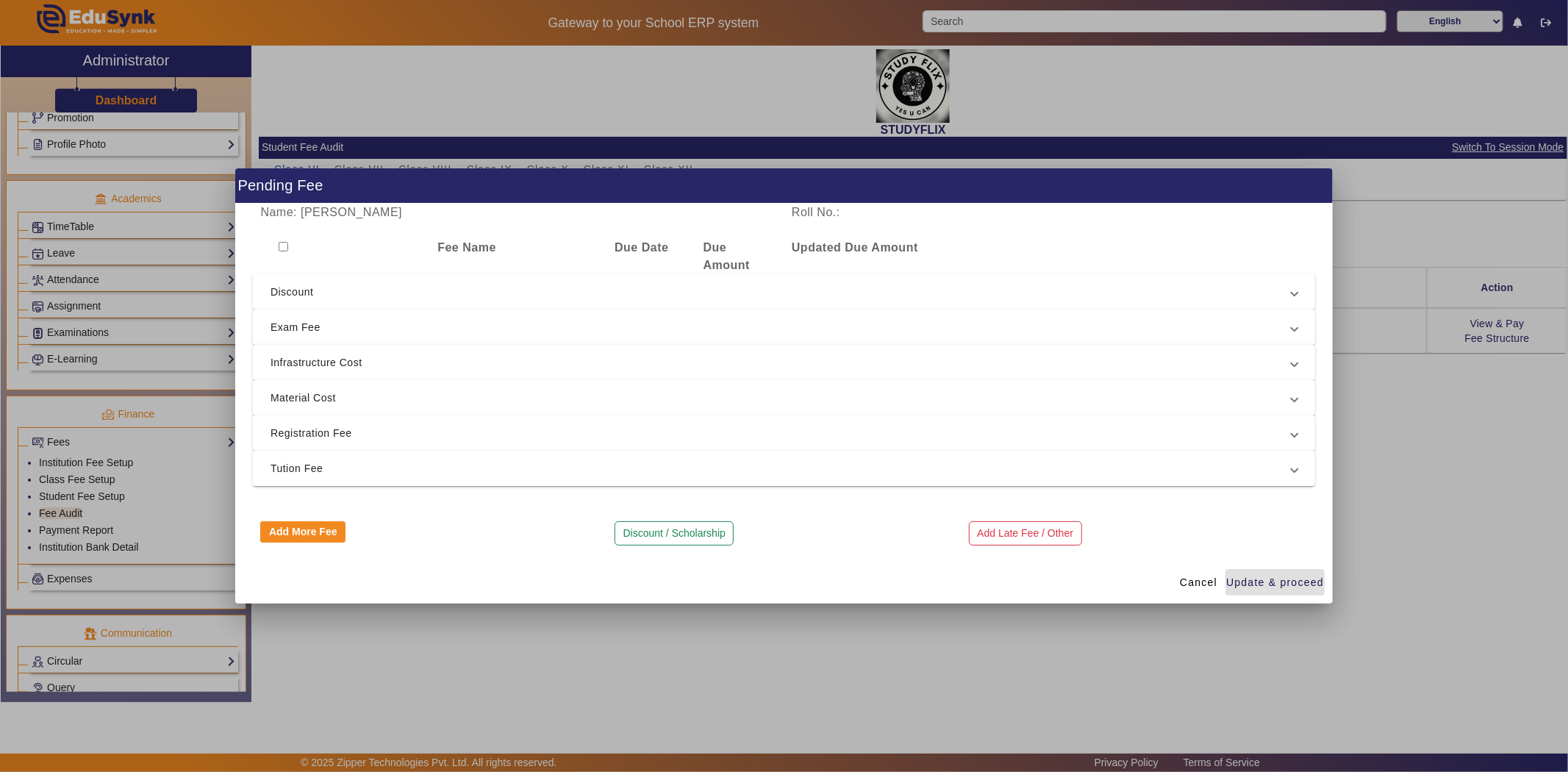
click at [283, 246] on input "checkbox" at bounding box center [283, 247] width 9 height 9
checkbox input "true"
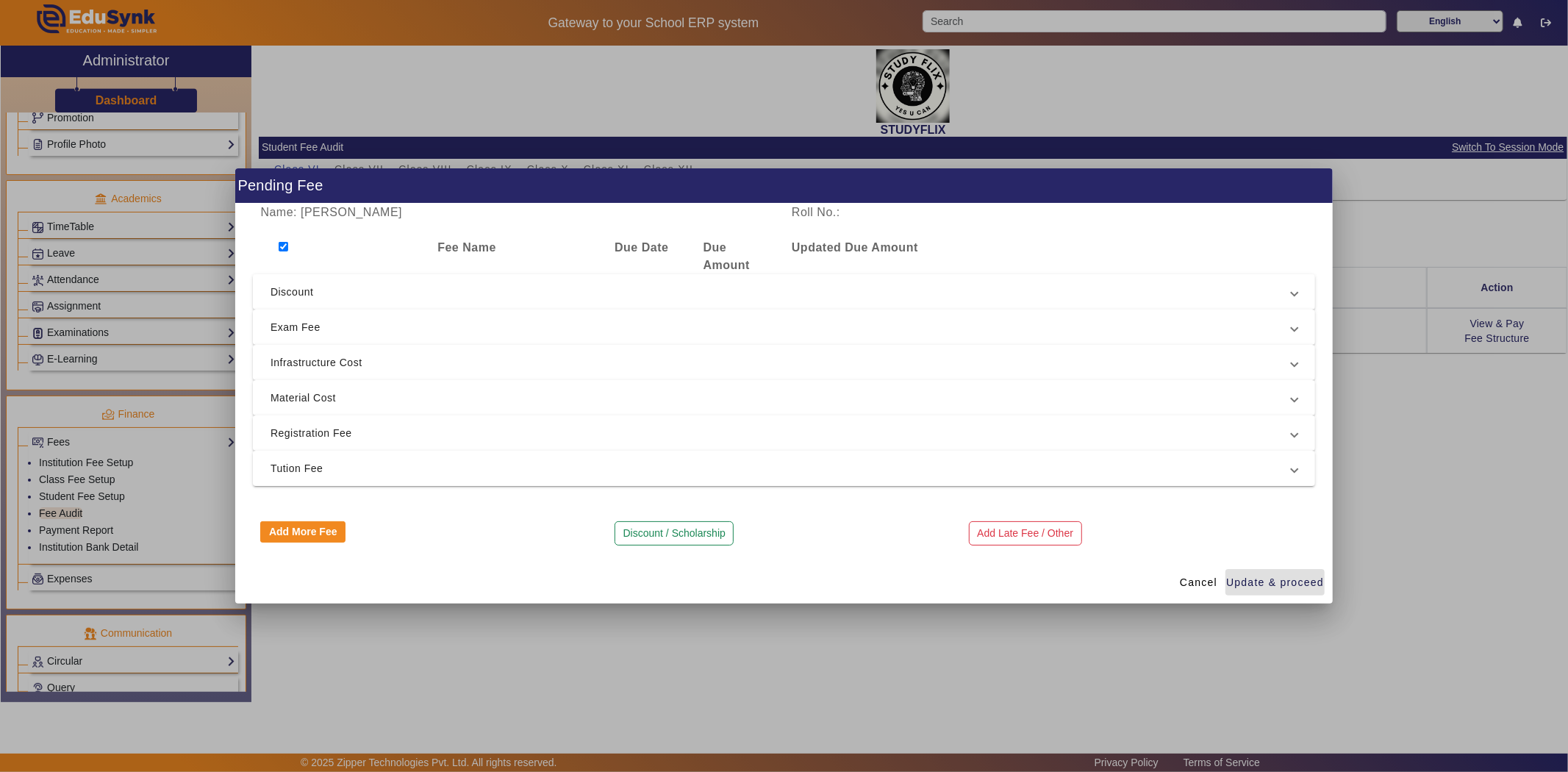
checkbox input "true"
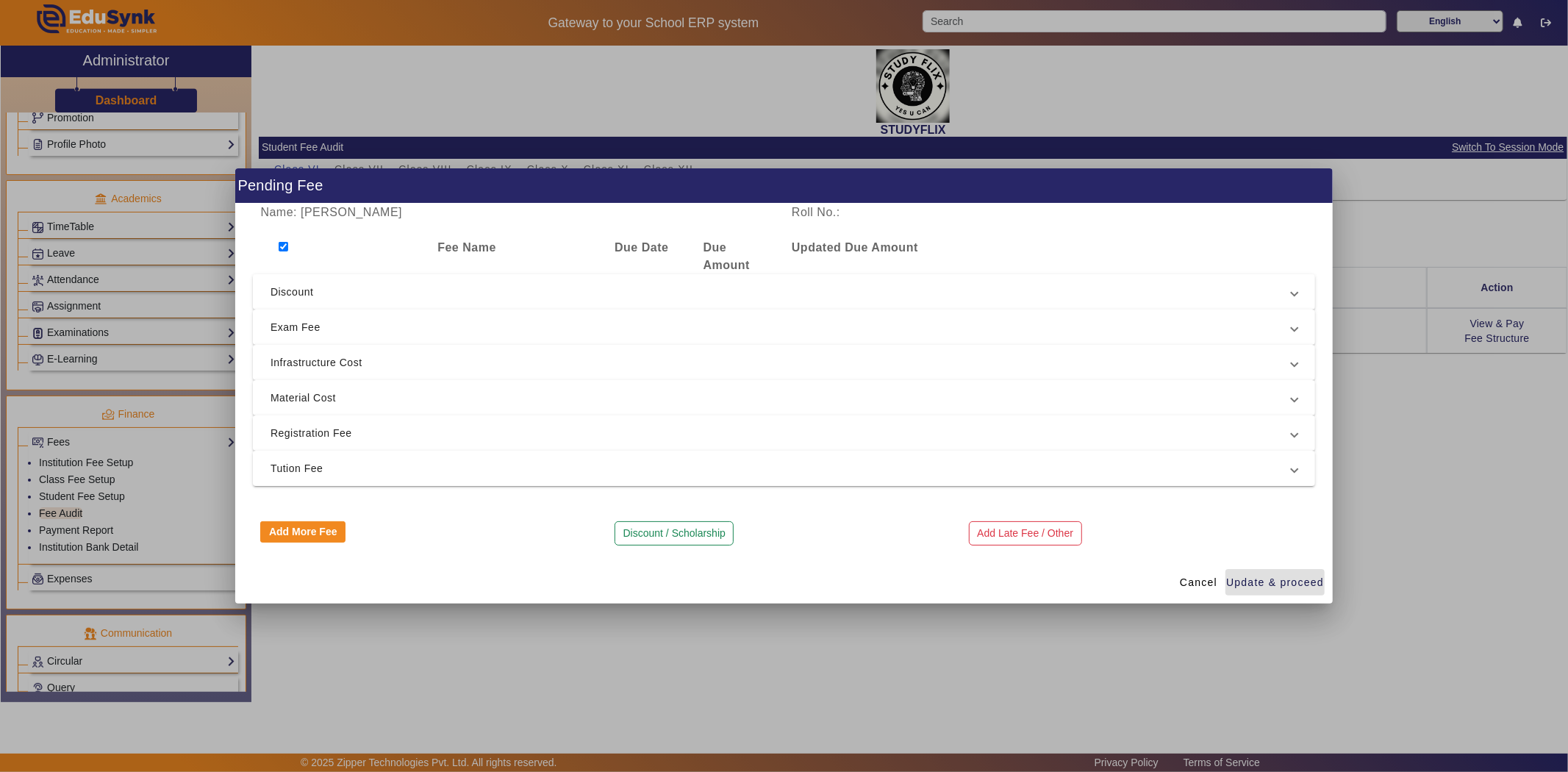
checkbox input "true"
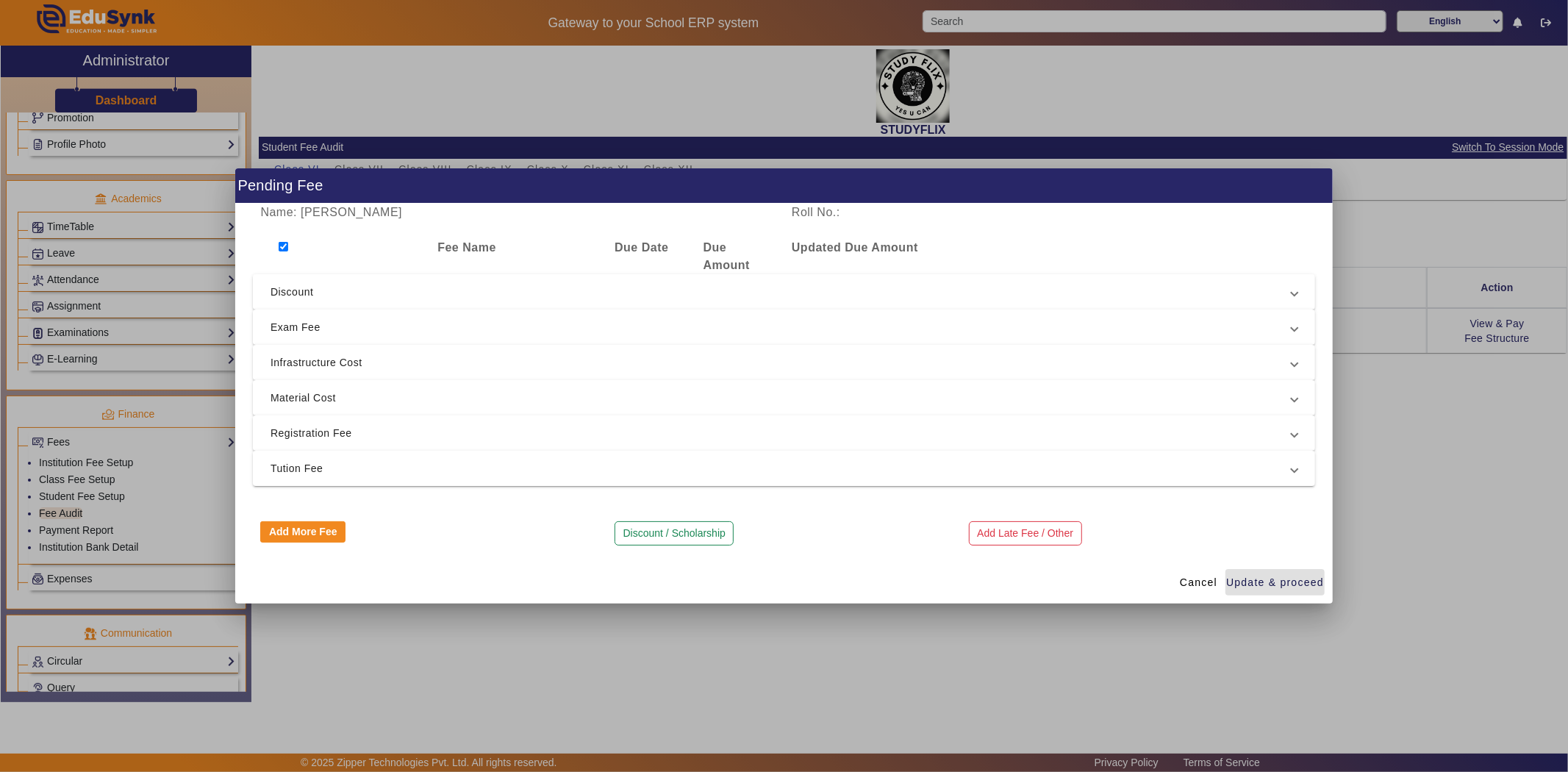
checkbox input "true"
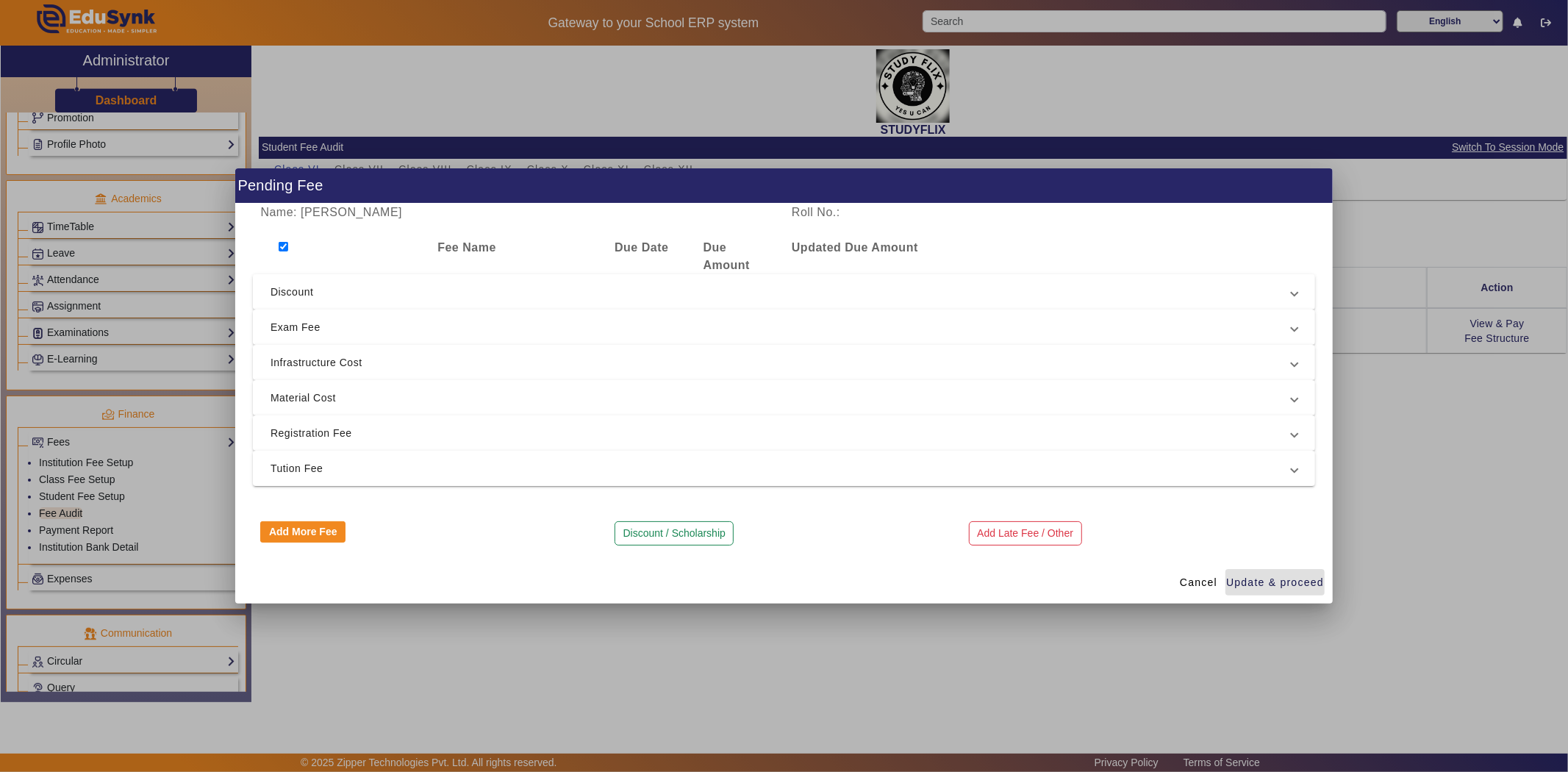
checkbox input "true"
click at [695, 537] on button "Discount / Scholarship" at bounding box center [674, 533] width 119 height 25
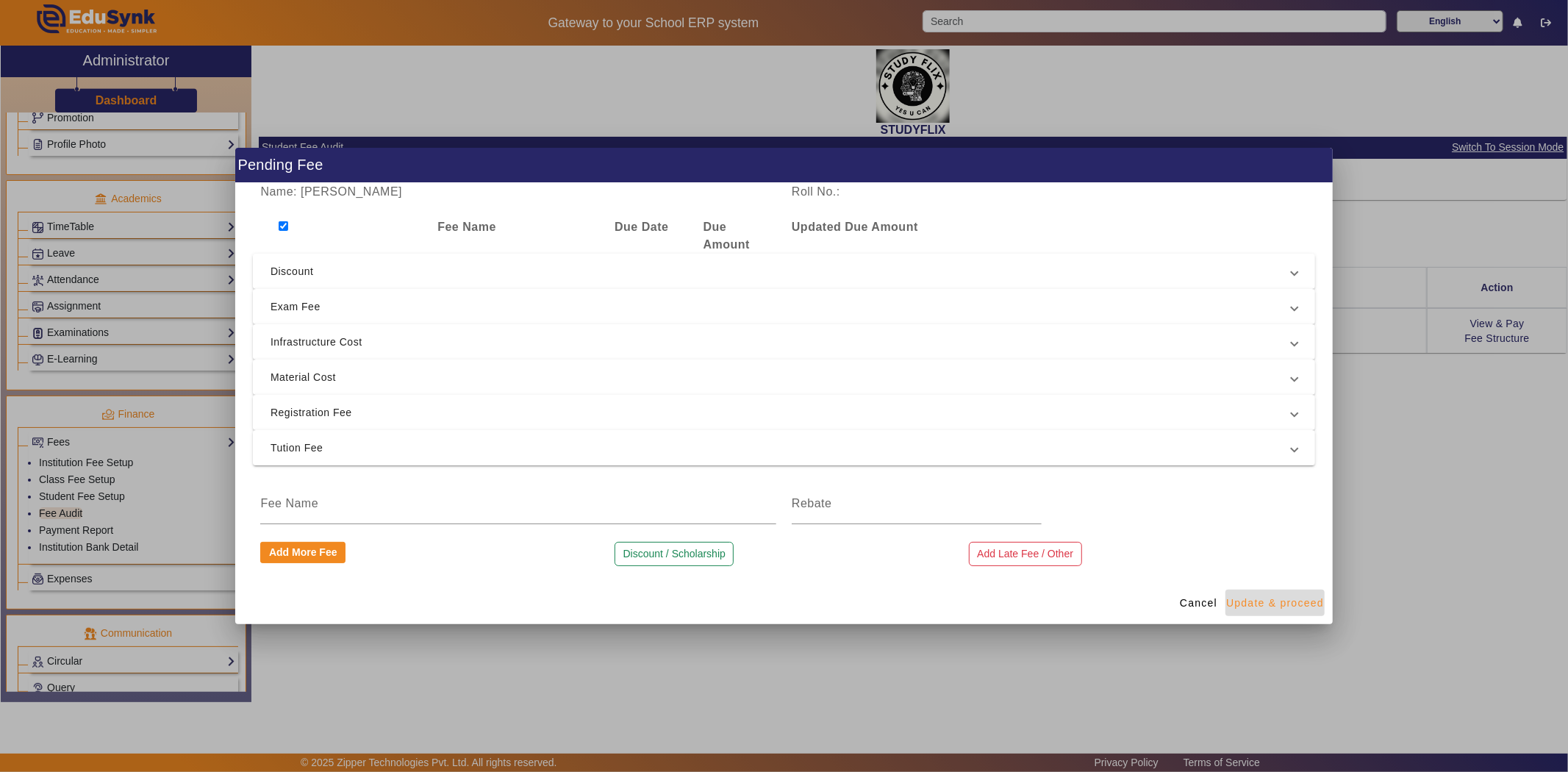
click at [1262, 601] on span "Update & proceed" at bounding box center [1275, 603] width 98 height 15
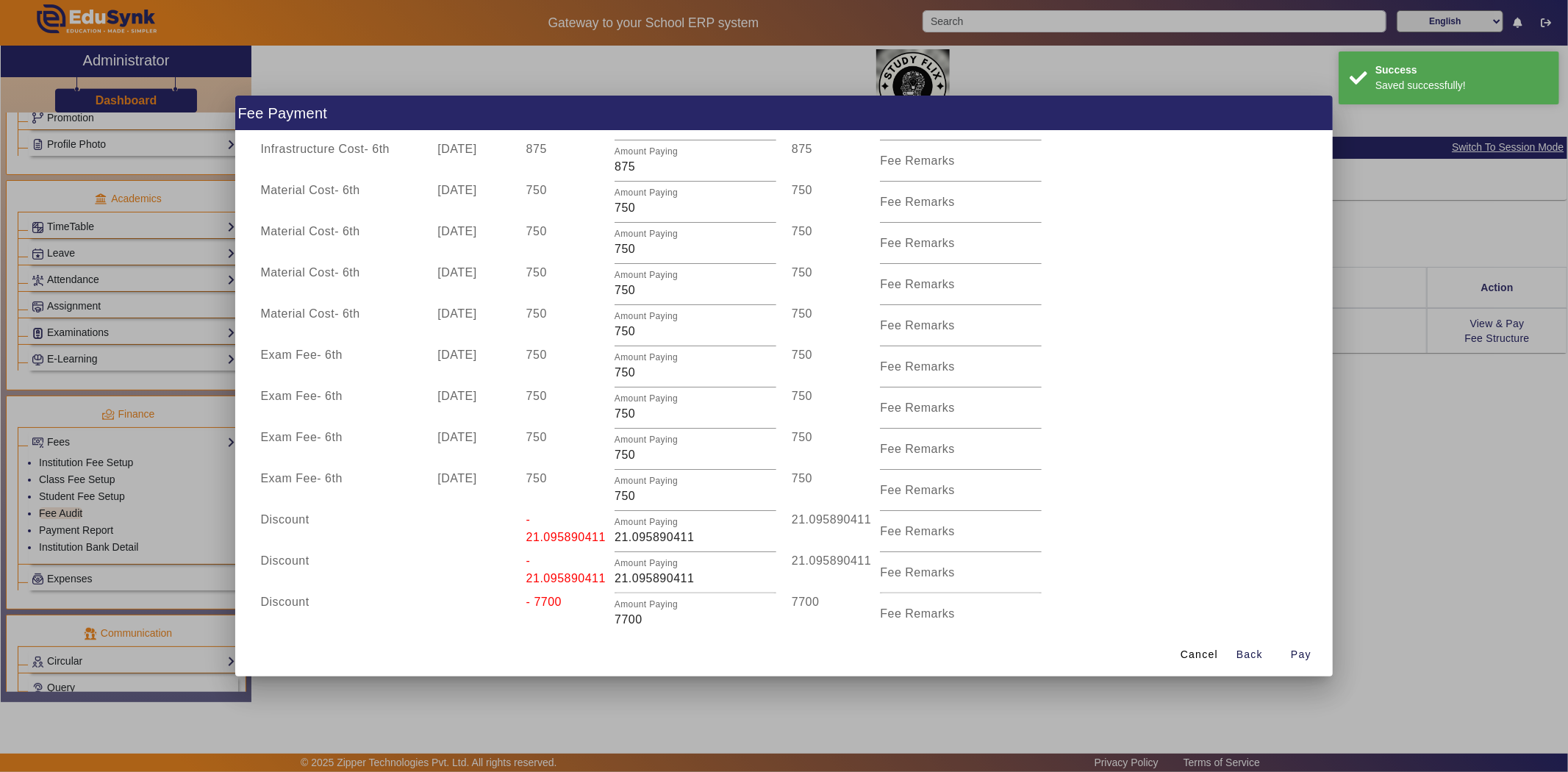
scroll to position [541, 0]
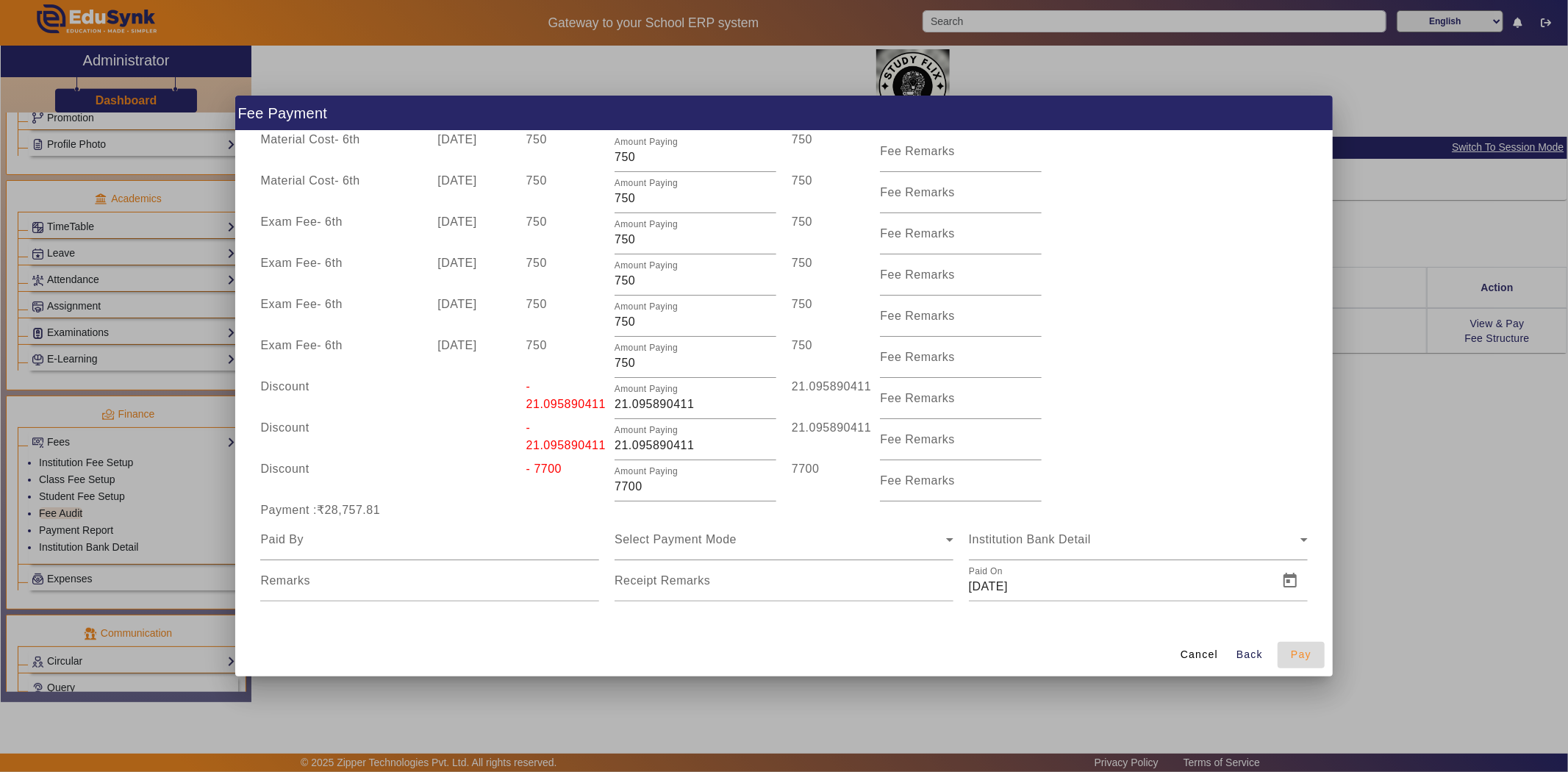
click at [1302, 651] on span "Pay" at bounding box center [1301, 654] width 21 height 15
click at [945, 497] on div "Fee Remarks" at bounding box center [960, 481] width 162 height 41
click at [950, 452] on input "Fee Remarks" at bounding box center [960, 445] width 162 height 18
click at [941, 474] on mat-label "Fee Remarks" at bounding box center [917, 480] width 75 height 12
click at [941, 478] on input "Fee Remarks" at bounding box center [960, 486] width 162 height 18
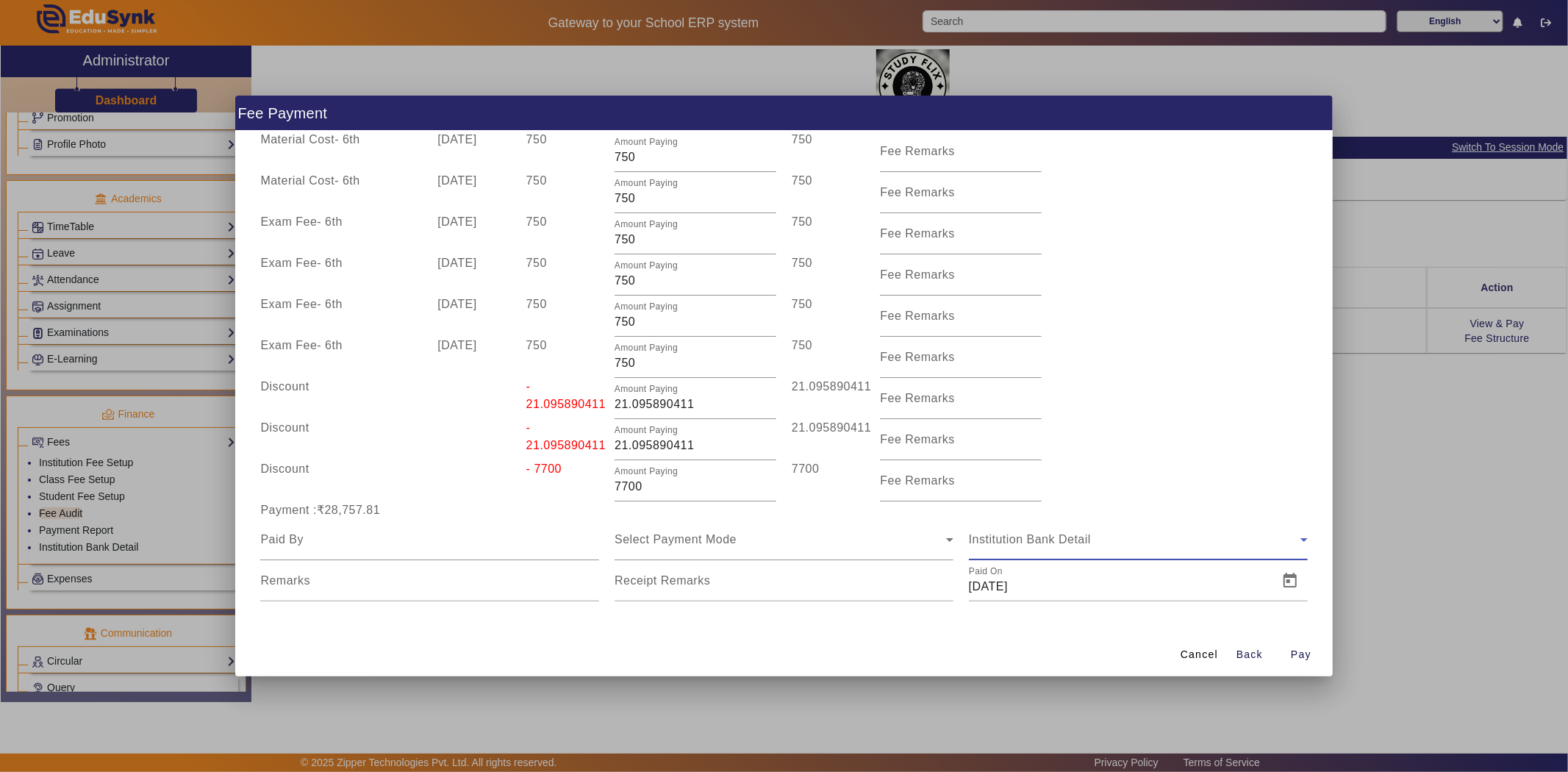
click at [994, 538] on span "Institution Bank Detail" at bounding box center [1029, 539] width 122 height 12
click at [759, 557] on div "Select Payment Mode" at bounding box center [784, 540] width 339 height 41
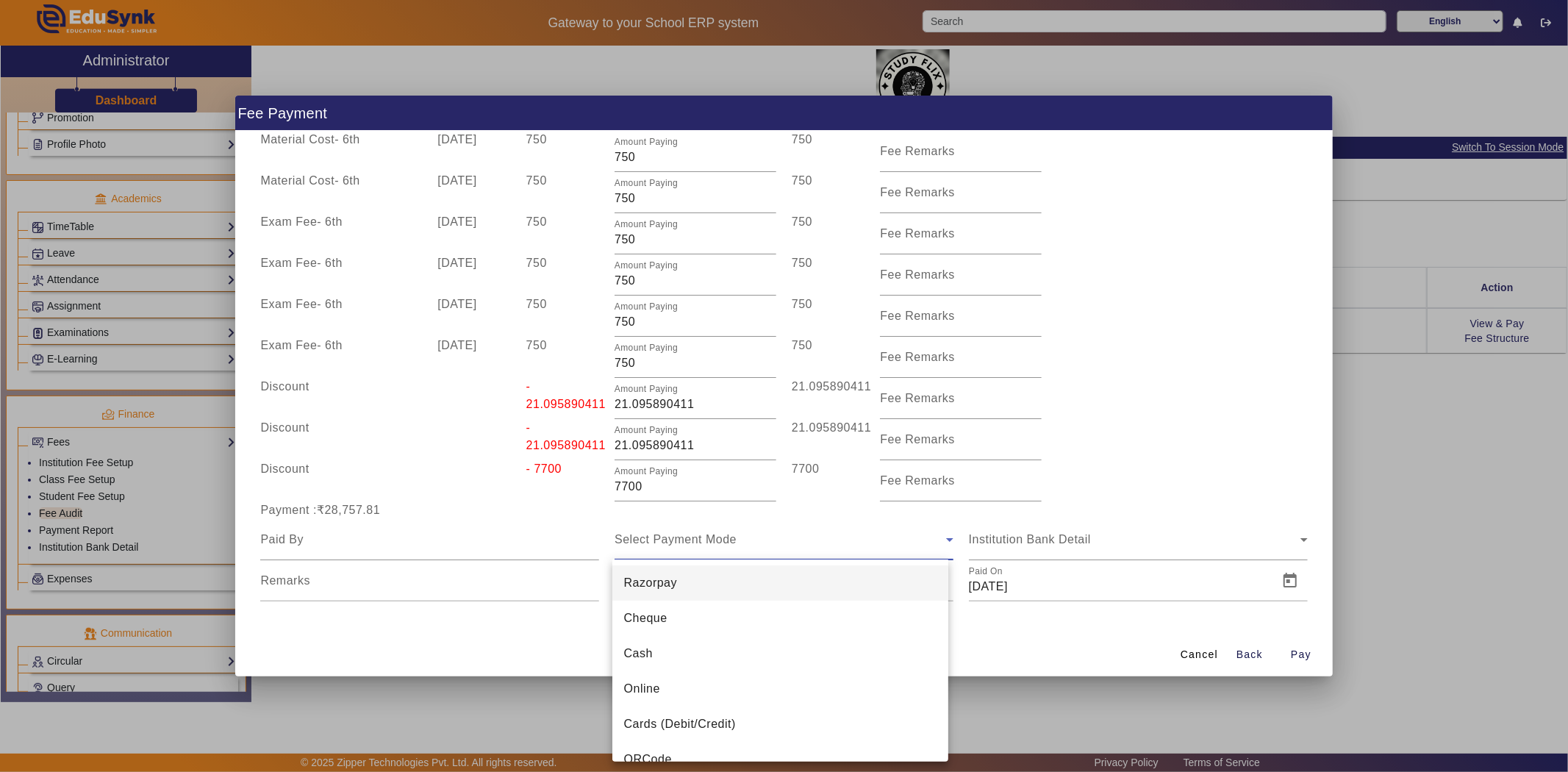
click at [1069, 644] on div at bounding box center [784, 386] width 1568 height 772
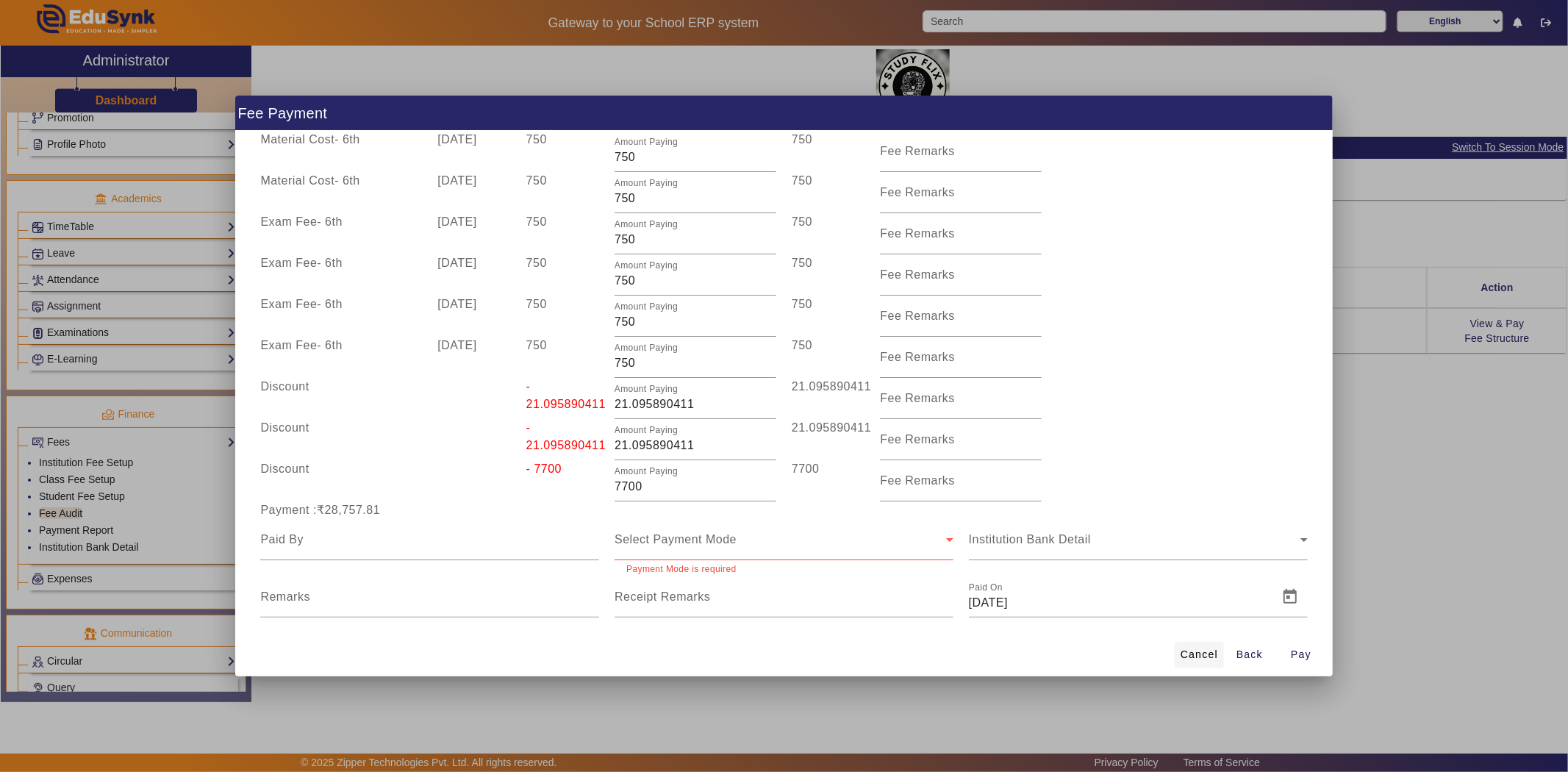
click at [1192, 657] on span "Cancel" at bounding box center [1199, 654] width 38 height 15
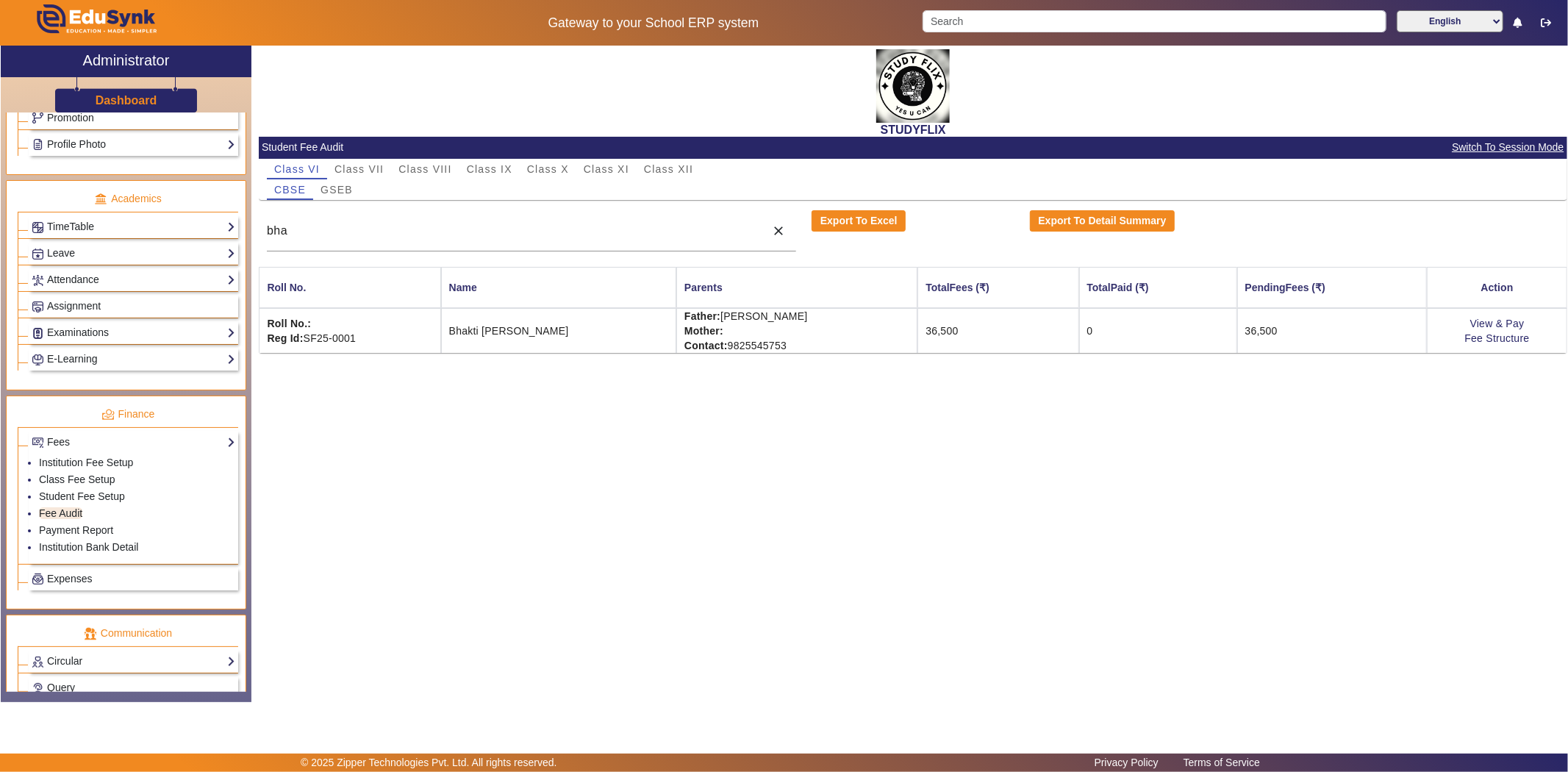
scroll to position [0, 0]
click at [1480, 333] on link "Fee Structure" at bounding box center [1497, 338] width 65 height 12
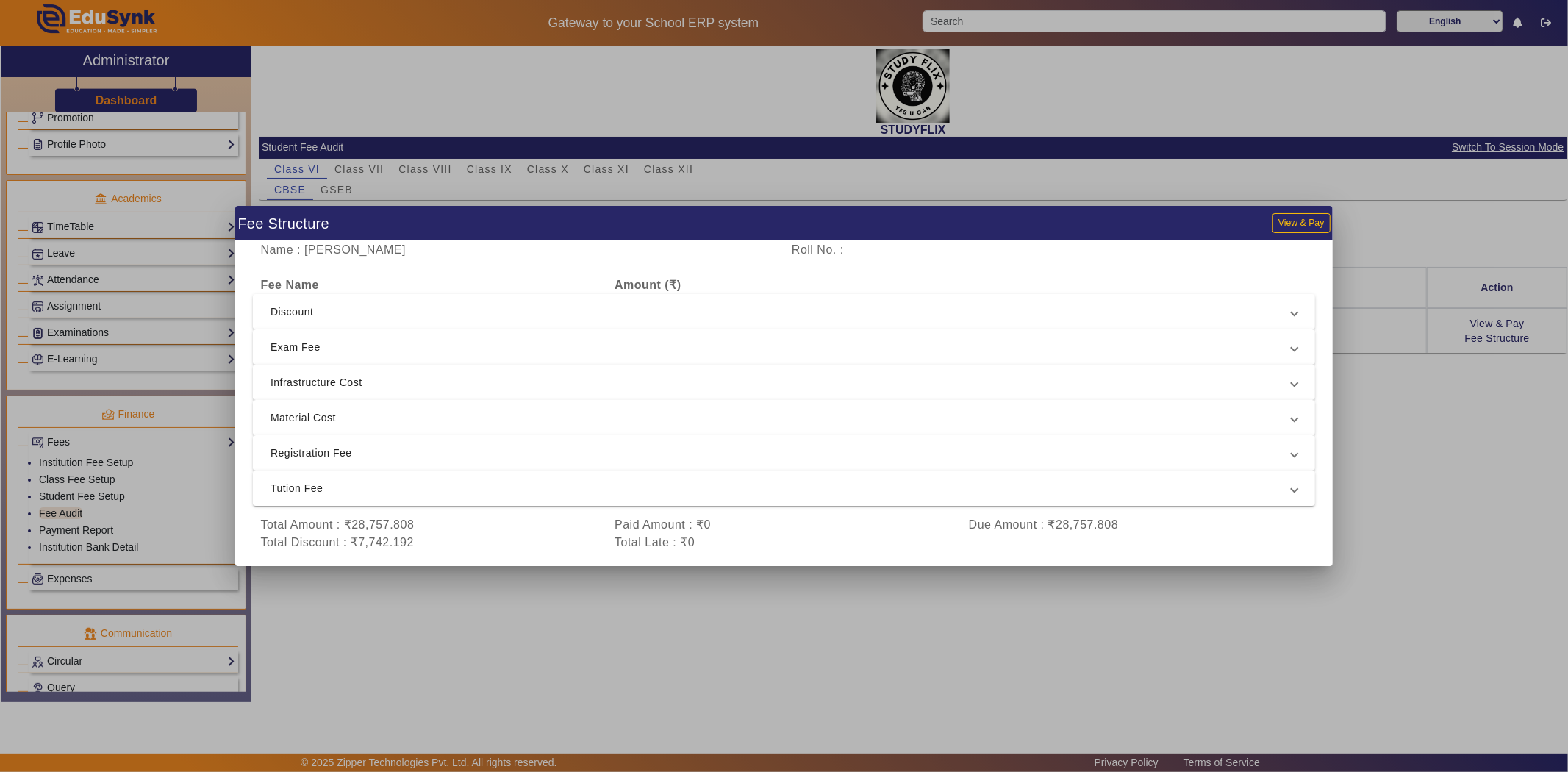
click at [1393, 361] on div at bounding box center [784, 386] width 1568 height 772
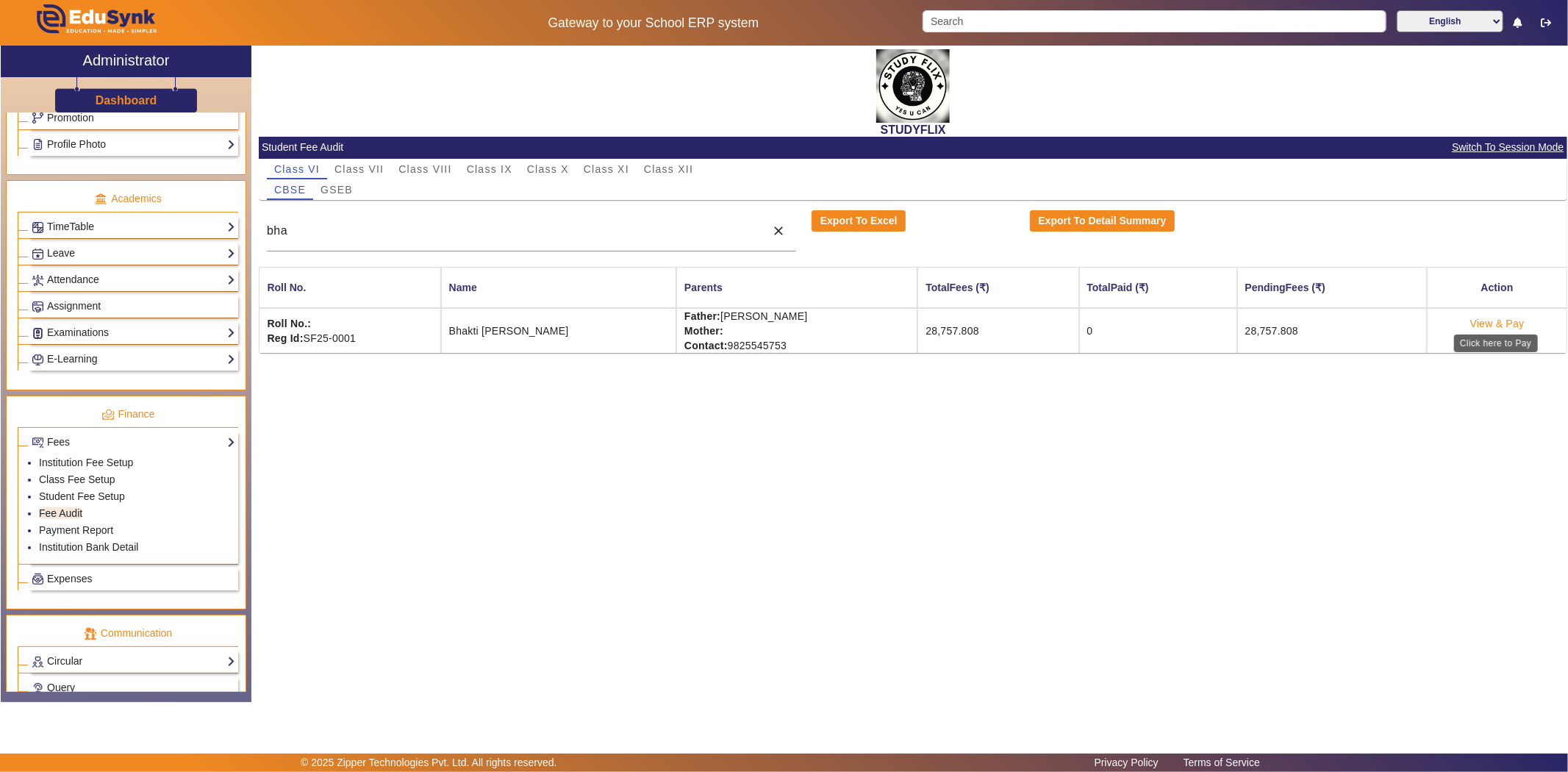
click at [1494, 326] on link "View & Pay" at bounding box center [1497, 323] width 55 height 12
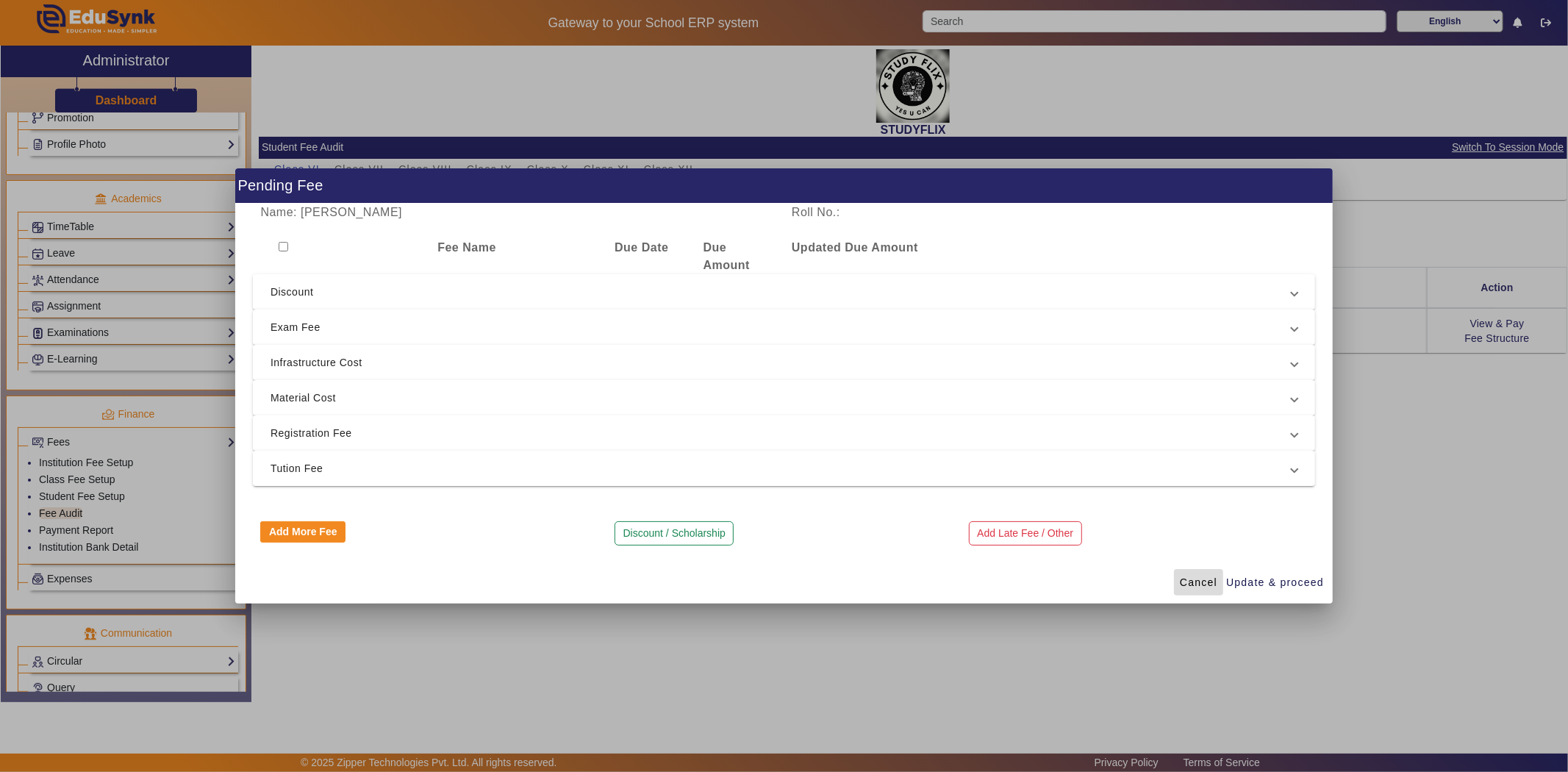
click at [1185, 581] on span "Cancel" at bounding box center [1198, 582] width 38 height 15
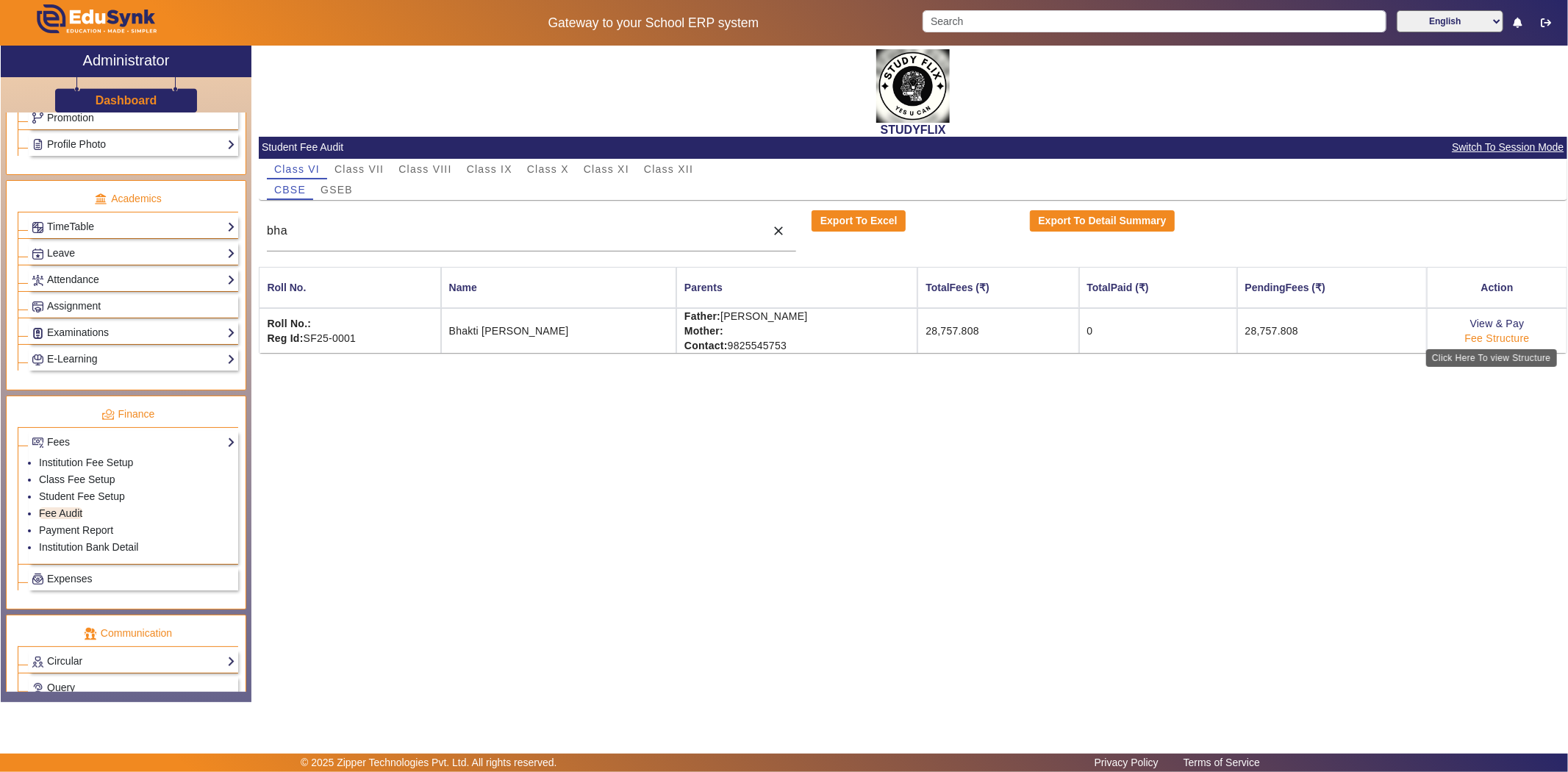
click at [1475, 340] on link "Fee Structure" at bounding box center [1497, 338] width 65 height 12
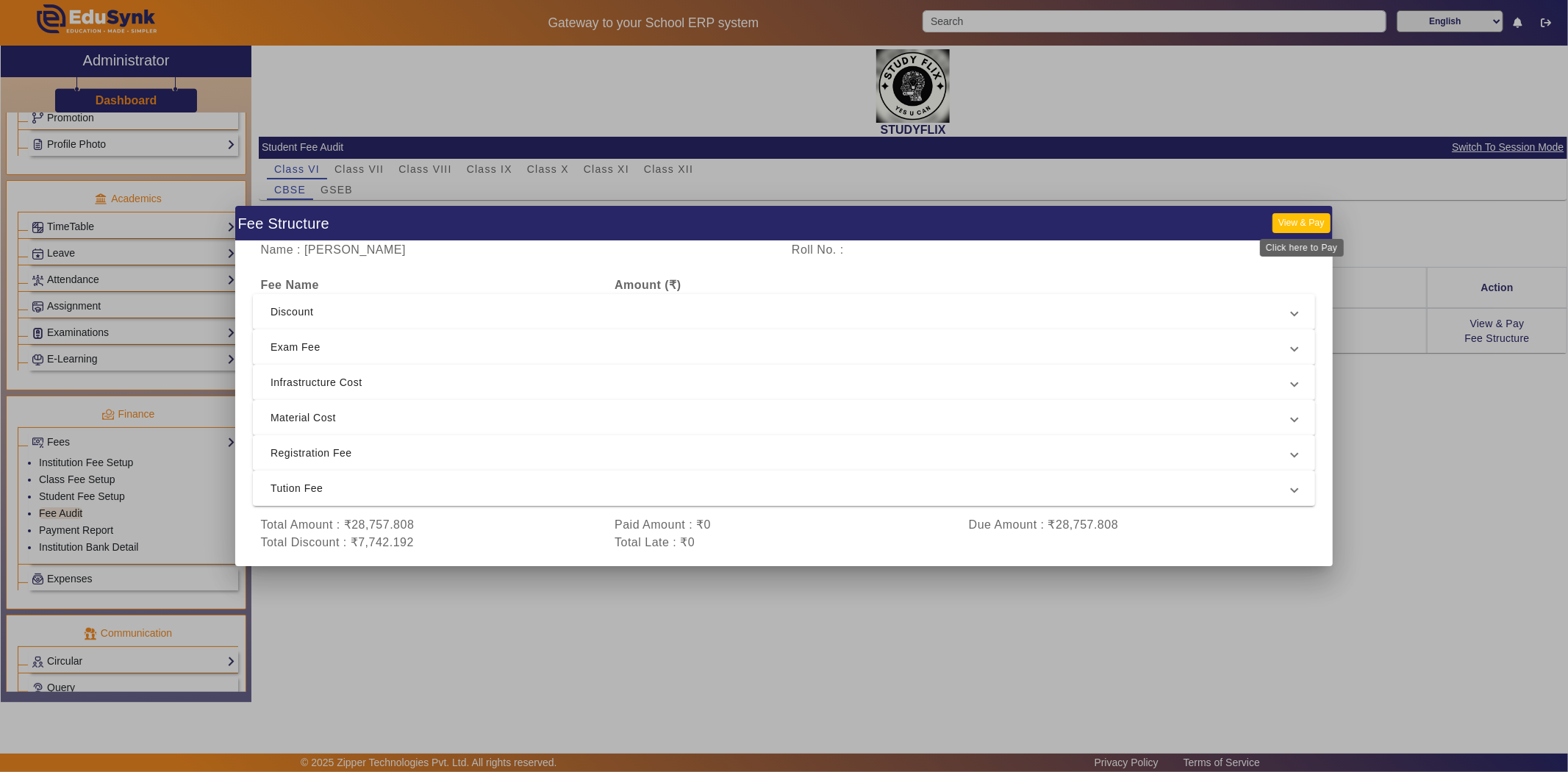
click at [1323, 228] on button "View & Pay" at bounding box center [1301, 223] width 58 height 20
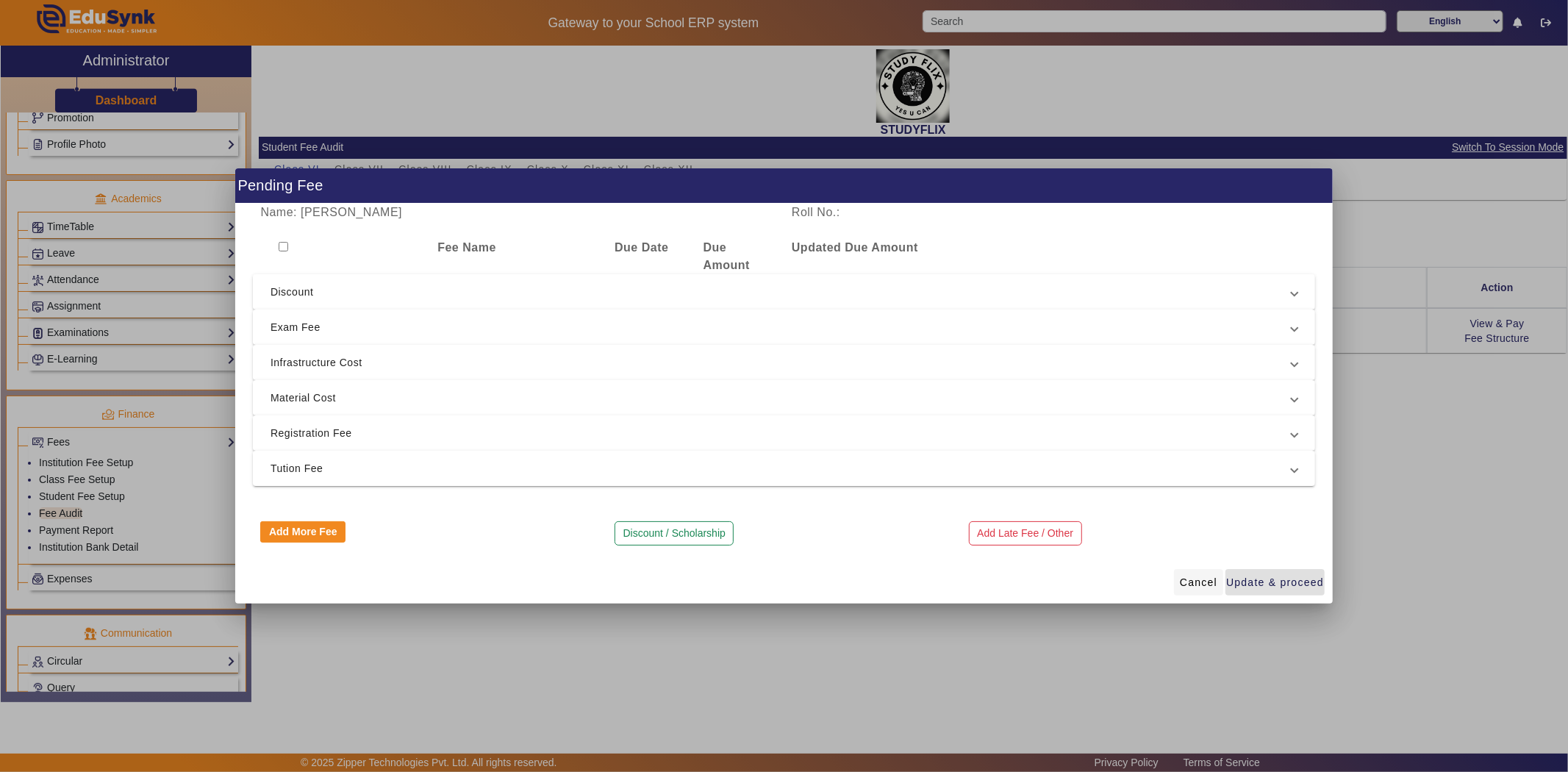
click at [1195, 584] on span "Cancel" at bounding box center [1198, 582] width 38 height 15
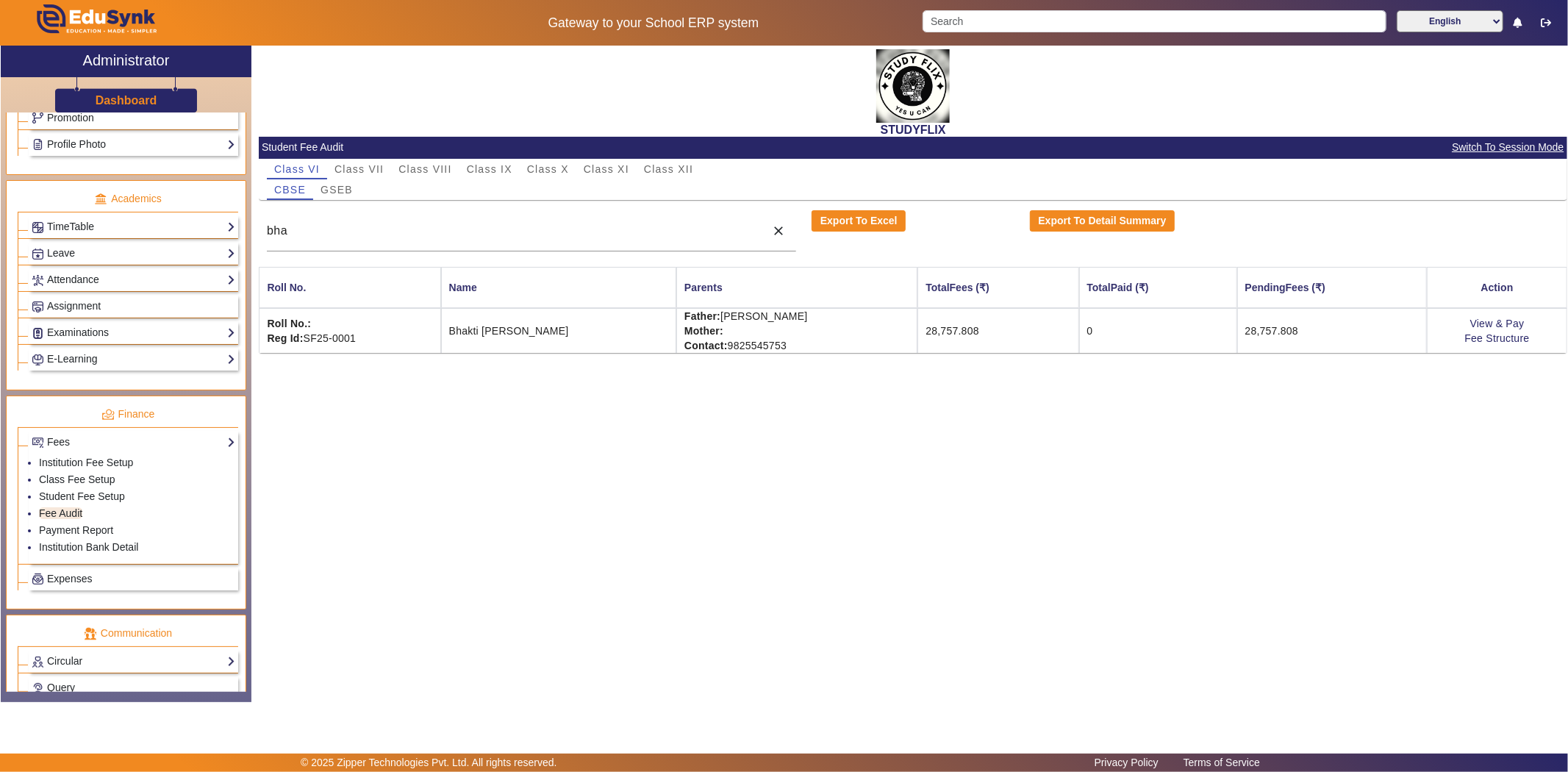
click at [965, 575] on div "STUDYFLIX Student Fee Audit Switch To Session Mode Class VI Class VII Class VII…" at bounding box center [909, 366] width 1316 height 641
click at [104, 314] on link "Assignment" at bounding box center [133, 306] width 204 height 17
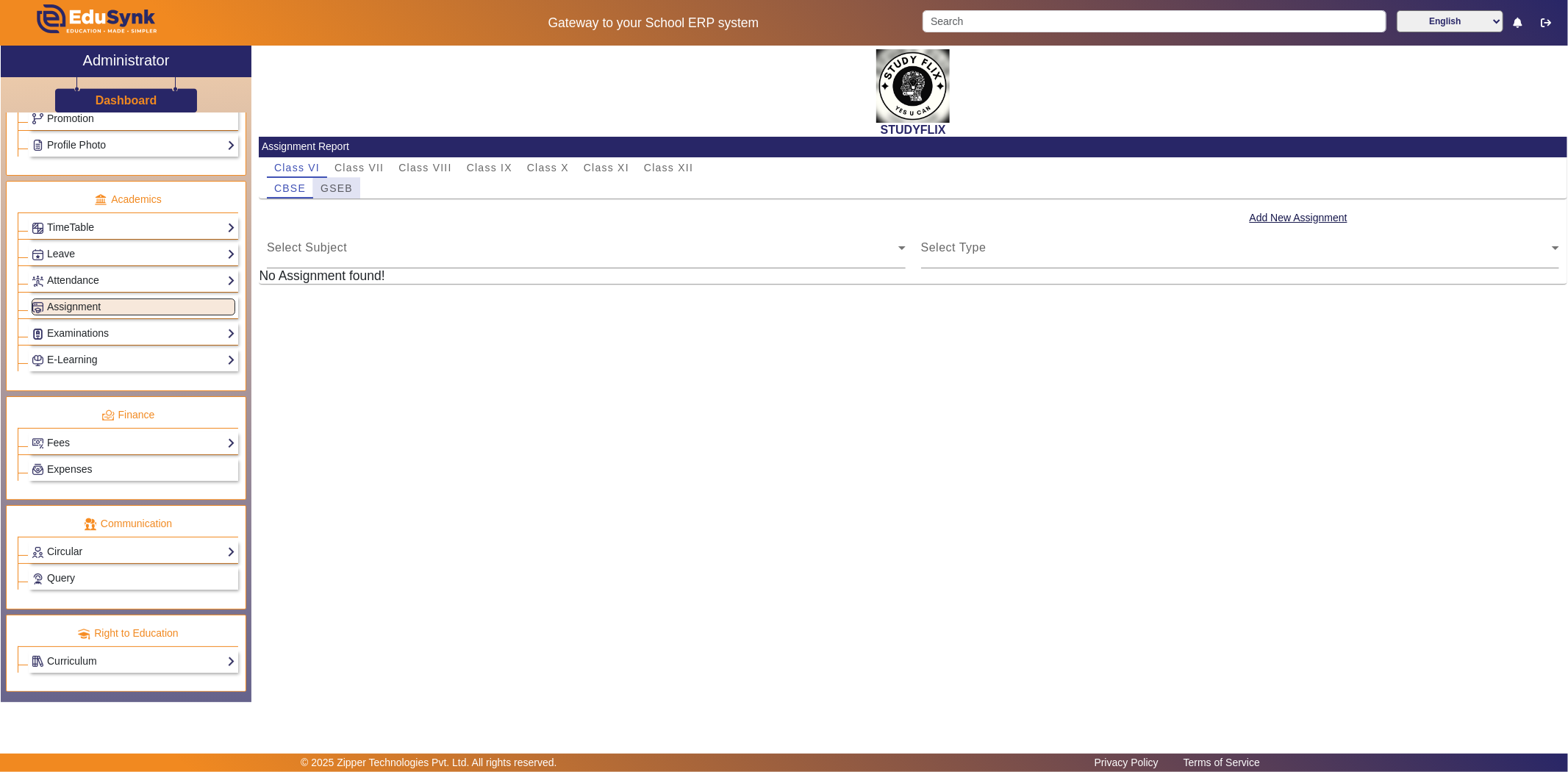
click at [350, 190] on span "GSEB" at bounding box center [336, 187] width 32 height 10
click at [327, 247] on span "Select Subject" at bounding box center [582, 253] width 632 height 18
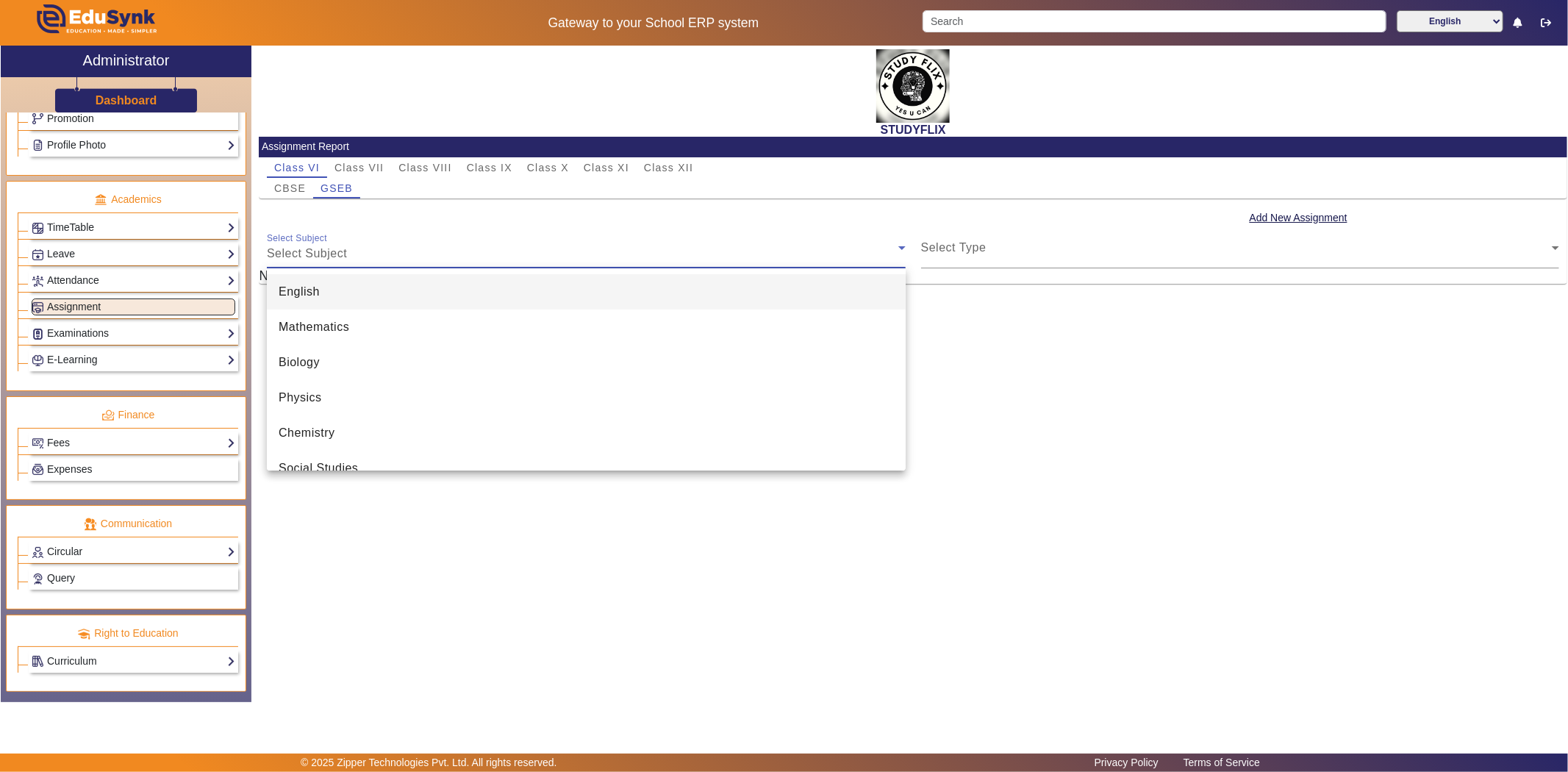
click at [937, 244] on div at bounding box center [784, 386] width 1568 height 772
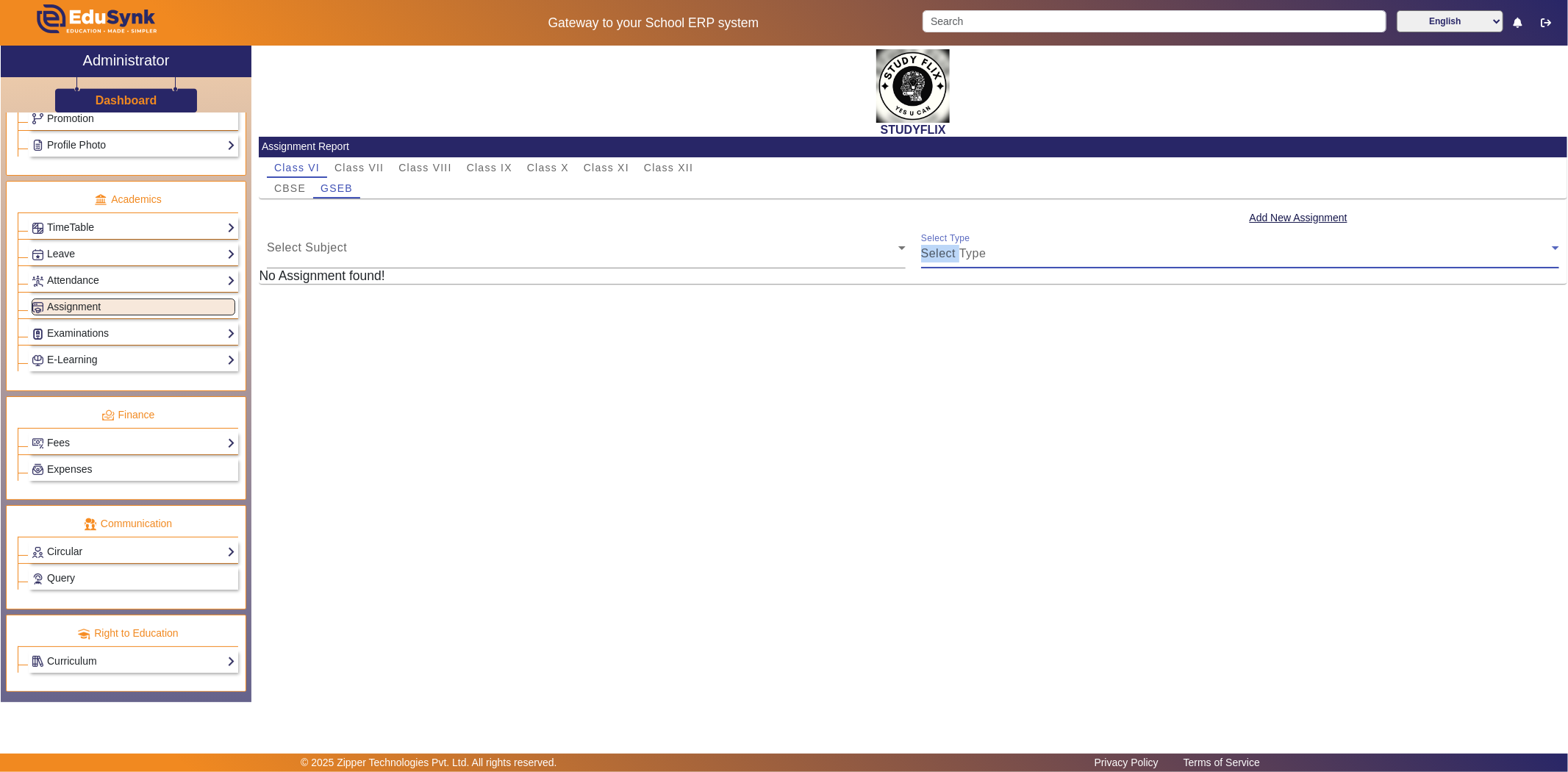
click at [937, 245] on div "Select Type" at bounding box center [1237, 253] width 632 height 18
click at [957, 243] on div at bounding box center [784, 386] width 1568 height 772
click at [476, 160] on span "Class IX" at bounding box center [489, 167] width 45 height 21
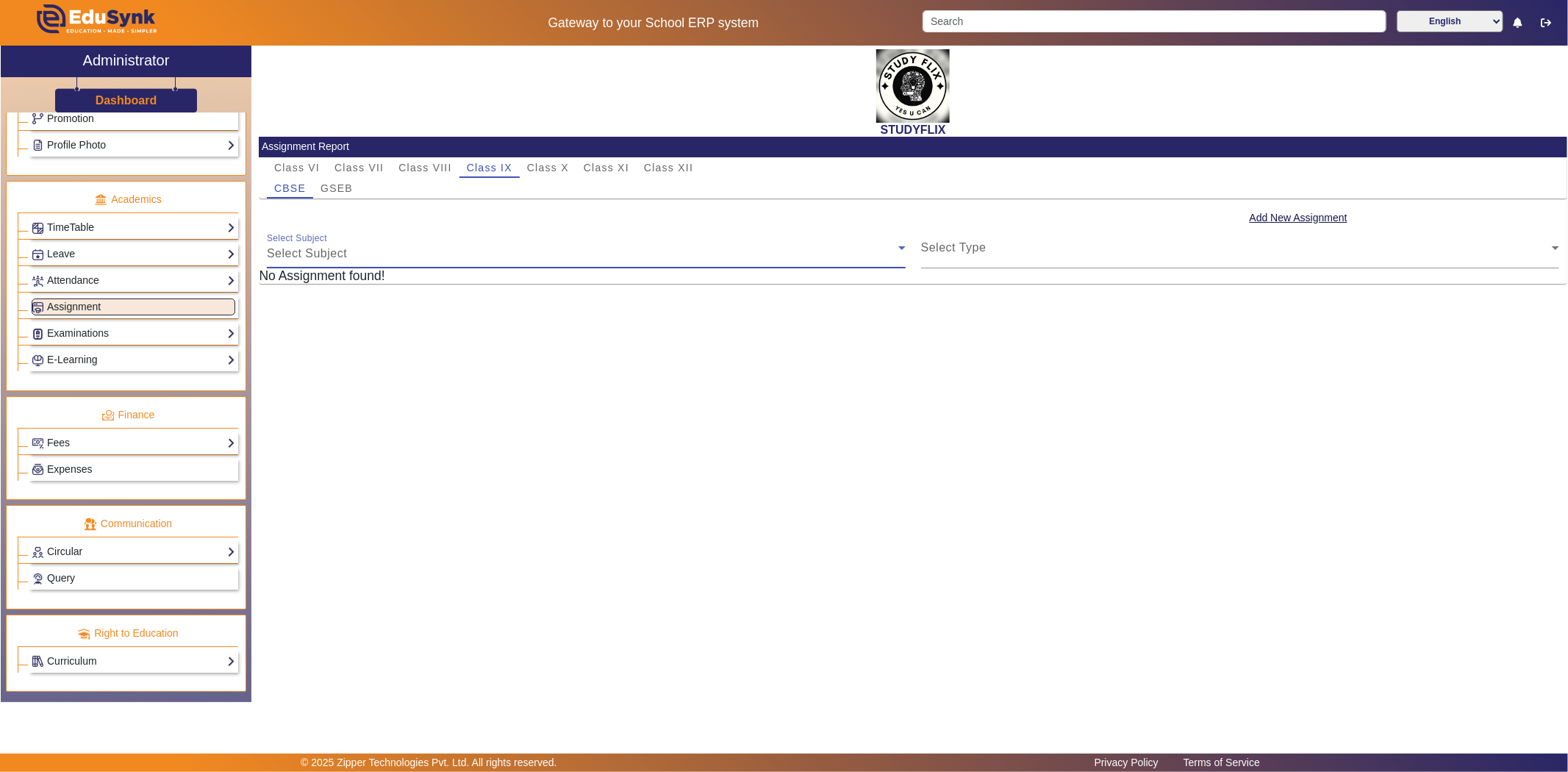
click at [496, 262] on div "Select Subject" at bounding box center [582, 253] width 632 height 18
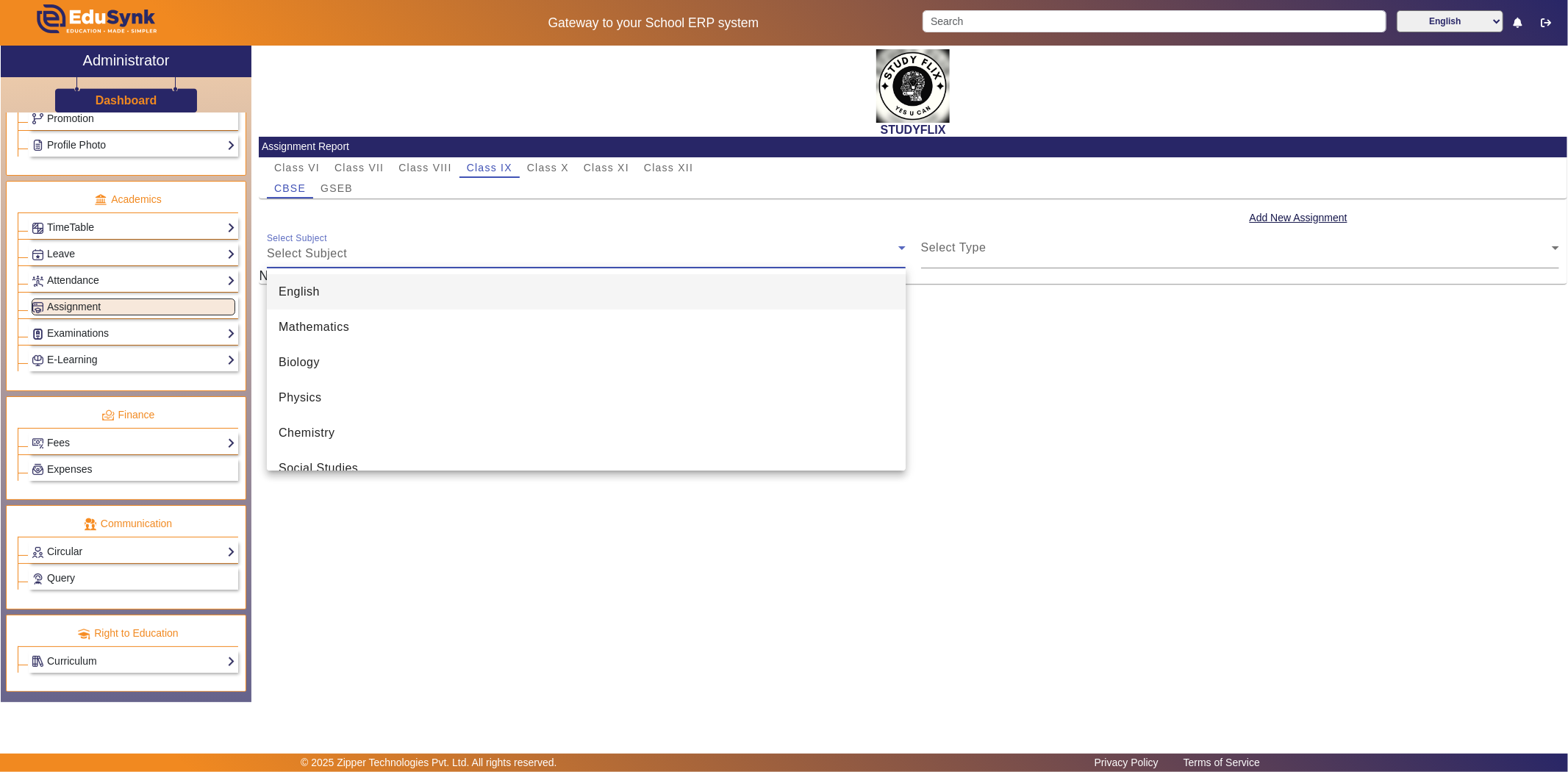
click at [491, 244] on div at bounding box center [784, 386] width 1568 height 772
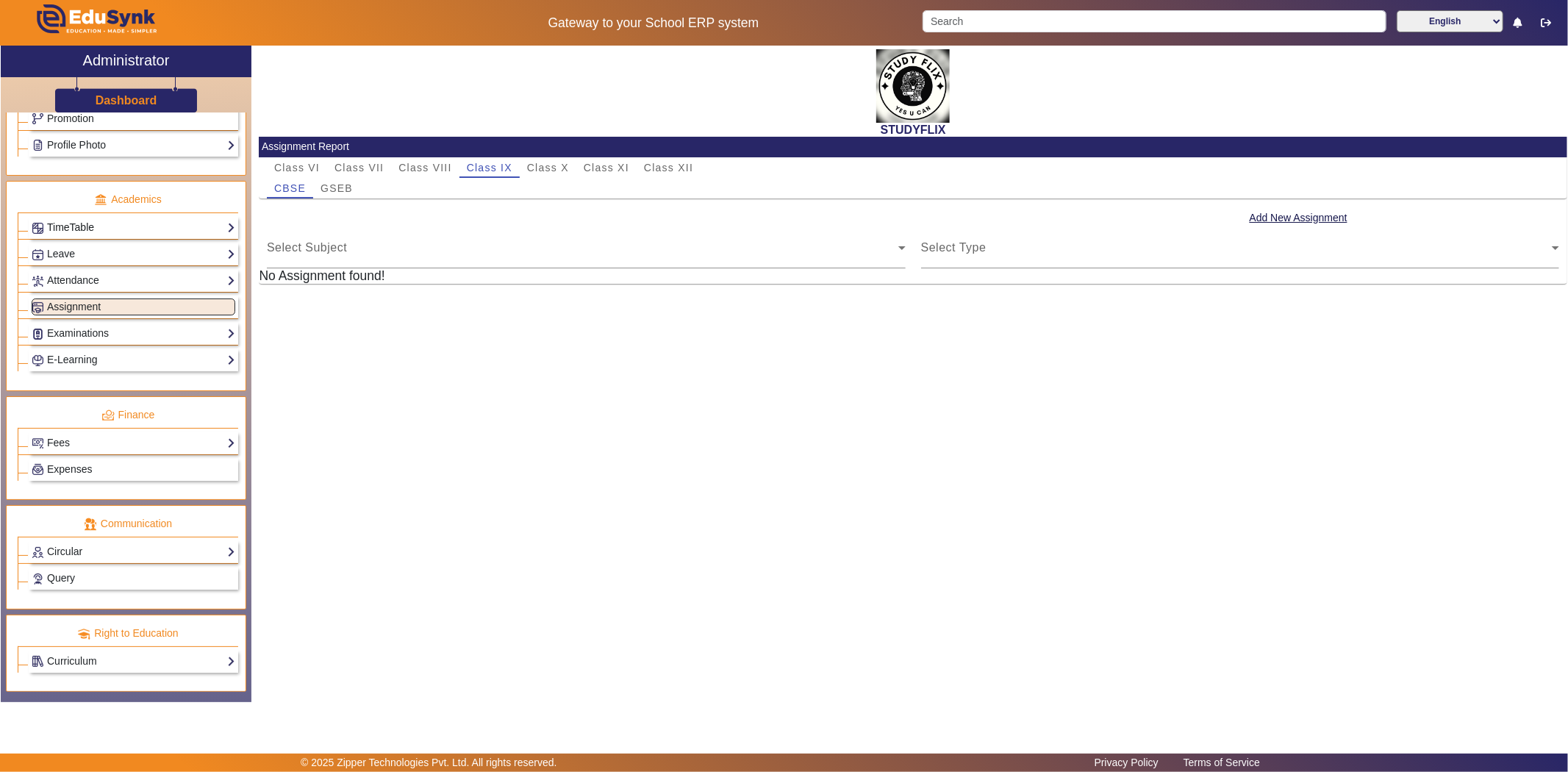
click at [75, 226] on link "TimeTable" at bounding box center [133, 227] width 204 height 17
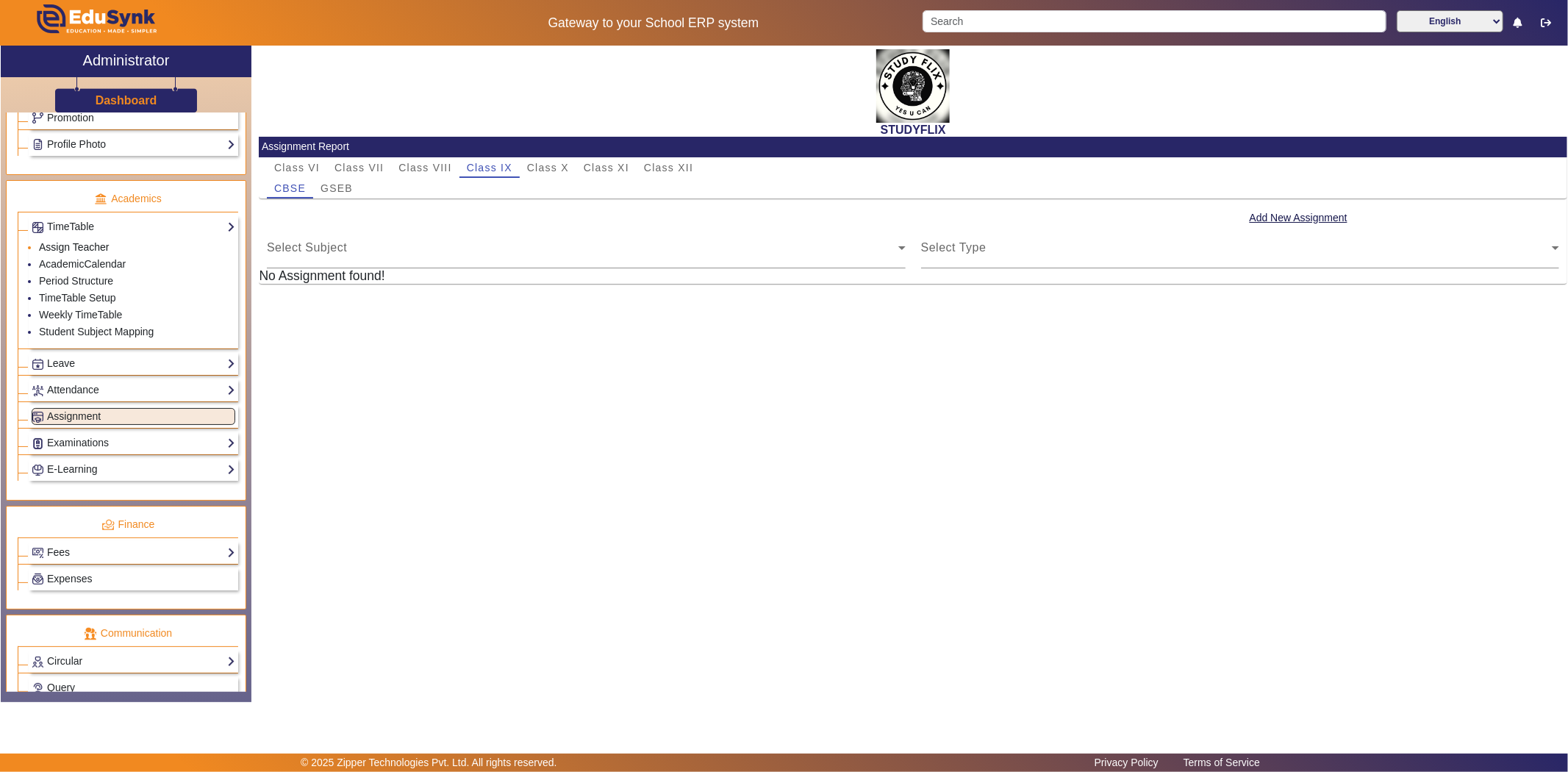
click at [75, 245] on link "Assign Teacher" at bounding box center [74, 247] width 70 height 12
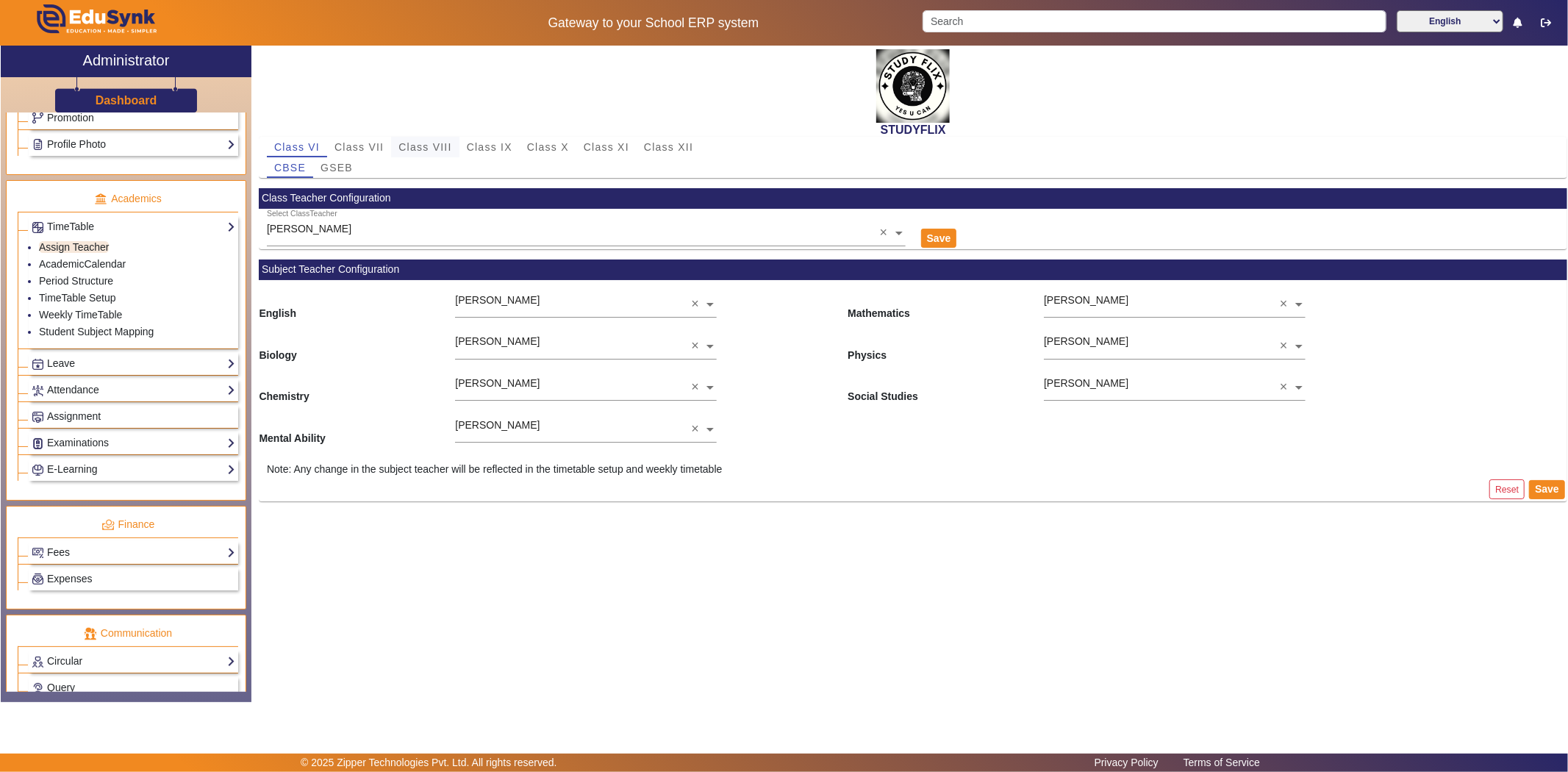
click at [452, 141] on div "Class VIII" at bounding box center [425, 147] width 68 height 21
click at [333, 164] on span "GSEB" at bounding box center [336, 167] width 32 height 10
click at [479, 151] on span "Class IX" at bounding box center [489, 147] width 45 height 10
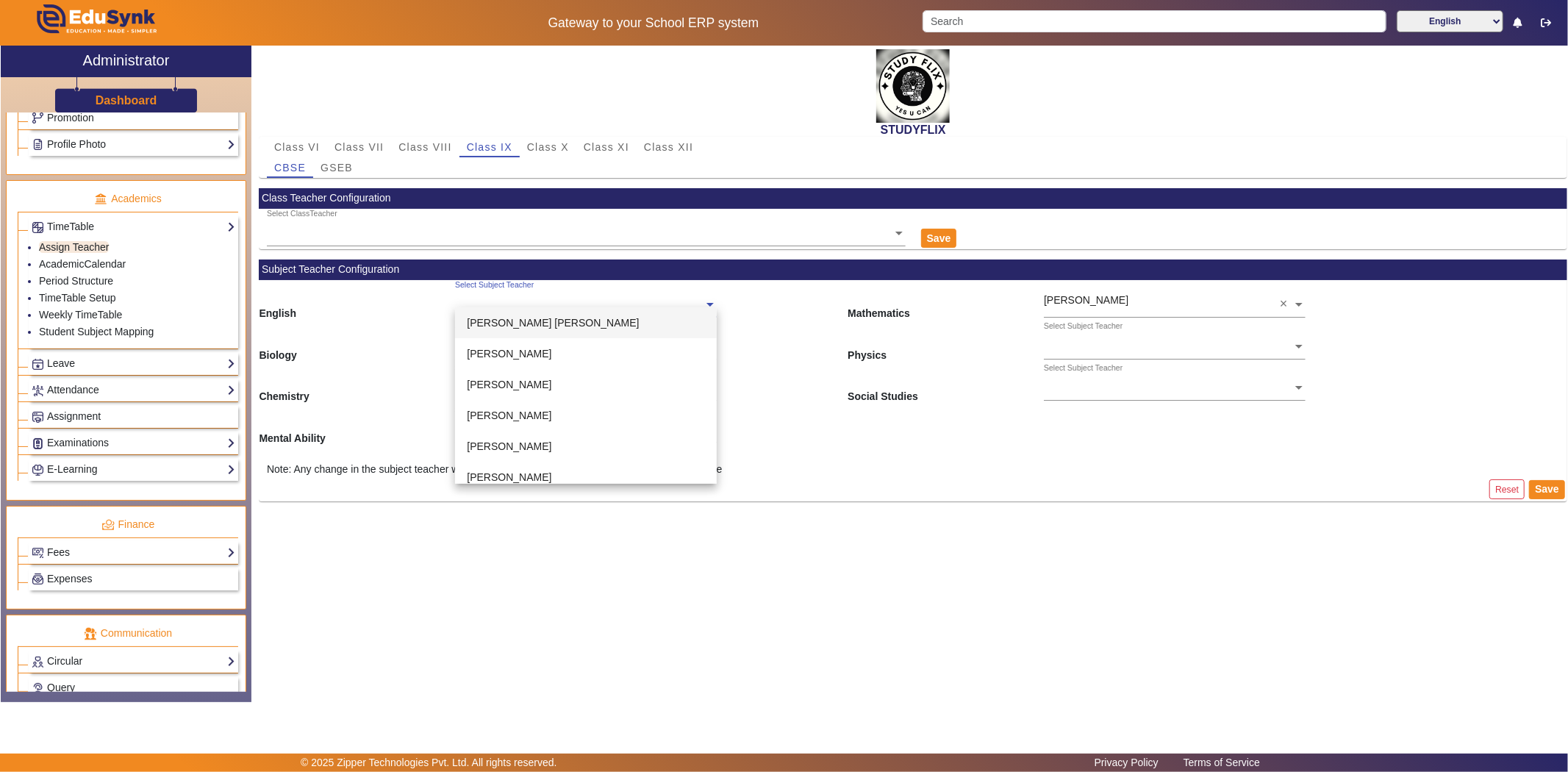
click at [503, 298] on input "text" at bounding box center [585, 306] width 262 height 15
type input "m"
click at [522, 360] on div "[PERSON_NAME]" at bounding box center [585, 353] width 262 height 31
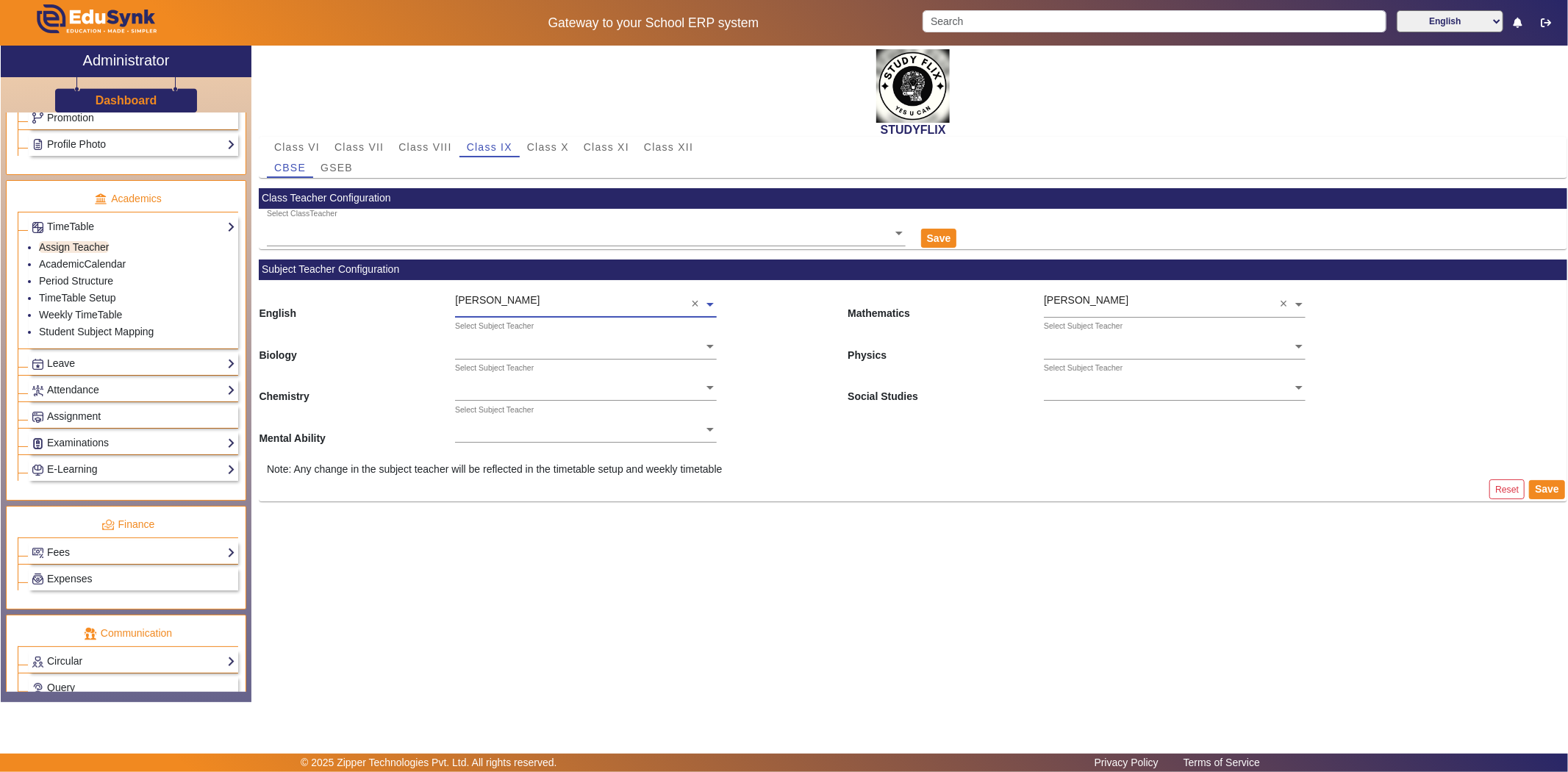
click at [1099, 300] on input "text" at bounding box center [1175, 306] width 262 height 15
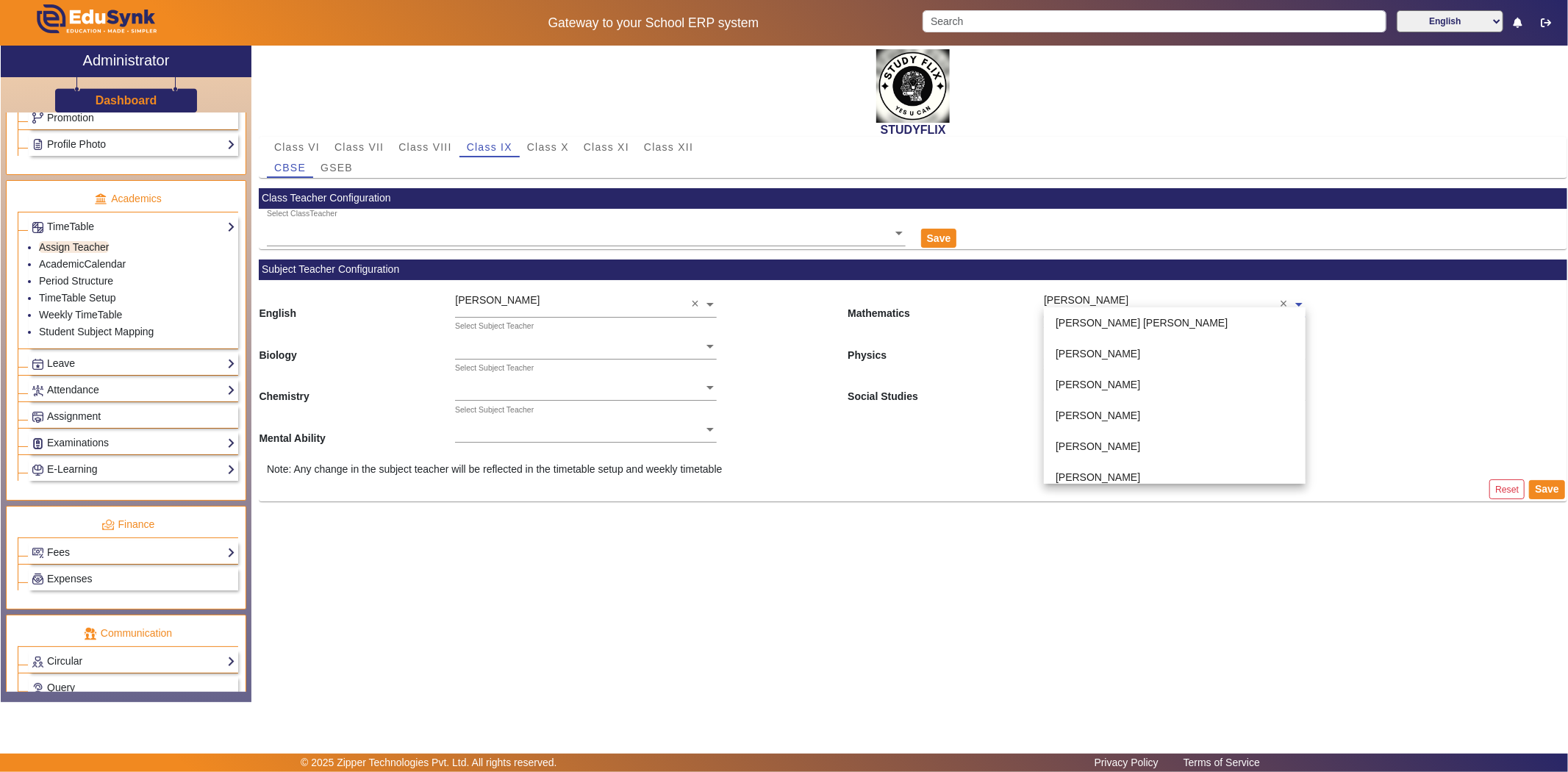
scroll to position [163, 0]
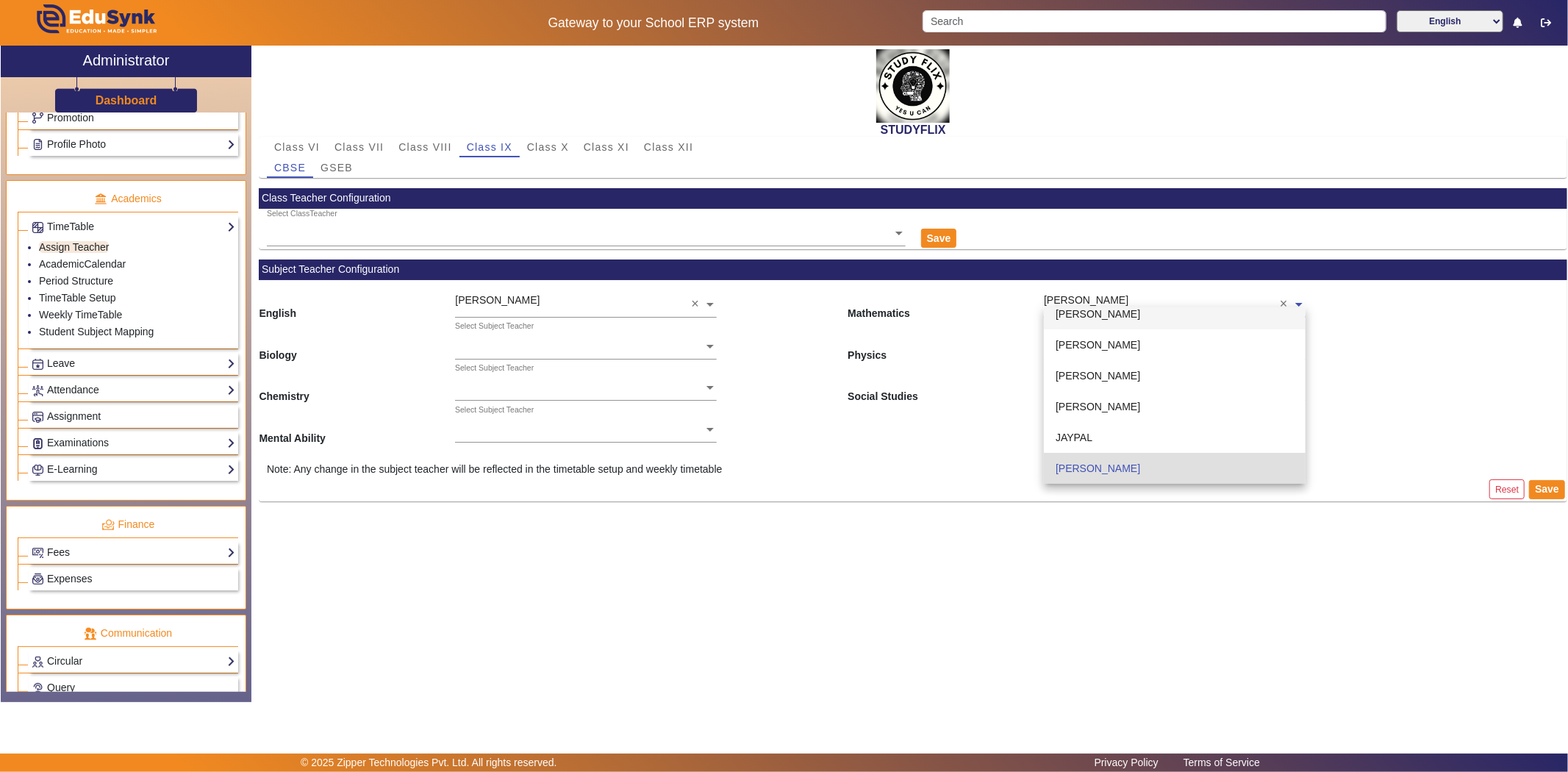
click at [1099, 318] on span "[PERSON_NAME]" at bounding box center [1098, 313] width 85 height 12
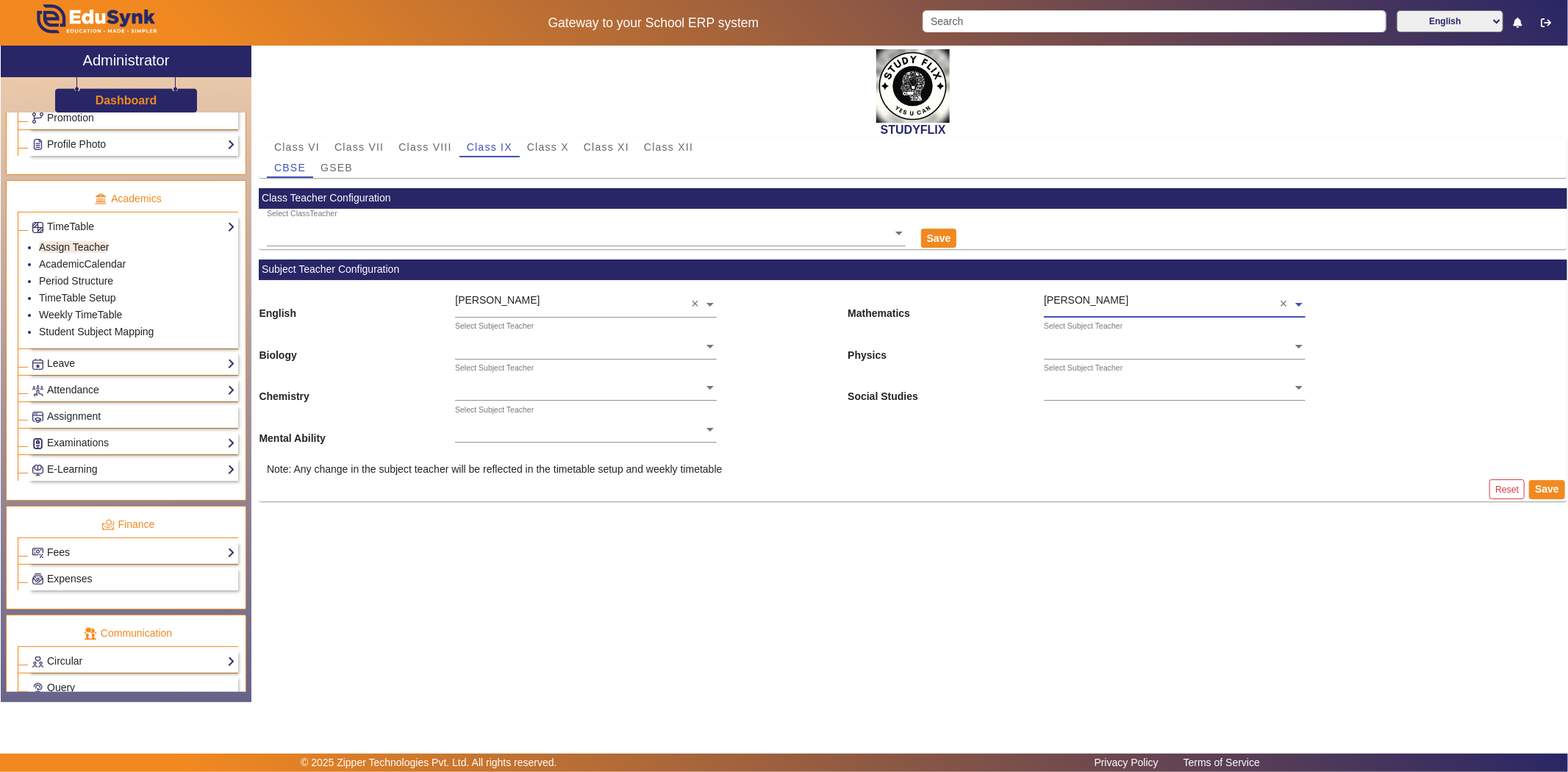
click at [1092, 343] on input "text" at bounding box center [1175, 347] width 262 height 15
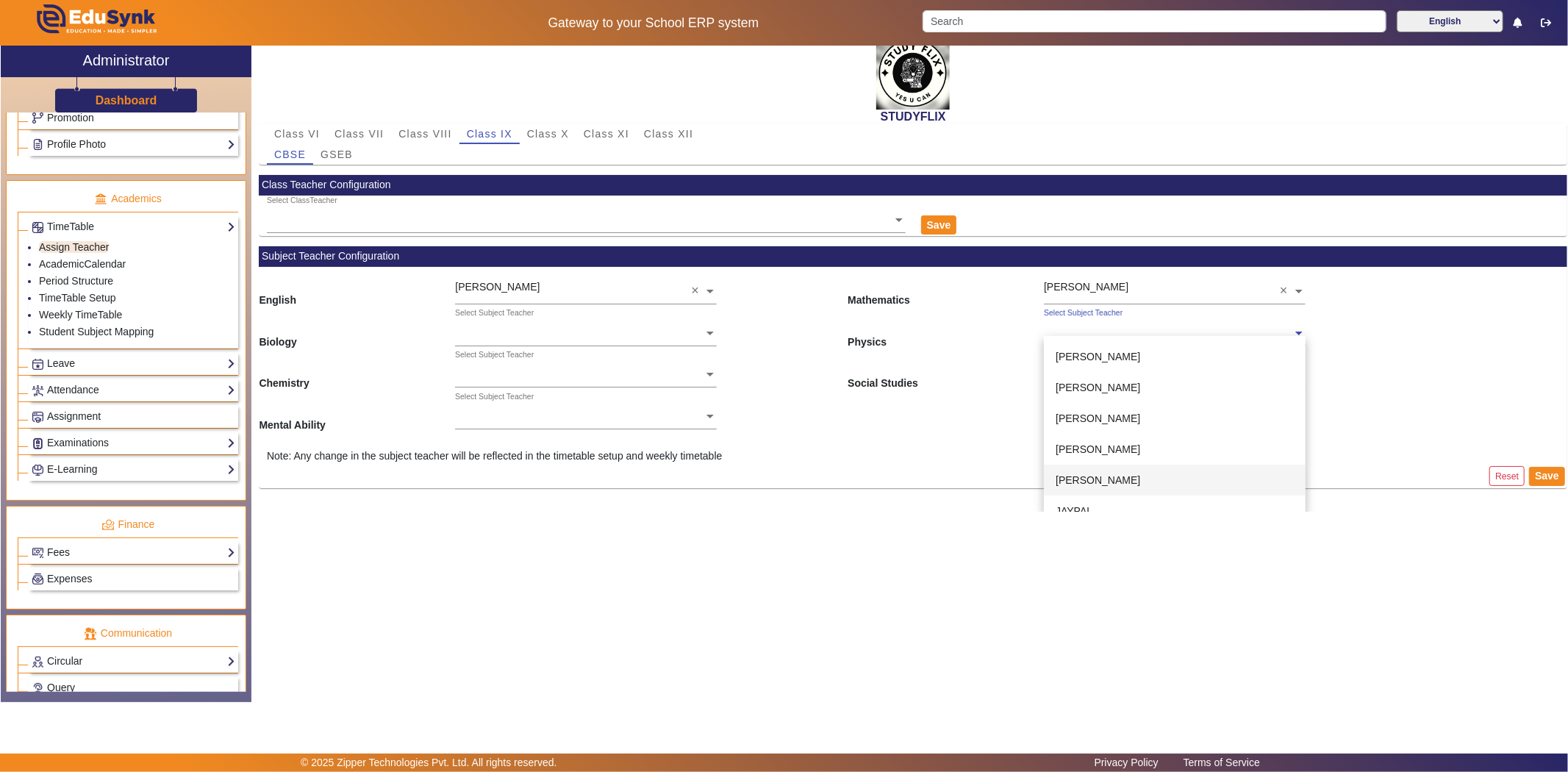
scroll to position [81, 0]
type input "p"
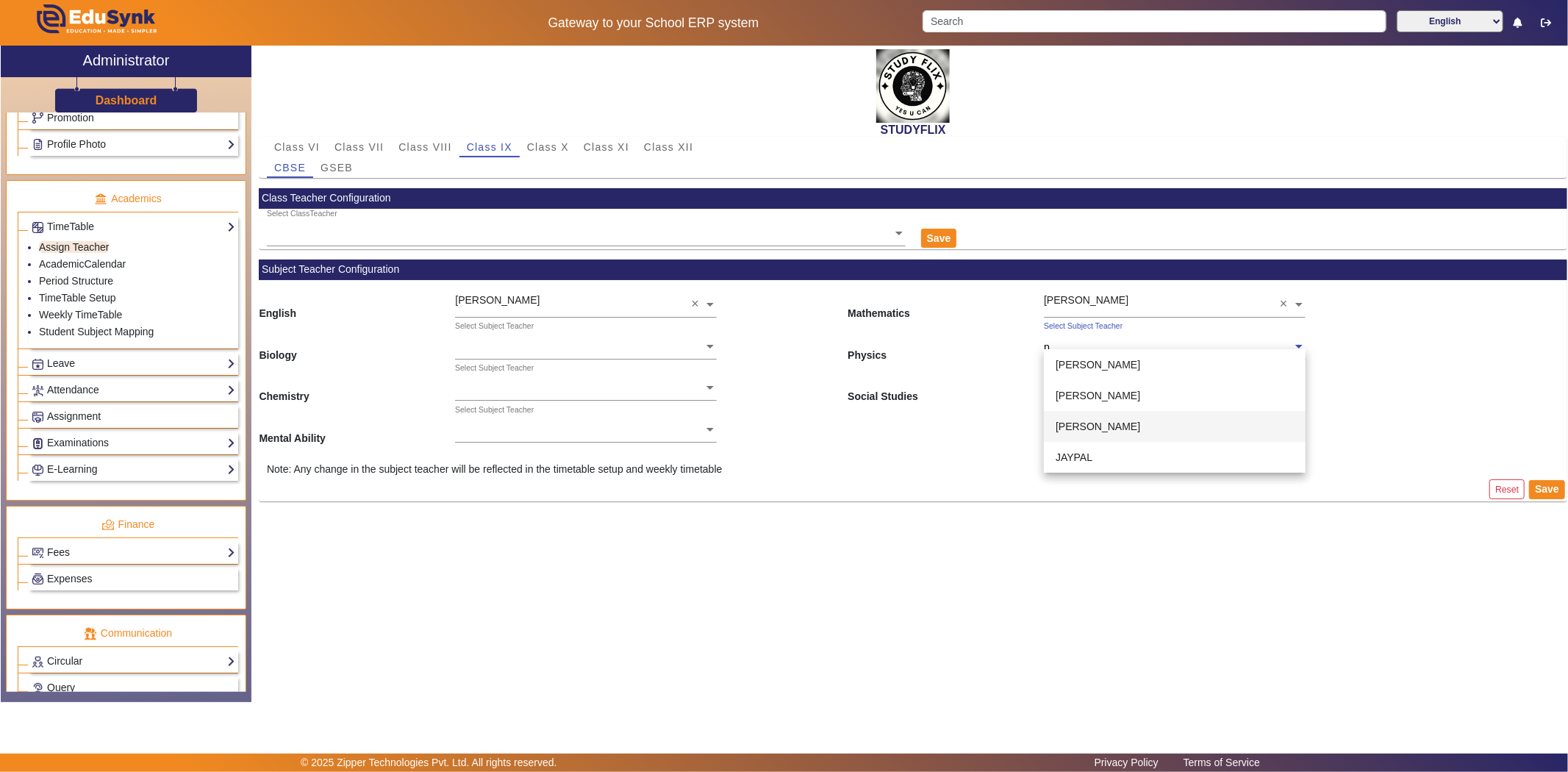
click at [1096, 425] on span "[PERSON_NAME]" at bounding box center [1098, 426] width 85 height 12
click at [1111, 373] on div "Select Subject Teacher" at bounding box center [1083, 368] width 78 height 12
type input "j"
click at [1073, 466] on span "JAYPAL" at bounding box center [1074, 467] width 37 height 12
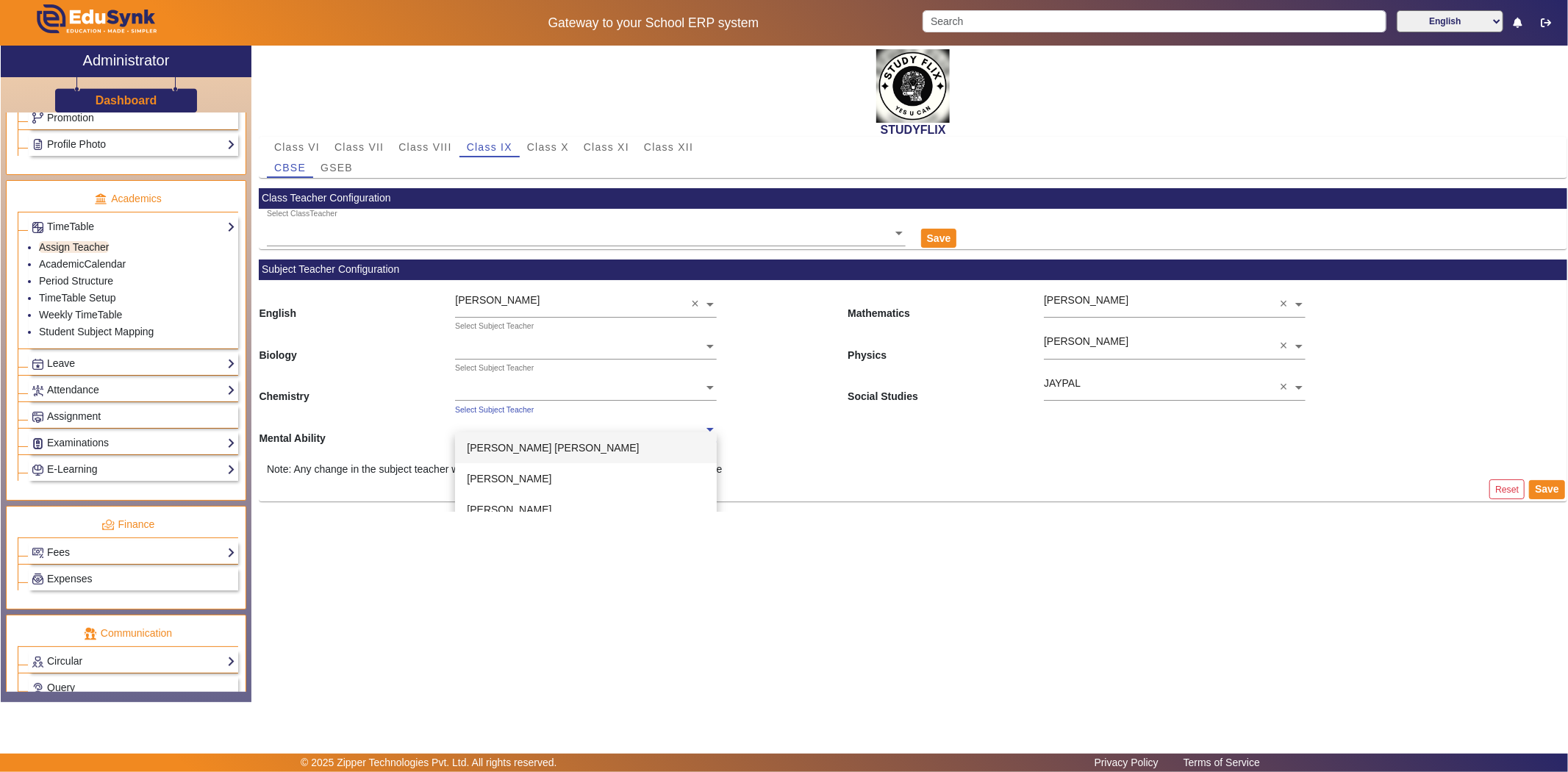
click at [484, 424] on input "text" at bounding box center [585, 430] width 262 height 15
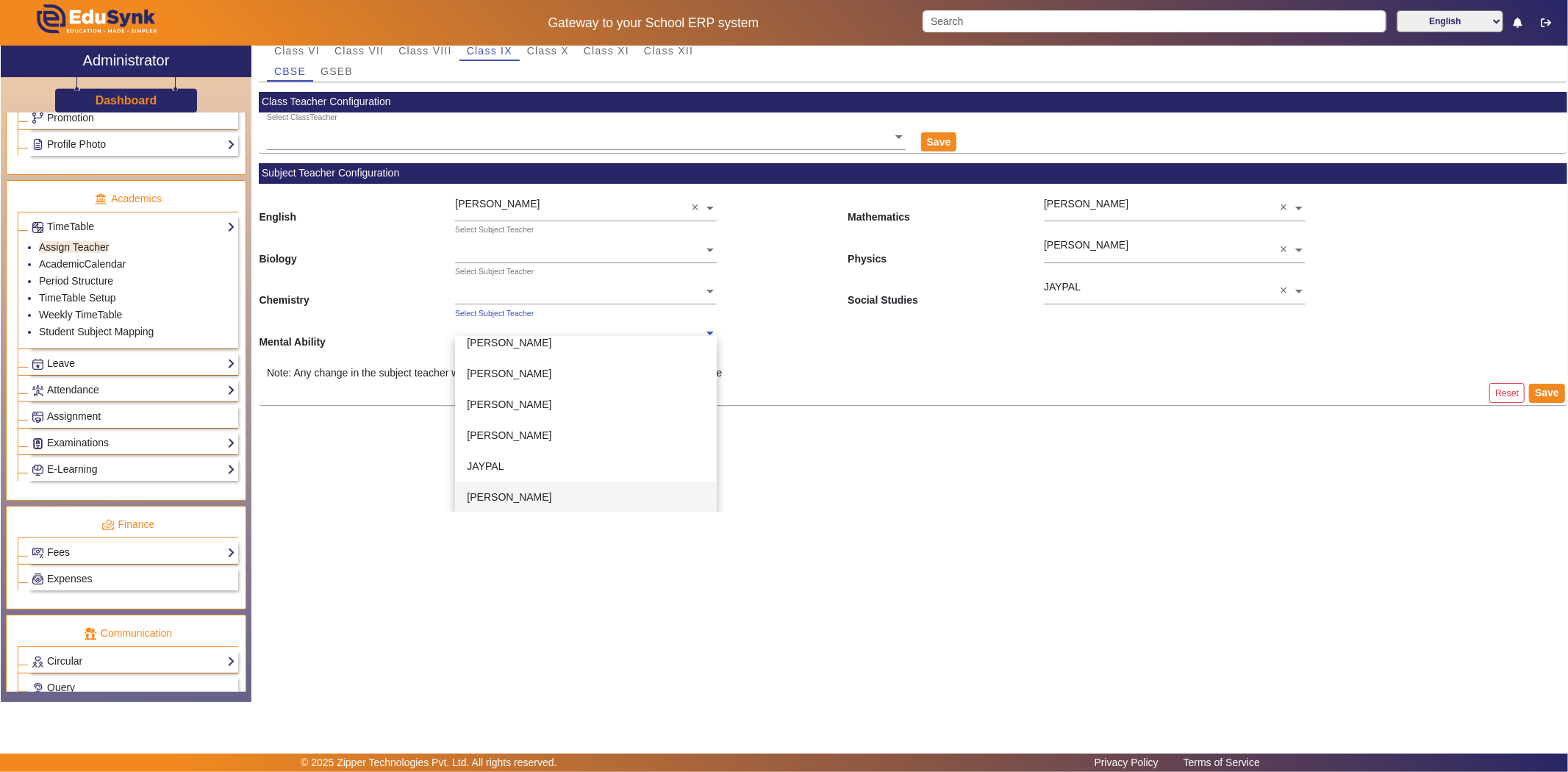
click at [549, 494] on div "[PERSON_NAME]" at bounding box center [585, 497] width 262 height 31
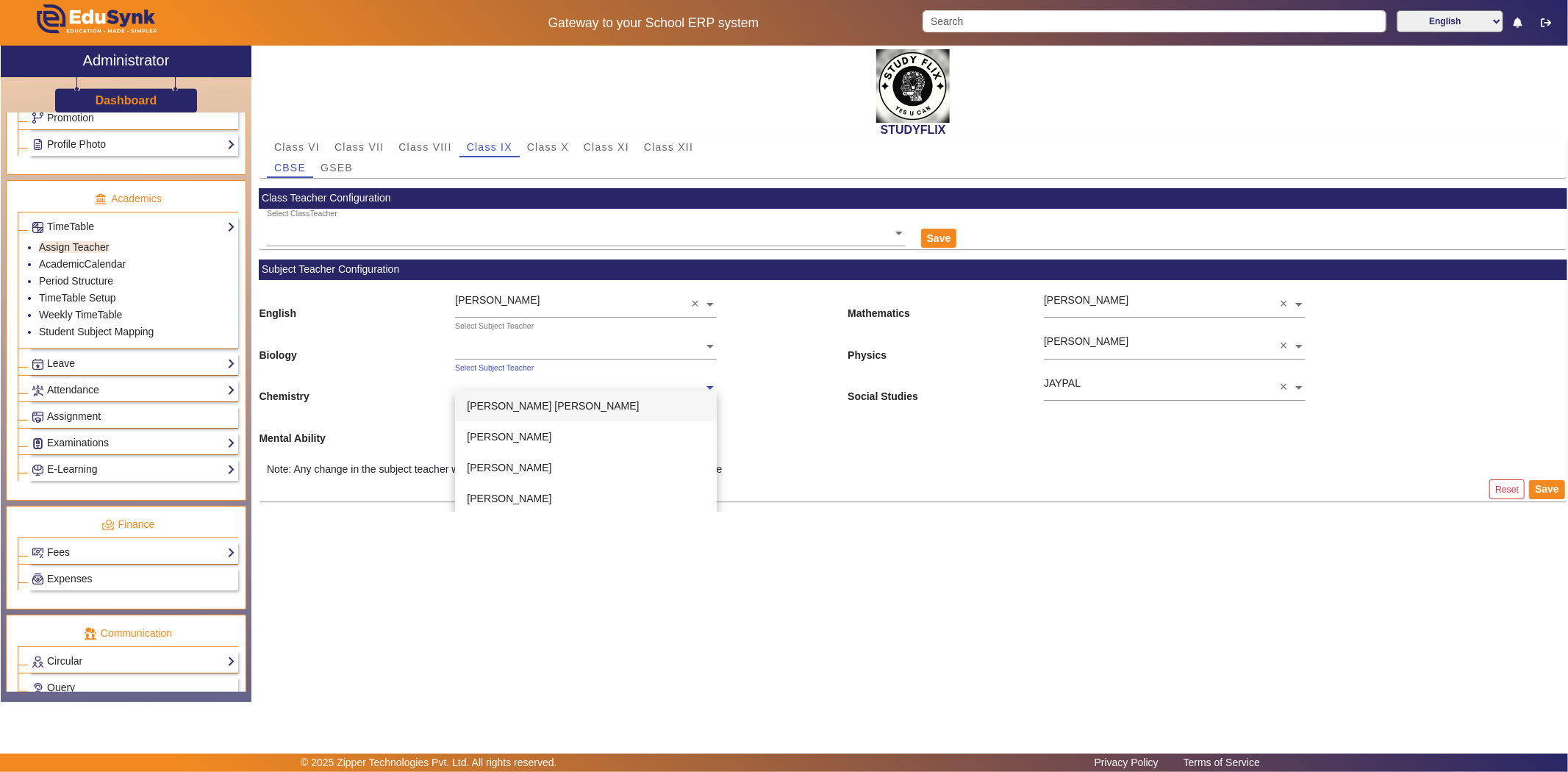
click at [511, 368] on div "Select Subject Teacher" at bounding box center [494, 368] width 78 height 12
click at [520, 432] on span "[PERSON_NAME]" at bounding box center [509, 428] width 85 height 12
click at [517, 343] on input "text" at bounding box center [585, 347] width 262 height 15
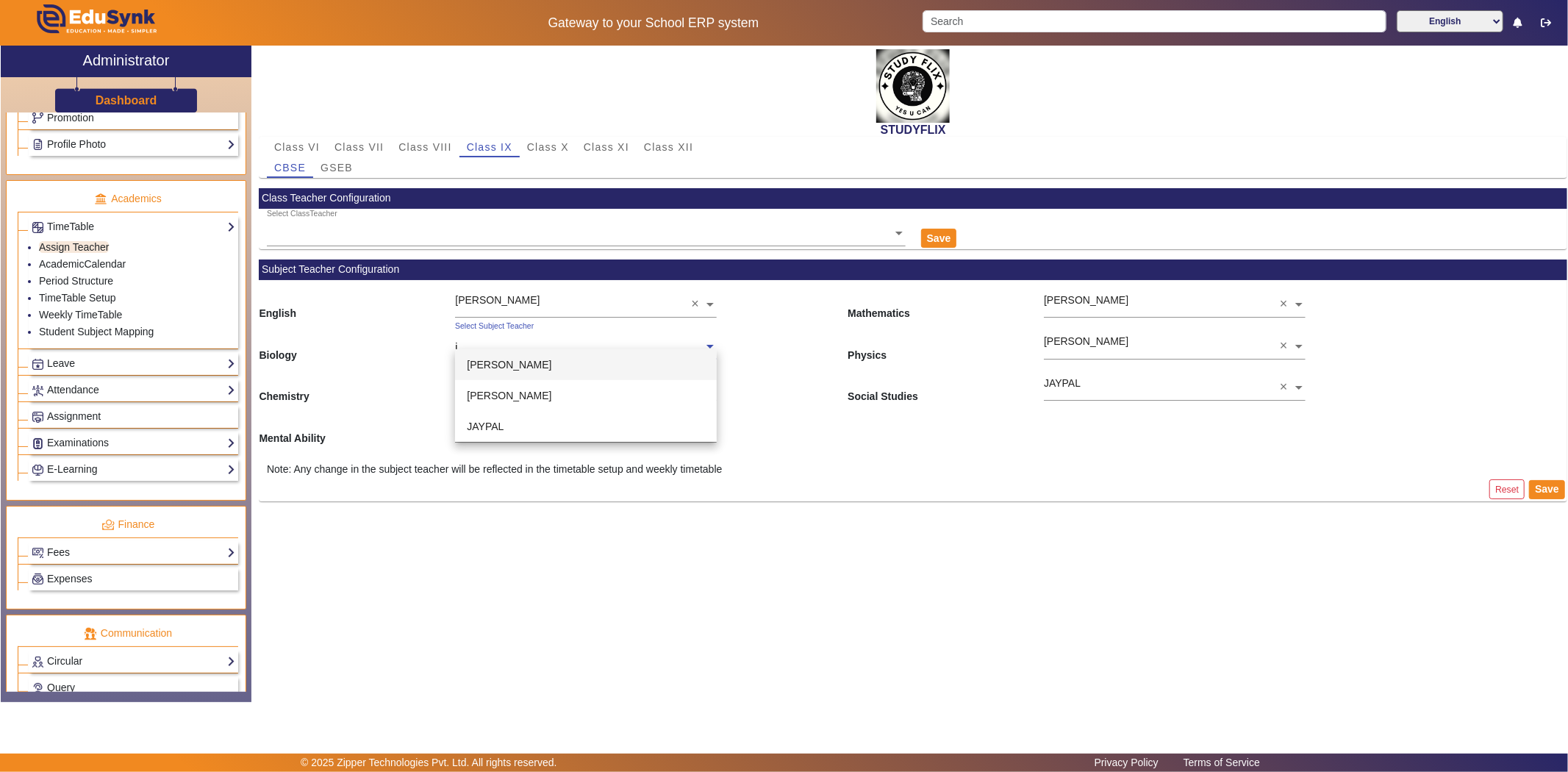
type input "jh"
click at [530, 364] on span "[PERSON_NAME]" at bounding box center [509, 364] width 85 height 12
click at [1545, 485] on button "Save" at bounding box center [1546, 489] width 36 height 19
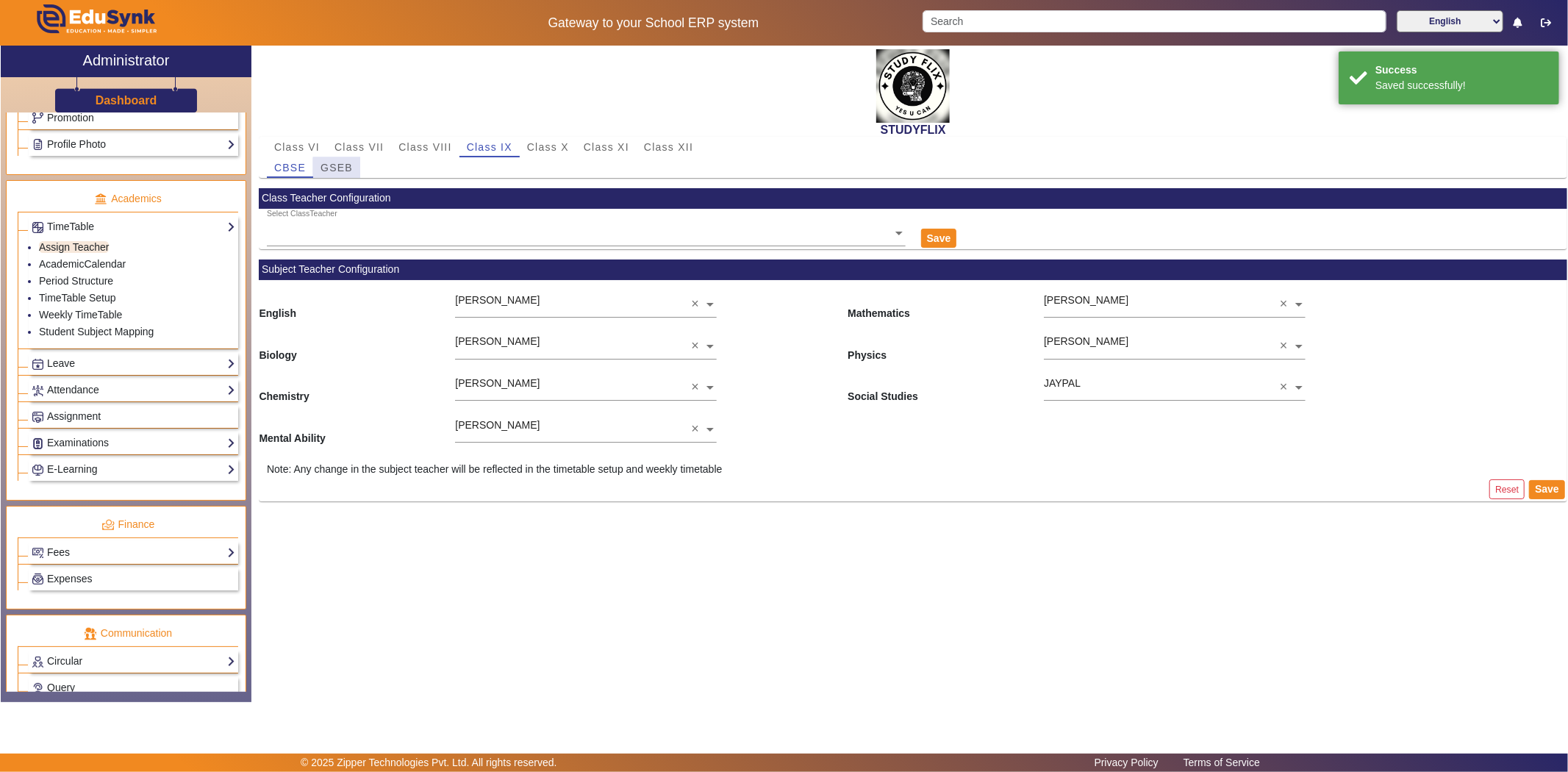
click at [344, 172] on span "GSEB" at bounding box center [336, 167] width 32 height 10
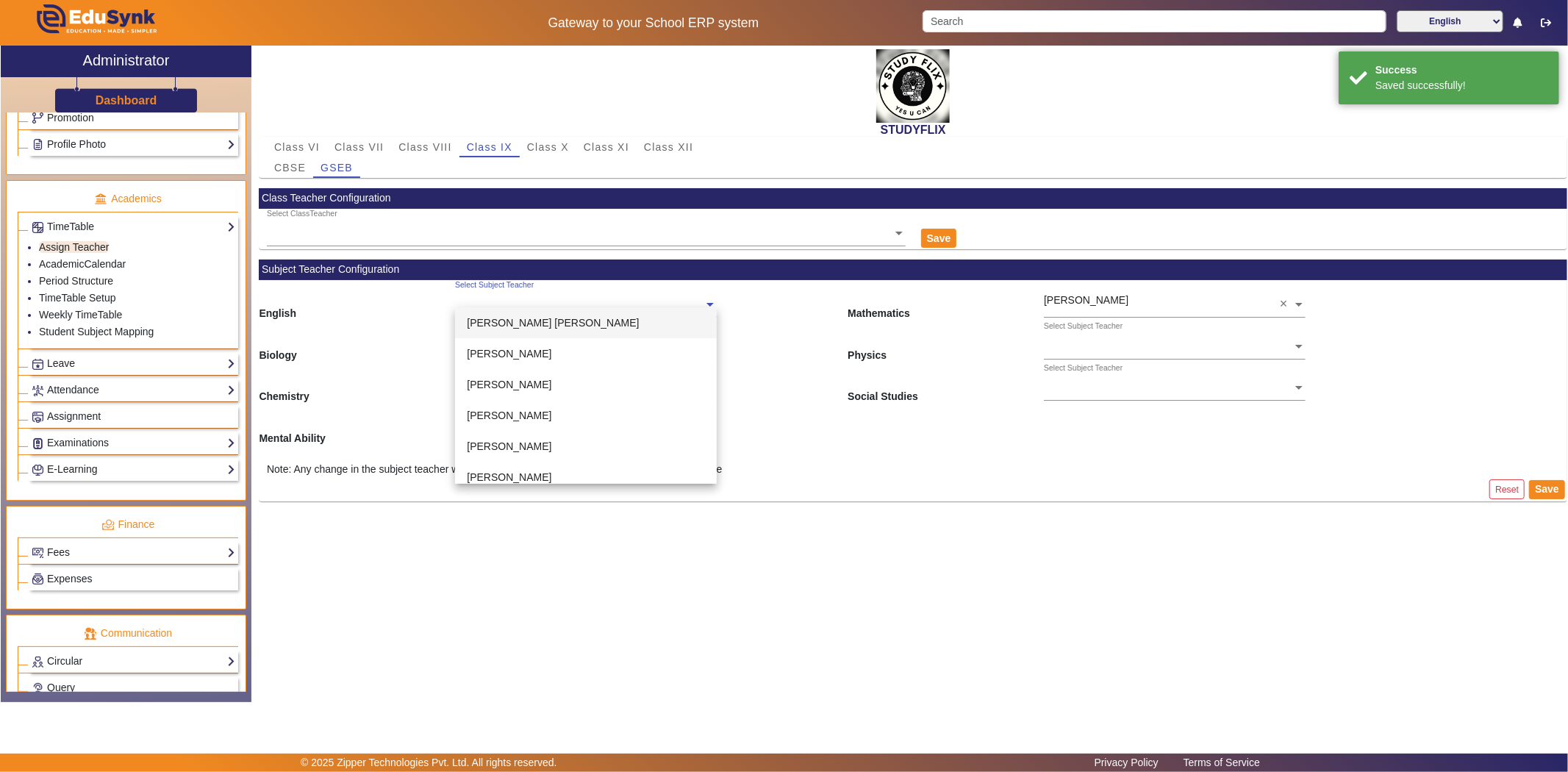
click at [535, 306] on ng-select "Select Subject Teacher [PERSON_NAME] [PERSON_NAME] [PERSON_NAME] [PERSON_NAME] …" at bounding box center [585, 300] width 262 height 41
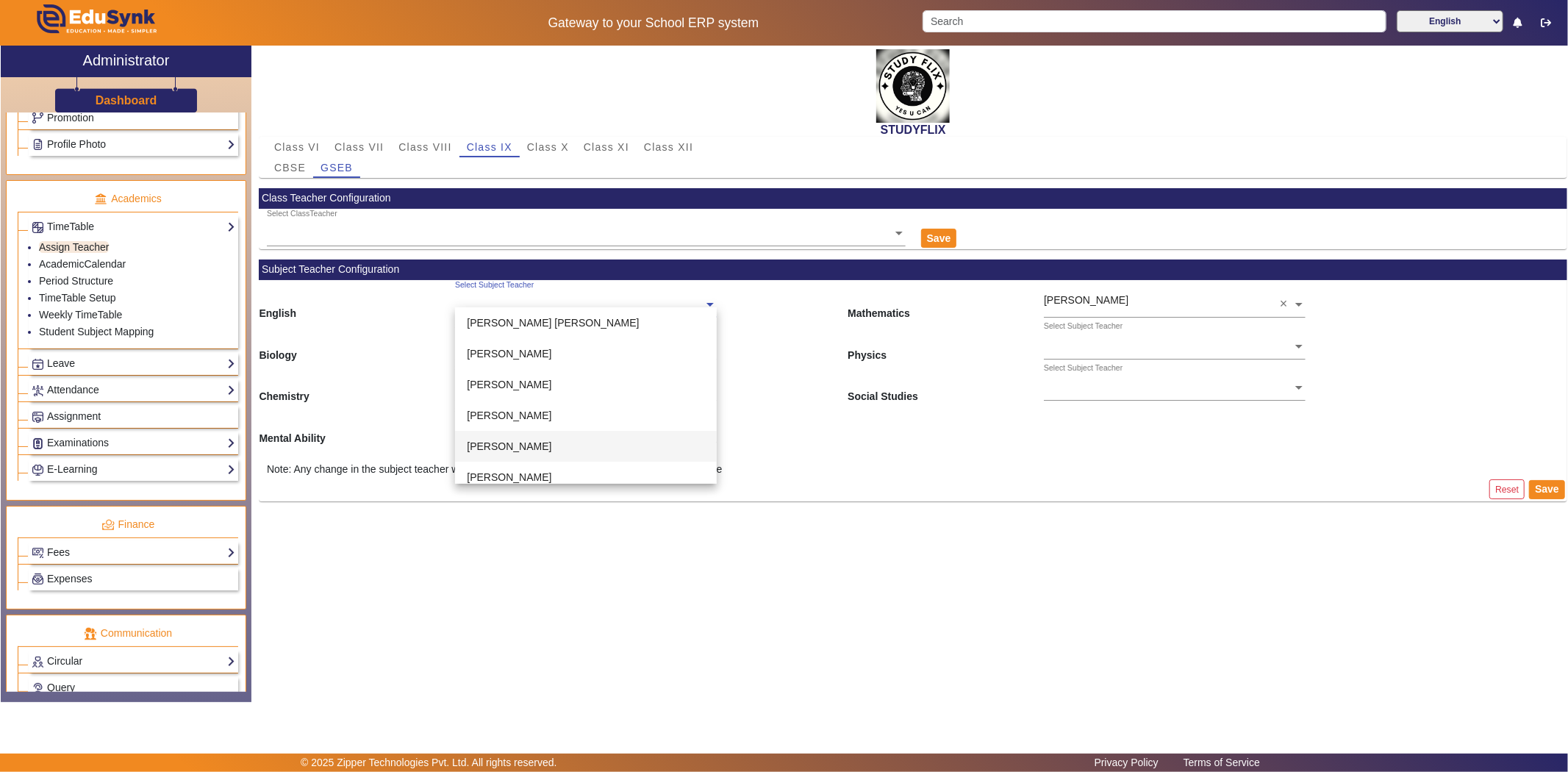
click at [493, 440] on span "[PERSON_NAME]" at bounding box center [509, 446] width 85 height 12
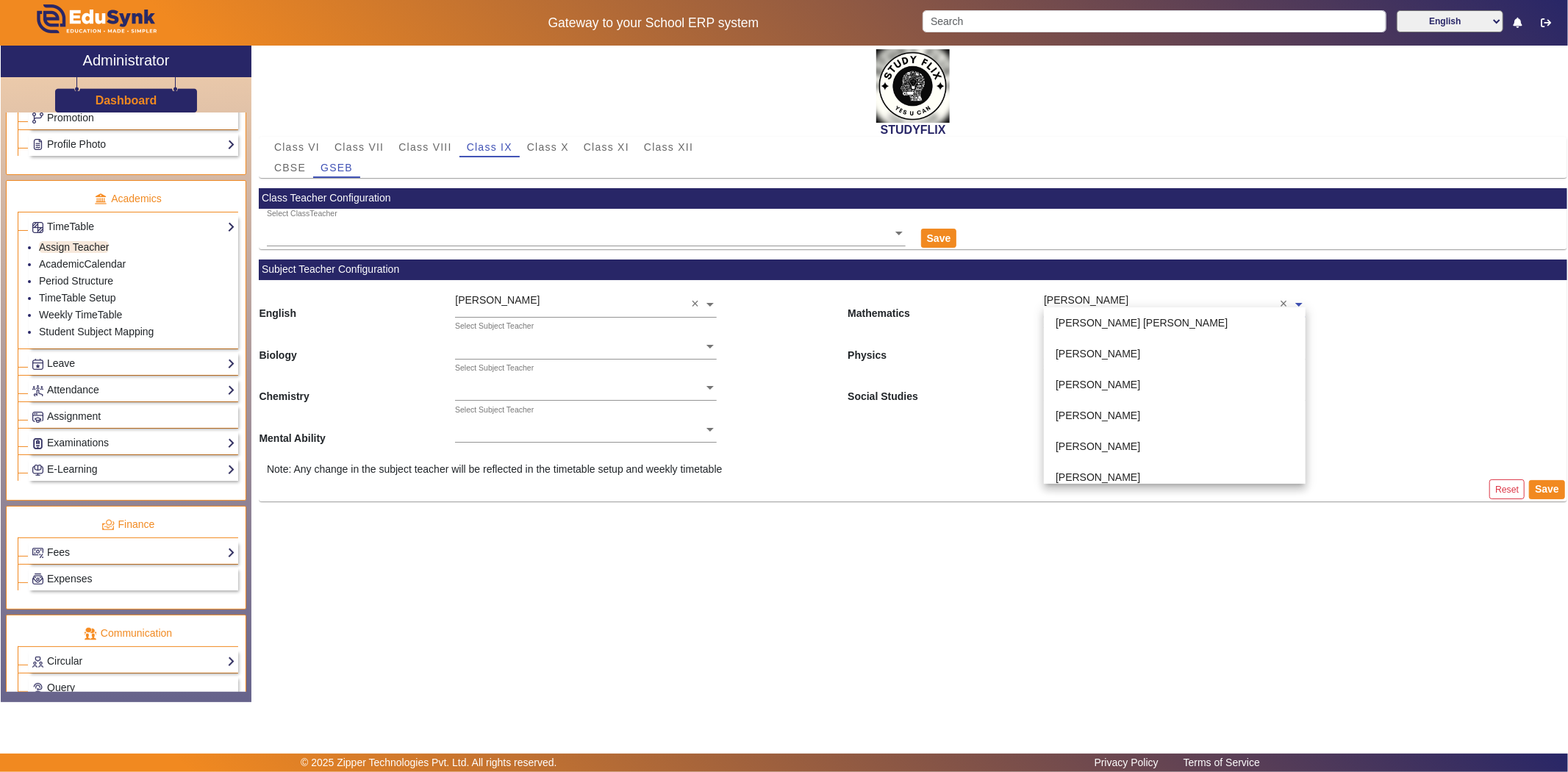
click at [1075, 297] on div "[PERSON_NAME]" at bounding box center [1162, 297] width 236 height 32
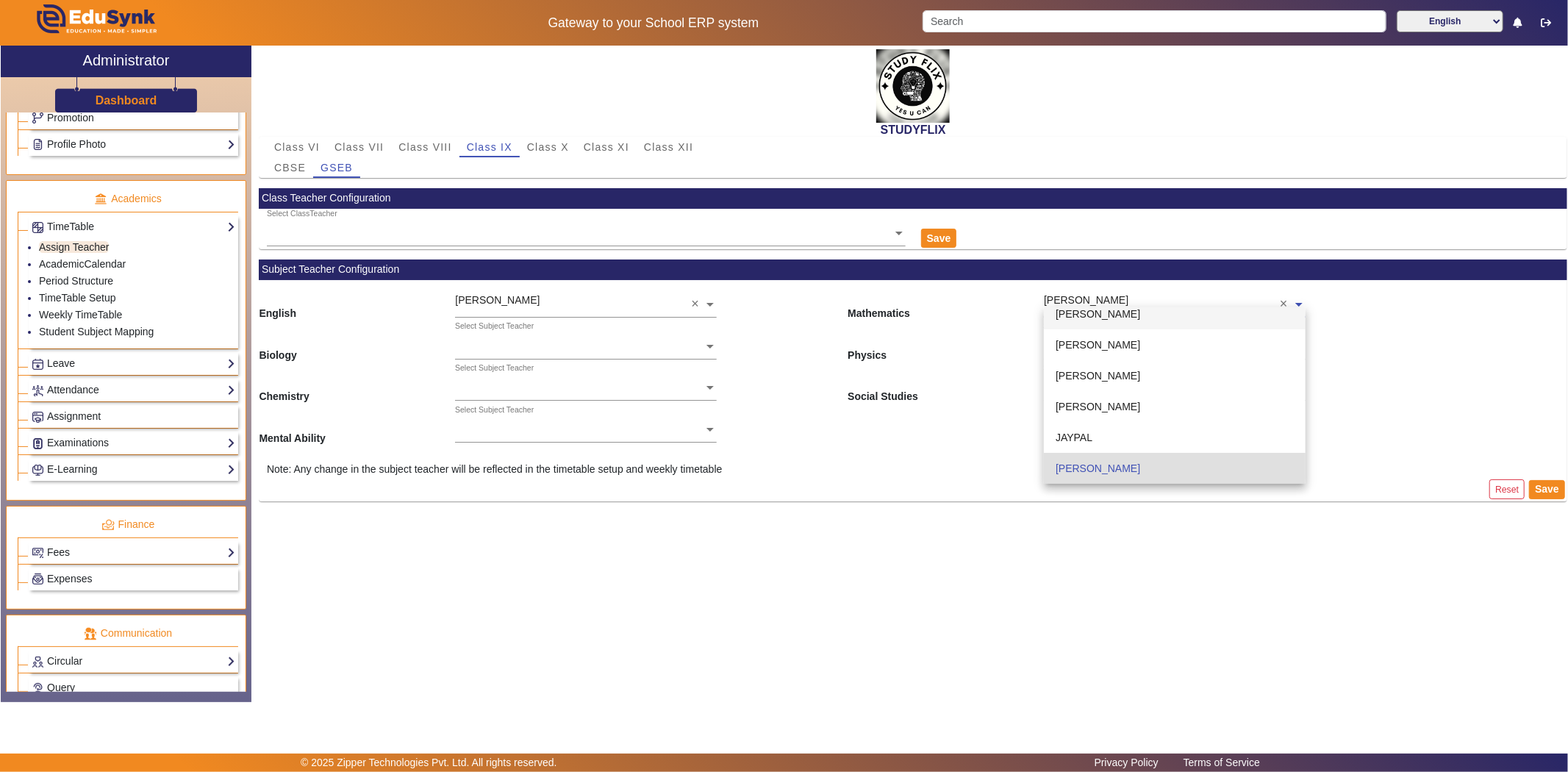
click at [1090, 318] on span "[PERSON_NAME]" at bounding box center [1098, 313] width 85 height 12
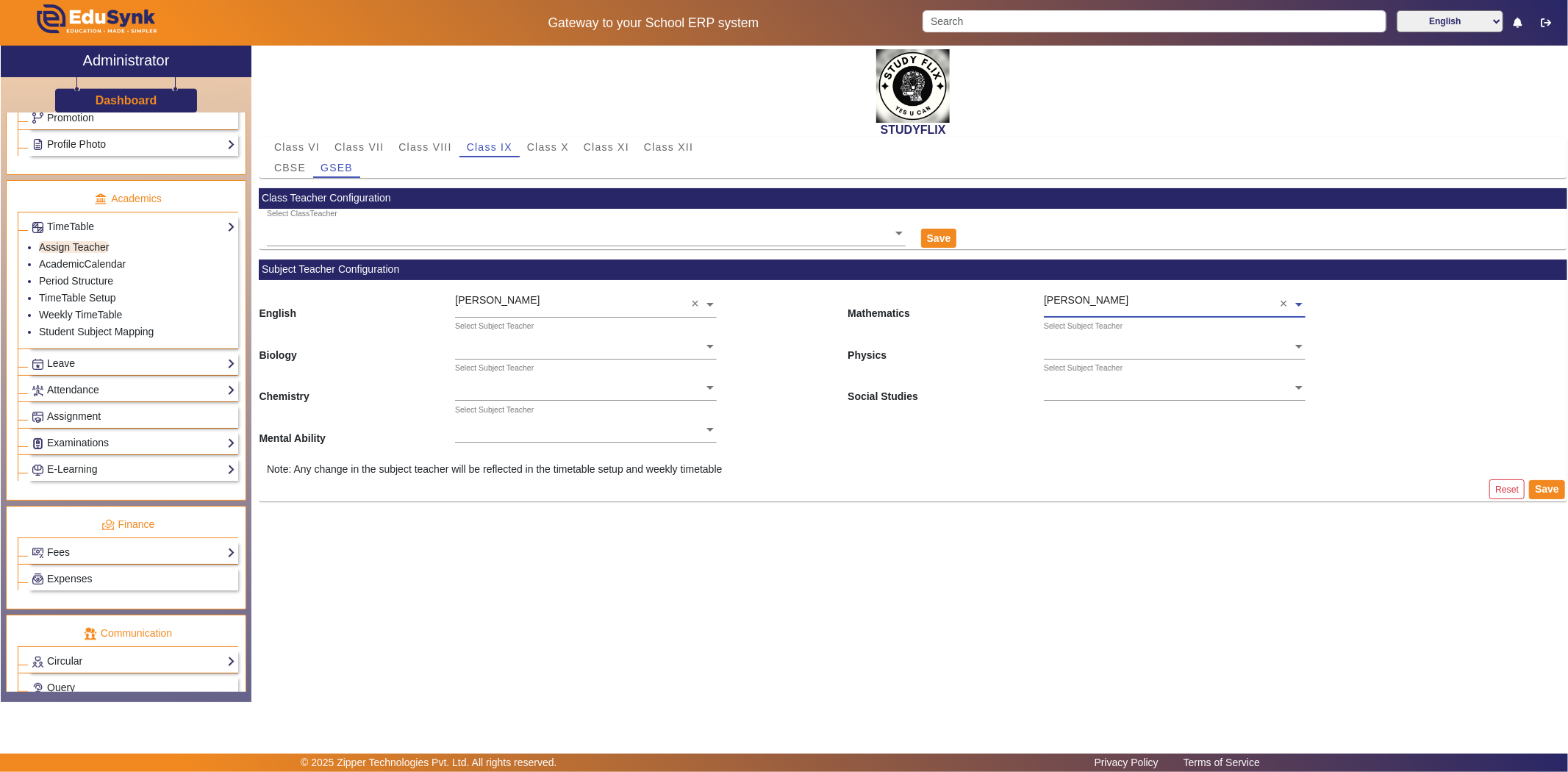
click at [1089, 326] on div "Select Subject Teacher" at bounding box center [1083, 326] width 78 height 12
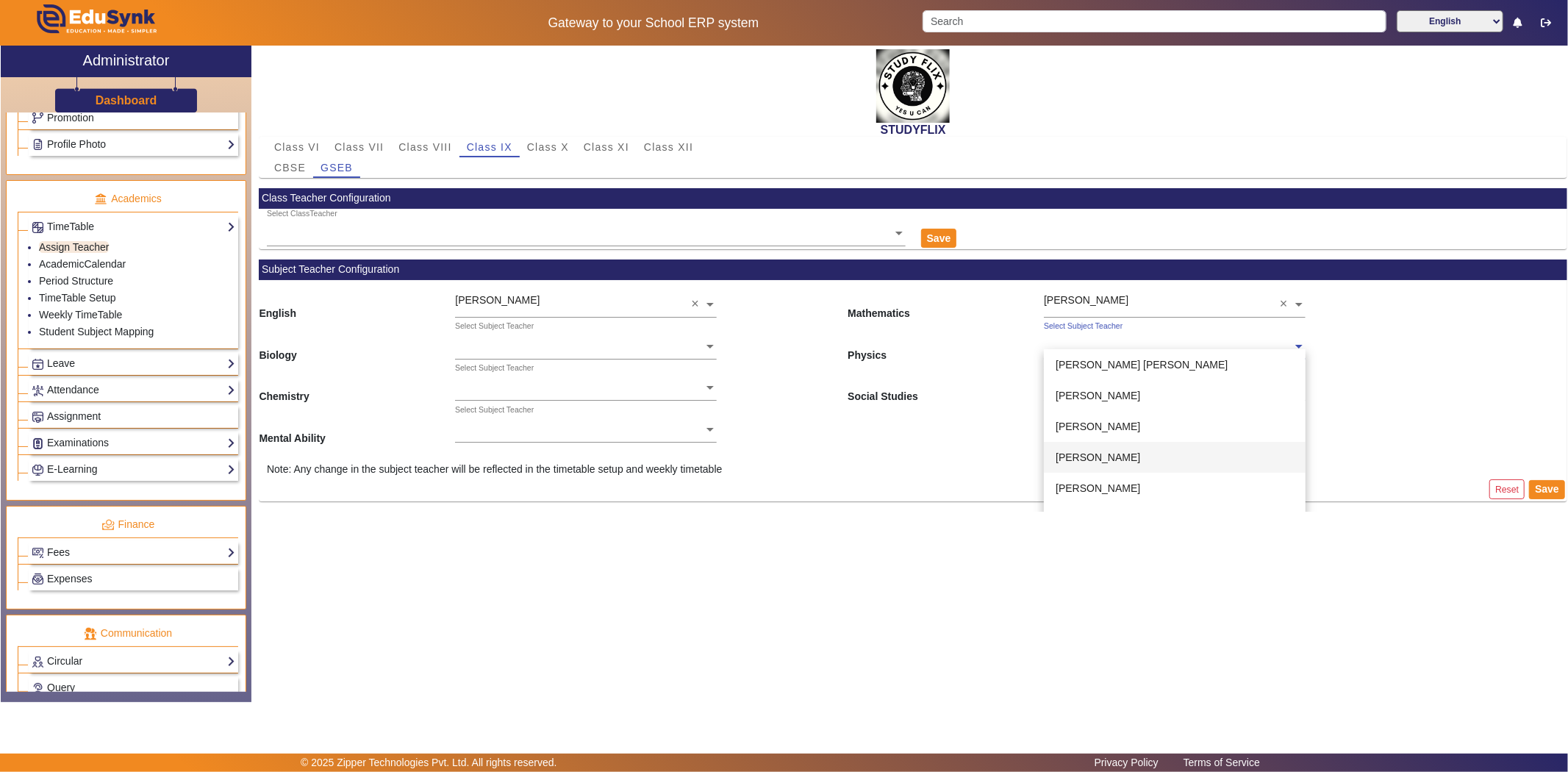
click at [1083, 446] on div "[PERSON_NAME]" at bounding box center [1175, 457] width 262 height 31
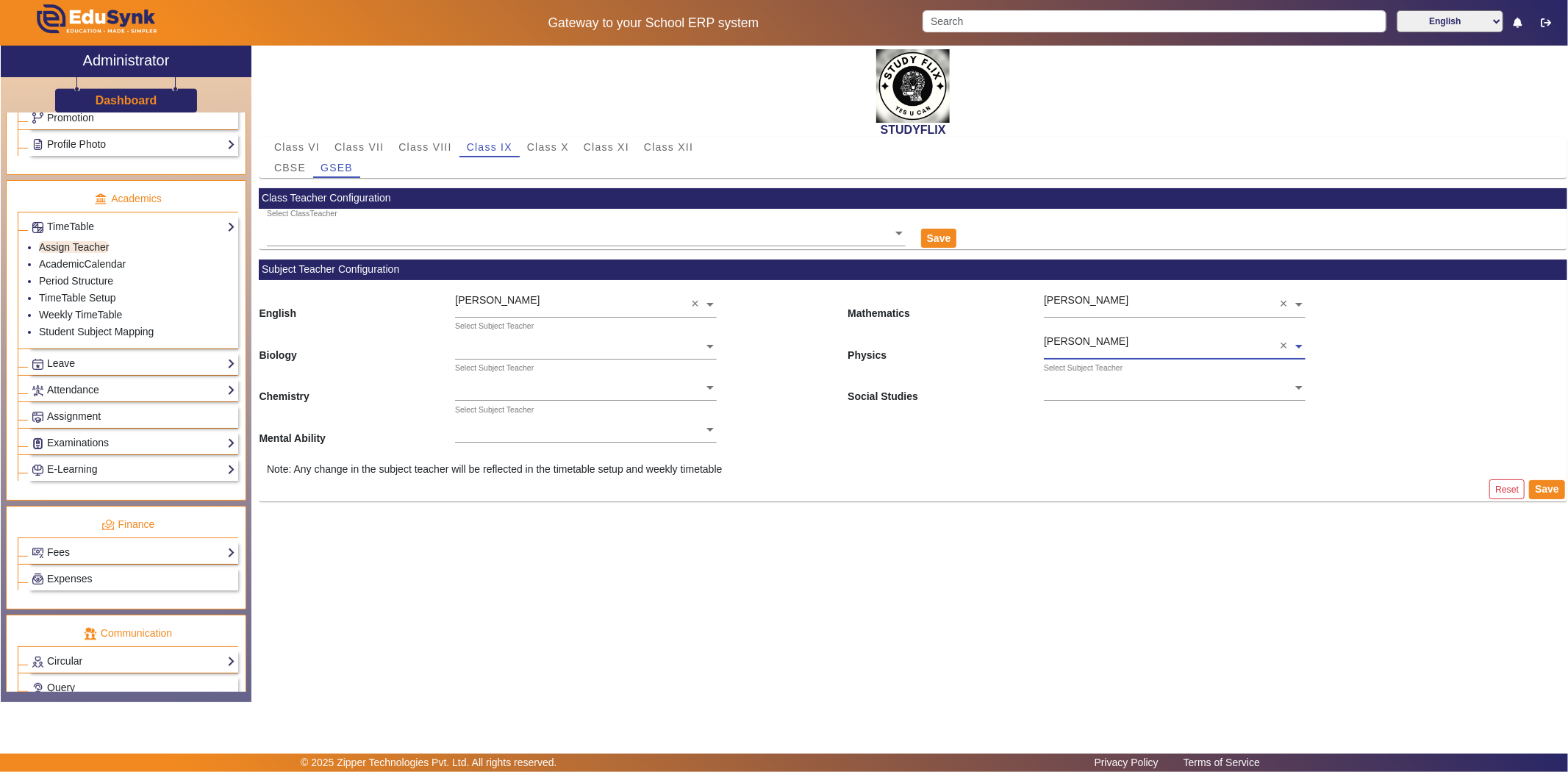
click at [1093, 378] on div "Select Subject Teacher" at bounding box center [1168, 372] width 248 height 17
click at [1104, 452] on div "[PERSON_NAME]" at bounding box center [1175, 448] width 262 height 31
click at [498, 412] on div "Select Subject Teacher" at bounding box center [494, 409] width 78 height 12
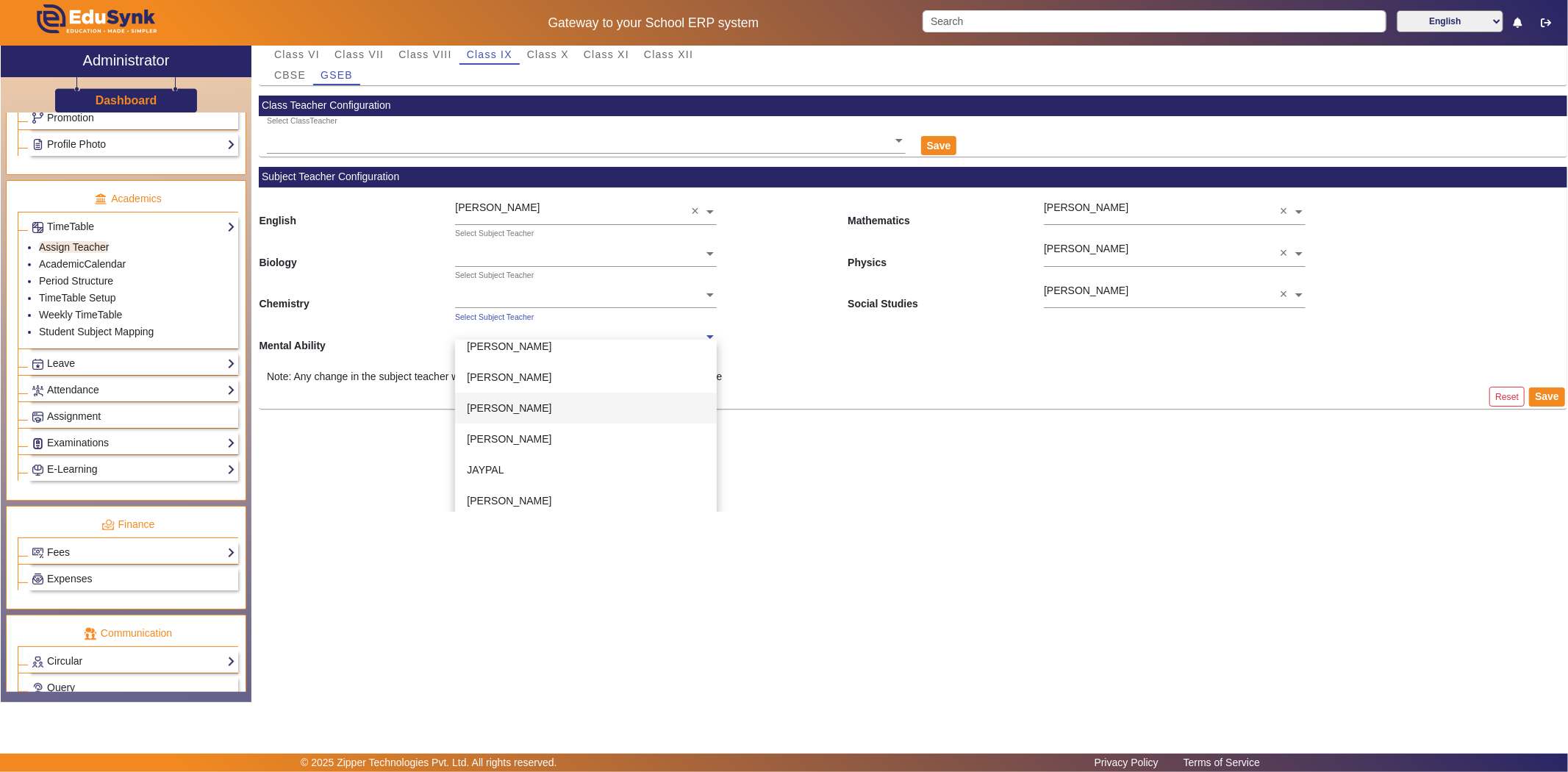
scroll to position [96, 0]
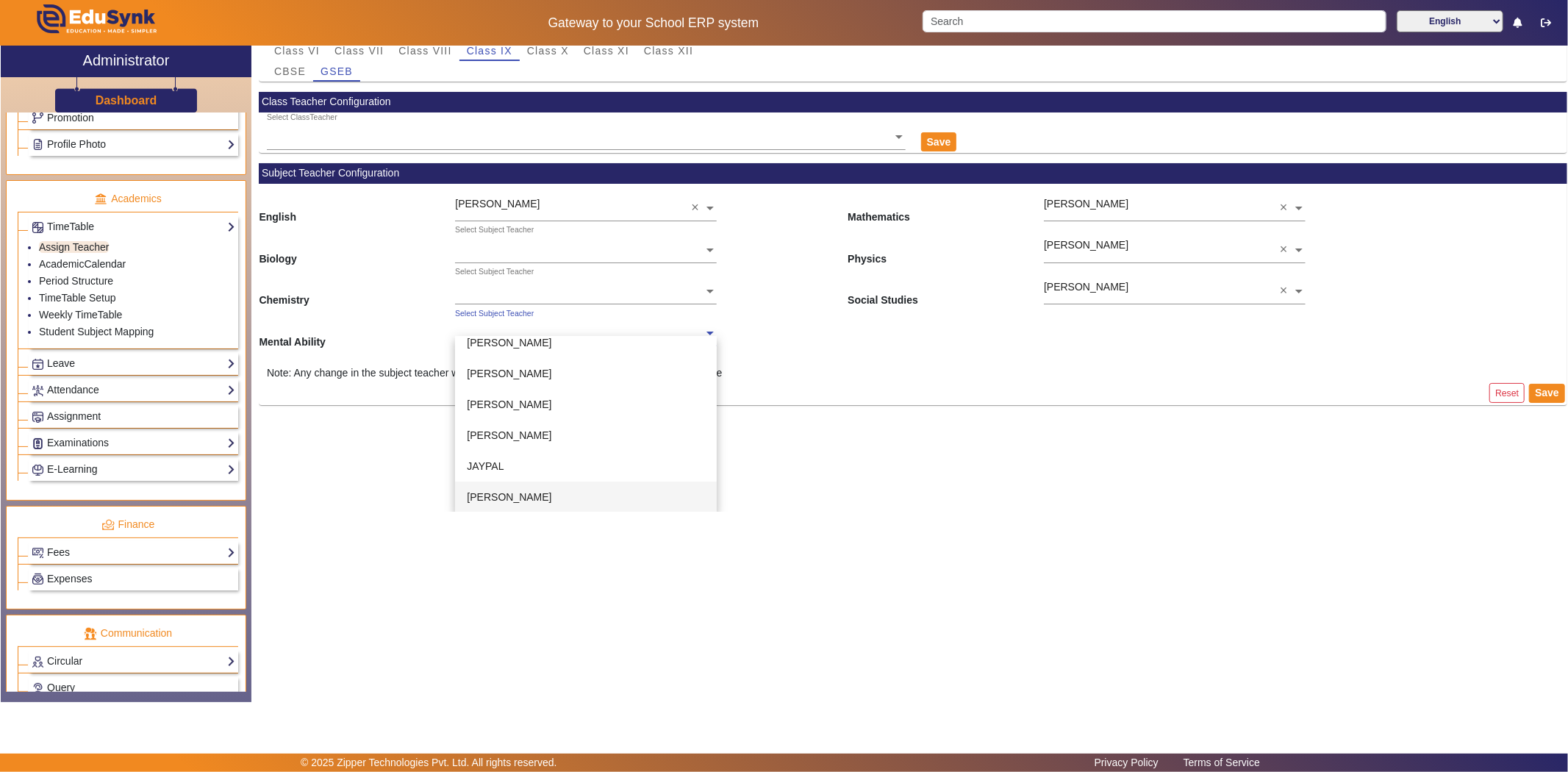
click at [502, 491] on span "[PERSON_NAME]" at bounding box center [509, 496] width 85 height 12
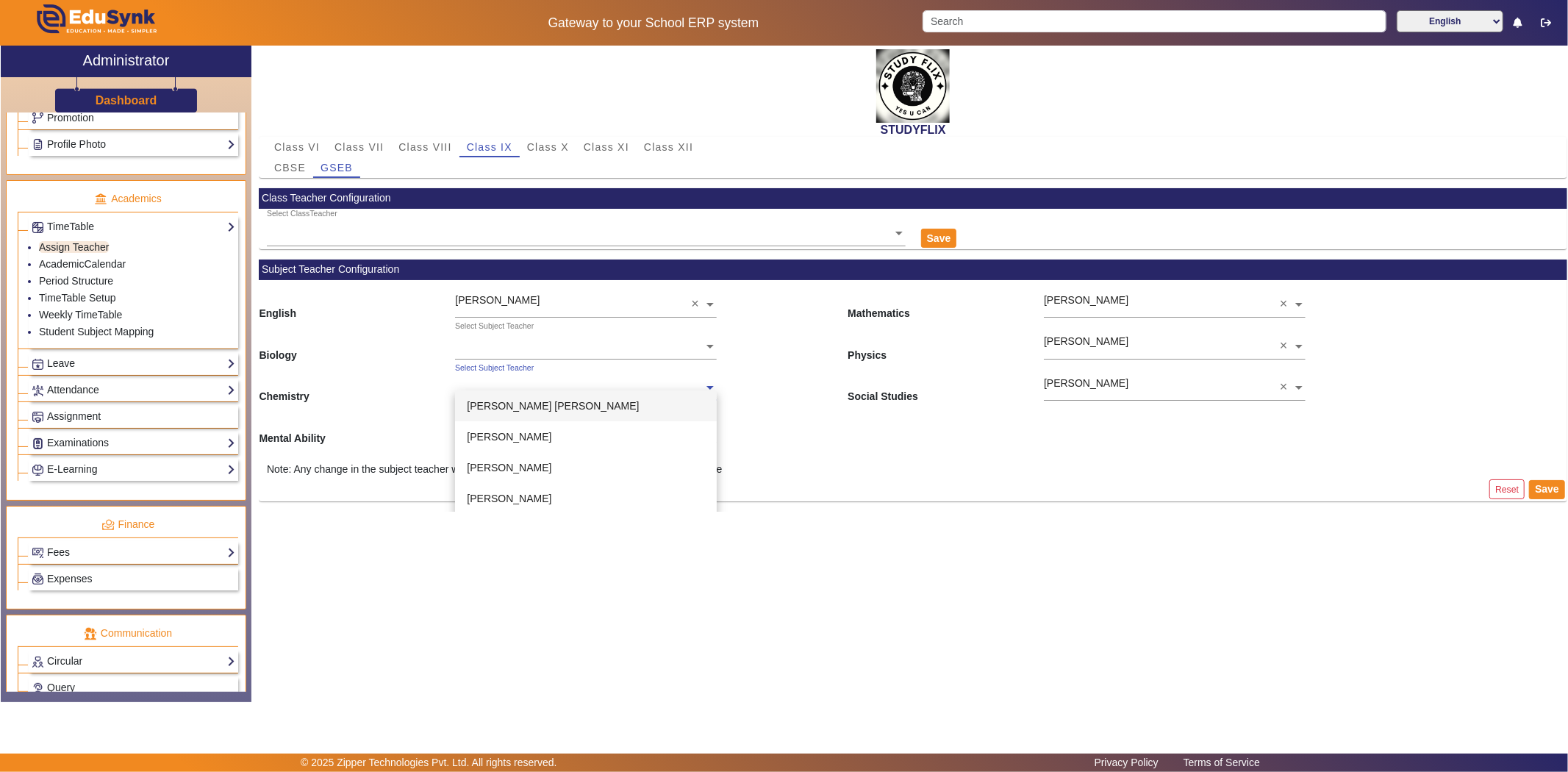
click at [494, 376] on div "Select Subject Teacher" at bounding box center [578, 372] width 248 height 17
click at [494, 432] on span "[PERSON_NAME]" at bounding box center [509, 428] width 85 height 12
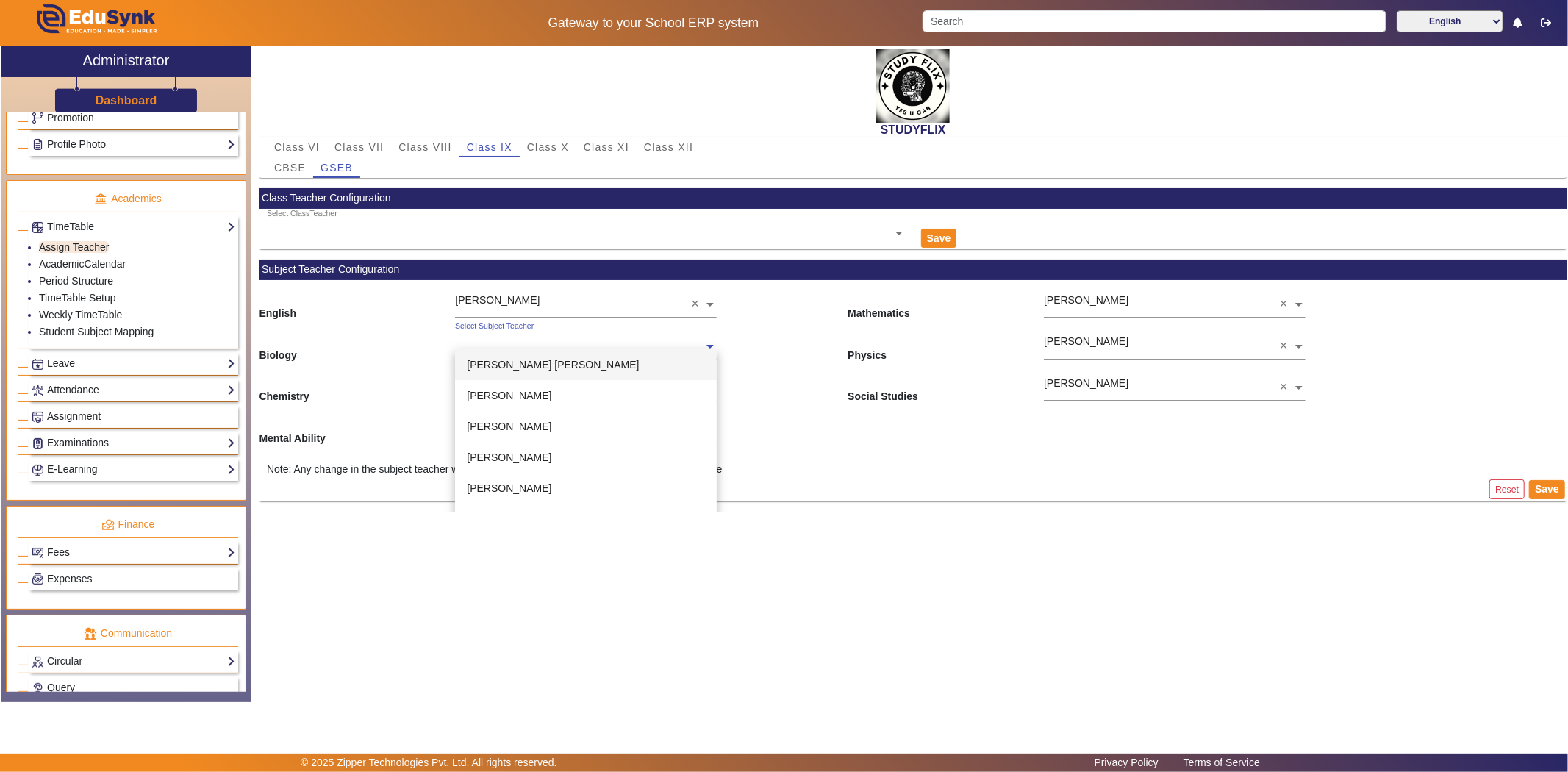
click at [500, 350] on ng-select "Select Subject Teacher [PERSON_NAME] [PERSON_NAME] [PERSON_NAME] [PERSON_NAME] …" at bounding box center [585, 341] width 262 height 41
click at [502, 490] on div "[PERSON_NAME]" at bounding box center [585, 499] width 262 height 31
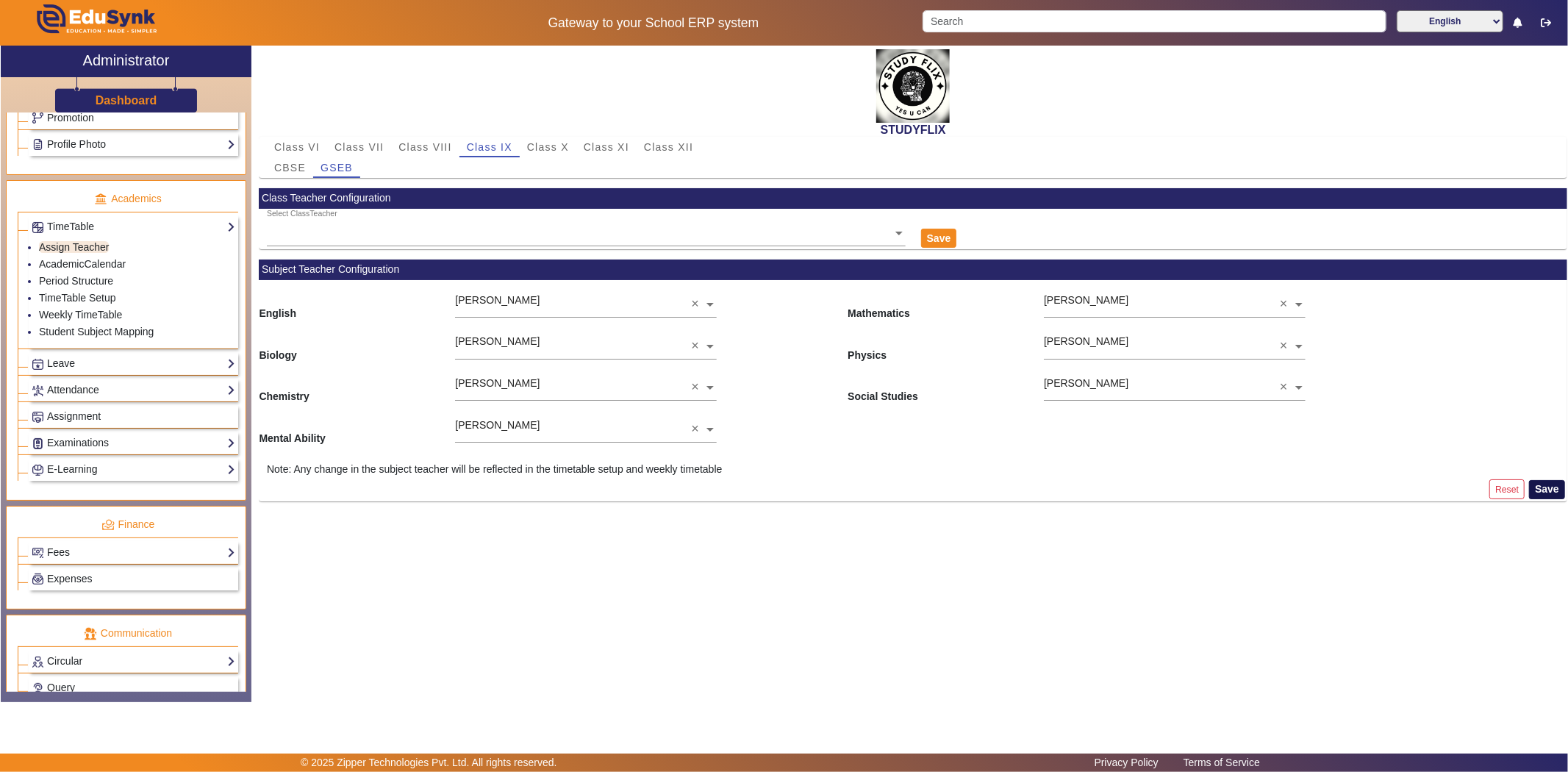
click at [1546, 492] on button "Save" at bounding box center [1546, 489] width 36 height 19
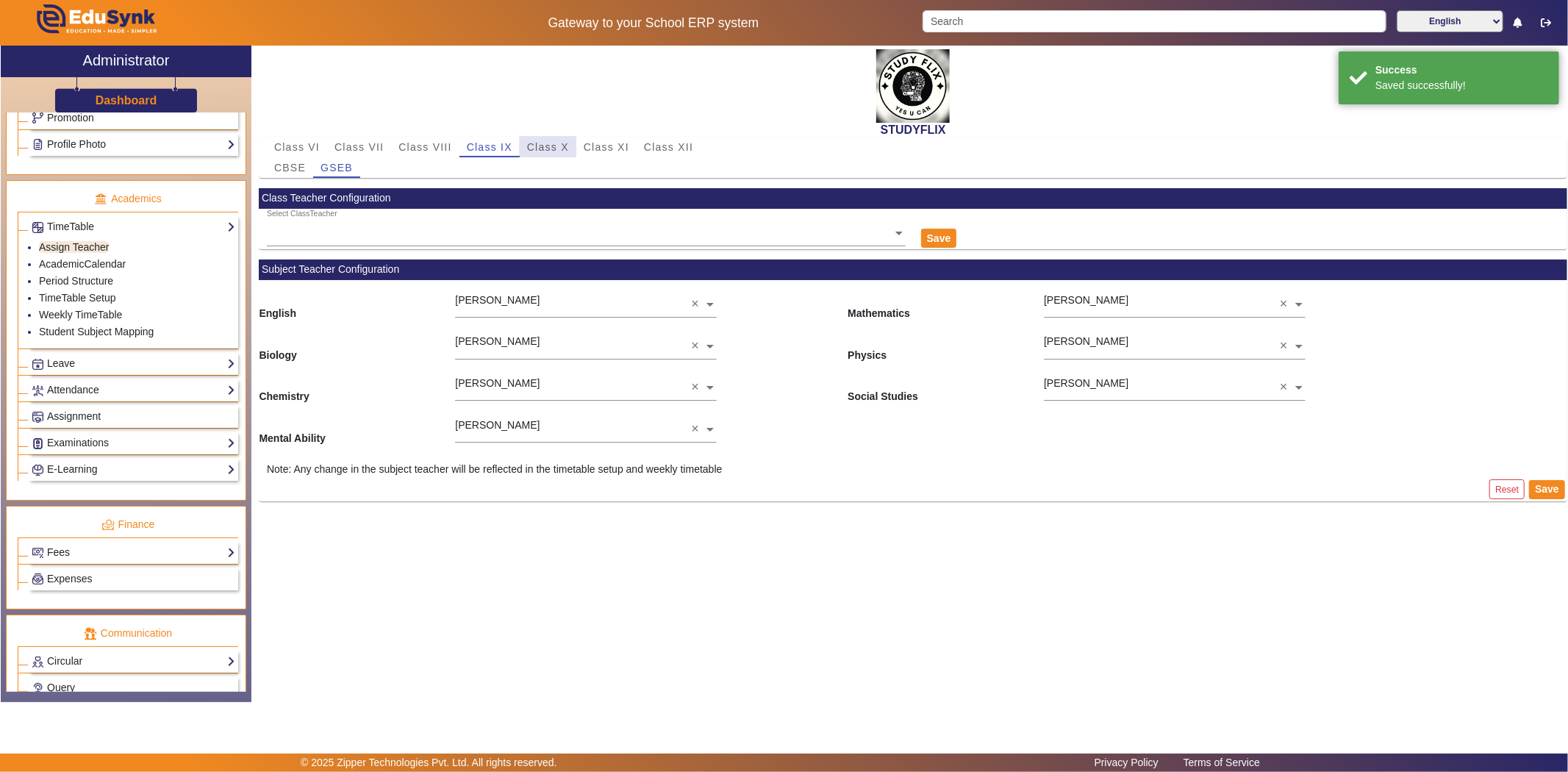
click at [554, 152] on span "Class X" at bounding box center [548, 147] width 42 height 21
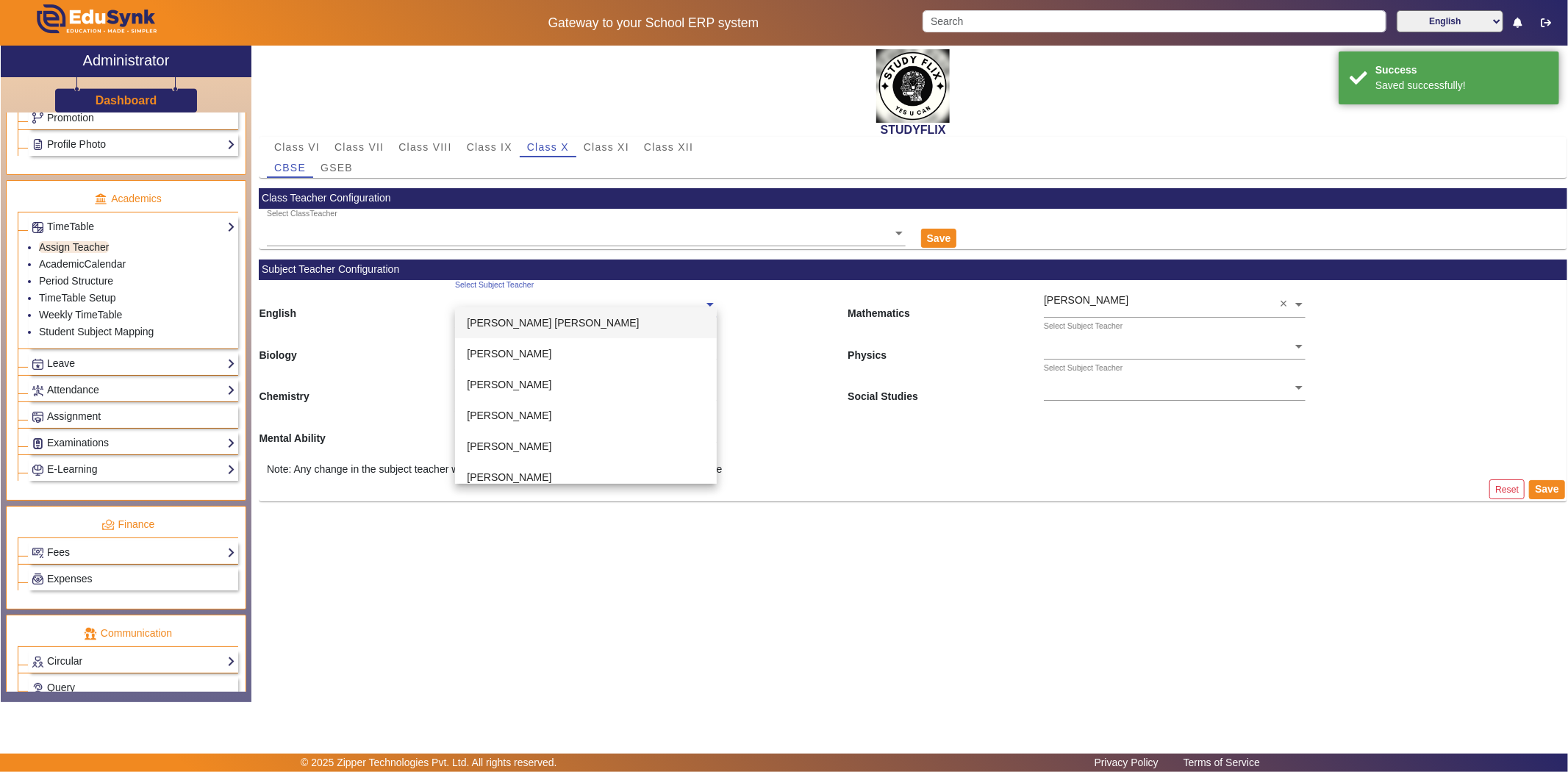
click at [475, 303] on input "text" at bounding box center [585, 306] width 262 height 15
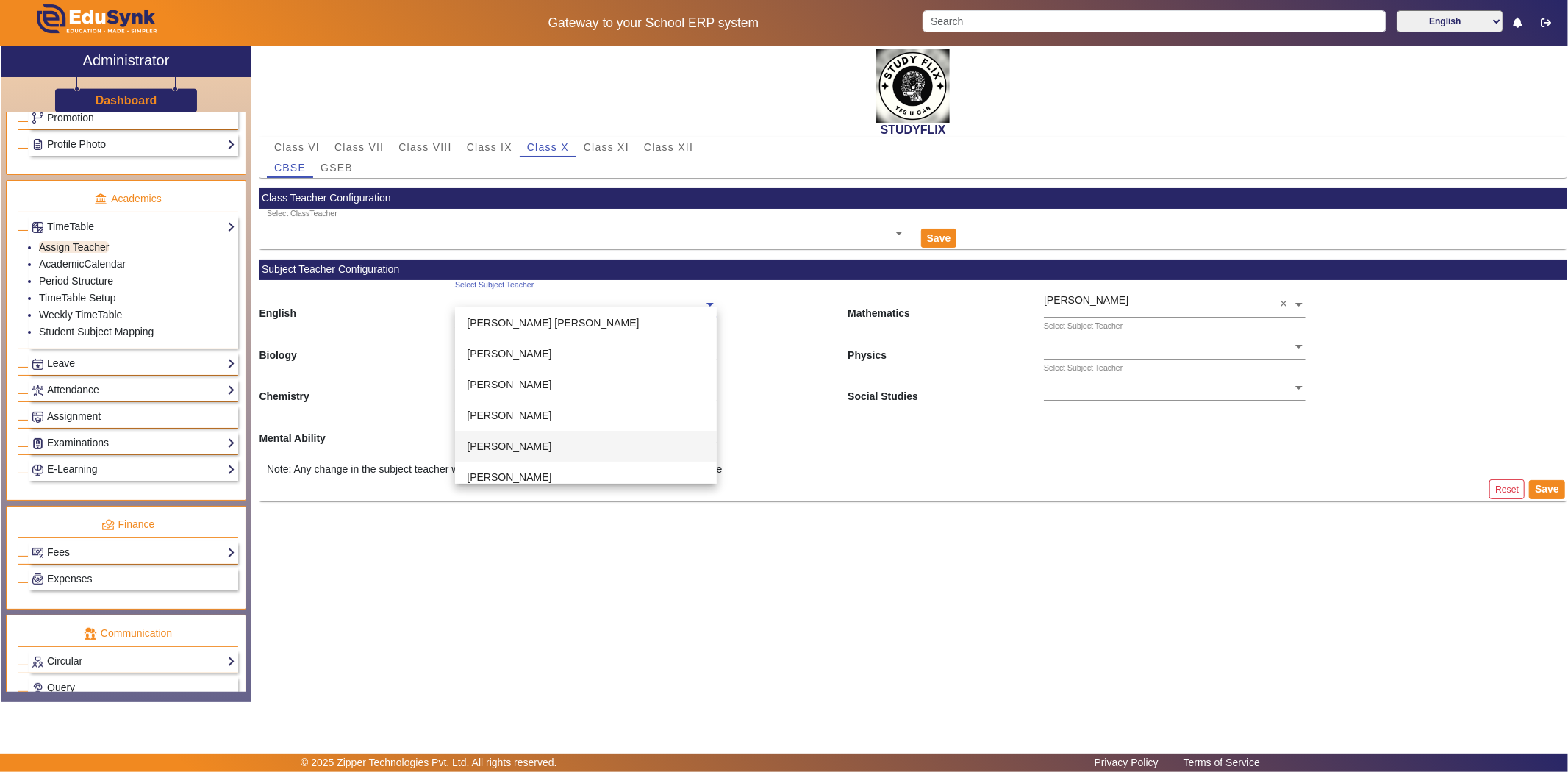
click at [497, 441] on span "[PERSON_NAME]" at bounding box center [509, 446] width 85 height 12
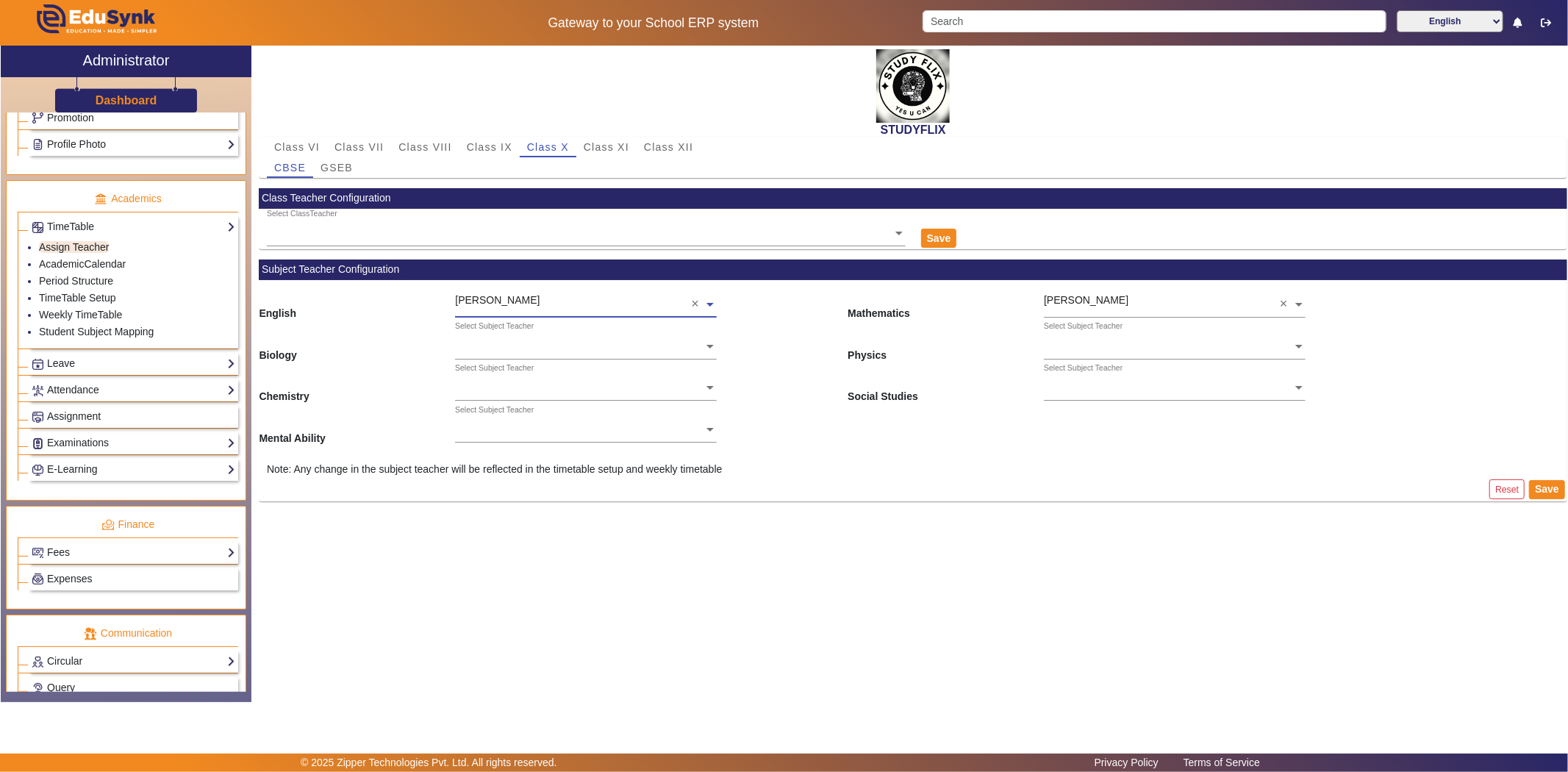
click at [522, 342] on input "text" at bounding box center [585, 347] width 262 height 15
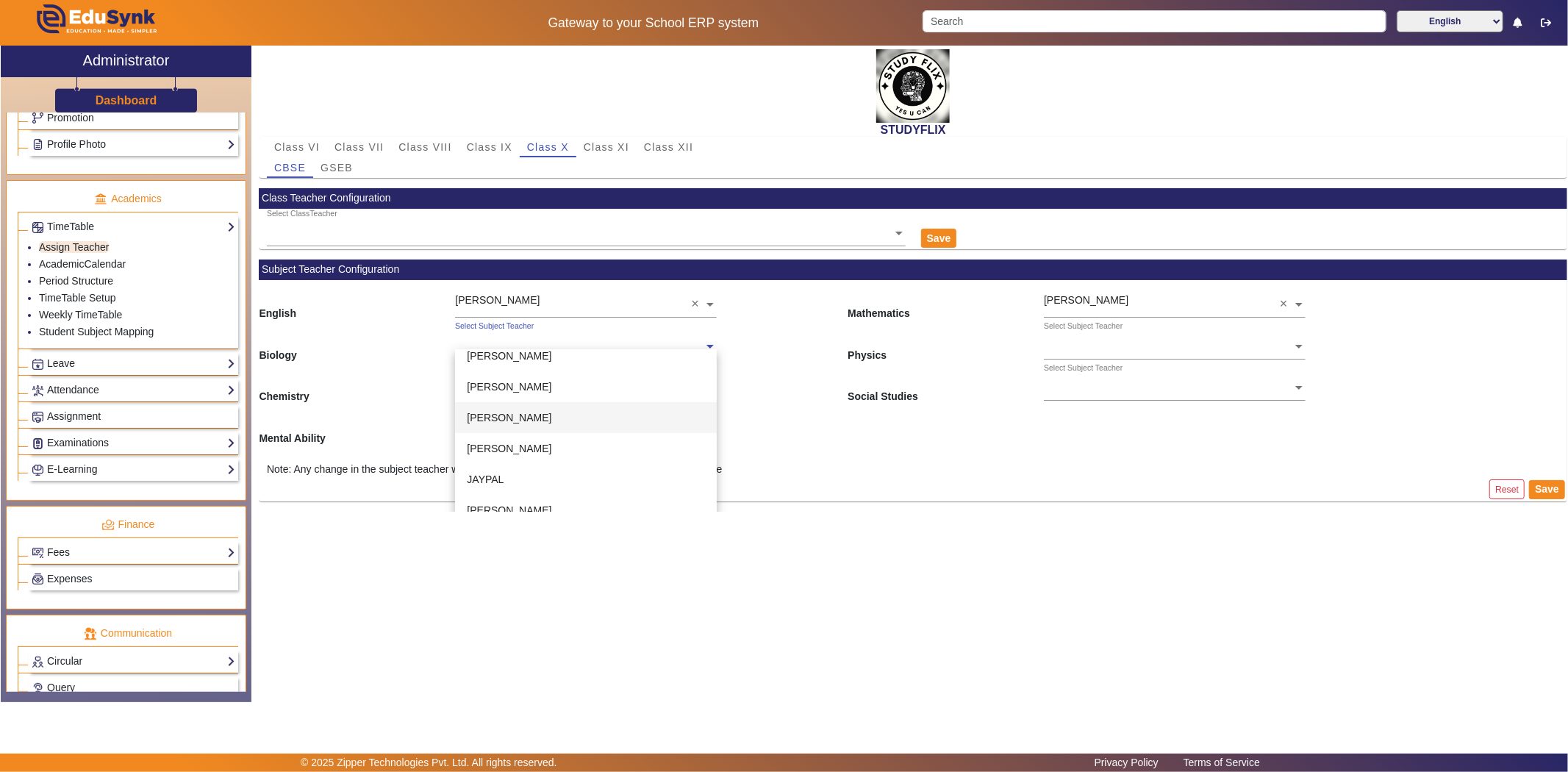
click at [509, 412] on span "[PERSON_NAME]" at bounding box center [509, 417] width 85 height 12
click at [511, 384] on input "text" at bounding box center [585, 389] width 262 height 15
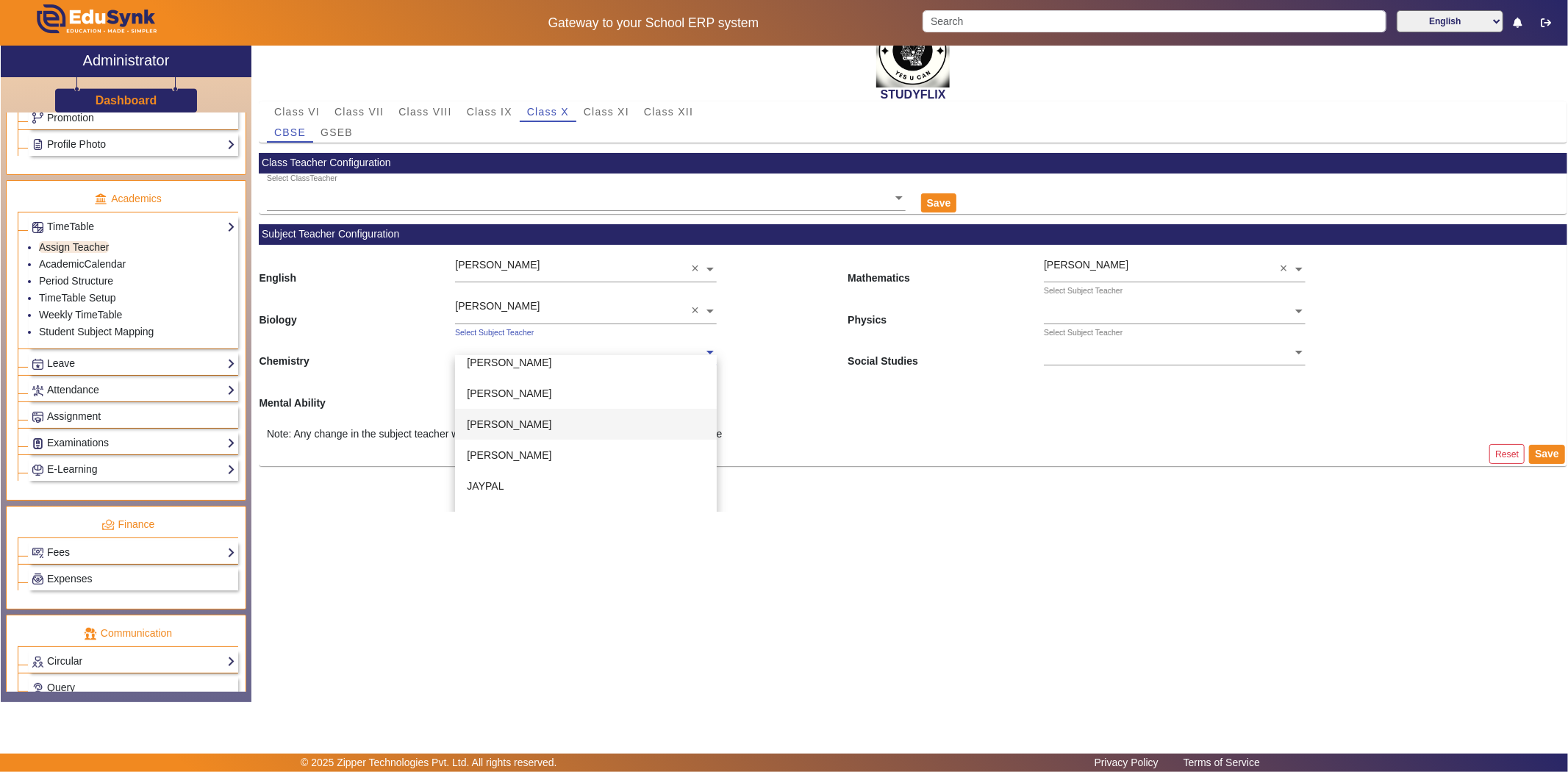
scroll to position [55, 0]
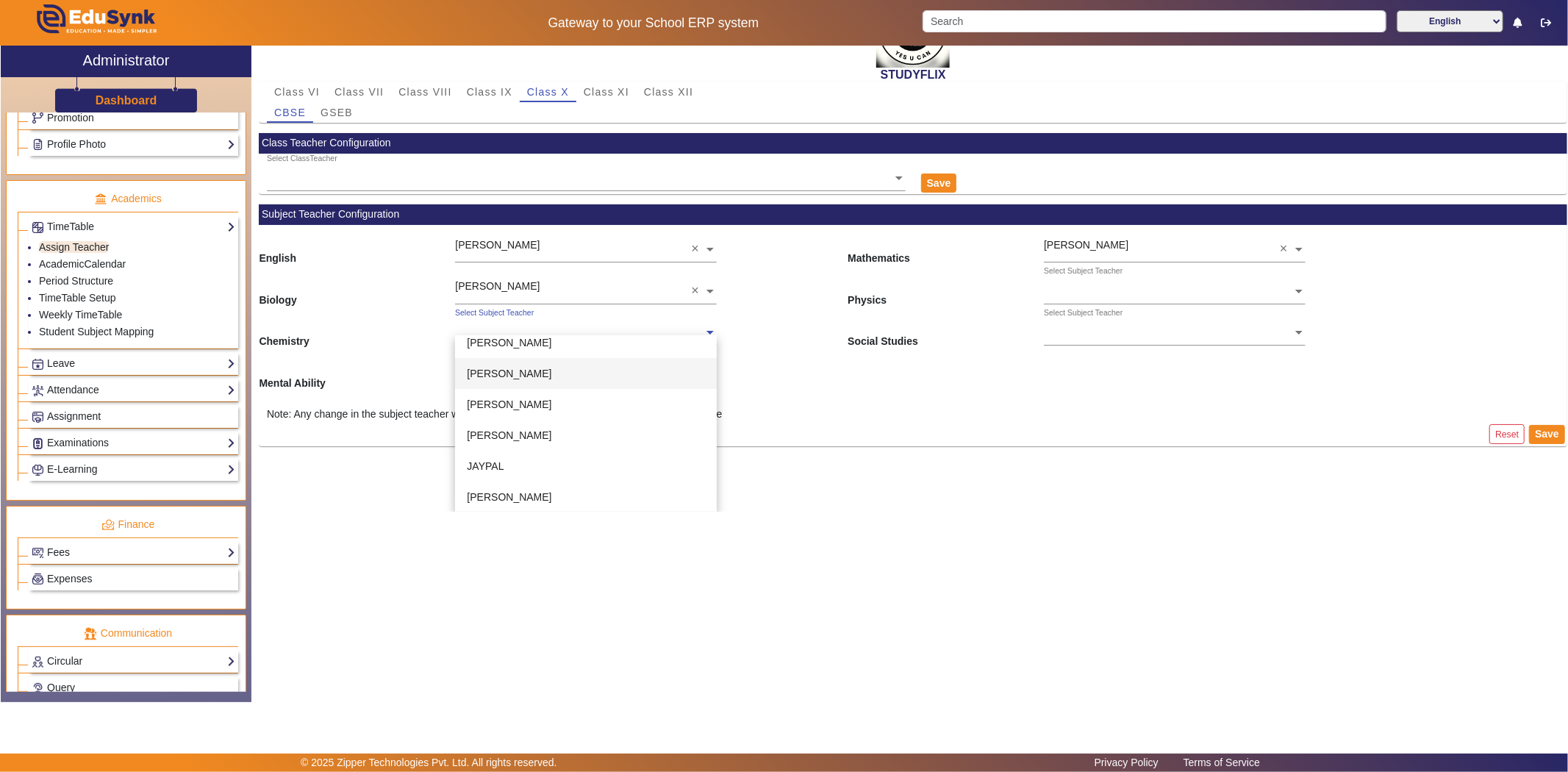
click at [512, 384] on div "[PERSON_NAME]" at bounding box center [585, 373] width 262 height 31
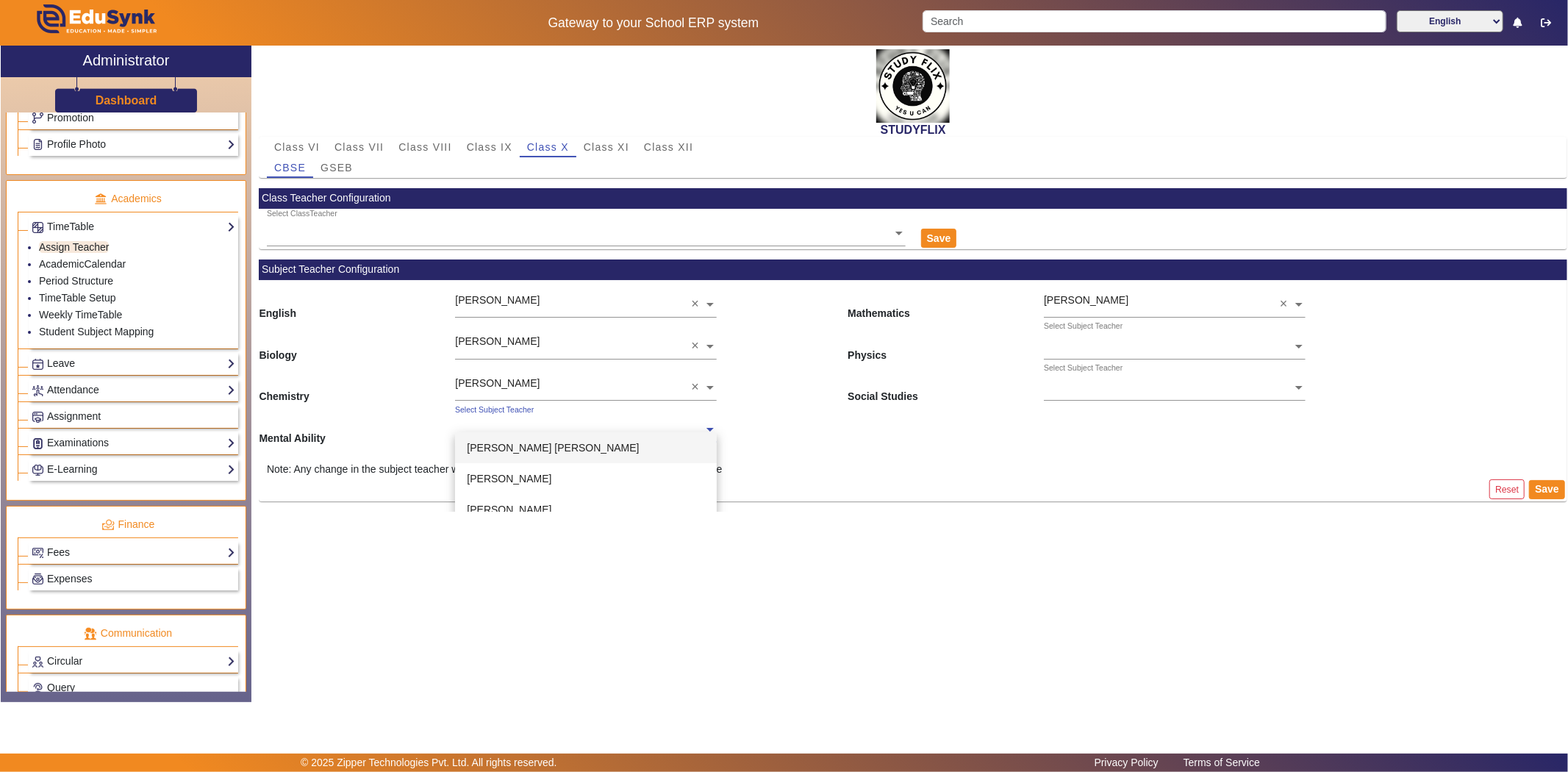
click at [496, 429] on input "text" at bounding box center [585, 430] width 262 height 15
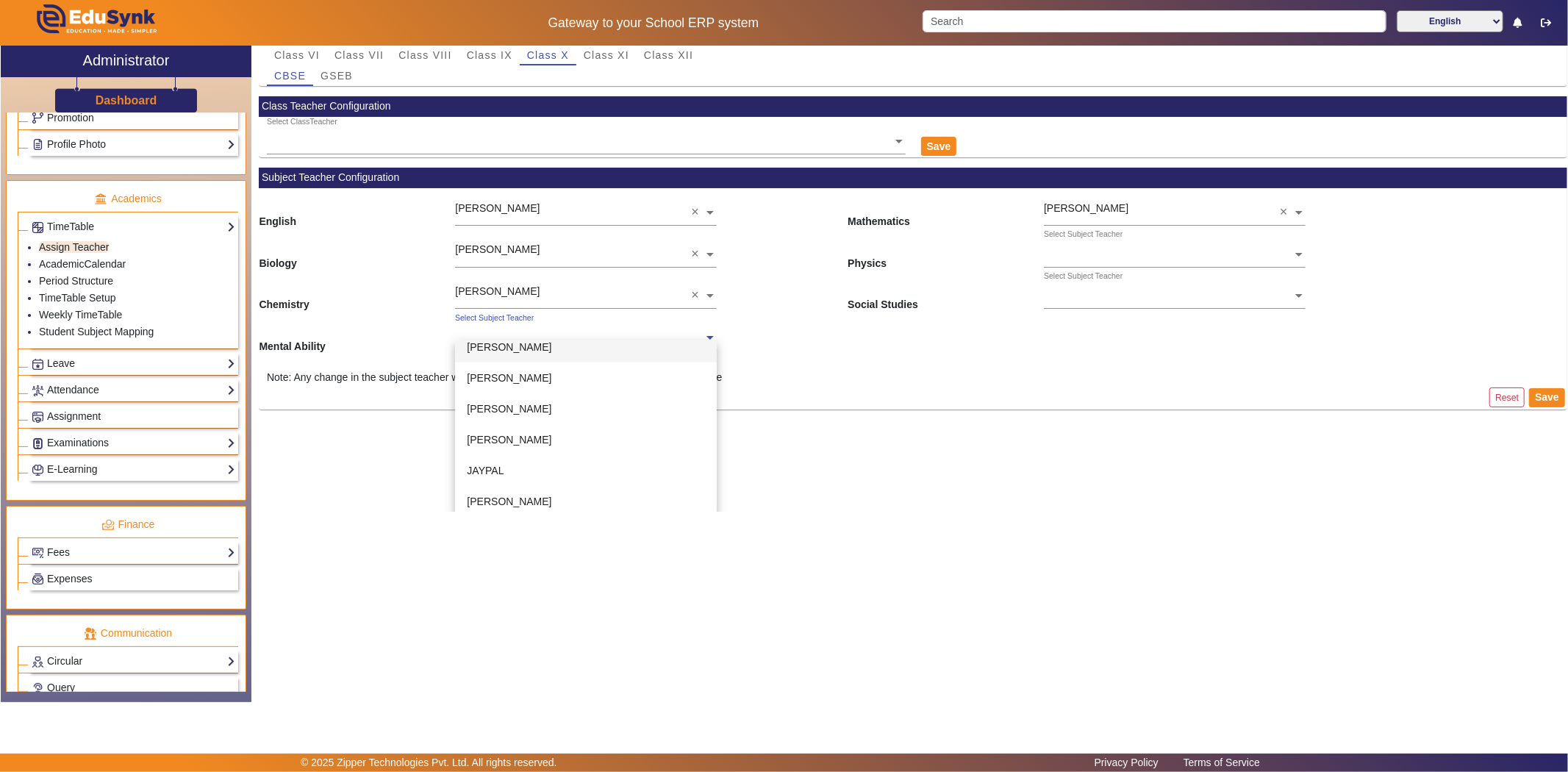
scroll to position [96, 0]
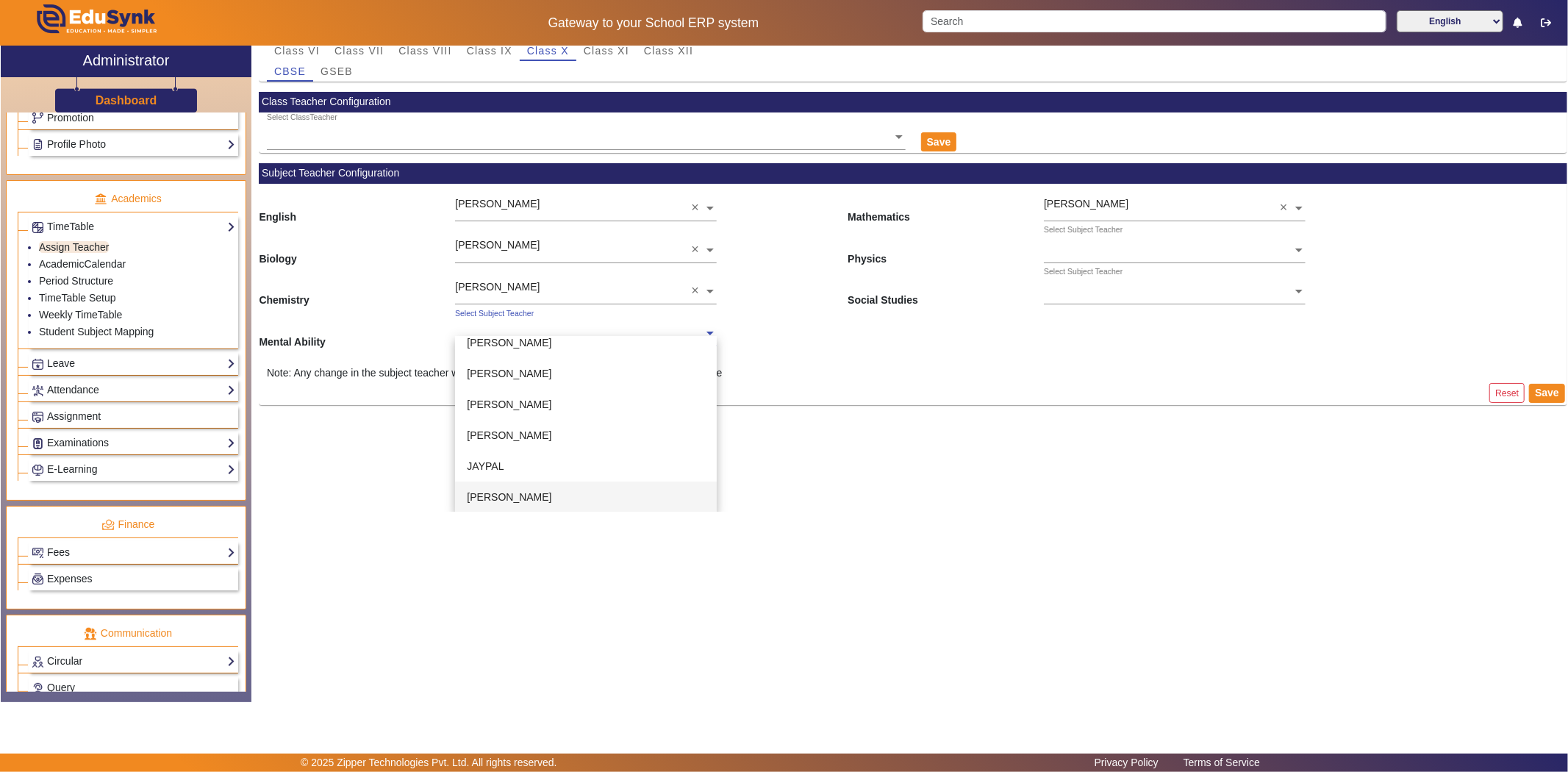
click at [495, 491] on span "[PERSON_NAME]" at bounding box center [509, 496] width 85 height 12
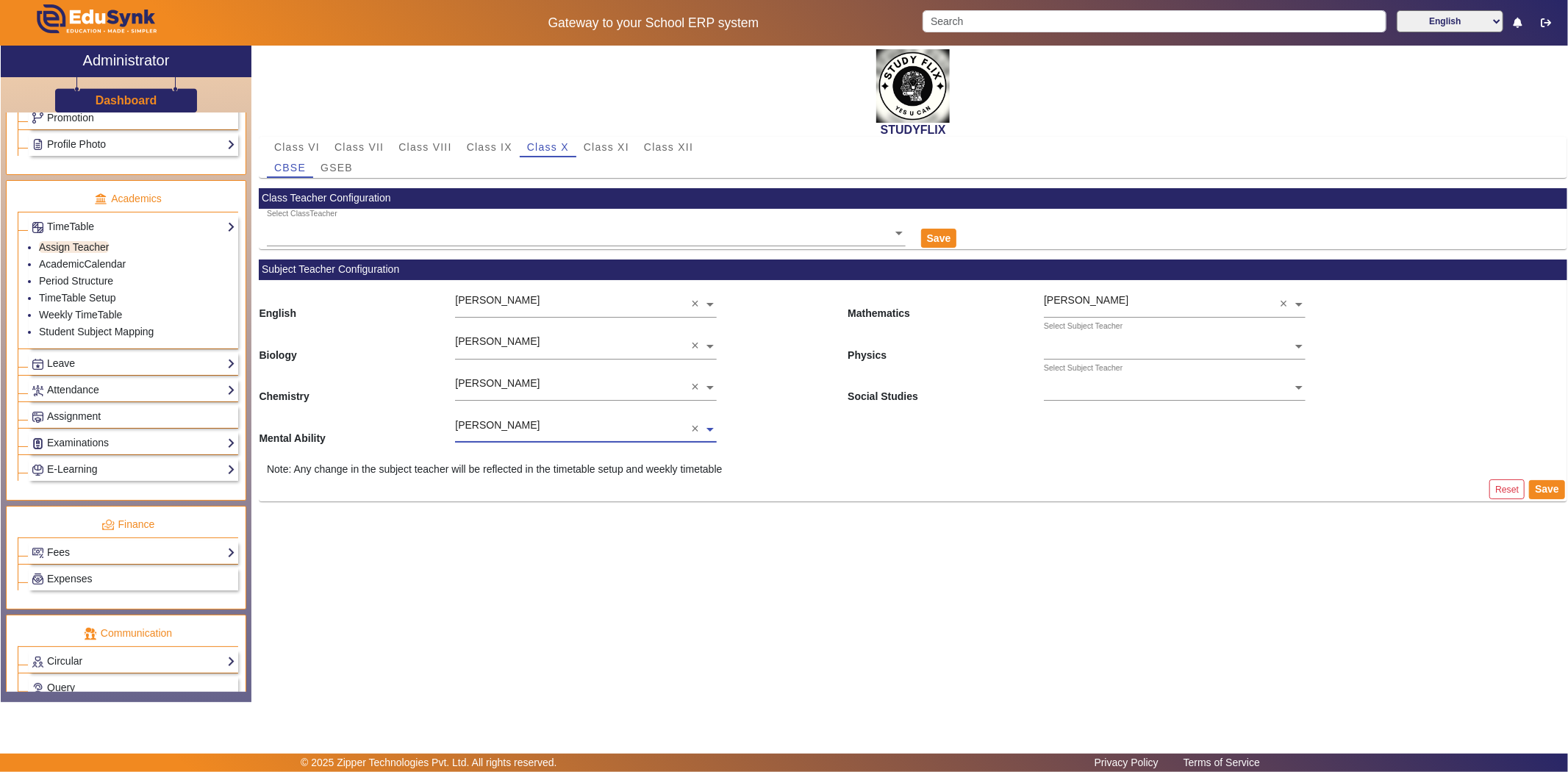
scroll to position [0, 0]
click at [1114, 347] on input "text" at bounding box center [1175, 347] width 262 height 15
click at [1091, 378] on span "[PERSON_NAME]" at bounding box center [1098, 375] width 85 height 12
click at [1091, 375] on div "Select Subject Teacher" at bounding box center [1168, 372] width 248 height 17
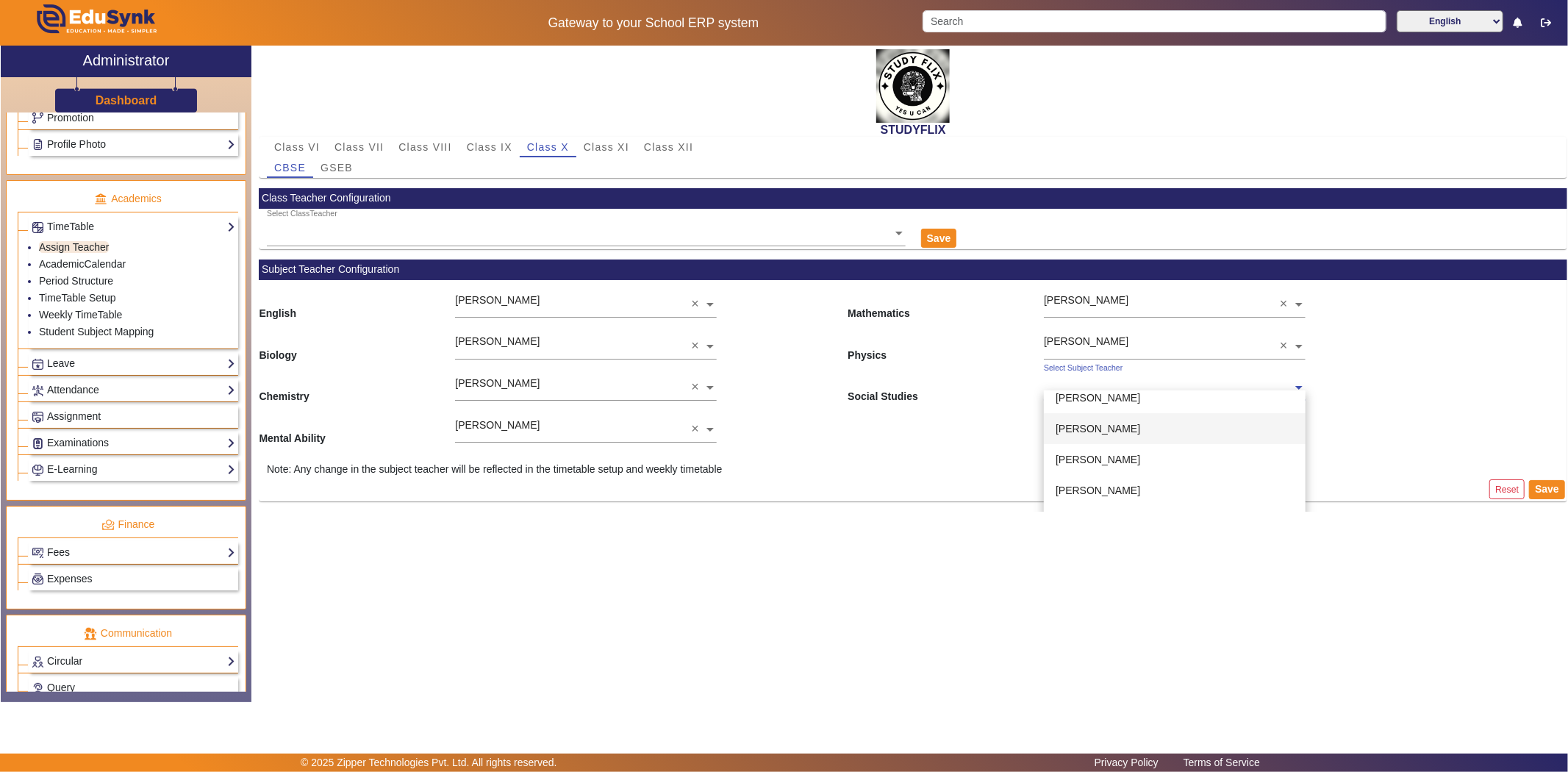
scroll to position [55, 0]
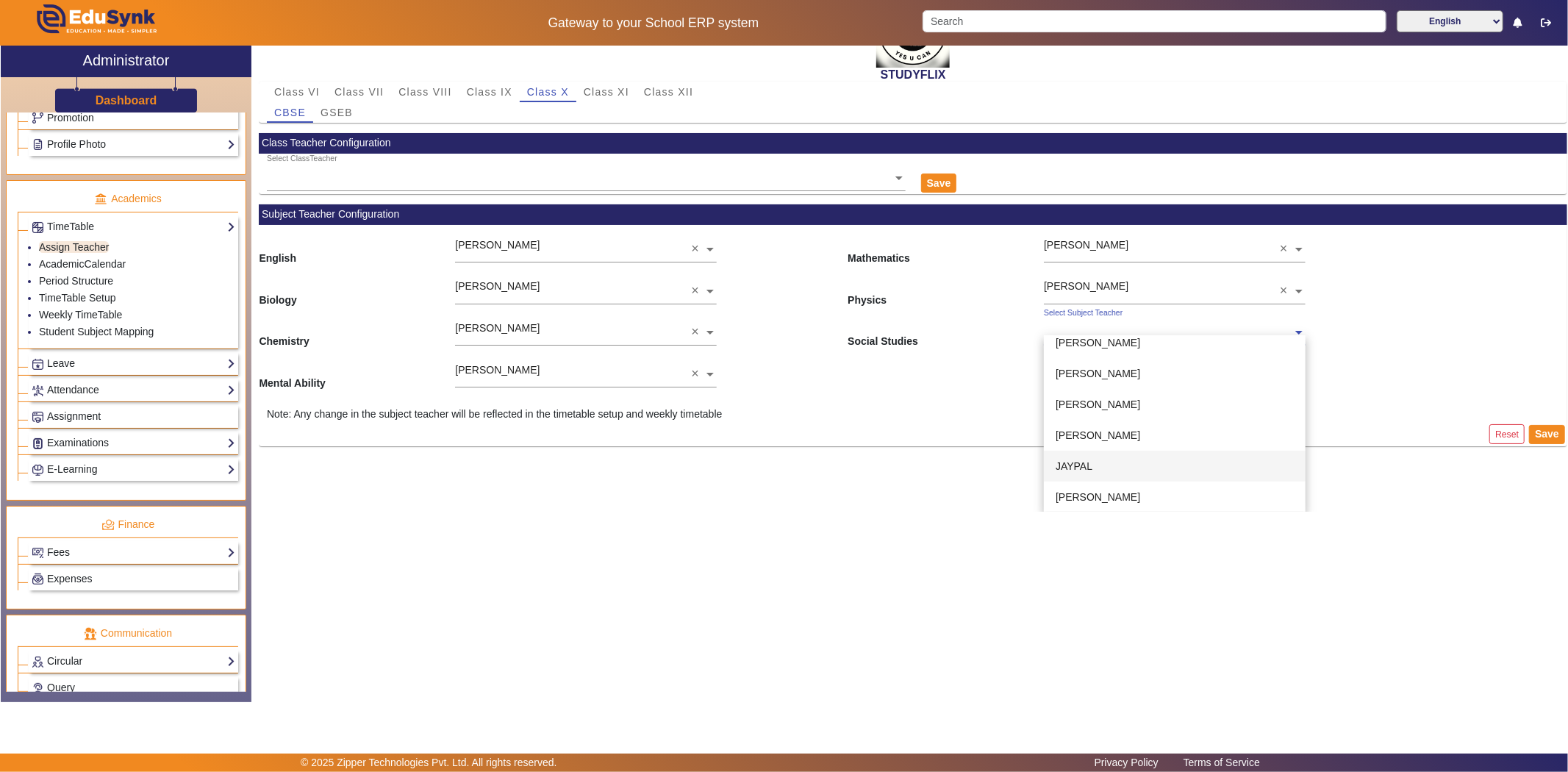
click at [1079, 469] on span "JAYPAL" at bounding box center [1074, 466] width 37 height 12
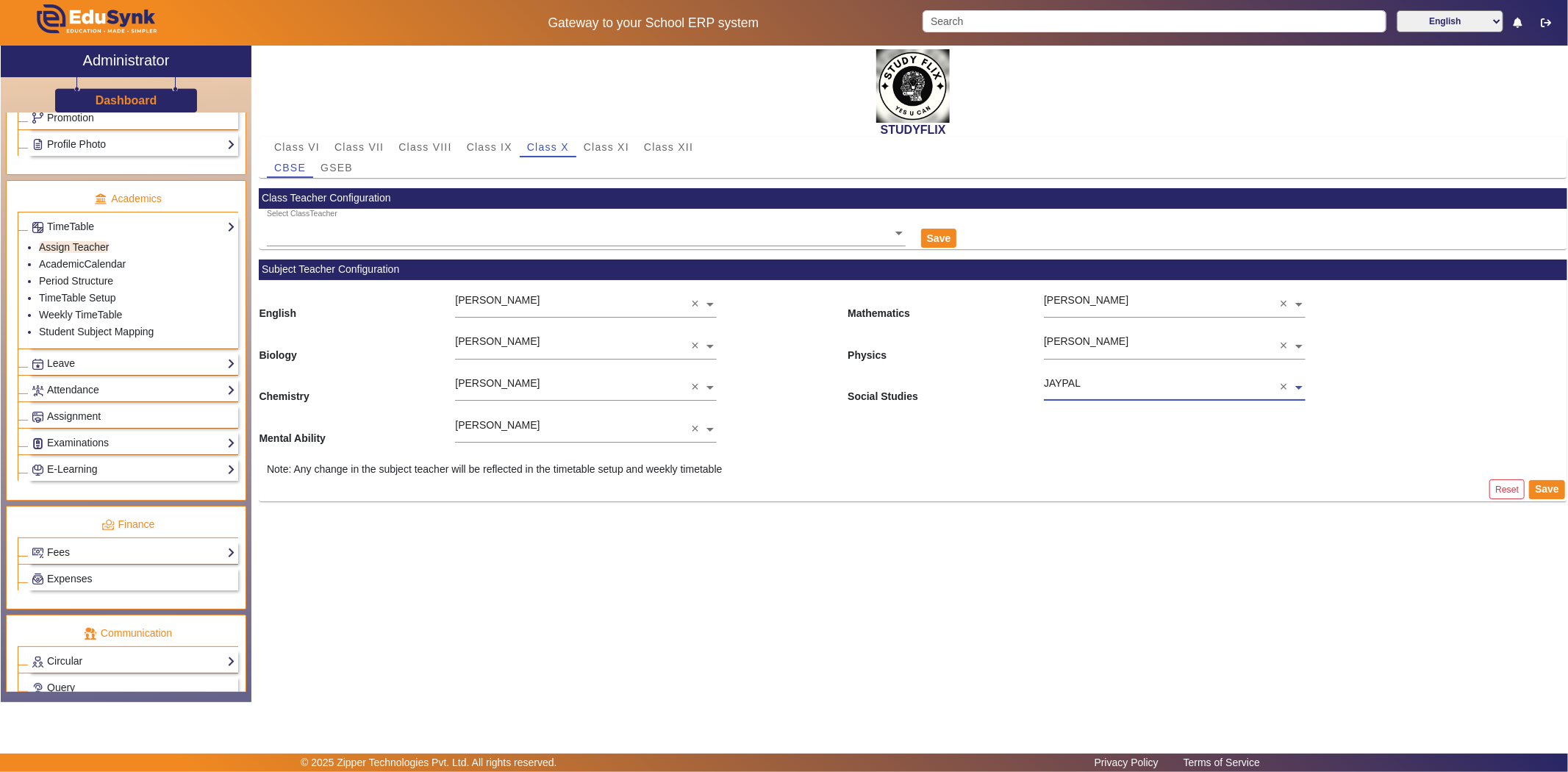
scroll to position [0, 0]
click at [1554, 485] on button "Save" at bounding box center [1546, 489] width 36 height 19
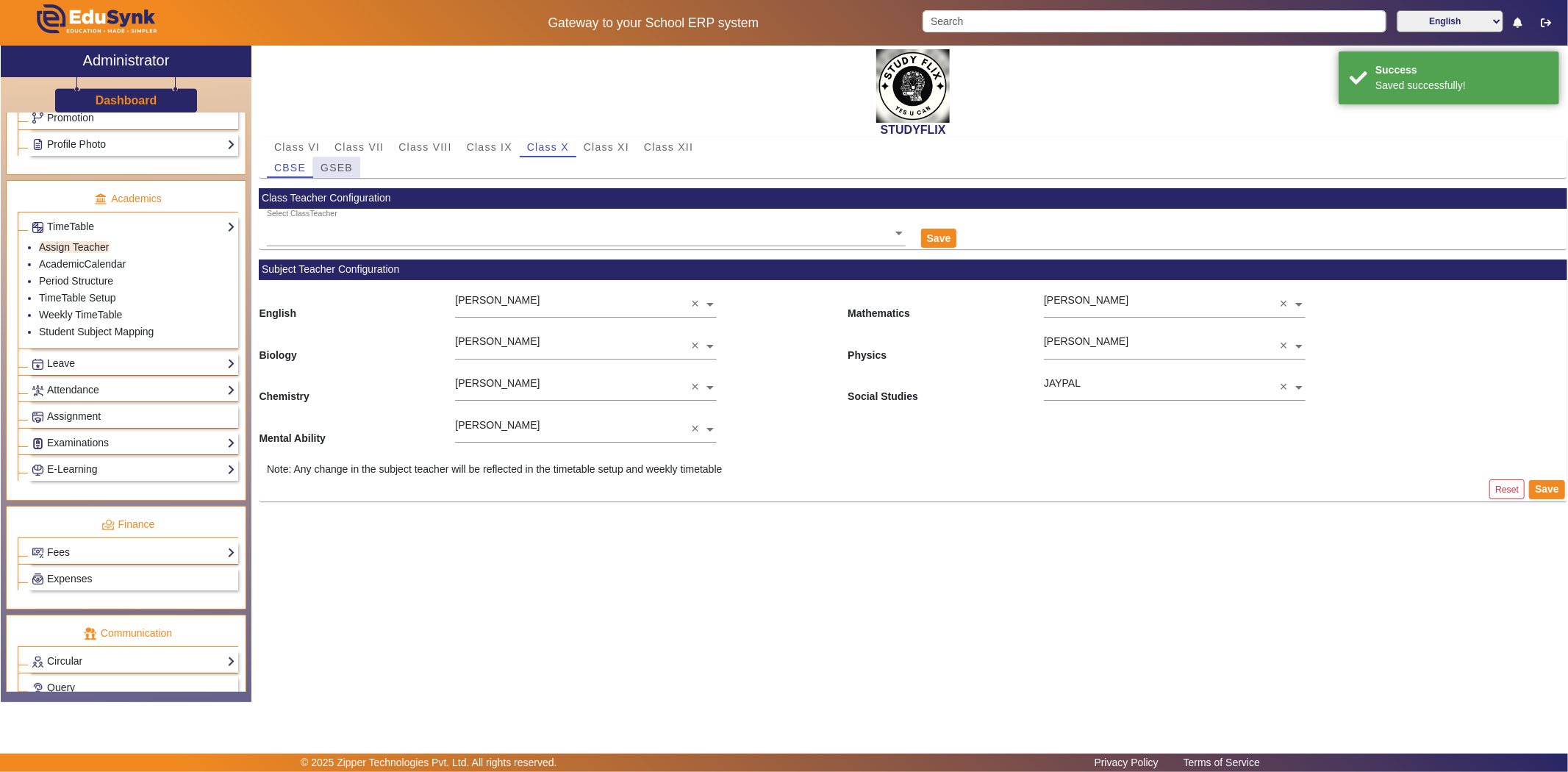
click at [347, 177] on span "GSEB" at bounding box center [336, 167] width 32 height 21
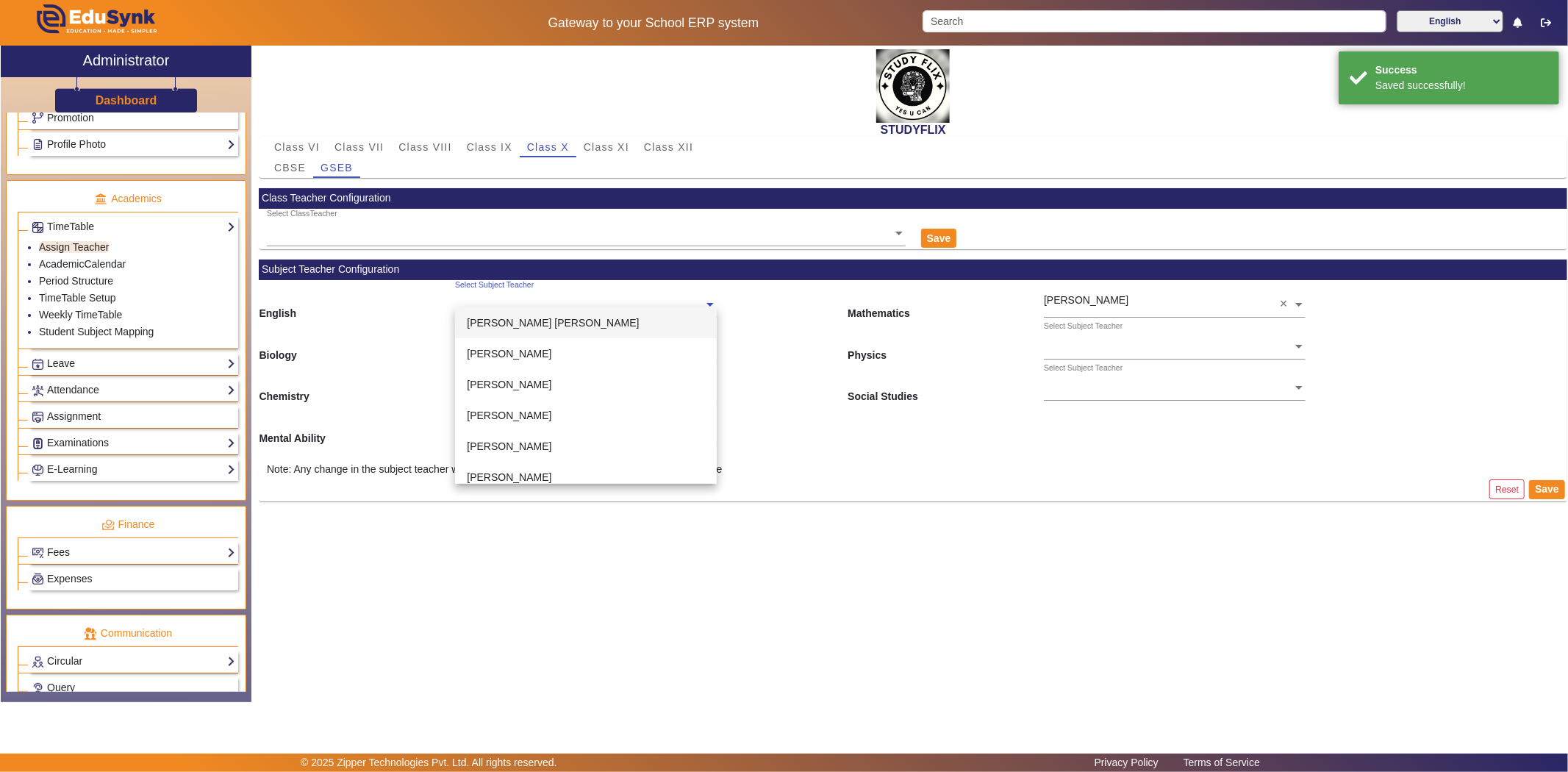
click at [512, 294] on div "Select Subject Teacher" at bounding box center [578, 289] width 248 height 17
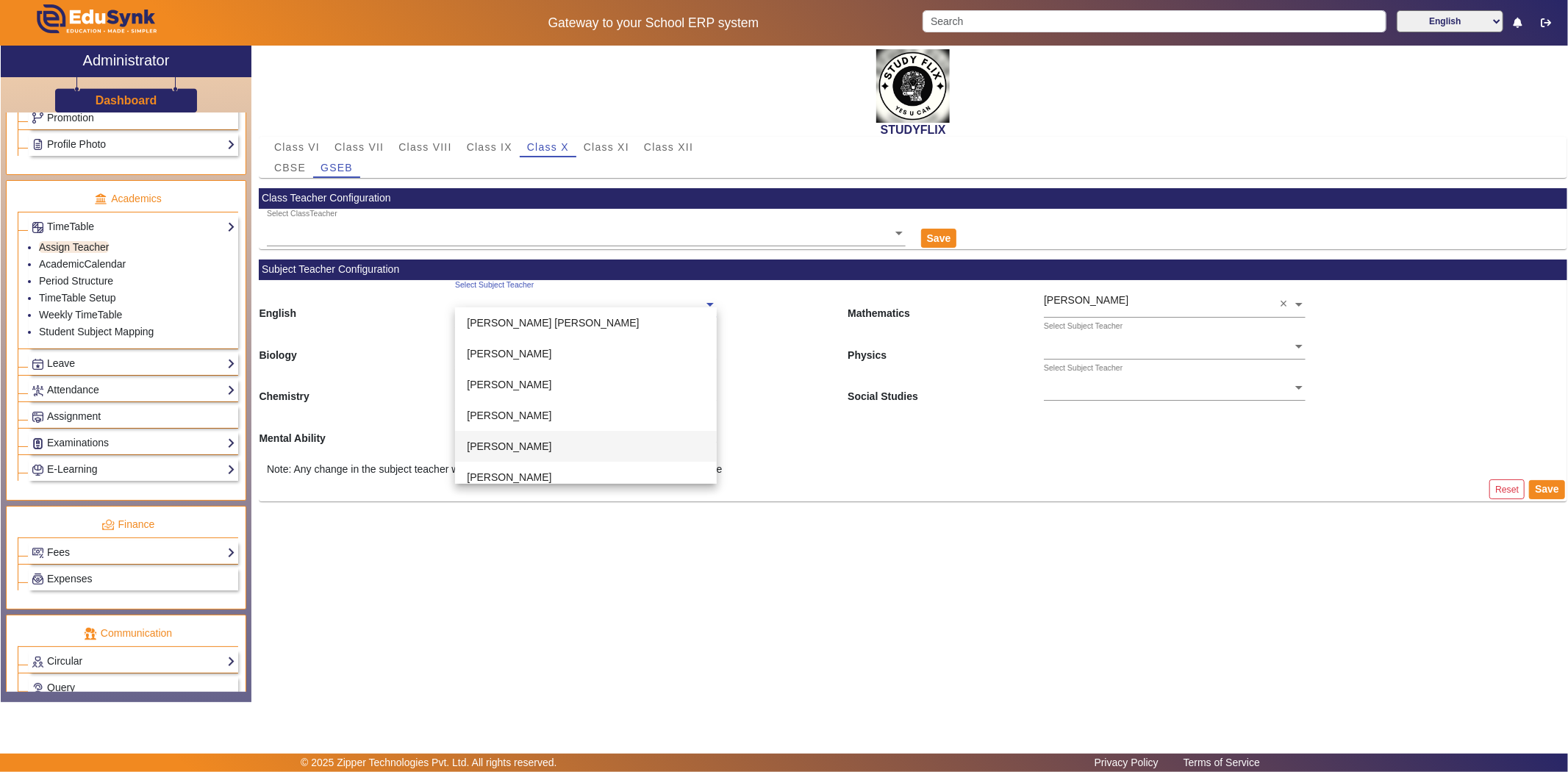
click at [489, 436] on div "[PERSON_NAME]" at bounding box center [585, 446] width 262 height 31
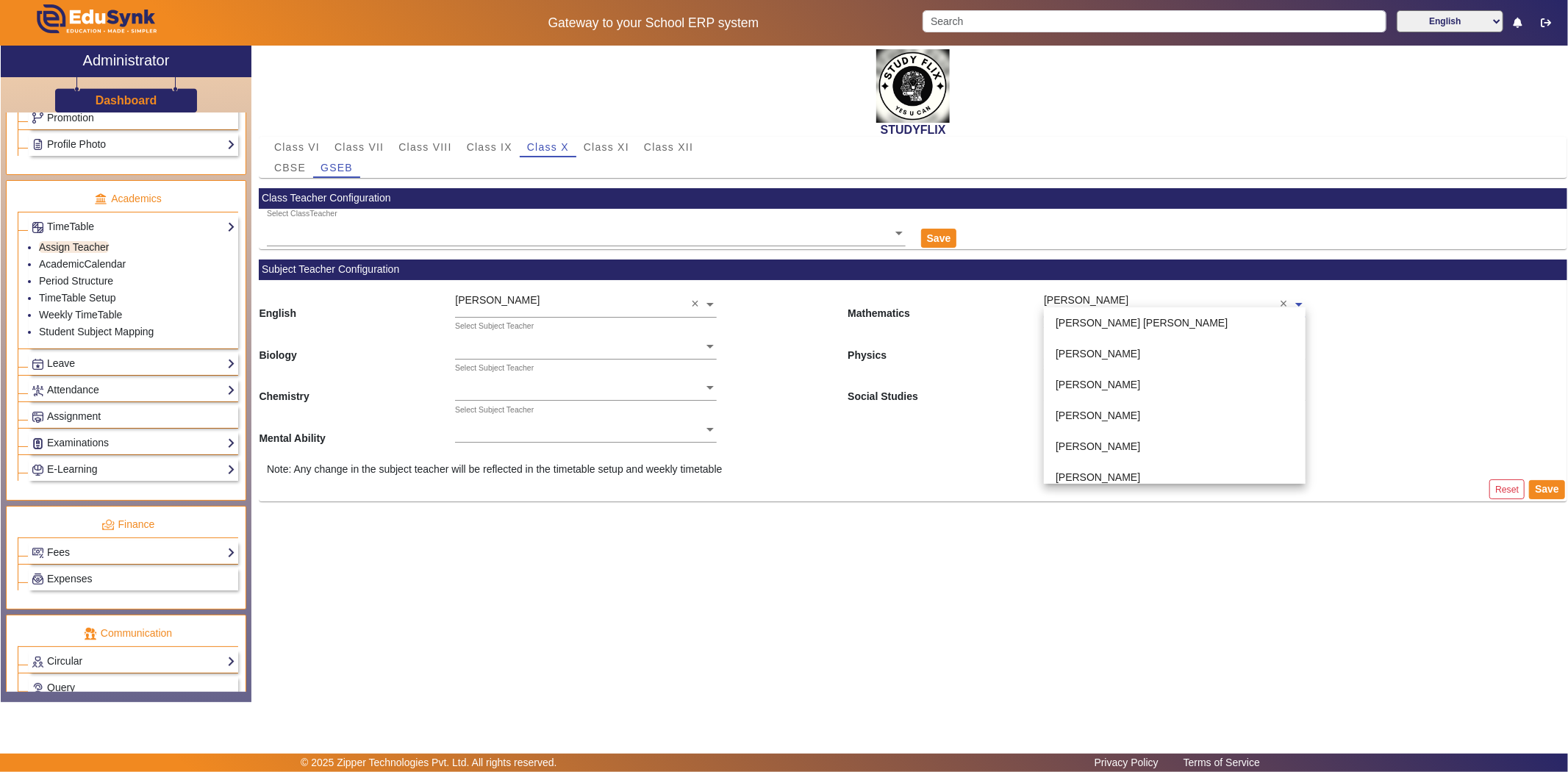
click at [1085, 300] on input "text" at bounding box center [1175, 306] width 262 height 15
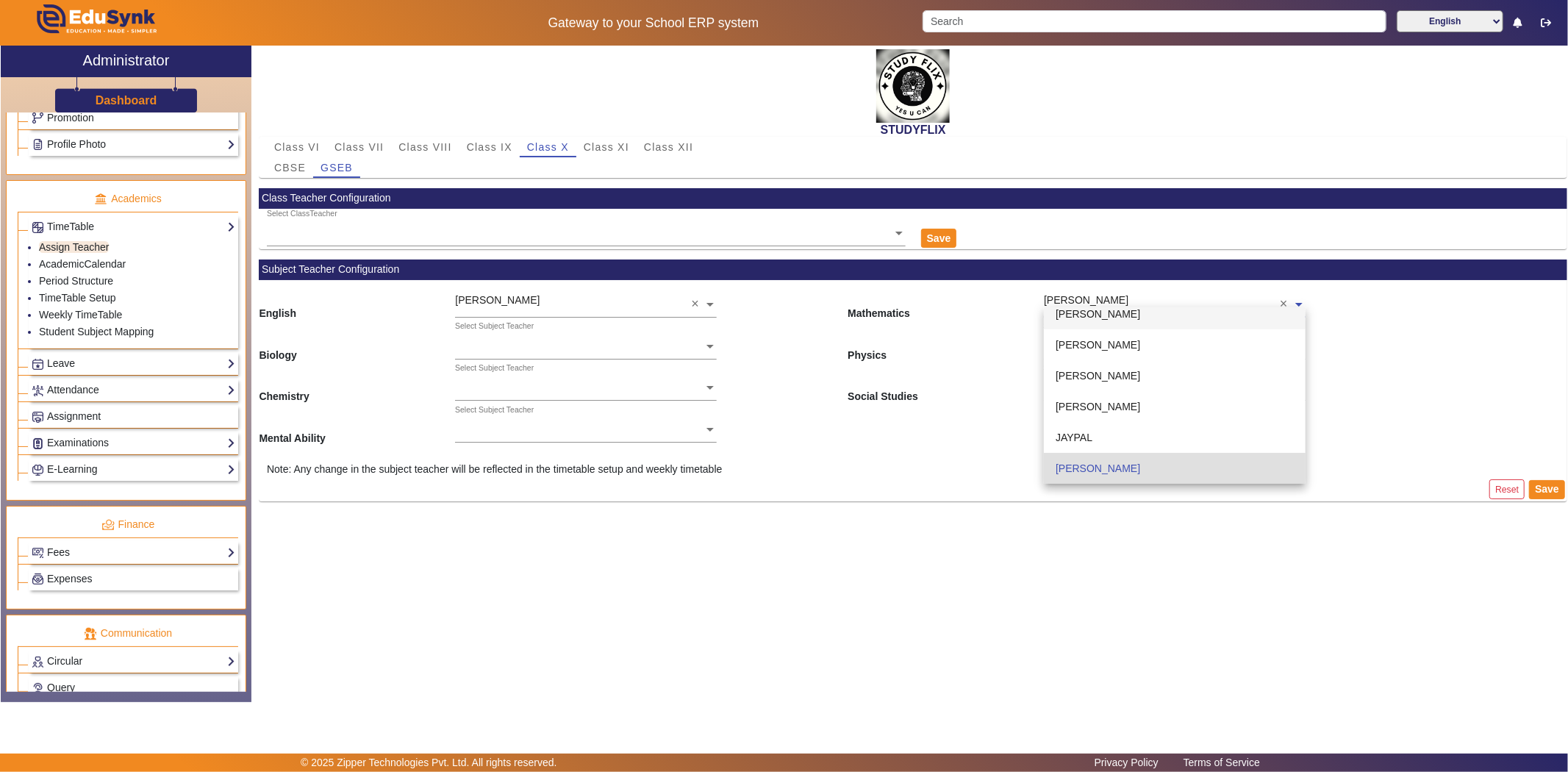
click at [1085, 324] on div "[PERSON_NAME]" at bounding box center [1175, 313] width 262 height 31
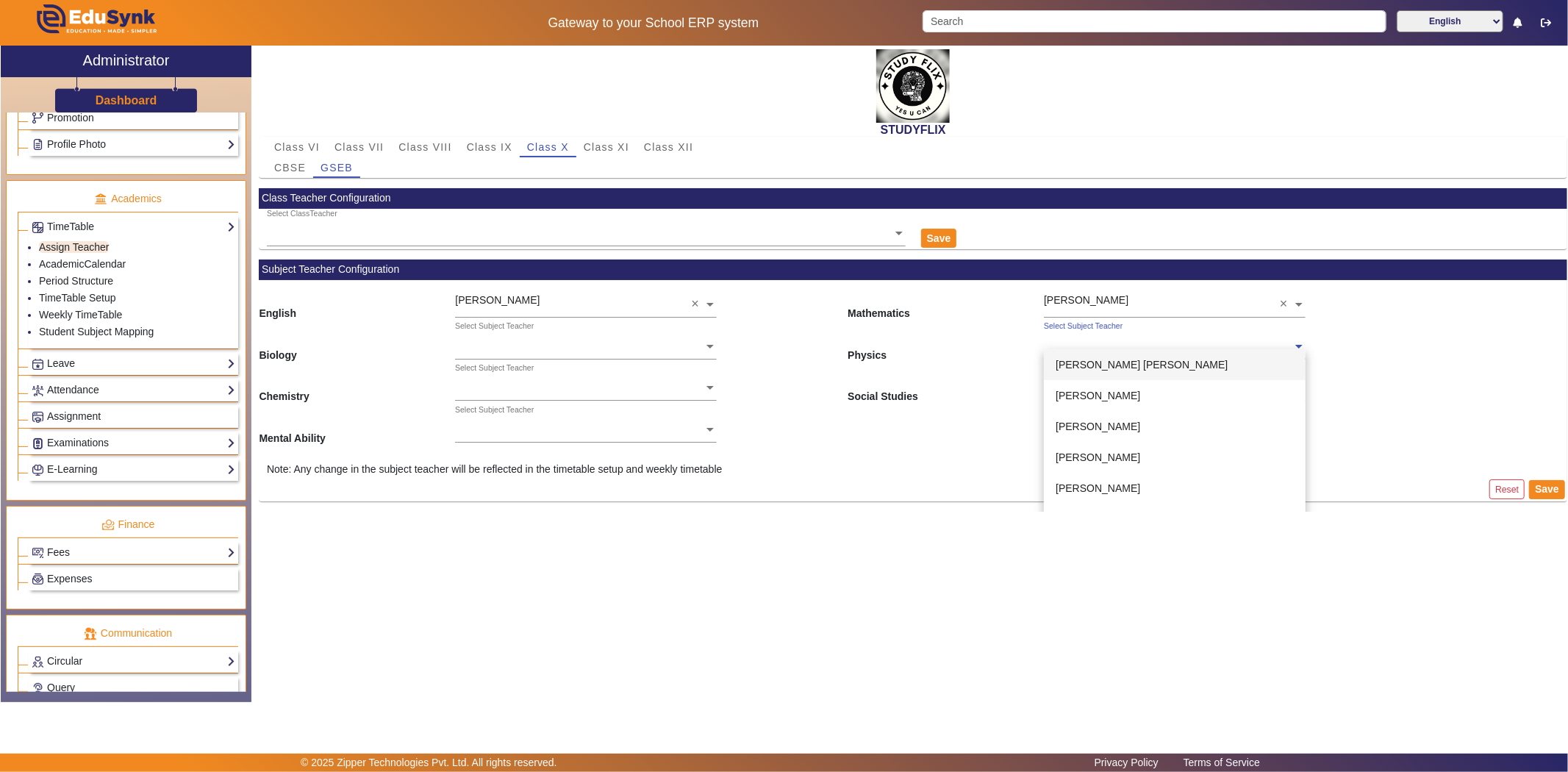
click at [1083, 333] on div "Select Subject Teacher" at bounding box center [1083, 326] width 78 height 12
click at [1094, 456] on span "[PERSON_NAME]" at bounding box center [1098, 457] width 85 height 12
click at [1099, 388] on input "text" at bounding box center [1175, 389] width 262 height 15
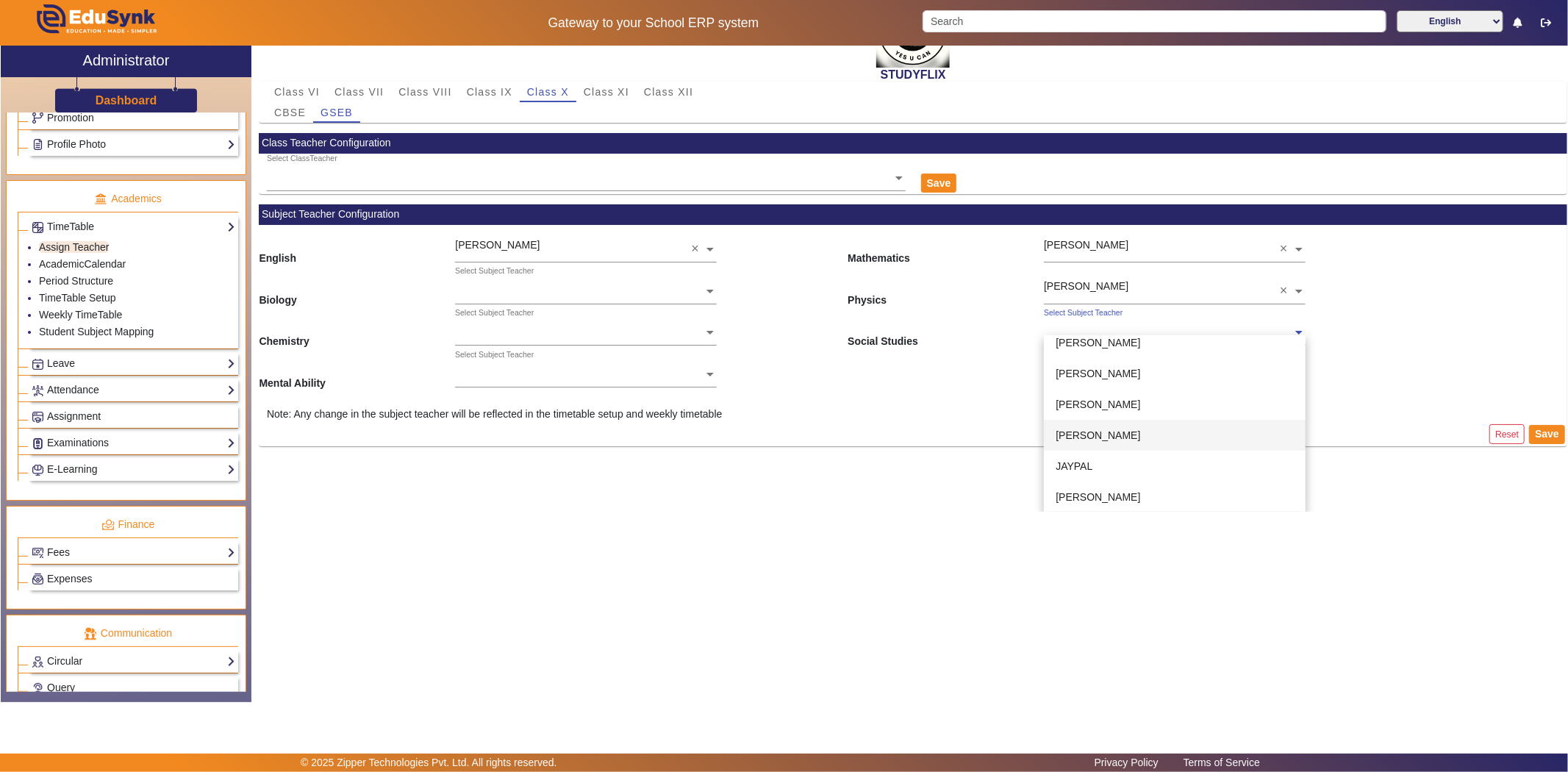
scroll to position [81, 0]
click at [1107, 390] on span "[PERSON_NAME]" at bounding box center [1098, 393] width 85 height 12
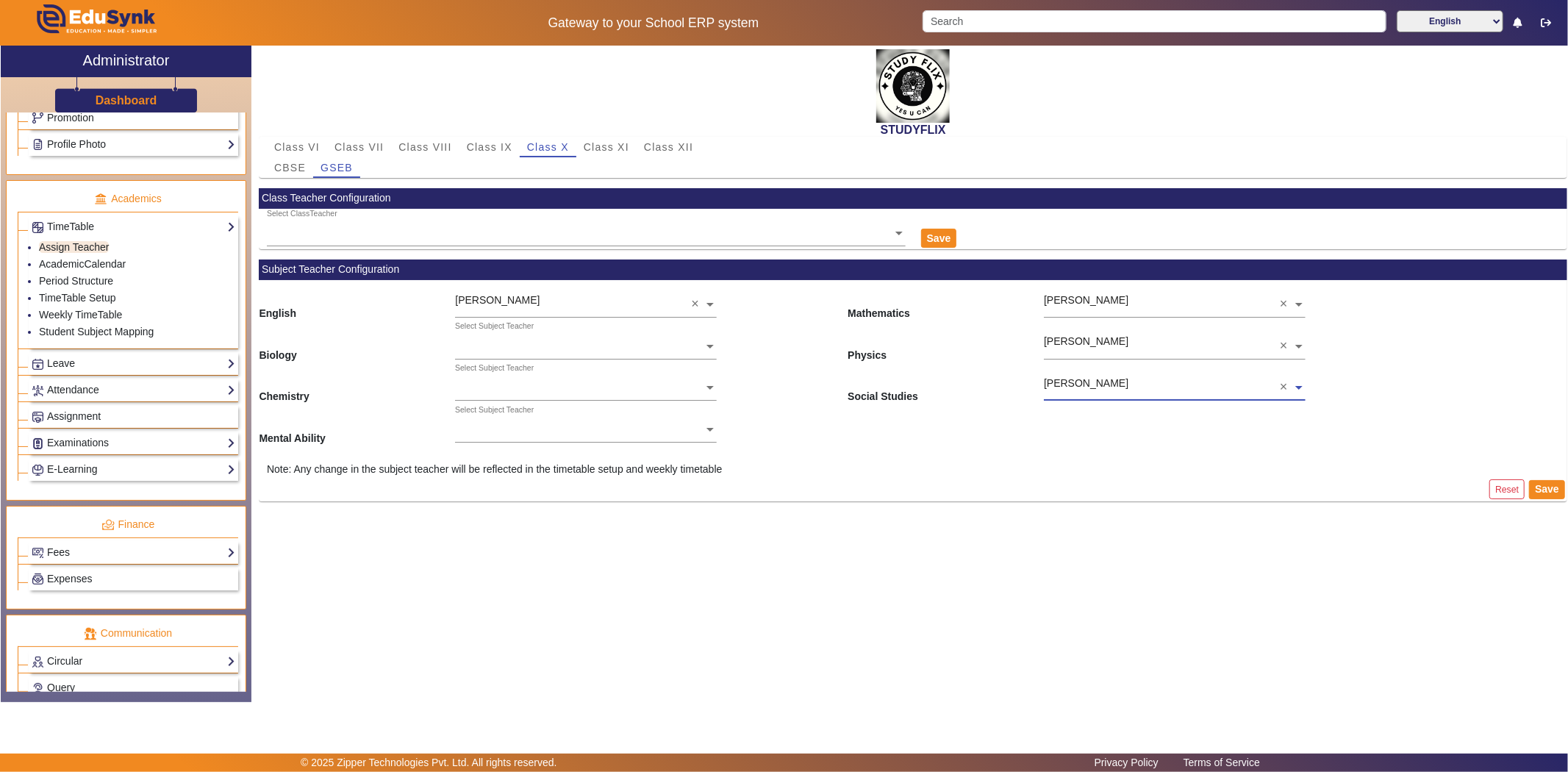
scroll to position [0, 0]
click at [452, 422] on span "Mental Ability" at bounding box center [356, 425] width 196 height 42
click at [496, 424] on input "text" at bounding box center [585, 430] width 262 height 15
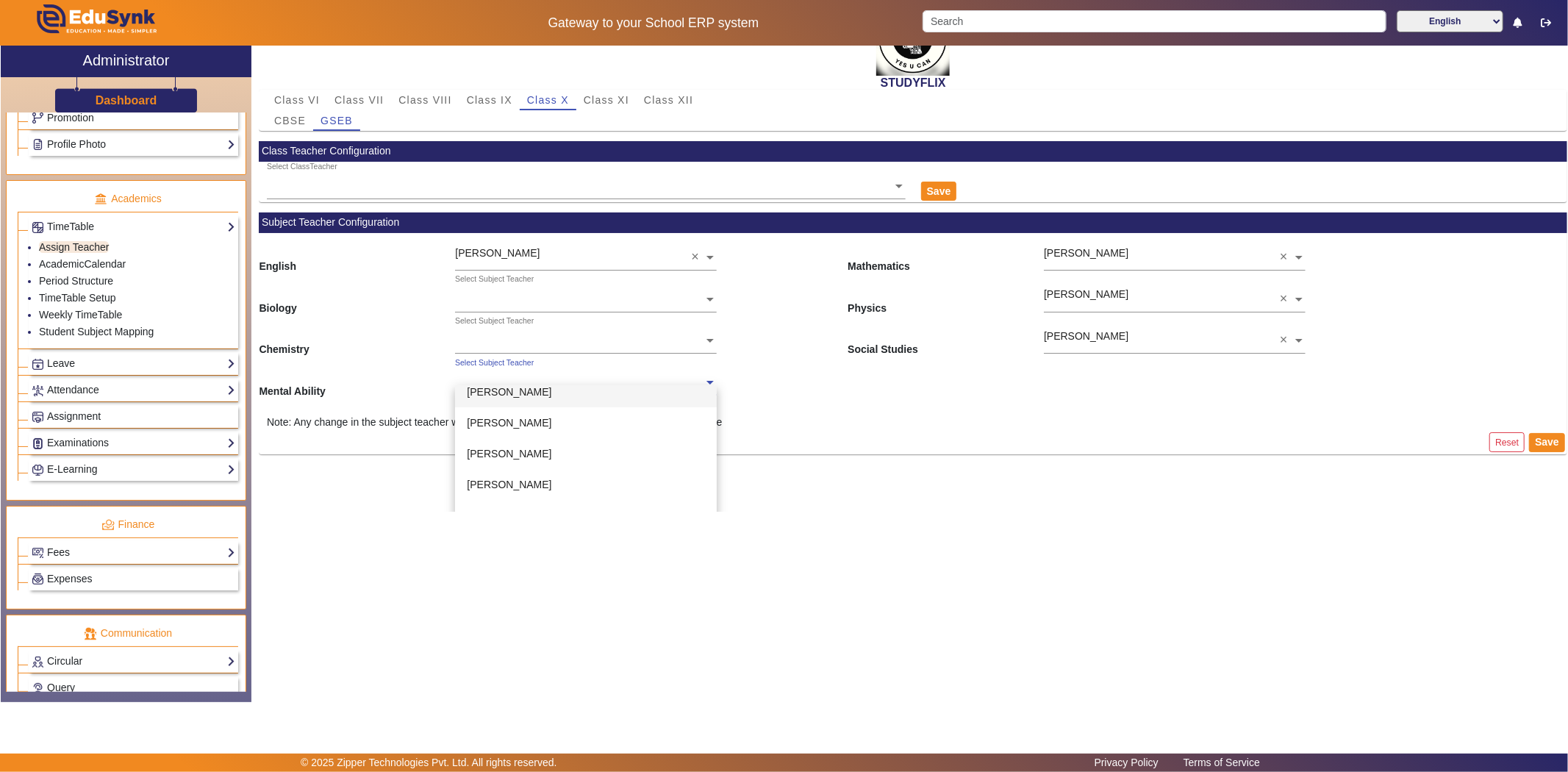
scroll to position [96, 0]
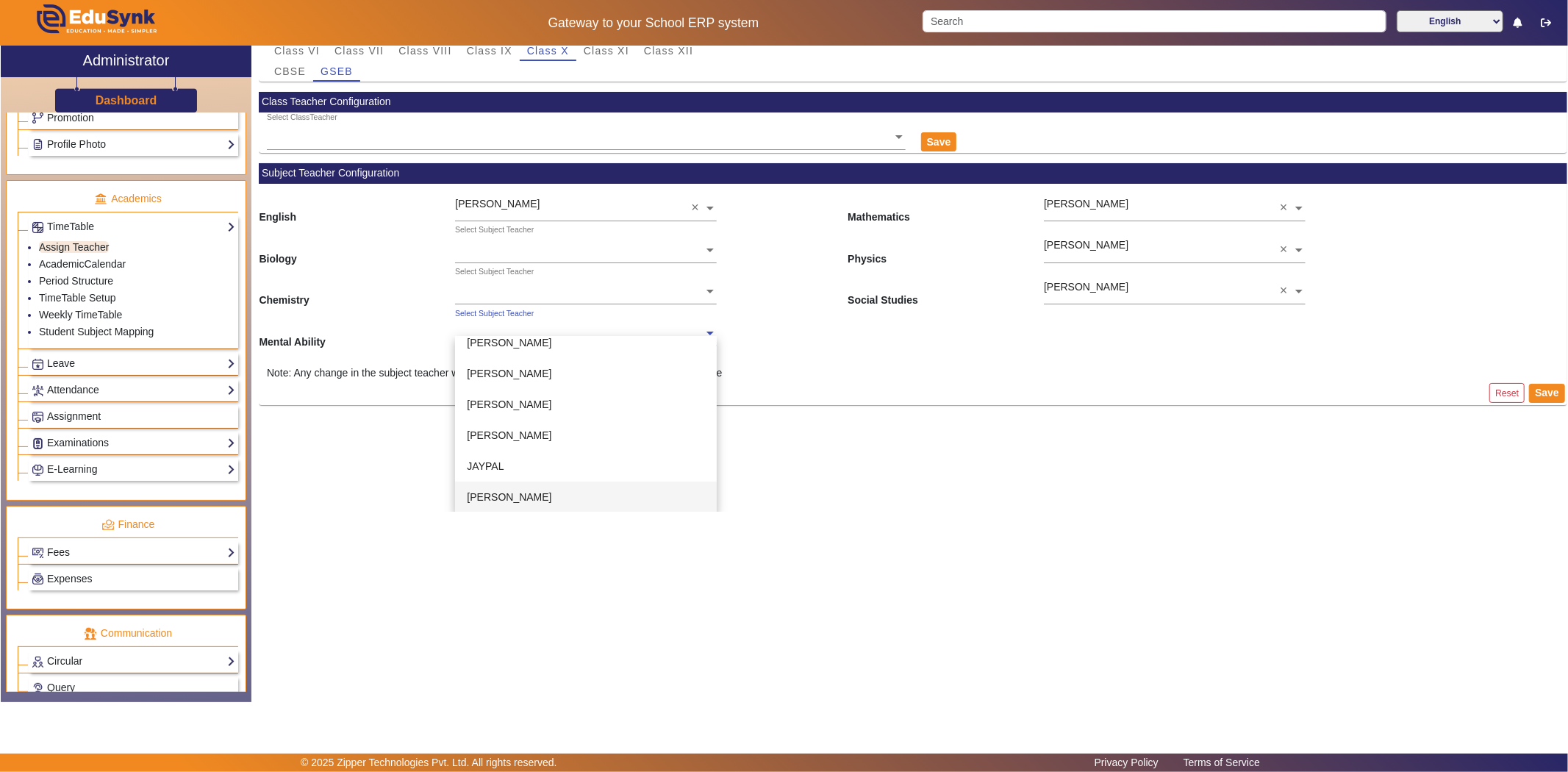
click at [524, 499] on span "[PERSON_NAME]" at bounding box center [509, 496] width 85 height 12
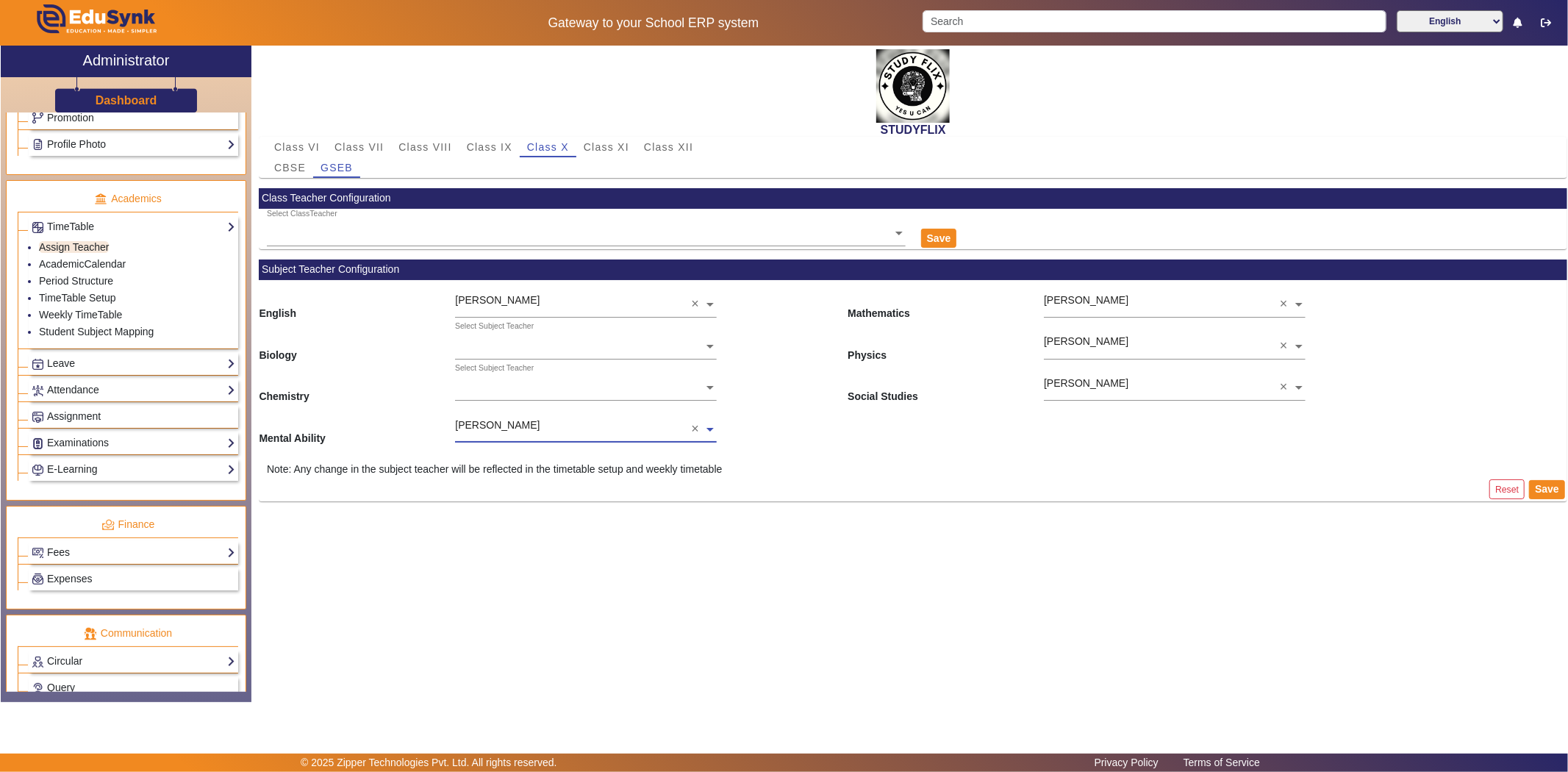
scroll to position [0, 0]
click at [525, 389] on ng-select "Select Subject Teacher [PERSON_NAME] [PERSON_NAME] [PERSON_NAME] [PERSON_NAME] …" at bounding box center [585, 383] width 262 height 41
click at [525, 434] on div "[PERSON_NAME]" at bounding box center [585, 429] width 262 height 31
click at [525, 343] on input "text" at bounding box center [585, 347] width 262 height 15
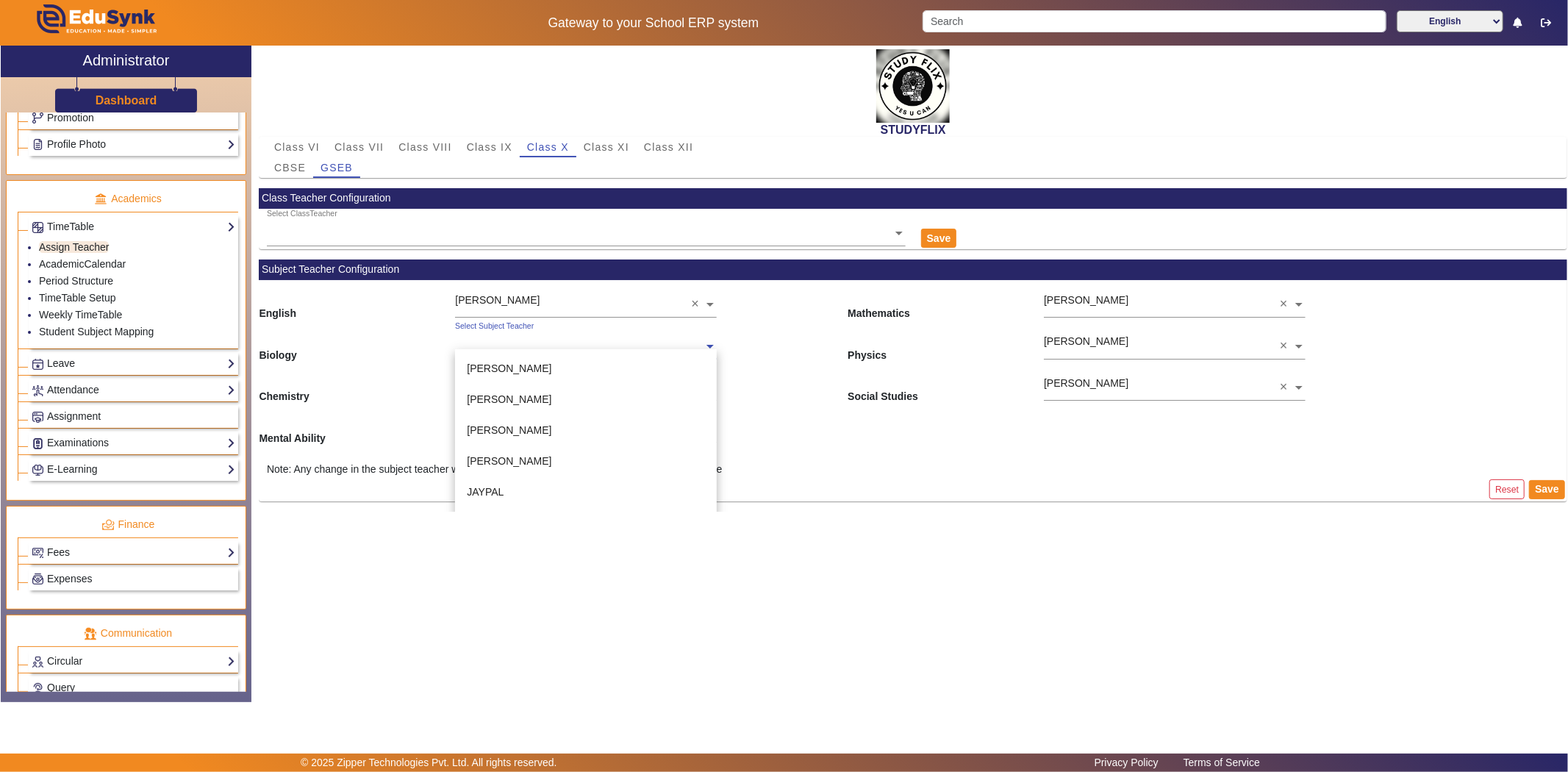
scroll to position [163, 0]
click at [515, 418] on span "[PERSON_NAME]" at bounding box center [509, 417] width 85 height 12
click at [1557, 489] on button "Save" at bounding box center [1546, 489] width 36 height 19
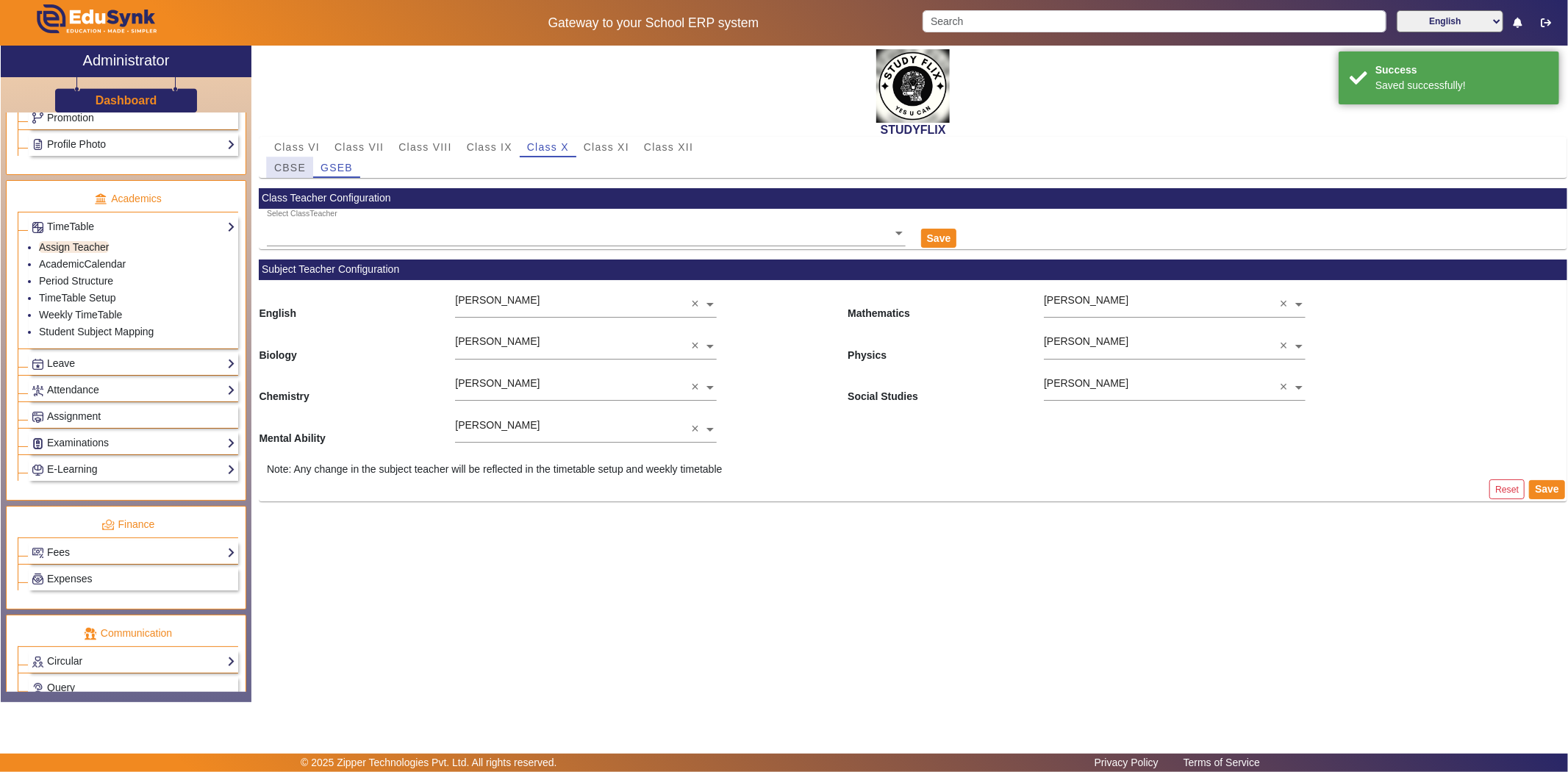
click at [280, 166] on span "CBSE" at bounding box center [290, 167] width 31 height 10
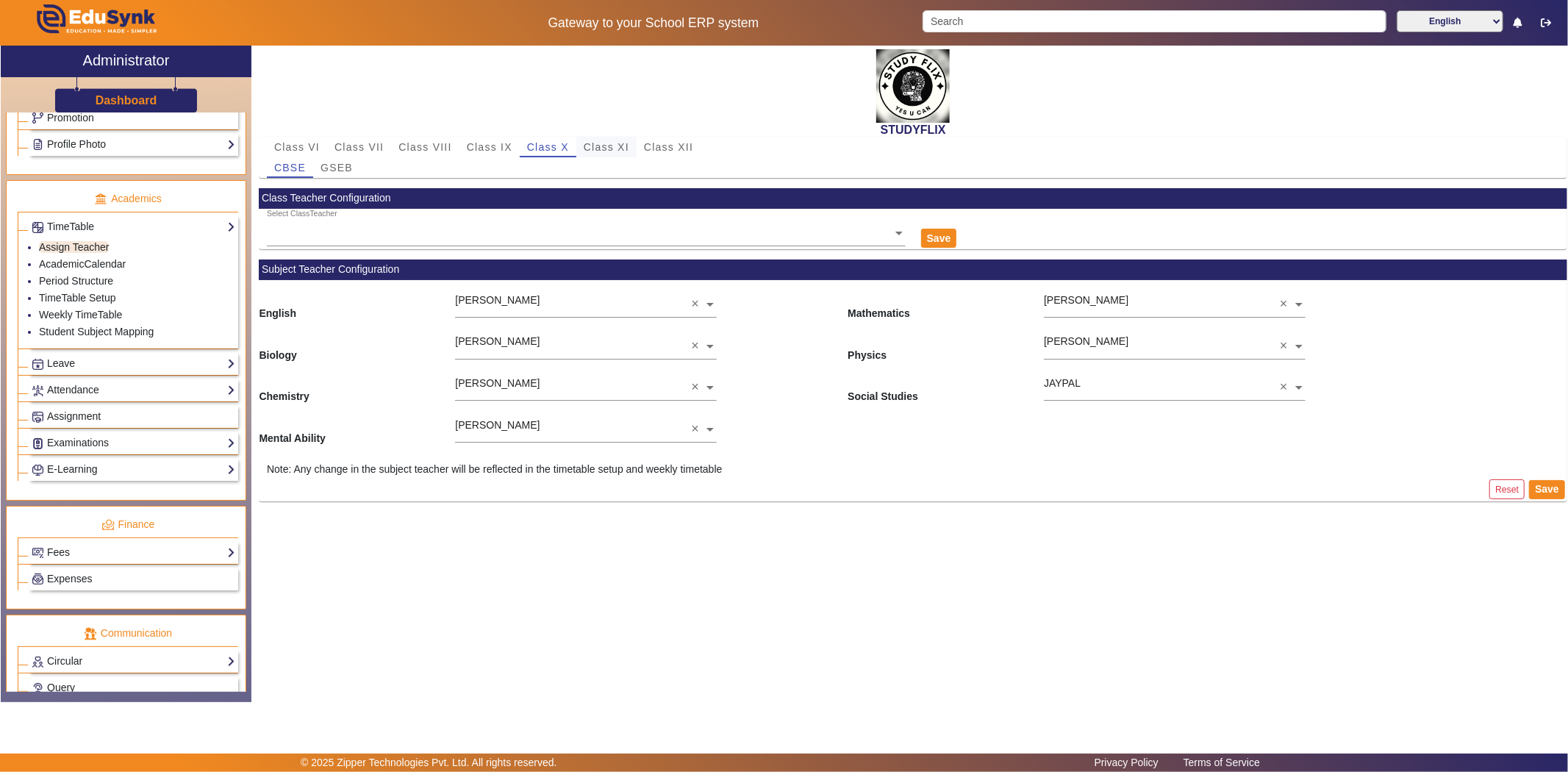
click at [600, 138] on span "Class XI" at bounding box center [606, 147] width 45 height 21
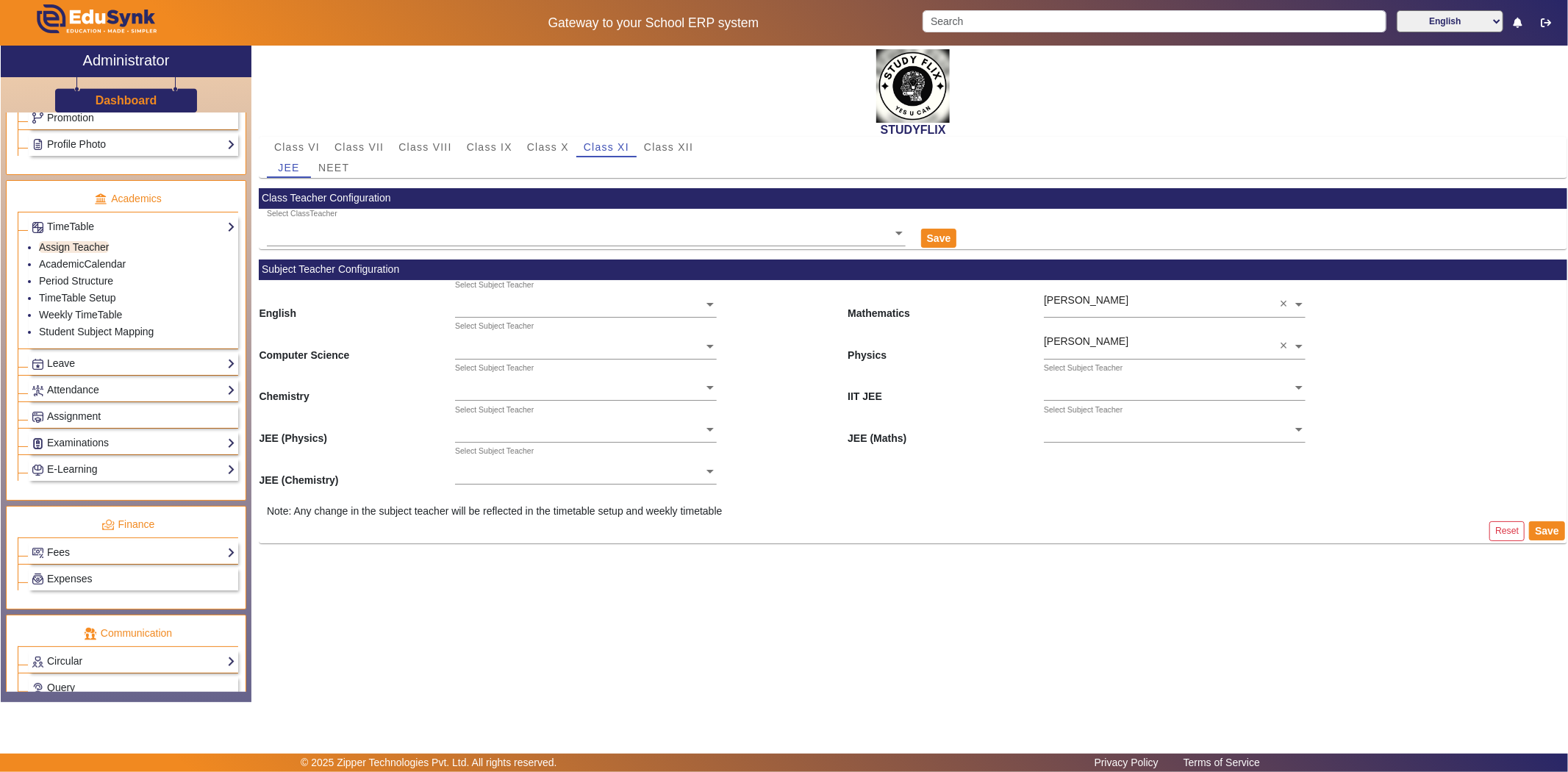
click at [500, 310] on ng-select "Select Subject Teacher" at bounding box center [585, 300] width 262 height 41
click at [500, 307] on div "[PERSON_NAME] [PERSON_NAME]" at bounding box center [585, 323] width 262 height 31
click at [496, 391] on ng-select "Select Subject Teacher" at bounding box center [585, 383] width 262 height 41
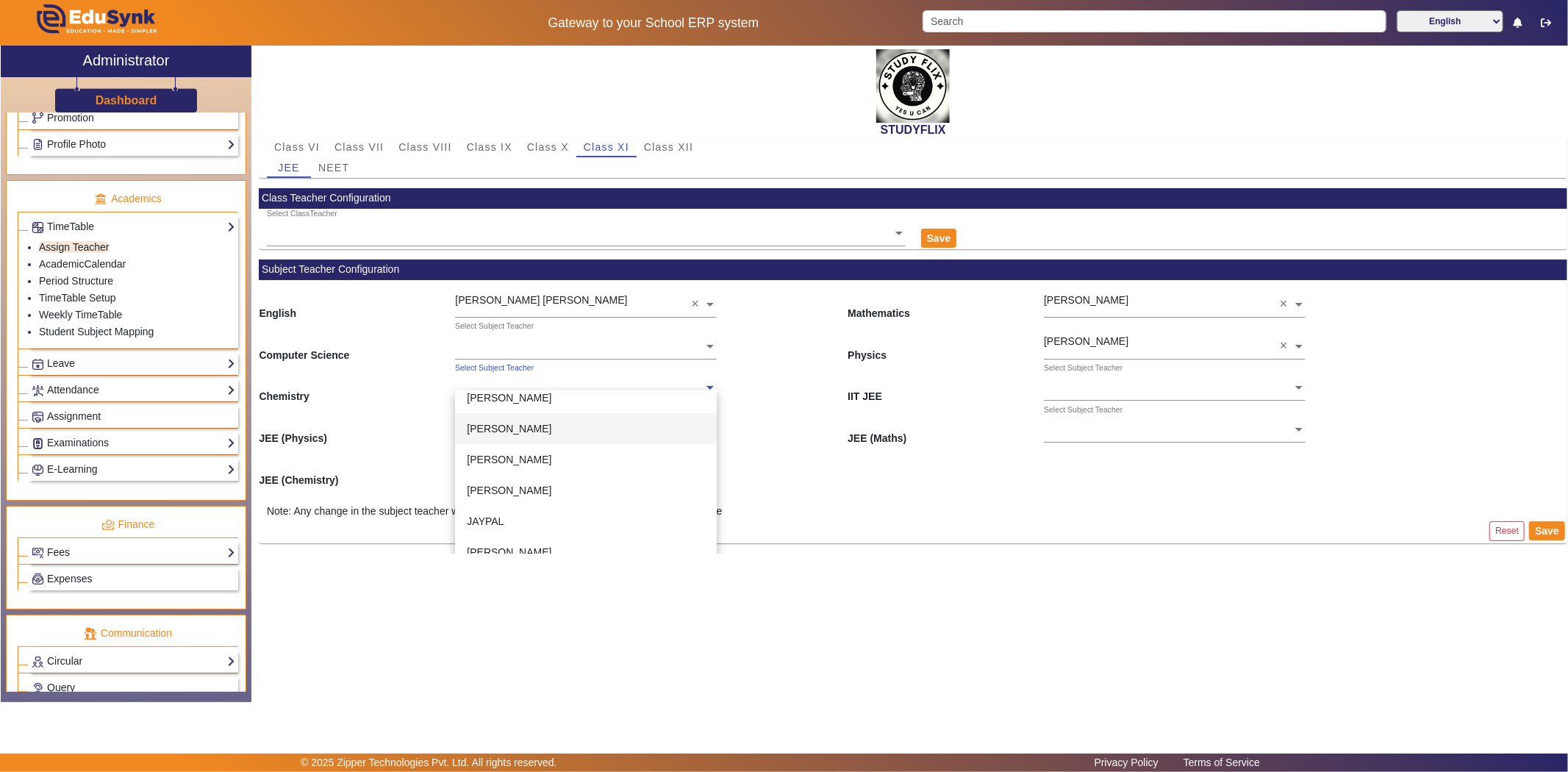
click at [500, 428] on span "[PERSON_NAME]" at bounding box center [509, 428] width 85 height 12
click at [492, 409] on div "Select Subject Teacher" at bounding box center [494, 409] width 78 height 12
click at [832, 469] on div "JEE (Chemistry) Select Subject Teacher" at bounding box center [913, 467] width 1308 height 42
click at [493, 397] on ng-select "[PERSON_NAME] ×" at bounding box center [585, 383] width 262 height 41
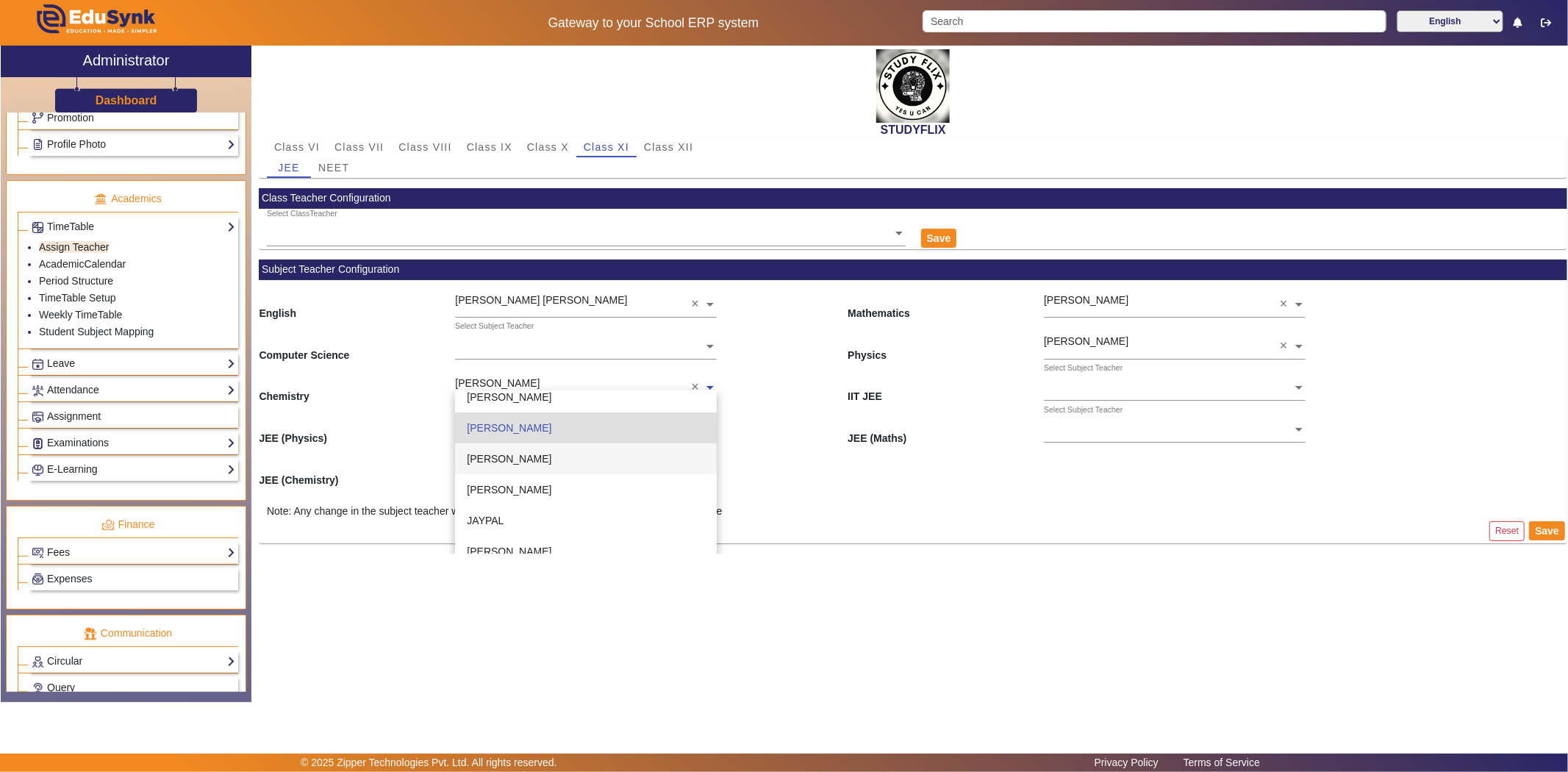
type input "p"
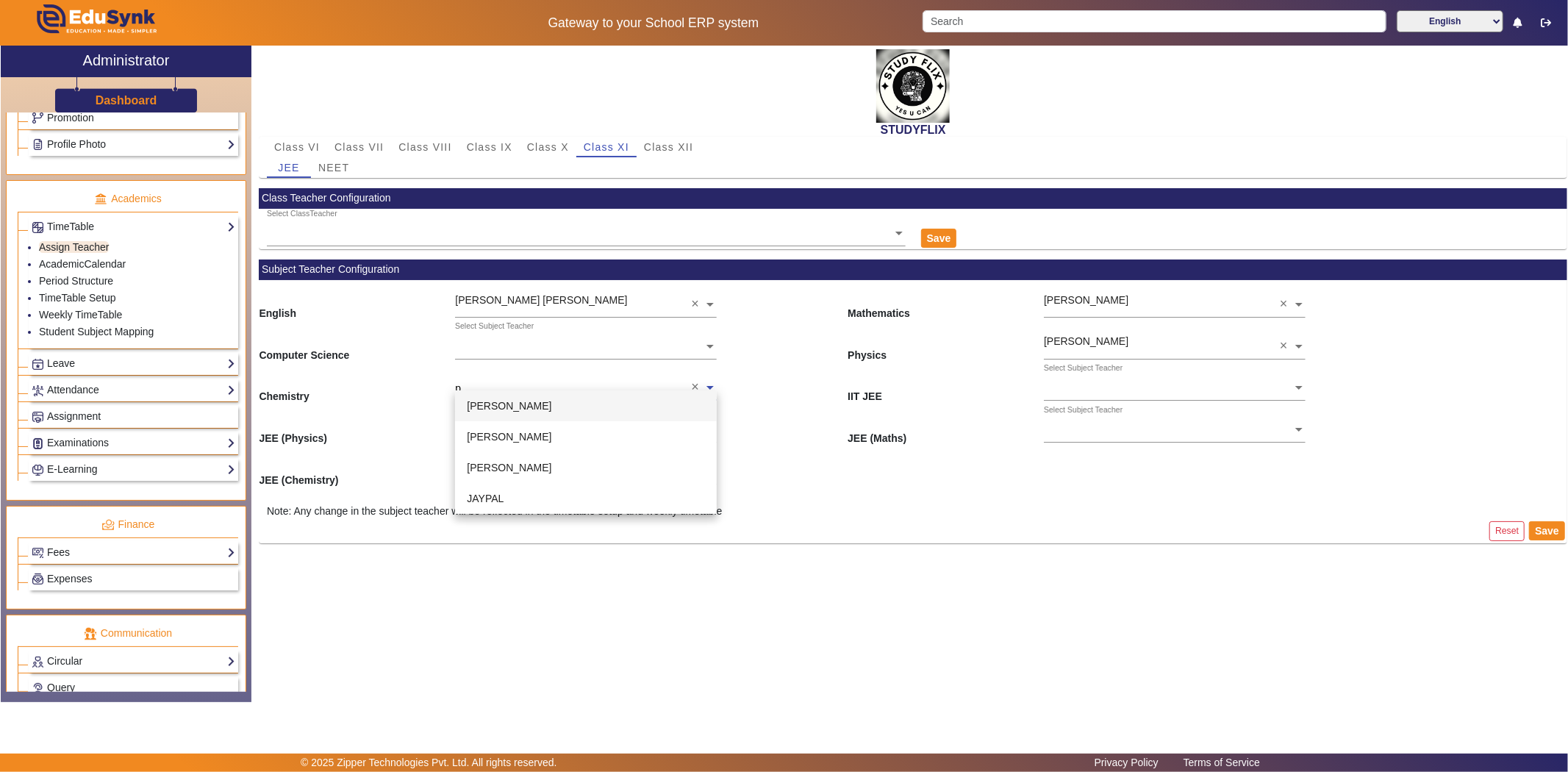
click at [512, 399] on div "[PERSON_NAME]" at bounding box center [585, 406] width 262 height 31
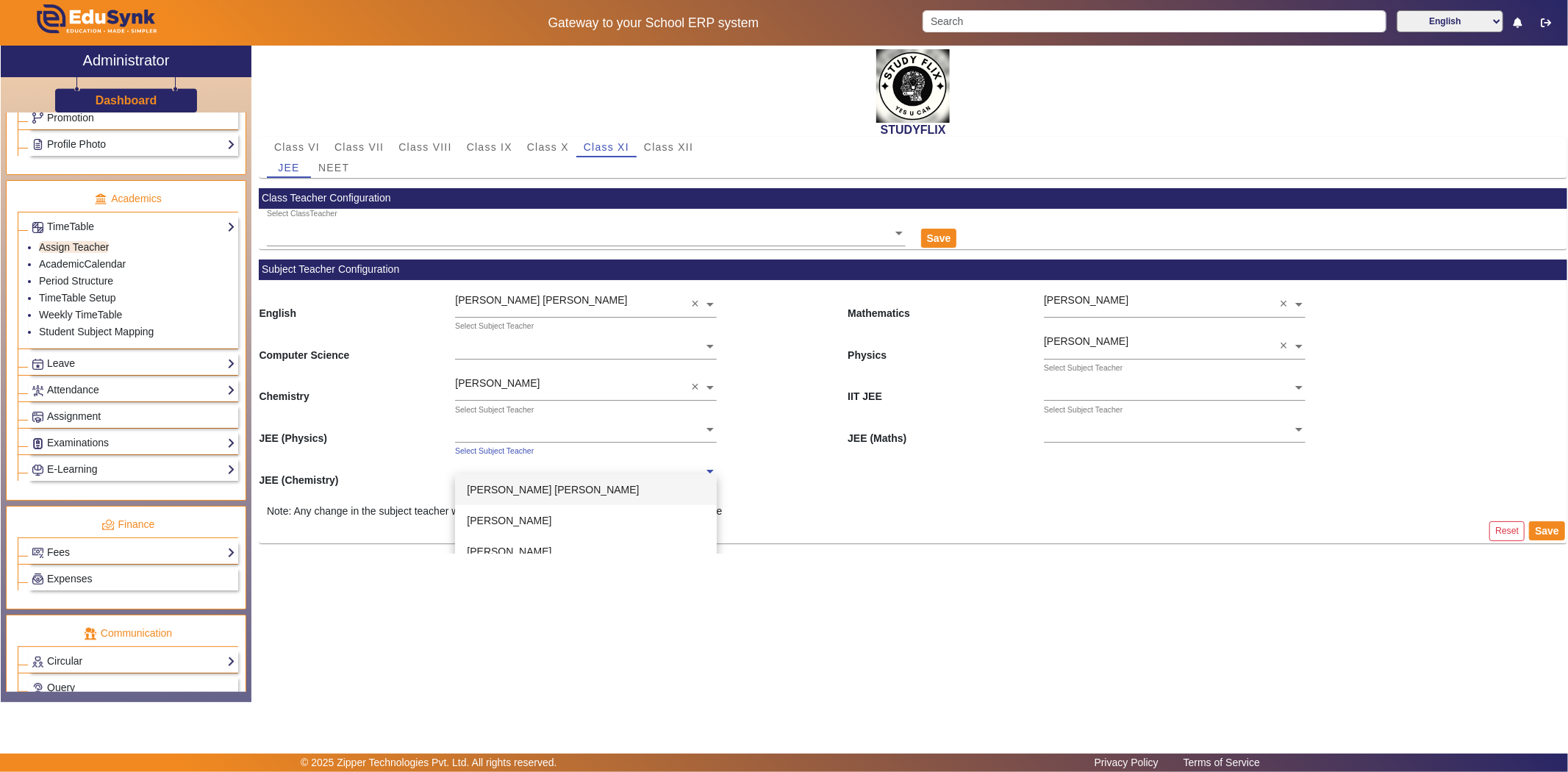
click at [503, 454] on div "Select Subject Teacher" at bounding box center [494, 451] width 78 height 12
click at [505, 515] on span "[PERSON_NAME]" at bounding box center [509, 511] width 85 height 12
click at [503, 425] on input "text" at bounding box center [585, 430] width 262 height 15
click at [508, 470] on div "[PERSON_NAME]" at bounding box center [585, 479] width 262 height 31
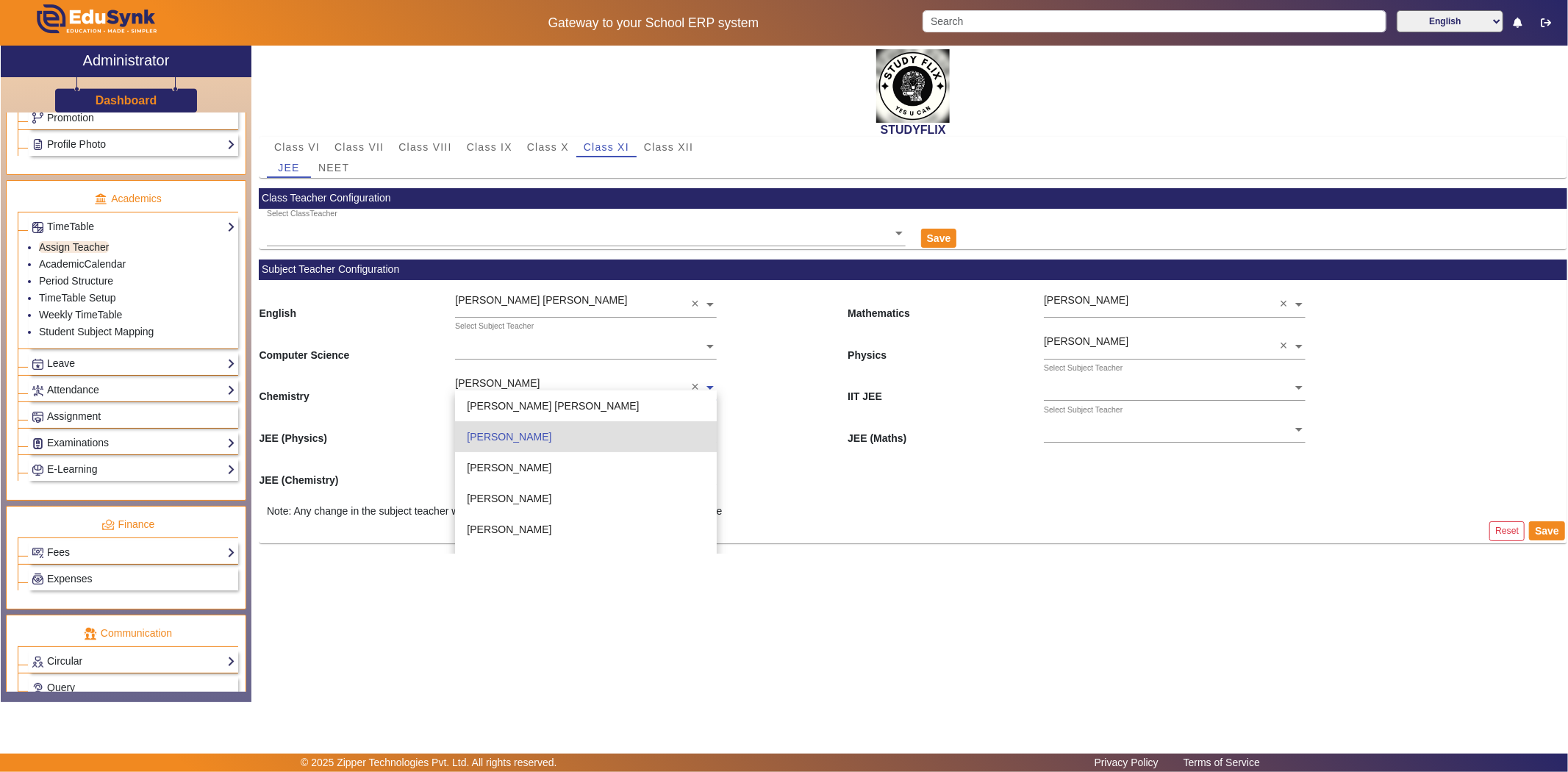
click at [517, 383] on input "text" at bounding box center [585, 389] width 262 height 15
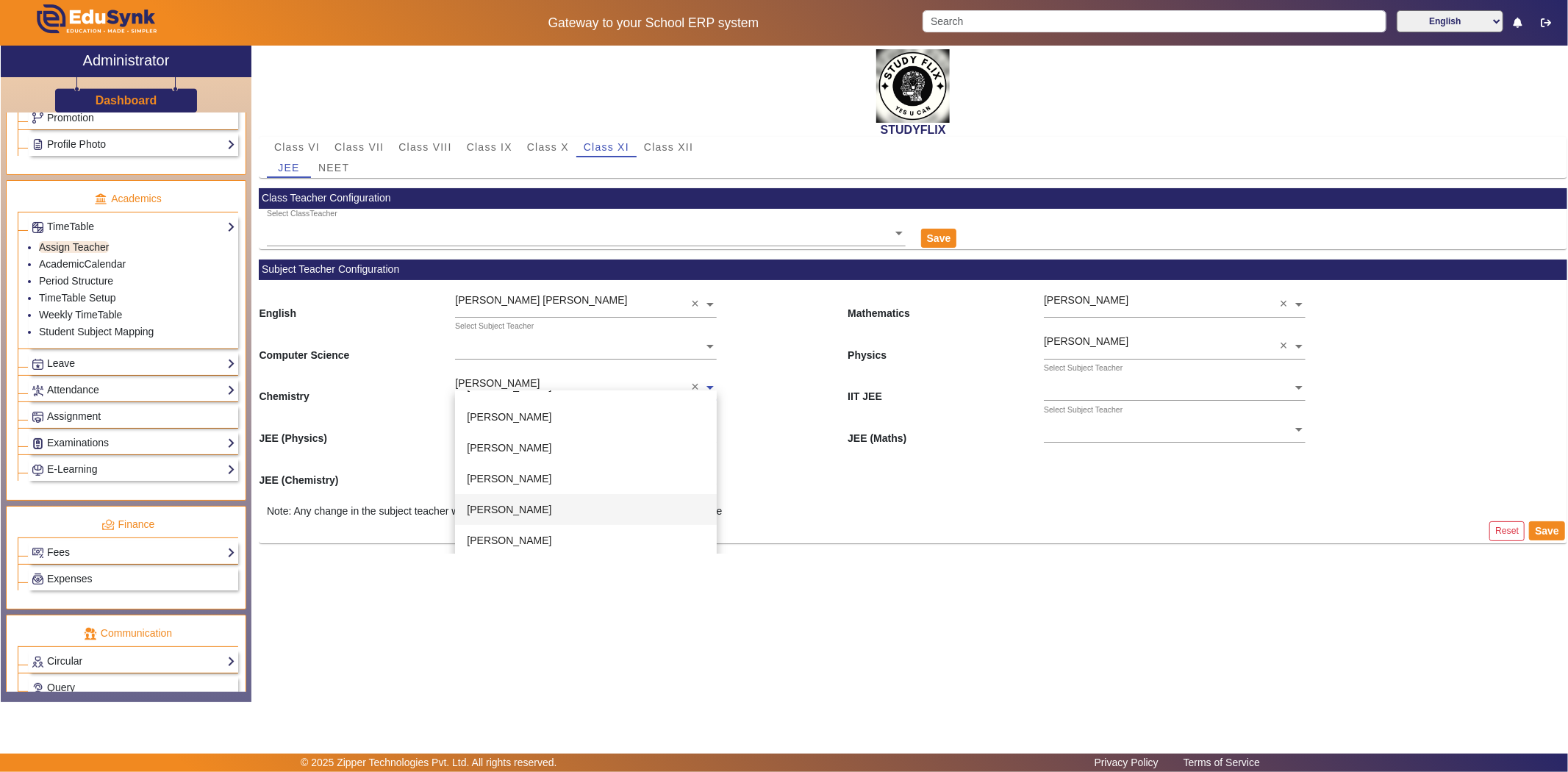
click at [519, 498] on div "[PERSON_NAME]" at bounding box center [585, 509] width 262 height 31
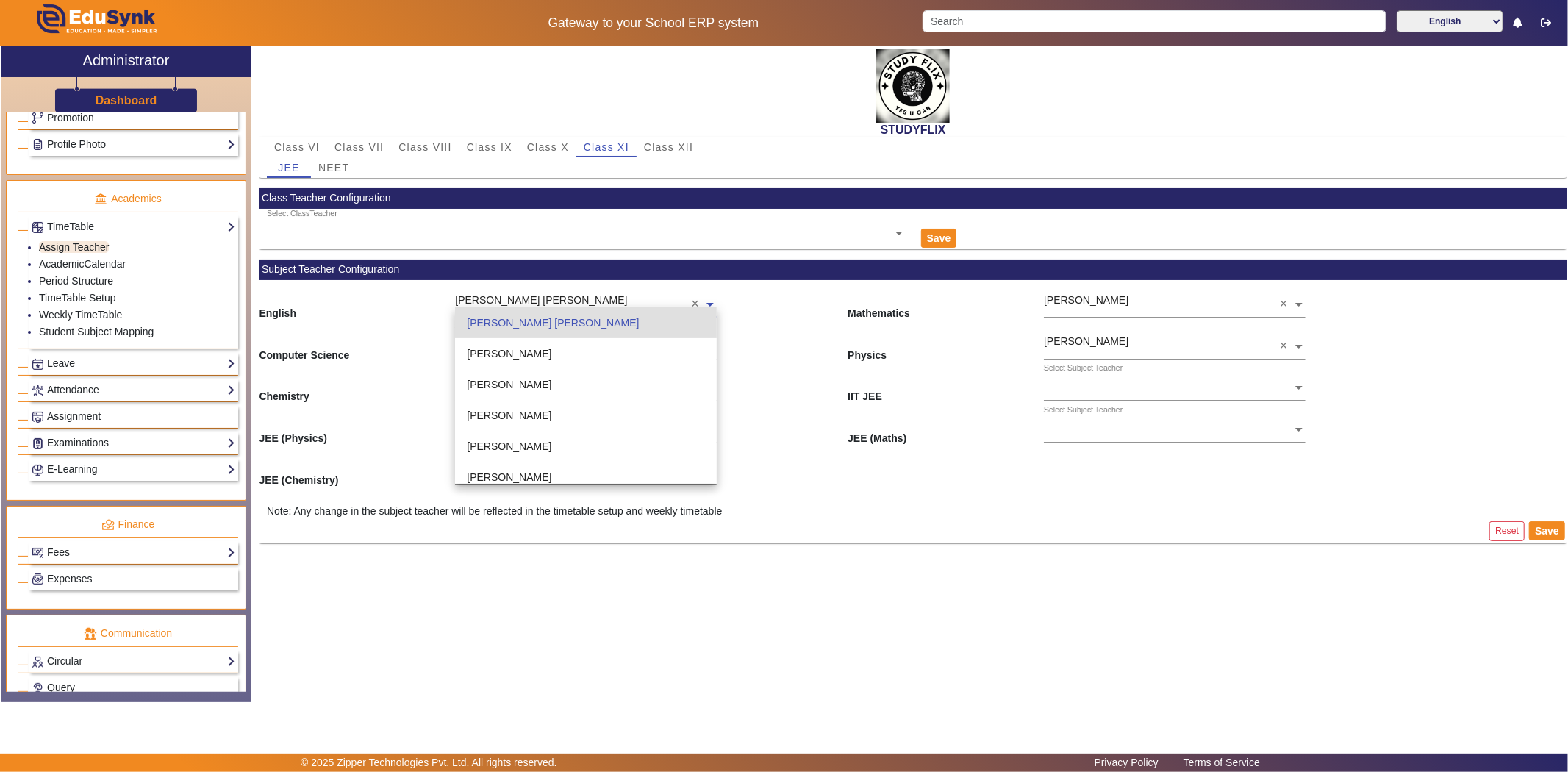
click at [550, 305] on input "text" at bounding box center [585, 306] width 262 height 15
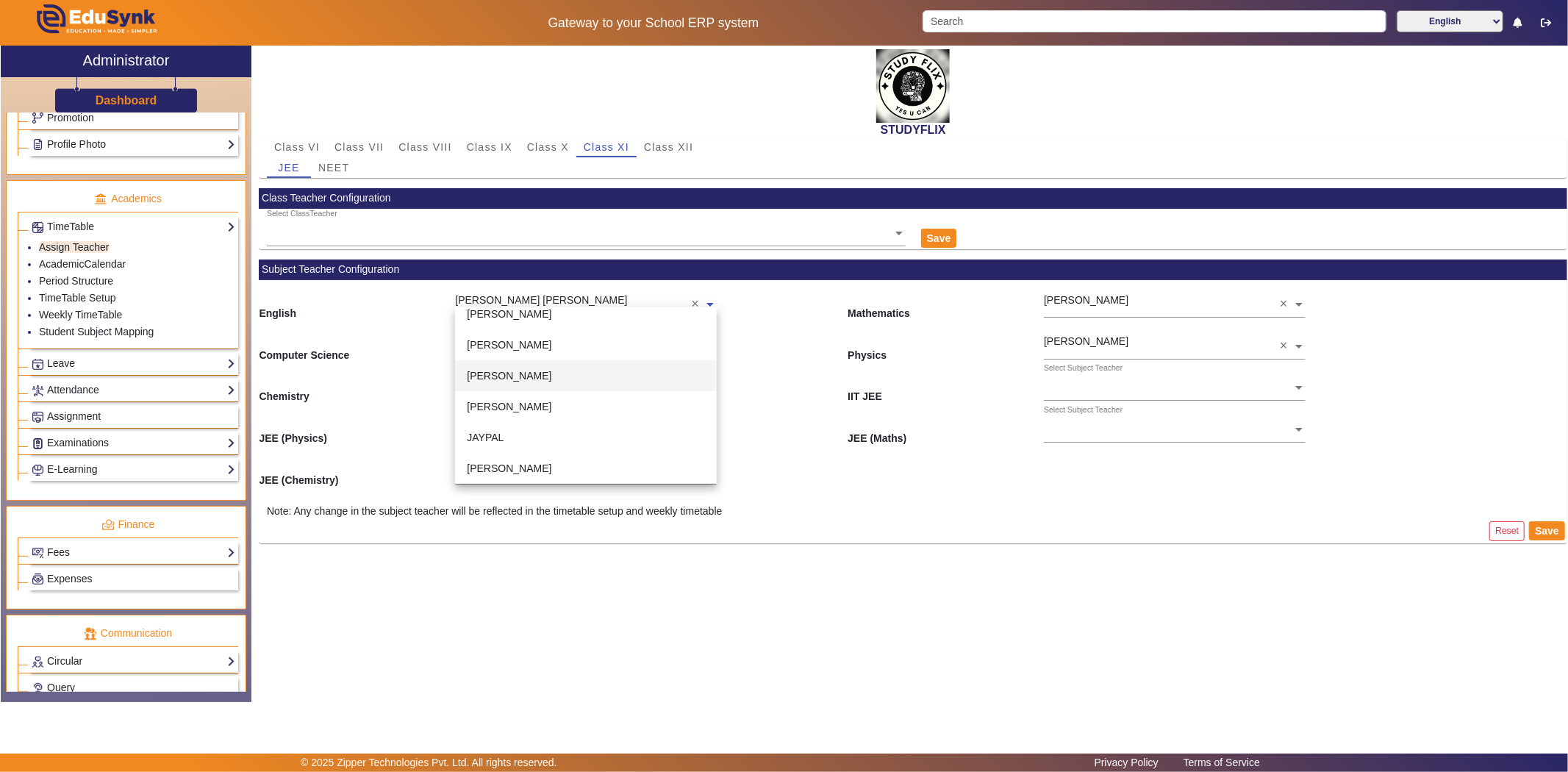
click at [754, 342] on div "Computer Science Select Subject Teacher Physics [PERSON_NAME] ×" at bounding box center [913, 342] width 1308 height 42
click at [590, 305] on input "text" at bounding box center [585, 306] width 262 height 15
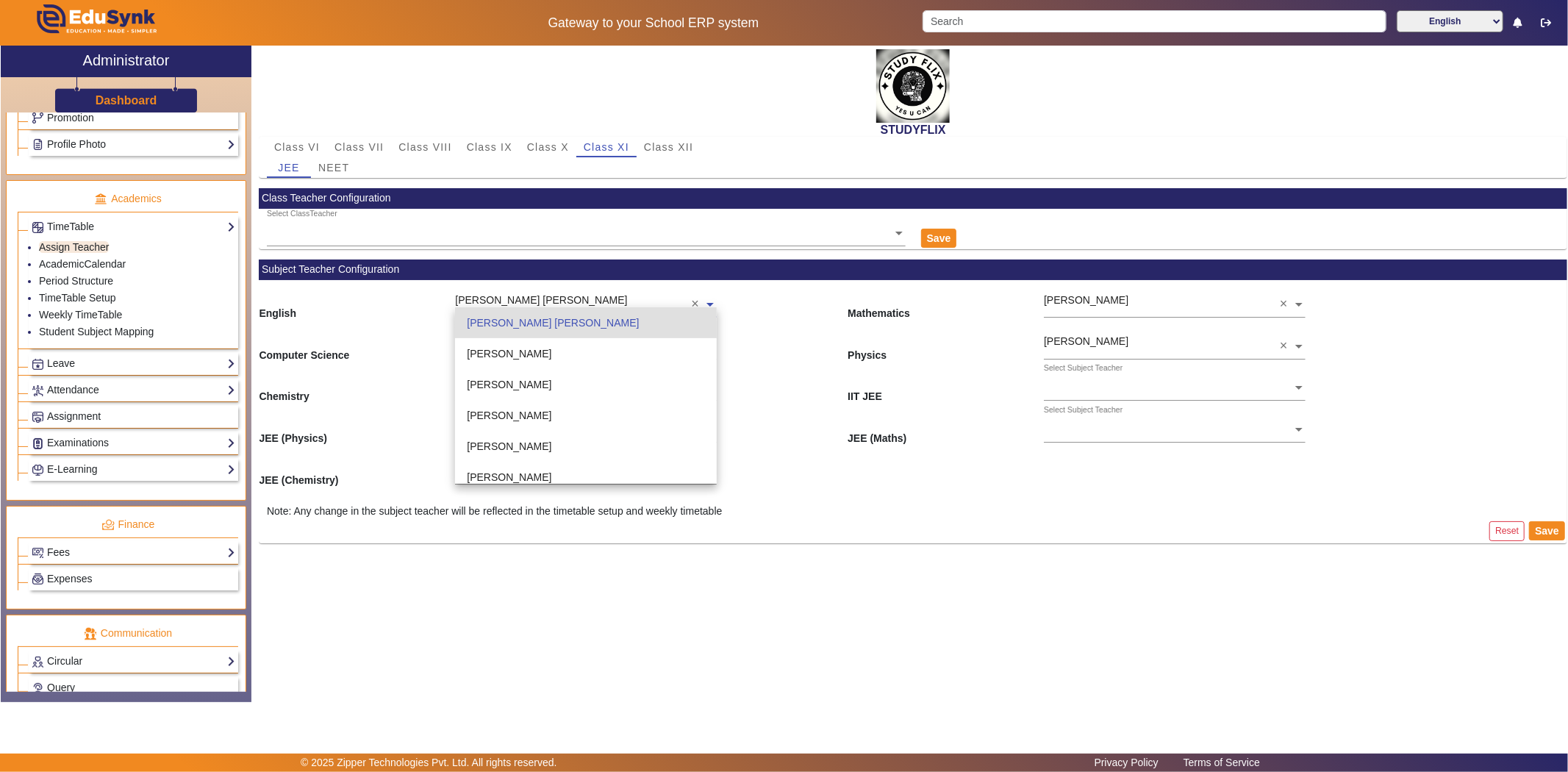
click at [588, 323] on div "[PERSON_NAME] [PERSON_NAME]" at bounding box center [585, 323] width 262 height 31
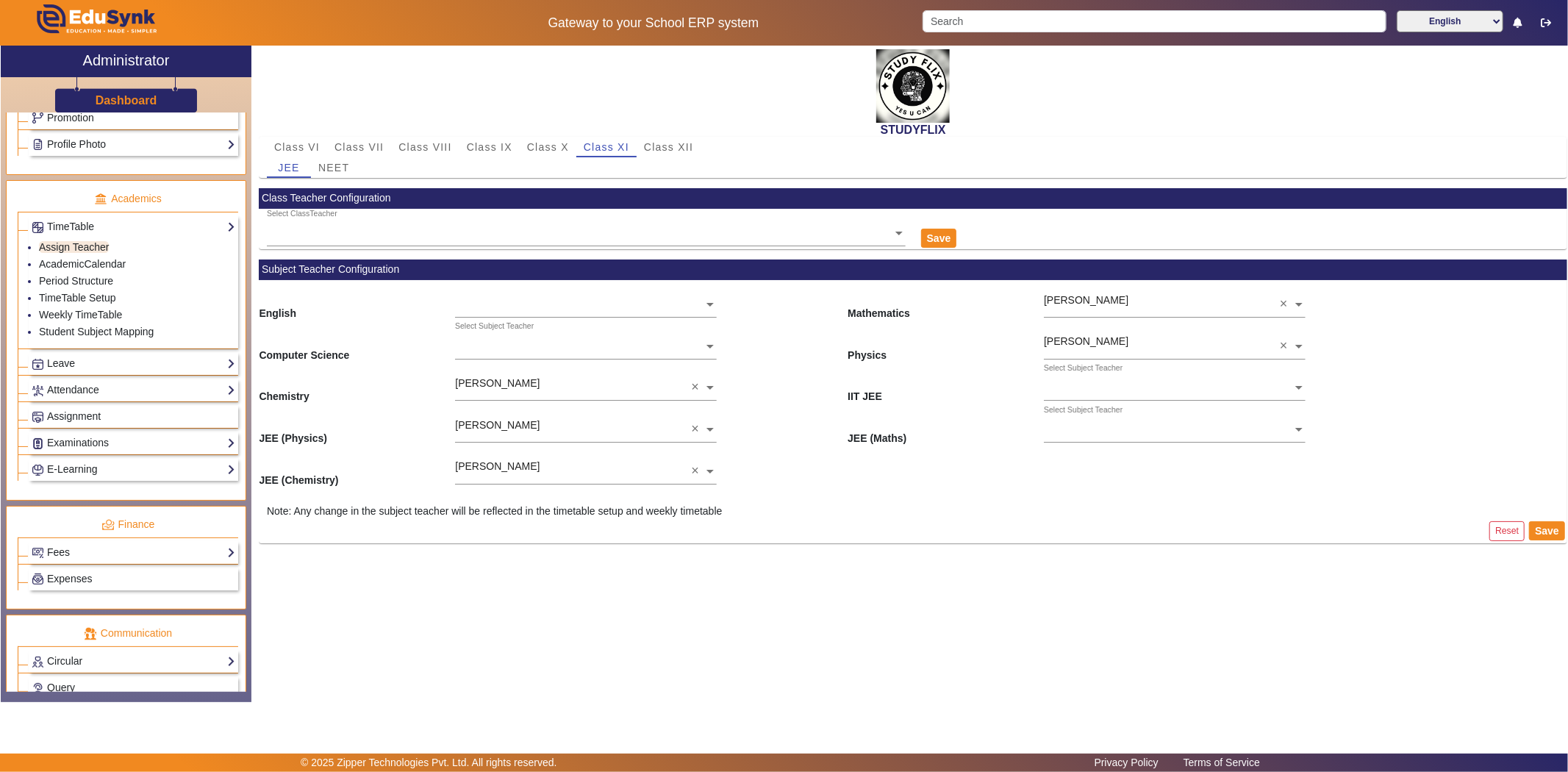
click at [824, 383] on div "Chemistry [PERSON_NAME] × IIT JEE Select Subject Teacher" at bounding box center [913, 384] width 1308 height 42
click at [1092, 432] on ng-select "Select Subject Teacher" at bounding box center [1175, 424] width 262 height 41
click at [1102, 446] on div "[PERSON_NAME]" at bounding box center [1175, 439] width 262 height 31
click at [1101, 375] on div "Select Subject Teacher" at bounding box center [1168, 372] width 248 height 17
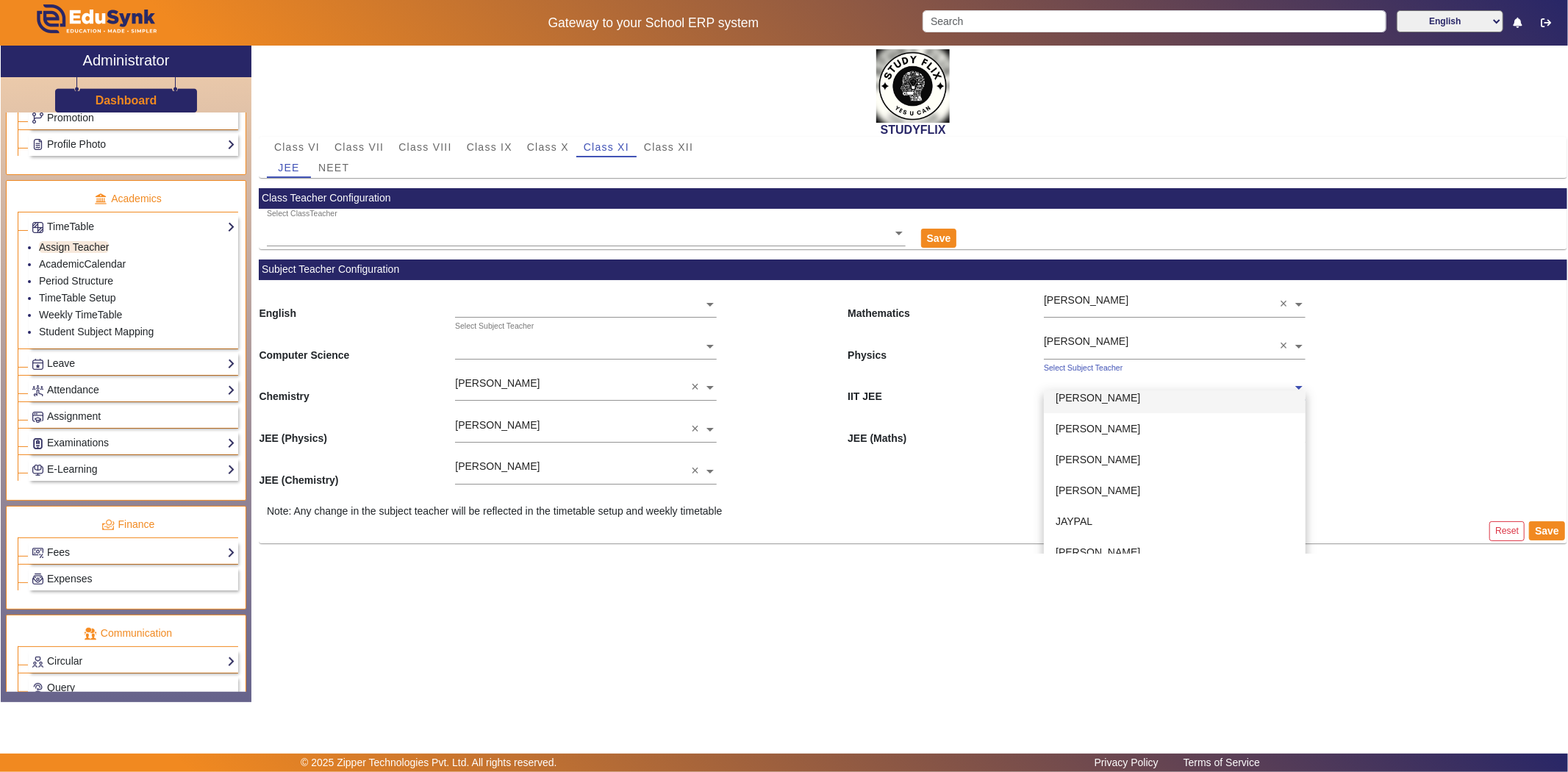
click at [1096, 404] on div "[PERSON_NAME]" at bounding box center [1175, 398] width 262 height 31
click at [1553, 531] on button "Save" at bounding box center [1546, 530] width 36 height 19
click at [335, 171] on span "NEET" at bounding box center [333, 167] width 31 height 10
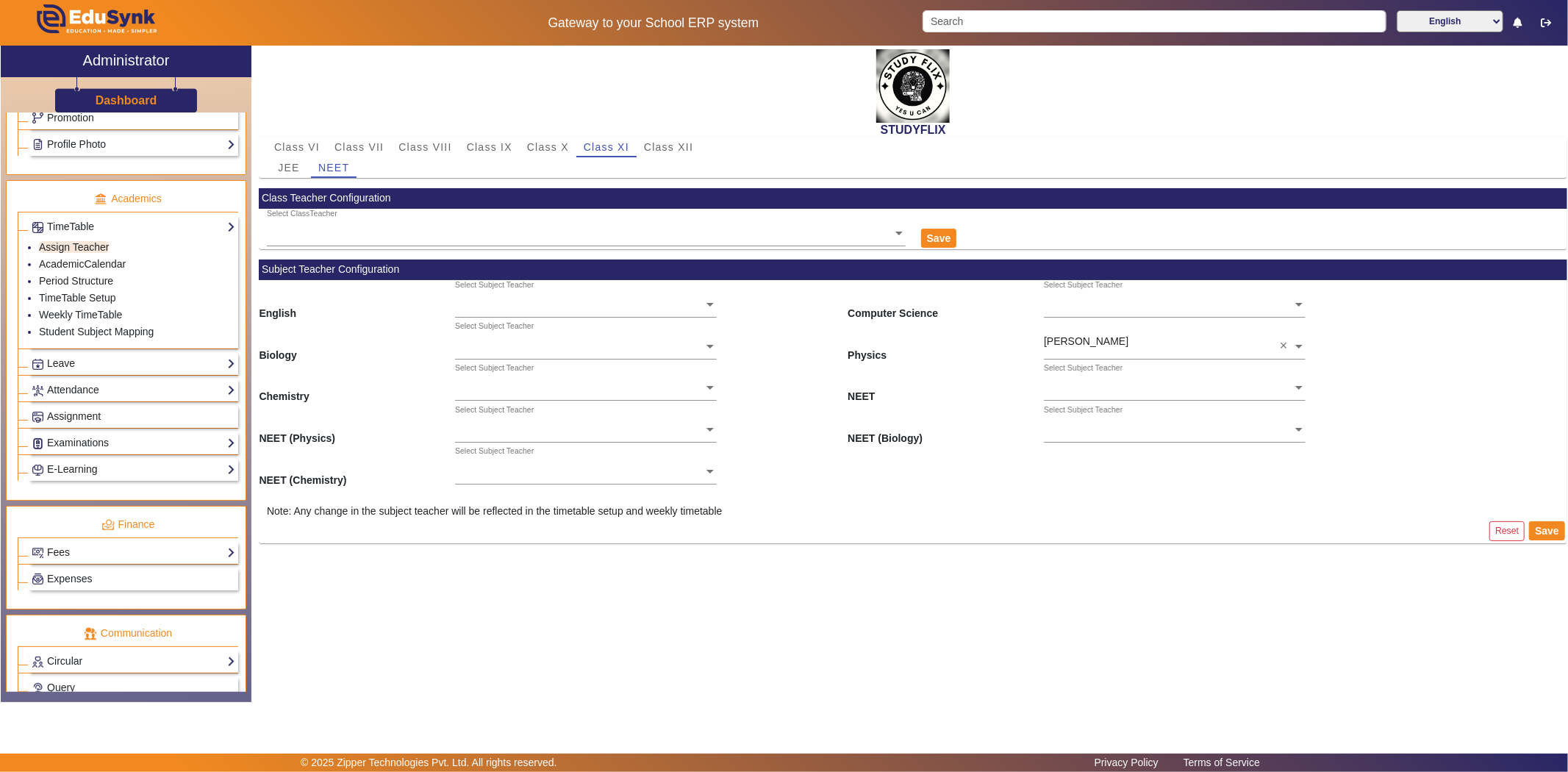
click at [1086, 388] on input "text" at bounding box center [1175, 389] width 262 height 15
click at [1086, 437] on span "[PERSON_NAME]" at bounding box center [1098, 436] width 85 height 12
click at [1088, 428] on input "text" at bounding box center [1175, 430] width 262 height 15
click at [1083, 501] on span "[PERSON_NAME]" at bounding box center [1098, 500] width 85 height 12
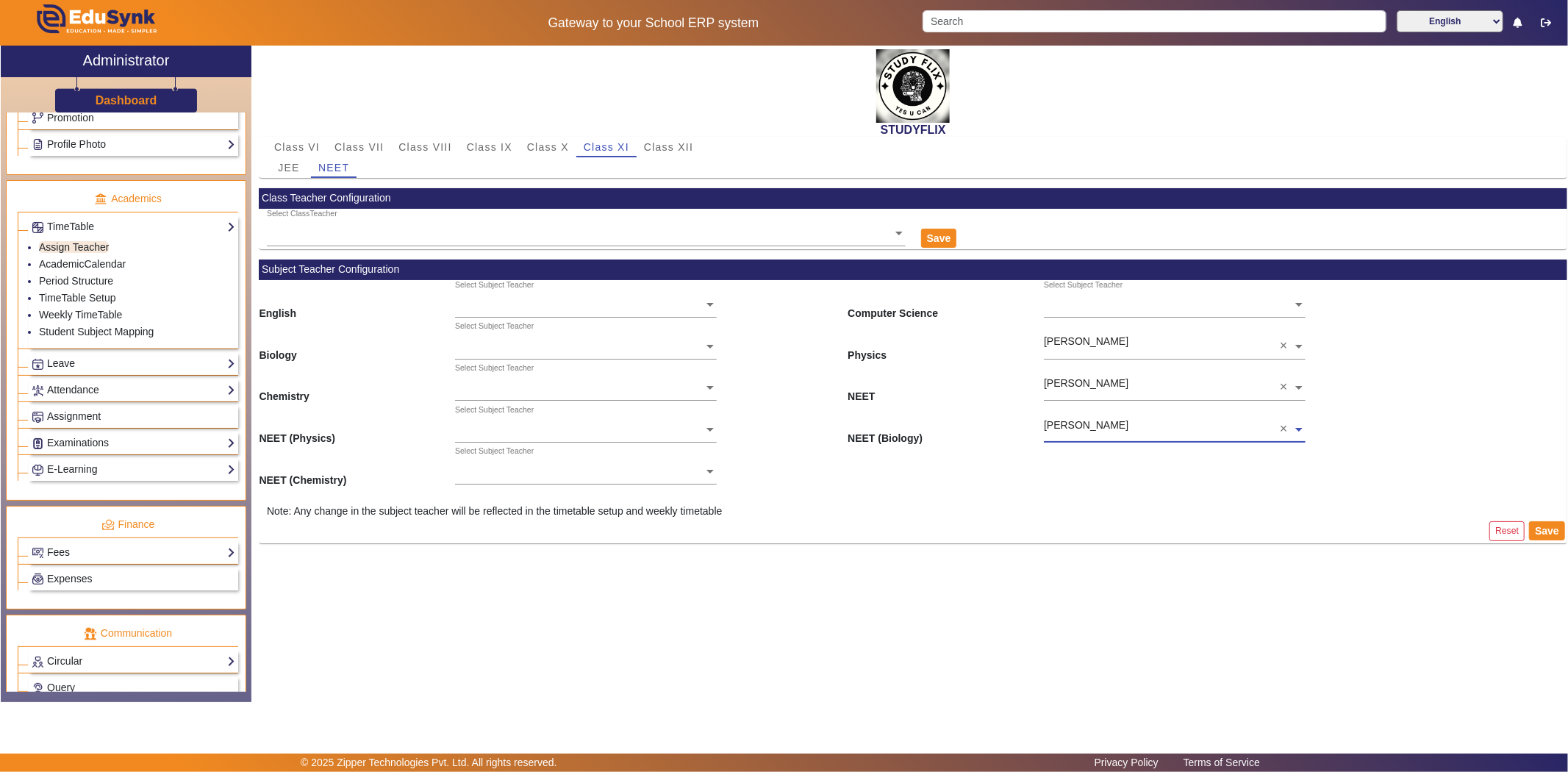
click at [479, 336] on div "Select Subject Teacher" at bounding box center [578, 330] width 248 height 17
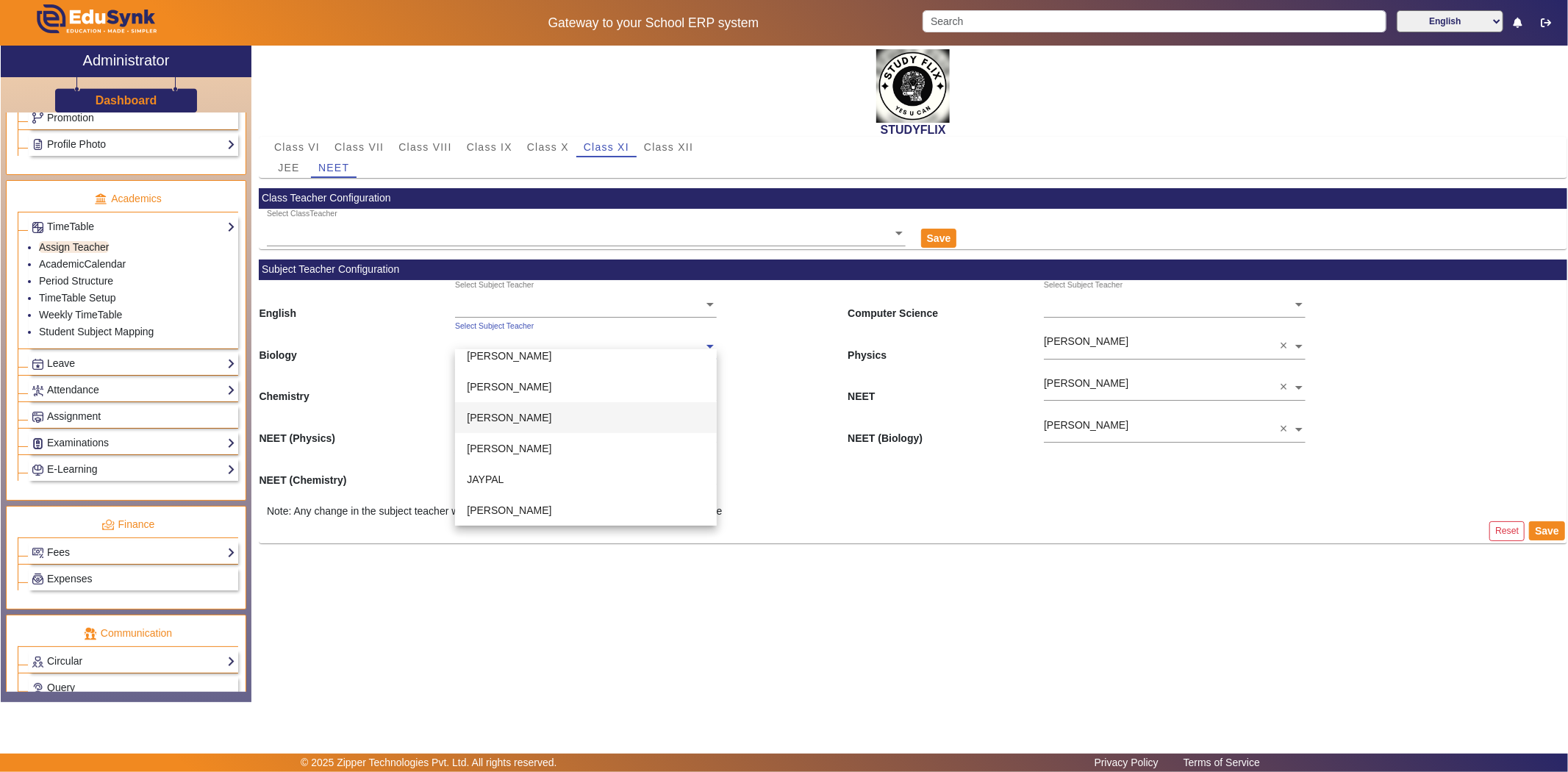
click at [489, 417] on span "[PERSON_NAME]" at bounding box center [509, 417] width 85 height 12
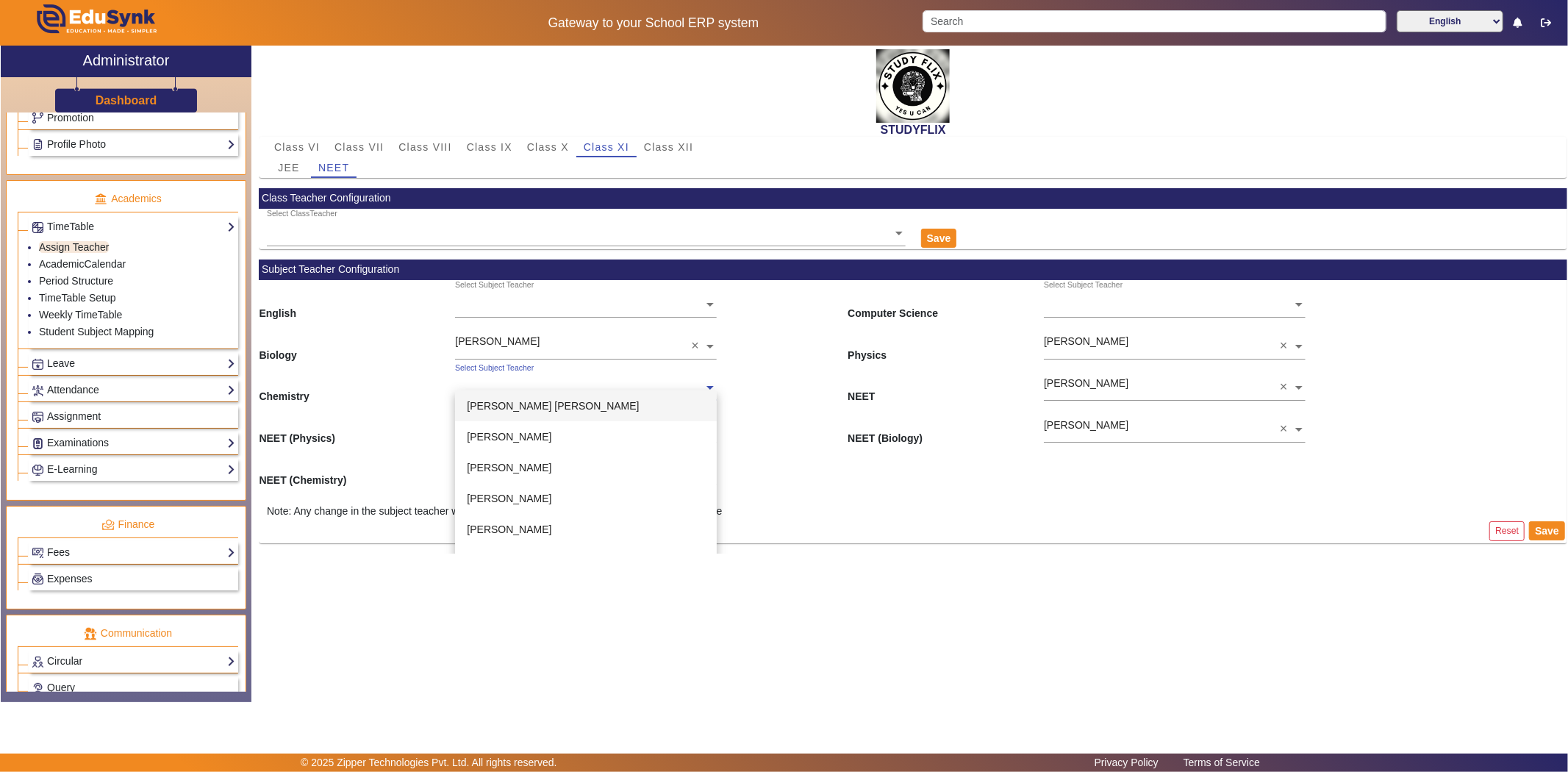
click at [489, 383] on input "text" at bounding box center [585, 389] width 262 height 15
click at [496, 503] on span "[PERSON_NAME]" at bounding box center [509, 509] width 85 height 12
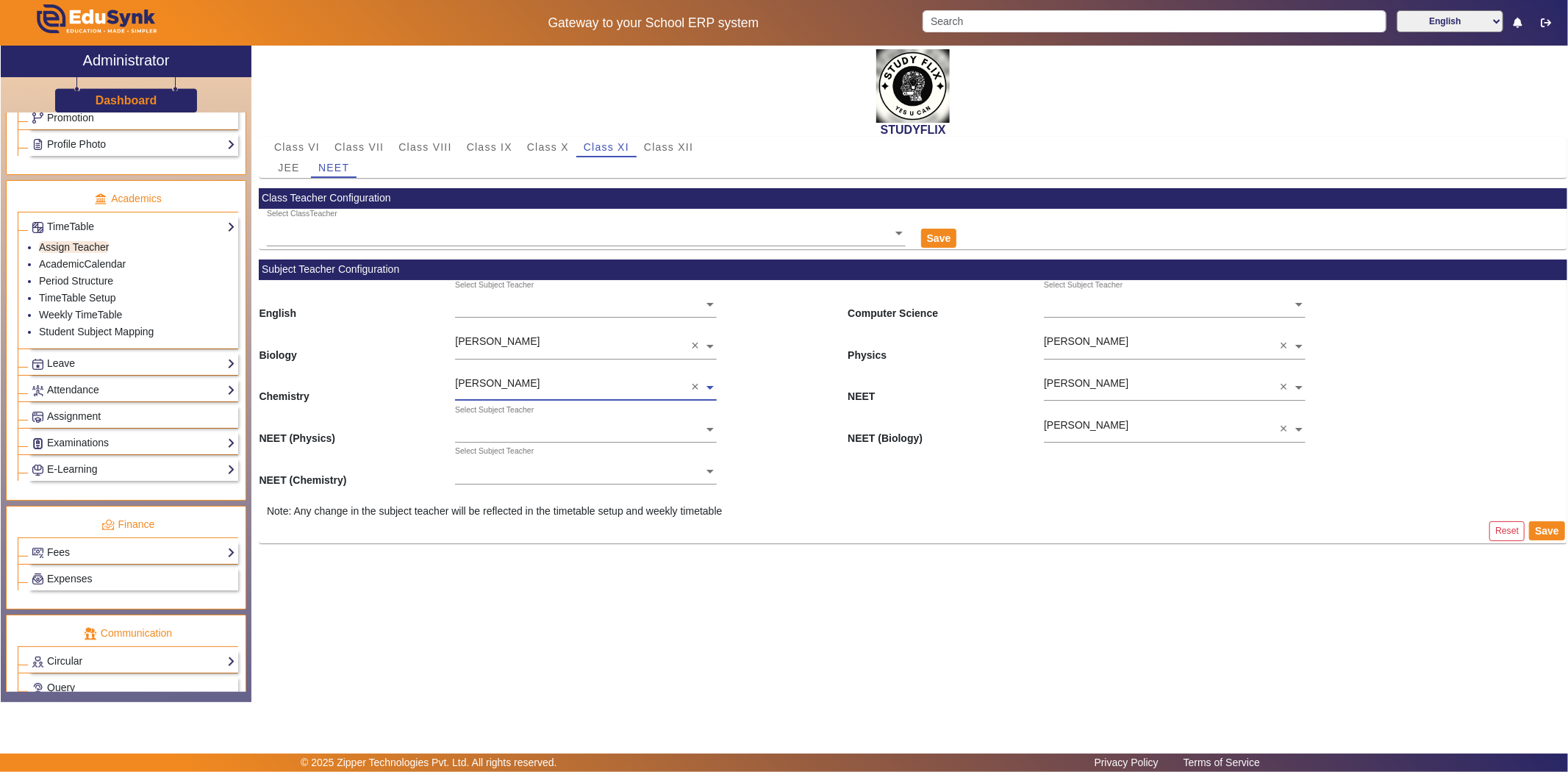
click at [508, 422] on input "text" at bounding box center [585, 430] width 262 height 15
click at [503, 469] on div "[PERSON_NAME]" at bounding box center [585, 479] width 262 height 31
click at [503, 470] on input "text" at bounding box center [585, 472] width 262 height 15
click at [506, 505] on span "[PERSON_NAME]" at bounding box center [509, 511] width 85 height 12
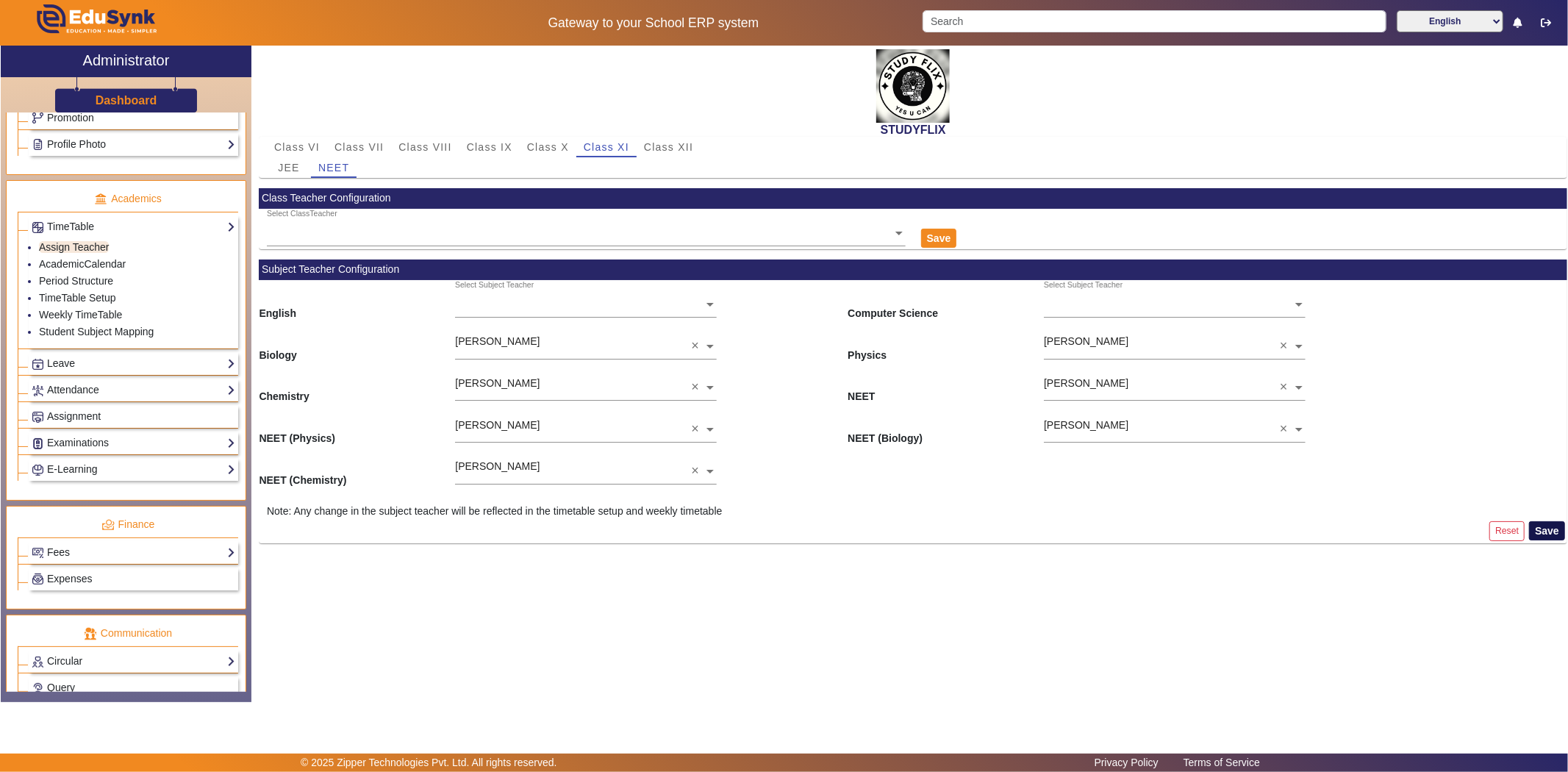
click at [1548, 528] on button "Save" at bounding box center [1546, 530] width 36 height 19
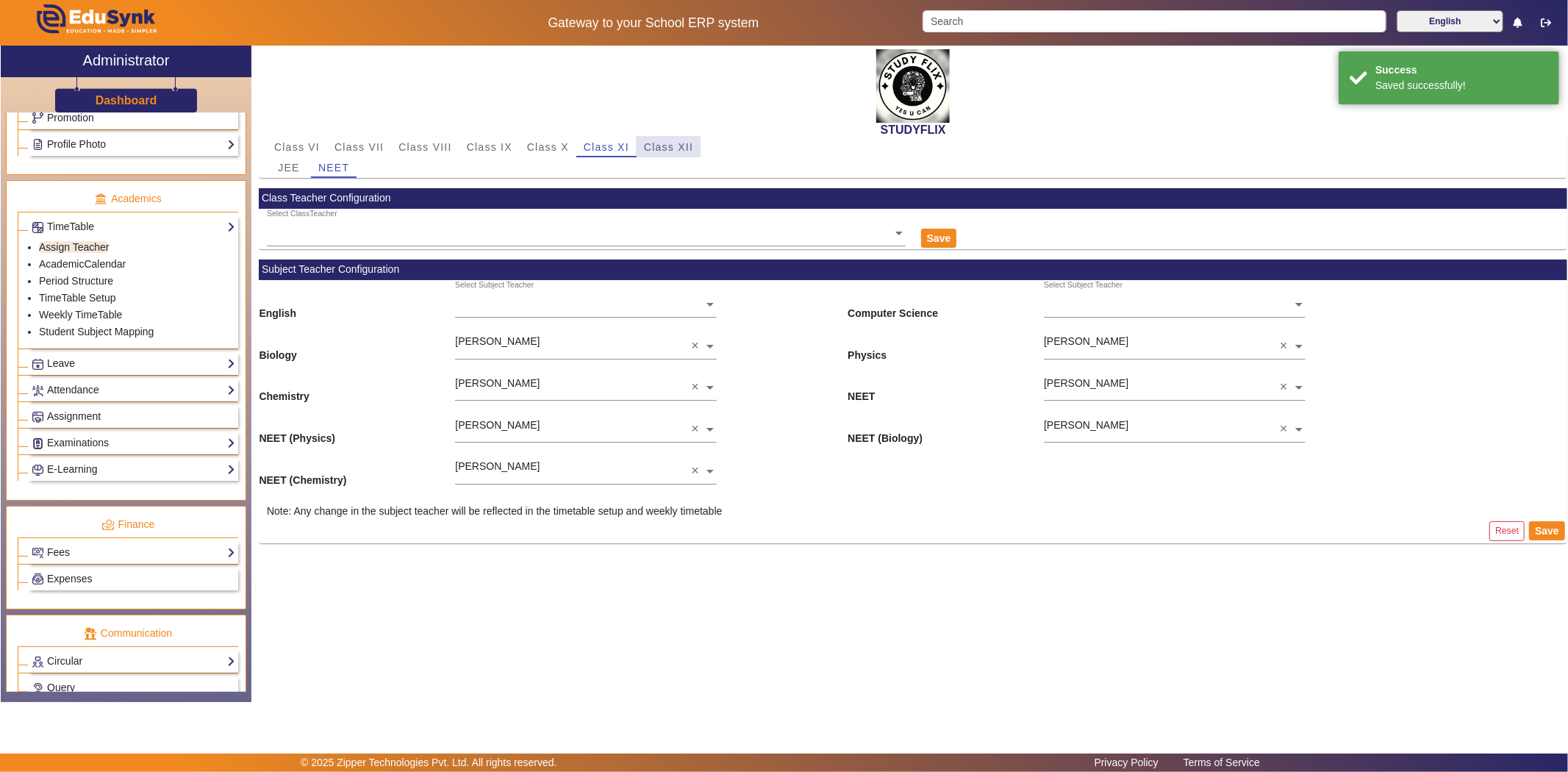
click at [667, 149] on span "Class XII" at bounding box center [668, 147] width 49 height 10
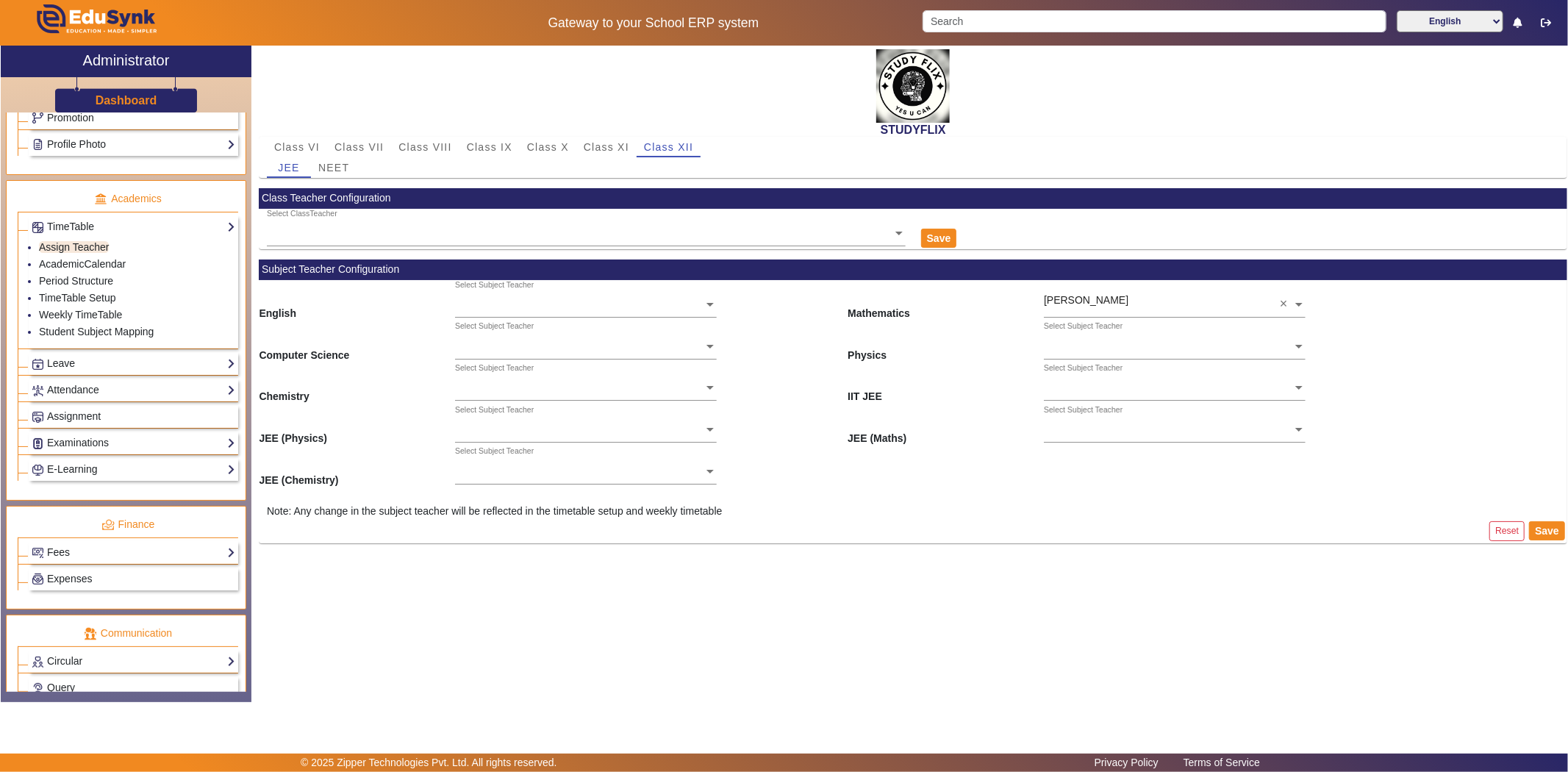
click at [1079, 336] on div "Select Subject Teacher" at bounding box center [1168, 330] width 248 height 17
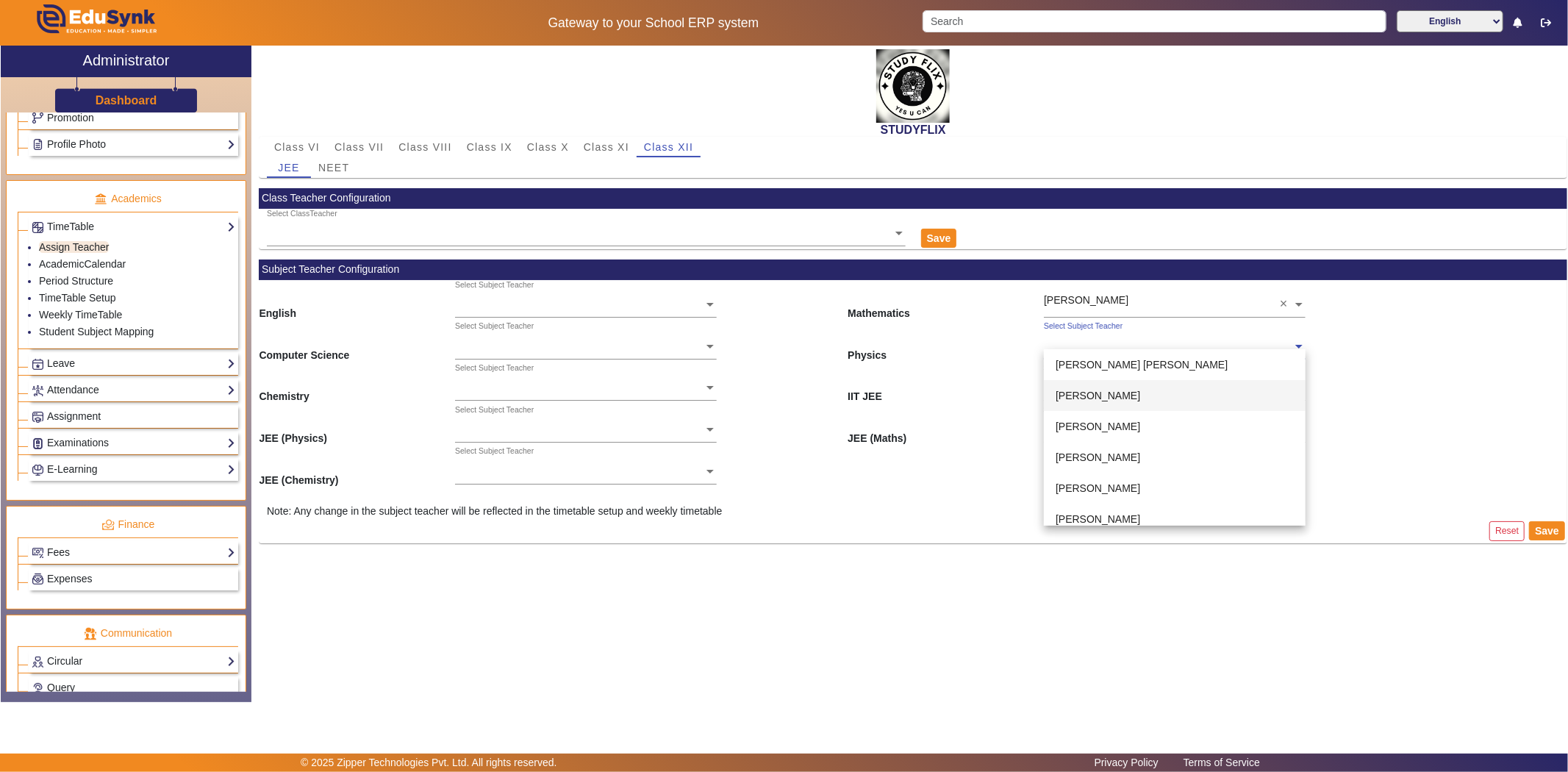
click at [1066, 395] on span "[PERSON_NAME]" at bounding box center [1098, 395] width 85 height 12
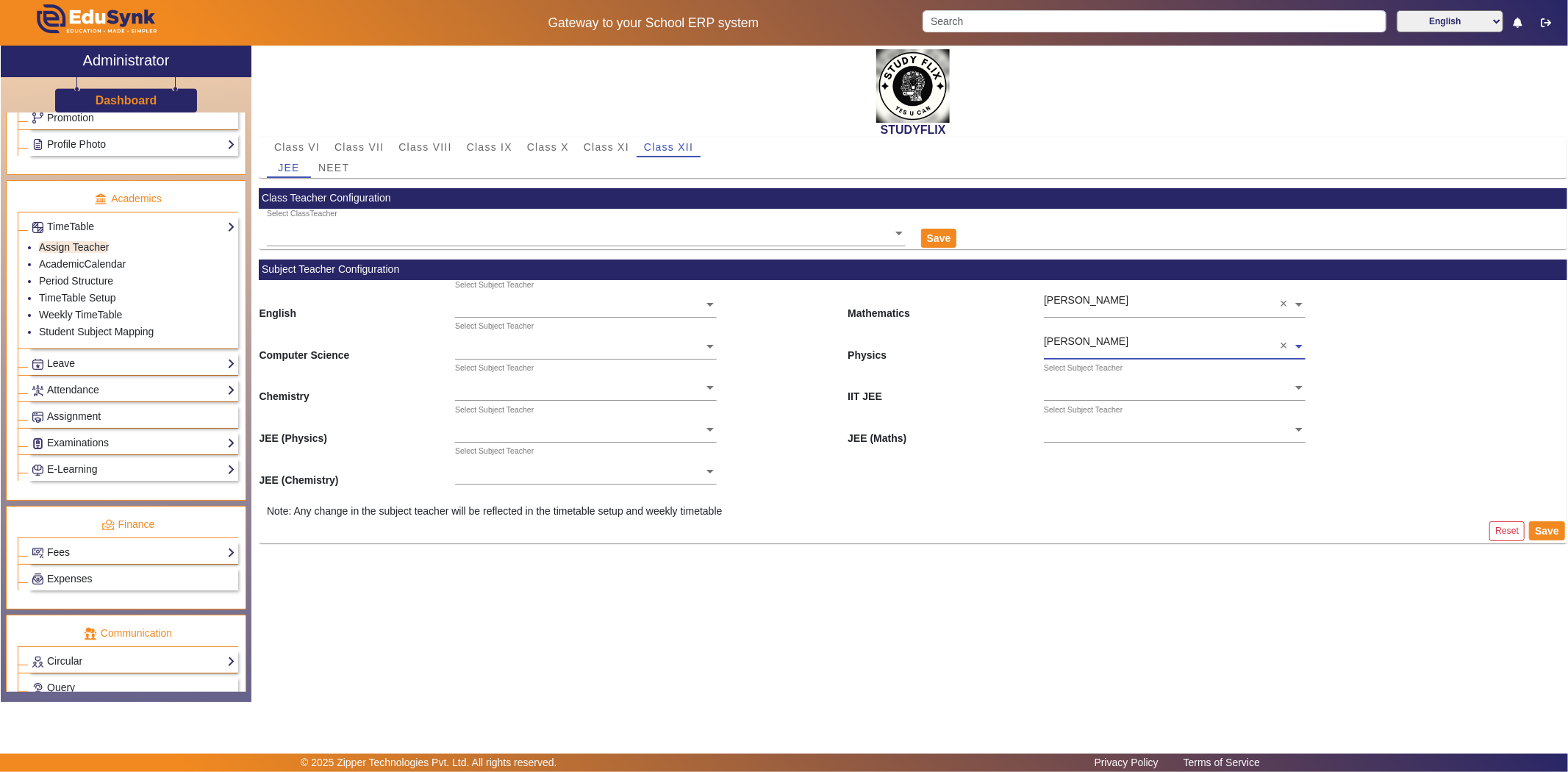
click at [476, 425] on input "text" at bounding box center [585, 430] width 262 height 15
click at [463, 482] on div "[PERSON_NAME]" at bounding box center [585, 479] width 262 height 31
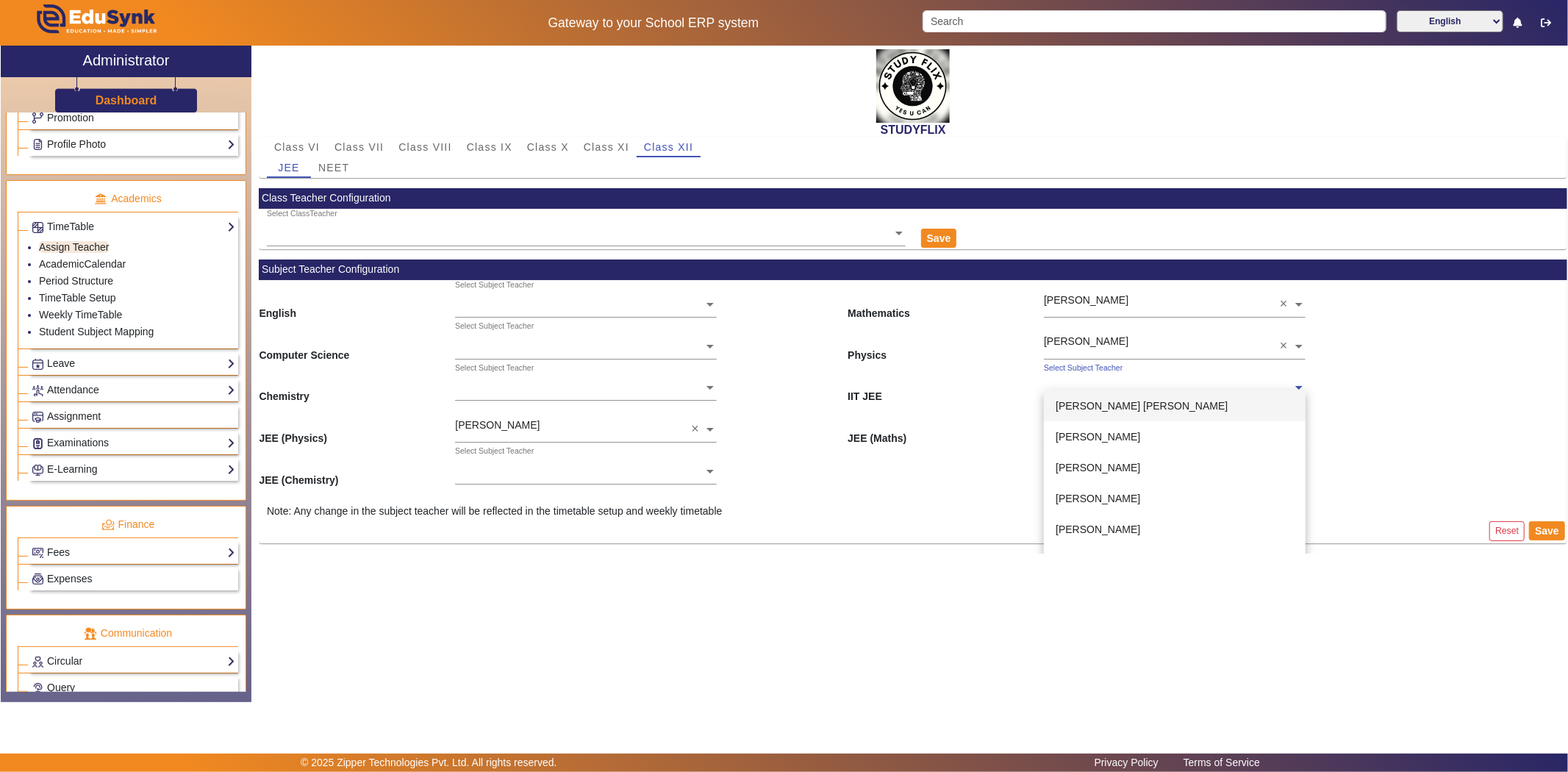
click at [1115, 388] on input "text" at bounding box center [1175, 389] width 262 height 15
click at [966, 425] on span "JEE (Maths)" at bounding box center [945, 425] width 196 height 42
click at [1074, 381] on input "text" at bounding box center [1175, 389] width 262 height 15
click at [937, 481] on div "JEE (Chemistry) Select Subject Teacher" at bounding box center [913, 467] width 1308 height 42
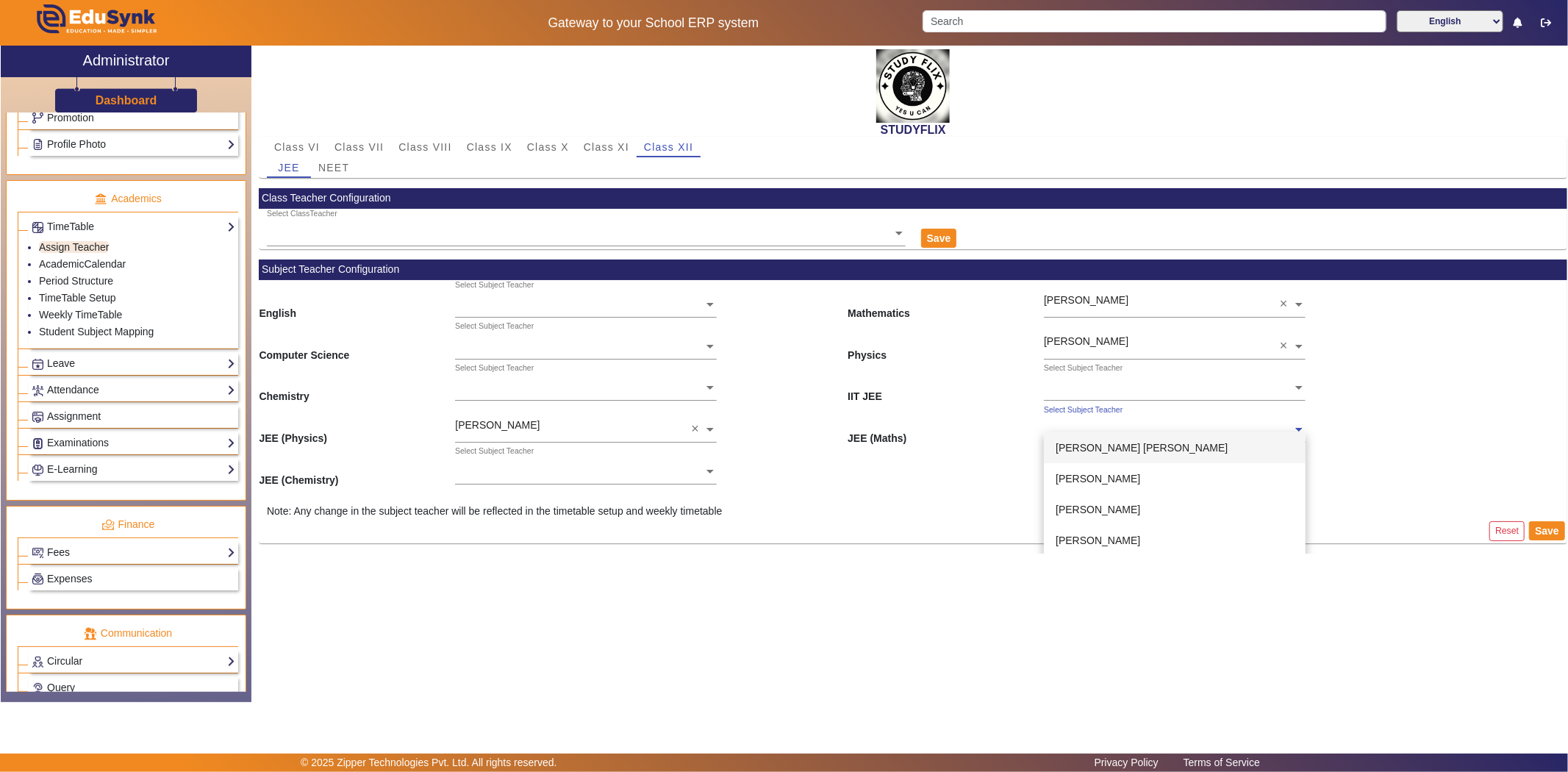
click at [1084, 413] on div "Select Subject Teacher" at bounding box center [1083, 409] width 78 height 12
click at [1089, 505] on div "[PERSON_NAME]" at bounding box center [1175, 520] width 262 height 31
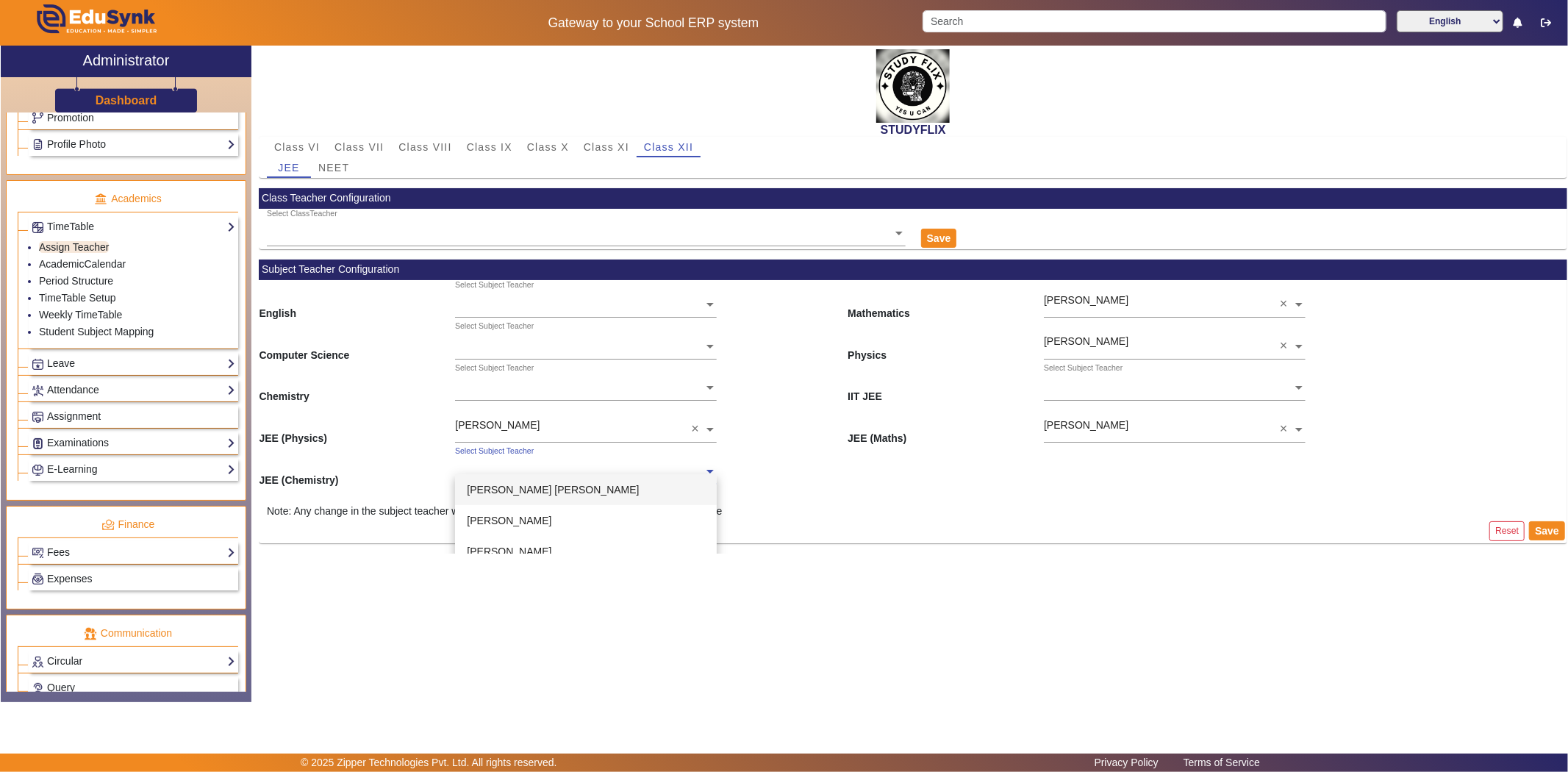
click at [486, 472] on input "text" at bounding box center [585, 472] width 262 height 15
type input "ni"
click at [482, 492] on span "[PERSON_NAME]" at bounding box center [509, 489] width 85 height 12
click at [489, 383] on input "text" at bounding box center [585, 389] width 262 height 15
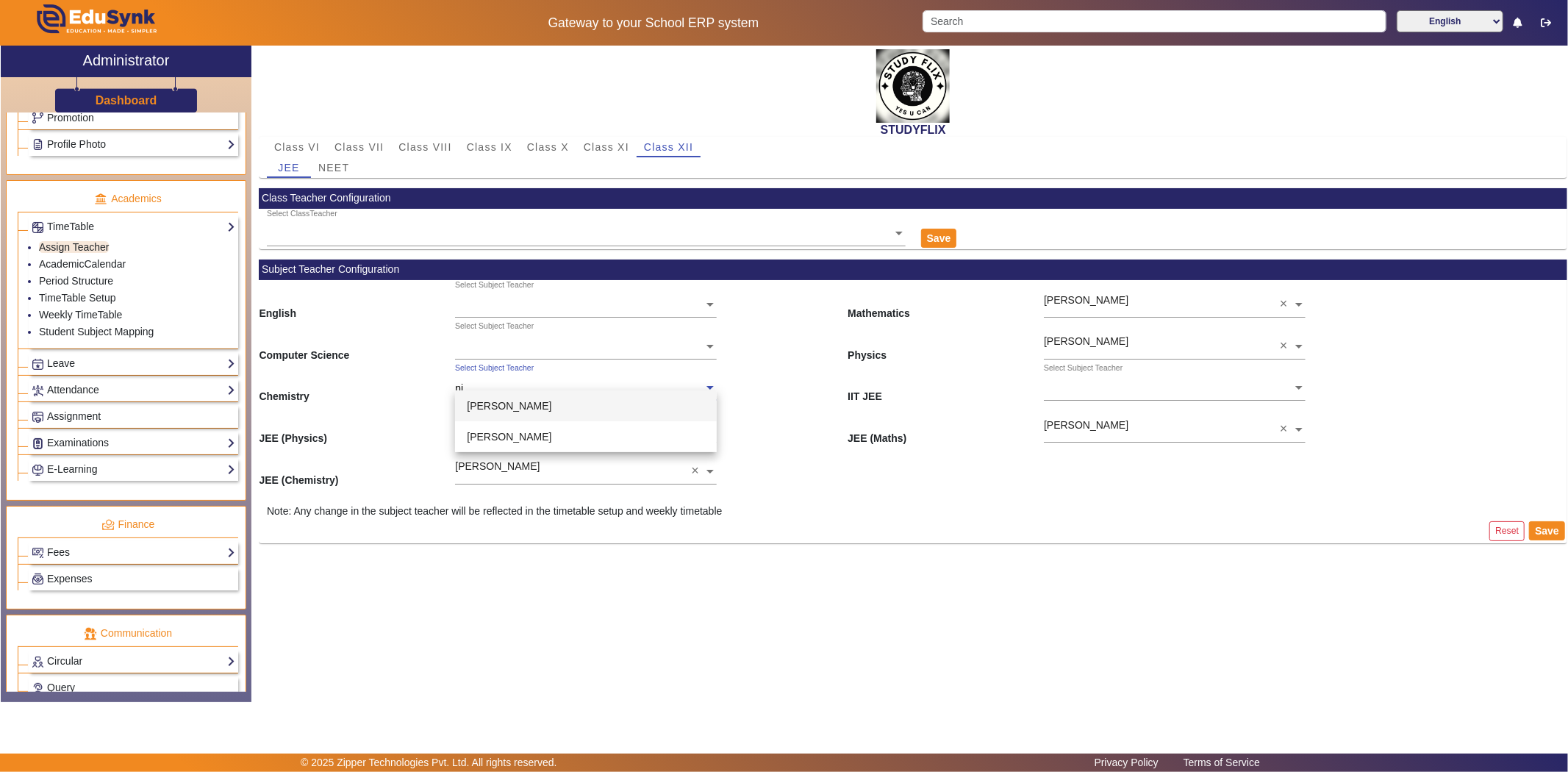
type input "nit"
click at [495, 406] on span "[PERSON_NAME]" at bounding box center [509, 406] width 85 height 12
click at [1539, 531] on button "Save" at bounding box center [1546, 530] width 36 height 19
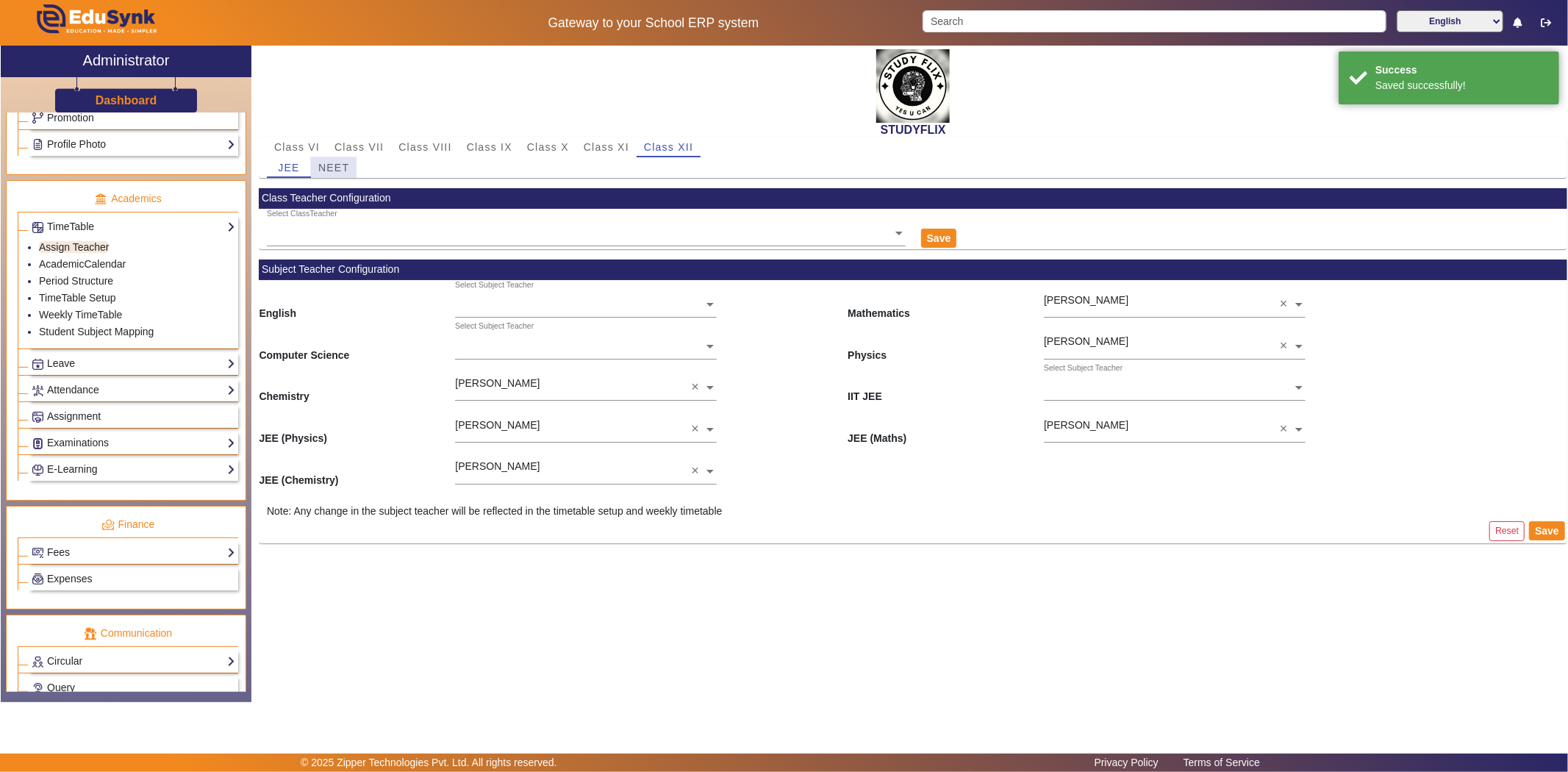
click at [331, 167] on span "NEET" at bounding box center [333, 167] width 31 height 10
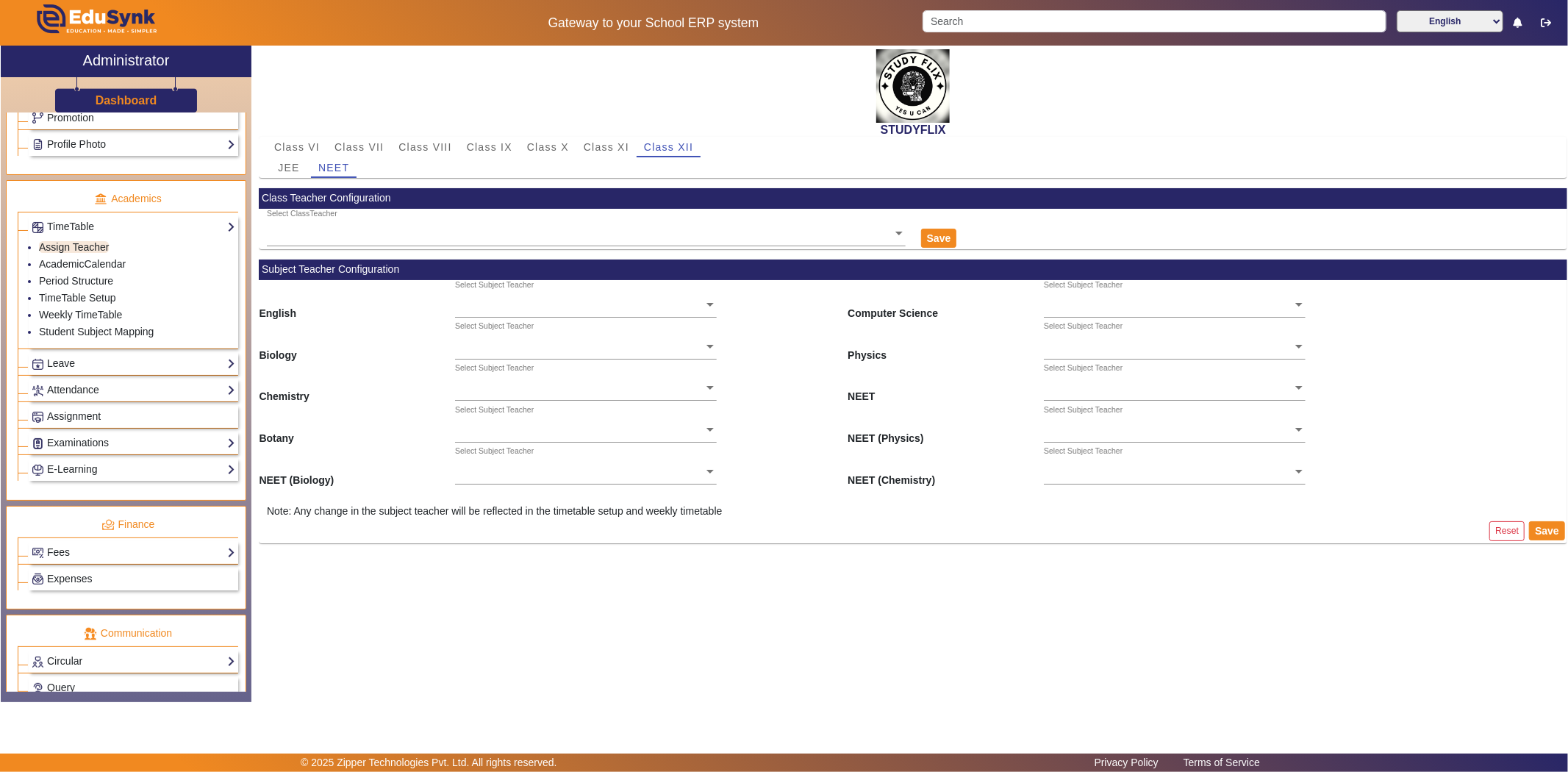
click at [473, 350] on ng-select "Select Subject Teacher" at bounding box center [585, 341] width 262 height 41
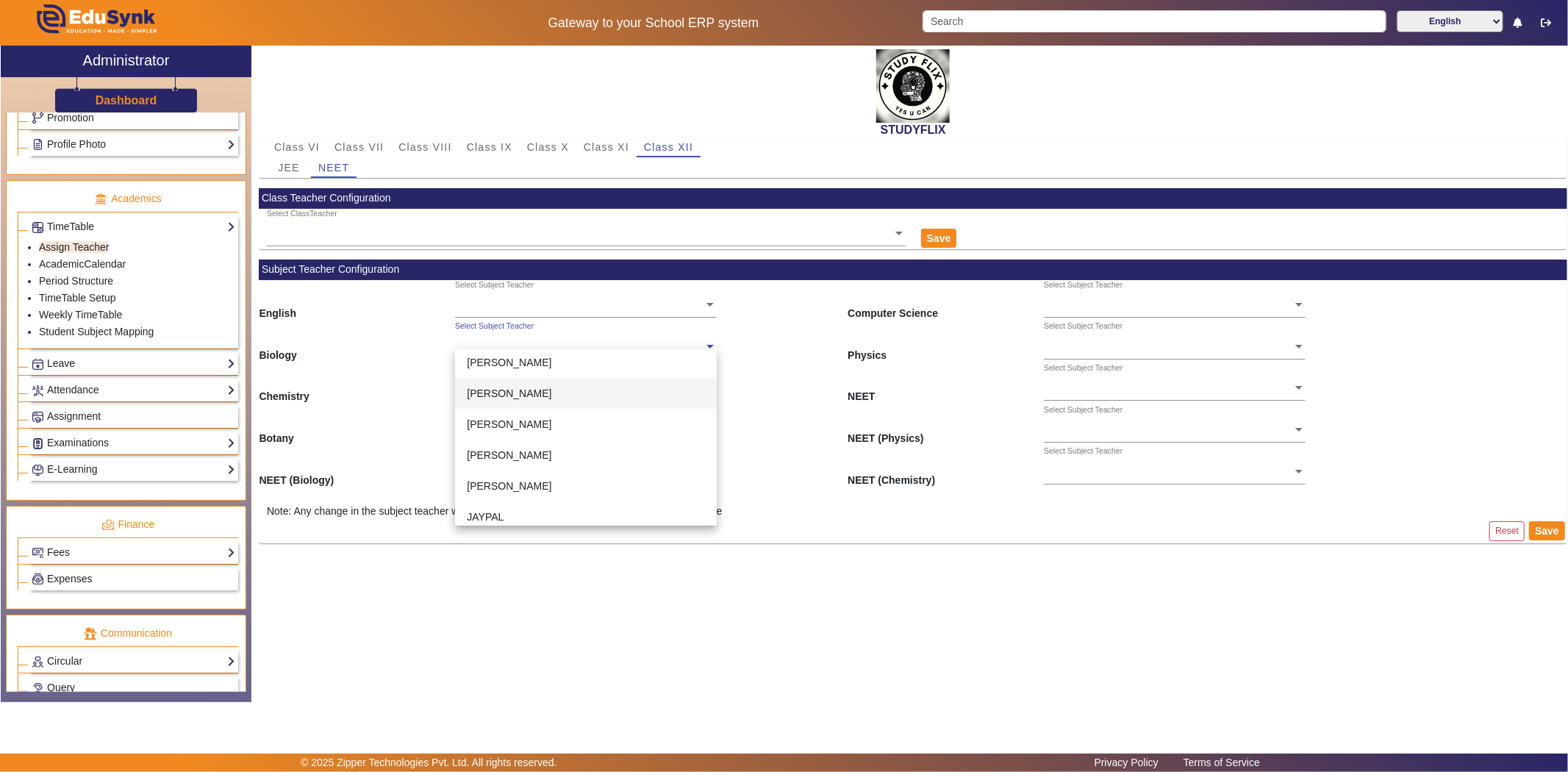
scroll to position [163, 0]
click at [539, 422] on div "[PERSON_NAME]" at bounding box center [585, 417] width 262 height 31
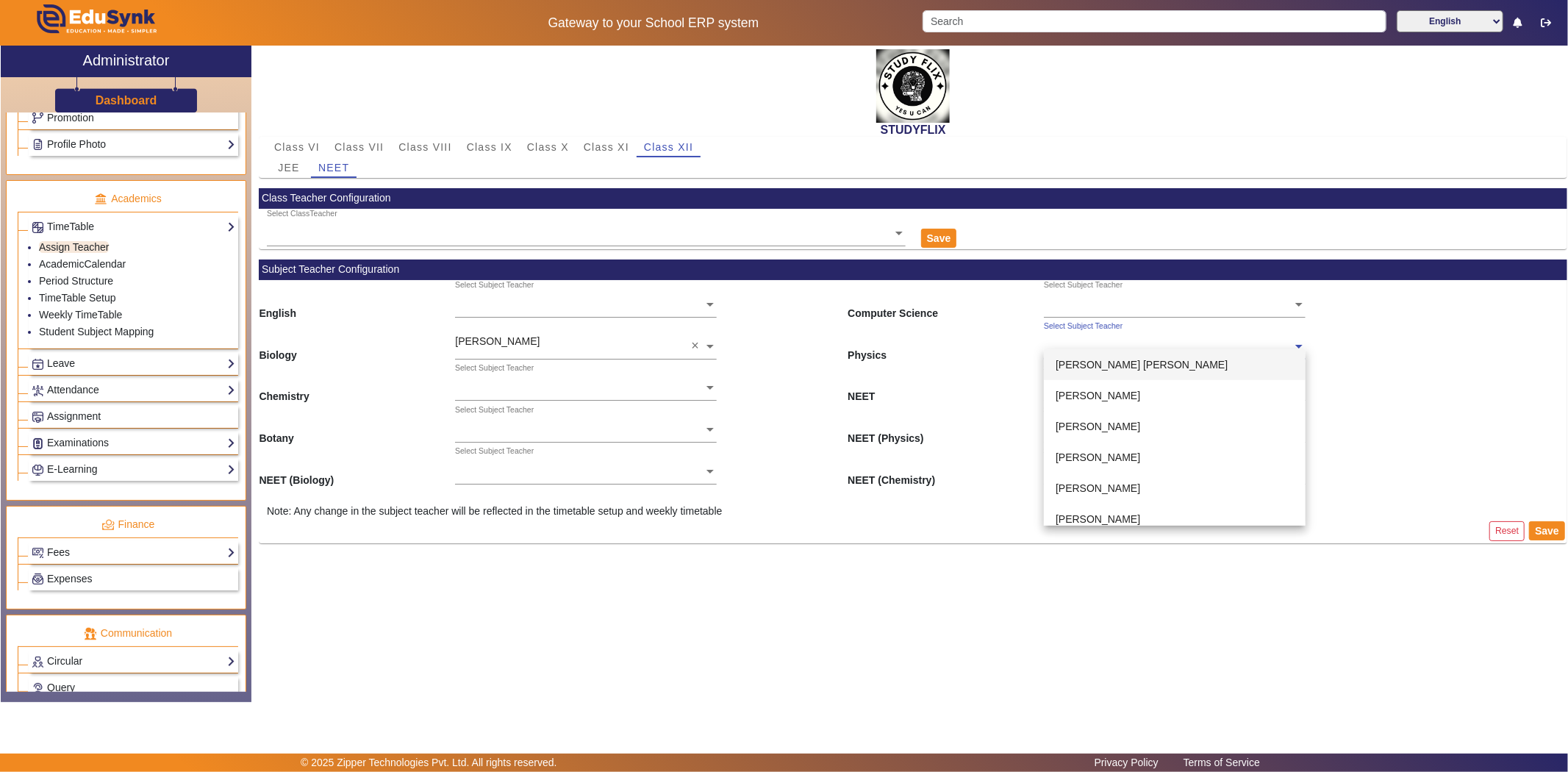
click at [1104, 343] on input "text" at bounding box center [1175, 347] width 262 height 15
click at [1098, 396] on span "[PERSON_NAME]" at bounding box center [1098, 395] width 85 height 12
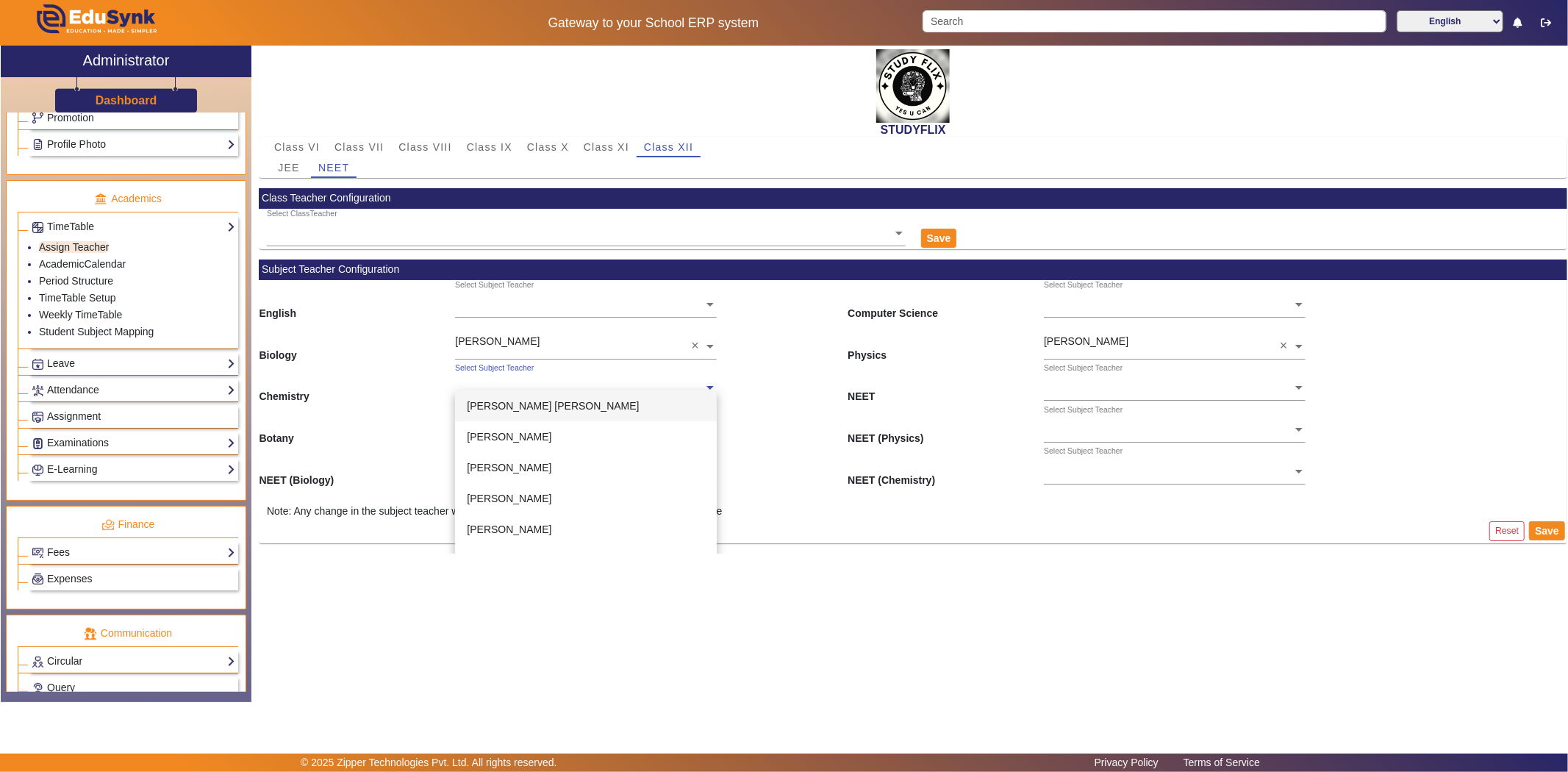
click at [469, 392] on ng-select "Select Subject Teacher [PERSON_NAME] [PERSON_NAME] [PERSON_NAME] [PERSON_NAME] …" at bounding box center [585, 383] width 262 height 41
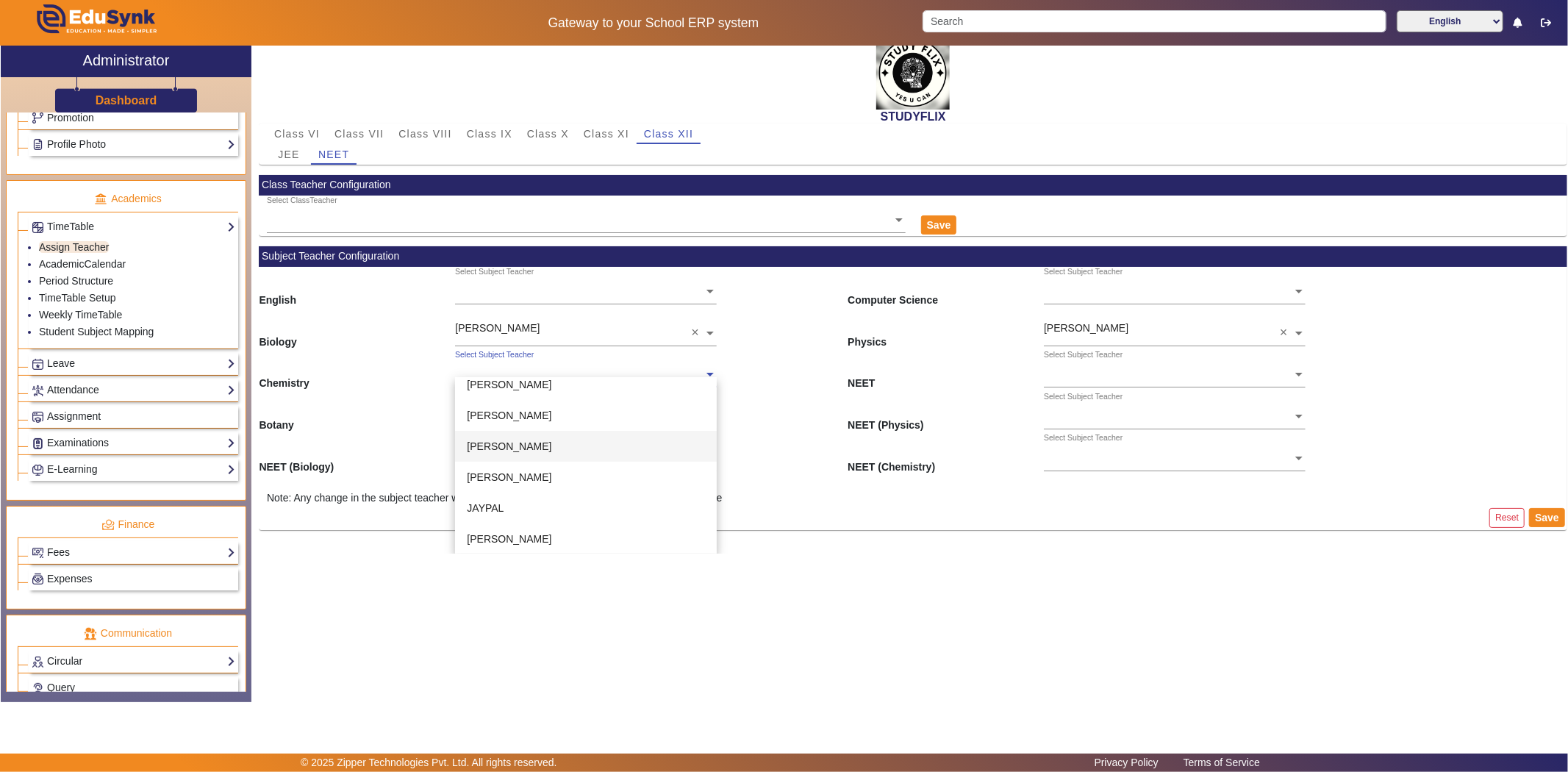
click at [497, 437] on div "[PERSON_NAME]" at bounding box center [585, 446] width 262 height 31
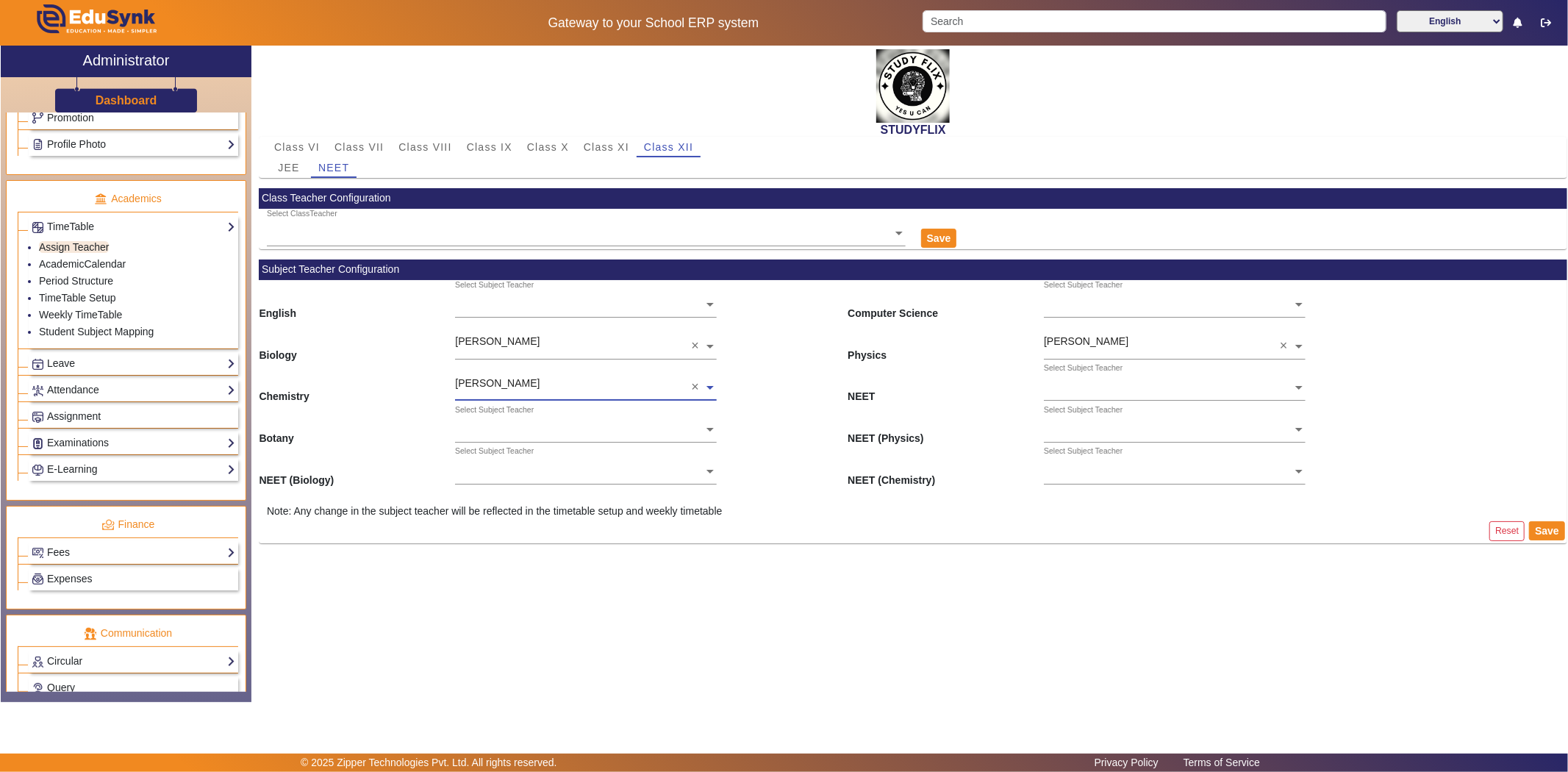
click at [487, 432] on ng-select "Select Subject Teacher" at bounding box center [585, 424] width 262 height 41
click at [502, 495] on span "[PERSON_NAME]" at bounding box center [509, 500] width 85 height 12
click at [522, 475] on ng-select "Select Subject Teacher [PERSON_NAME] [PERSON_NAME] [PERSON_NAME] [PERSON_NAME] …" at bounding box center [585, 466] width 262 height 41
click at [525, 530] on div "[PERSON_NAME]" at bounding box center [585, 542] width 262 height 31
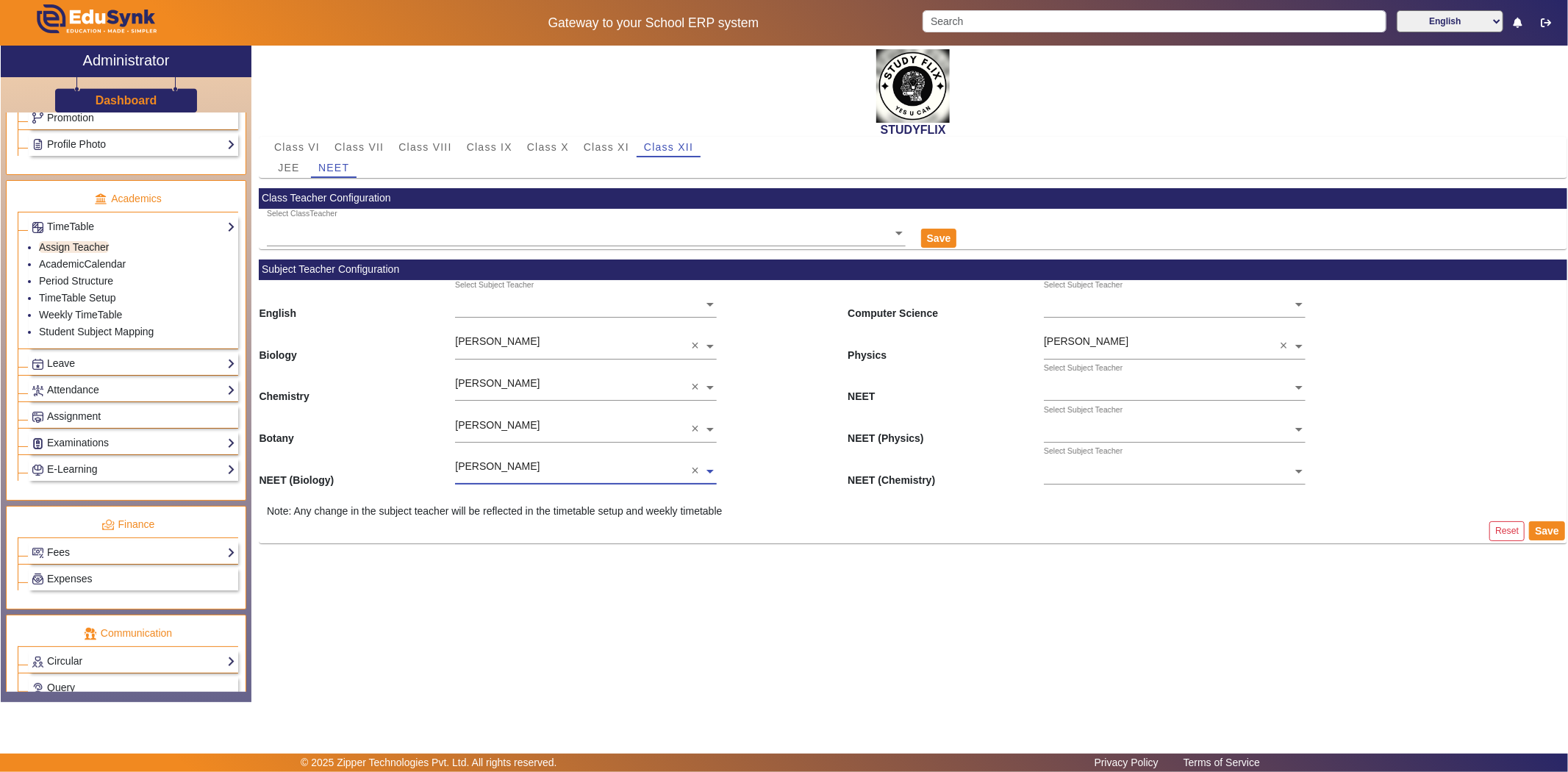
click at [1067, 395] on ng-select "Select Subject Teacher" at bounding box center [1175, 383] width 262 height 41
click at [979, 371] on span "NEET" at bounding box center [945, 384] width 196 height 42
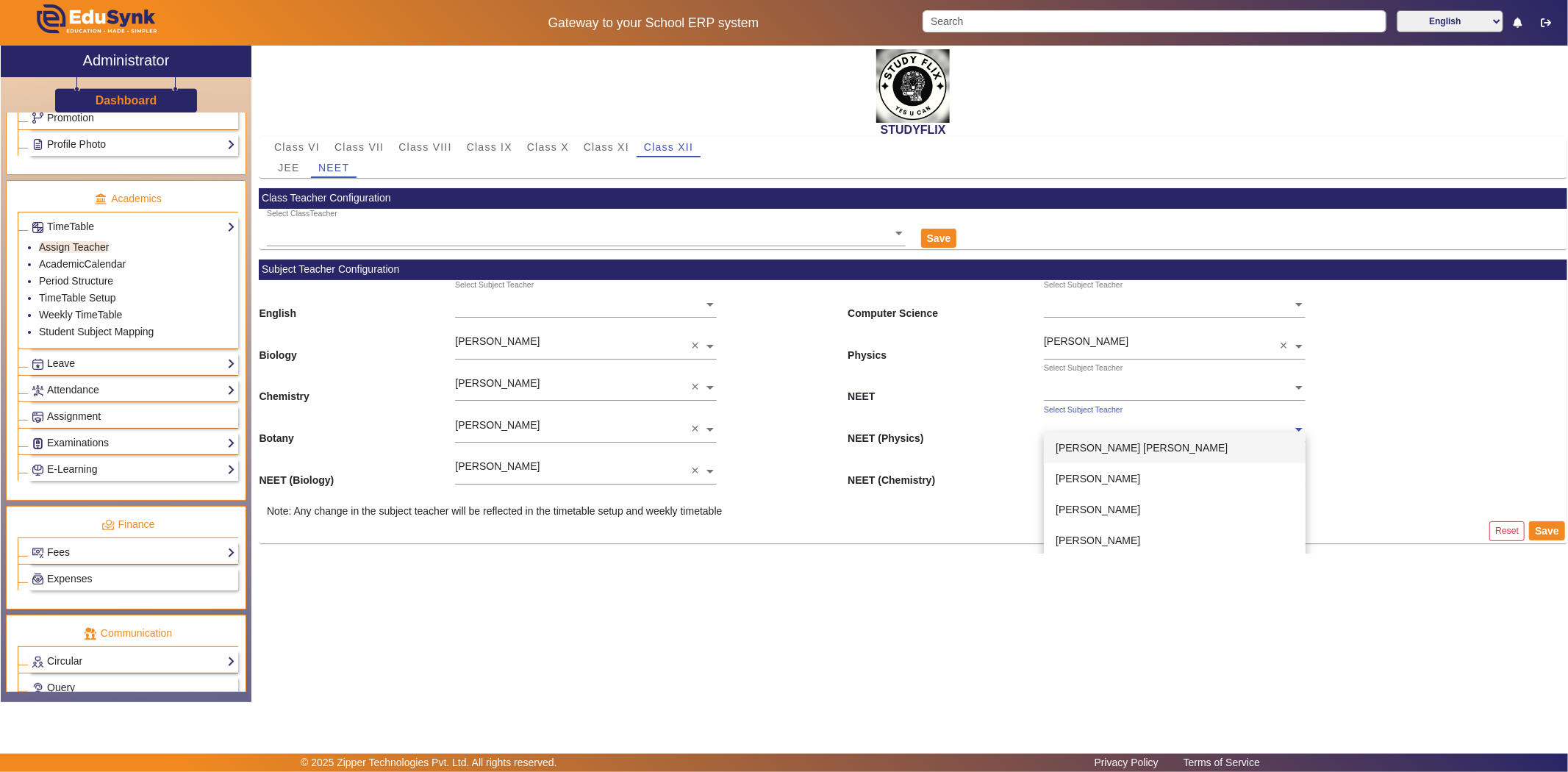
click at [1056, 425] on input "text" at bounding box center [1175, 430] width 262 height 15
click at [1076, 472] on span "[PERSON_NAME]" at bounding box center [1098, 478] width 85 height 12
click at [1064, 467] on input "text" at bounding box center [1175, 472] width 262 height 15
click at [1068, 500] on div "[PERSON_NAME]" at bounding box center [1175, 512] width 262 height 31
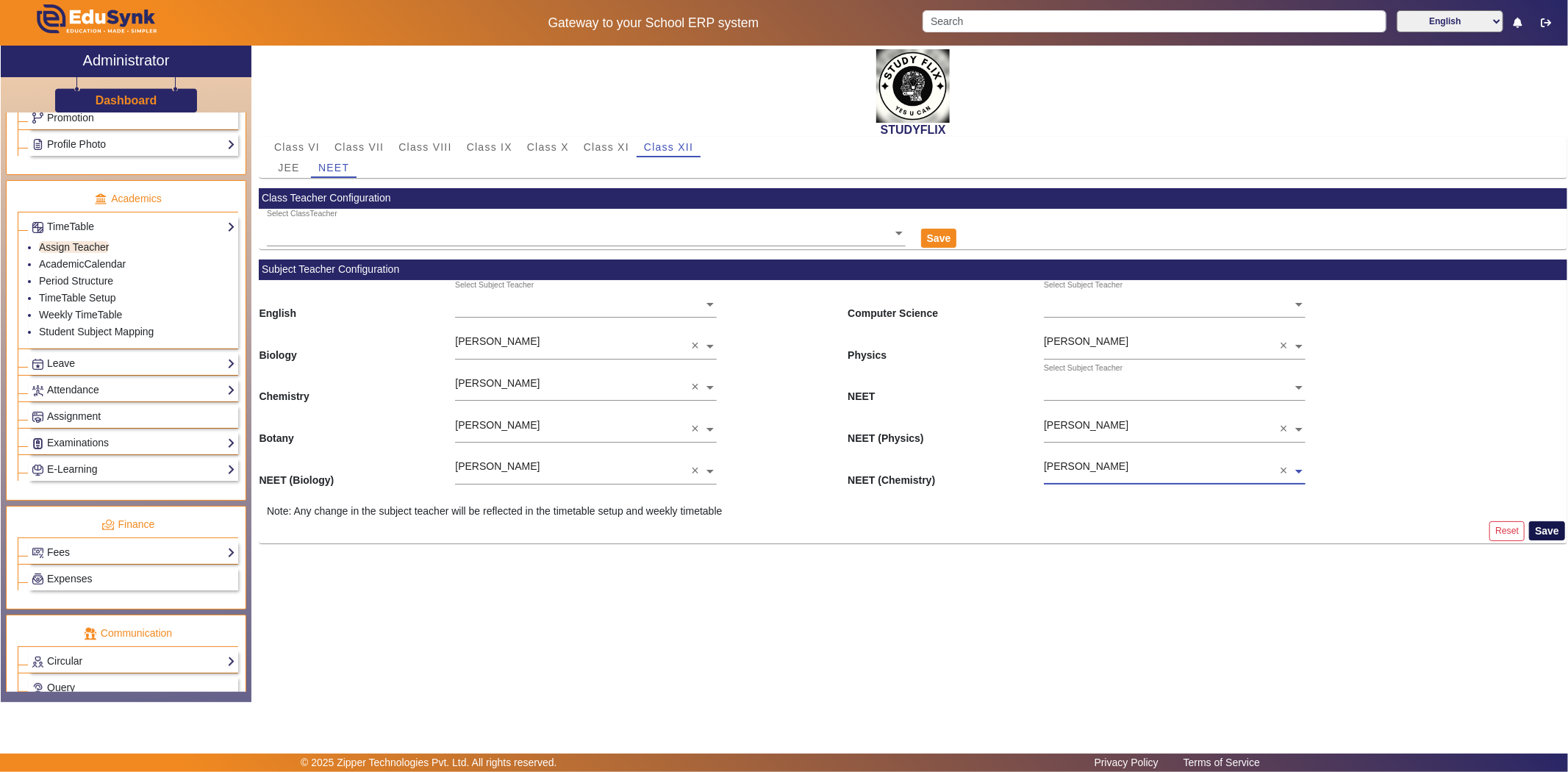
click at [1541, 522] on button "Save" at bounding box center [1546, 530] width 36 height 19
click at [423, 142] on span "Class VIII" at bounding box center [425, 147] width 53 height 10
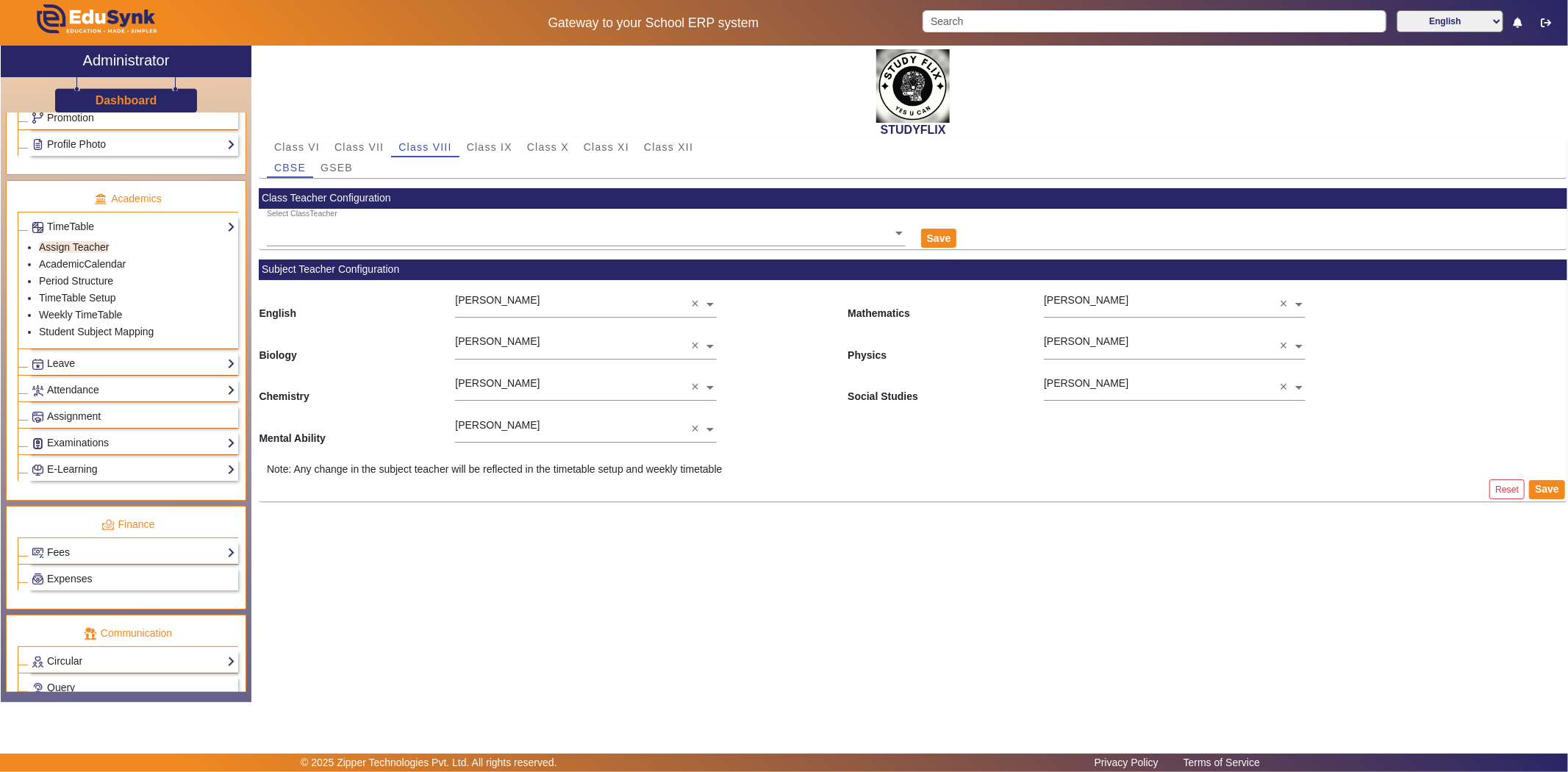
click at [1145, 307] on ng-select "[PERSON_NAME] ×" at bounding box center [1175, 300] width 262 height 41
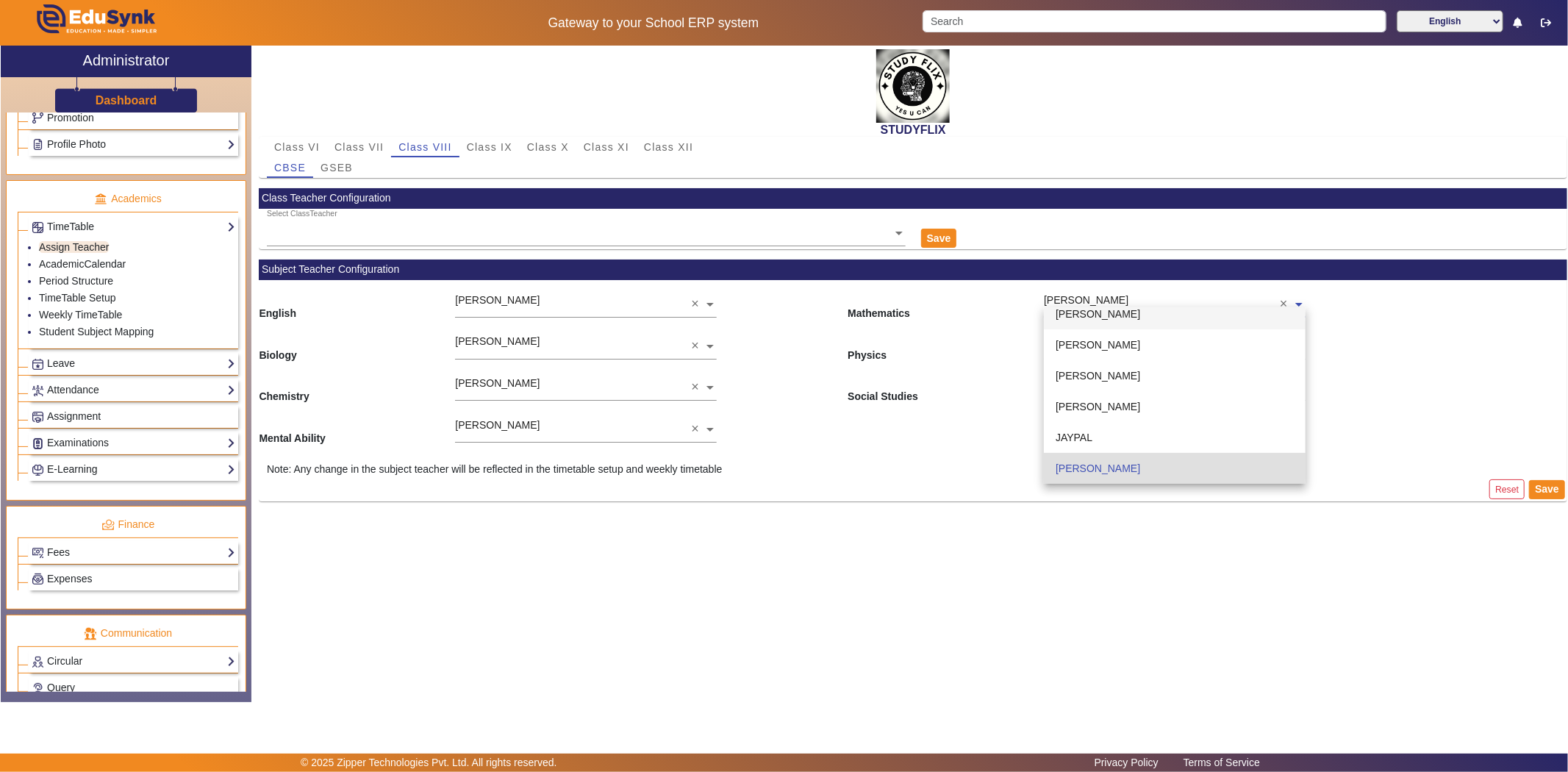
click at [1116, 316] on span "[PERSON_NAME]" at bounding box center [1098, 313] width 85 height 12
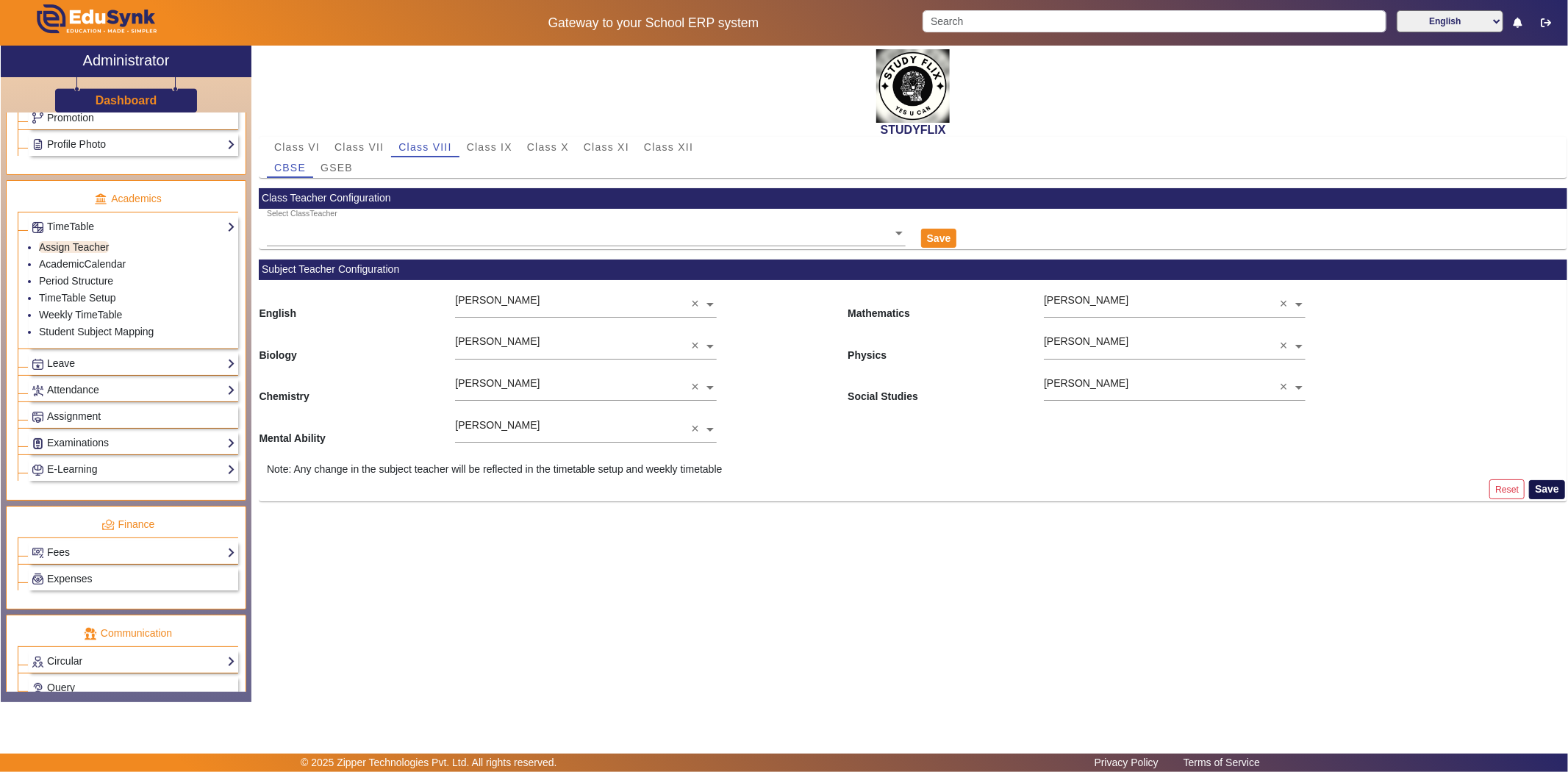
click at [1544, 492] on button "Save" at bounding box center [1546, 489] width 36 height 19
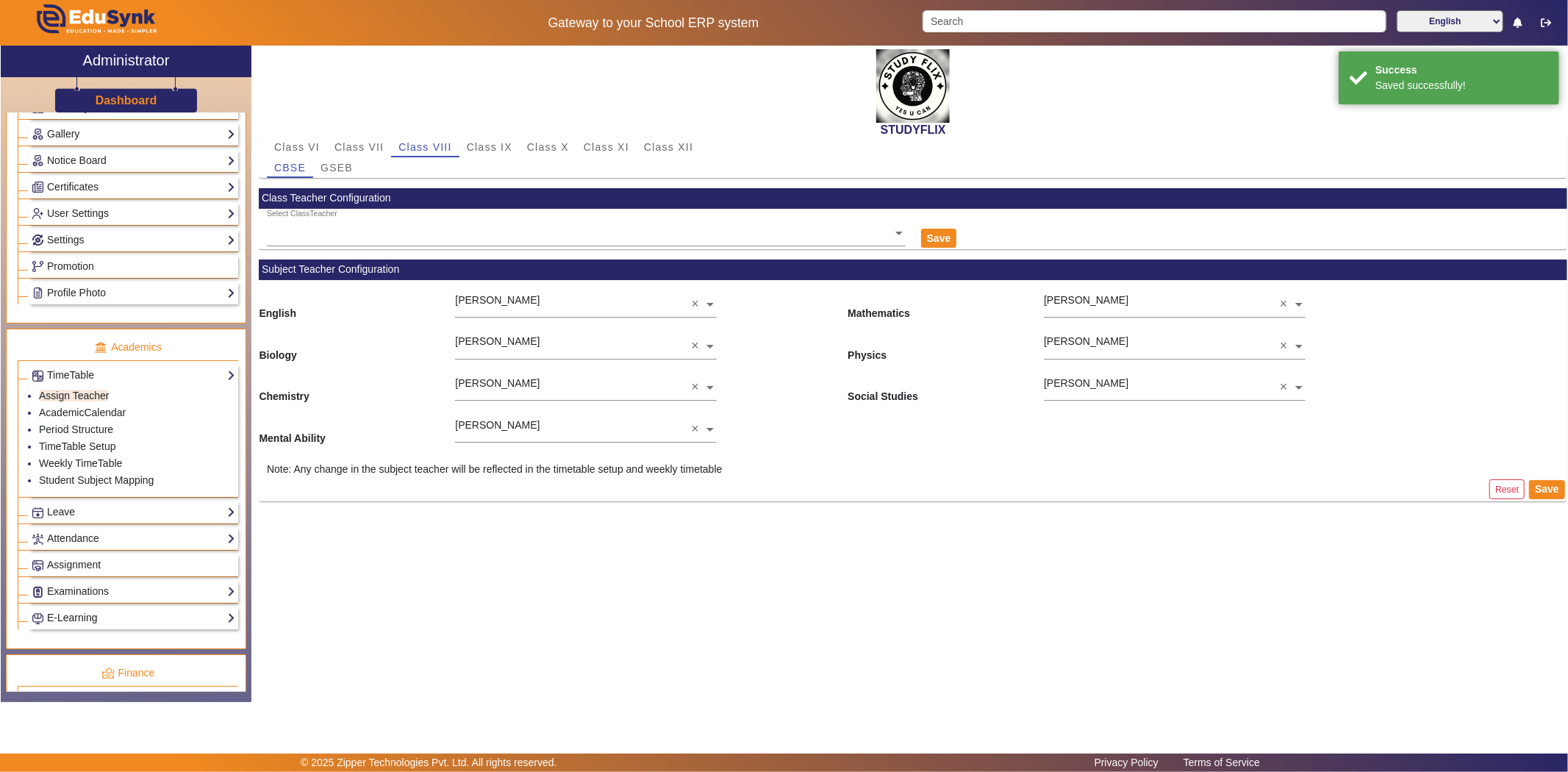
scroll to position [329, 0]
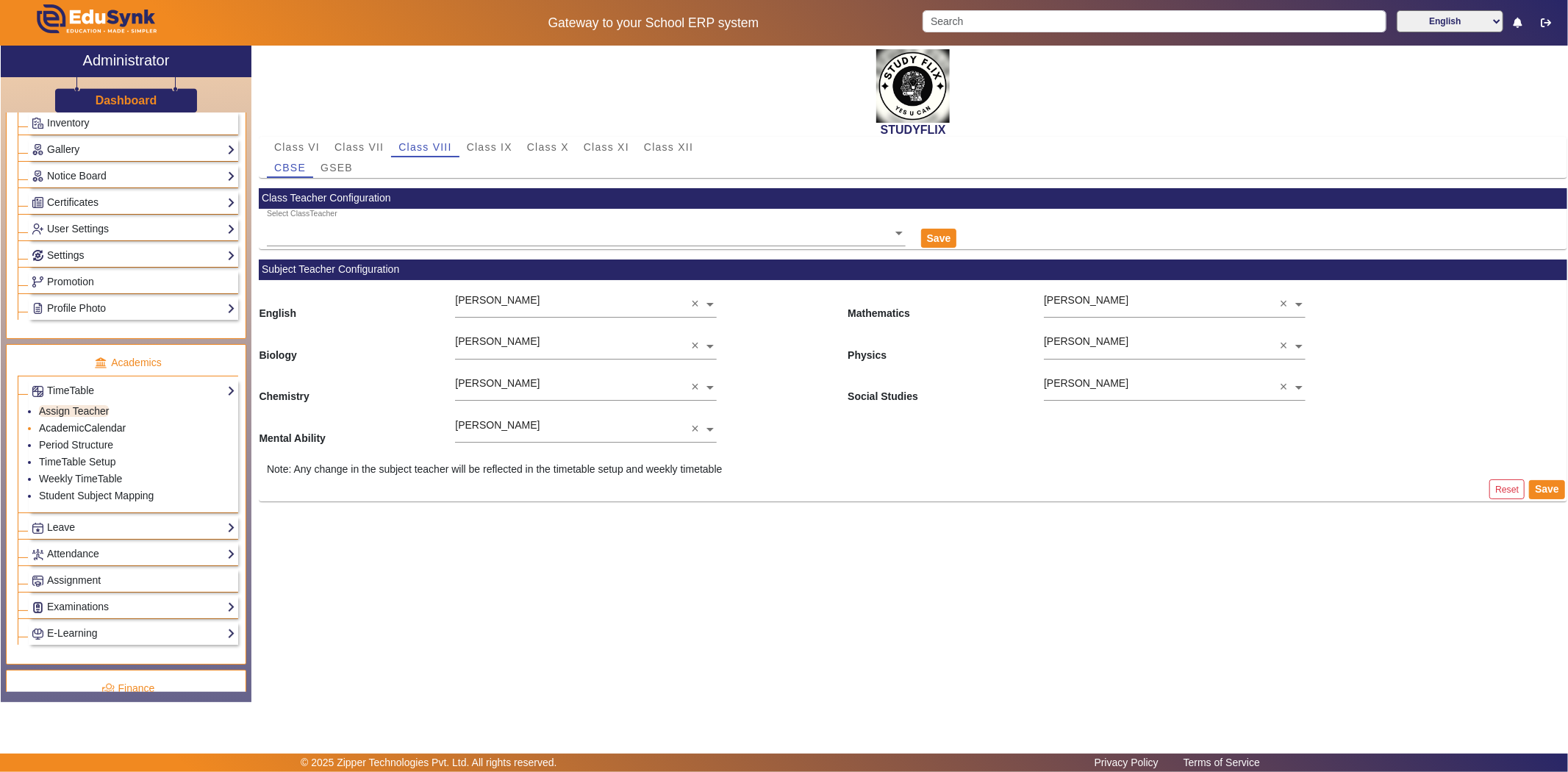
click at [90, 434] on link "AcademicCalendar" at bounding box center [82, 427] width 87 height 12
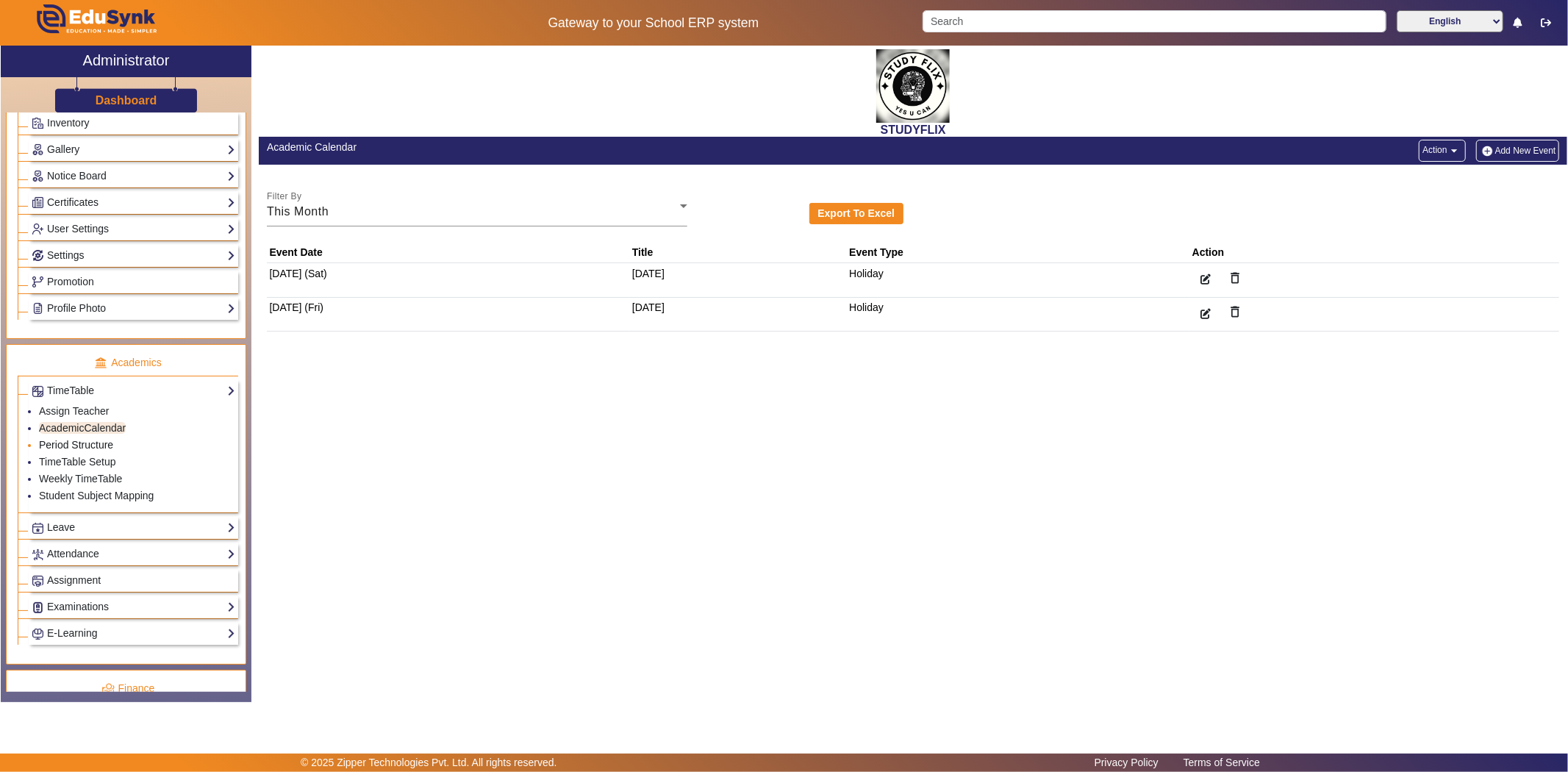
click at [90, 444] on link "Period Structure" at bounding box center [76, 444] width 75 height 12
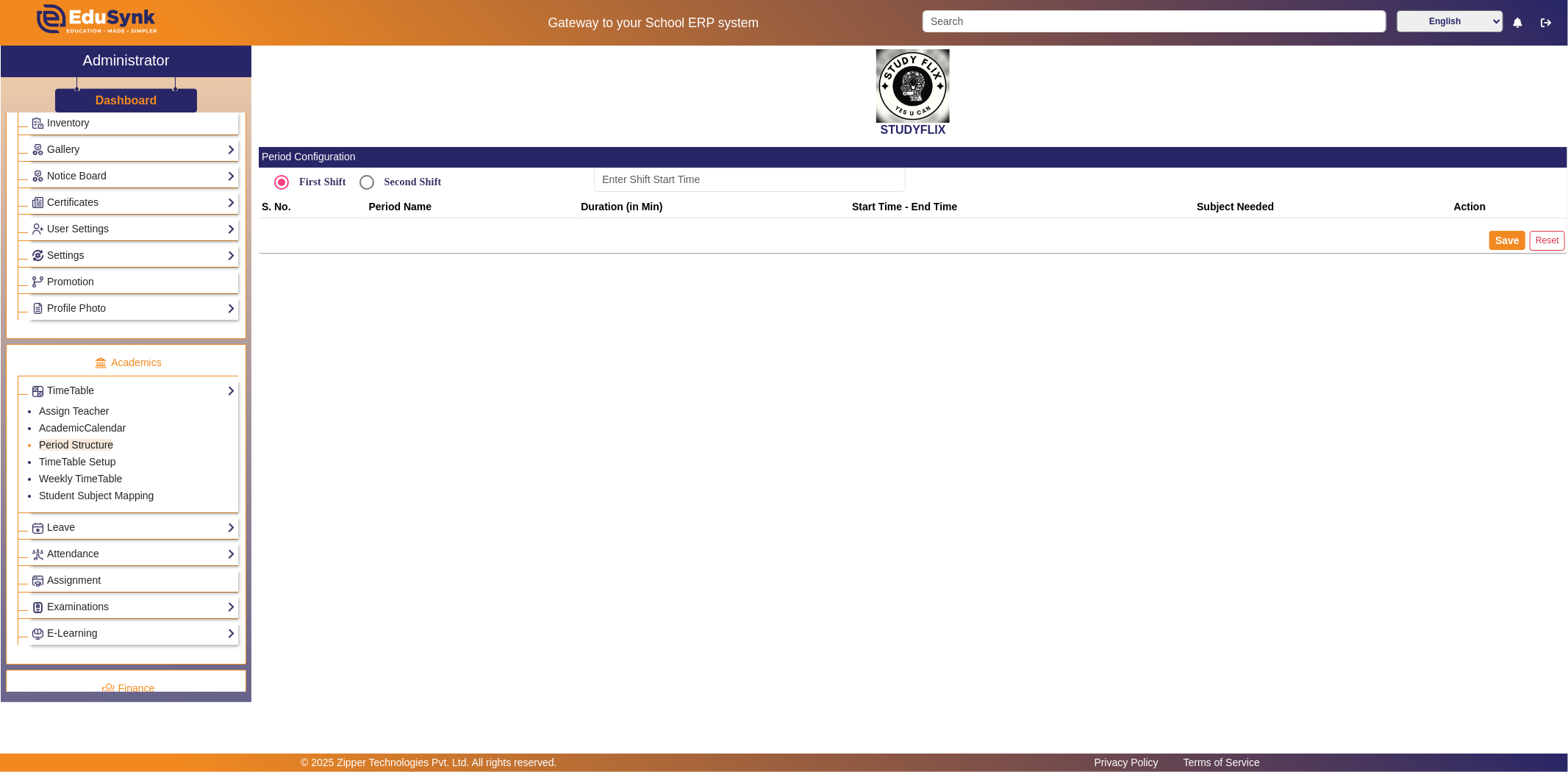
type input "12:00 PM"
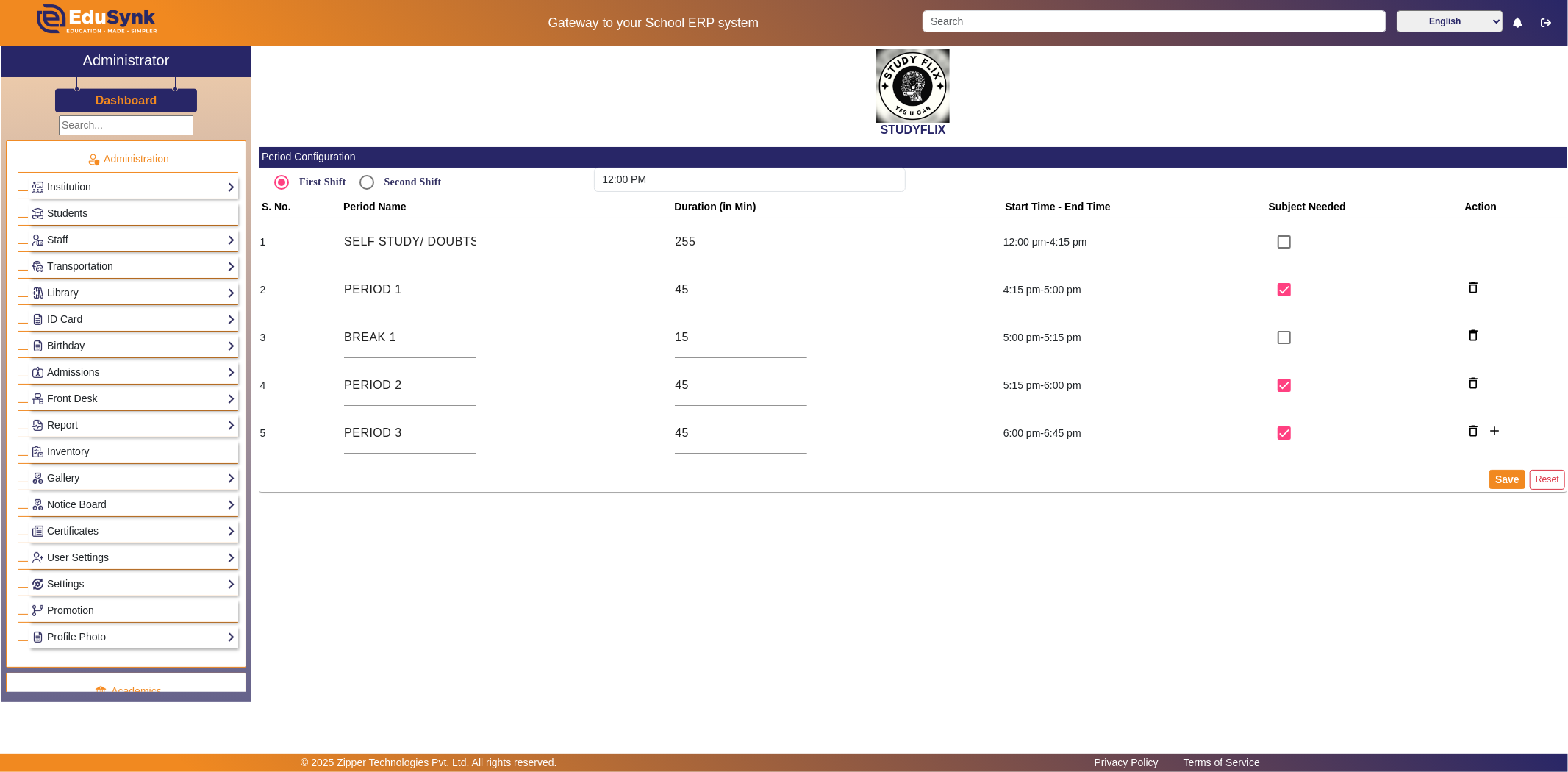
click at [94, 120] on input "text" at bounding box center [126, 125] width 134 height 20
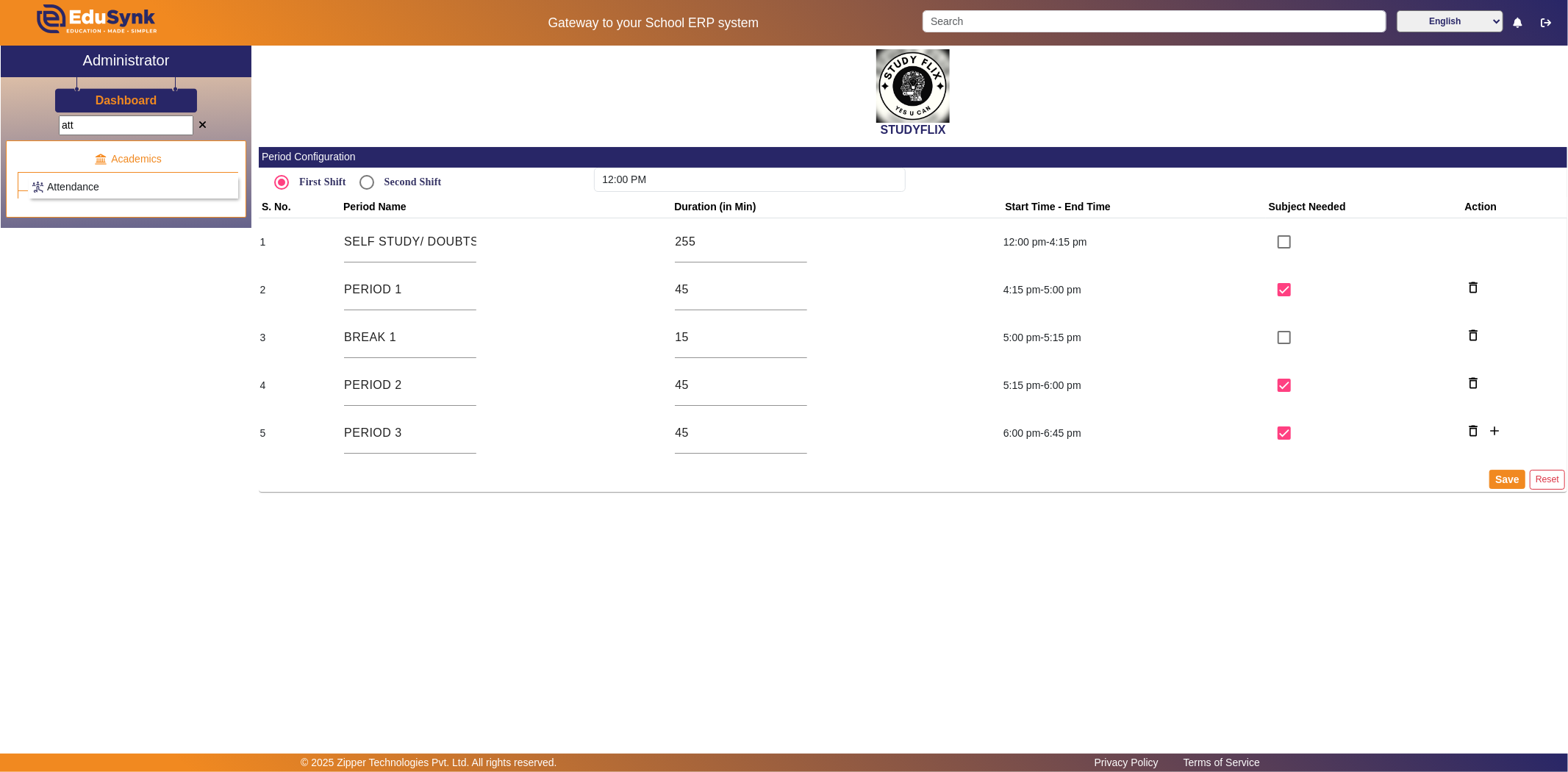
type input "att"
click at [94, 181] on span "Attendance" at bounding box center [73, 186] width 52 height 12
click at [92, 189] on span "Attendance" at bounding box center [73, 186] width 52 height 12
click at [98, 181] on span "Attendance" at bounding box center [73, 186] width 52 height 12
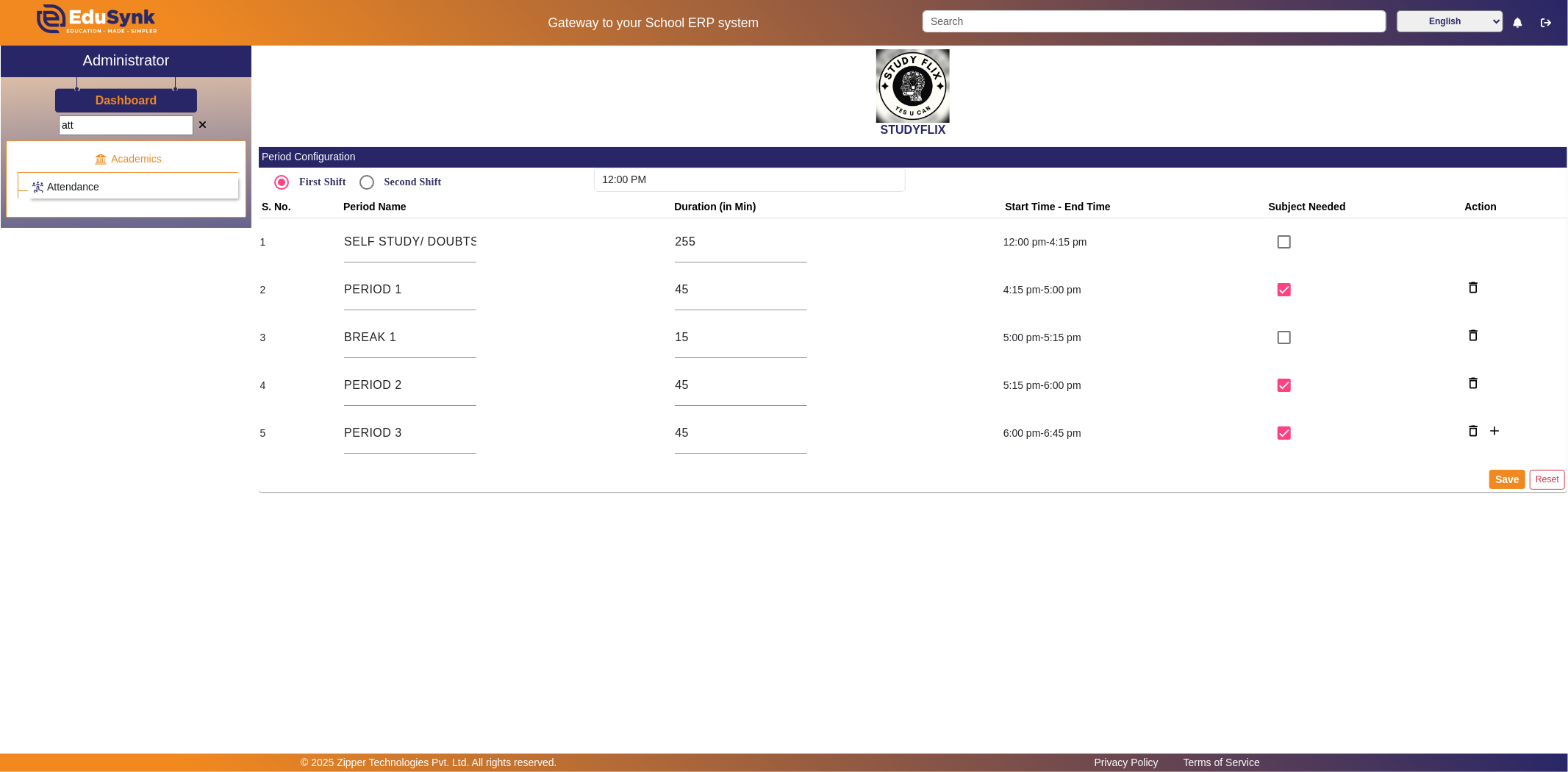
click at [98, 181] on span "Attendance" at bounding box center [73, 186] width 52 height 12
click at [75, 181] on span "Attendance" at bounding box center [73, 186] width 52 height 12
click at [97, 181] on span "Attendance" at bounding box center [73, 186] width 52 height 12
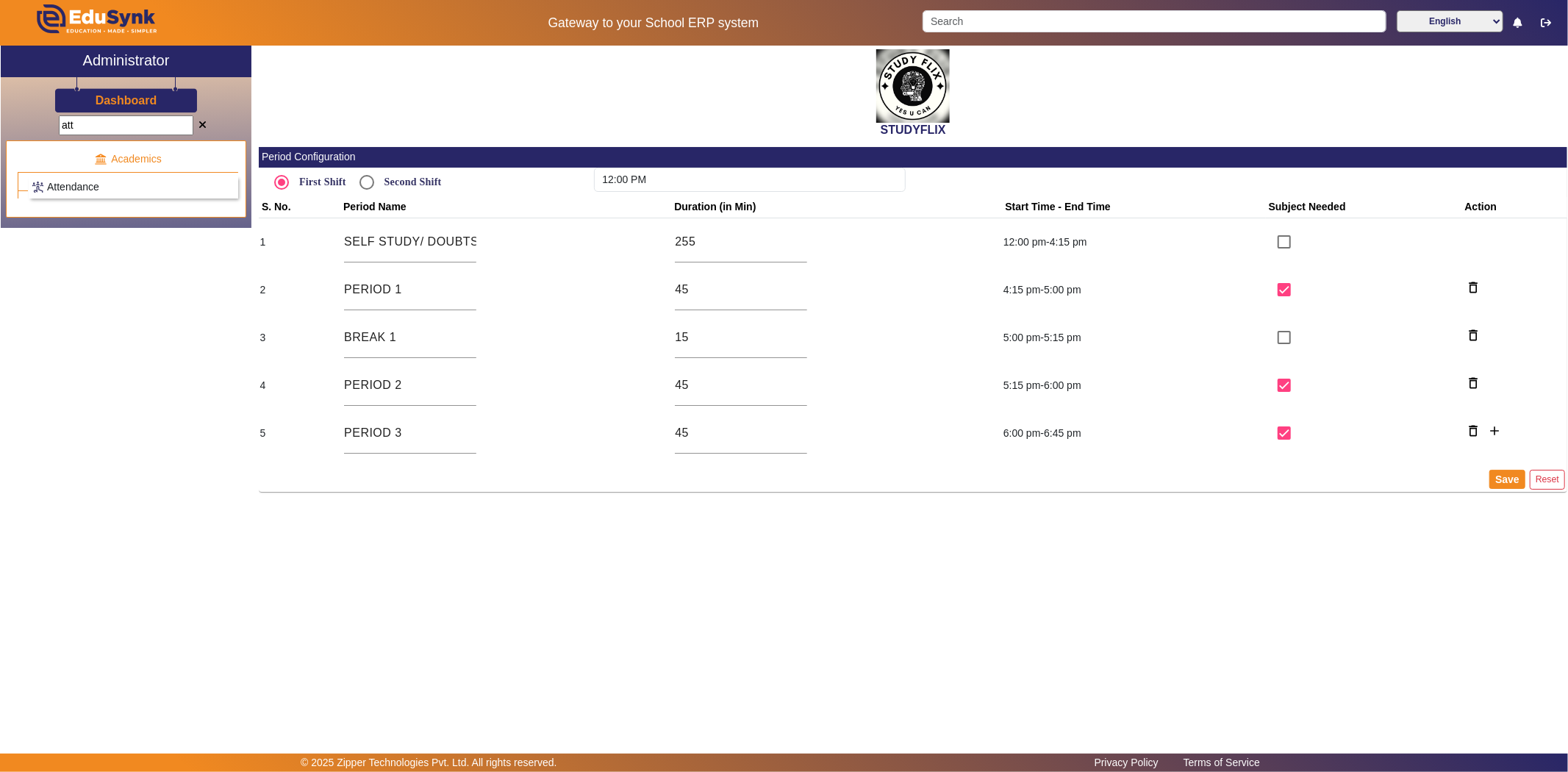
click at [97, 181] on span "Attendance" at bounding box center [73, 186] width 52 height 12
click at [200, 114] on div "att" at bounding box center [126, 124] width 250 height 23
click at [201, 121] on span at bounding box center [202, 125] width 8 height 10
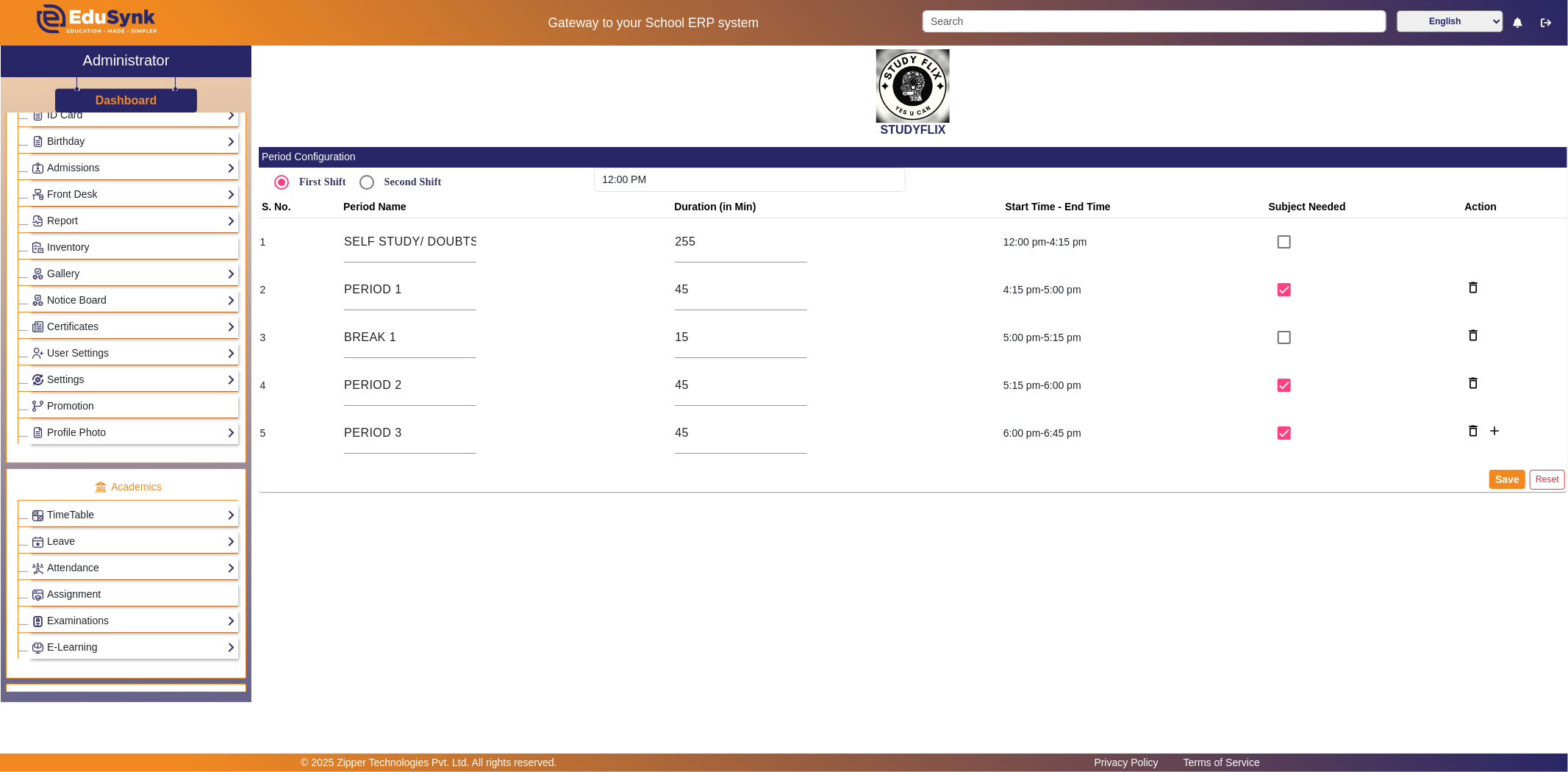
scroll to position [245, 0]
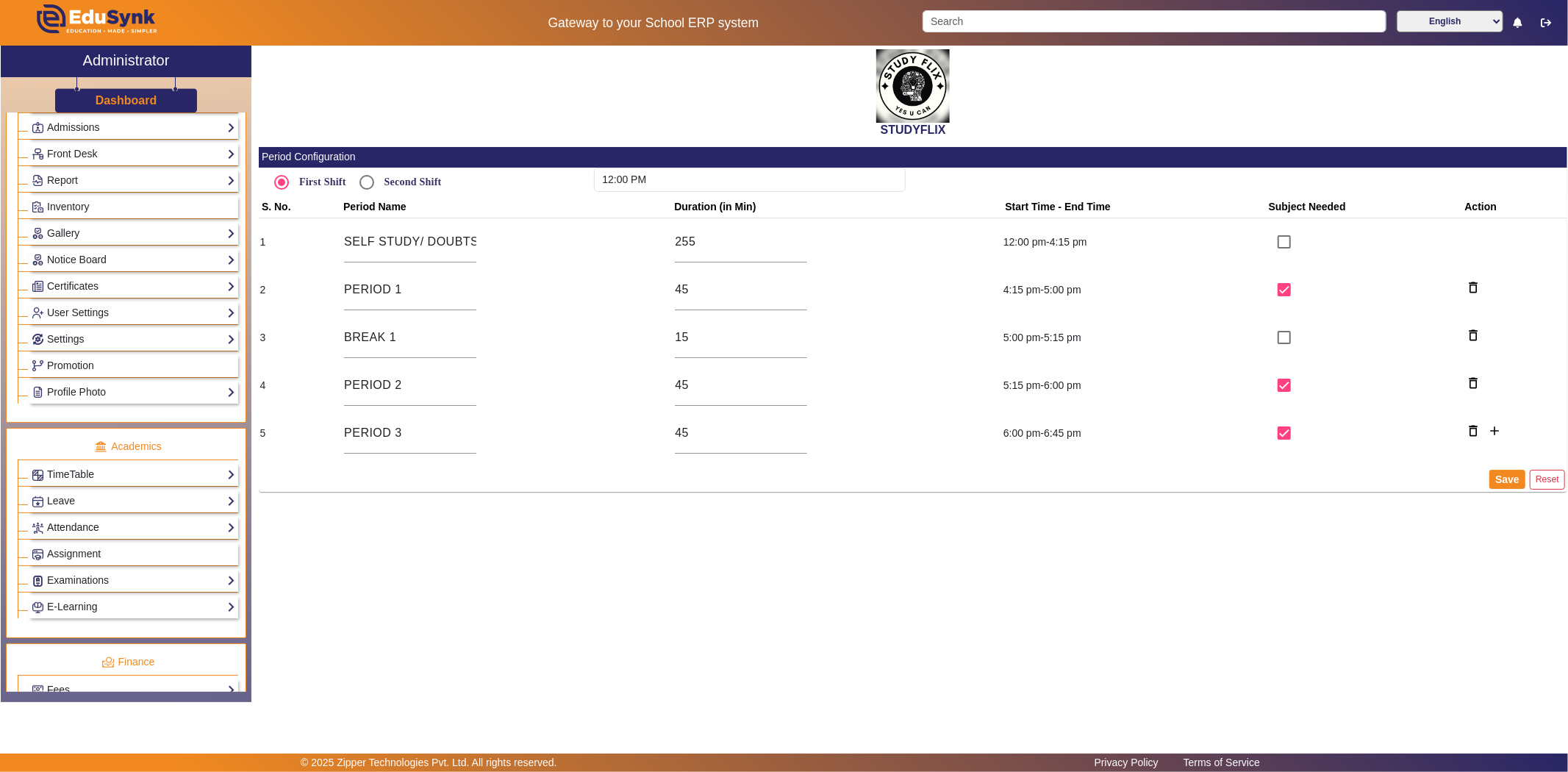
click at [88, 528] on link "Attendance" at bounding box center [133, 528] width 204 height 17
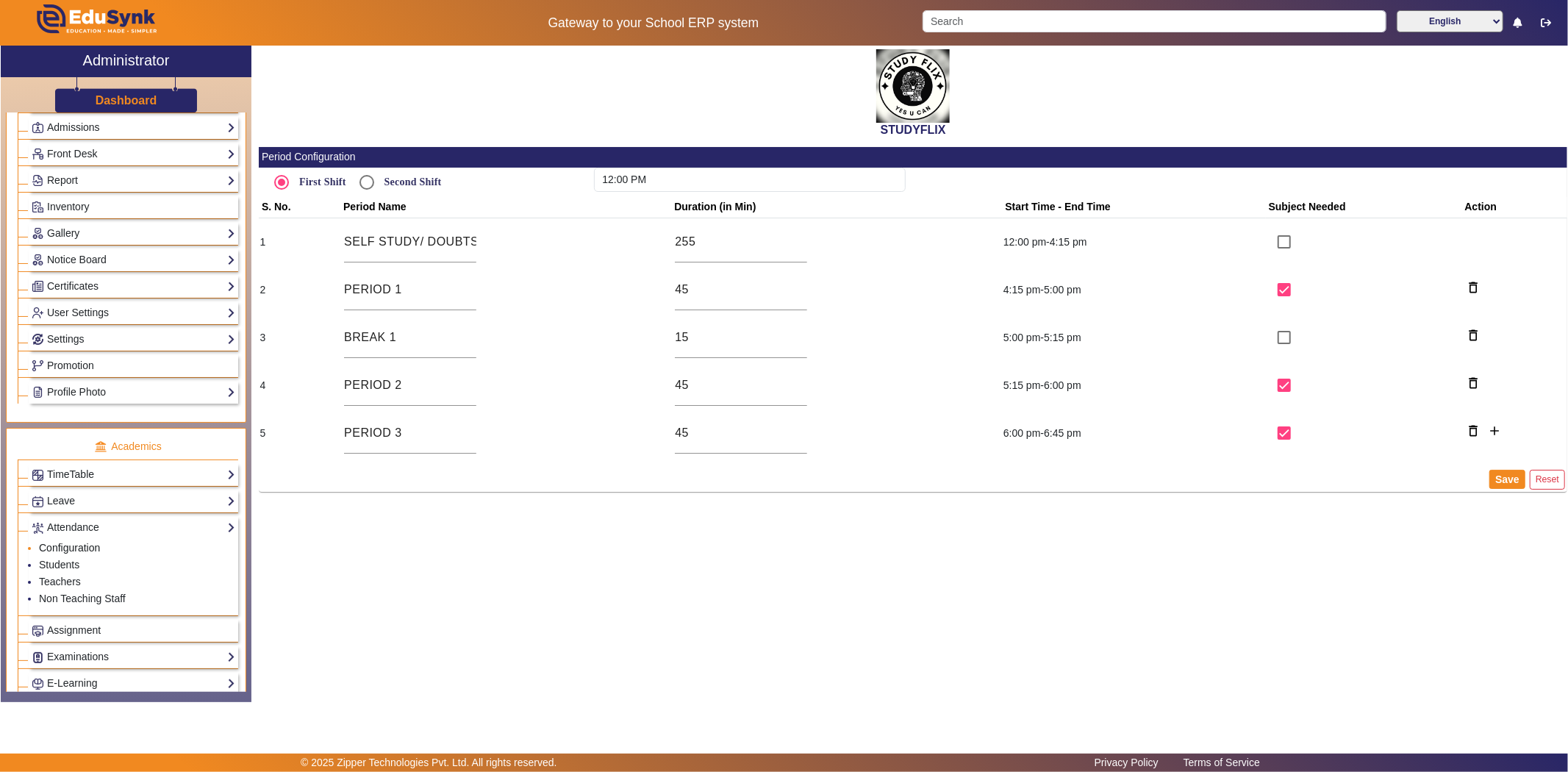
click at [76, 546] on link "Configuration" at bounding box center [69, 547] width 61 height 12
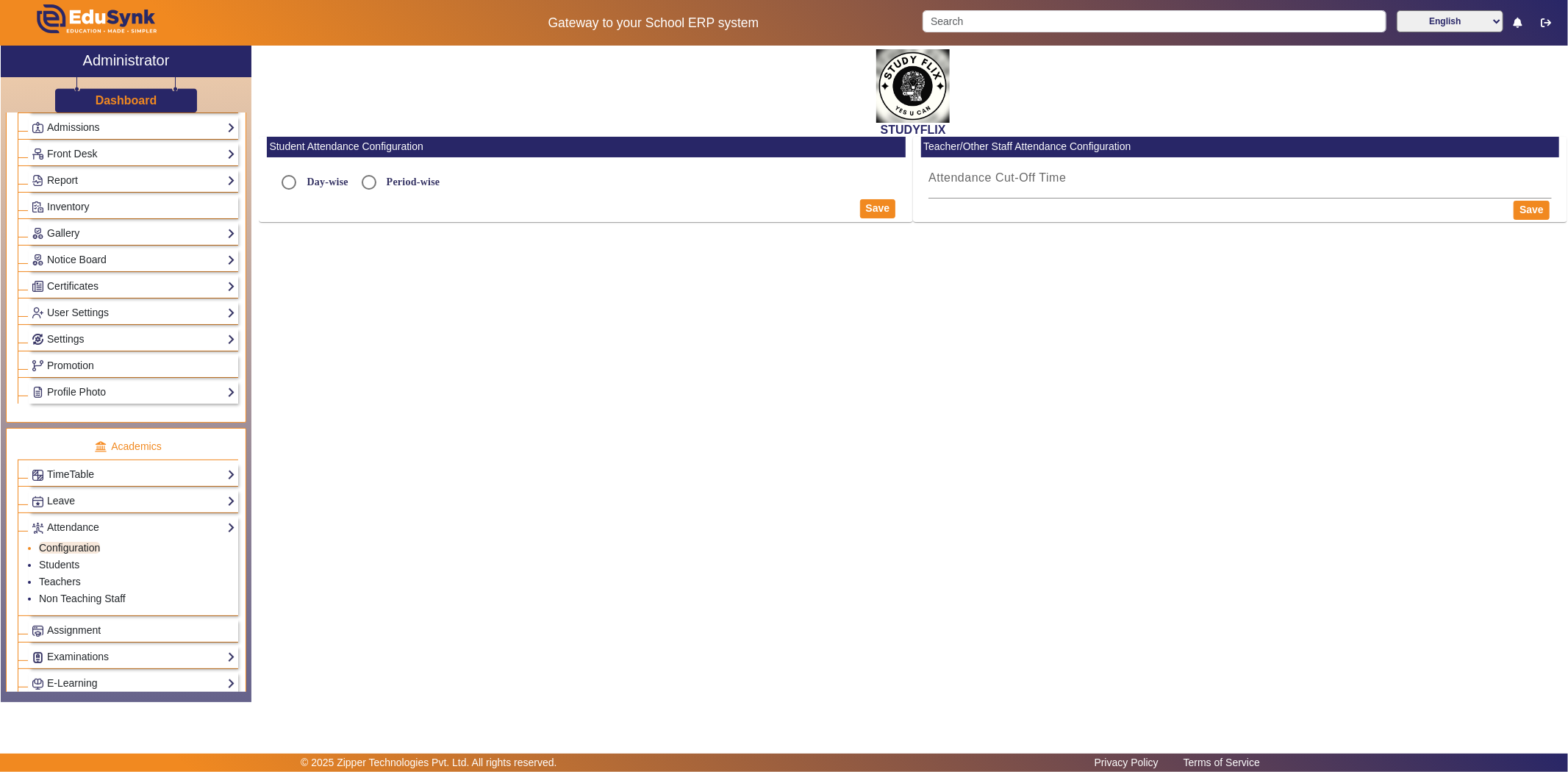
radio input "true"
click at [59, 568] on link "Students" at bounding box center [59, 564] width 41 height 12
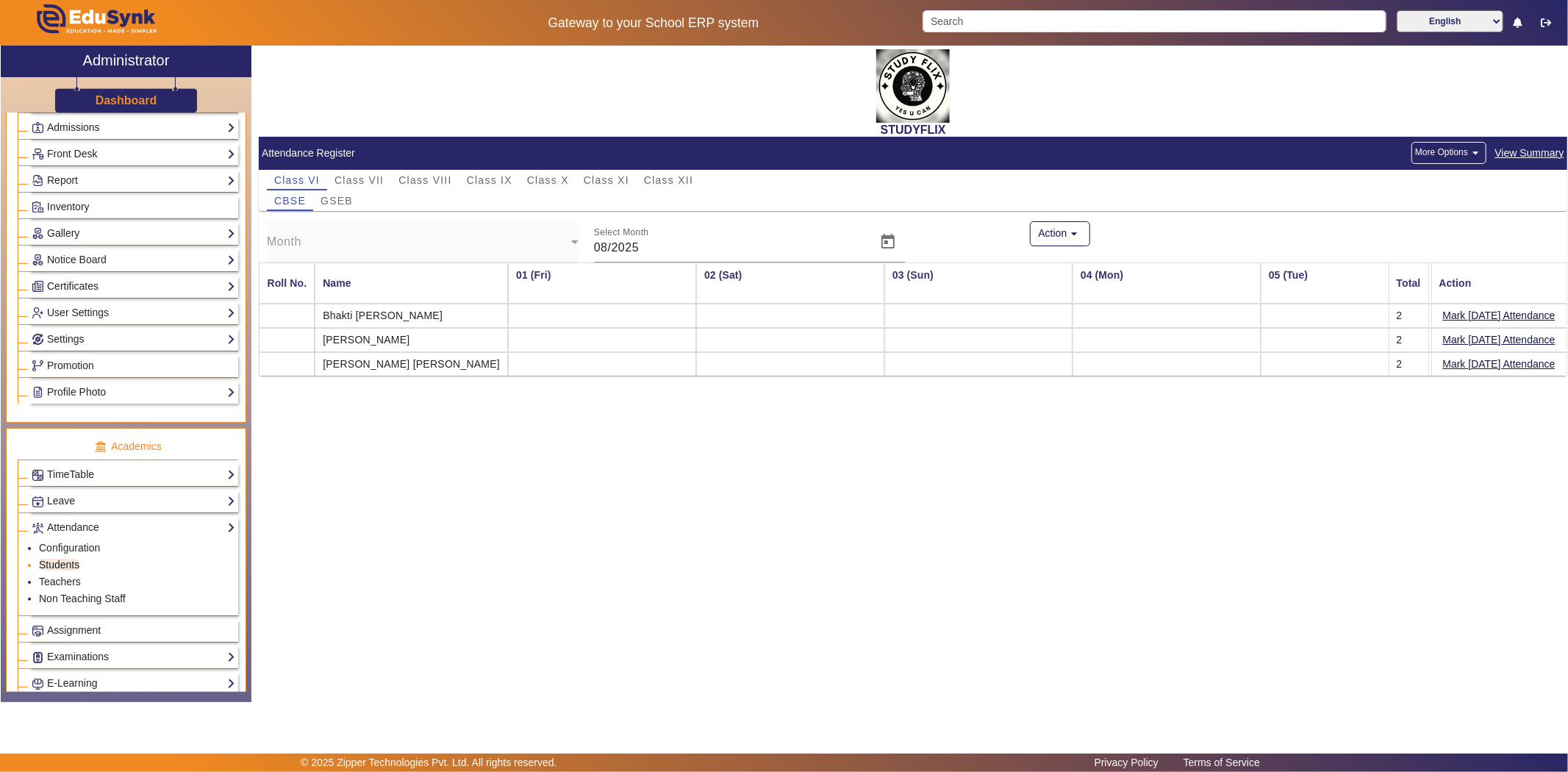
scroll to position [0, 1595]
click at [72, 180] on link "Report" at bounding box center [133, 181] width 204 height 17
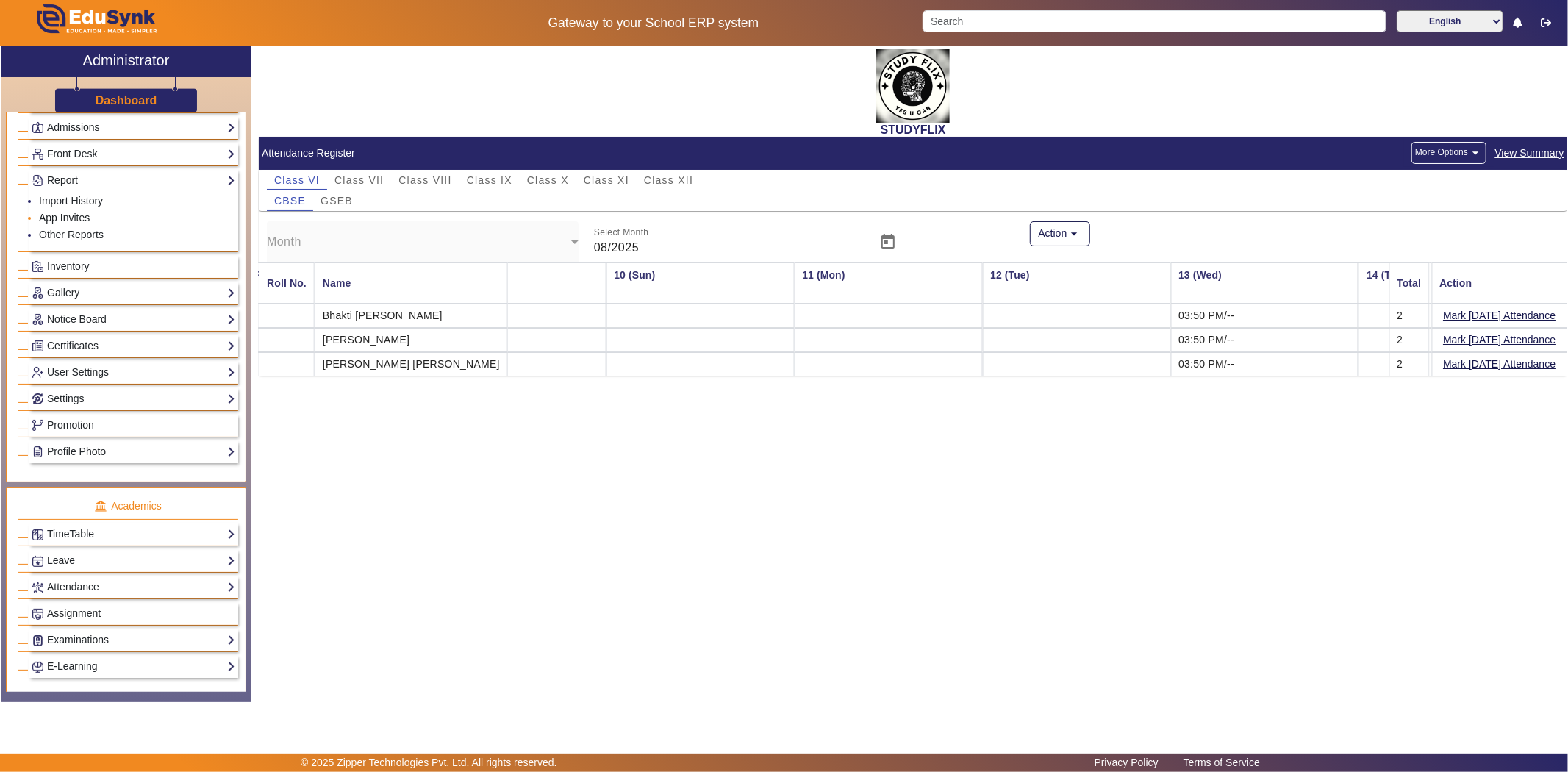
click at [68, 217] on link "App Invites" at bounding box center [65, 217] width 51 height 12
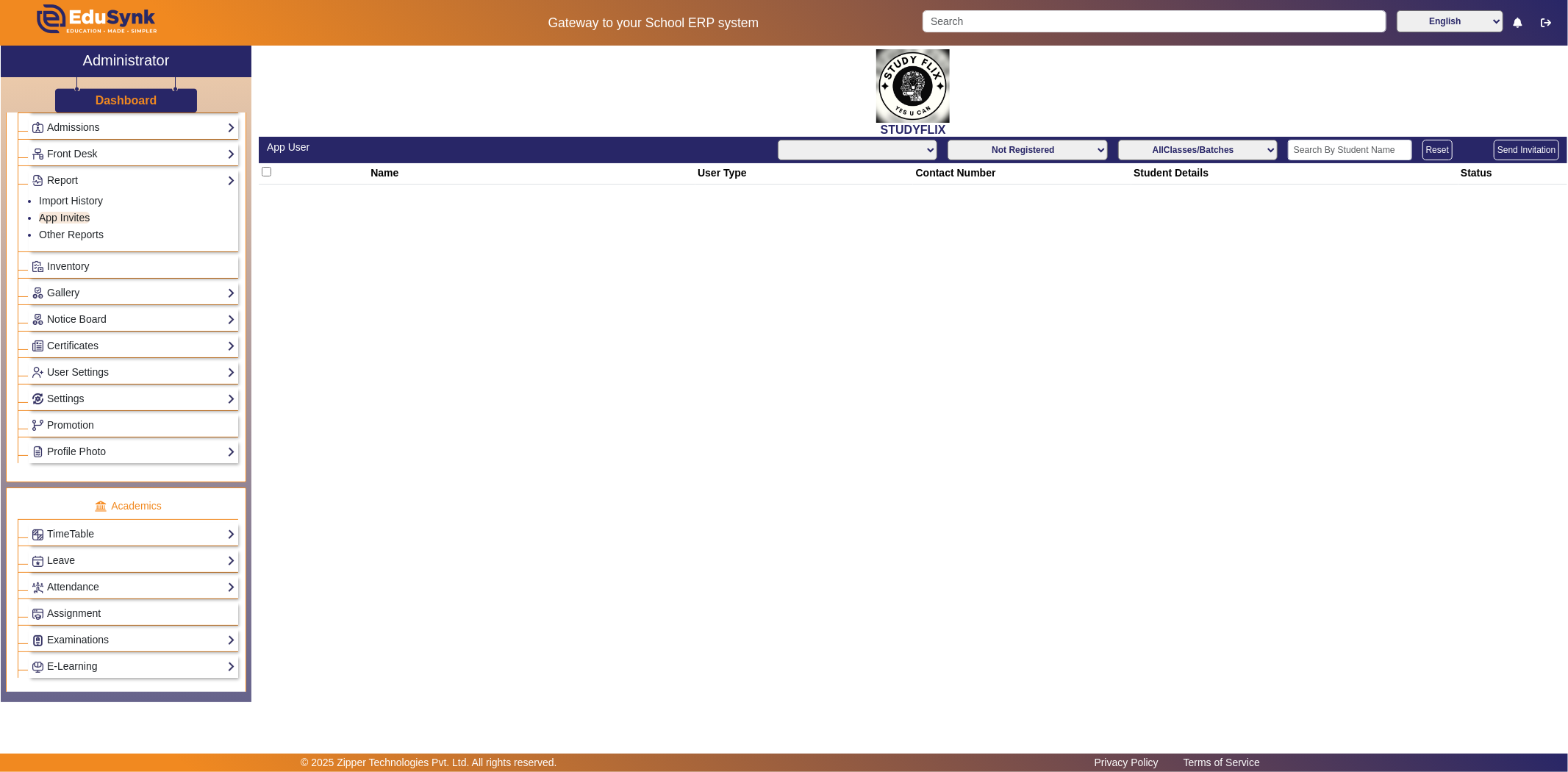
select select "All"
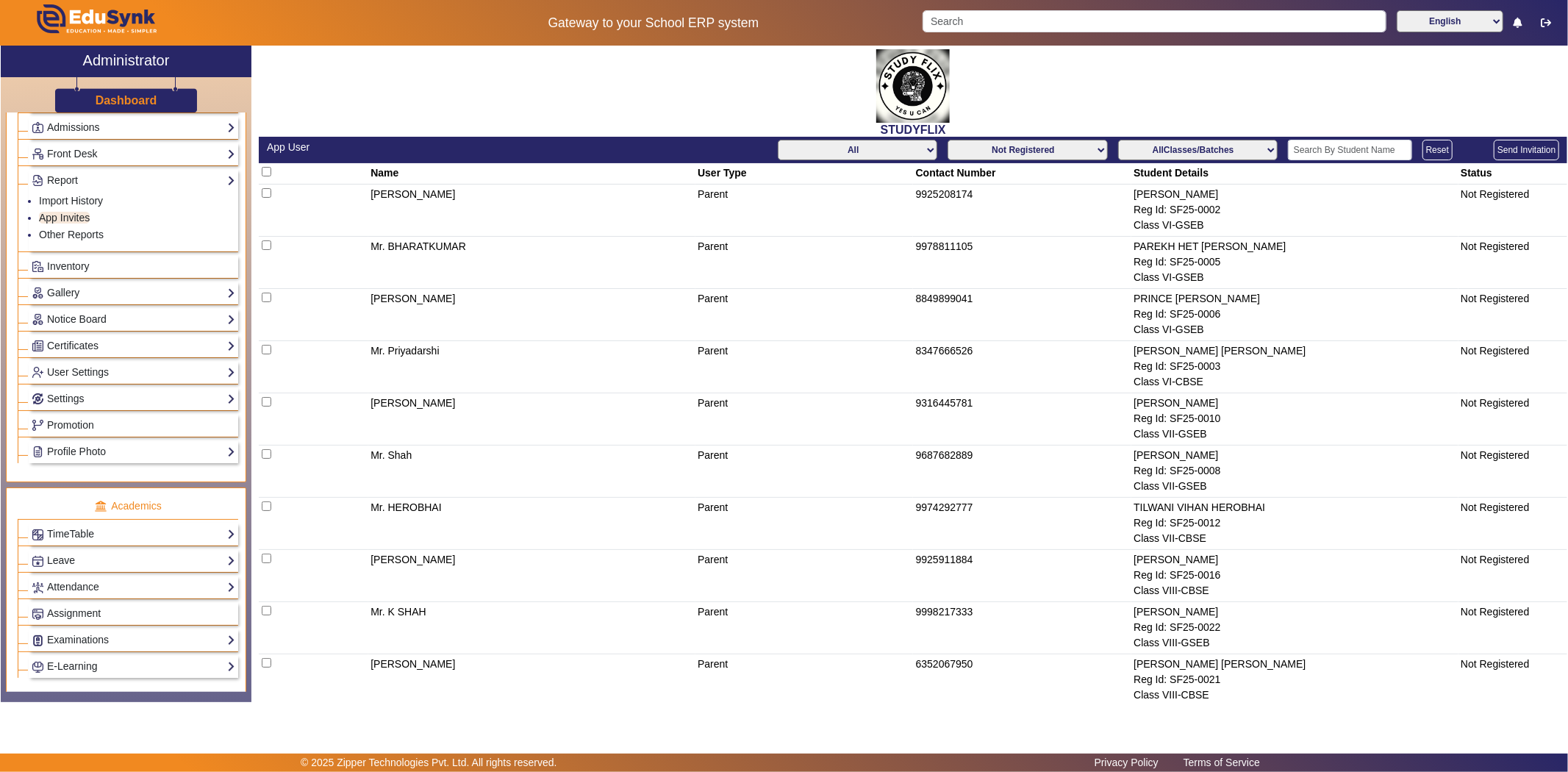
click at [1084, 147] on select "Not Registered Registered" at bounding box center [1027, 150] width 160 height 21
click at [947, 140] on select "Not Registered Registered" at bounding box center [1027, 150] width 160 height 21
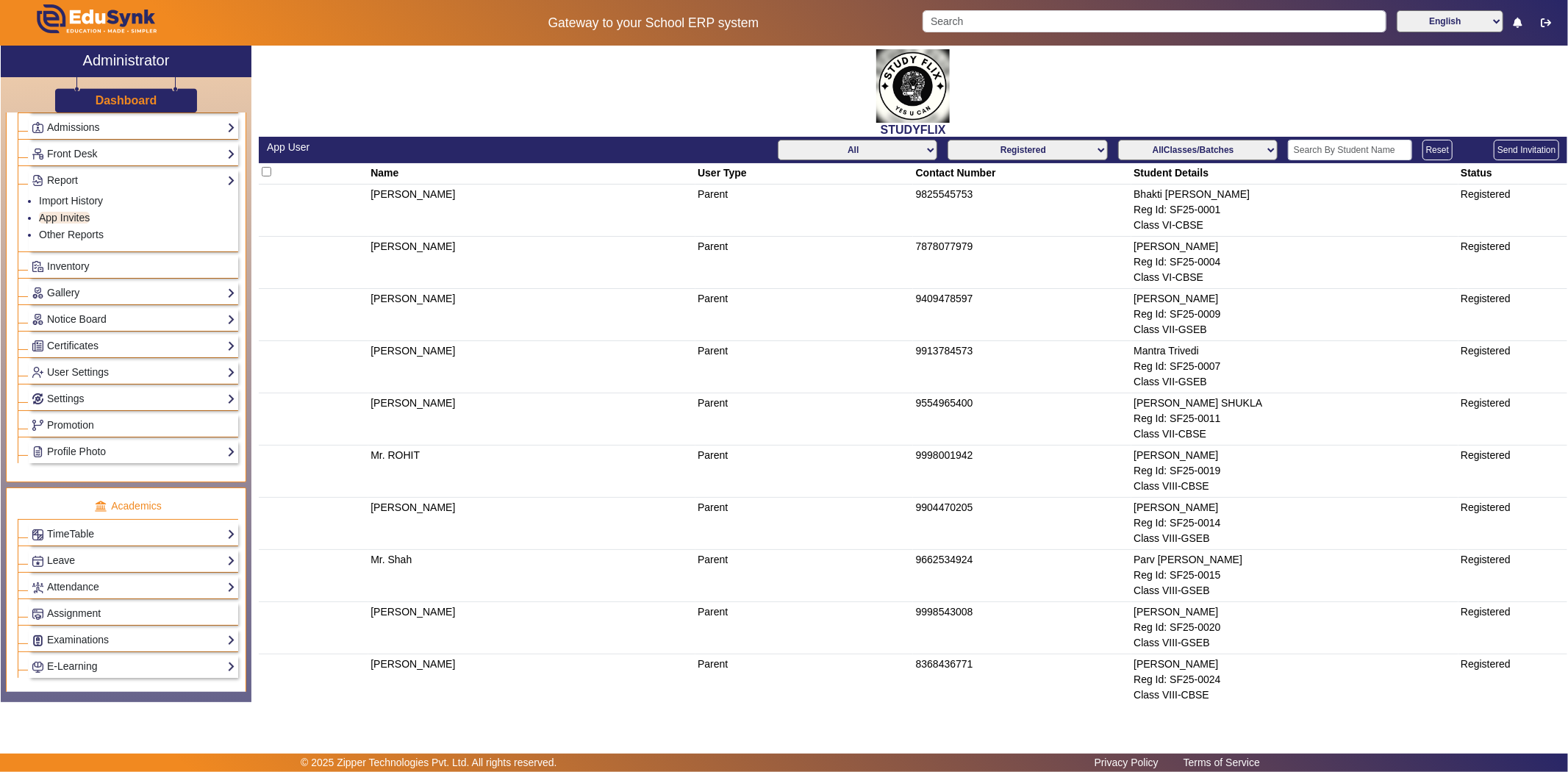
click at [1061, 153] on select "Not Registered Registered" at bounding box center [1027, 150] width 160 height 21
select select "not_registered"
click at [947, 140] on select "Not Registered Registered" at bounding box center [1027, 150] width 160 height 21
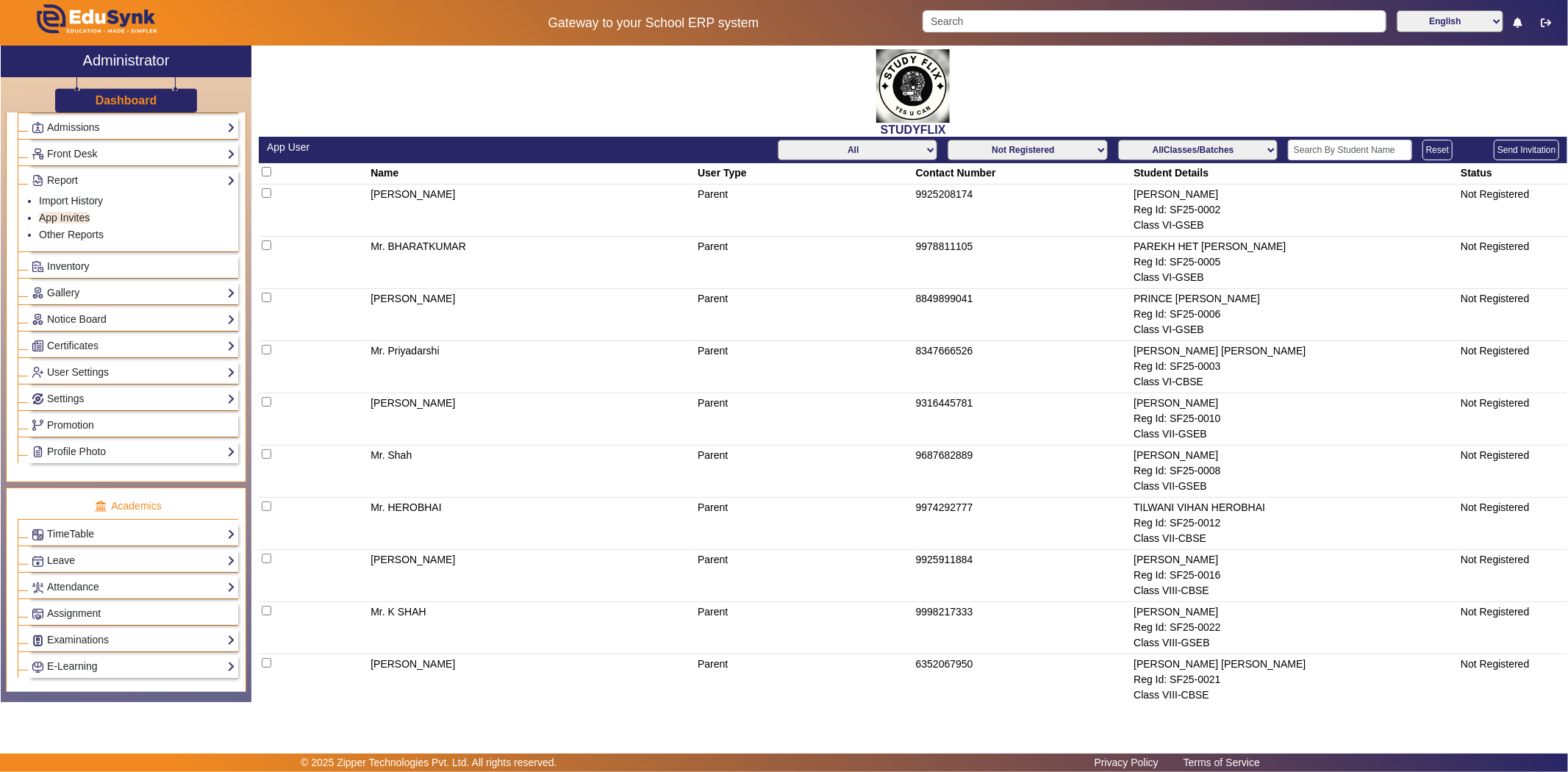
drag, startPoint x: 1121, startPoint y: 194, endPoint x: 1525, endPoint y: 207, distance: 404.2
click at [1525, 207] on tr "[PERSON_NAME] Parent 9925208174 [PERSON_NAME] Reg Id: SF25-0002 Class VI-GSEB N…" at bounding box center [913, 210] width 1308 height 52
copy tr "[PERSON_NAME] Reg Id: SF25-0002 Class VI-GSEB Not Registered"
